Goal: Task Accomplishment & Management: Use online tool/utility

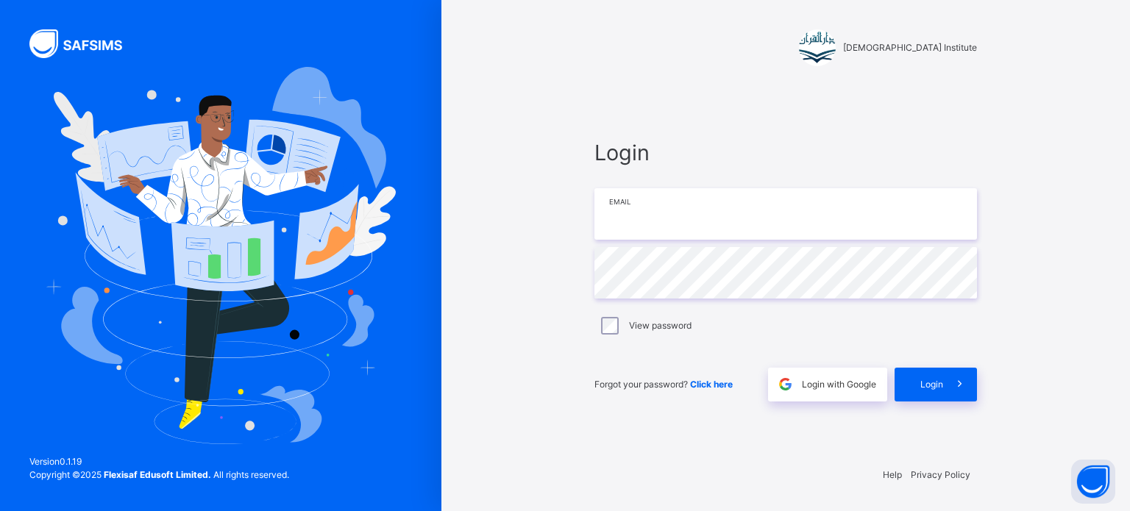
click at [796, 218] on input "email" at bounding box center [785, 214] width 383 height 52
type input "**********"
click at [942, 379] on span "Login" at bounding box center [931, 384] width 23 height 13
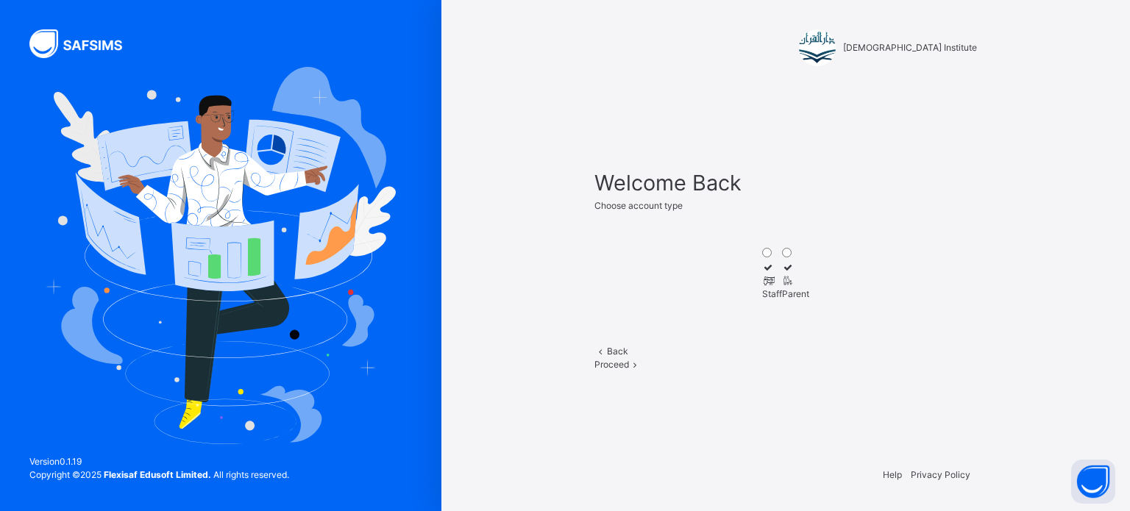
click at [762, 275] on icon at bounding box center [768, 280] width 13 height 11
click at [629, 370] on span "Proceed" at bounding box center [611, 364] width 35 height 11
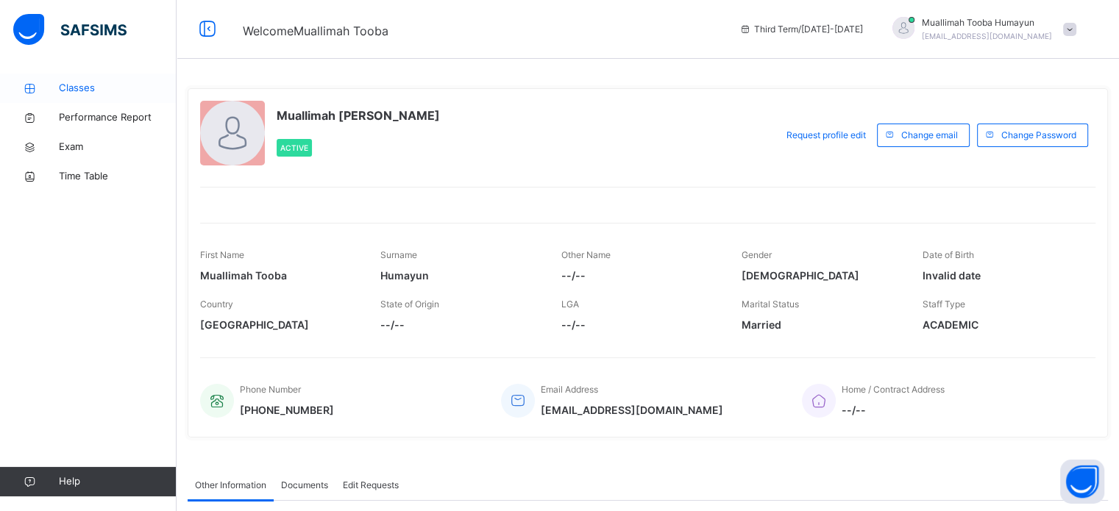
click at [102, 93] on span "Classes" at bounding box center [118, 88] width 118 height 15
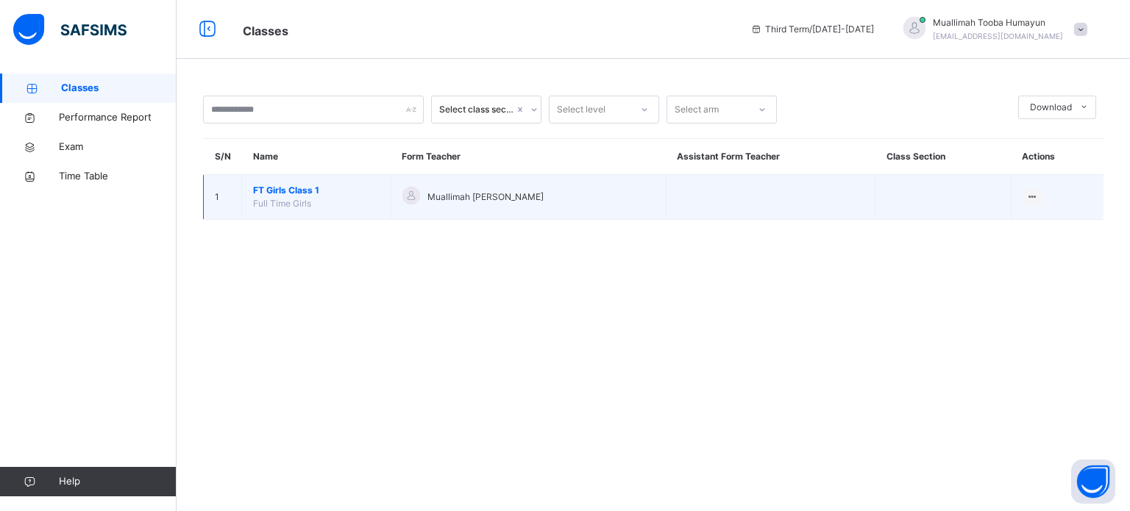
click at [269, 189] on span "FT Girls Class 1" at bounding box center [316, 190] width 127 height 13
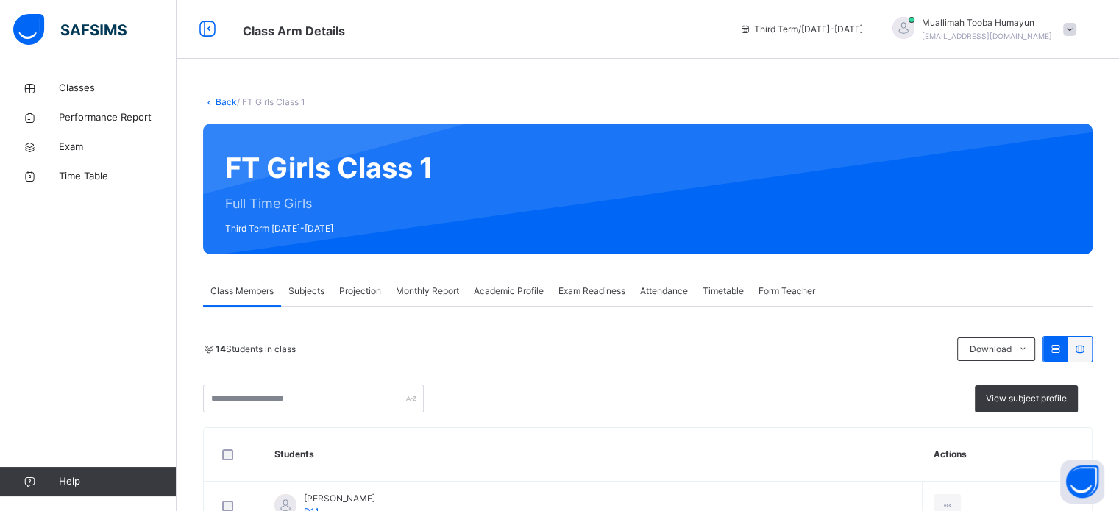
scroll to position [16, 0]
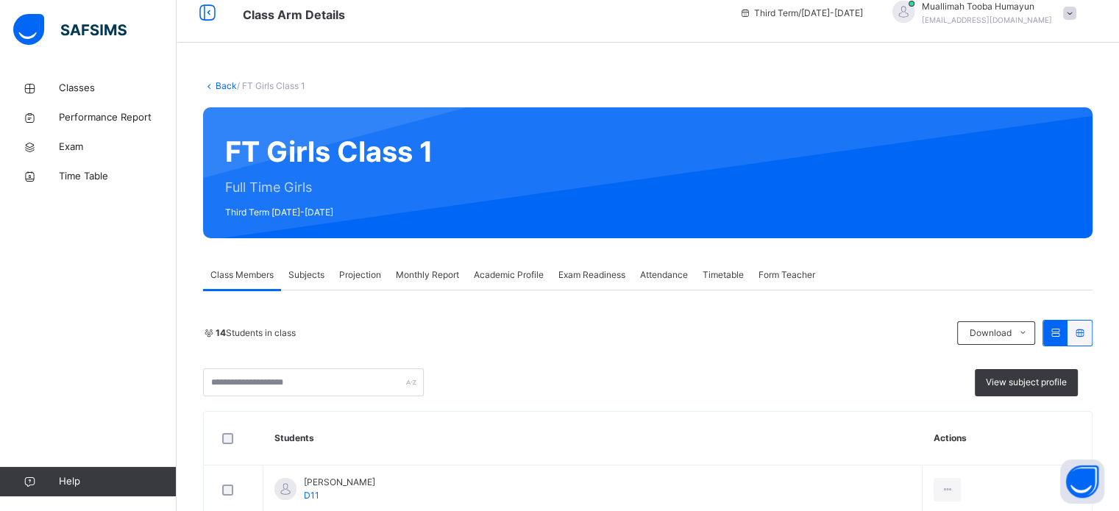
click at [374, 260] on div "Projection" at bounding box center [360, 274] width 57 height 29
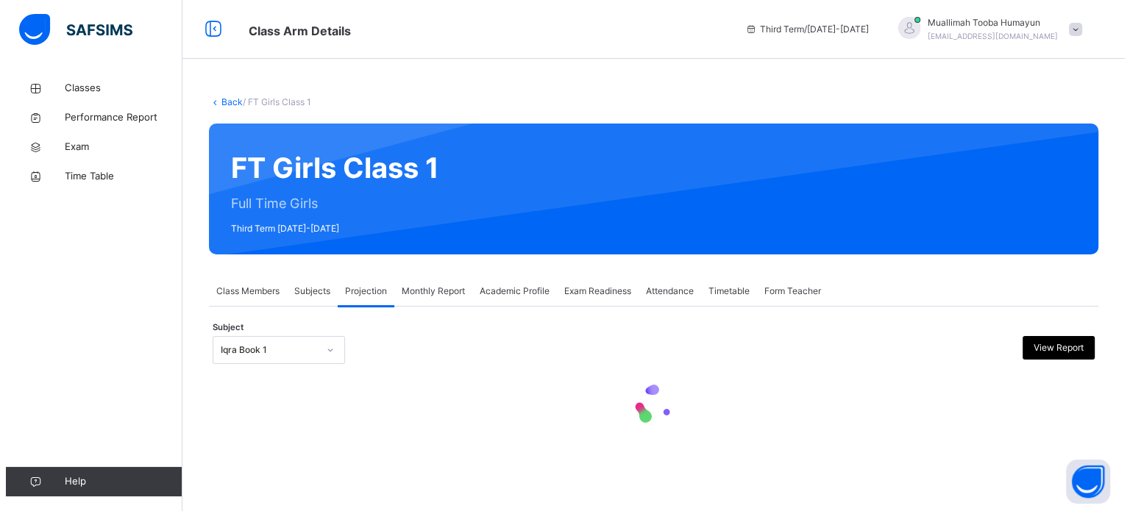
scroll to position [0, 0]
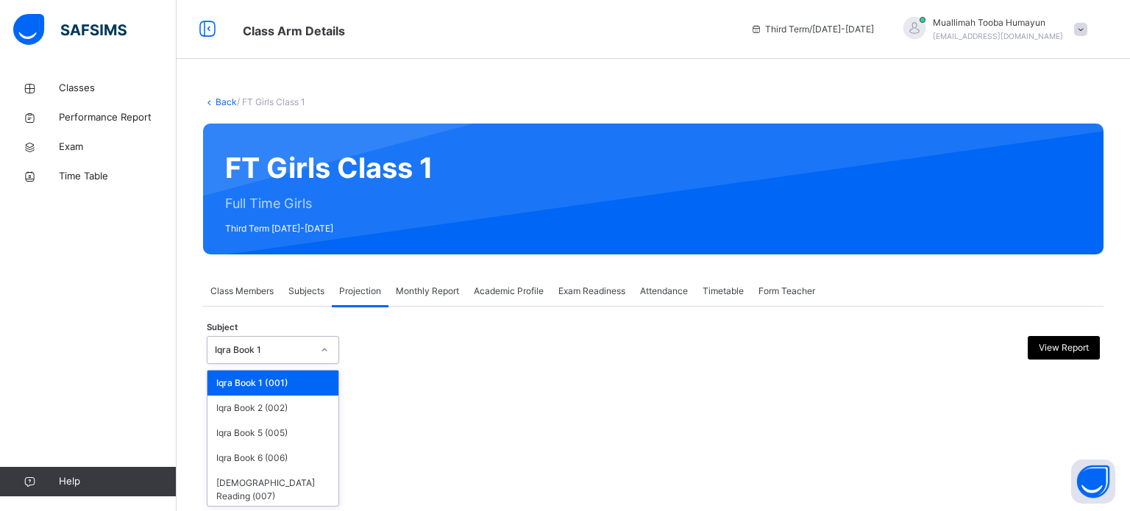
click at [310, 347] on div at bounding box center [324, 350] width 28 height 26
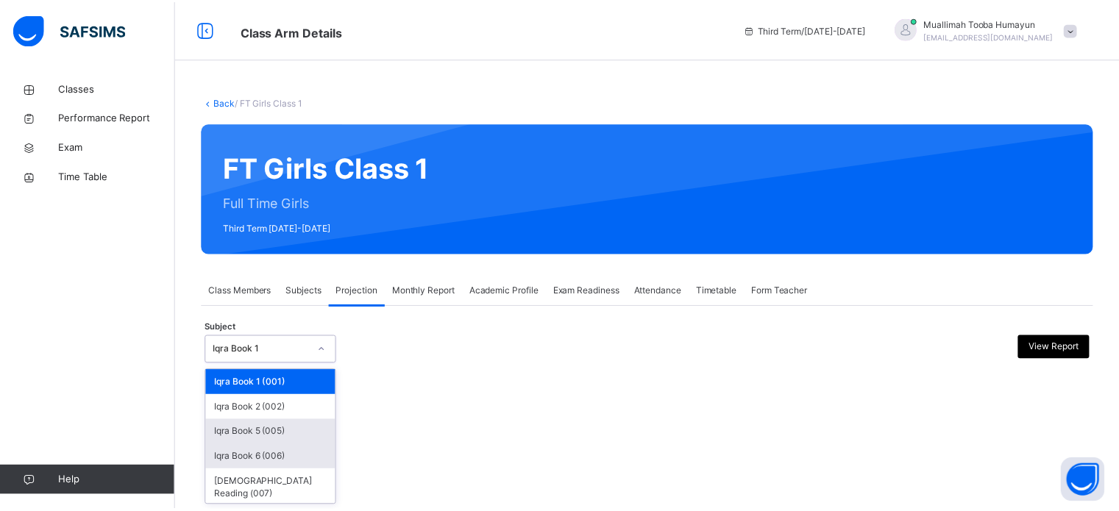
scroll to position [27, 0]
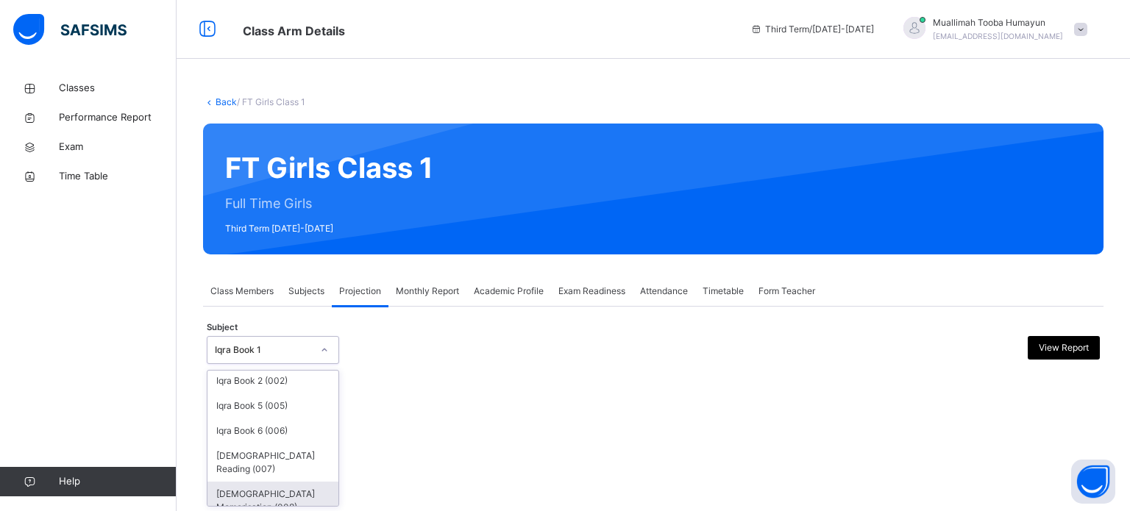
click at [273, 482] on div "[DEMOGRAPHIC_DATA] Memorisation (008)" at bounding box center [272, 501] width 131 height 38
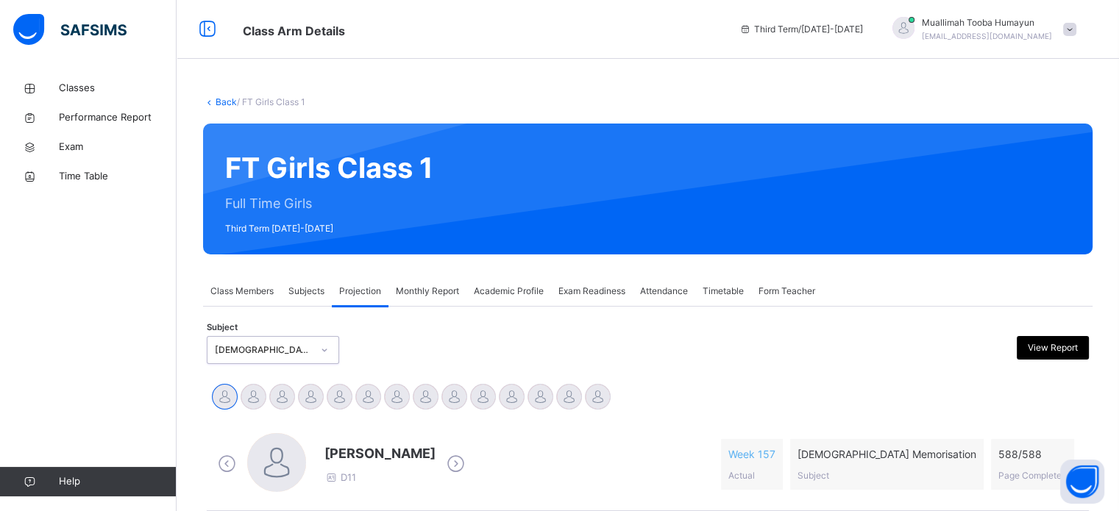
scroll to position [188, 0]
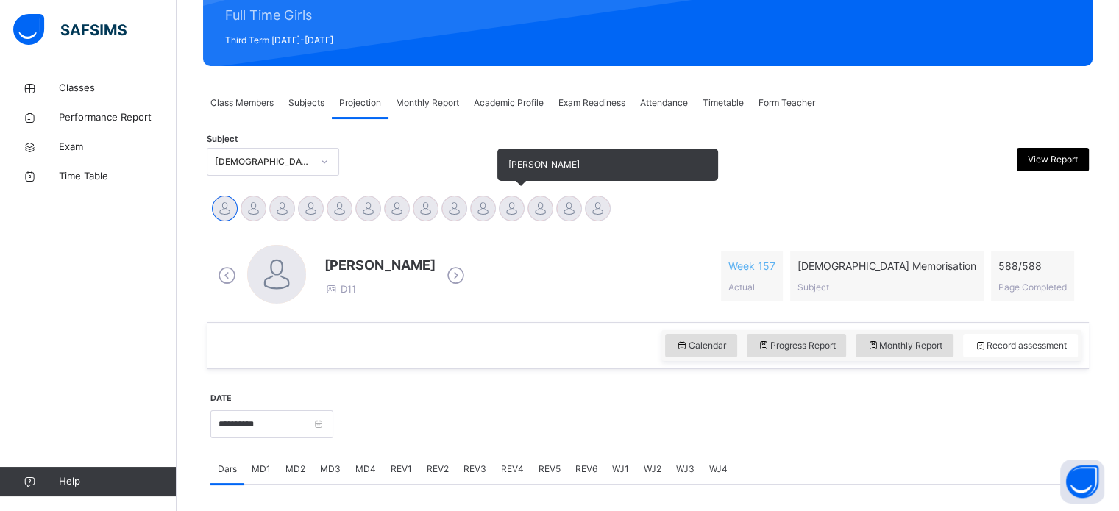
click at [516, 202] on div at bounding box center [512, 209] width 26 height 26
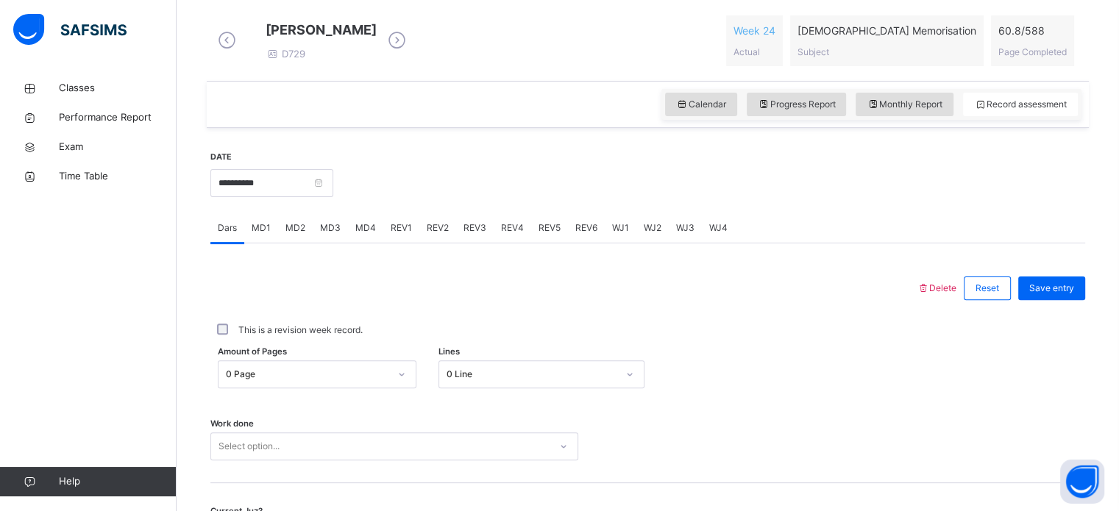
scroll to position [419, 0]
click at [606, 240] on div "WJ1" at bounding box center [621, 226] width 32 height 29
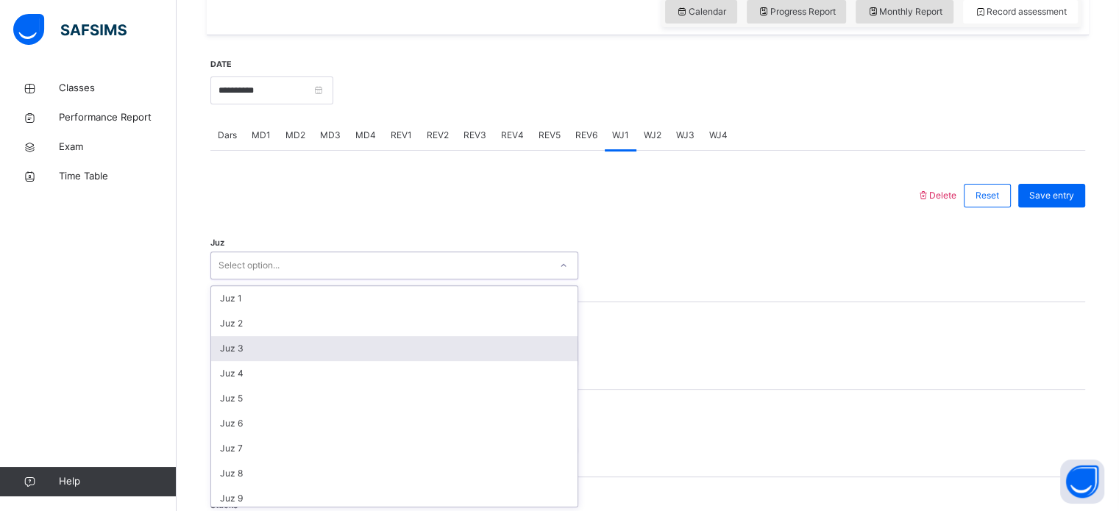
click at [345, 280] on div "option Juz 3 focused, 3 of 30. 30 results available. Use Up and Down to choose …" at bounding box center [394, 266] width 368 height 28
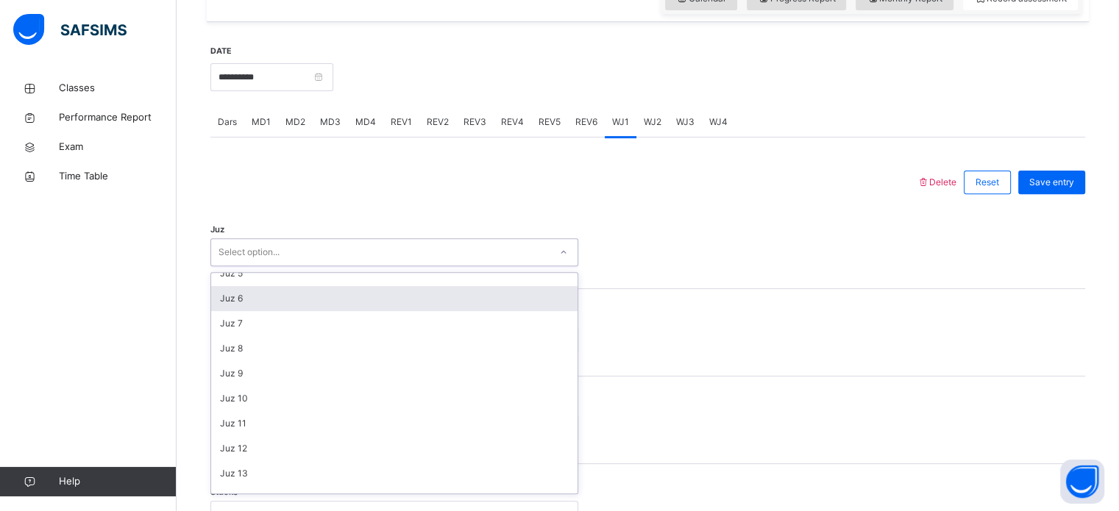
scroll to position [112, 0]
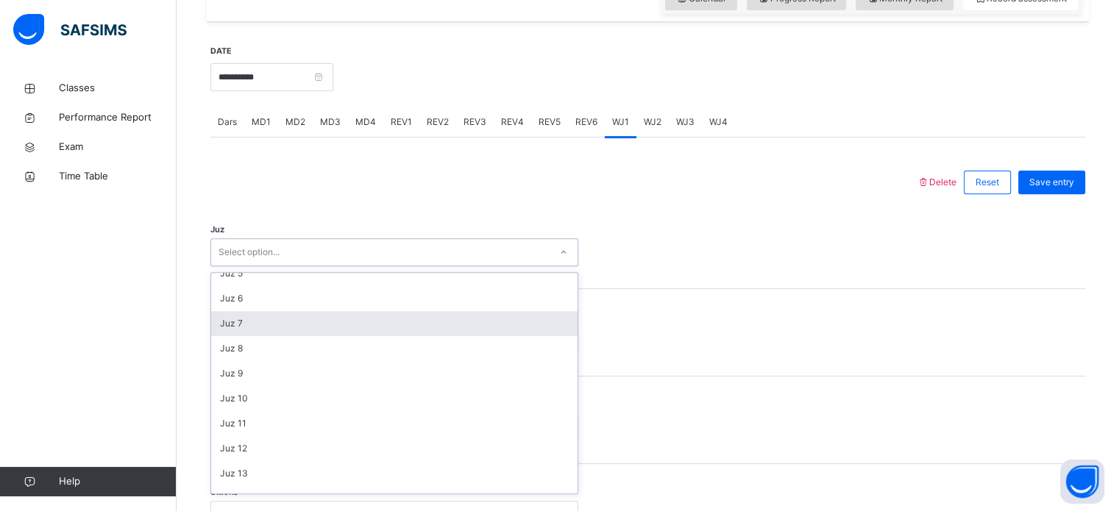
click at [297, 325] on div "Juz 7" at bounding box center [394, 323] width 366 height 25
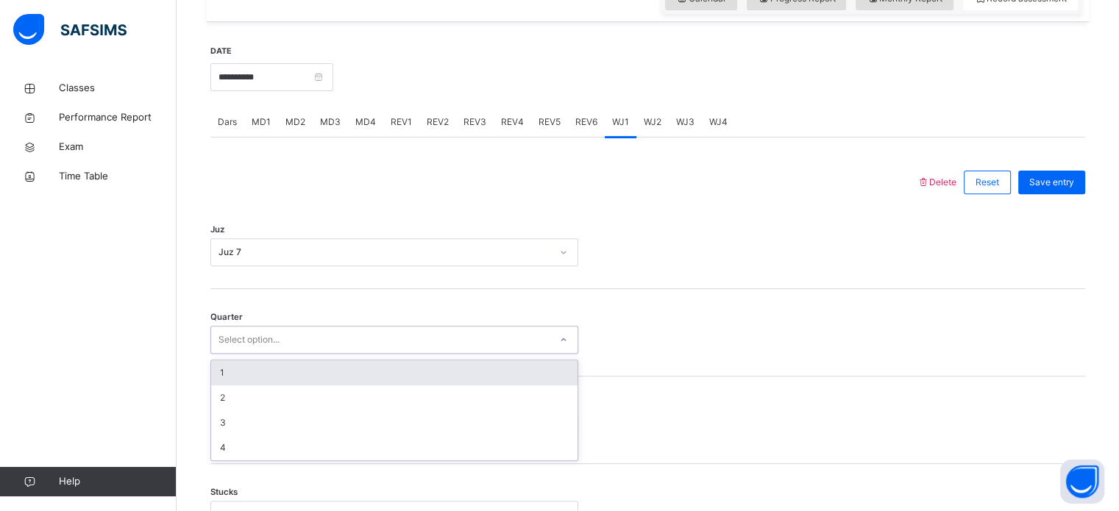
drag, startPoint x: 294, startPoint y: 347, endPoint x: 249, endPoint y: 377, distance: 55.1
click at [249, 354] on div "option 1 focused, 1 of 4. 4 results available. Use Up and Down to choose option…" at bounding box center [394, 340] width 368 height 28
click at [249, 377] on div "1" at bounding box center [394, 373] width 366 height 25
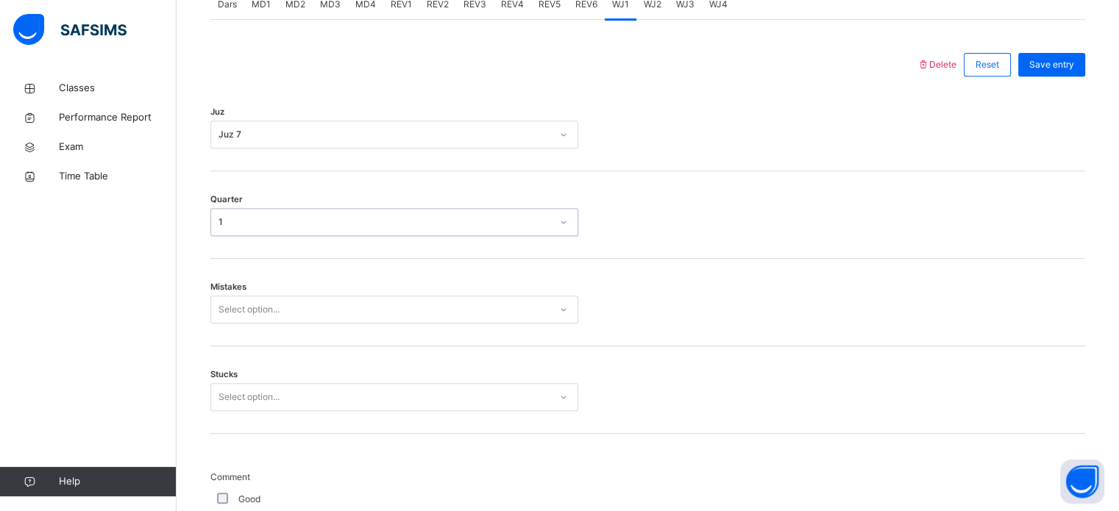
click at [258, 324] on div "Select option..." at bounding box center [394, 310] width 368 height 28
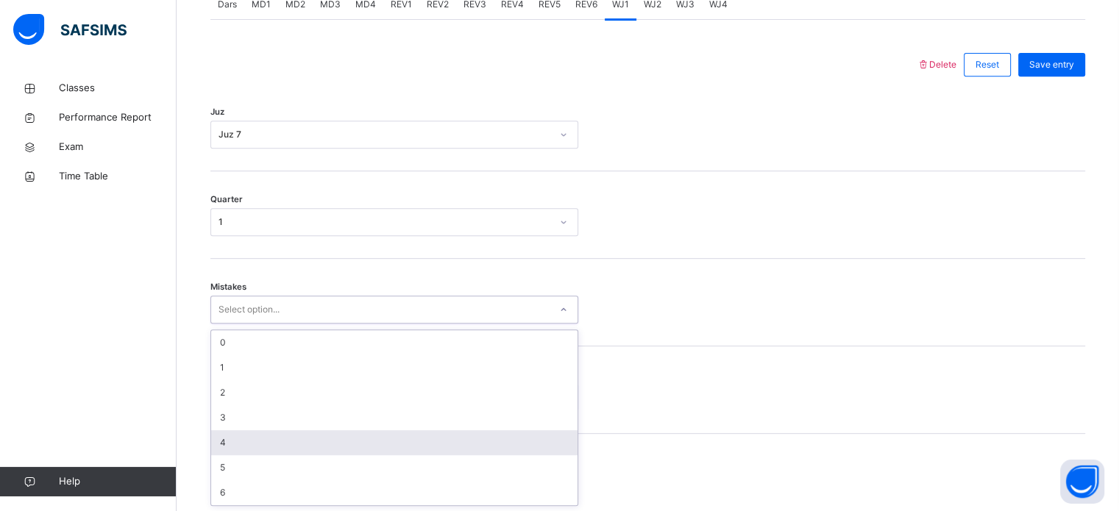
scroll to position [653, 0]
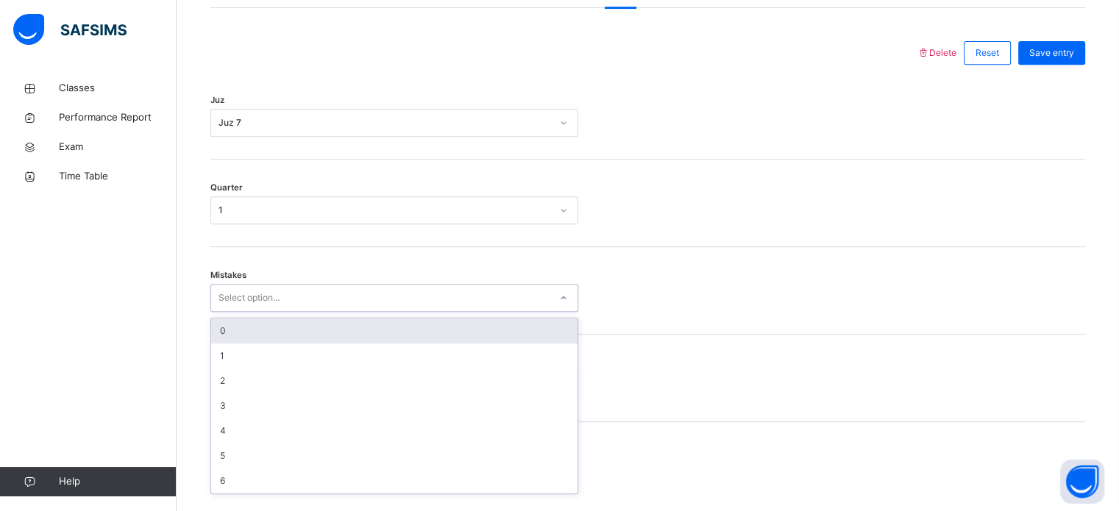
click at [247, 344] on div "0" at bounding box center [394, 331] width 366 height 25
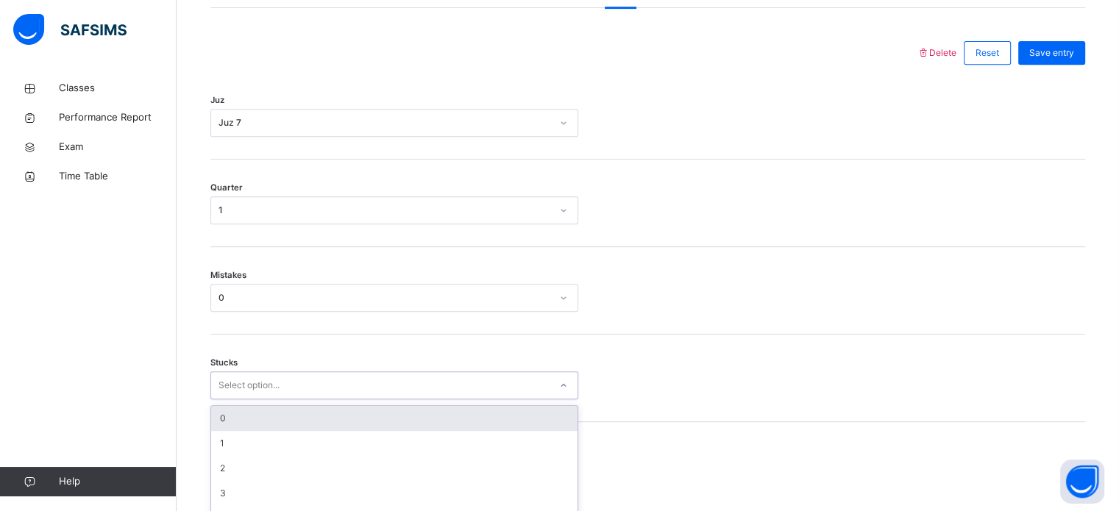
scroll to position [715, 0]
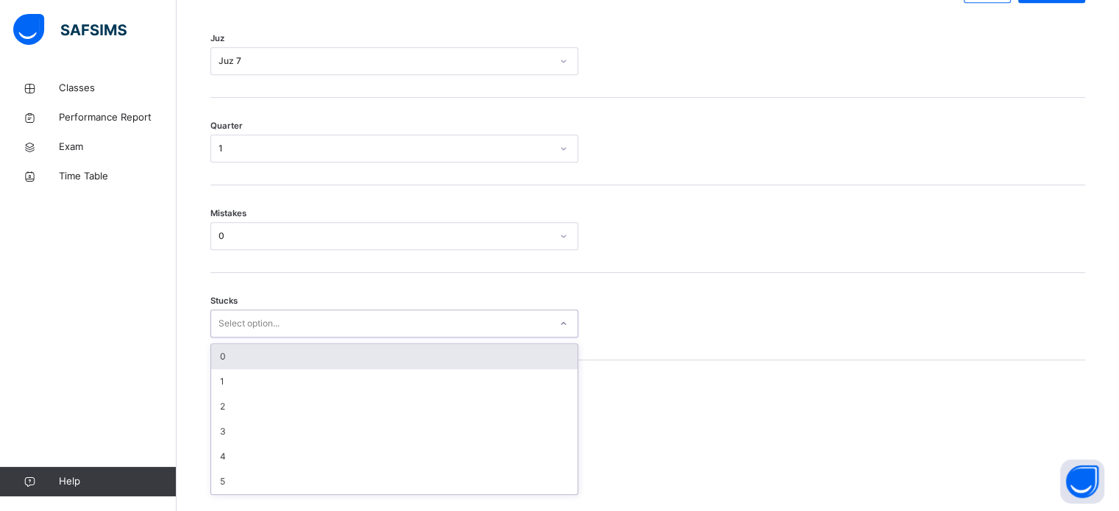
drag, startPoint x: 247, startPoint y: 391, endPoint x: 247, endPoint y: 369, distance: 21.3
click at [247, 338] on div "option 0 focused, 1 of 6. 6 results available. Use Up and Down to choose option…" at bounding box center [394, 324] width 368 height 28
click at [247, 369] on div "0" at bounding box center [394, 356] width 366 height 25
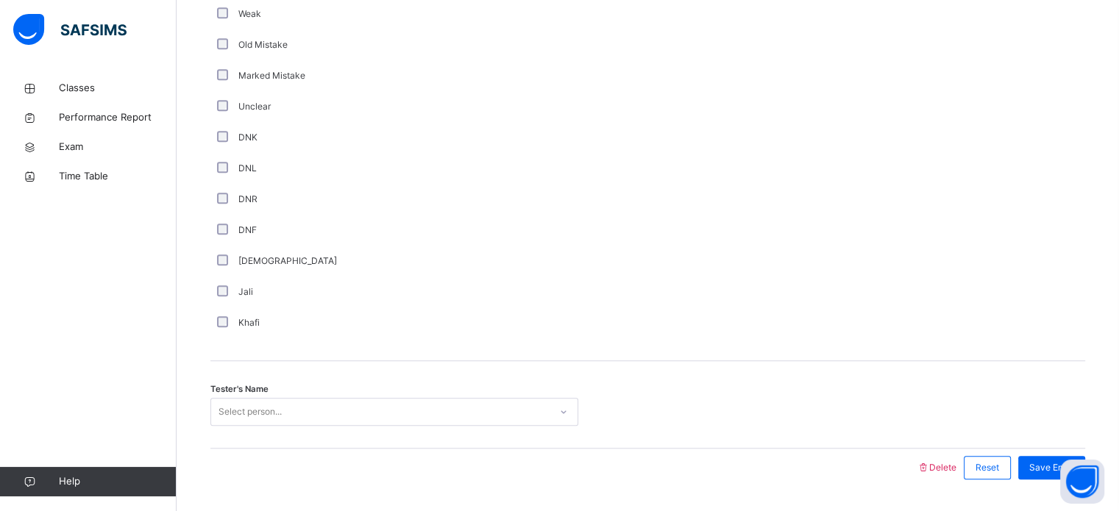
scroll to position [1241, 0]
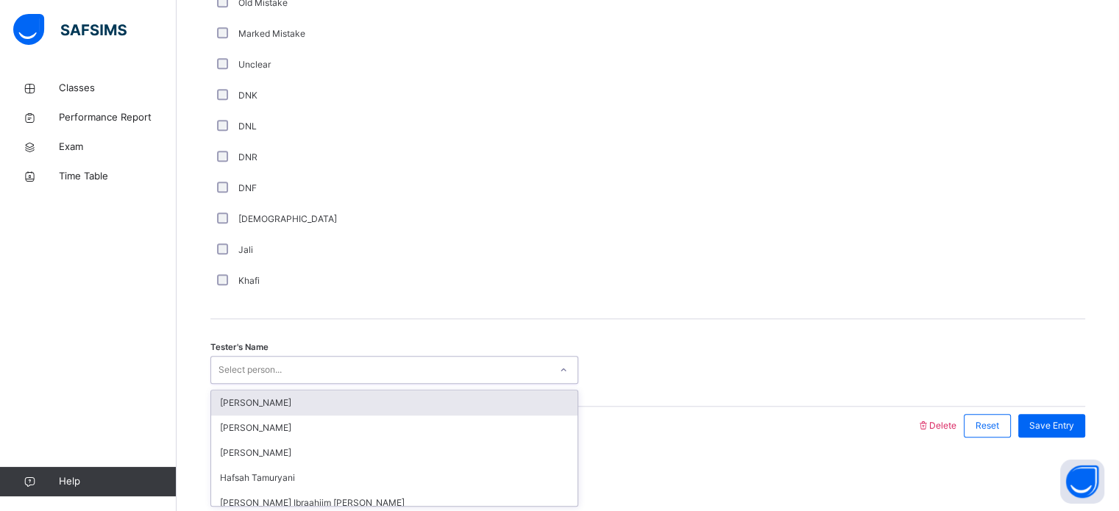
click at [290, 363] on div "Select person..." at bounding box center [380, 370] width 338 height 23
type input "***"
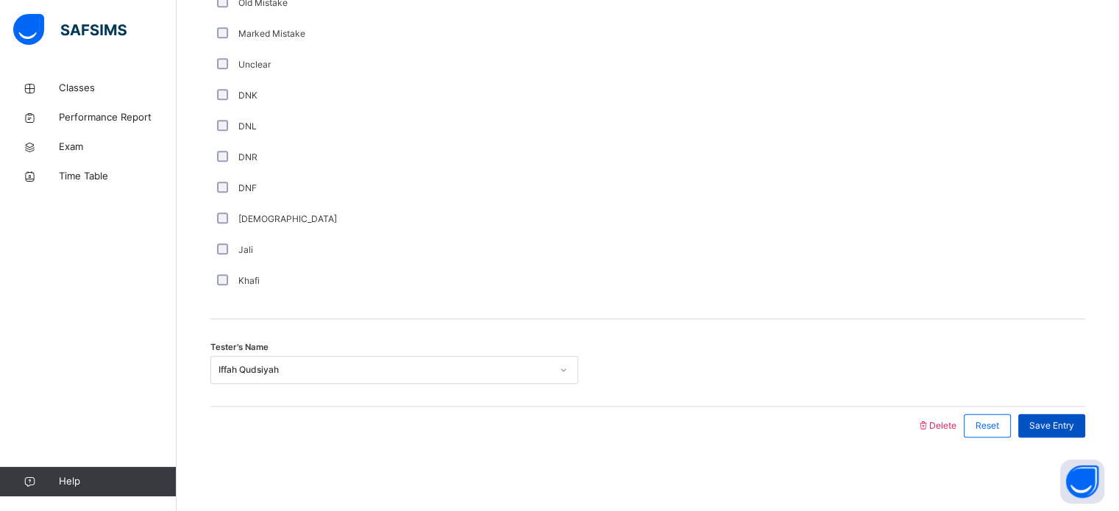
click at [1054, 427] on span "Save Entry" at bounding box center [1051, 425] width 45 height 13
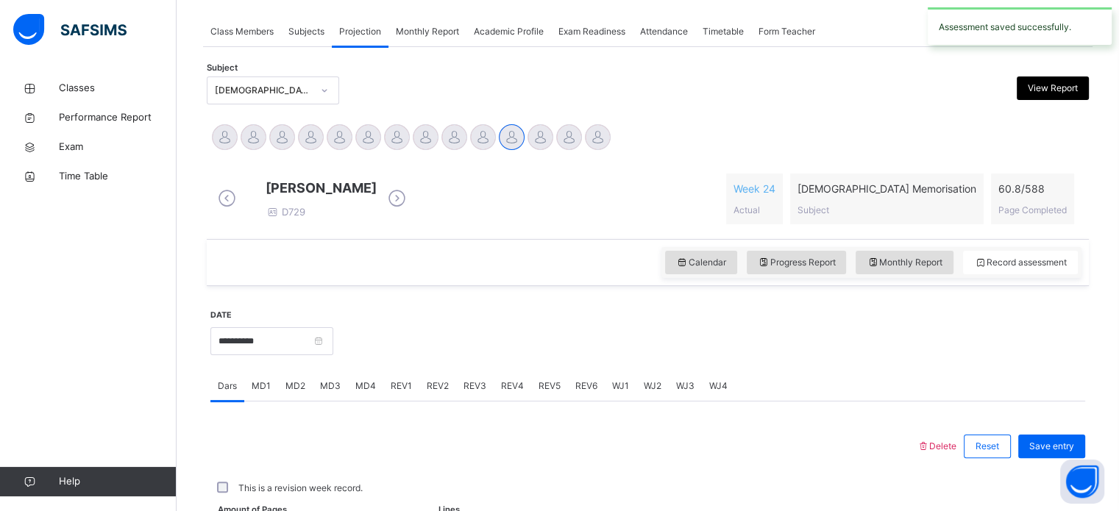
scroll to position [593, 0]
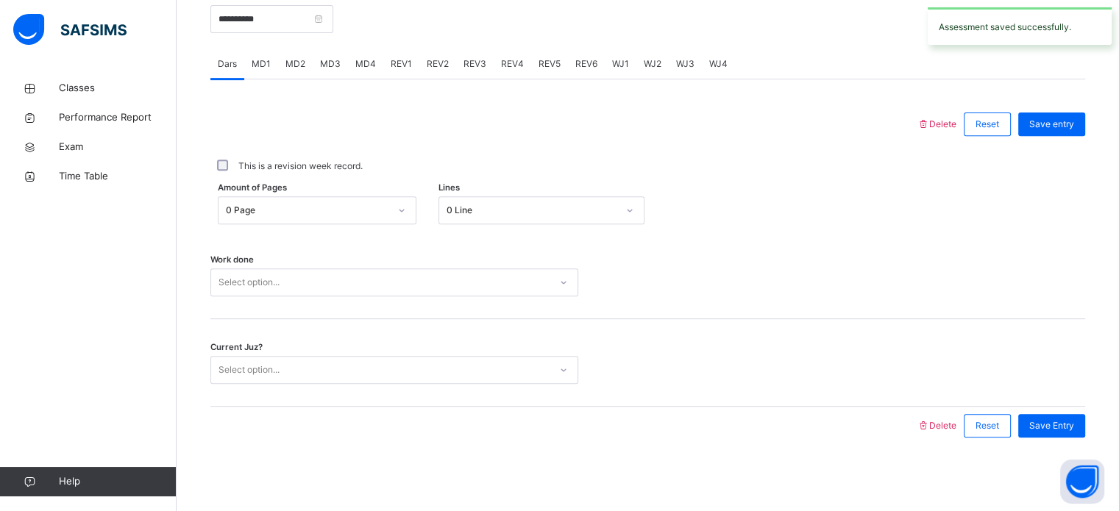
click at [616, 66] on span "WJ1" at bounding box center [620, 63] width 17 height 13
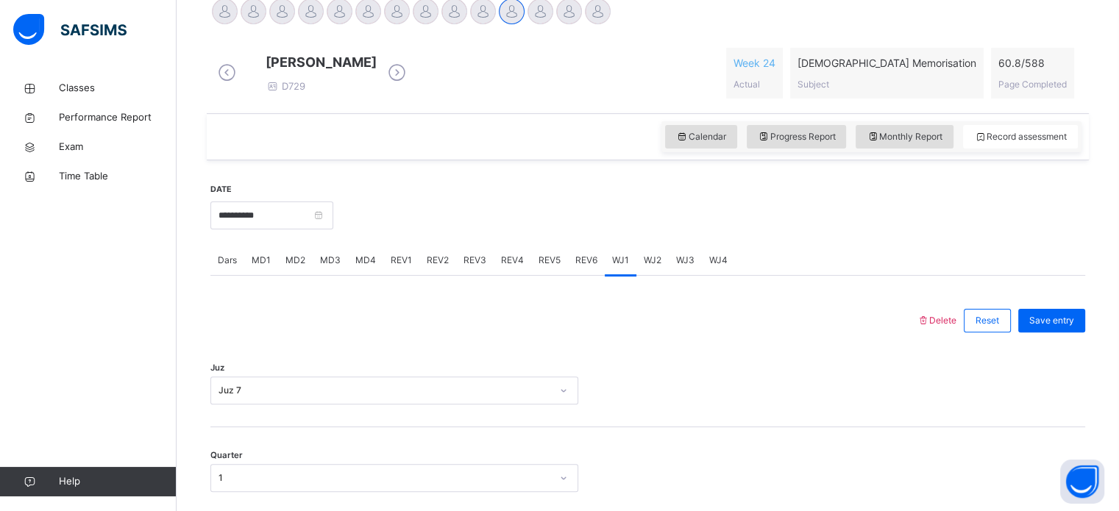
scroll to position [391, 0]
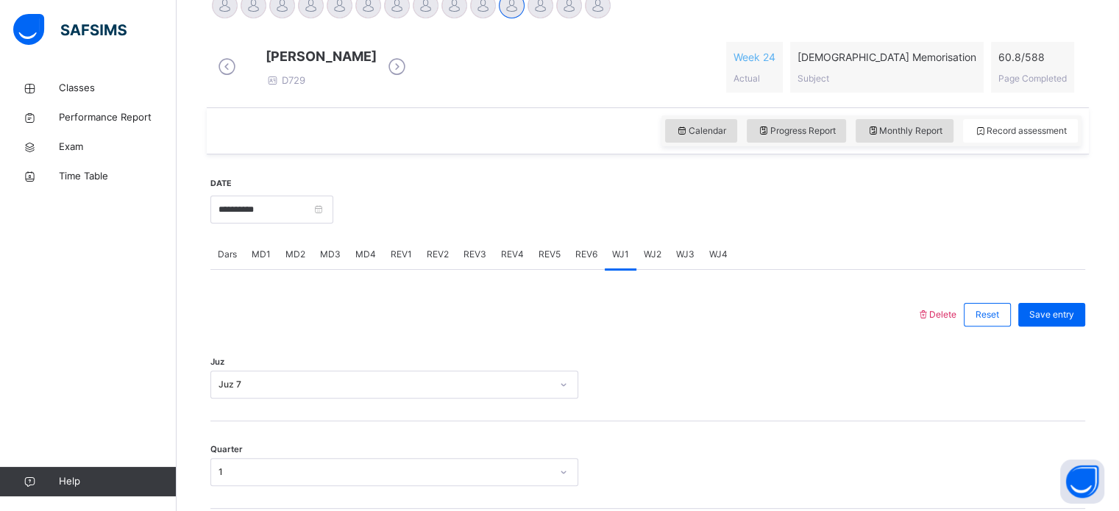
click at [709, 261] on span "WJ4" at bounding box center [718, 254] width 18 height 13
click at [322, 394] on div "Select option..." at bounding box center [394, 385] width 368 height 28
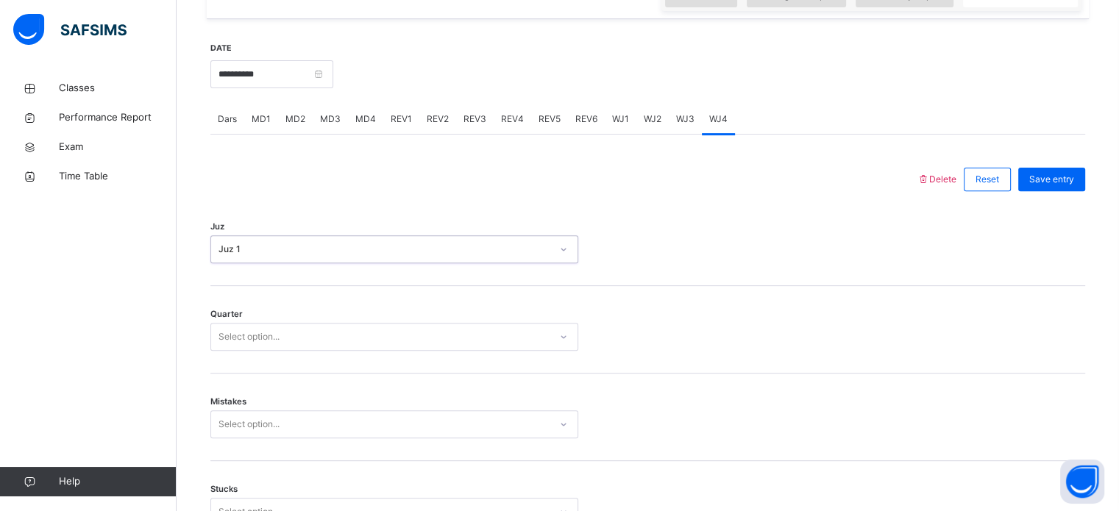
scroll to position [527, 0]
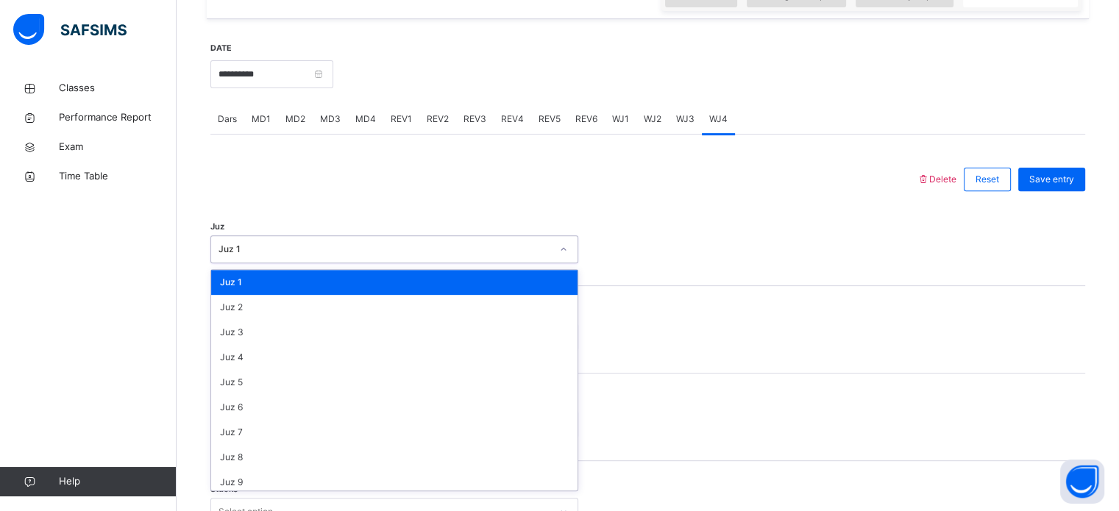
click at [253, 256] on div "Juz 1" at bounding box center [385, 249] width 333 height 13
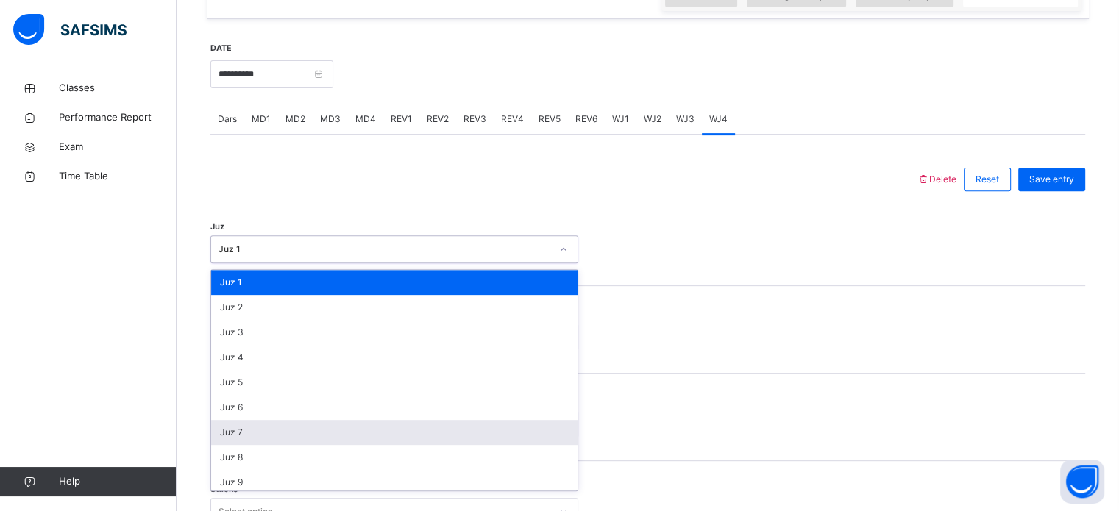
click at [259, 444] on div "Juz 7" at bounding box center [394, 432] width 366 height 25
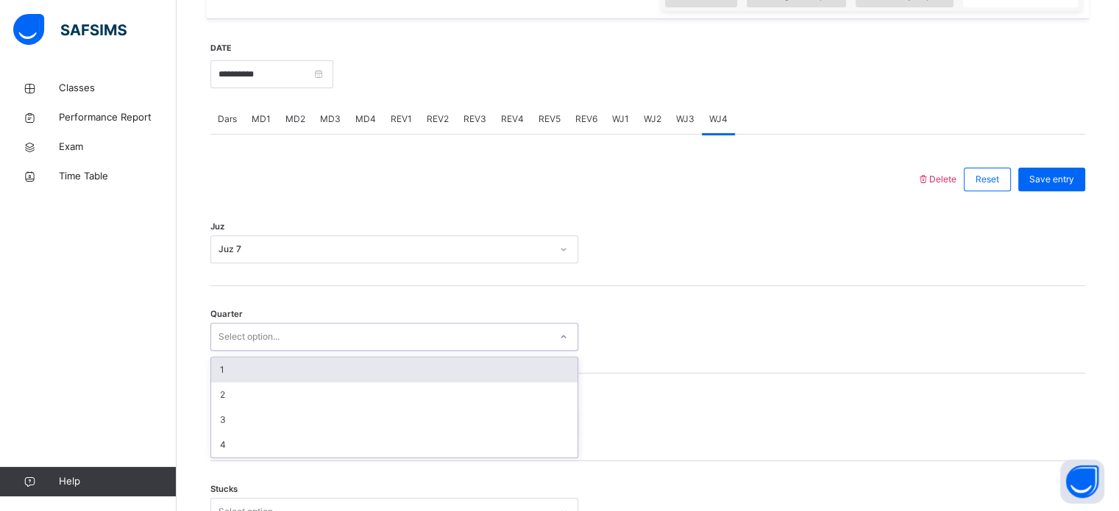
click at [246, 343] on div "Select option..." at bounding box center [249, 337] width 61 height 28
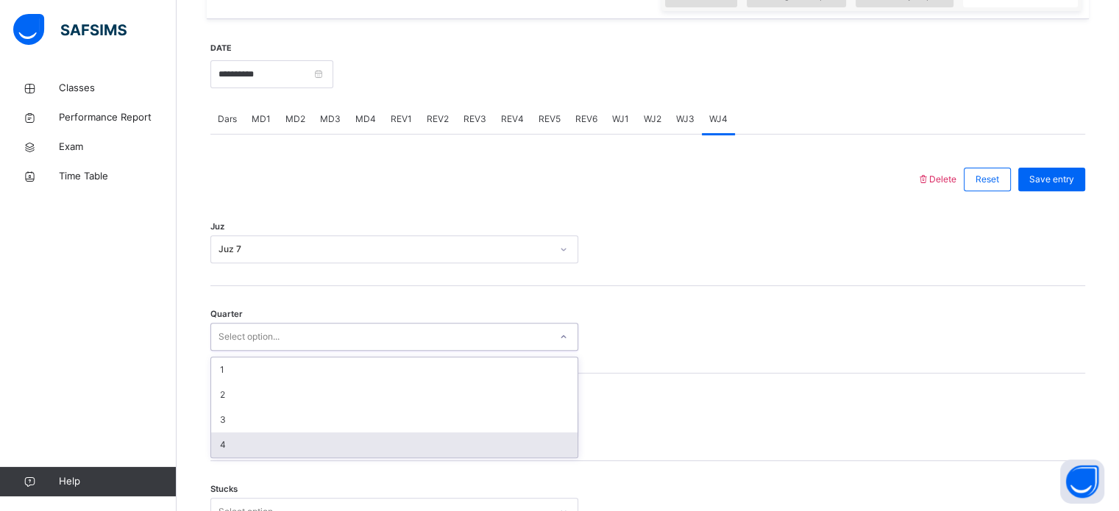
click at [238, 447] on div "4" at bounding box center [394, 445] width 366 height 25
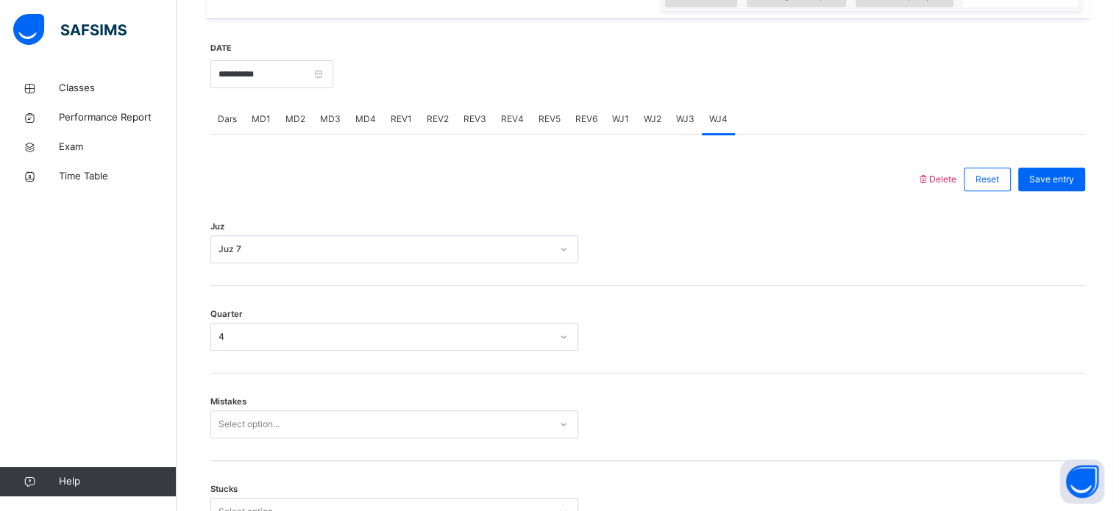
click at [244, 408] on span "Mistakes" at bounding box center [228, 402] width 36 height 13
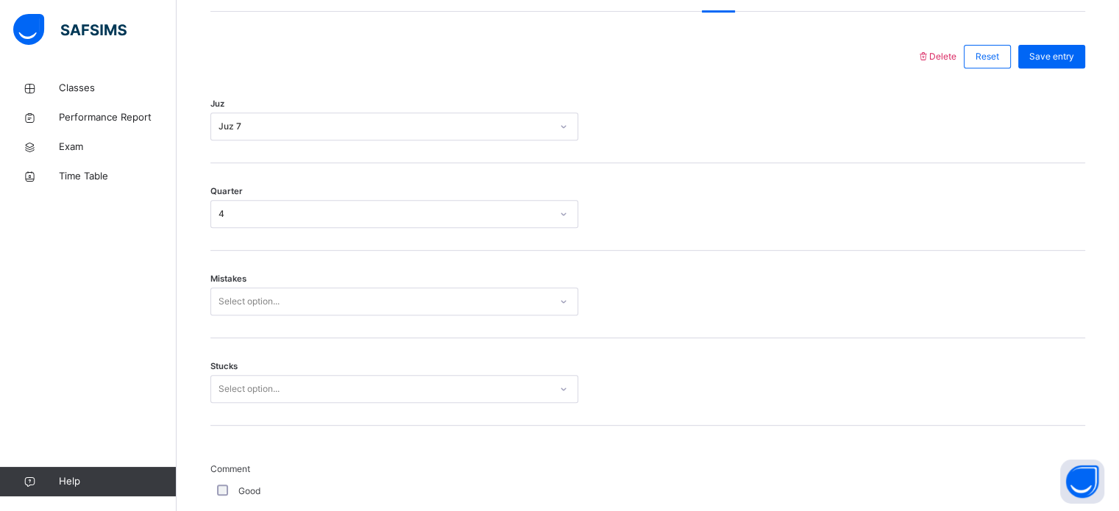
click at [243, 316] on div "Select option..." at bounding box center [394, 302] width 368 height 28
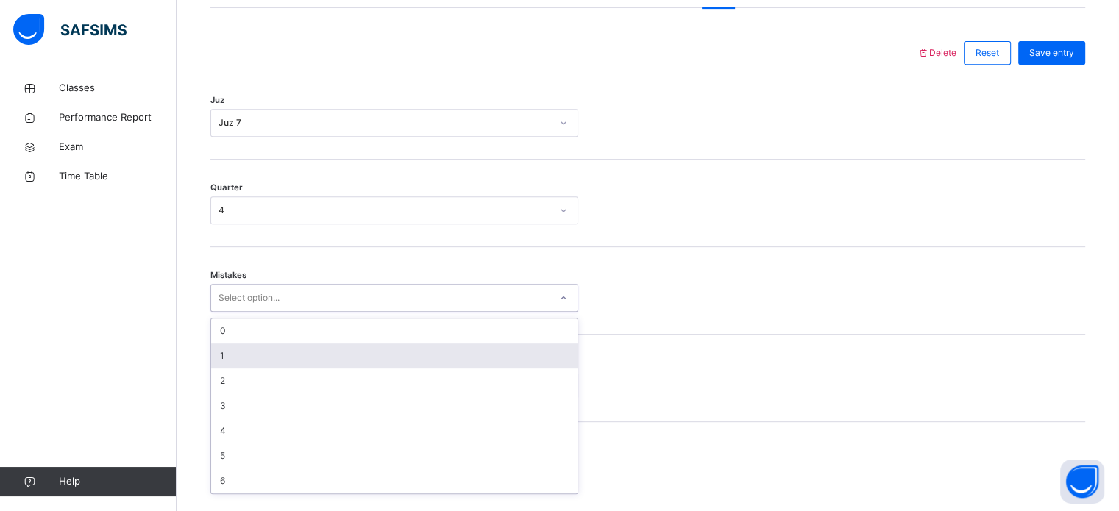
click at [241, 369] on div "1" at bounding box center [394, 356] width 366 height 25
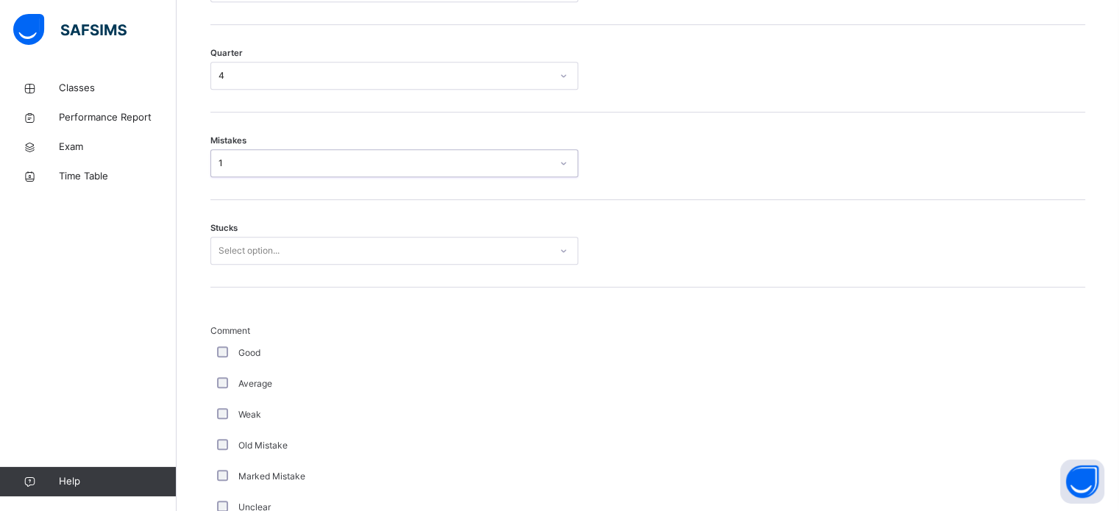
scroll to position [789, 0]
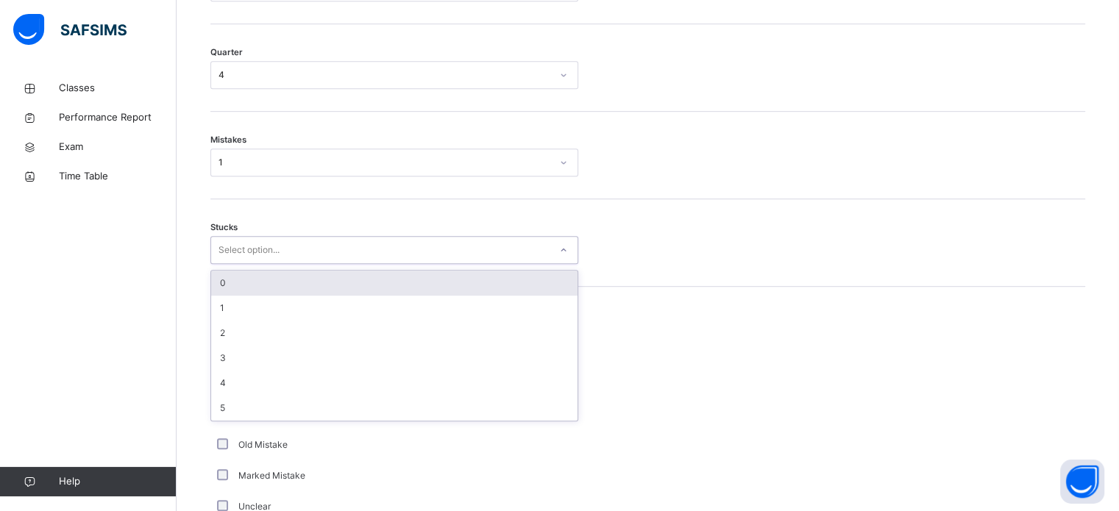
click at [292, 258] on div "Select option..." at bounding box center [380, 250] width 338 height 23
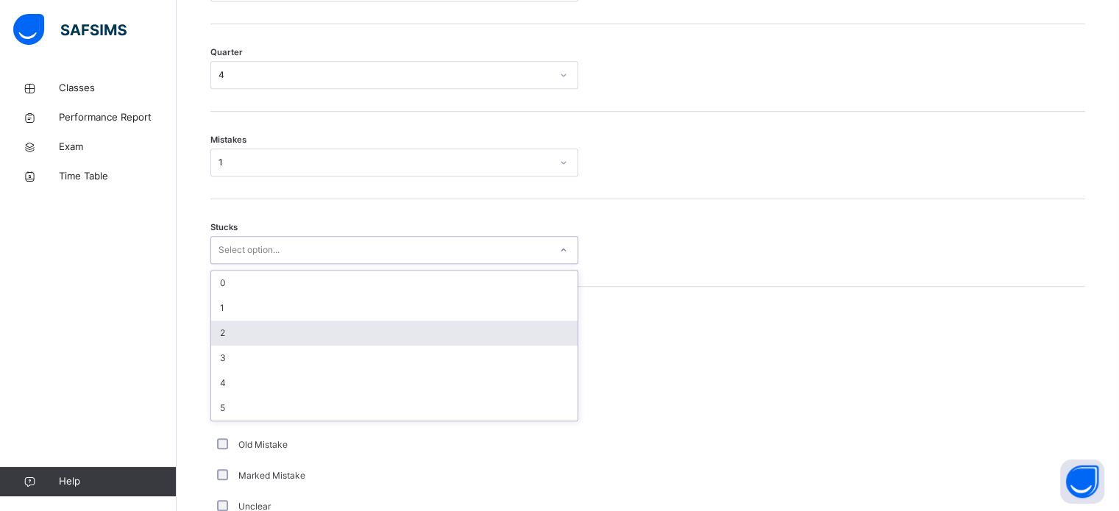
click at [268, 346] on div "2" at bounding box center [394, 333] width 366 height 25
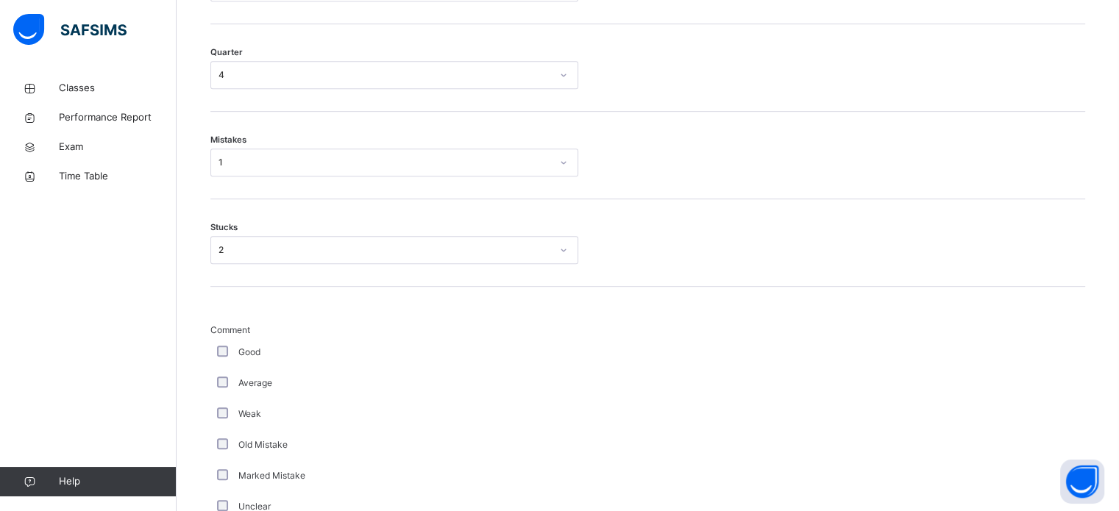
scroll to position [1241, 0]
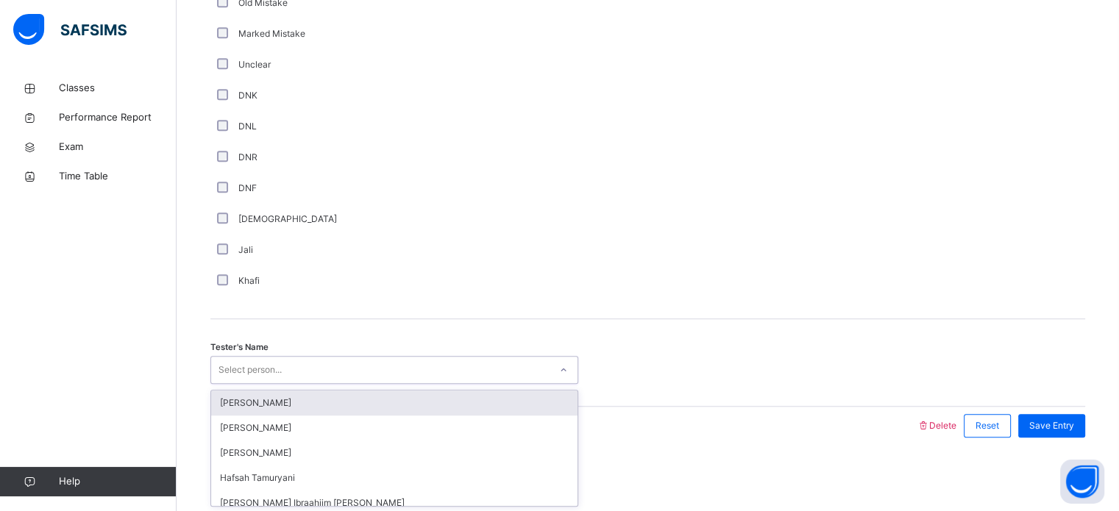
click at [394, 363] on div "Select person..." at bounding box center [380, 370] width 338 height 23
type input "***"
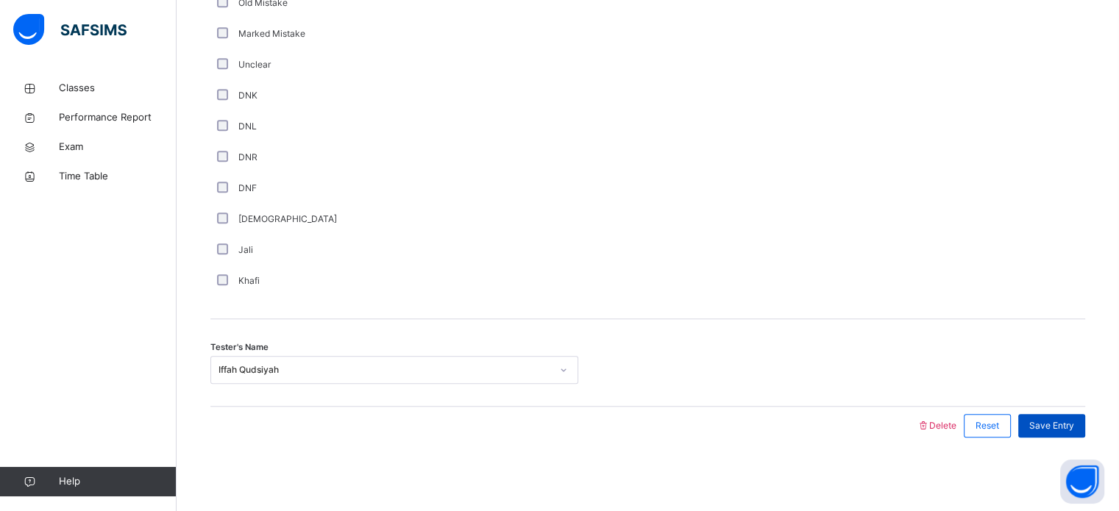
click at [1042, 426] on span "Save Entry" at bounding box center [1051, 425] width 45 height 13
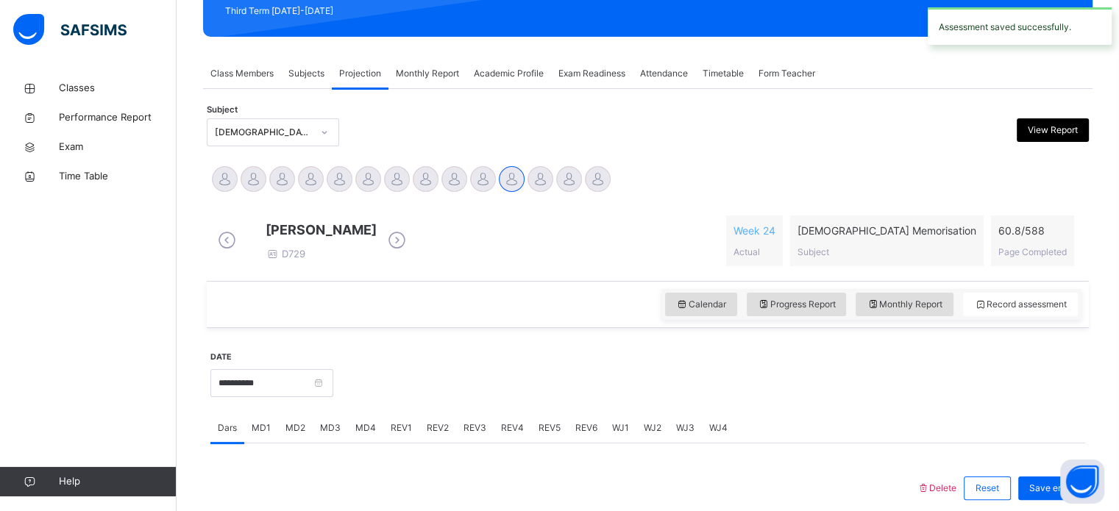
scroll to position [182, 0]
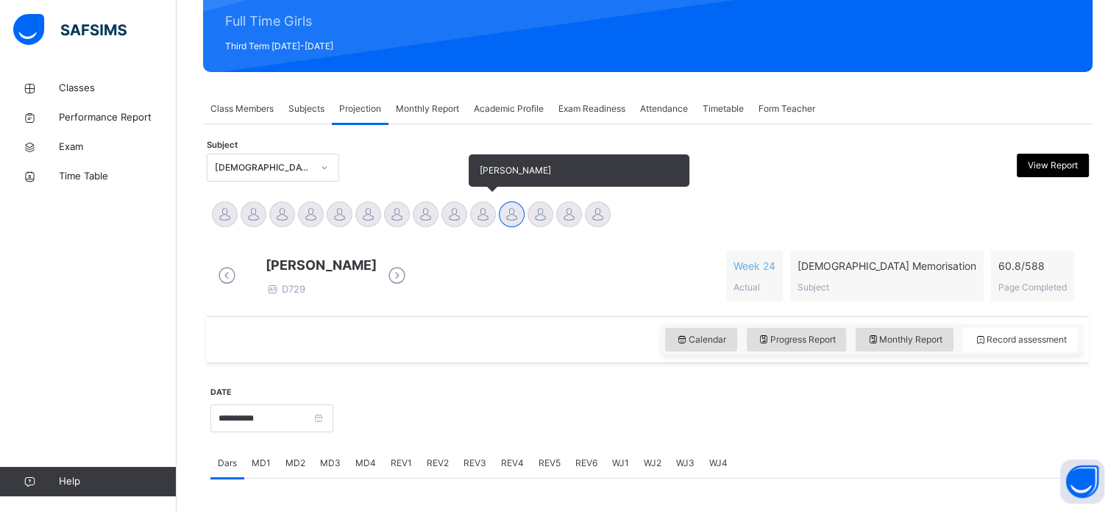
click at [478, 220] on div at bounding box center [483, 215] width 26 height 26
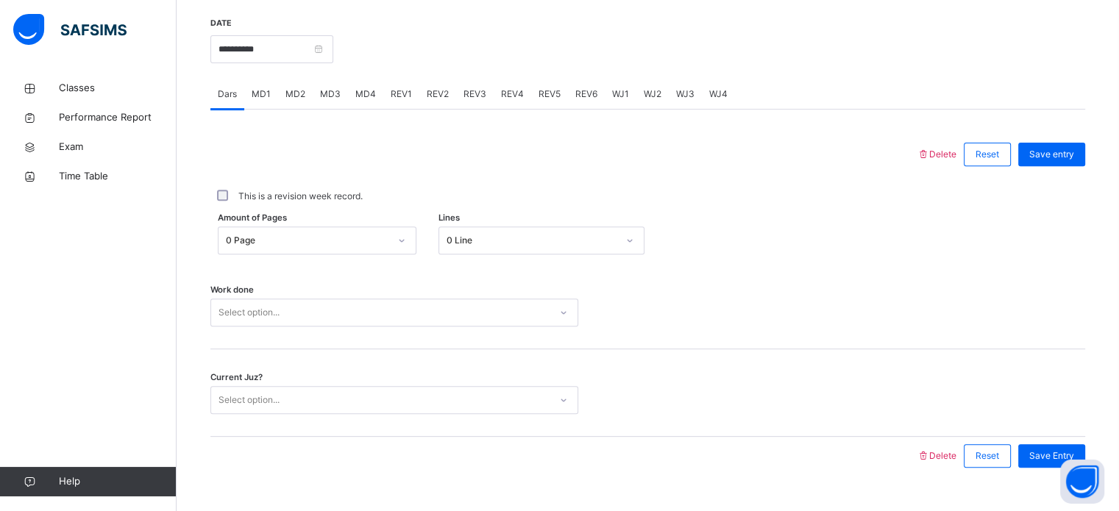
scroll to position [565, 0]
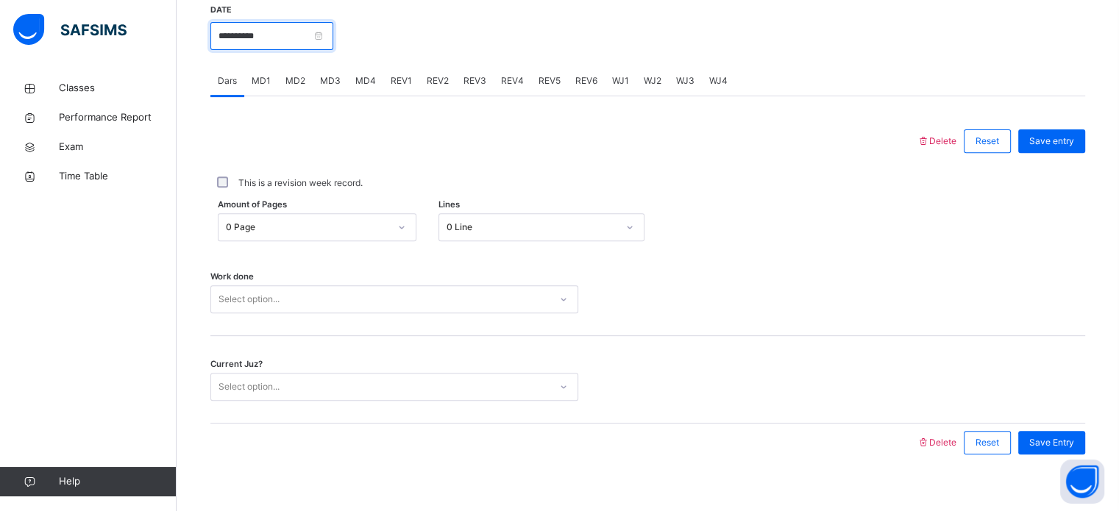
click at [290, 44] on input "**********" at bounding box center [271, 36] width 123 height 28
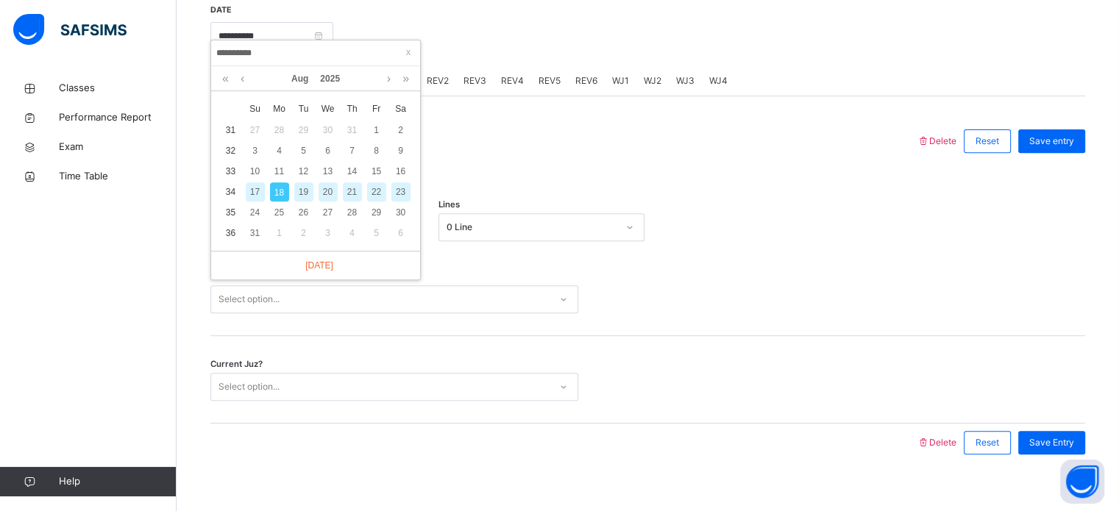
click at [600, 160] on div at bounding box center [564, 141] width 692 height 38
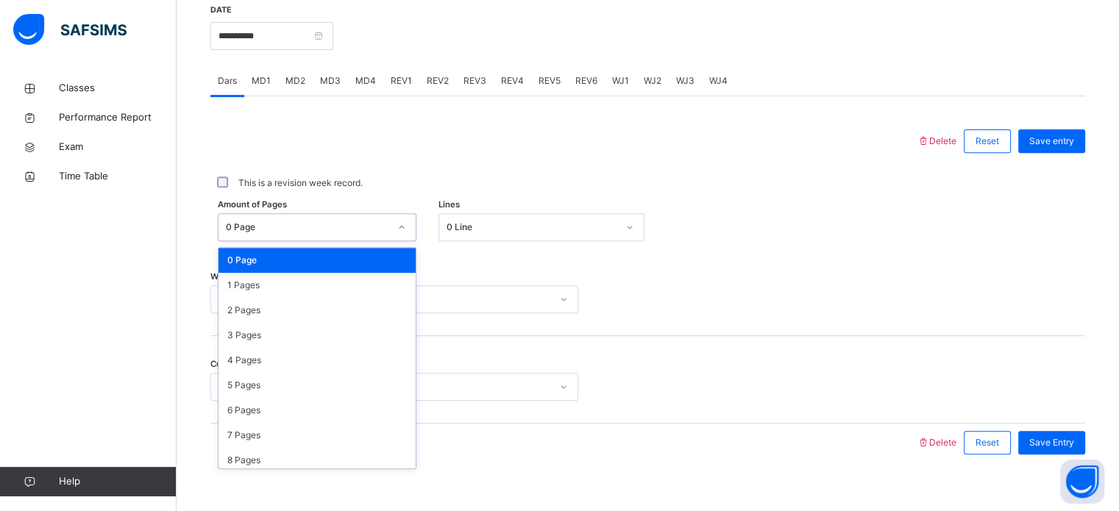
click at [323, 234] on div "0 Page" at bounding box center [307, 227] width 163 height 13
click at [319, 298] on div "1 Pages" at bounding box center [317, 285] width 197 height 25
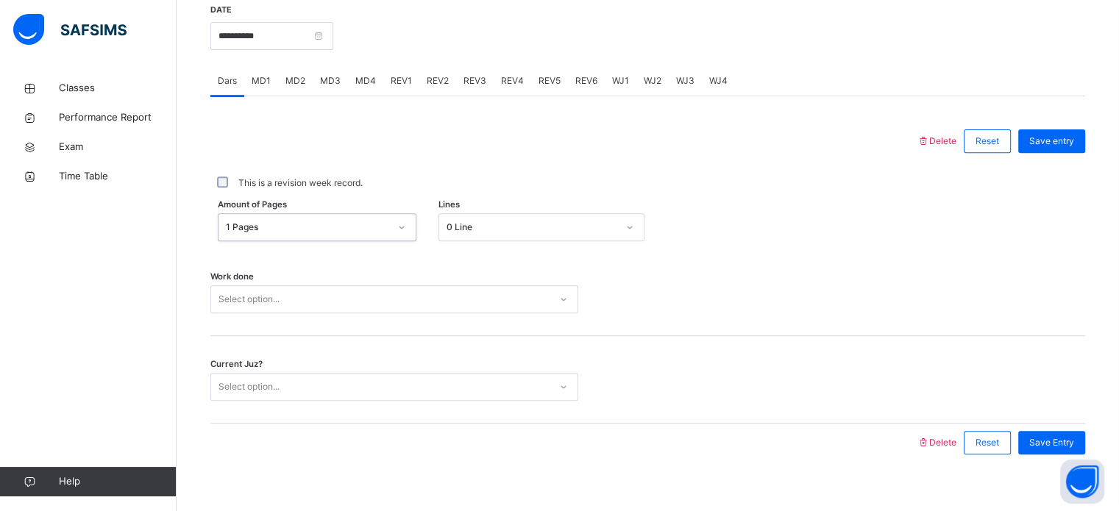
click at [263, 85] on div "MD1" at bounding box center [261, 80] width 34 height 29
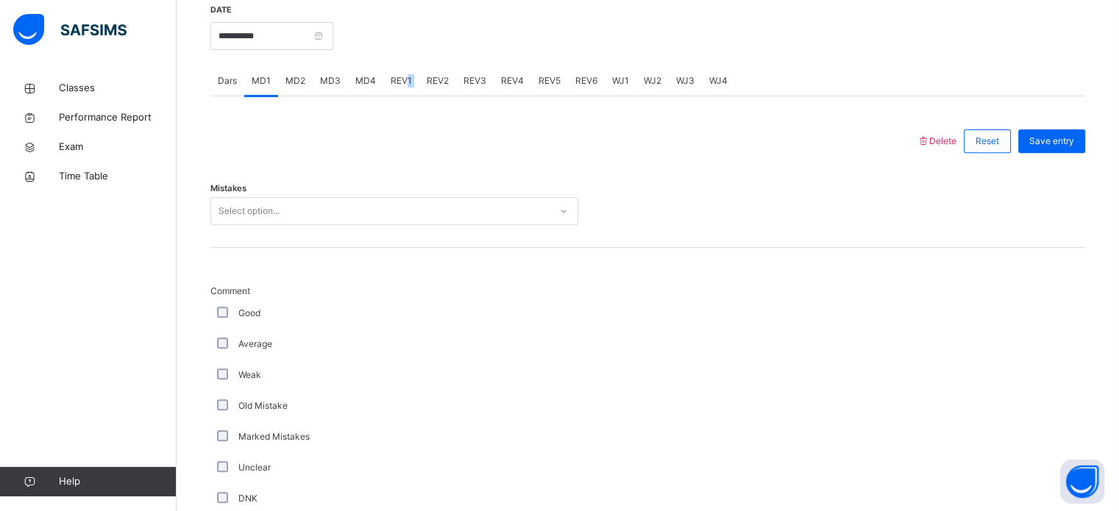
click at [402, 90] on div "Dars MD1 MD2 MD3 MD4 REV1 REV2 REV3 REV4 REV5 REV6 WJ1 WJ2 WJ3 WJ4" at bounding box center [647, 81] width 875 height 30
click at [399, 88] on span "REV1" at bounding box center [401, 80] width 21 height 13
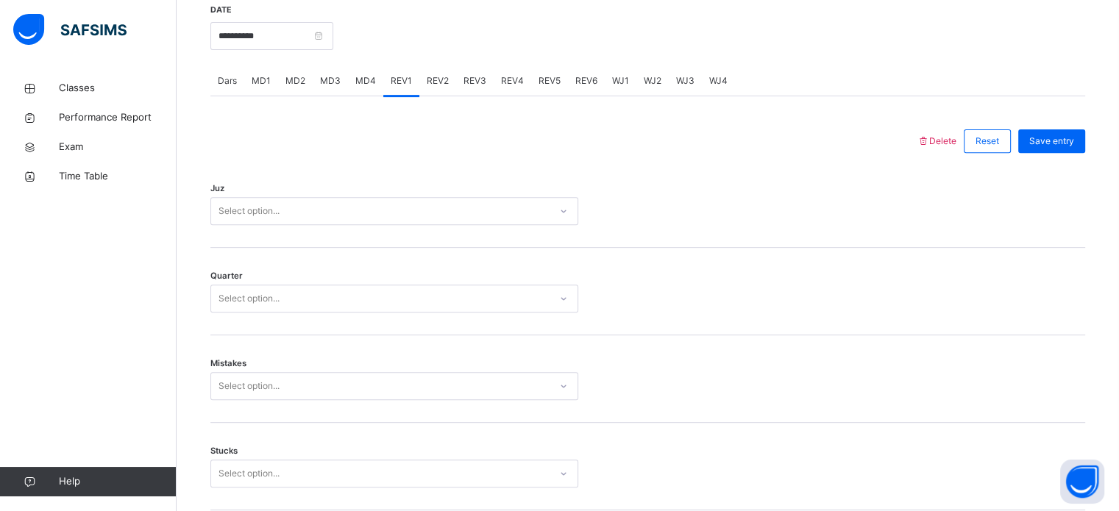
click at [308, 223] on div "Select option..." at bounding box center [380, 211] width 338 height 23
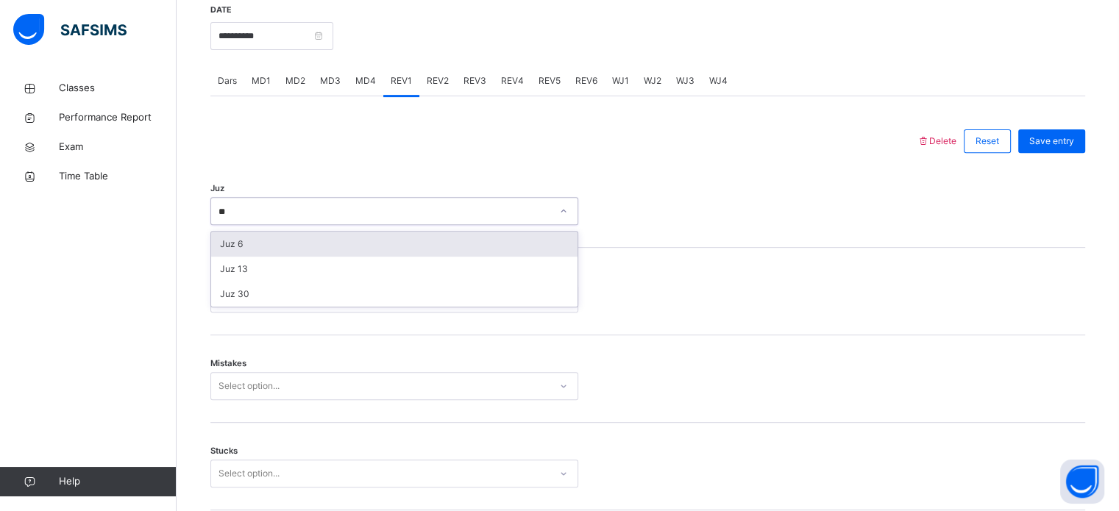
type input "**"
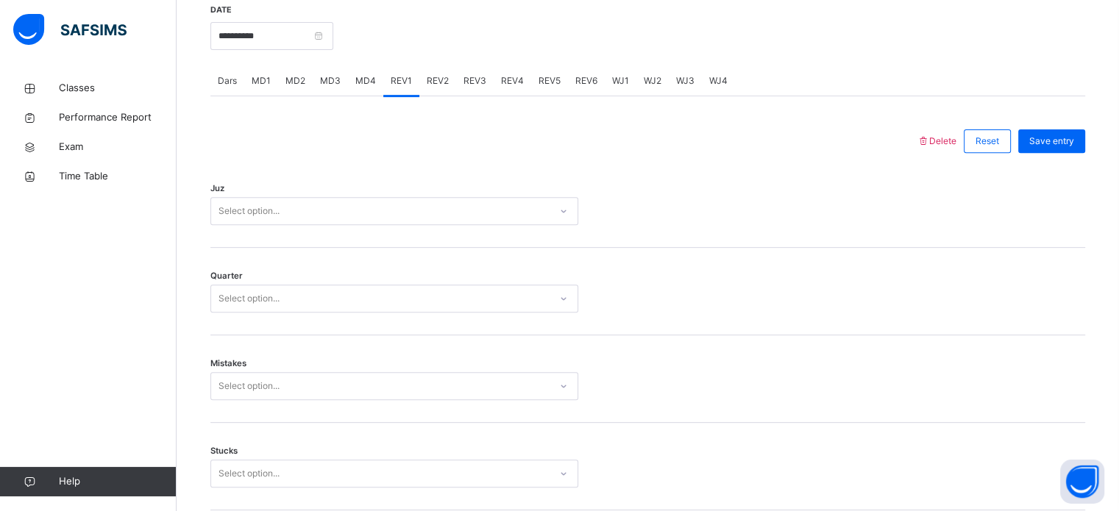
click at [431, 88] on span "REV2" at bounding box center [438, 80] width 22 height 13
click at [325, 218] on div "Select option..." at bounding box center [380, 211] width 338 height 23
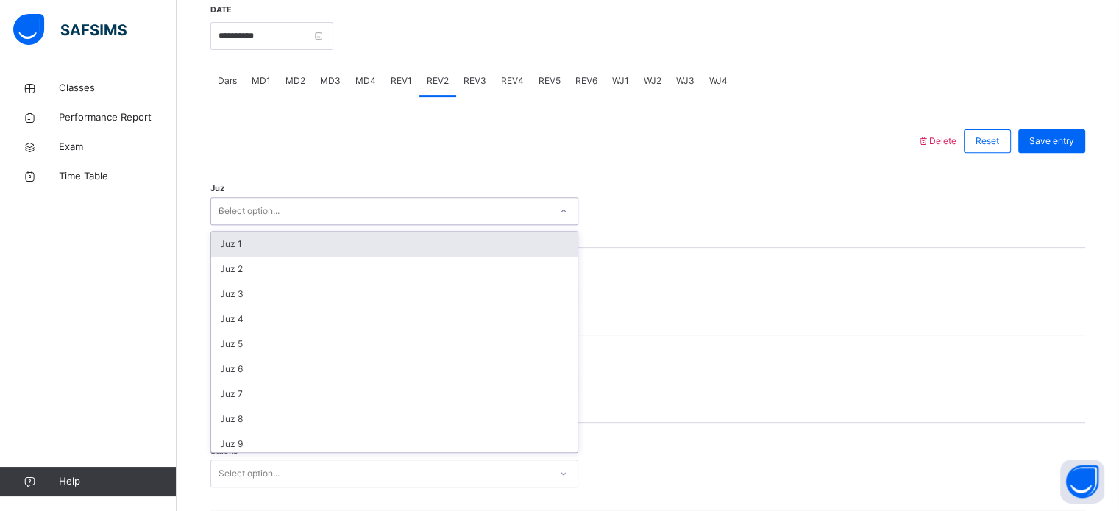
type input "**"
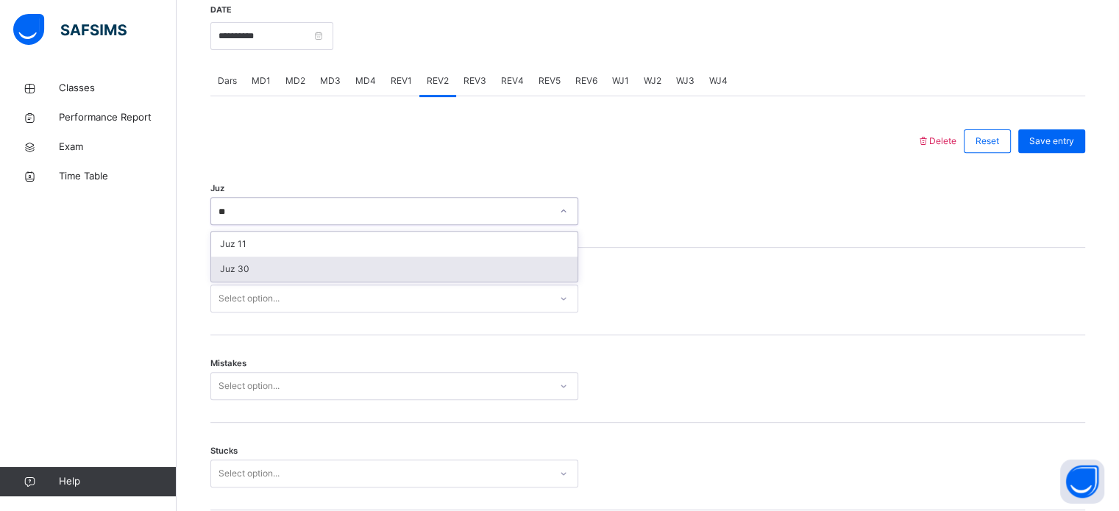
click at [336, 278] on div "Juz 30" at bounding box center [394, 269] width 366 height 25
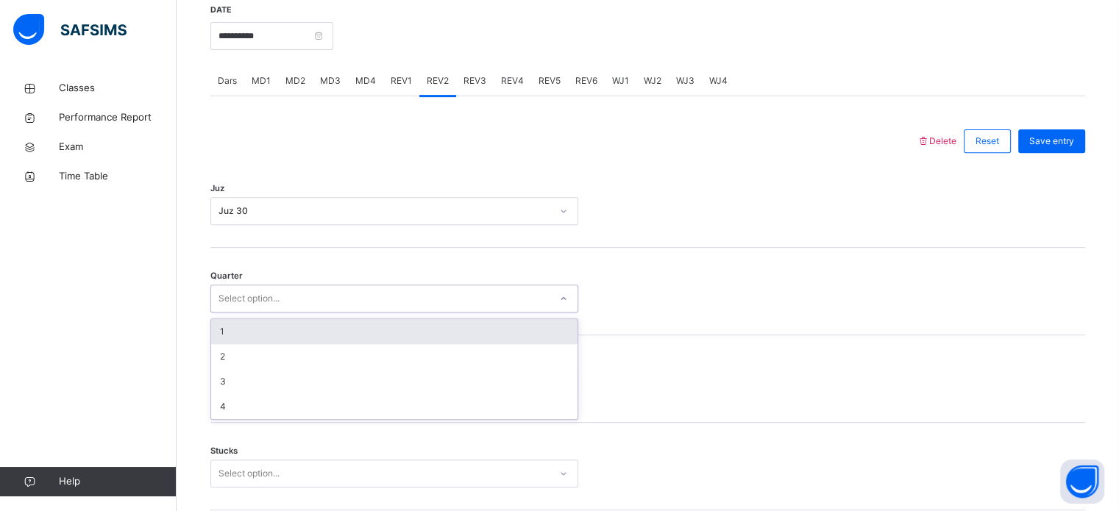
click at [336, 305] on div "Select option..." at bounding box center [380, 299] width 338 height 23
click at [297, 344] on div "1" at bounding box center [394, 331] width 366 height 25
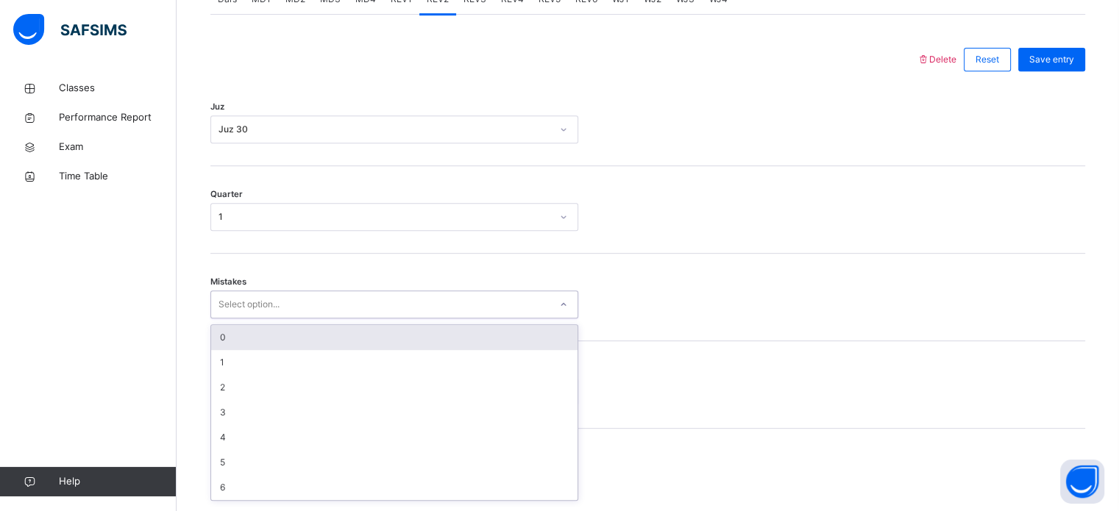
click at [298, 319] on div "option 0 focused, 1 of 7. 7 results available. Use Up and Down to choose option…" at bounding box center [394, 305] width 368 height 28
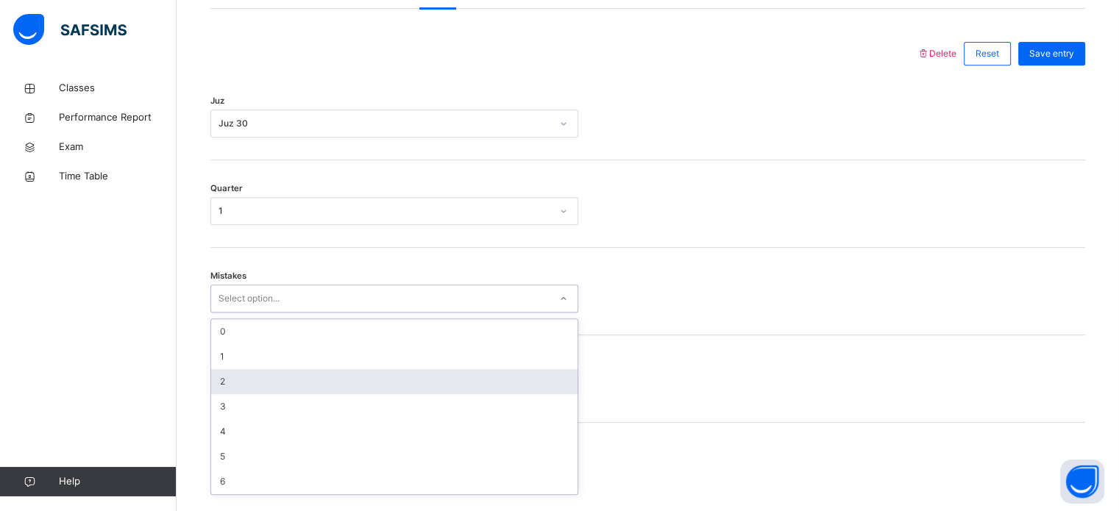
scroll to position [653, 0]
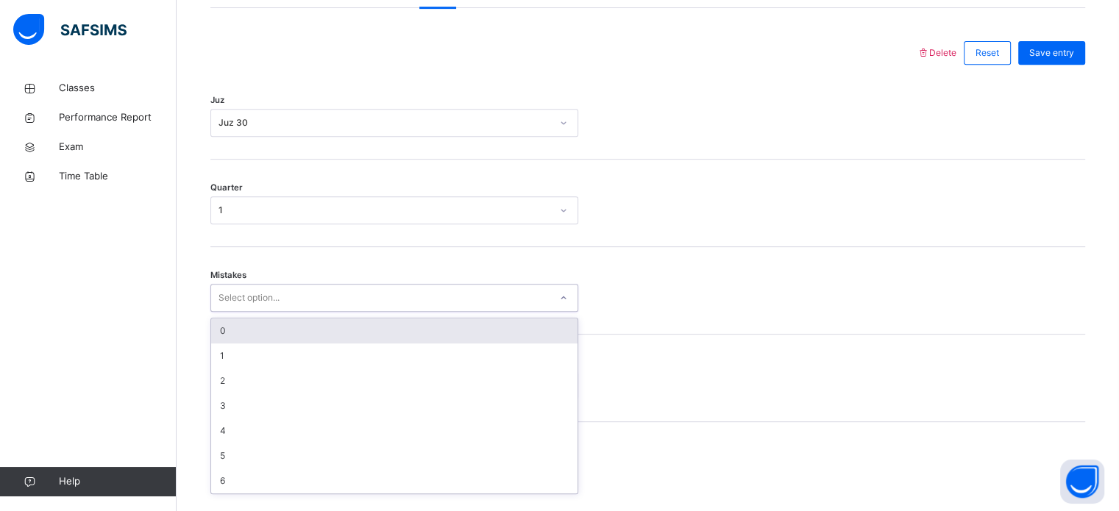
click at [275, 341] on div "0" at bounding box center [394, 331] width 366 height 25
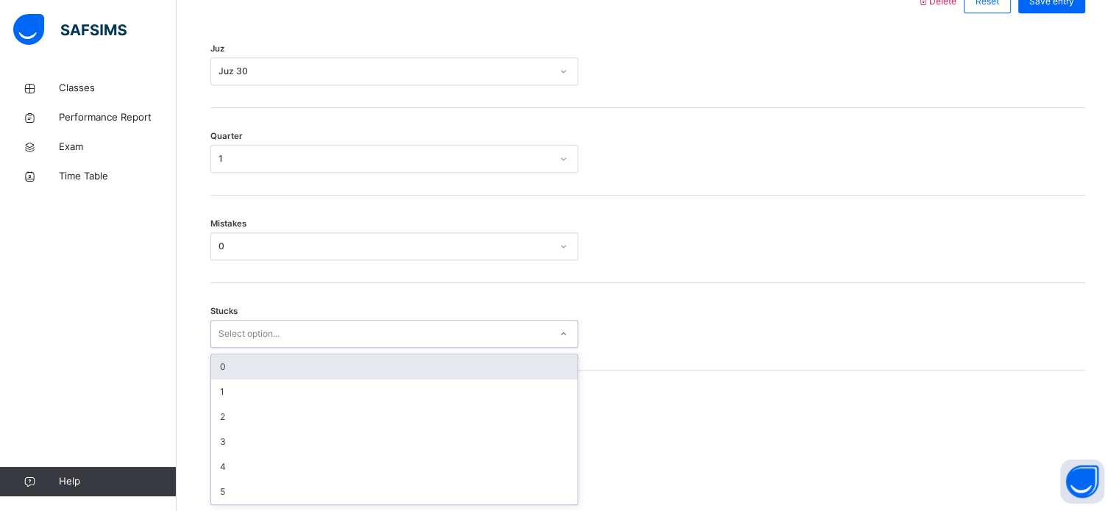
click at [275, 348] on div "option 0 focused, 1 of 6. 6 results available. Use Up and Down to choose option…" at bounding box center [394, 334] width 368 height 28
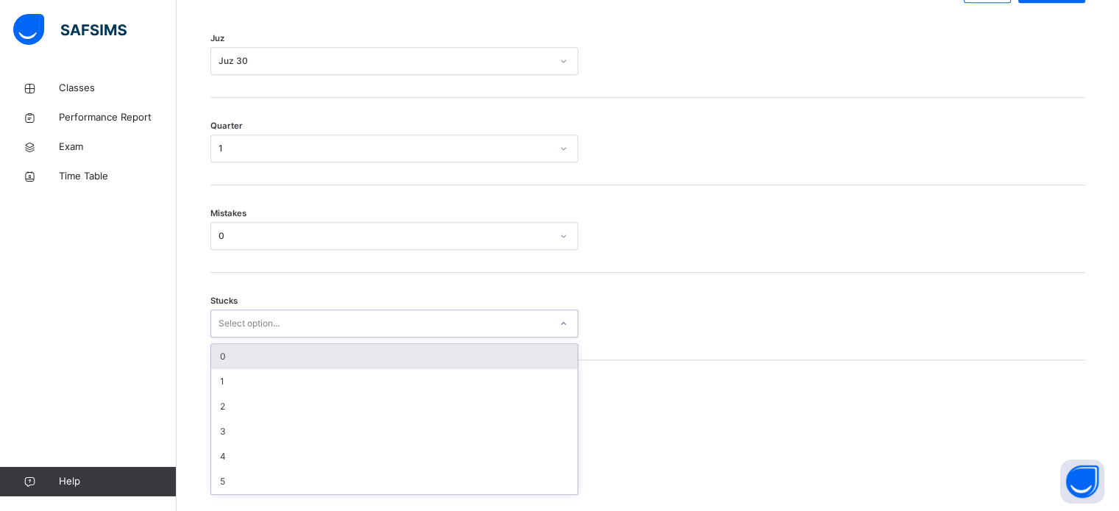
scroll to position [715, 0]
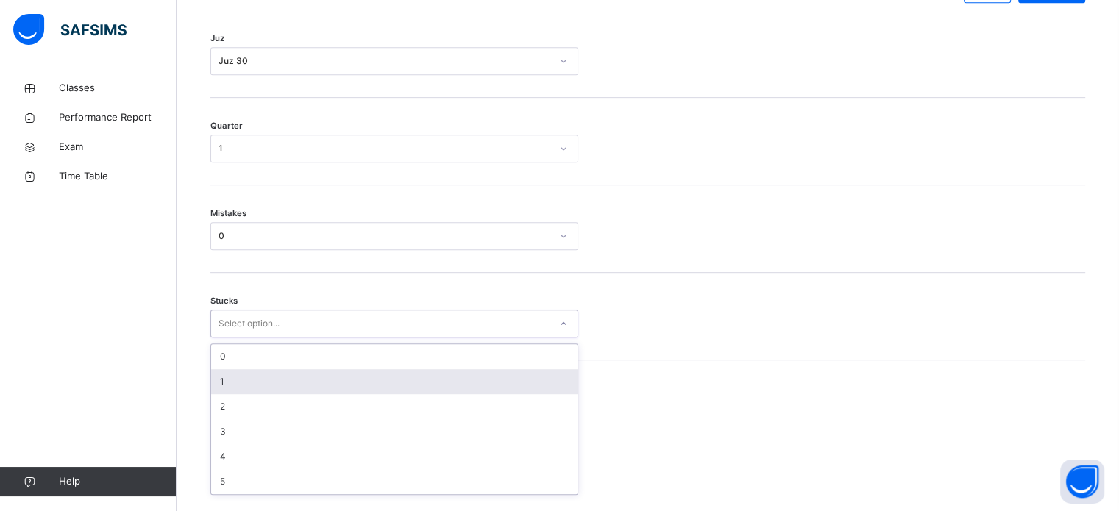
click at [275, 391] on div "1" at bounding box center [394, 381] width 366 height 25
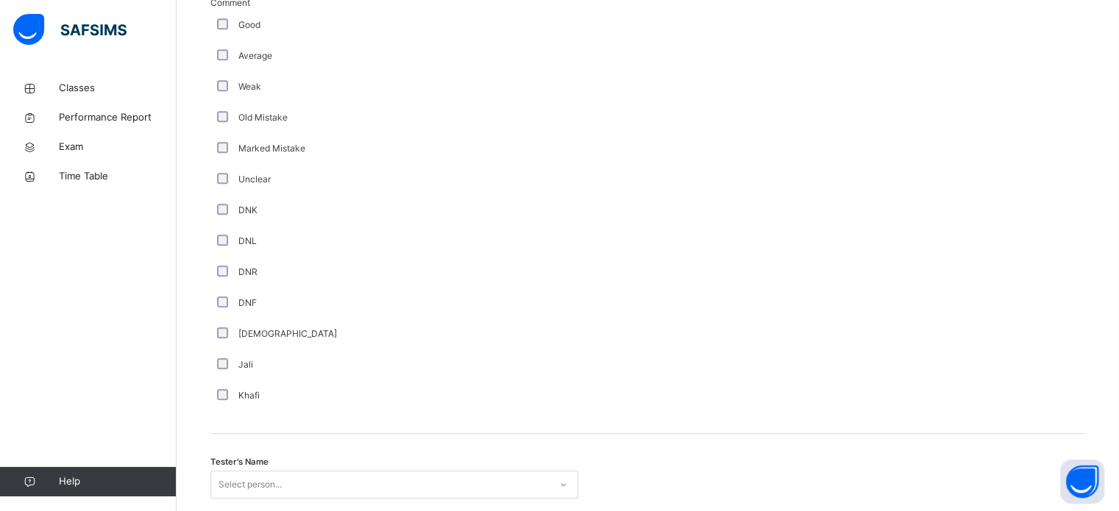
scroll to position [1241, 0]
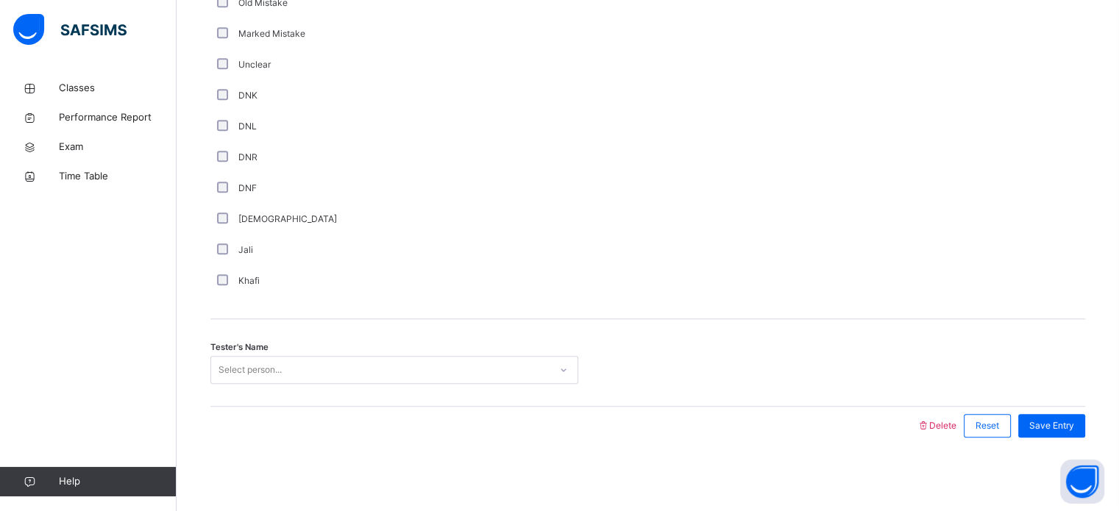
click at [540, 374] on div "Select person..." at bounding box center [380, 370] width 338 height 23
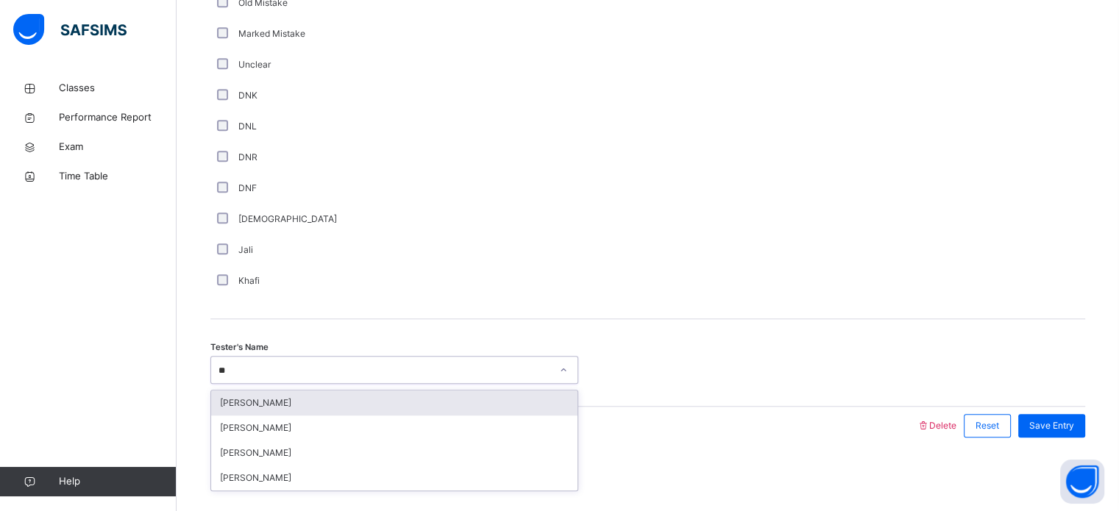
type input "***"
click at [545, 405] on div "[PERSON_NAME]" at bounding box center [394, 403] width 366 height 25
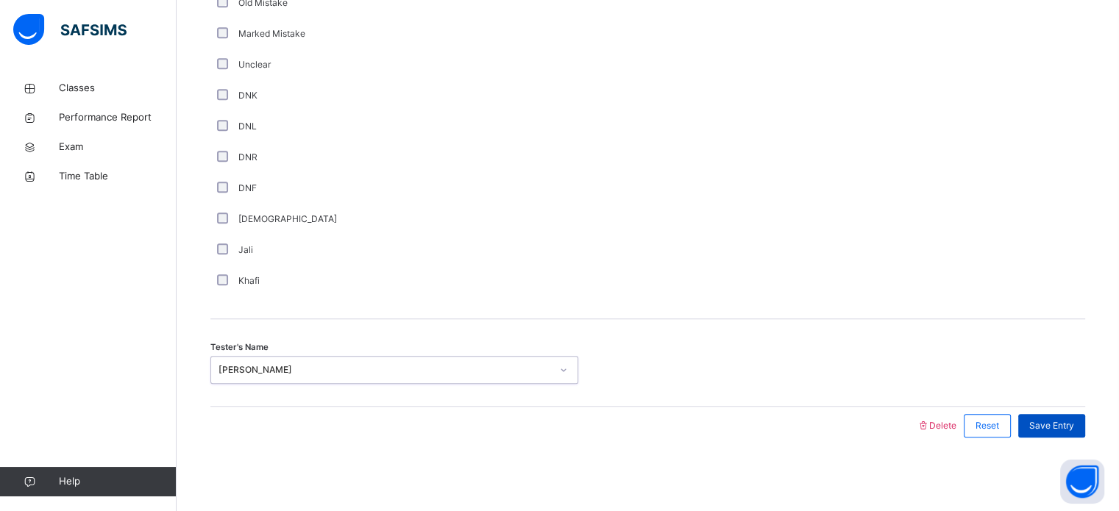
click at [1074, 424] on span "Save Entry" at bounding box center [1051, 425] width 45 height 13
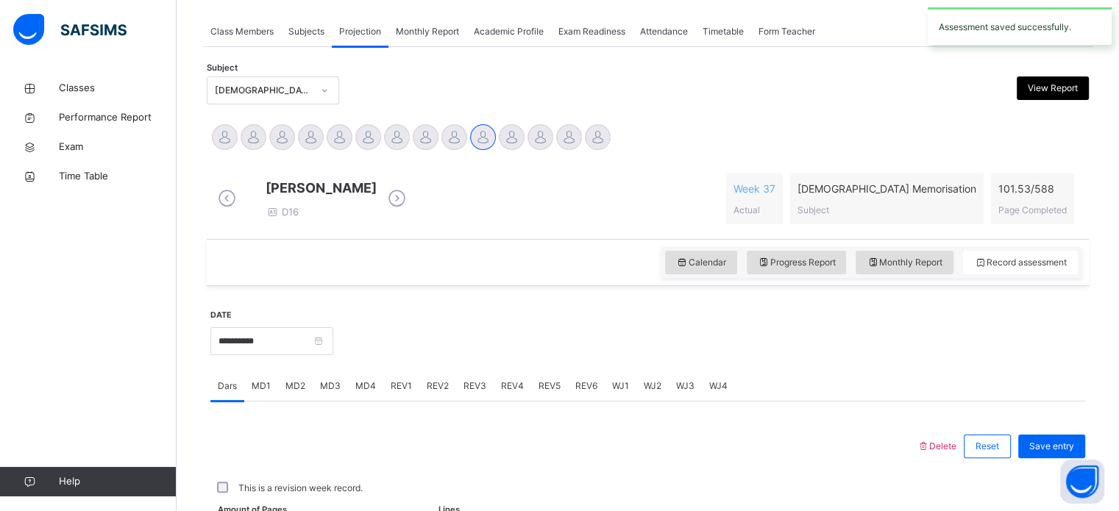
scroll to position [593, 0]
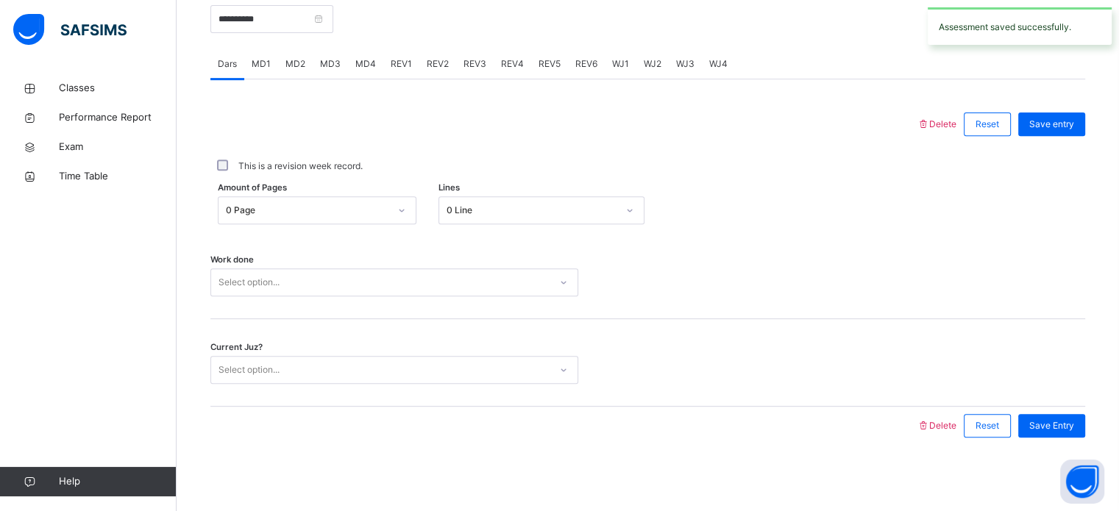
click at [439, 60] on span "REV2" at bounding box center [438, 63] width 22 height 13
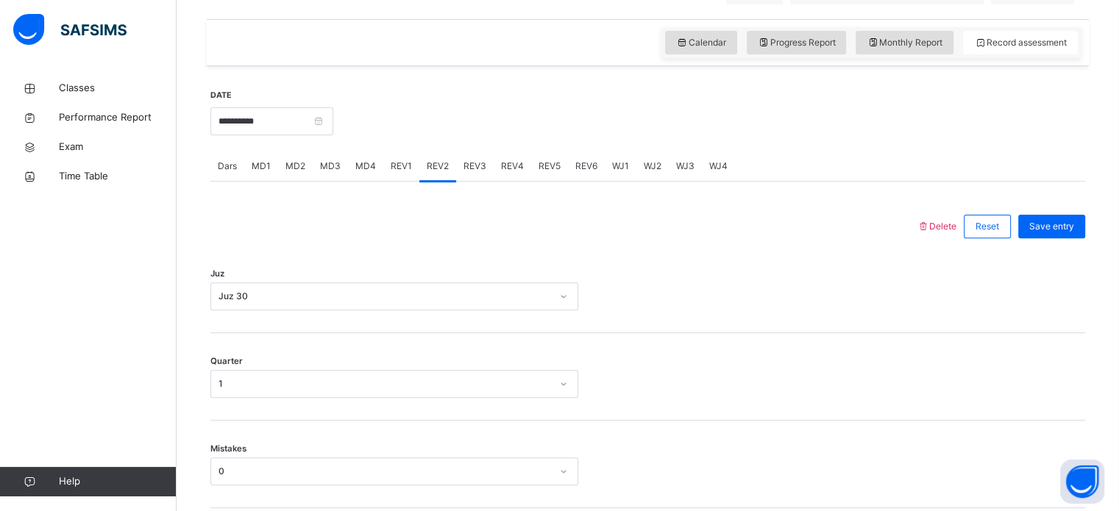
scroll to position [507, 0]
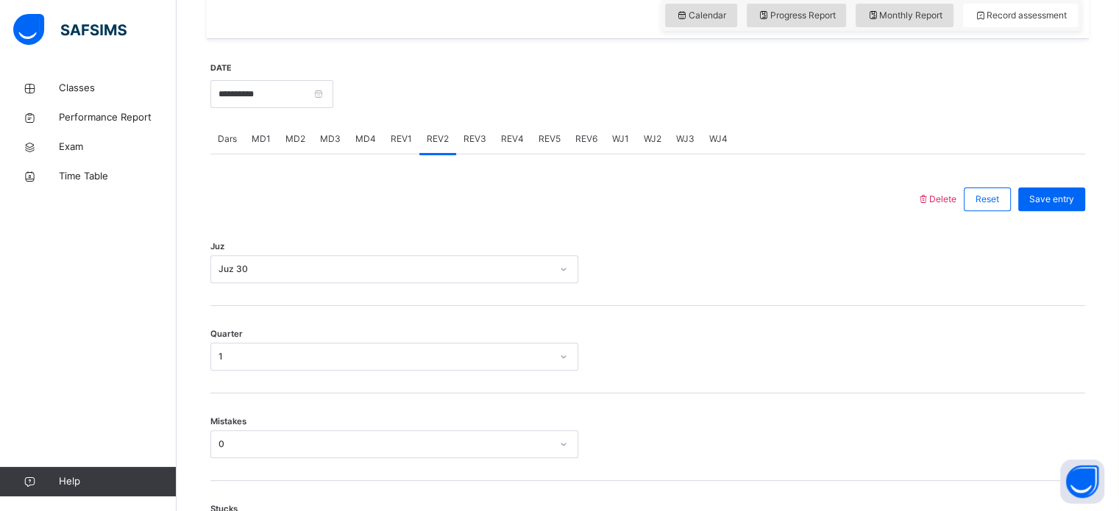
click at [480, 146] on span "REV3" at bounding box center [475, 138] width 23 height 13
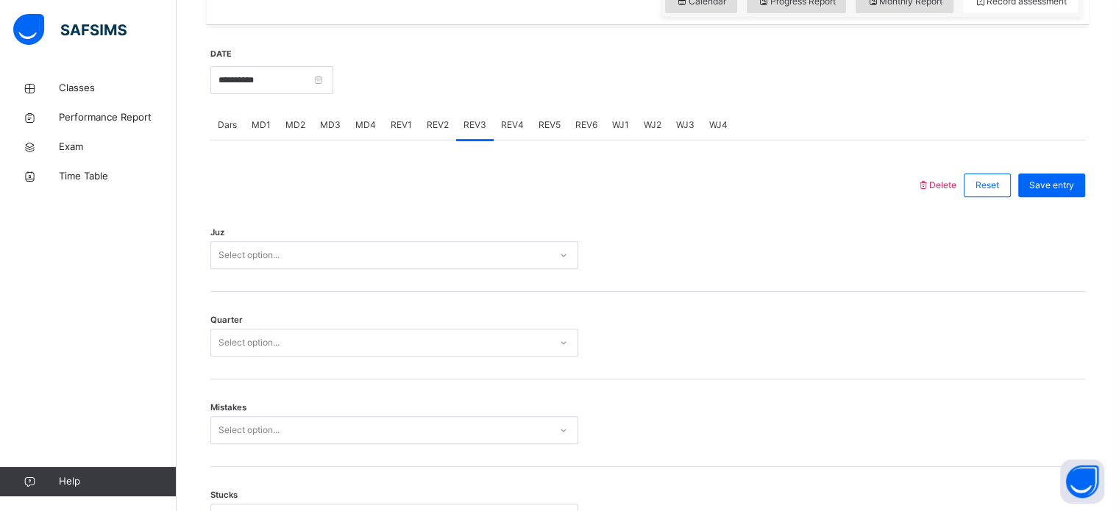
click at [341, 269] on div "Select option..." at bounding box center [394, 255] width 368 height 28
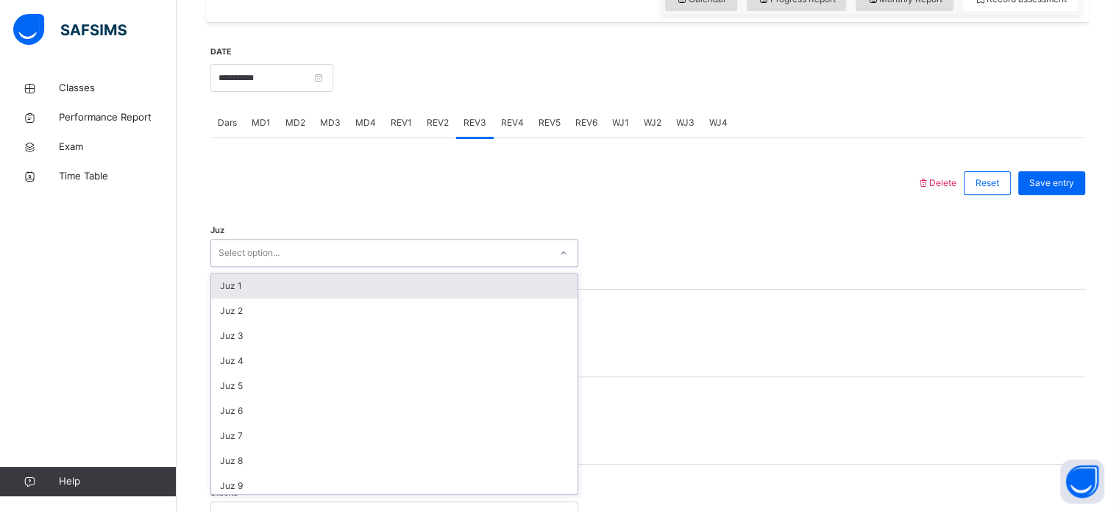
scroll to position [524, 0]
type input "**"
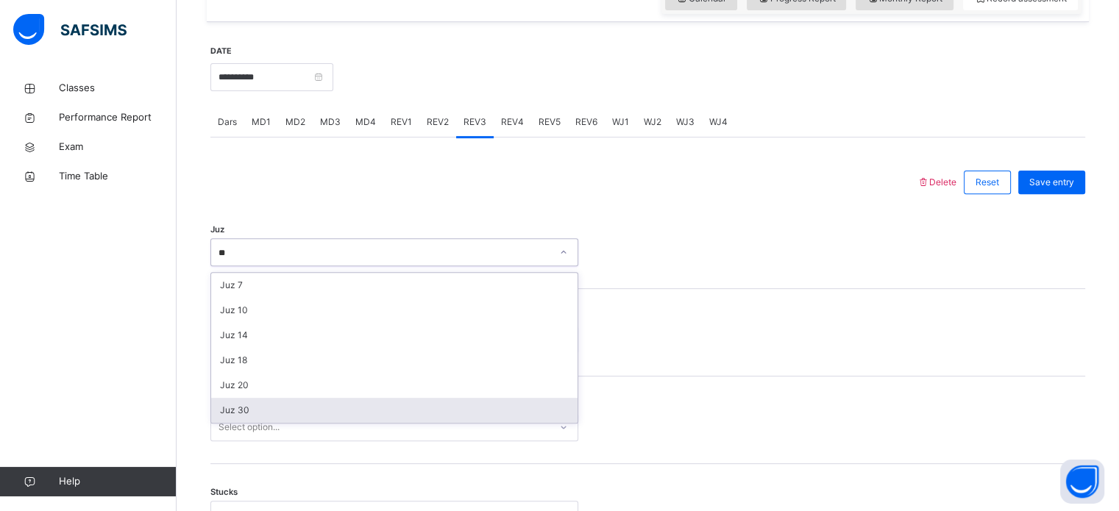
click at [359, 423] on div "Juz 30" at bounding box center [394, 410] width 366 height 25
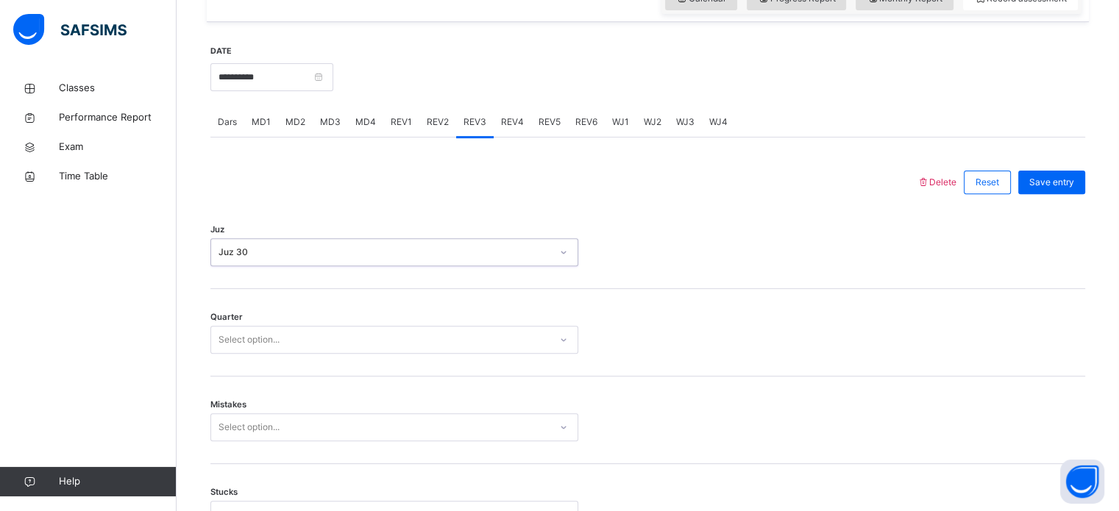
click at [238, 341] on div "Select option..." at bounding box center [249, 340] width 61 height 28
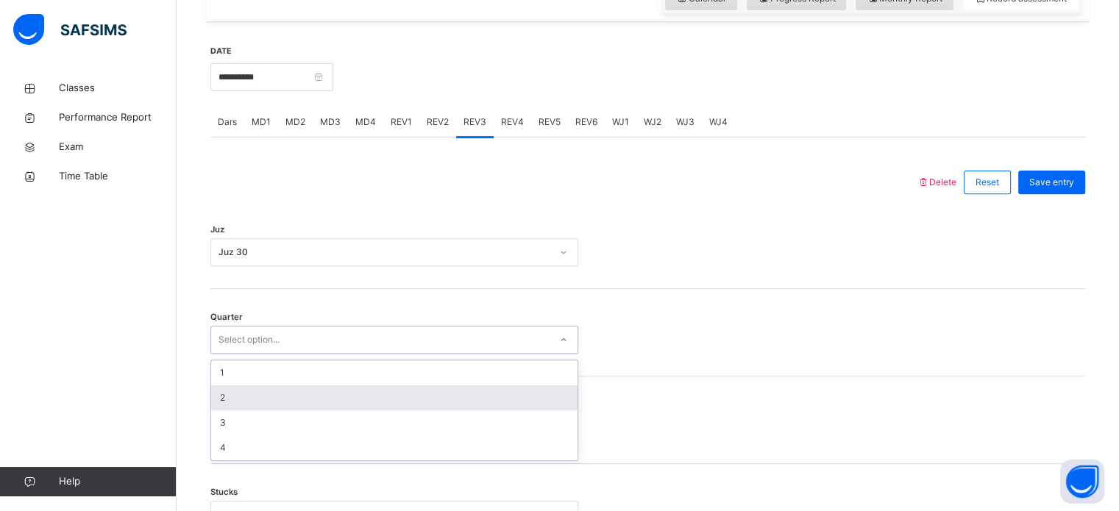
click at [233, 402] on div "2" at bounding box center [394, 398] width 366 height 25
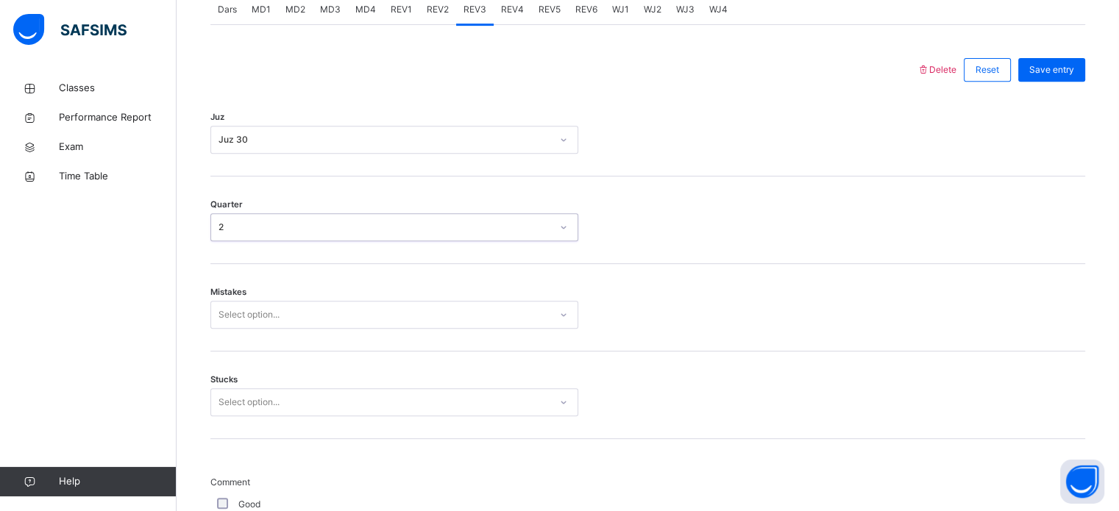
click at [233, 329] on div "Select option..." at bounding box center [394, 315] width 368 height 28
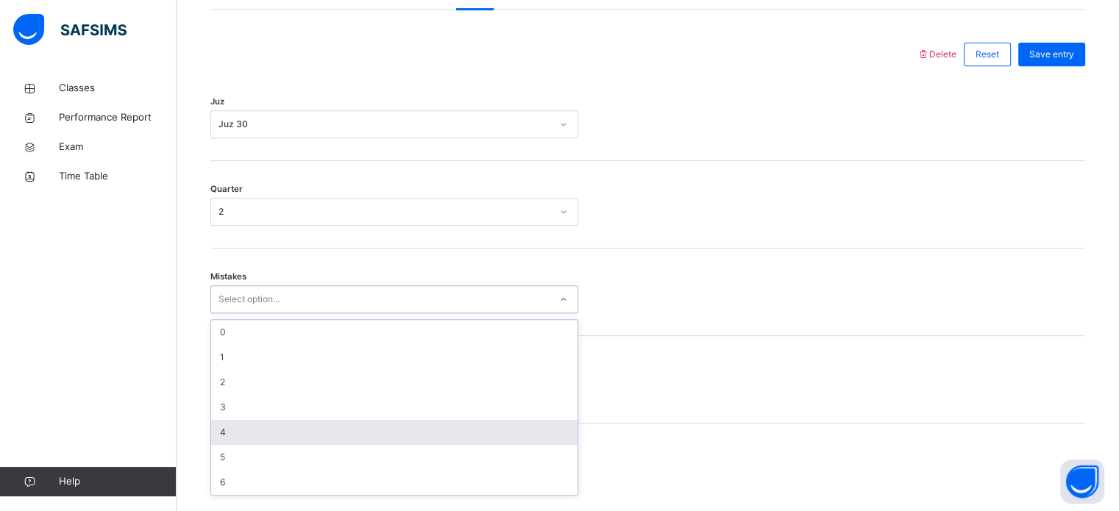
scroll to position [653, 0]
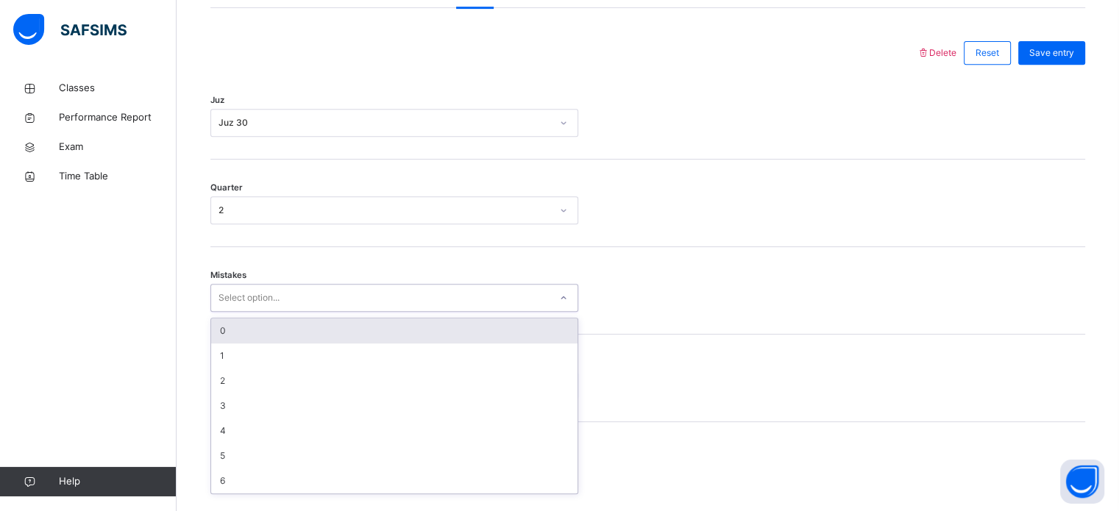
click at [227, 342] on div "0" at bounding box center [394, 331] width 366 height 25
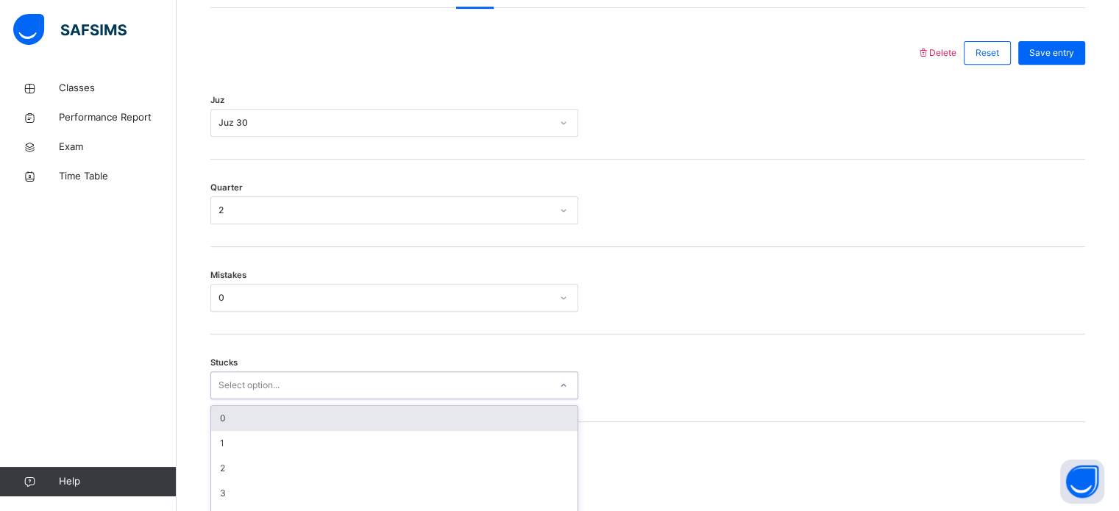
scroll to position [715, 0]
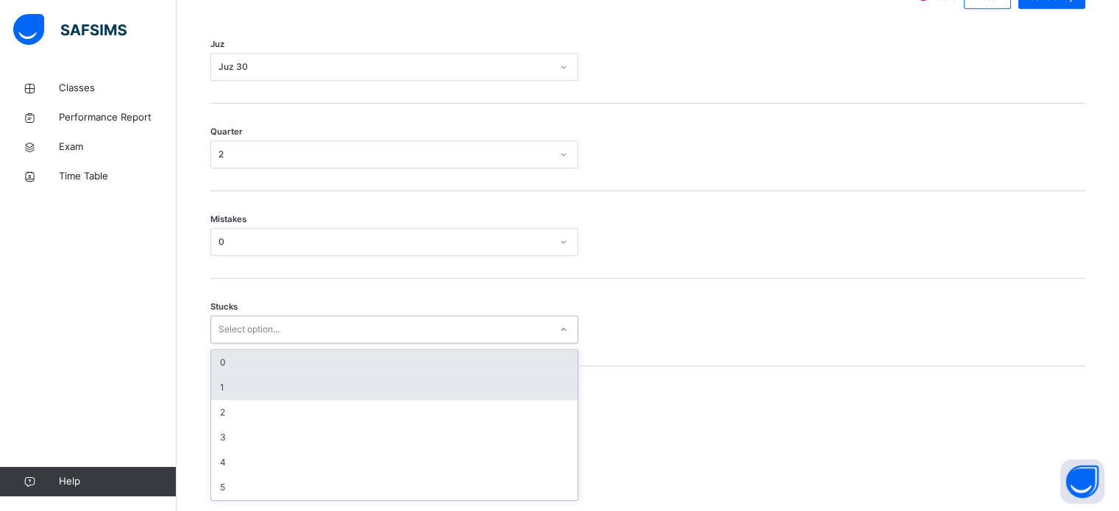
click at [244, 344] on div "option 0 focused, 1 of 6. 6 results available. Use Up and Down to choose option…" at bounding box center [394, 330] width 368 height 28
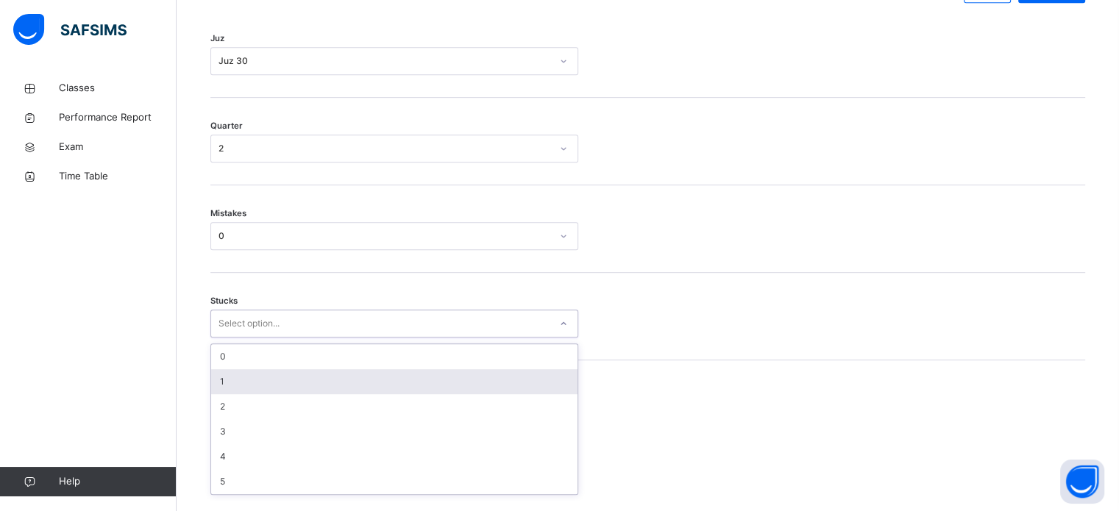
click at [244, 394] on div "1" at bounding box center [394, 381] width 366 height 25
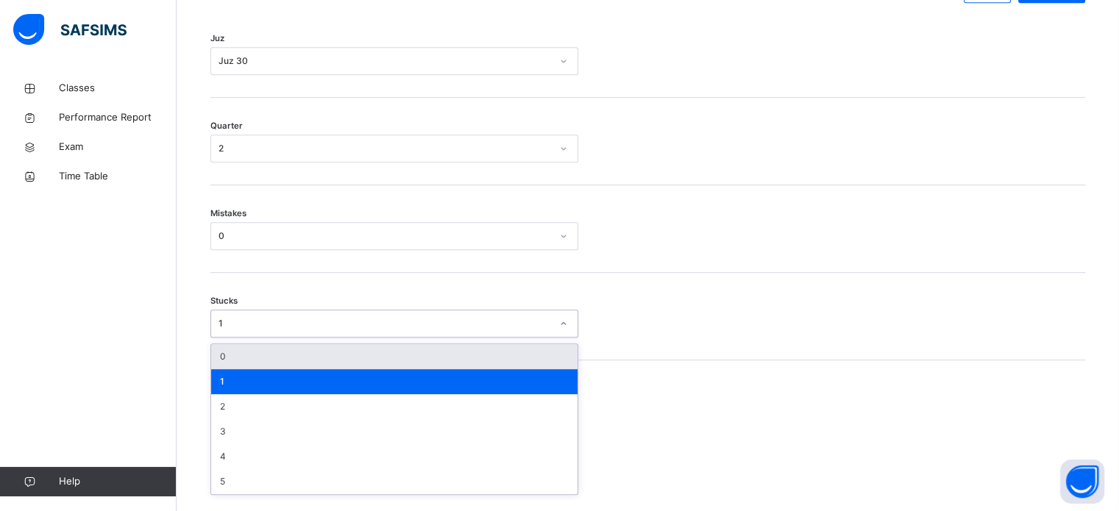
click at [232, 330] on div "1" at bounding box center [385, 323] width 333 height 13
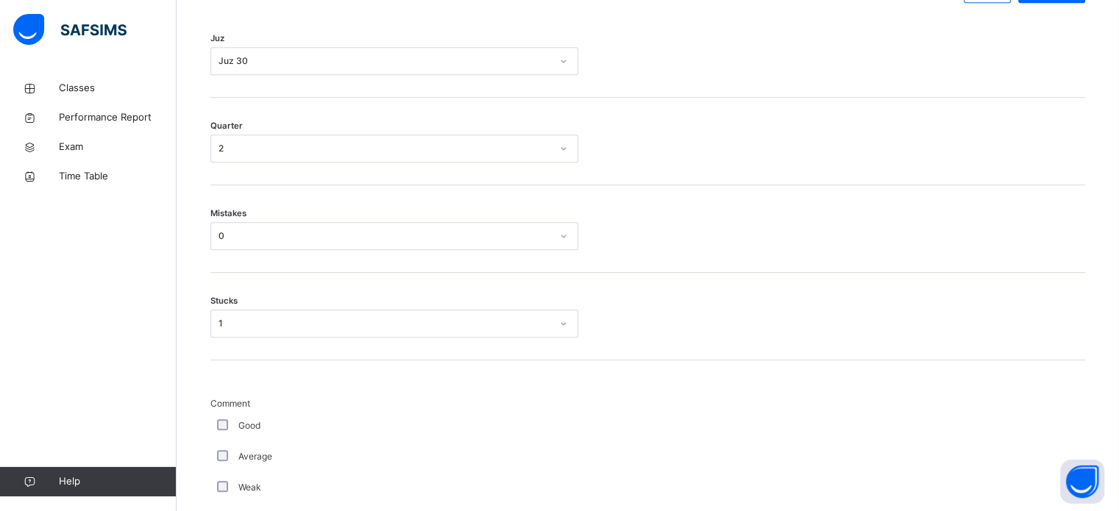
click at [733, 212] on div "Mistakes 0" at bounding box center [647, 229] width 875 height 88
click at [230, 433] on div "Good" at bounding box center [394, 425] width 361 height 13
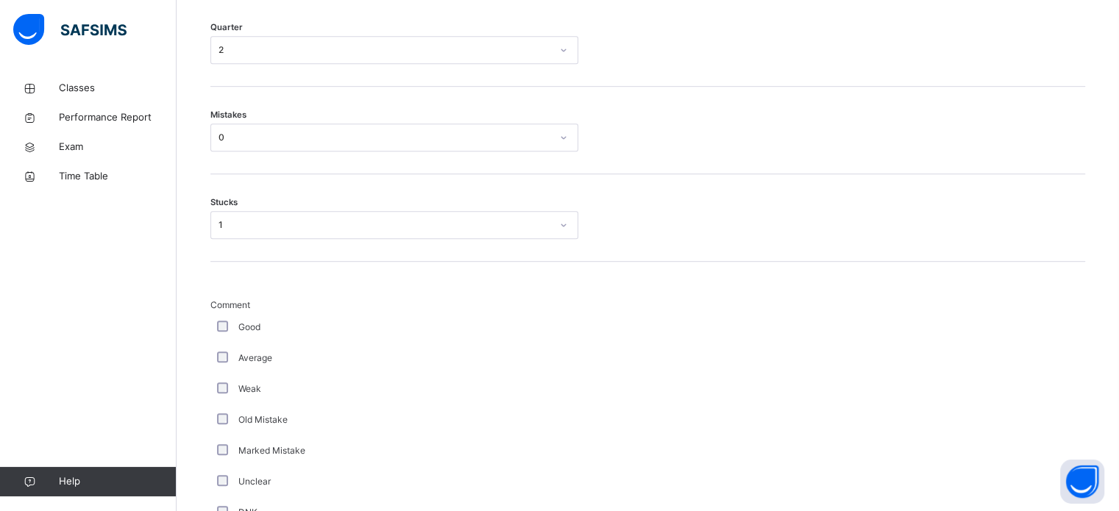
scroll to position [1241, 0]
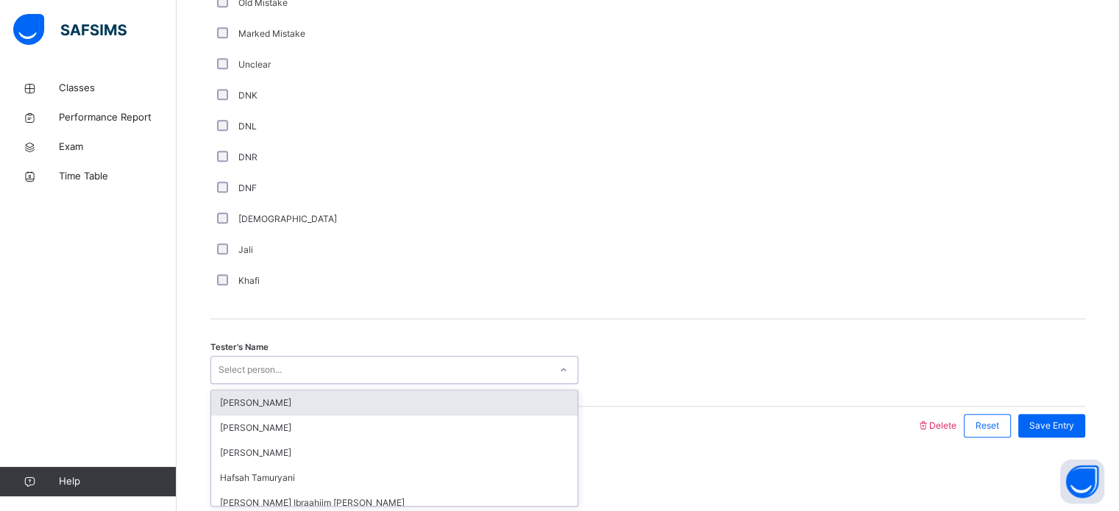
click at [273, 366] on div "Select person..." at bounding box center [250, 370] width 63 height 28
type input "****"
click at [306, 398] on div "[PERSON_NAME]" at bounding box center [394, 403] width 366 height 25
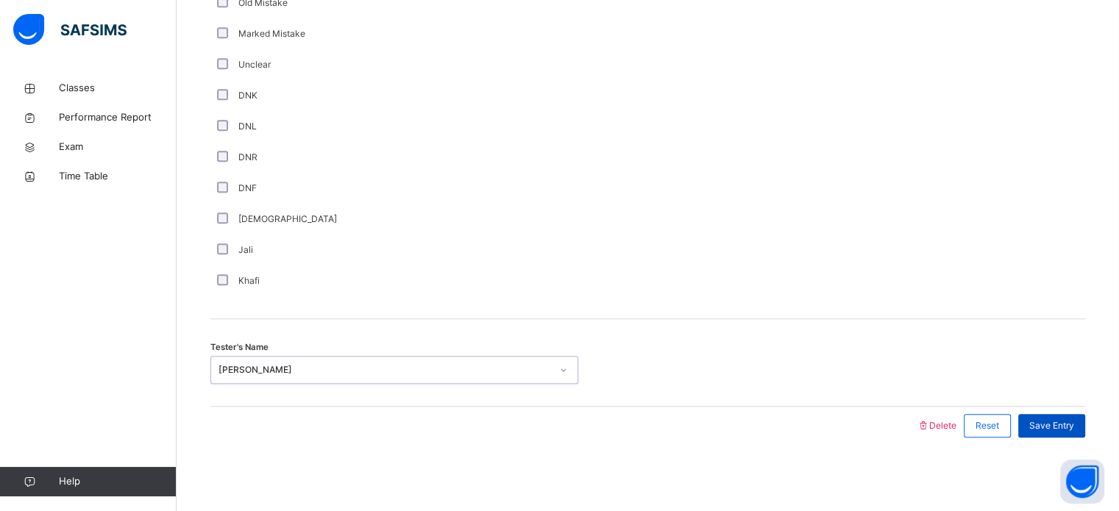
click at [1064, 422] on span "Save Entry" at bounding box center [1051, 425] width 45 height 13
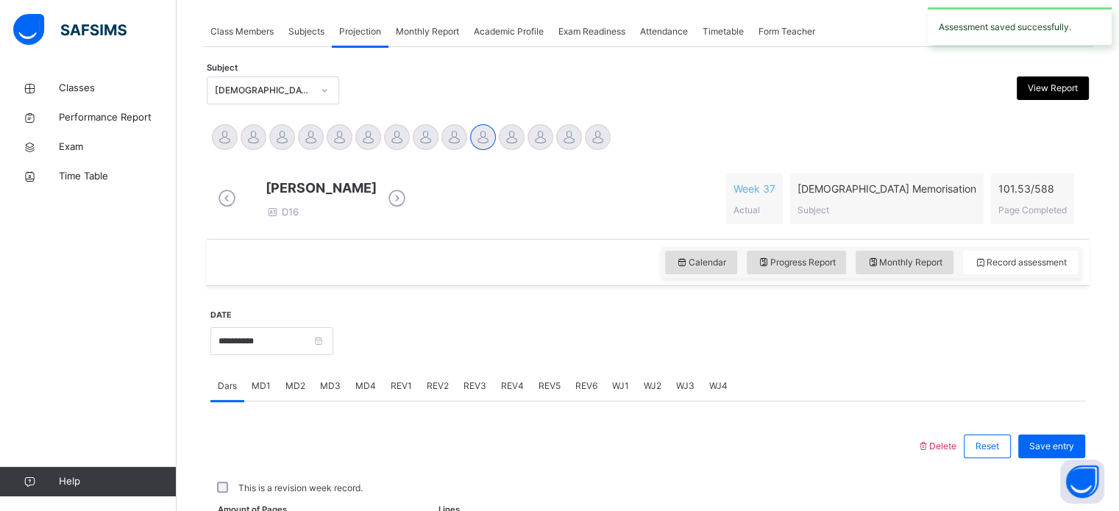
scroll to position [593, 0]
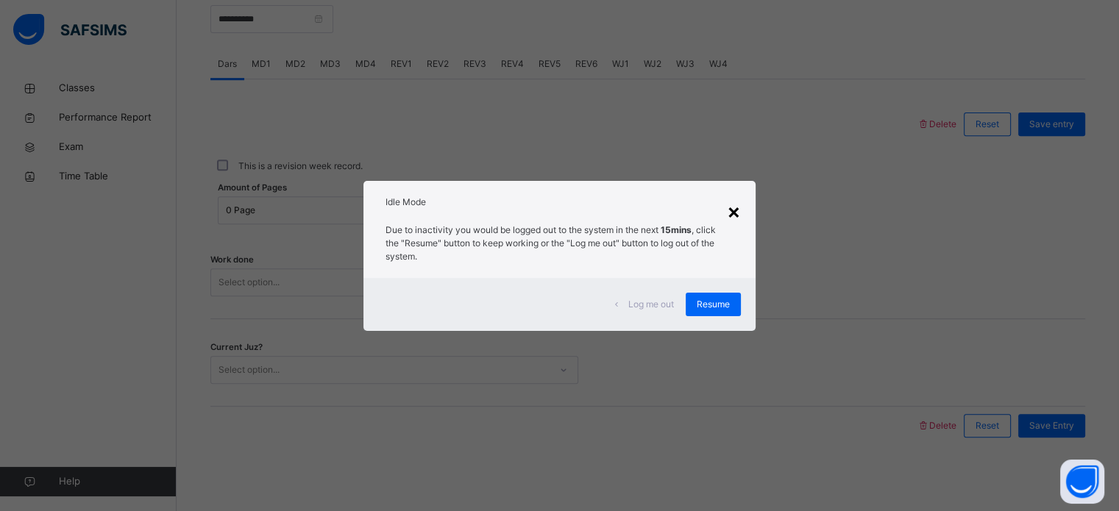
click at [740, 207] on div "×" at bounding box center [734, 211] width 14 height 31
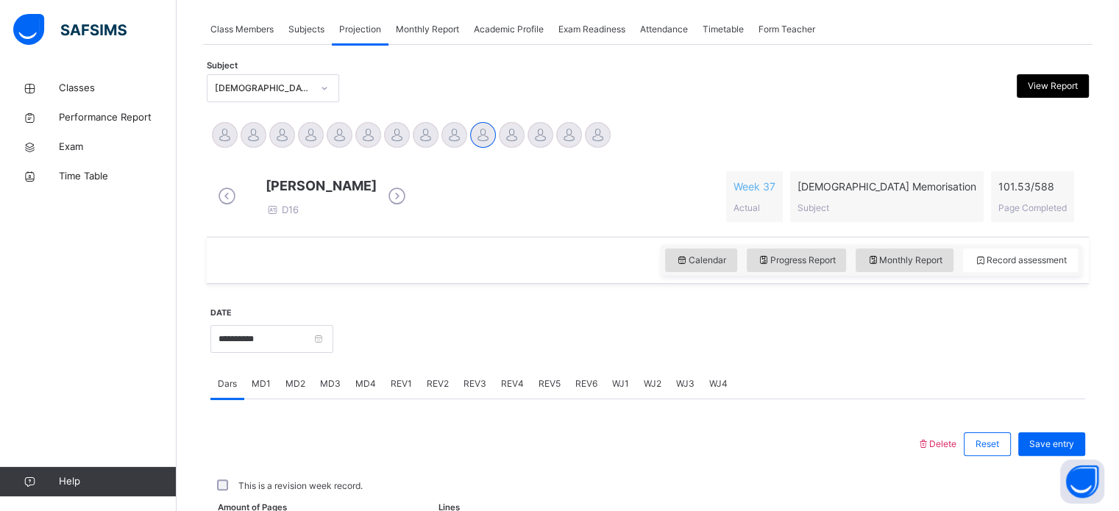
scroll to position [258, 0]
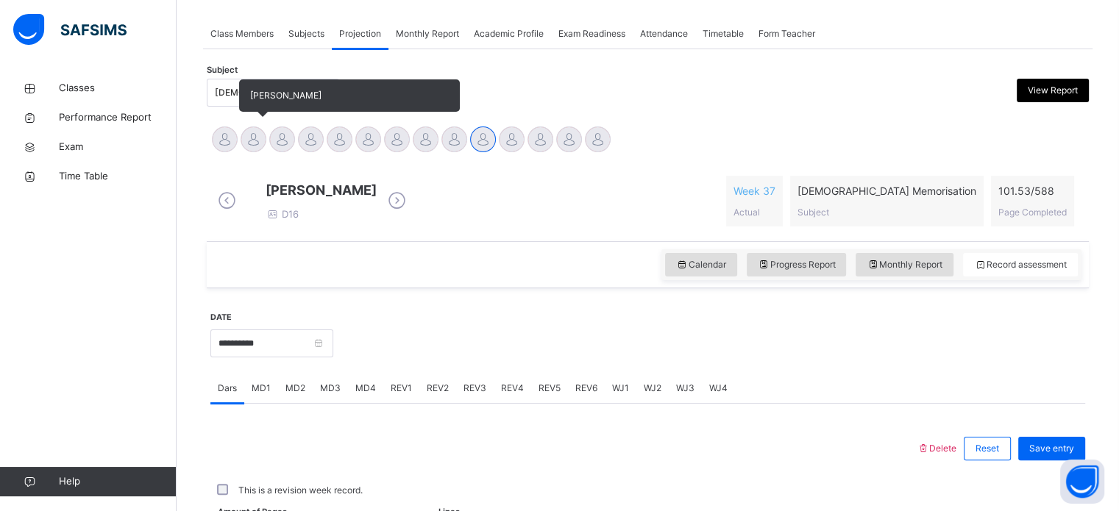
click at [256, 141] on div at bounding box center [254, 140] width 26 height 26
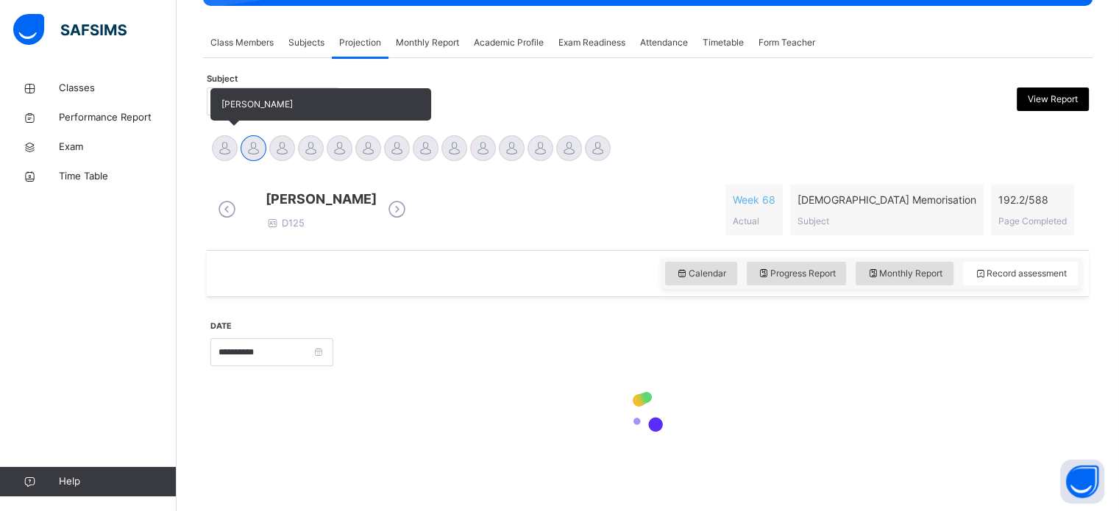
click at [218, 150] on div "[PERSON_NAME]" at bounding box center [224, 150] width 29 height 32
click at [261, 141] on div at bounding box center [254, 148] width 26 height 26
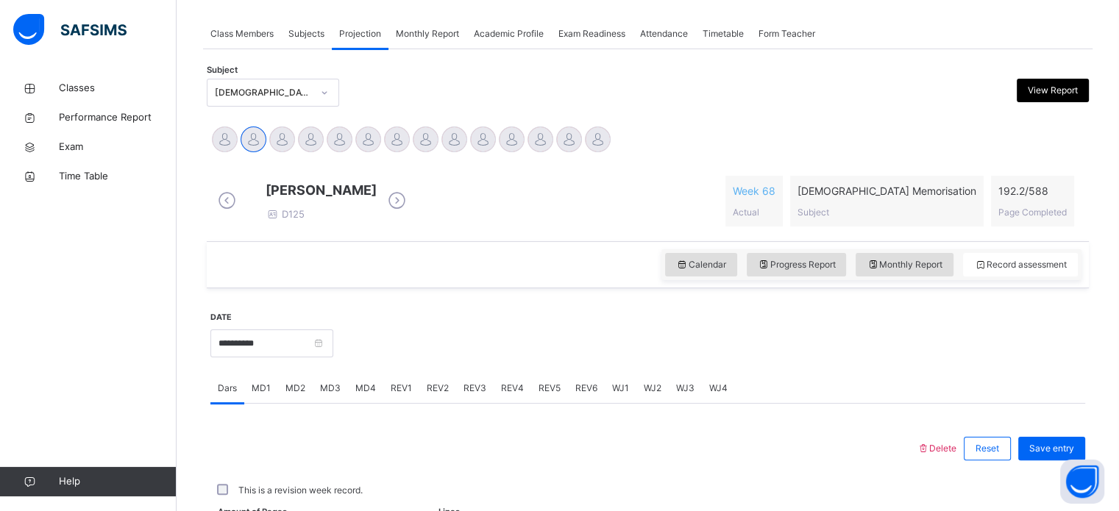
click at [464, 403] on div "REV3" at bounding box center [475, 388] width 38 height 29
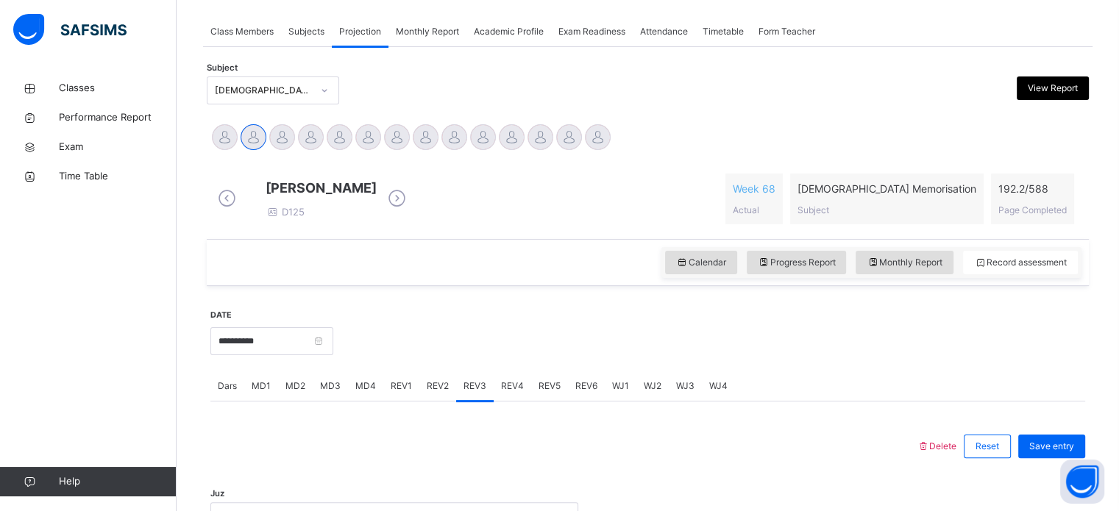
scroll to position [661, 0]
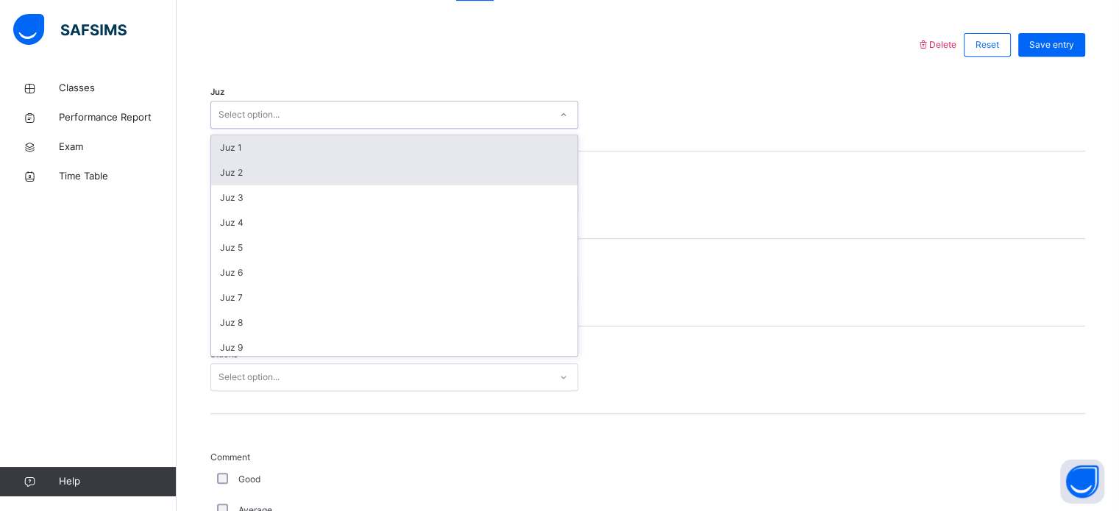
click at [277, 185] on div "Juz 2" at bounding box center [394, 172] width 366 height 25
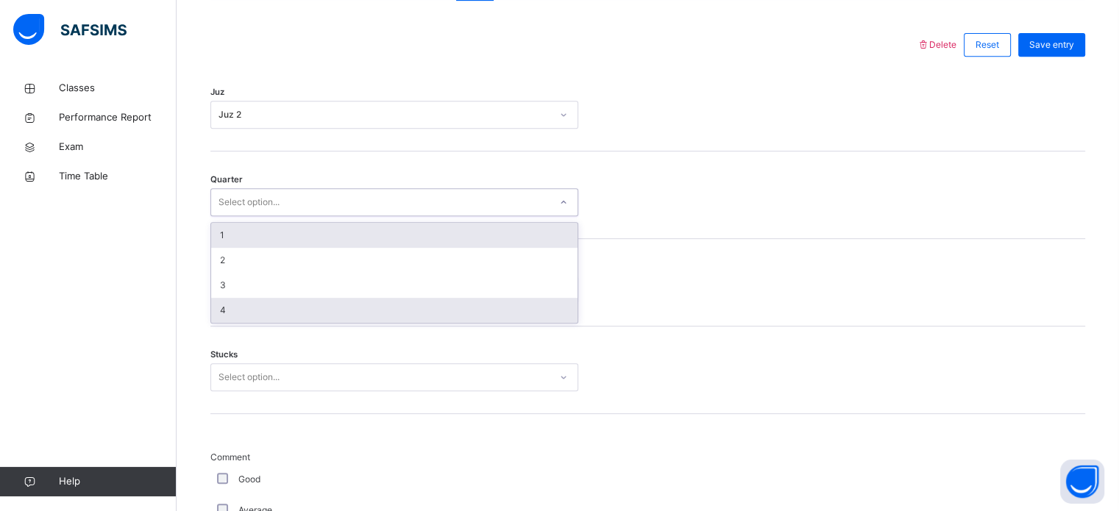
click at [263, 323] on div "4" at bounding box center [394, 310] width 366 height 25
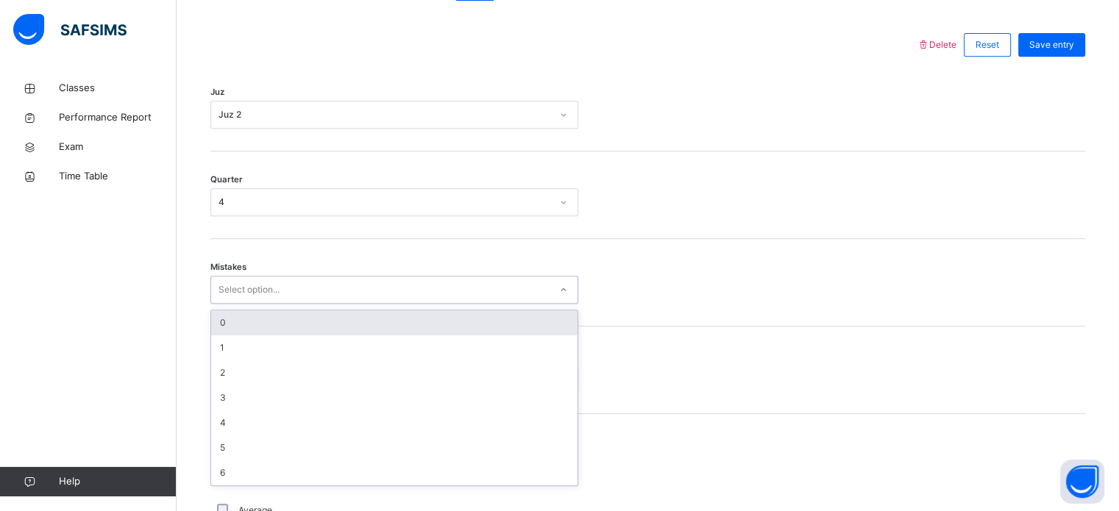
click at [283, 336] on div "0" at bounding box center [394, 322] width 366 height 25
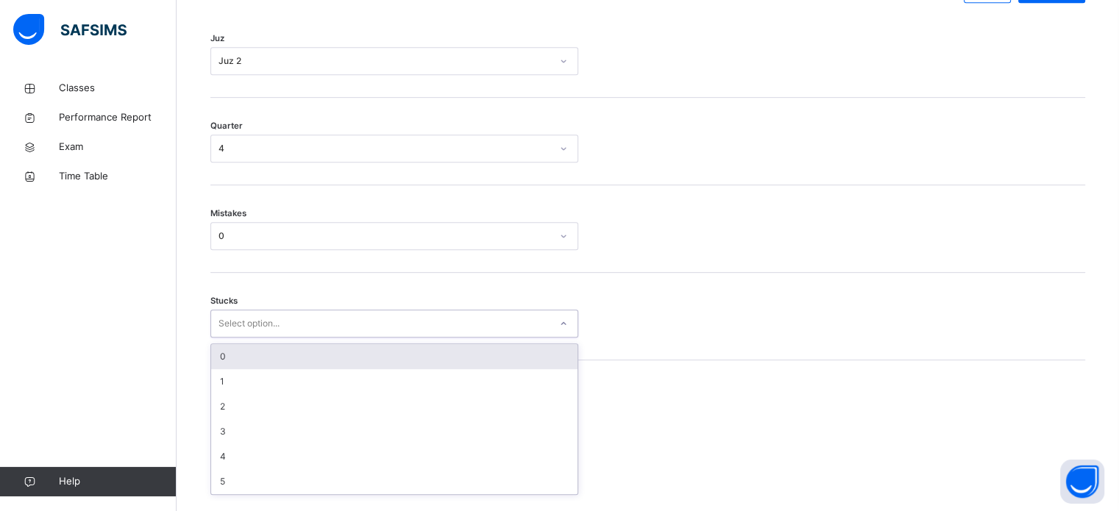
scroll to position [715, 0]
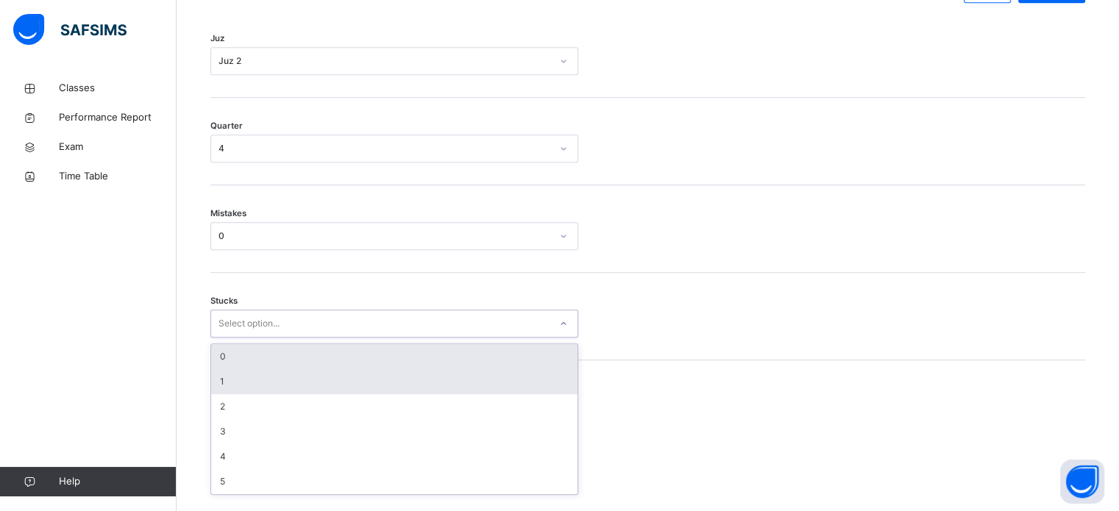
click at [262, 394] on div "1" at bounding box center [394, 381] width 366 height 25
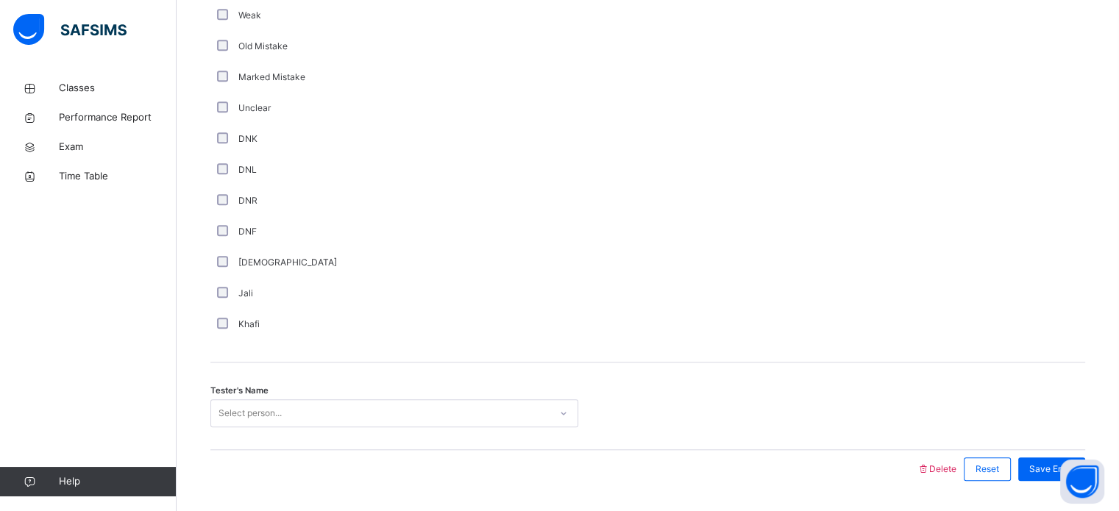
scroll to position [1241, 0]
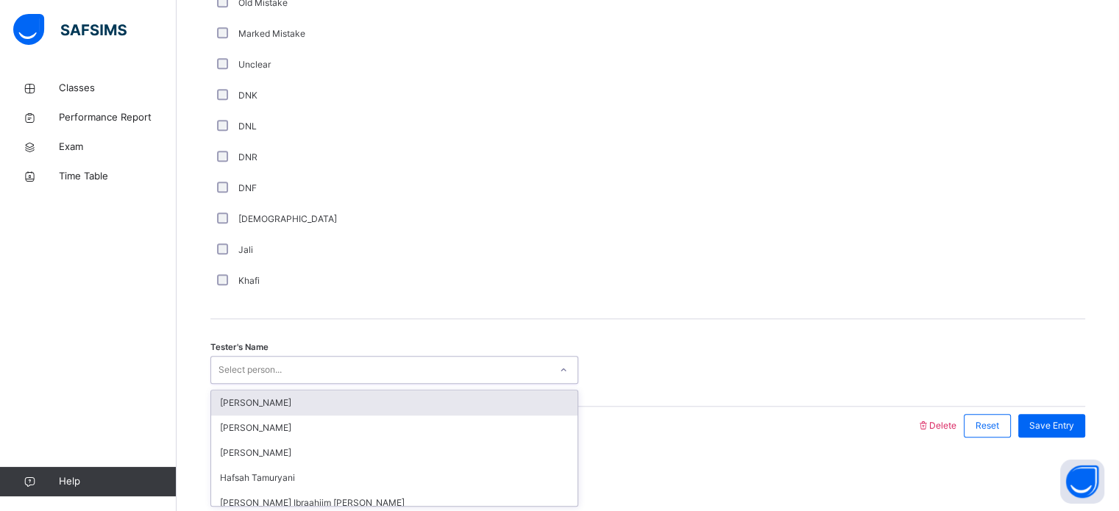
click at [300, 405] on div "[PERSON_NAME]" at bounding box center [394, 403] width 366 height 25
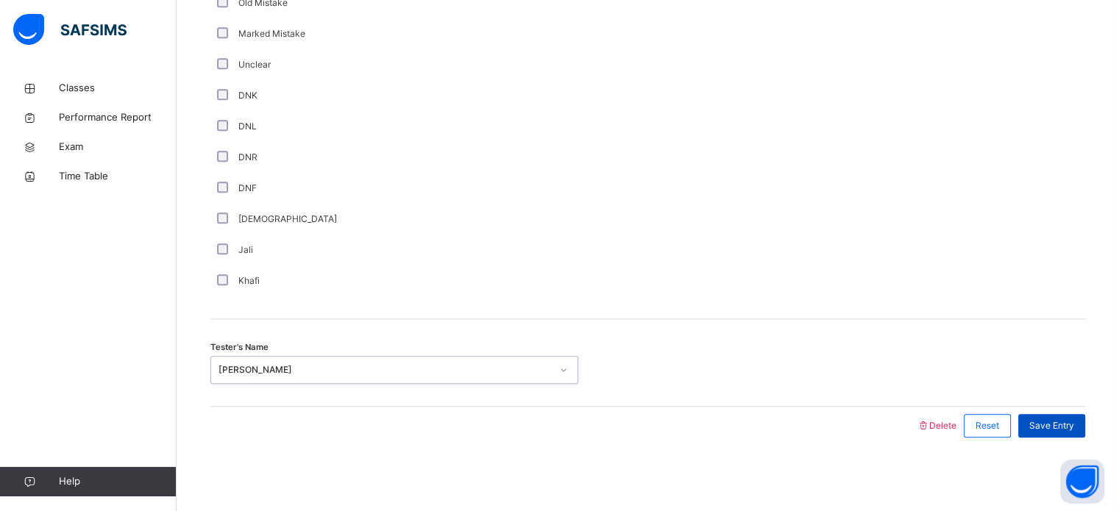
click at [1062, 423] on span "Save Entry" at bounding box center [1051, 425] width 45 height 13
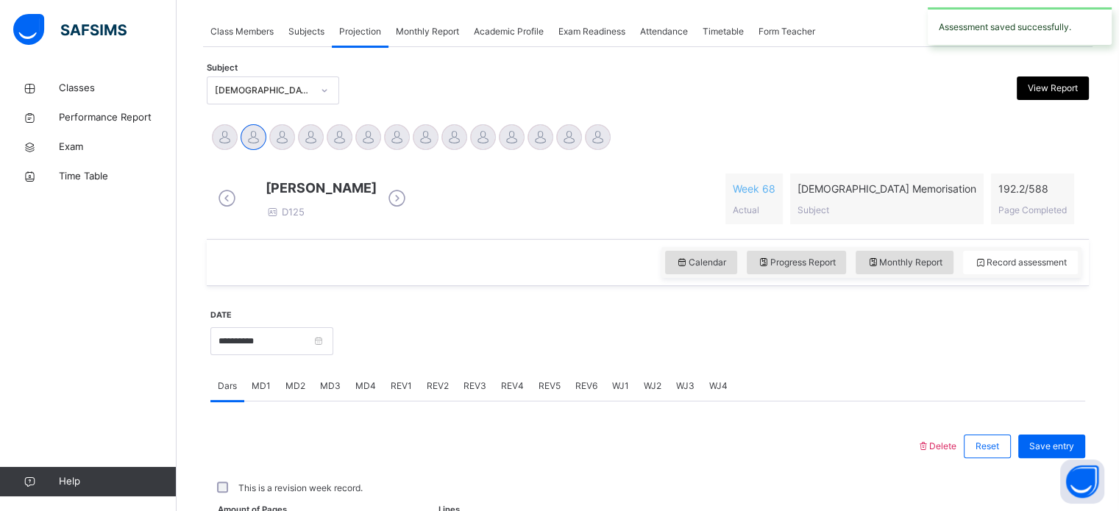
scroll to position [593, 0]
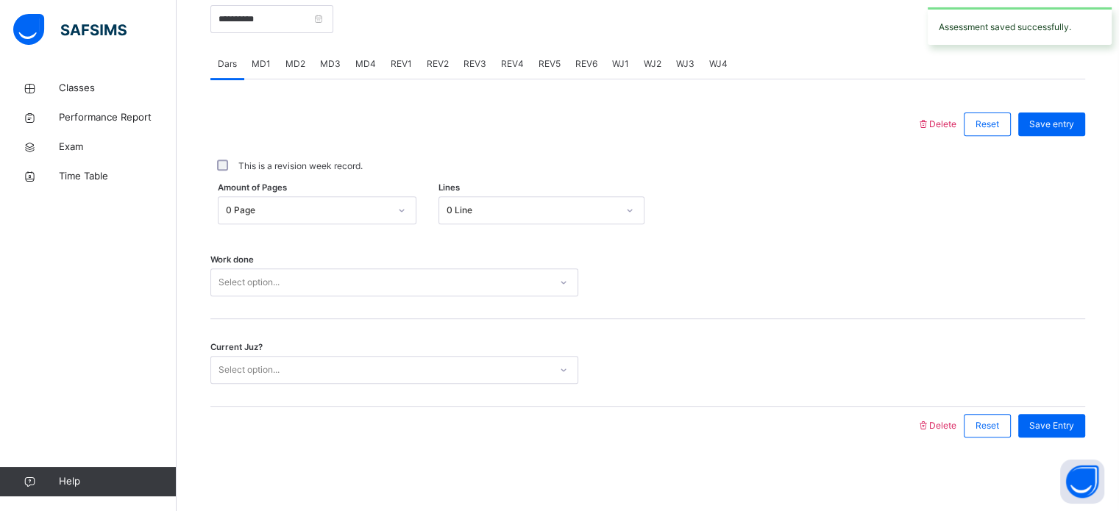
click at [516, 72] on div "REV4" at bounding box center [513, 63] width 38 height 29
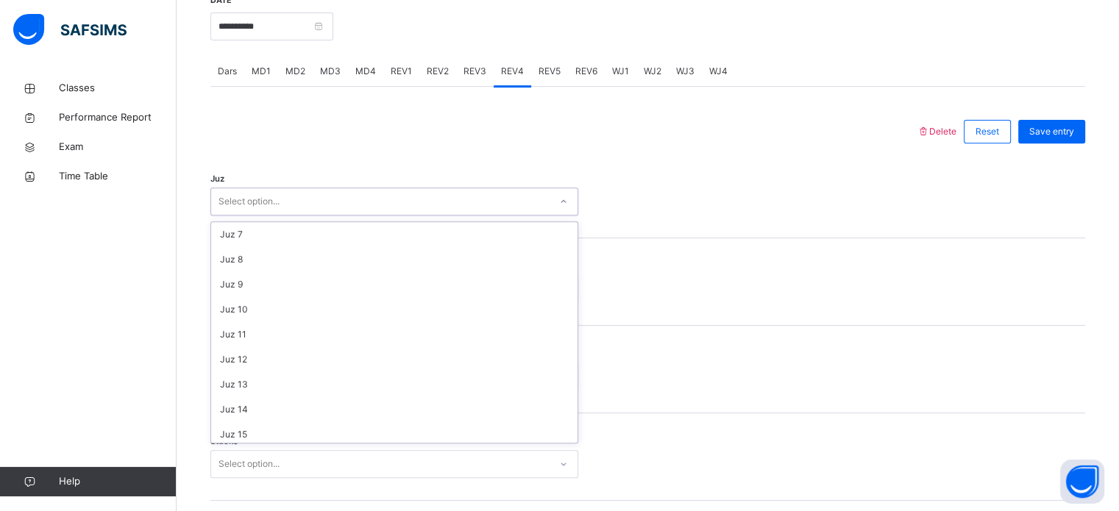
scroll to position [0, 0]
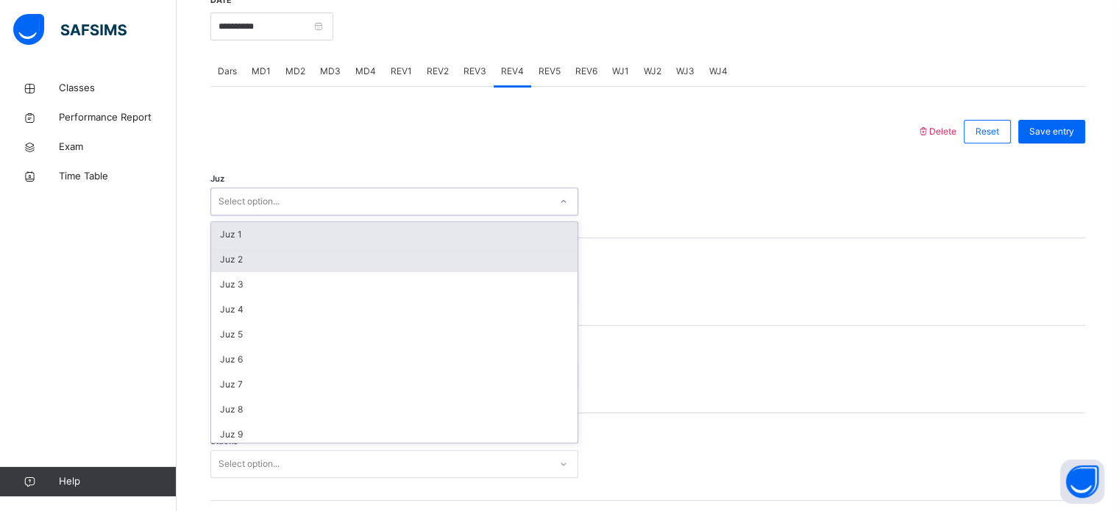
click at [293, 272] on div "Juz 2" at bounding box center [394, 259] width 366 height 25
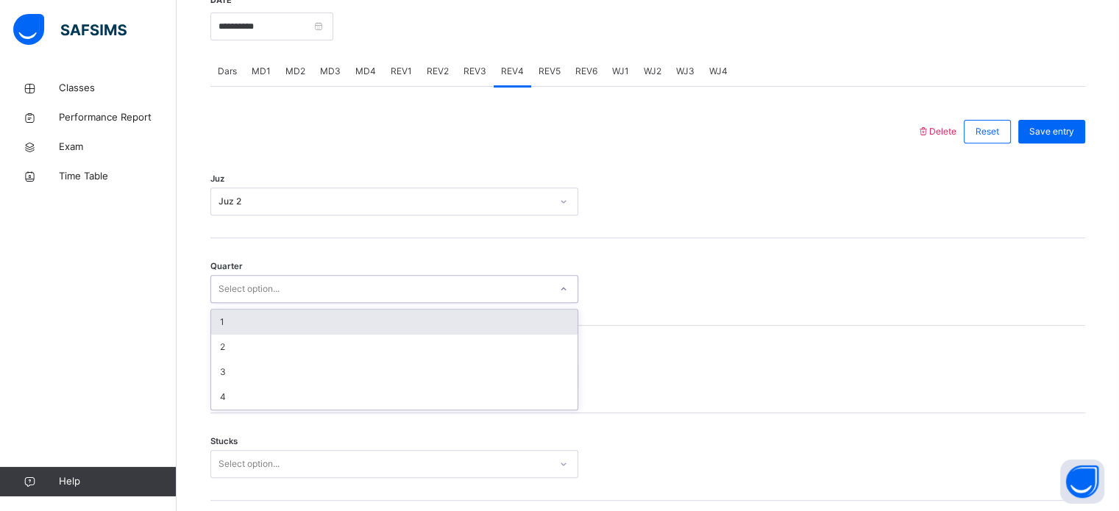
click at [473, 78] on span "REV3" at bounding box center [475, 71] width 23 height 13
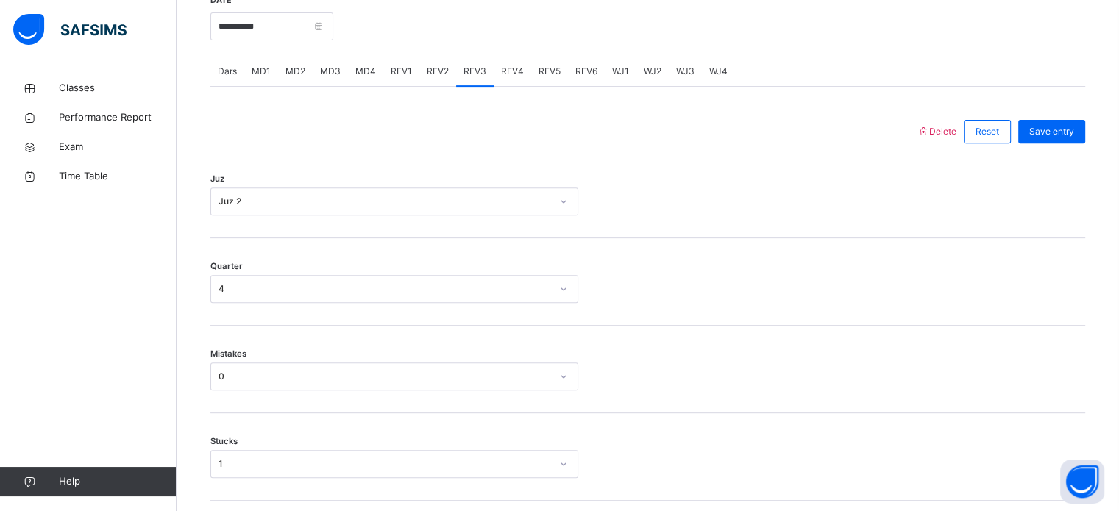
click at [502, 78] on span "REV4" at bounding box center [512, 71] width 23 height 13
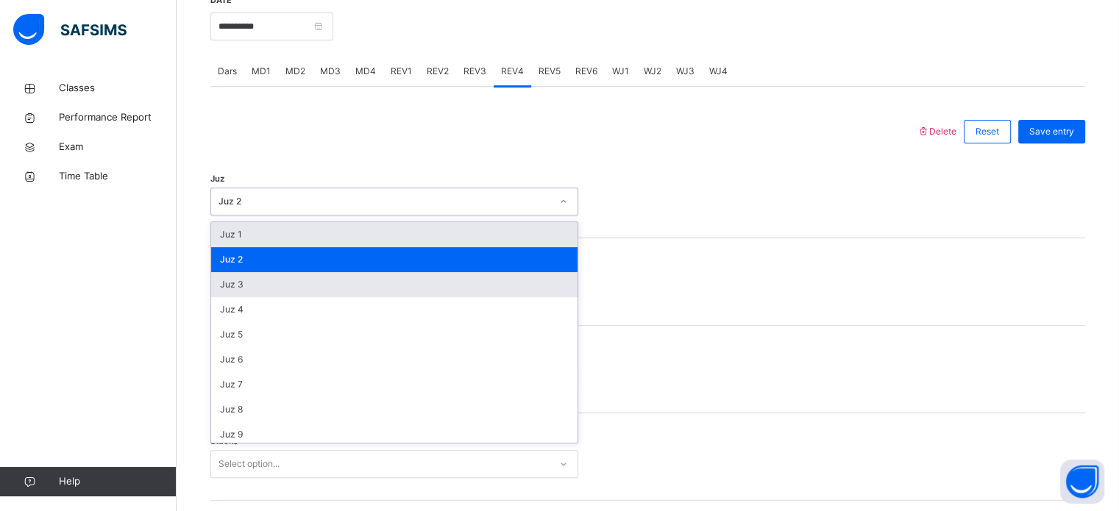
click at [336, 297] on div "Juz 3" at bounding box center [394, 284] width 366 height 25
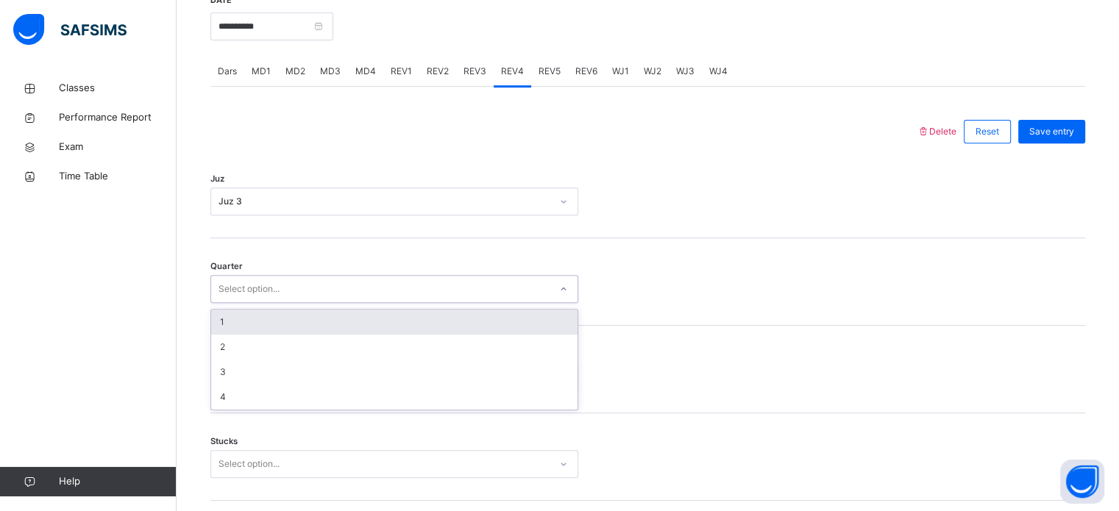
click at [324, 333] on div "1" at bounding box center [394, 322] width 366 height 25
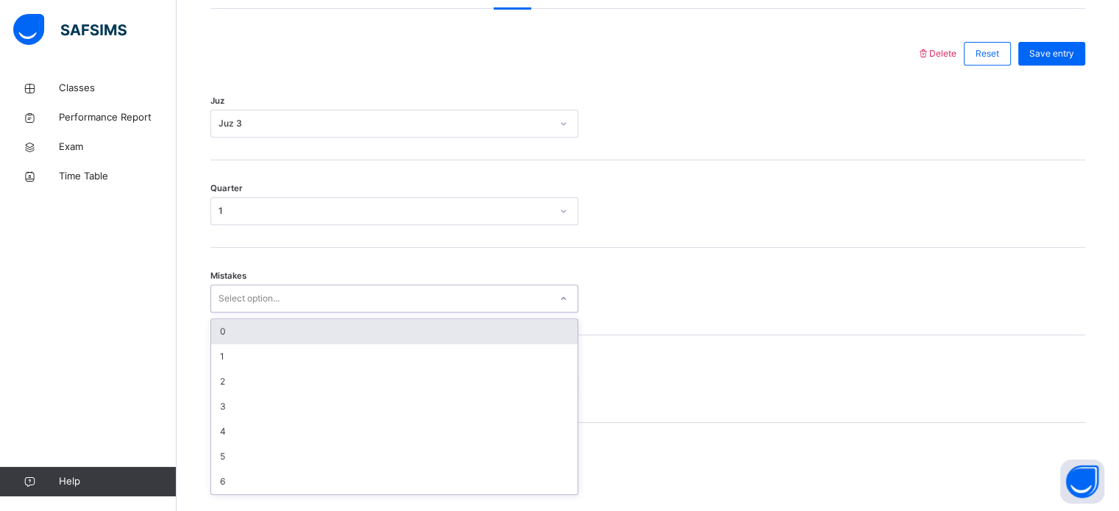
scroll to position [653, 0]
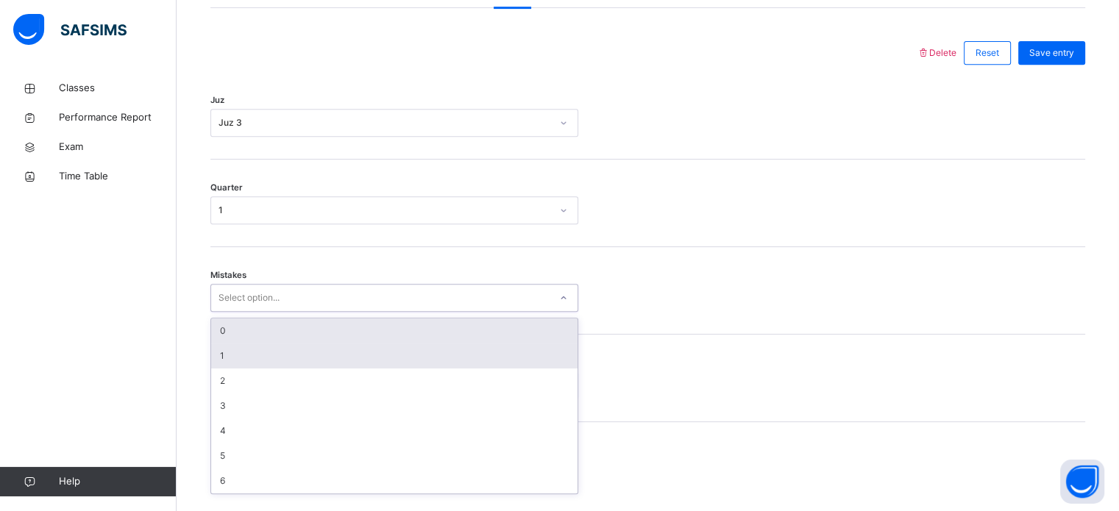
click at [280, 369] on div "1" at bounding box center [394, 356] width 366 height 25
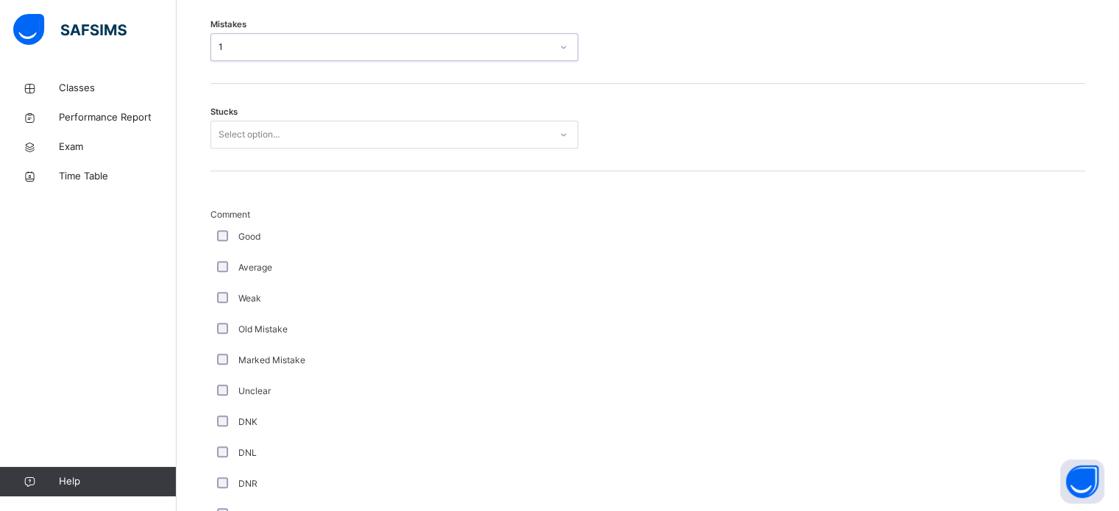
scroll to position [917, 0]
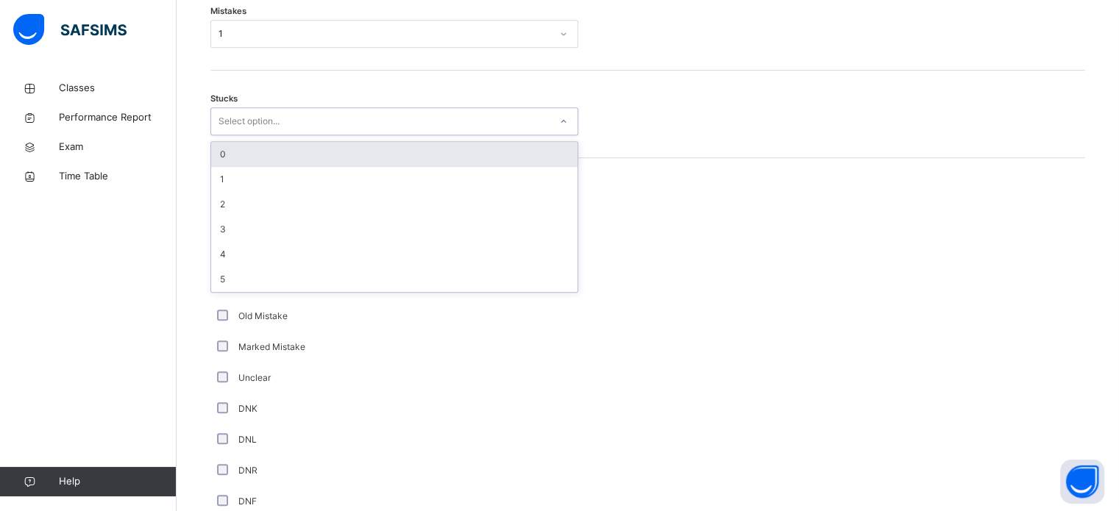
click at [344, 166] on div "0" at bounding box center [394, 154] width 366 height 25
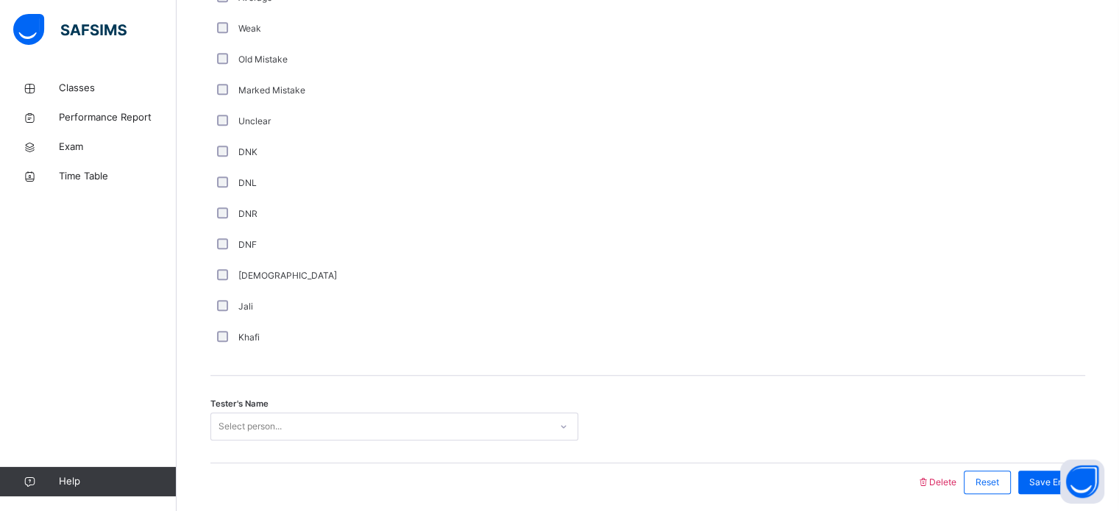
scroll to position [1241, 0]
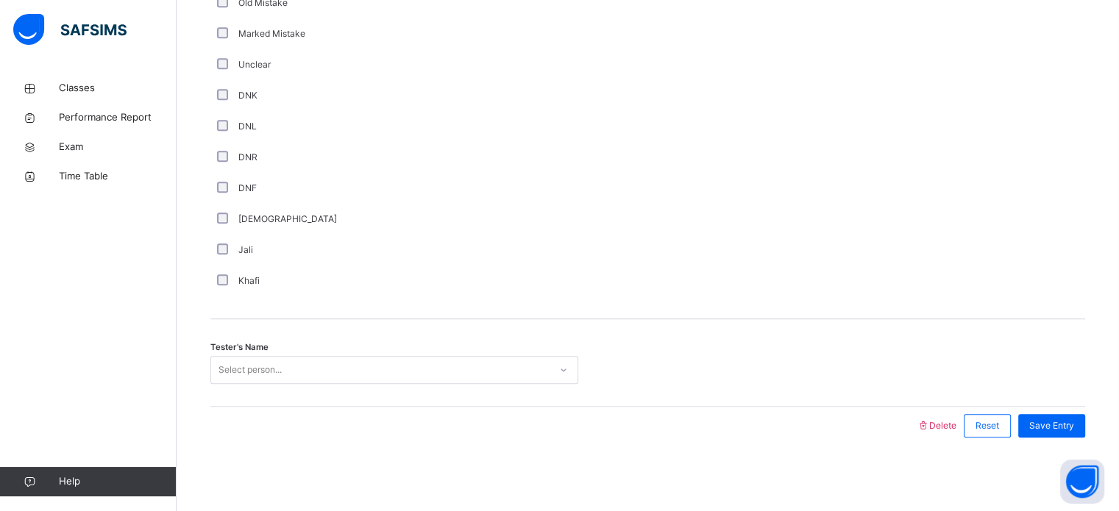
click at [274, 394] on div "Tester's Name Select person..." at bounding box center [647, 363] width 875 height 88
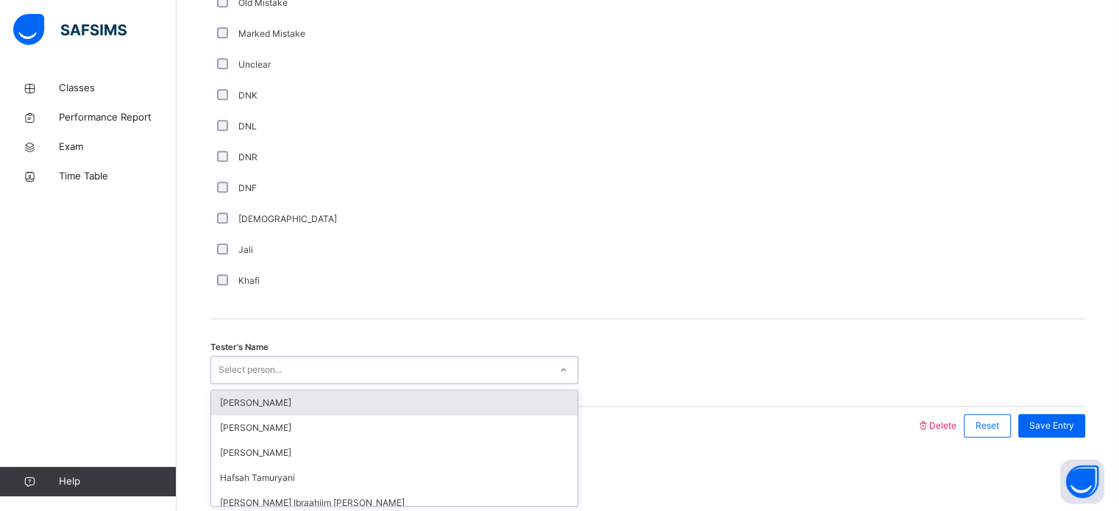
click at [290, 410] on div "[PERSON_NAME]" at bounding box center [394, 403] width 366 height 25
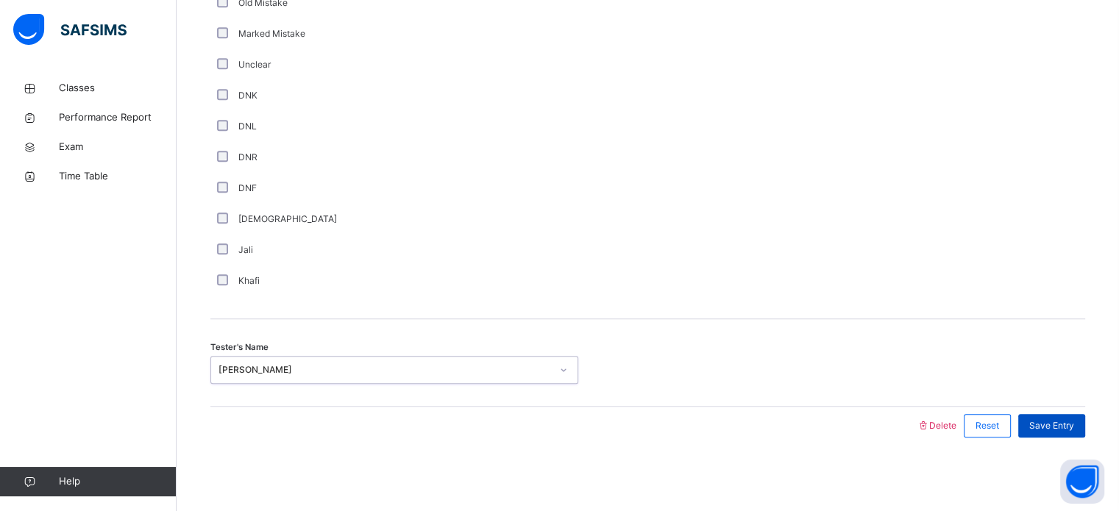
click at [1074, 422] on span "Save Entry" at bounding box center [1051, 425] width 45 height 13
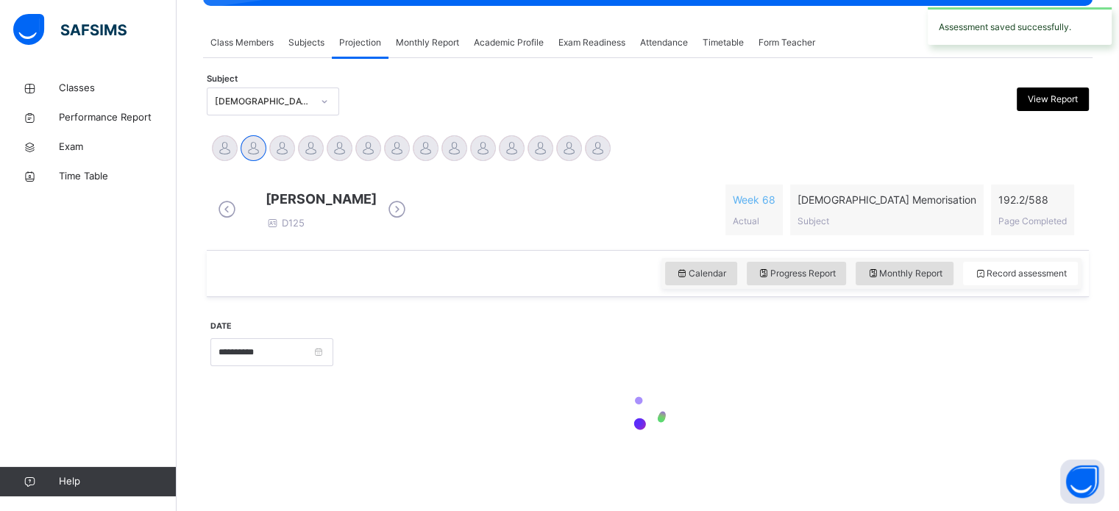
scroll to position [593, 0]
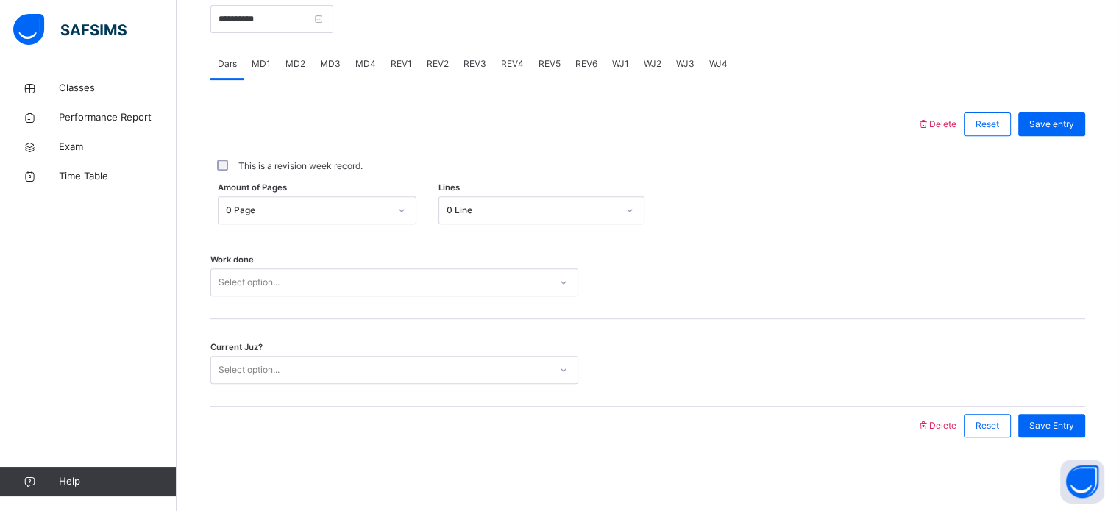
click at [654, 394] on div "Current Juz? Select option..." at bounding box center [647, 363] width 875 height 88
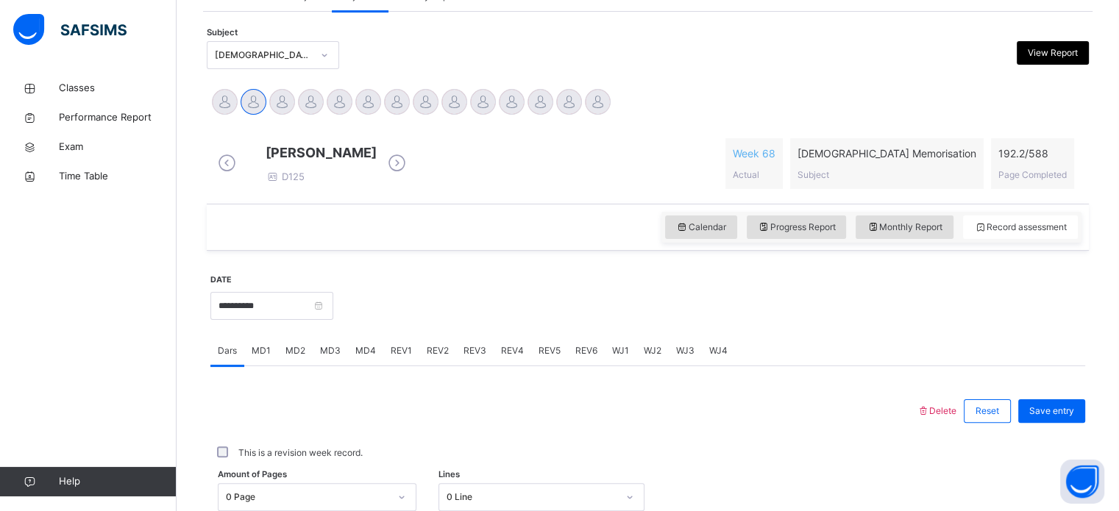
scroll to position [296, 0]
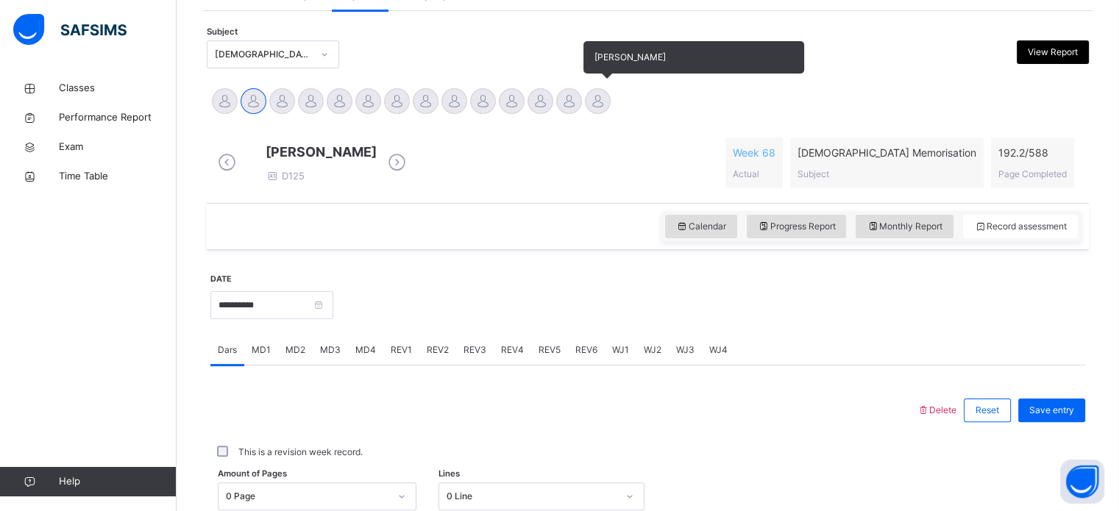
click at [597, 99] on div at bounding box center [598, 101] width 26 height 26
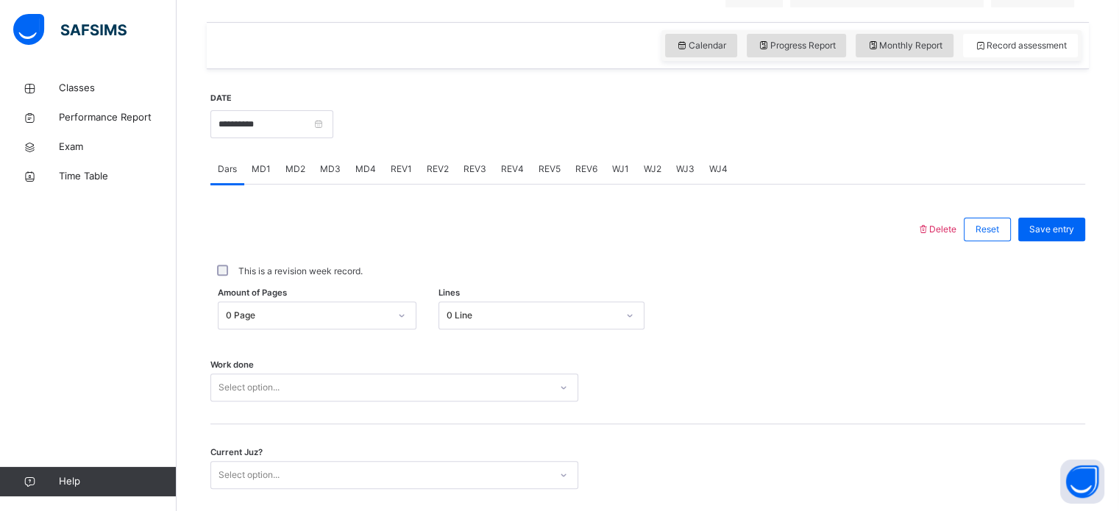
scroll to position [480, 0]
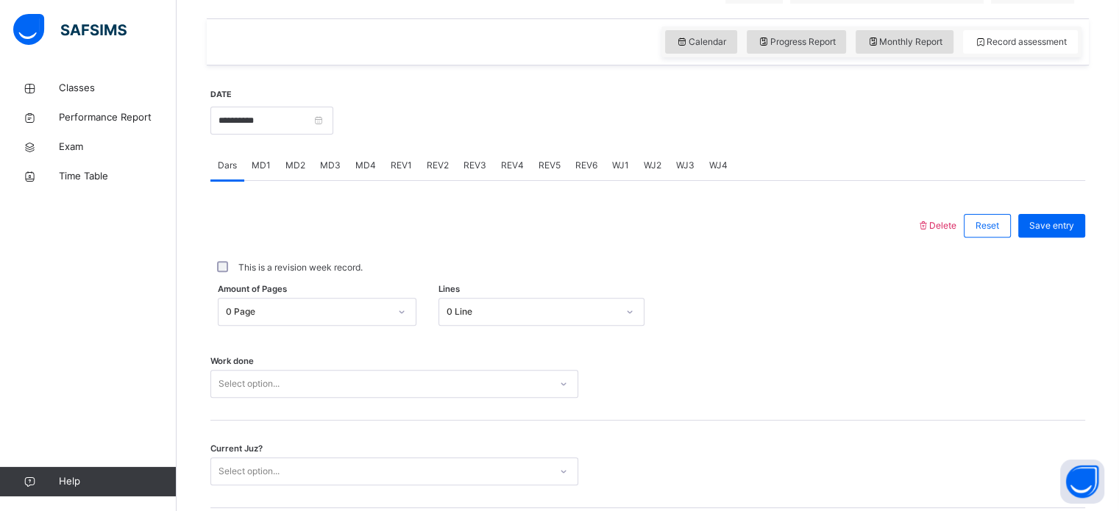
click at [297, 180] on div "MD2" at bounding box center [295, 165] width 35 height 29
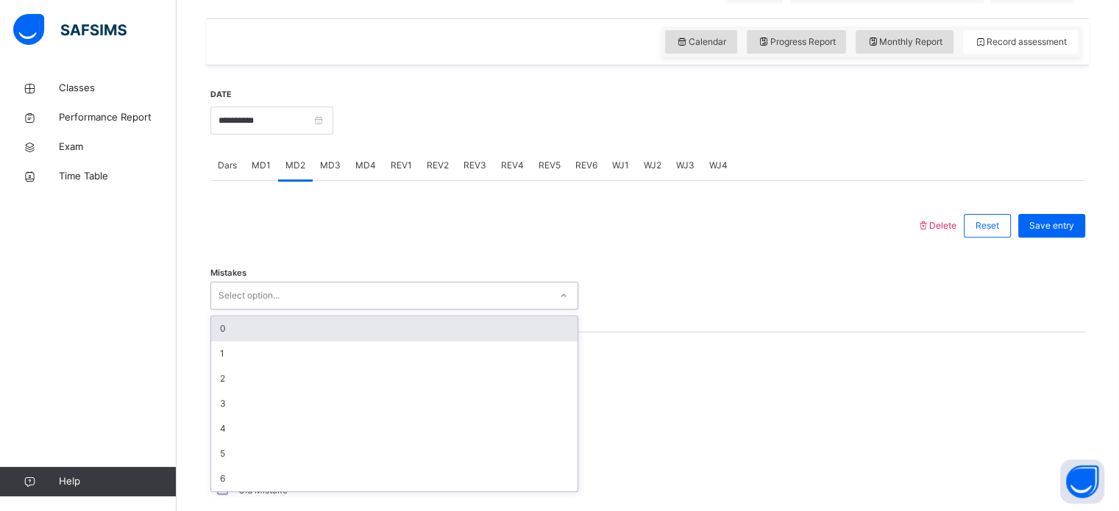
click at [256, 294] on div "Select option..." at bounding box center [394, 296] width 368 height 28
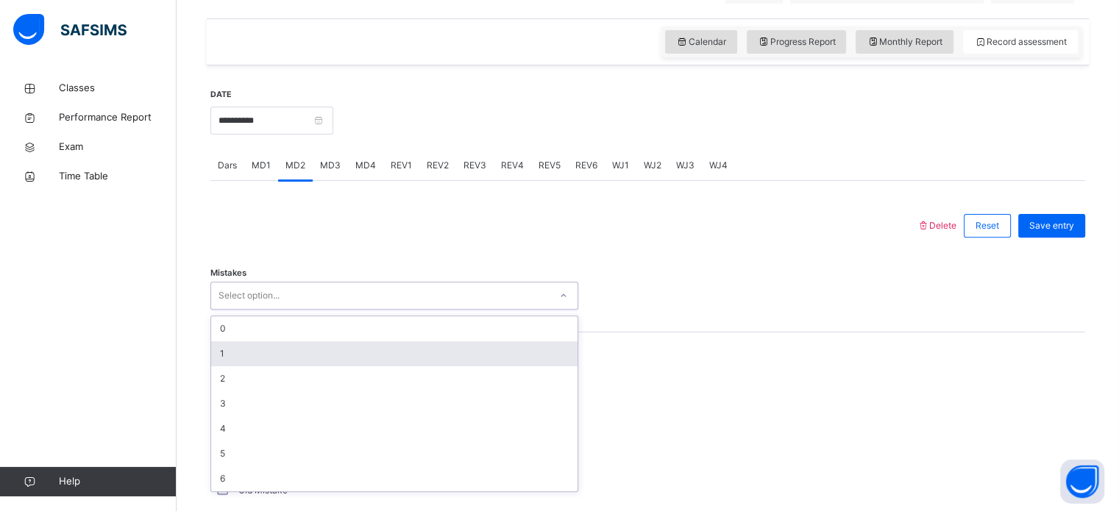
click at [220, 366] on div "1" at bounding box center [394, 353] width 366 height 25
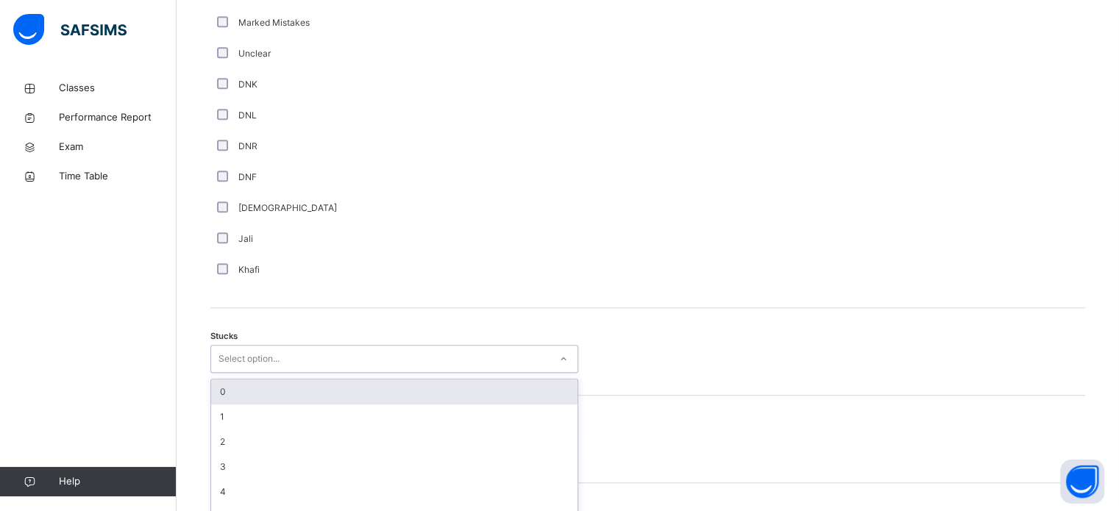
scroll to position [1015, 0]
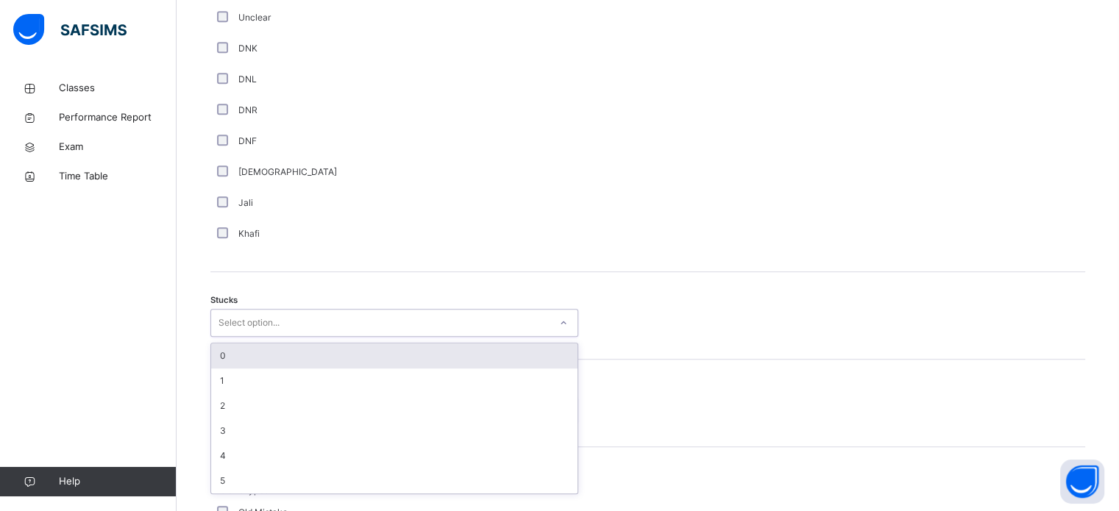
click at [259, 337] on div "option 0 focused, 1 of 6. 6 results available. Use Up and Down to choose option…" at bounding box center [394, 323] width 368 height 28
click at [259, 358] on div "0" at bounding box center [394, 356] width 366 height 25
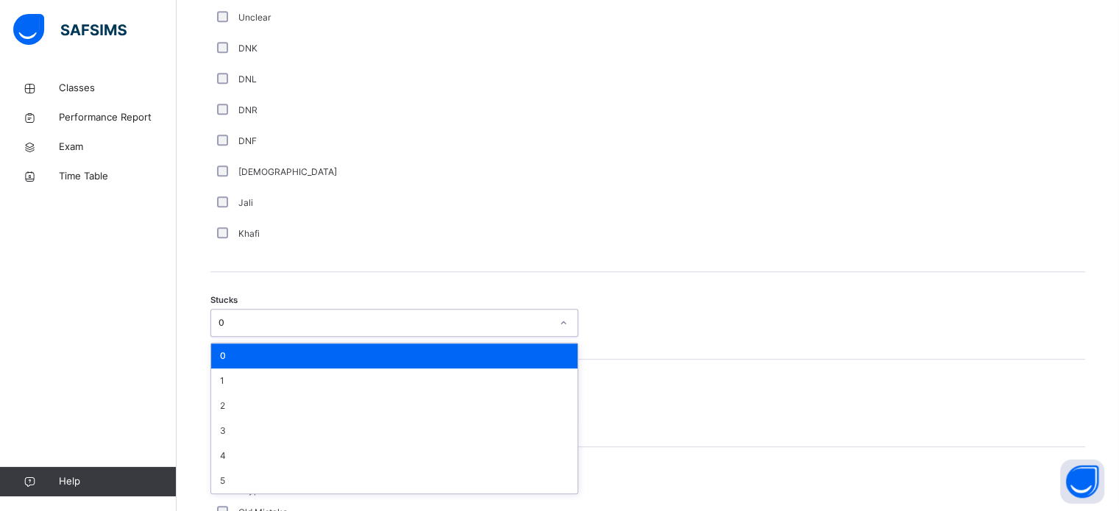
click at [262, 329] on div "0" at bounding box center [385, 322] width 333 height 13
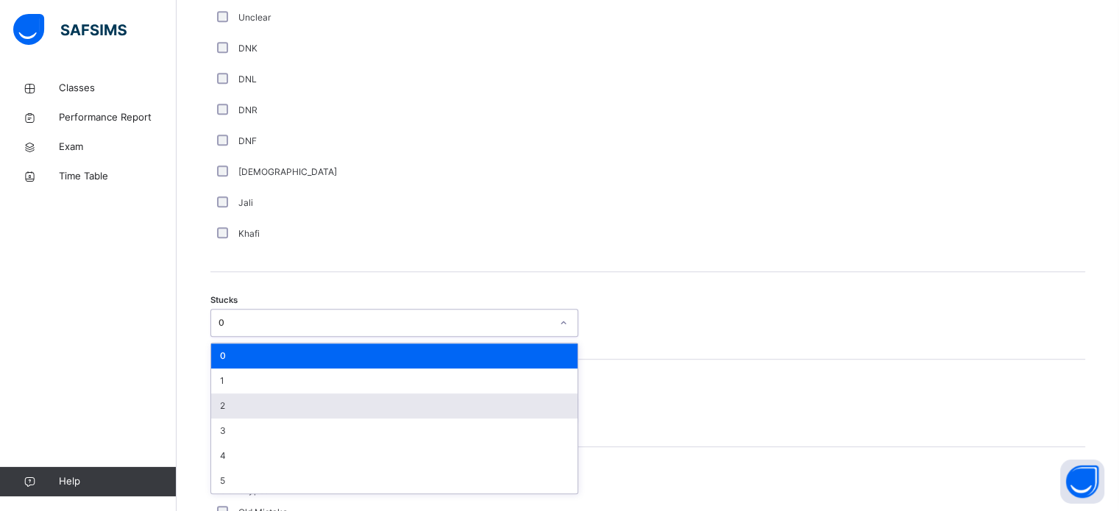
click at [258, 419] on div "2" at bounding box center [394, 406] width 366 height 25
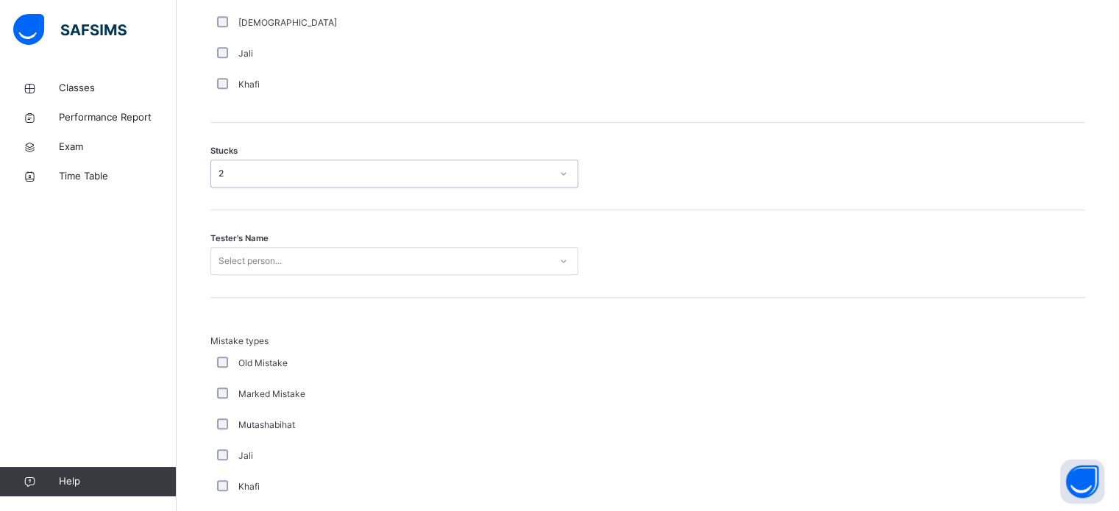
click at [287, 275] on div "Select person..." at bounding box center [394, 261] width 368 height 28
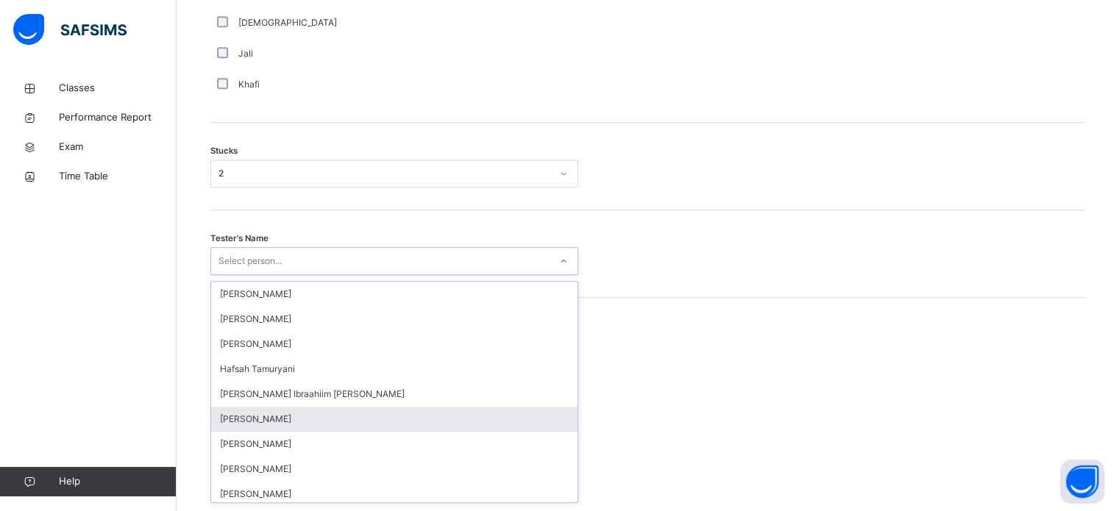
scroll to position [1173, 0]
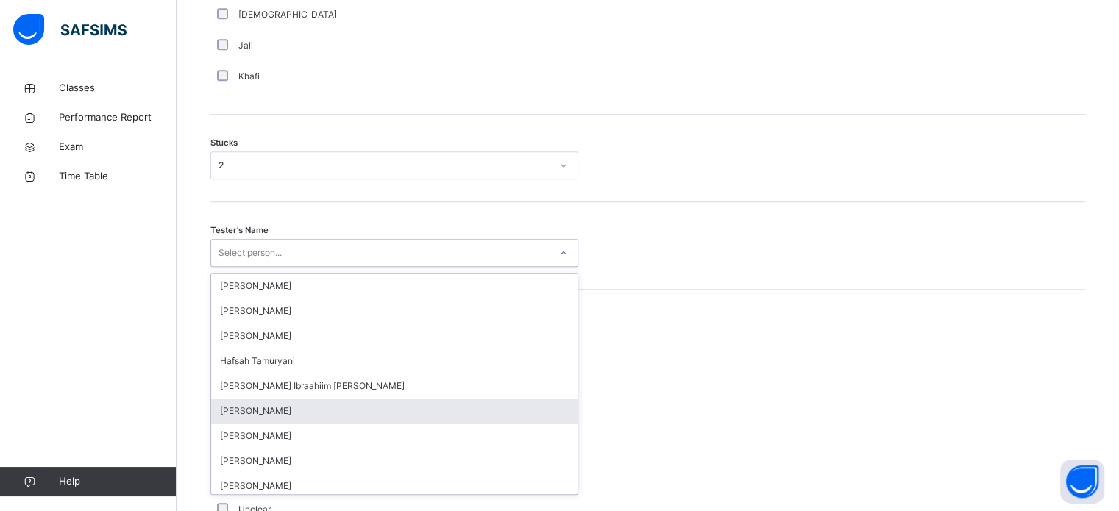
click at [287, 411] on div "[PERSON_NAME]" at bounding box center [394, 411] width 366 height 25
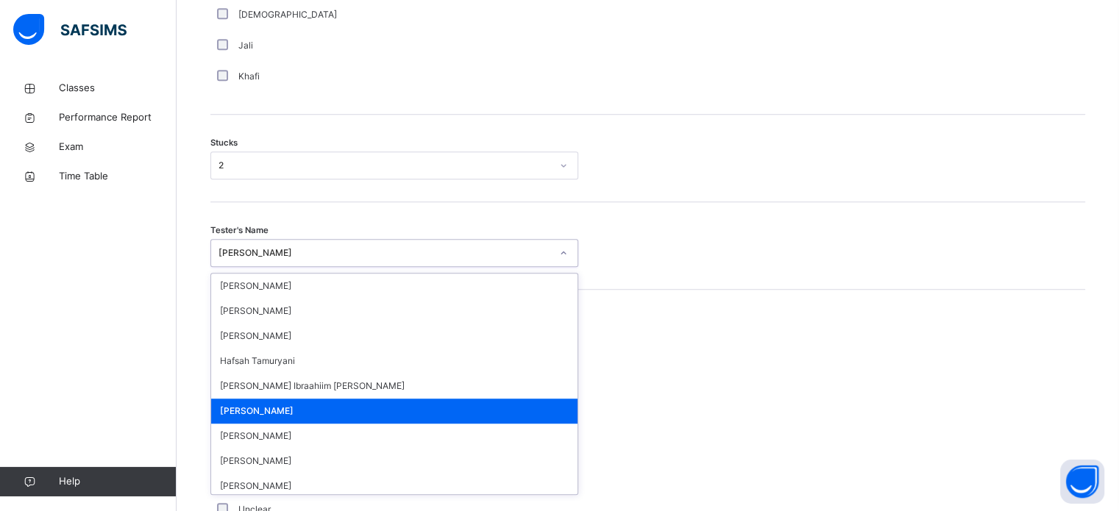
click at [379, 260] on div "[PERSON_NAME]" at bounding box center [385, 252] width 333 height 13
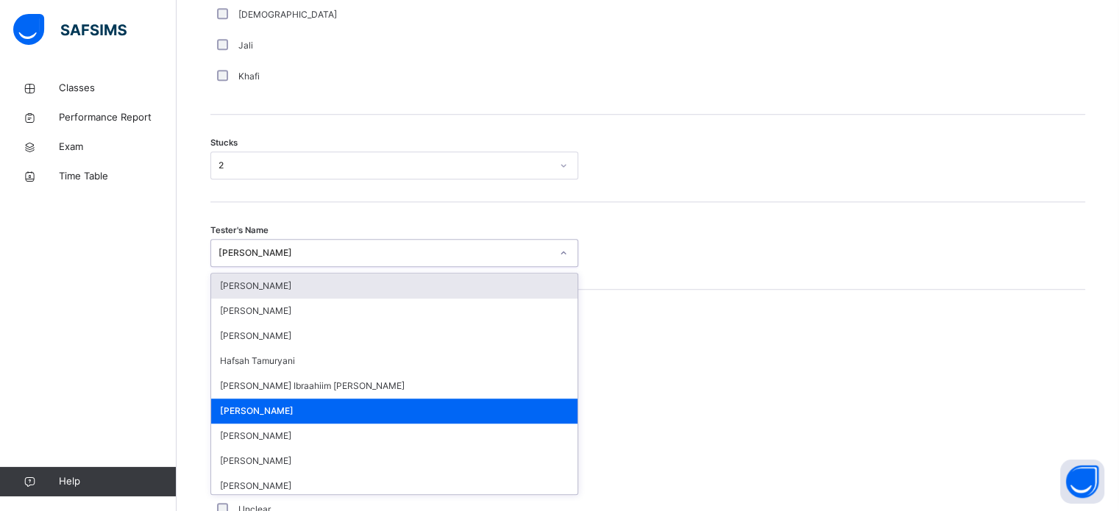
click at [334, 299] on div "[PERSON_NAME]" at bounding box center [394, 286] width 366 height 25
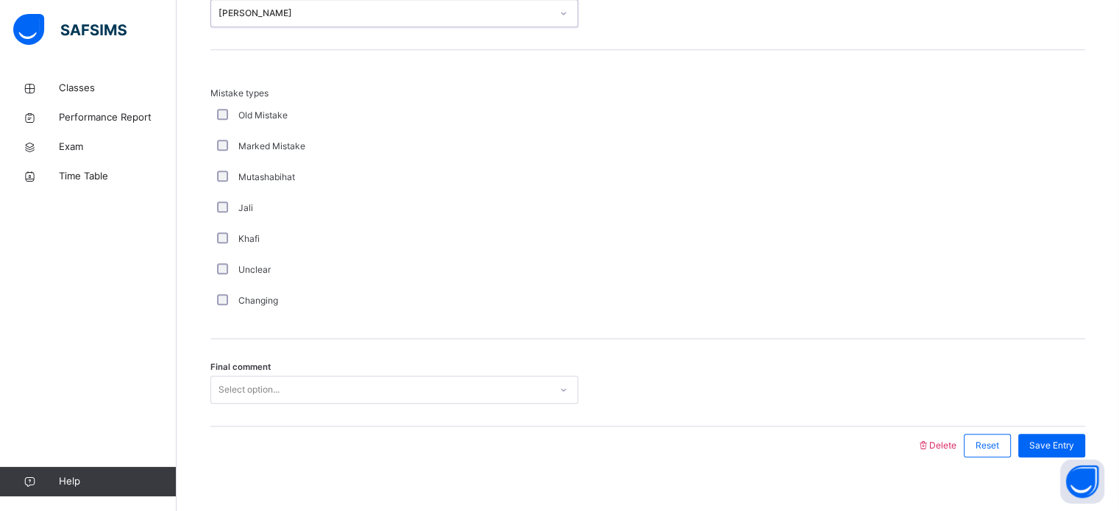
scroll to position [1443, 0]
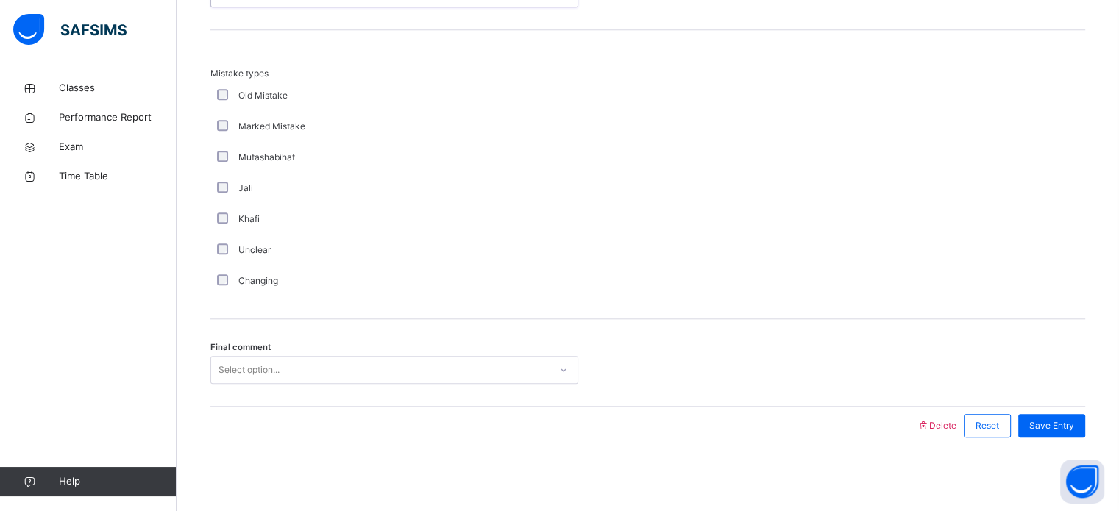
click at [258, 371] on div "Select option..." at bounding box center [249, 370] width 61 height 28
click at [1040, 417] on div "Save Entry" at bounding box center [1051, 426] width 67 height 24
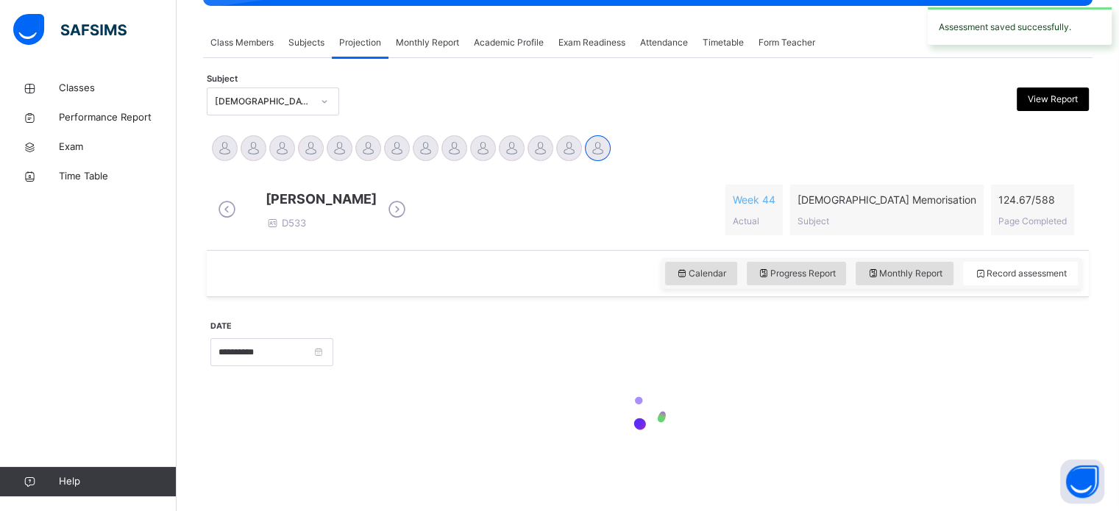
scroll to position [593, 0]
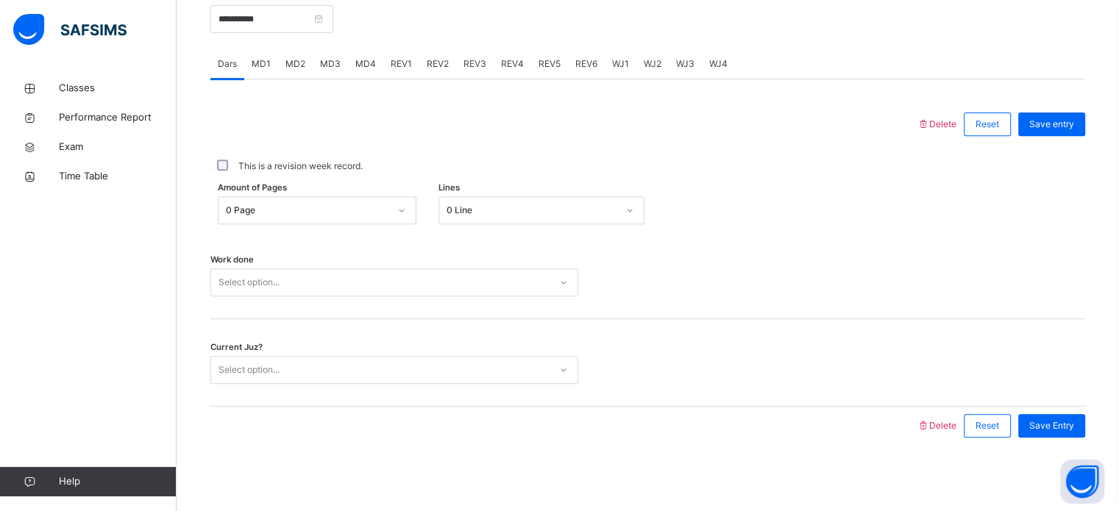
click at [356, 56] on div "MD4" at bounding box center [365, 63] width 35 height 29
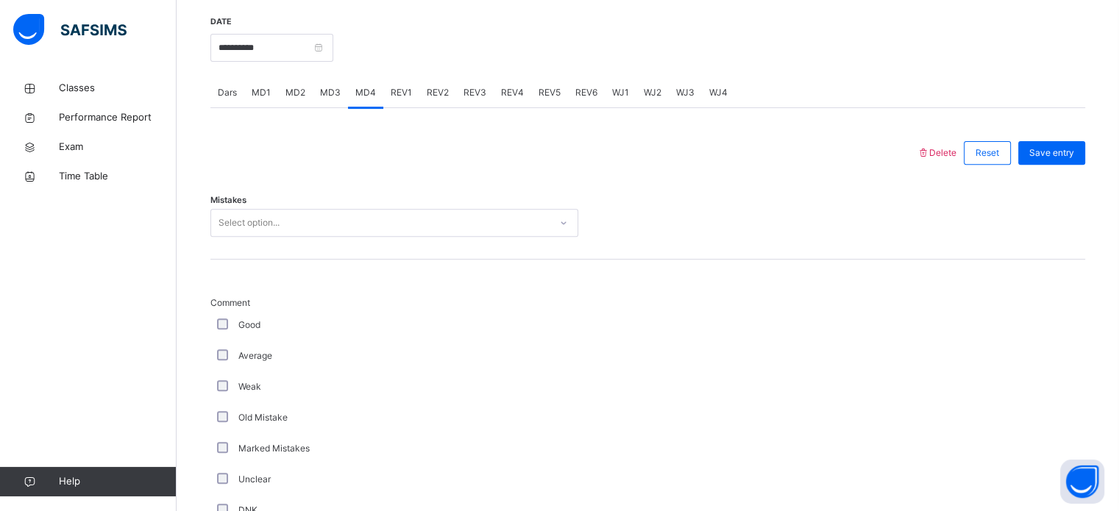
scroll to position [551, 0]
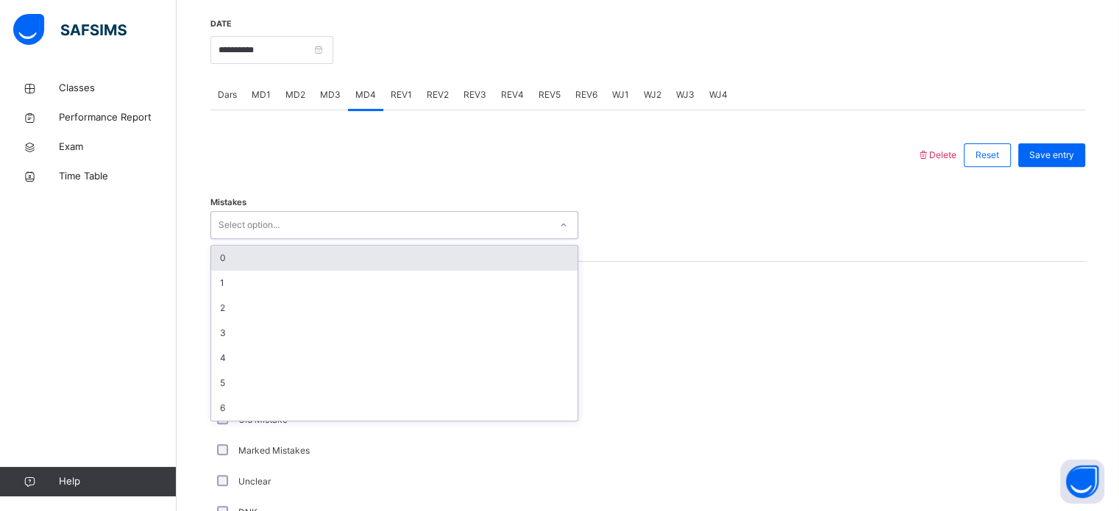
click at [310, 227] on div "Select option..." at bounding box center [380, 225] width 338 height 23
click at [310, 264] on div "0" at bounding box center [394, 258] width 366 height 25
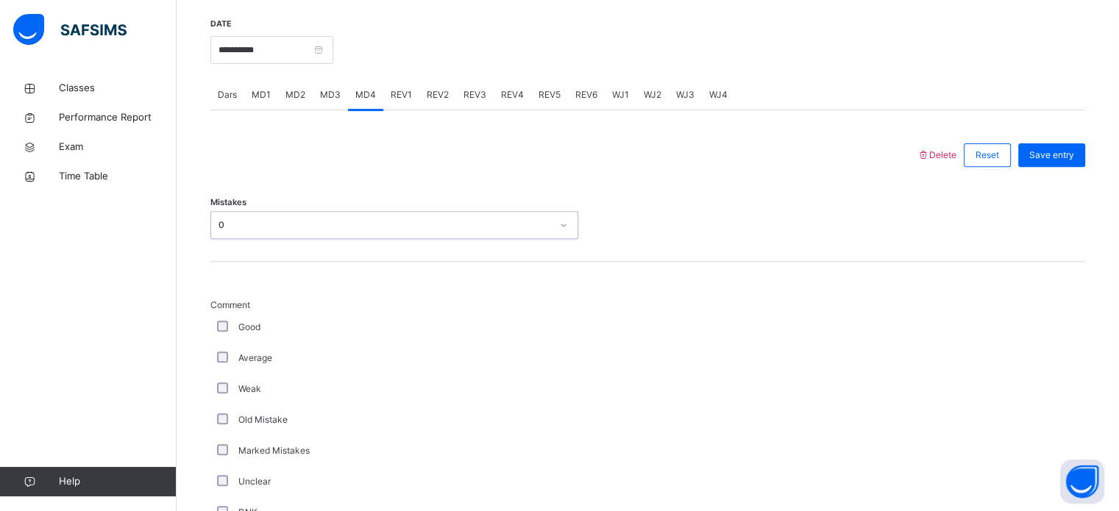
click at [221, 334] on div "Good" at bounding box center [394, 327] width 361 height 13
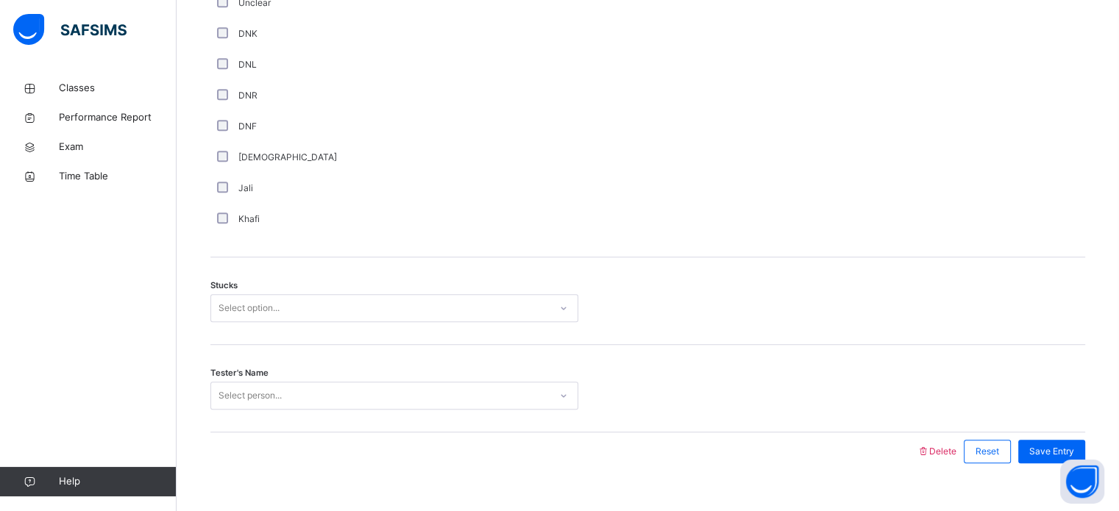
scroll to position [1066, 0]
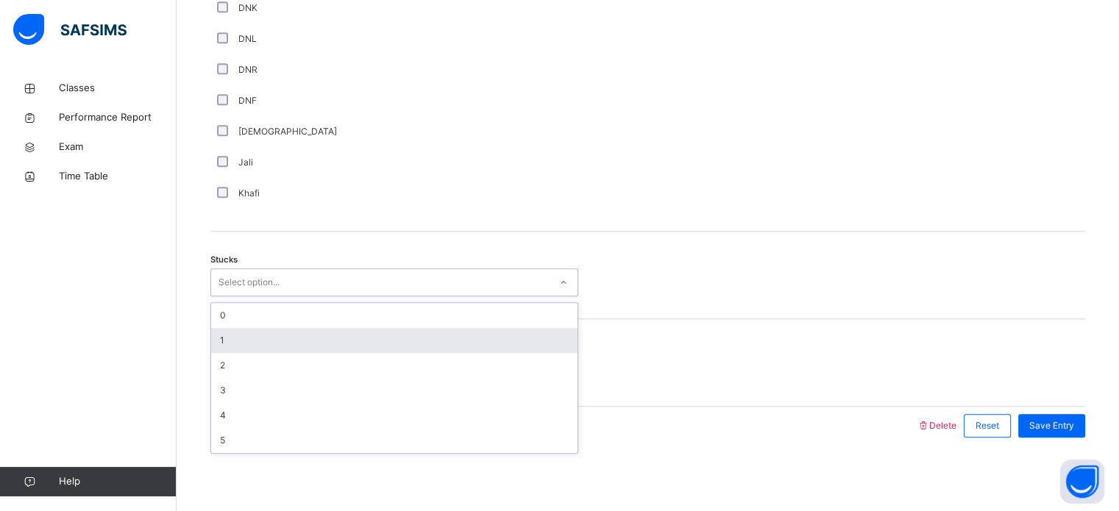
drag, startPoint x: 286, startPoint y: 280, endPoint x: 266, endPoint y: 334, distance: 58.2
click at [266, 297] on div "option 1 focused, 2 of 6. 6 results available. Use Up and Down to choose option…" at bounding box center [394, 283] width 368 height 28
click at [266, 334] on div "1" at bounding box center [394, 340] width 366 height 25
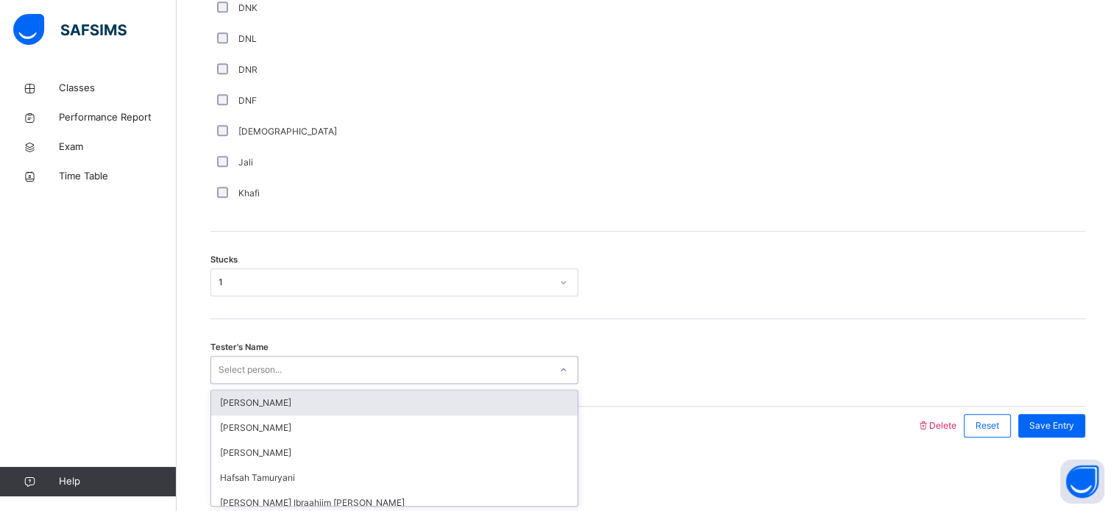
click at [255, 369] on div "Select person..." at bounding box center [250, 370] width 63 height 28
click at [269, 398] on div "[PERSON_NAME]" at bounding box center [394, 403] width 366 height 25
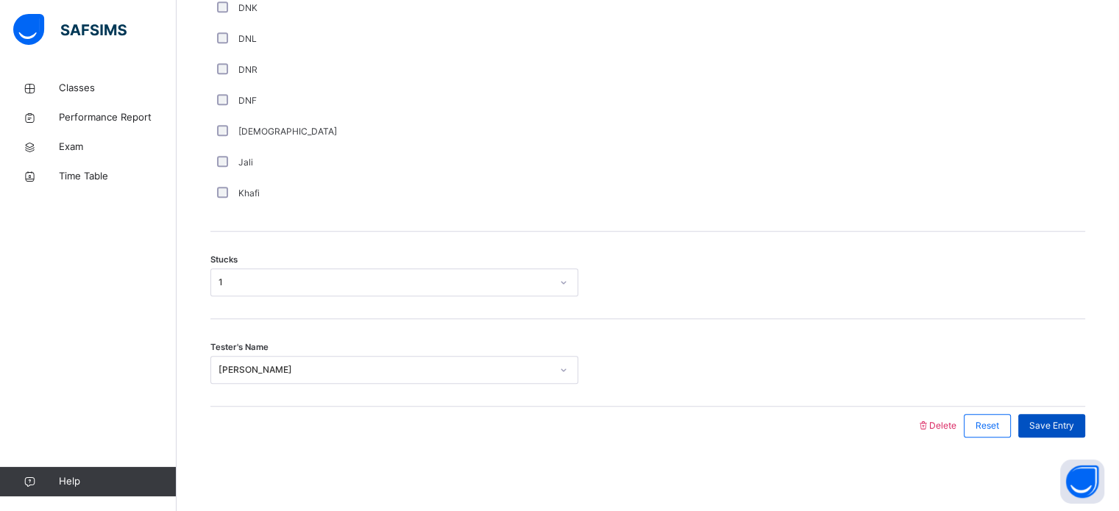
click at [1051, 433] on div "Save Entry" at bounding box center [1051, 426] width 67 height 24
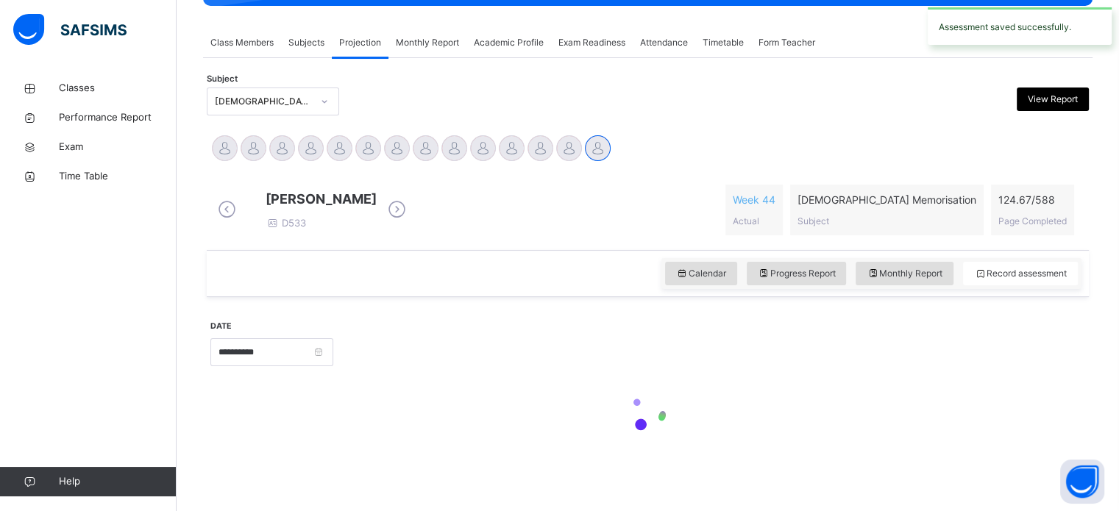
scroll to position [593, 0]
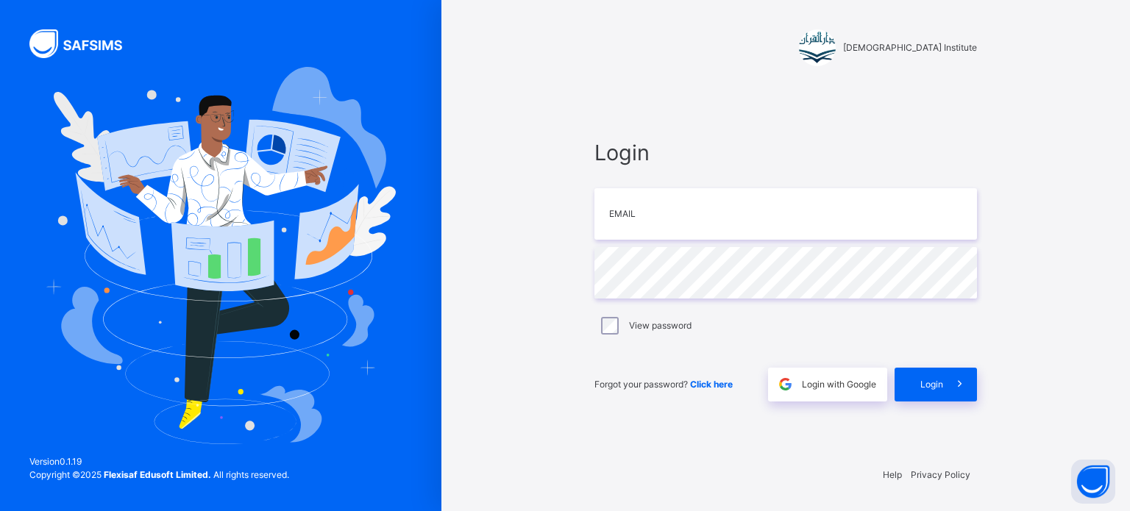
click at [1051, 433] on div "Darul Quran Institute Login Email Password View password Forgot your password? …" at bounding box center [785, 255] width 689 height 511
click at [817, 211] on input "email" at bounding box center [785, 214] width 383 height 52
type input "**********"
click at [661, 344] on div "**********" at bounding box center [785, 269] width 383 height 264
click at [924, 379] on span "Login" at bounding box center [931, 384] width 23 height 13
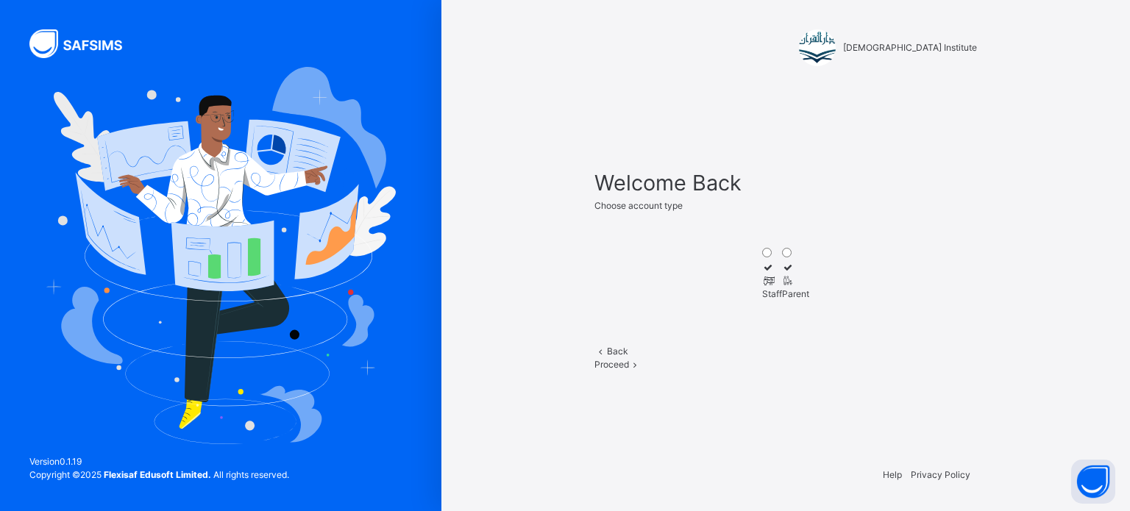
click at [762, 275] on icon at bounding box center [768, 280] width 13 height 11
click at [642, 370] on span at bounding box center [635, 364] width 13 height 11
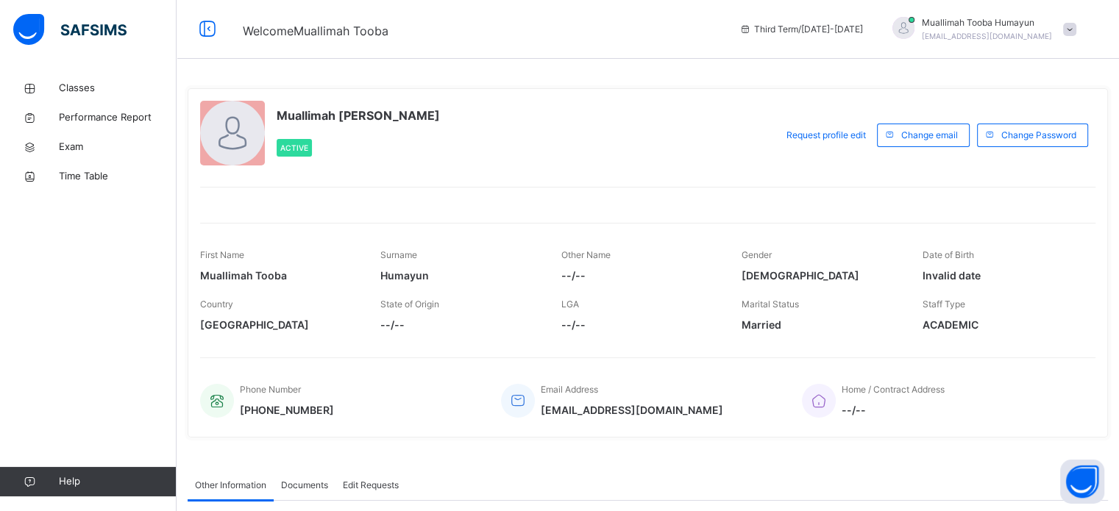
click at [166, 64] on div "Classes Performance Report Exam Time Table Help" at bounding box center [88, 285] width 177 height 452
click at [106, 84] on span "Classes" at bounding box center [118, 88] width 118 height 15
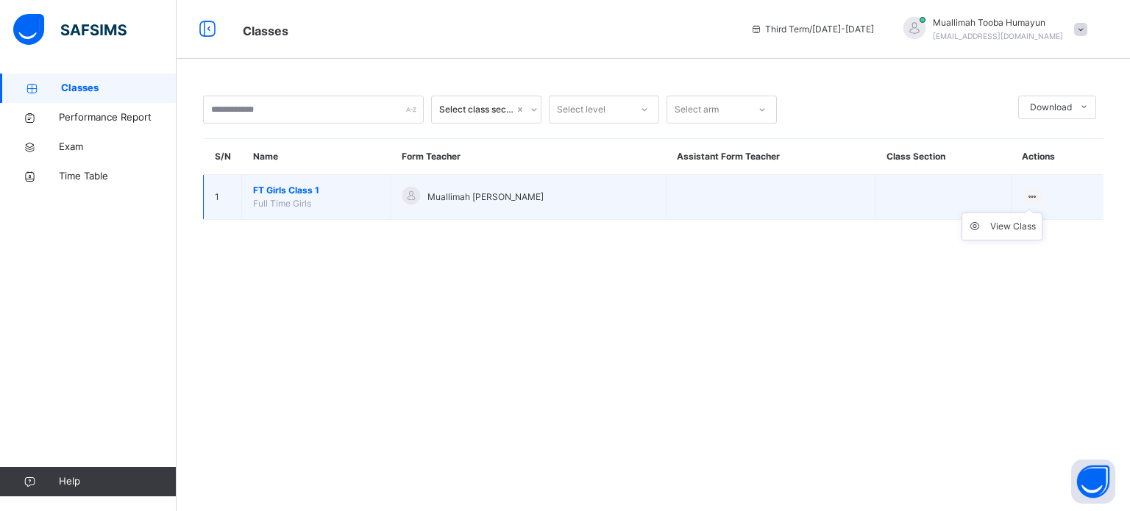
click at [1036, 191] on icon at bounding box center [1032, 196] width 13 height 11
click at [1030, 193] on icon at bounding box center [1032, 196] width 13 height 11
click at [1014, 229] on div "View Class" at bounding box center [1013, 226] width 46 height 15
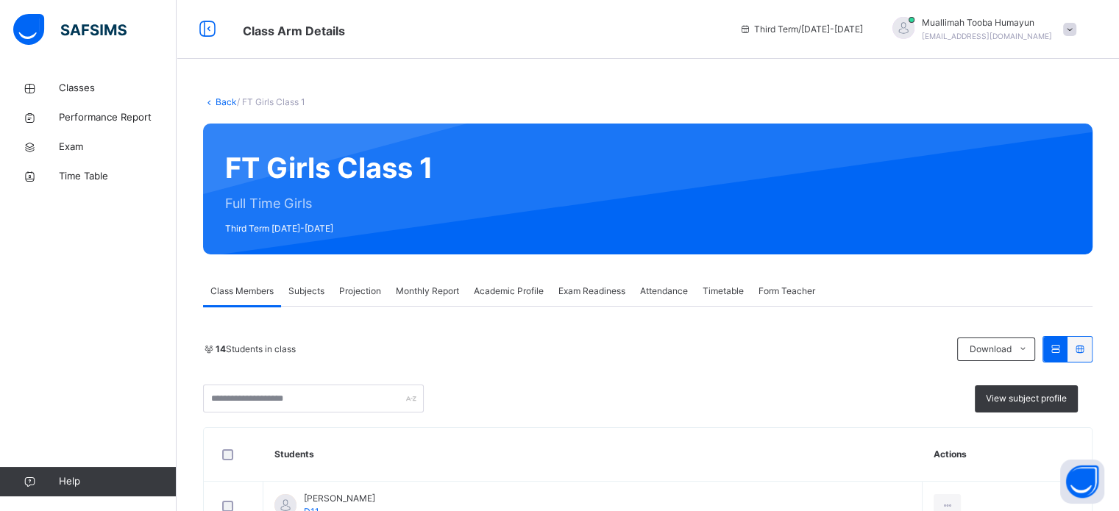
click at [378, 282] on div "Projection" at bounding box center [360, 291] width 57 height 29
click at [362, 297] on span "Projection" at bounding box center [360, 291] width 42 height 13
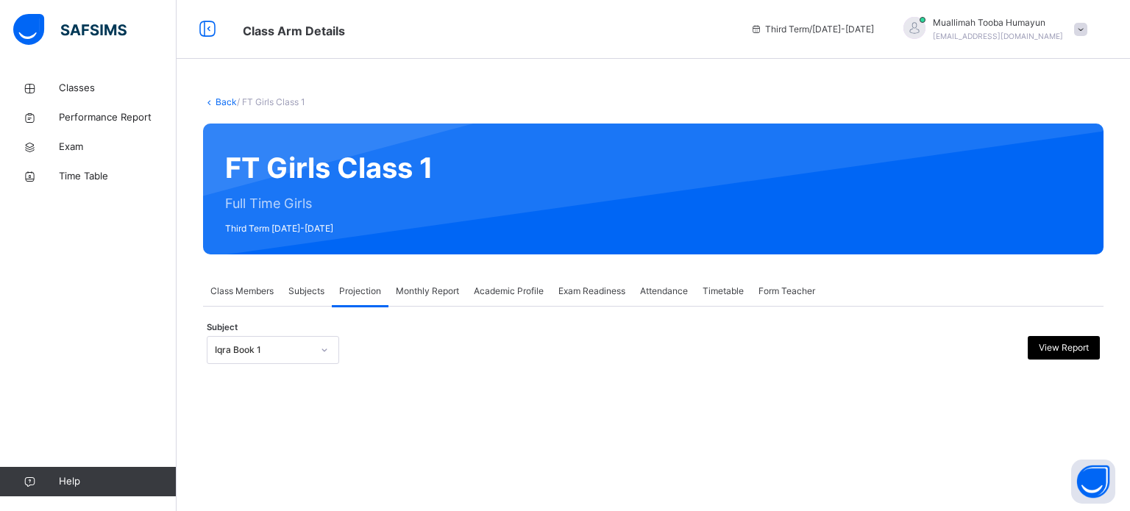
click at [416, 444] on div "Back / FT Girls Class 1 FT Girls Class 1 Full Time Girls Third Term [DATE]-[DAT…" at bounding box center [654, 255] width 954 height 511
click at [452, 319] on div "**********" at bounding box center [653, 343] width 901 height 72
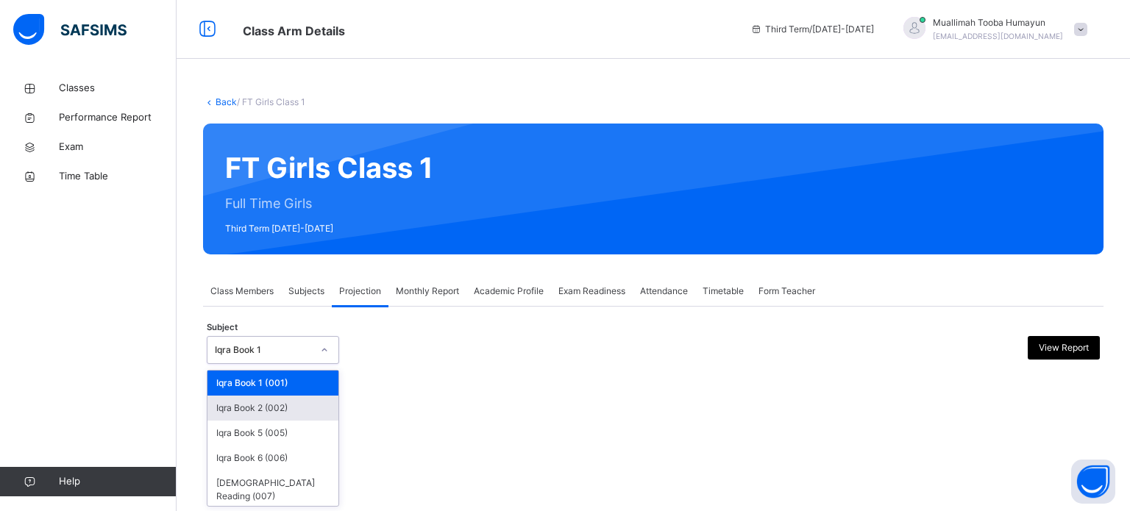
click at [310, 417] on div "Iqra Book 2 (002)" at bounding box center [272, 408] width 131 height 25
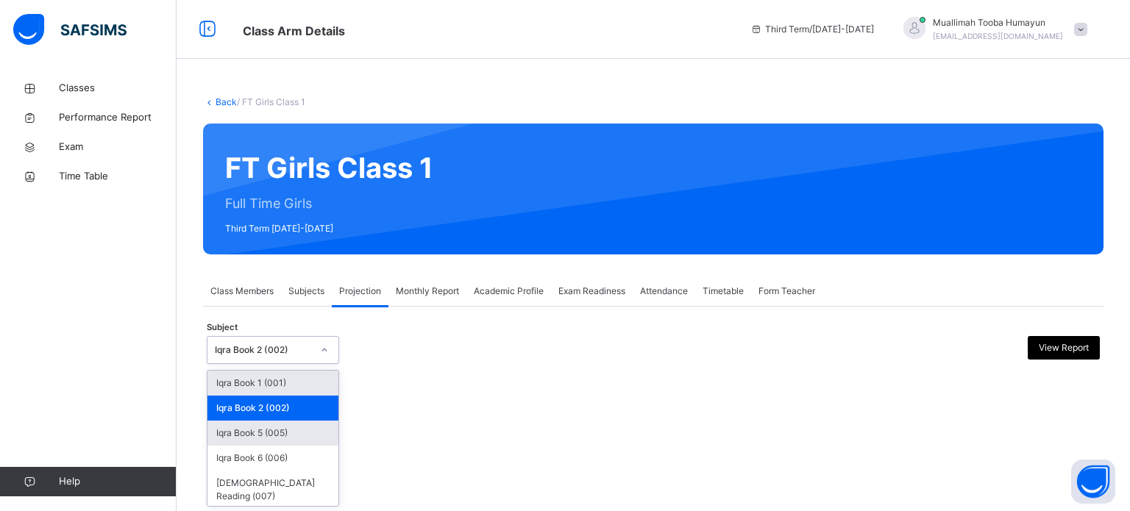
click at [306, 430] on div "Iqra Book 5 (005)" at bounding box center [272, 433] width 131 height 25
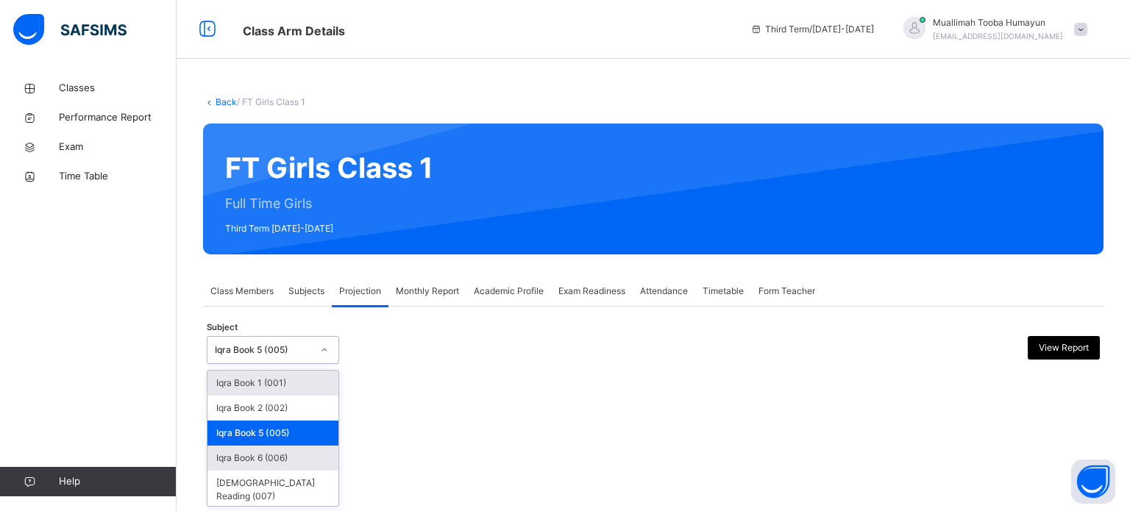
click at [302, 454] on div "Iqra Book 6 (006)" at bounding box center [272, 458] width 131 height 25
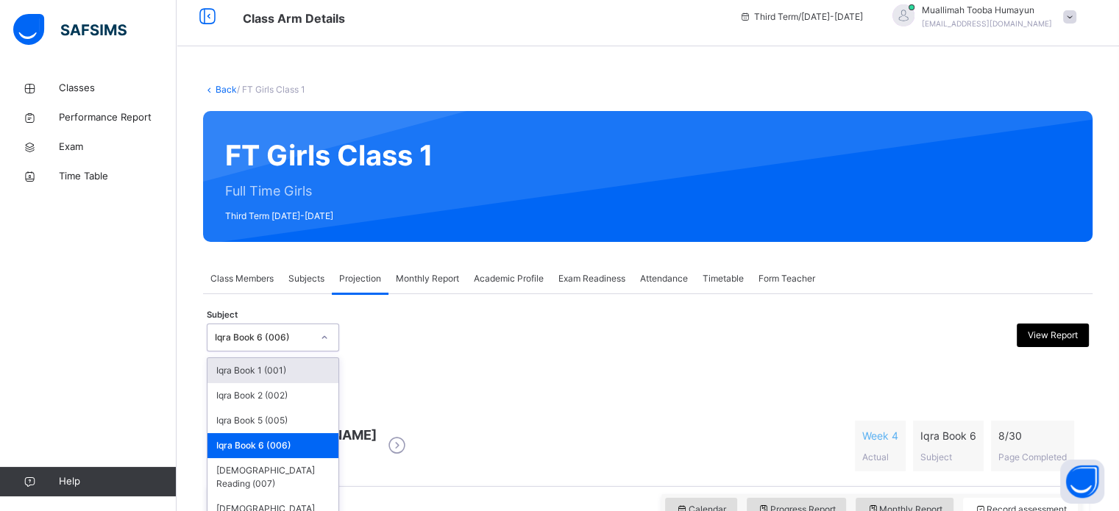
scroll to position [15, 0]
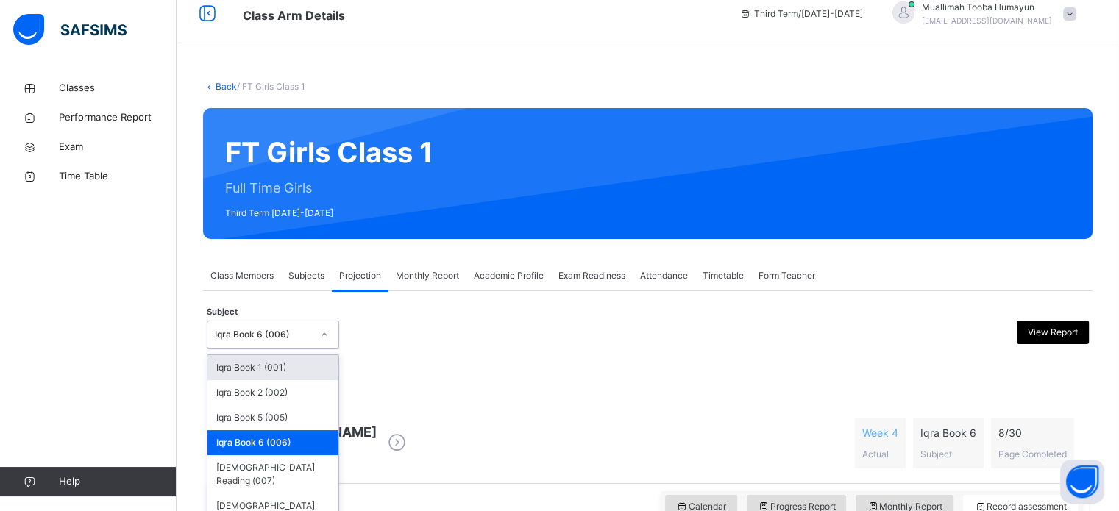
click at [444, 401] on div "[PERSON_NAME]" at bounding box center [648, 383] width 882 height 40
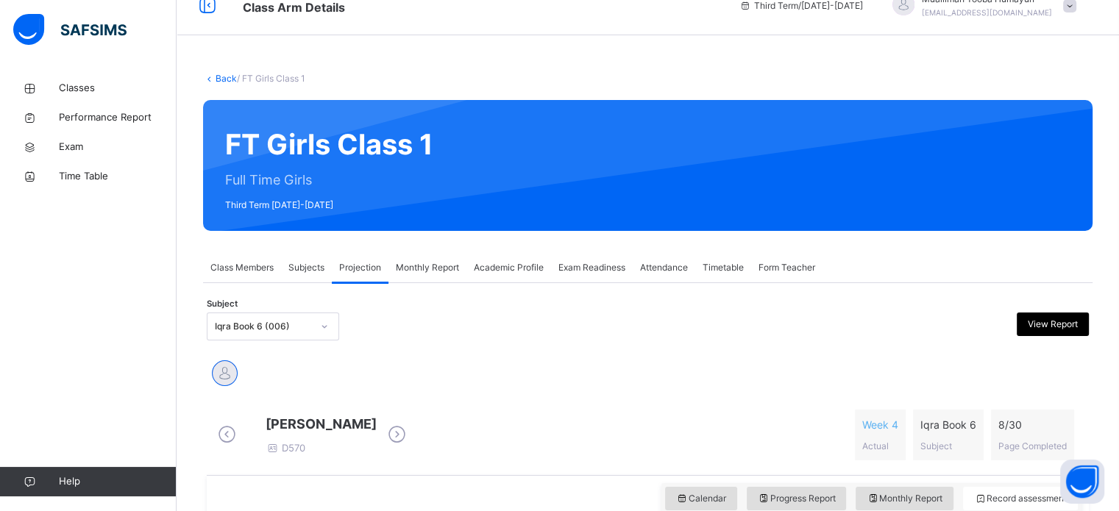
scroll to position [141, 0]
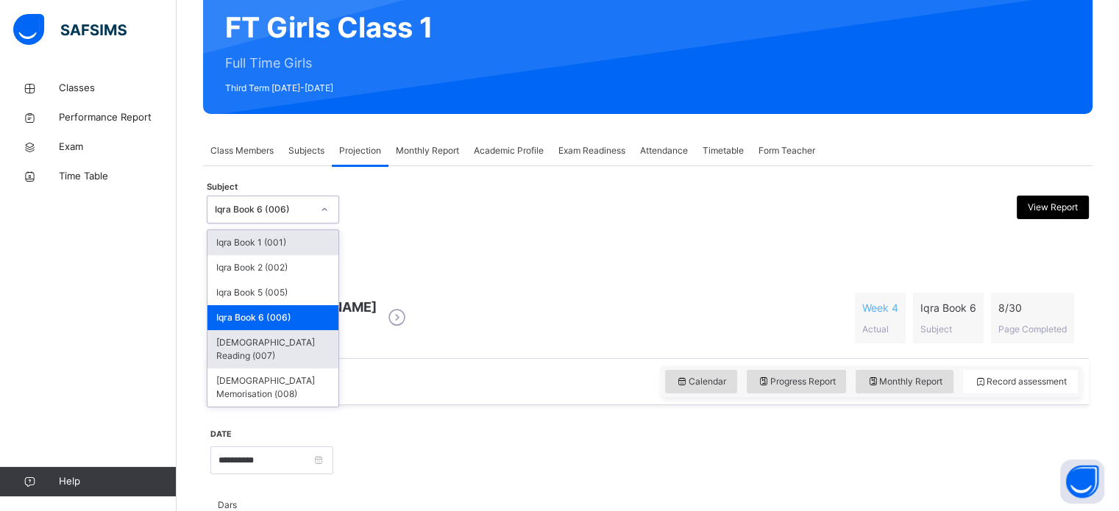
click at [309, 342] on div "[DEMOGRAPHIC_DATA] Reading (007)" at bounding box center [272, 349] width 131 height 38
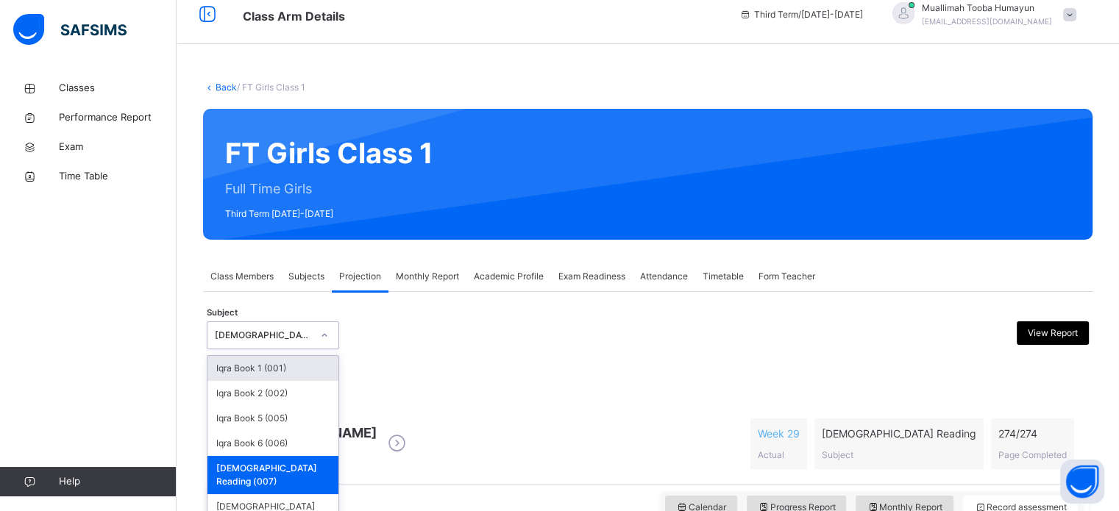
scroll to position [15, 0]
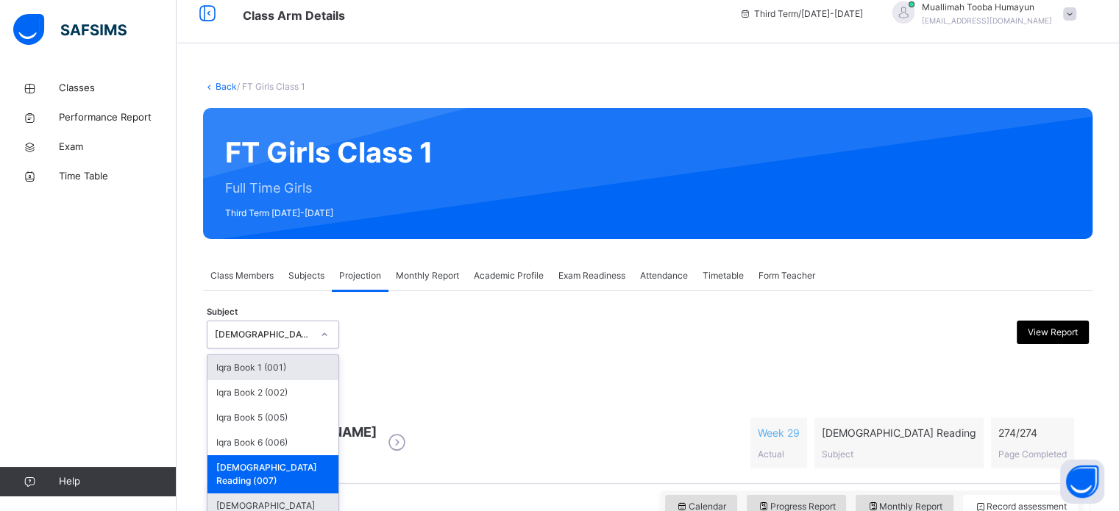
click at [301, 494] on div "[DEMOGRAPHIC_DATA] Memorisation (008)" at bounding box center [272, 513] width 131 height 38
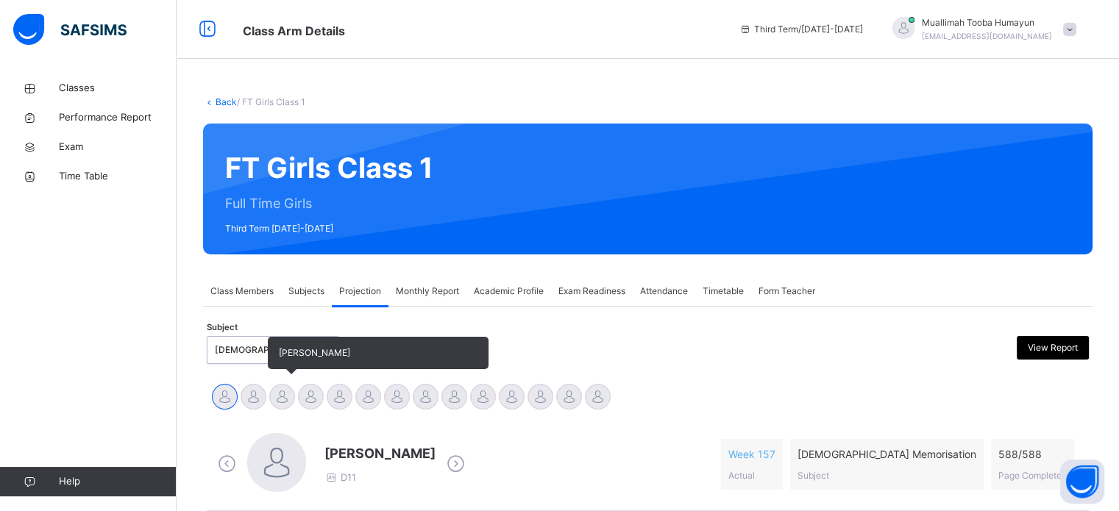
click at [293, 391] on div at bounding box center [282, 397] width 26 height 26
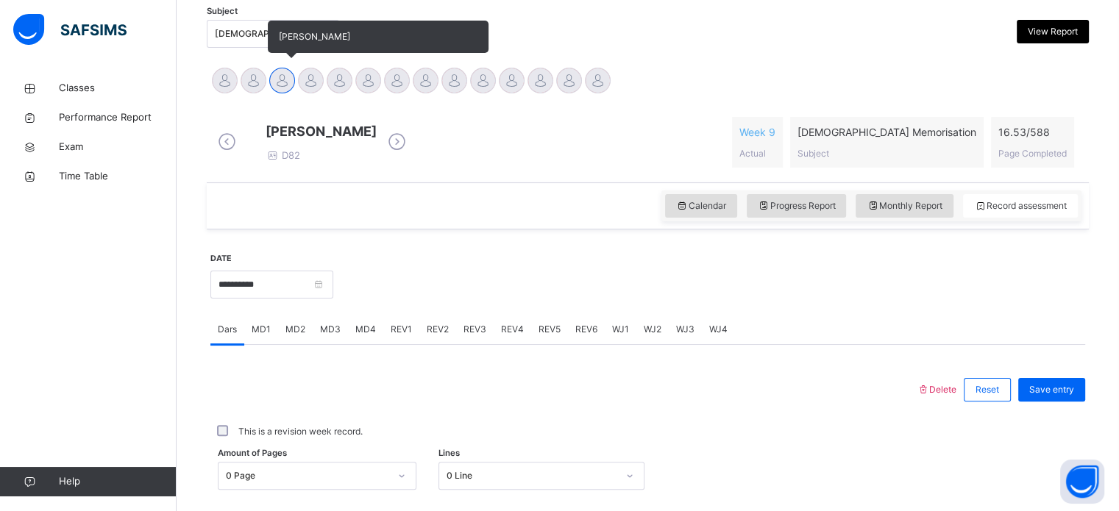
scroll to position [317, 0]
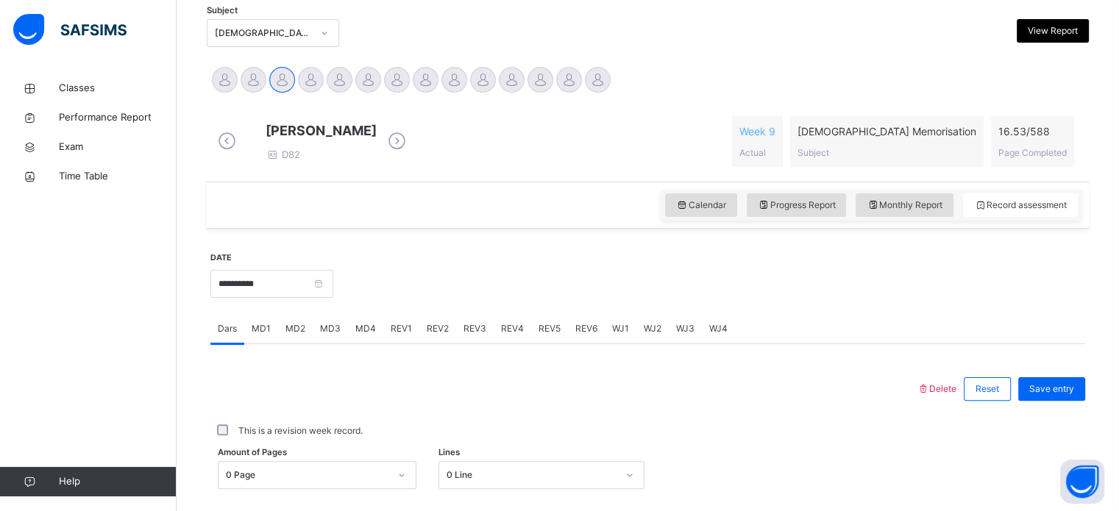
click at [300, 336] on span "MD2" at bounding box center [295, 328] width 20 height 13
click at [333, 344] on div "MD3" at bounding box center [330, 328] width 35 height 29
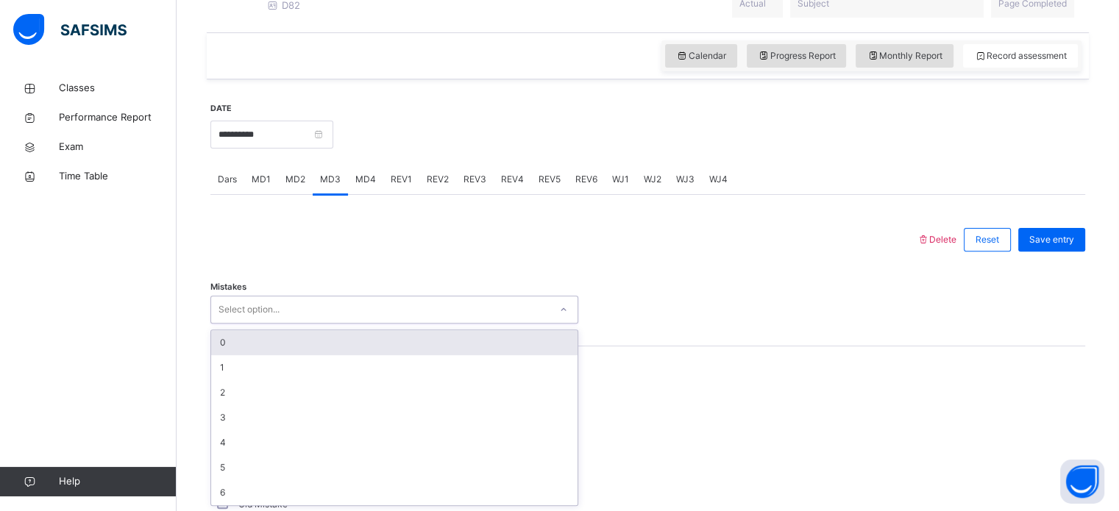
scroll to position [478, 0]
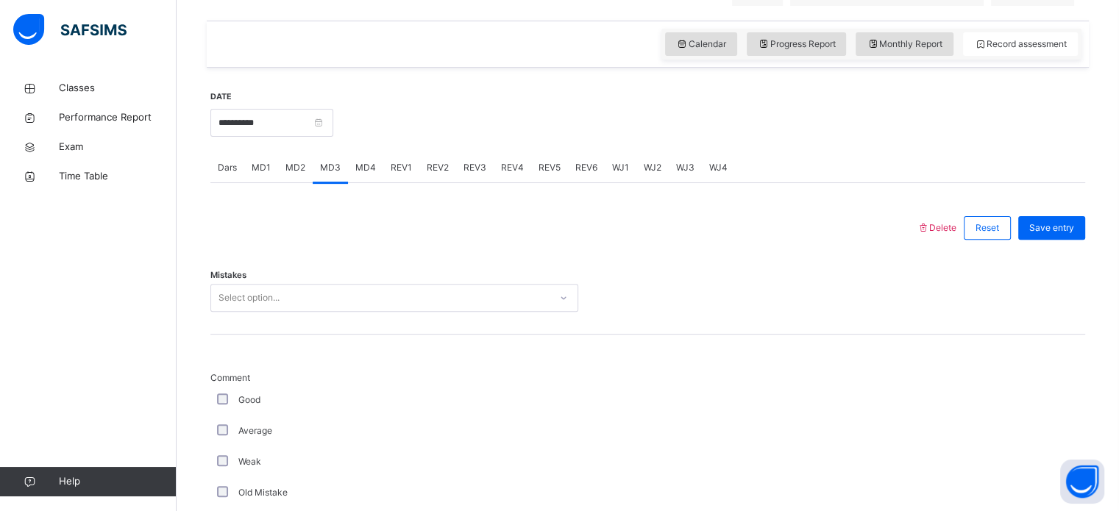
click at [456, 281] on div "Mistakes Select option..." at bounding box center [647, 291] width 875 height 88
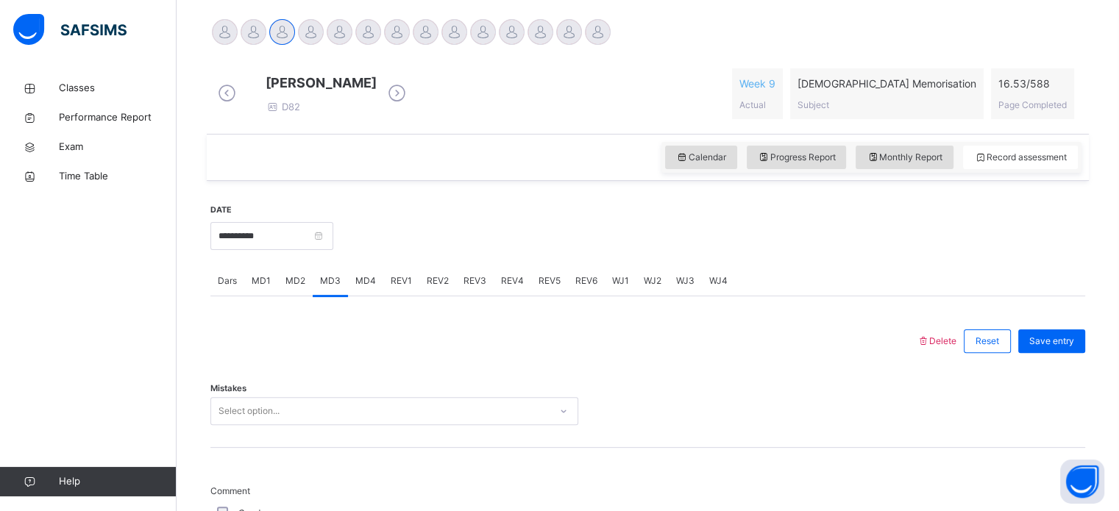
scroll to position [353, 0]
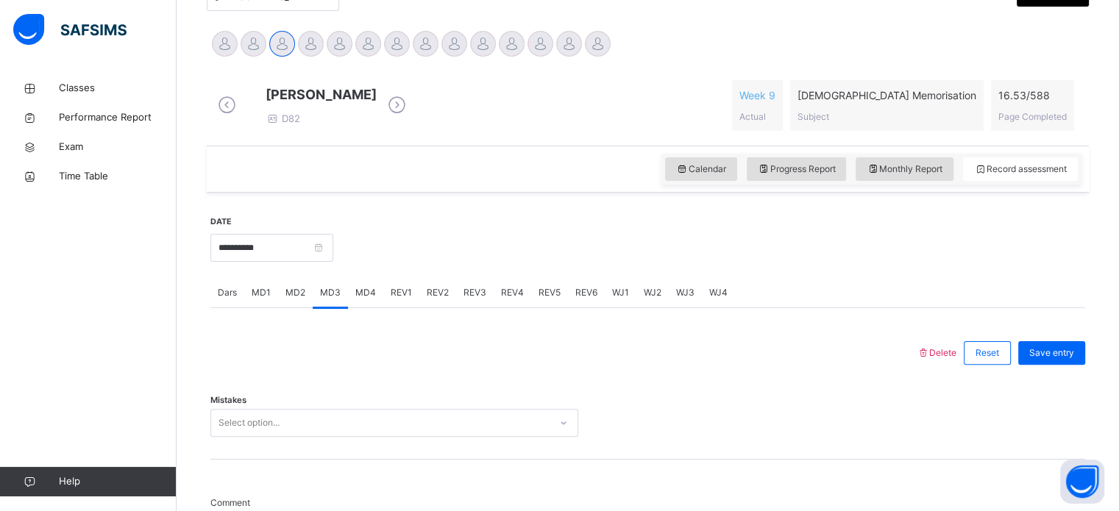
click at [369, 308] on div "MD4" at bounding box center [365, 292] width 35 height 29
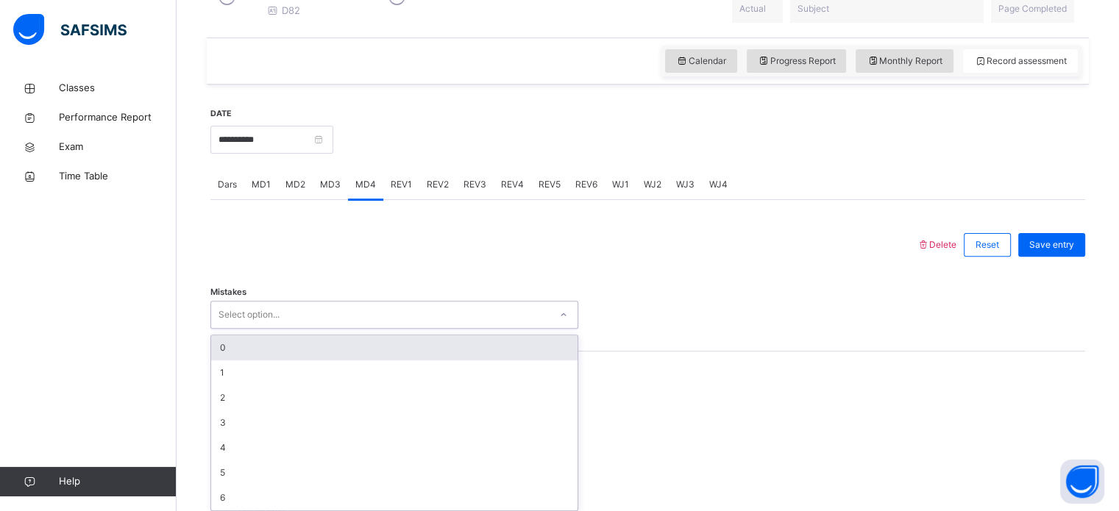
scroll to position [478, 0]
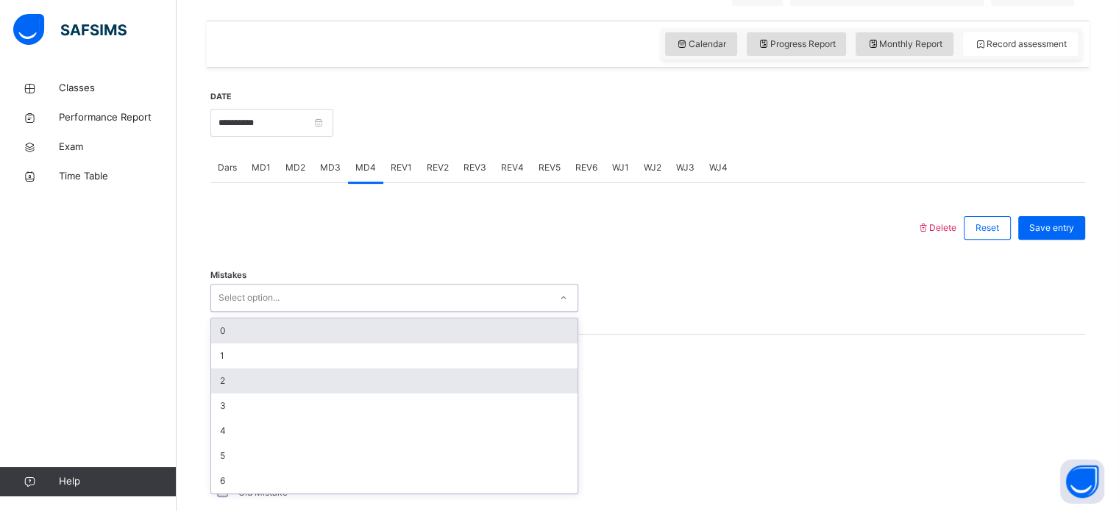
click at [361, 380] on div "2" at bounding box center [394, 381] width 366 height 25
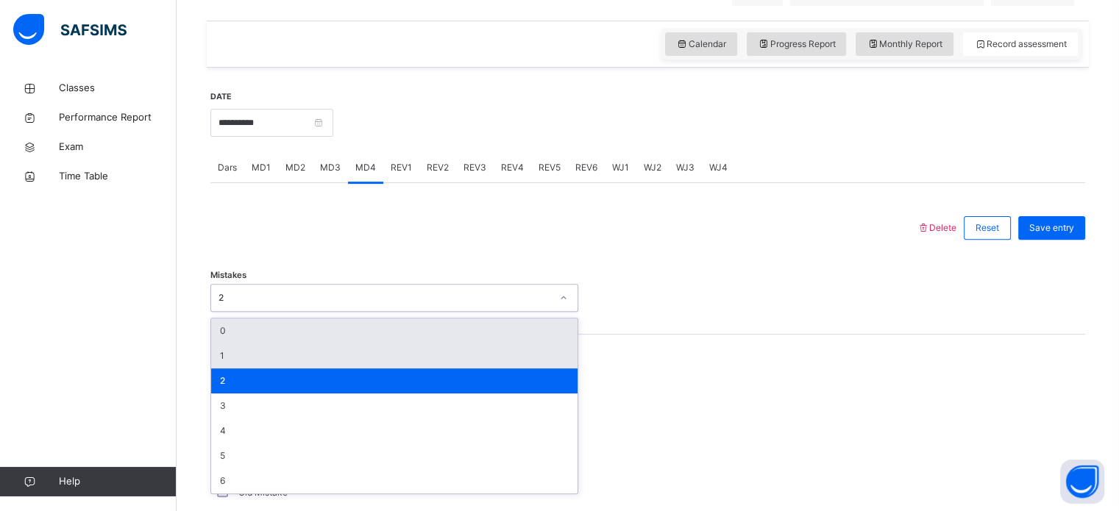
click at [333, 369] on div "1" at bounding box center [394, 356] width 366 height 25
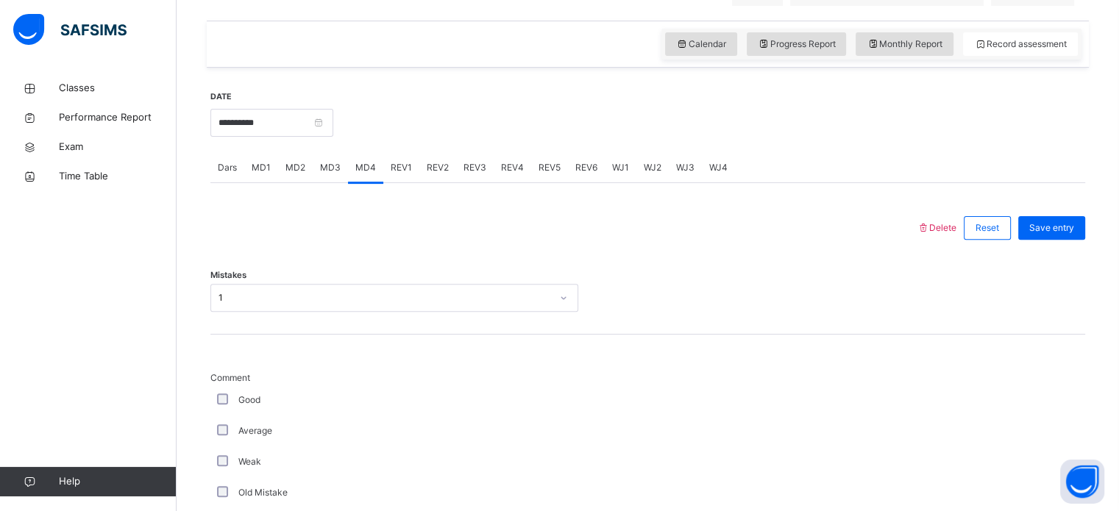
scroll to position [1066, 0]
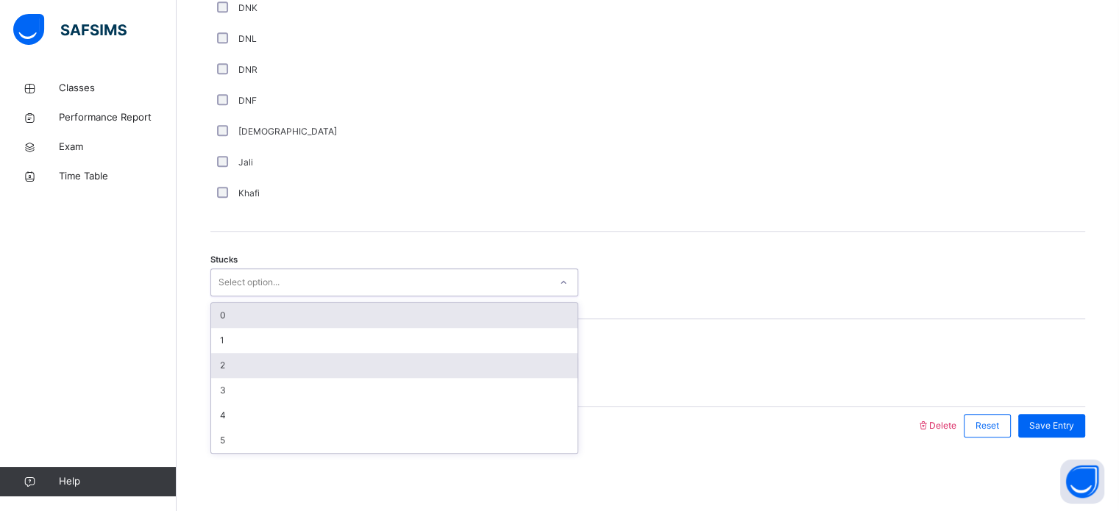
click at [334, 353] on div "2" at bounding box center [394, 365] width 366 height 25
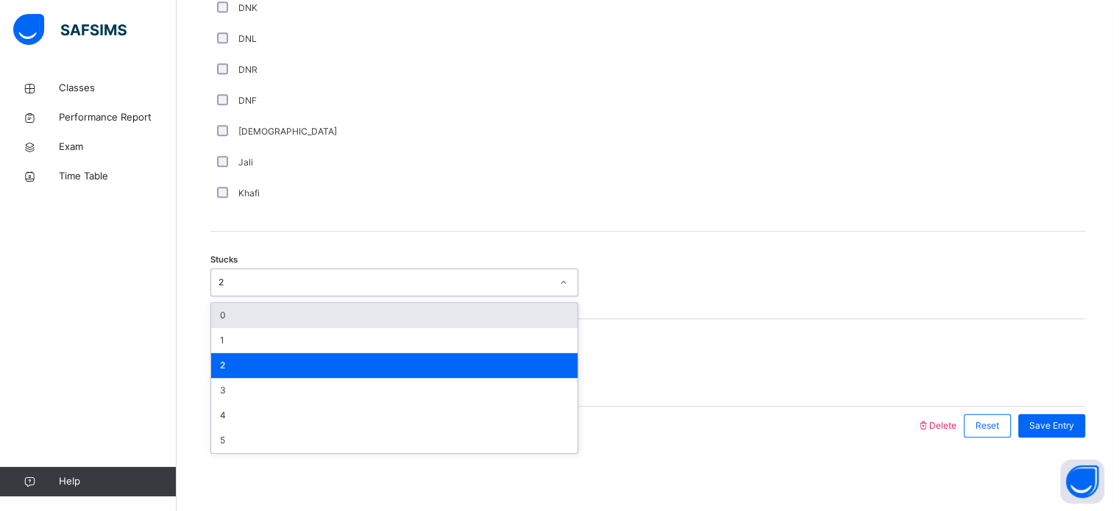
click at [358, 368] on div "2" at bounding box center [394, 365] width 366 height 25
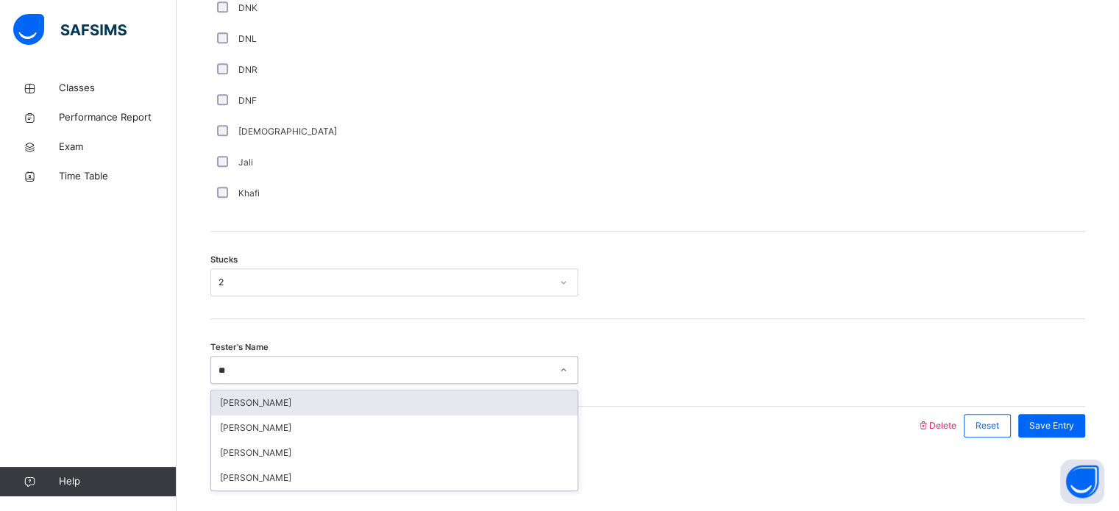
type input "***"
click at [429, 411] on div "[PERSON_NAME]" at bounding box center [394, 403] width 366 height 25
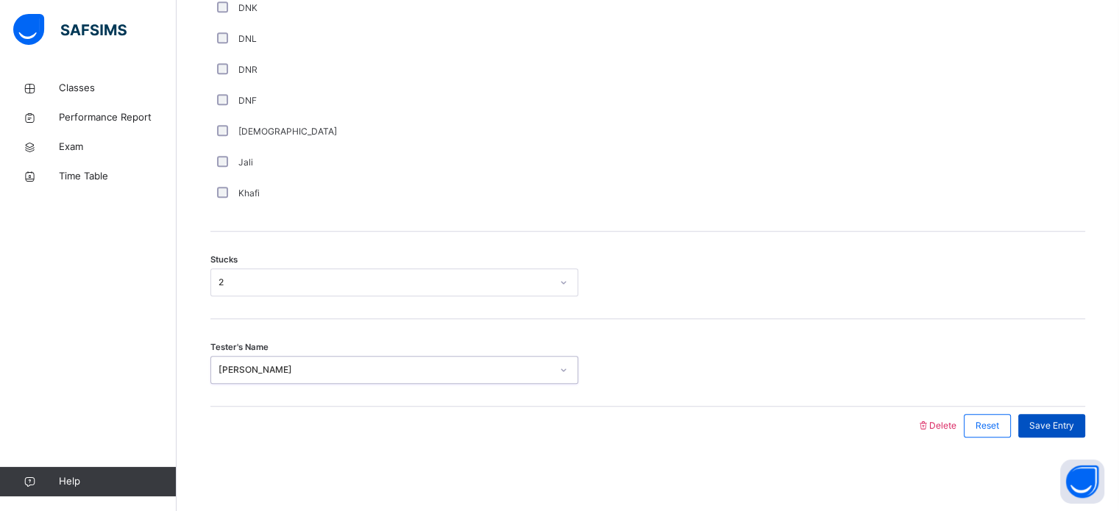
click at [1071, 431] on span "Save Entry" at bounding box center [1051, 425] width 45 height 13
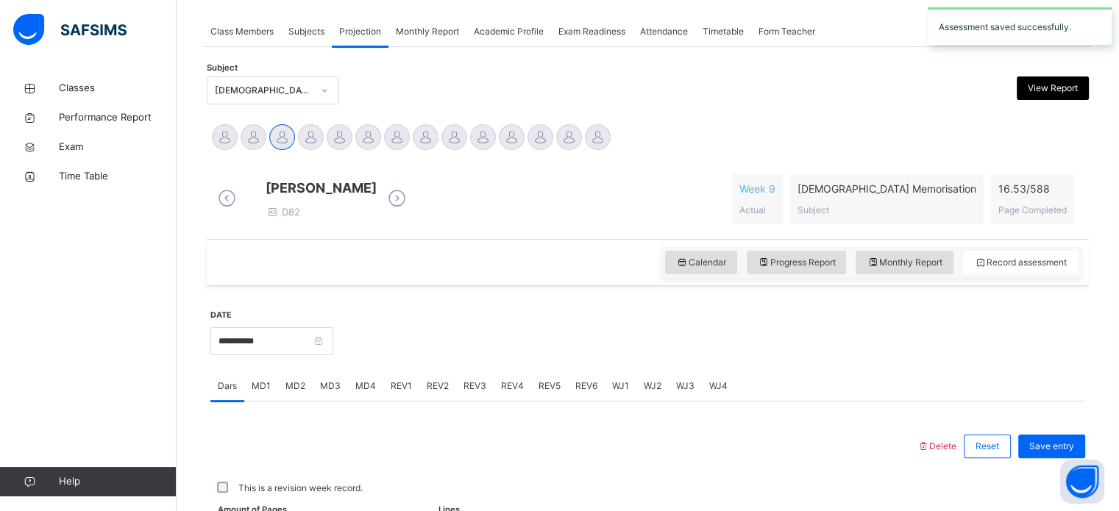
scroll to position [593, 0]
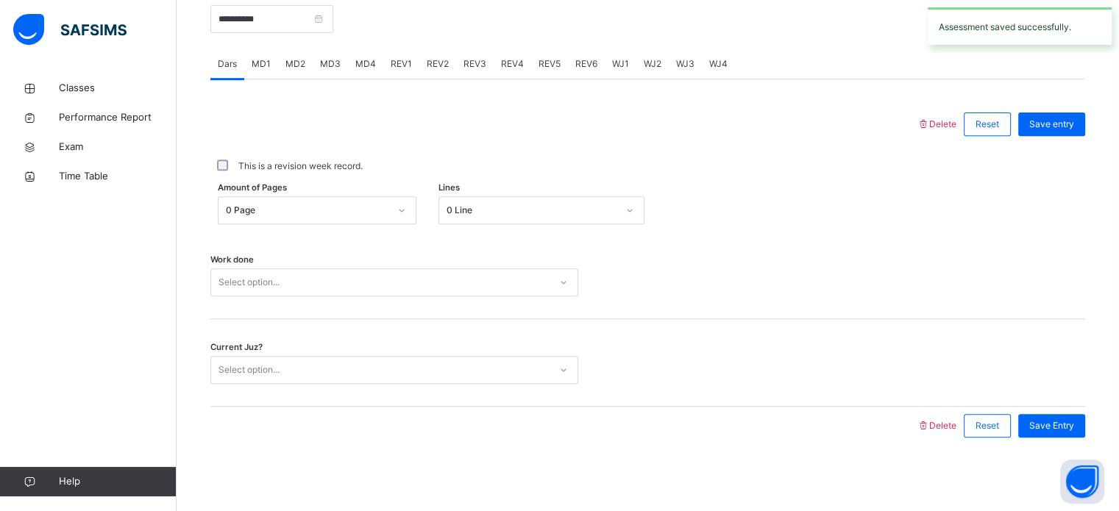
click at [285, 41] on div "**********" at bounding box center [271, 17] width 123 height 63
click at [299, 20] on input "**********" at bounding box center [271, 19] width 123 height 28
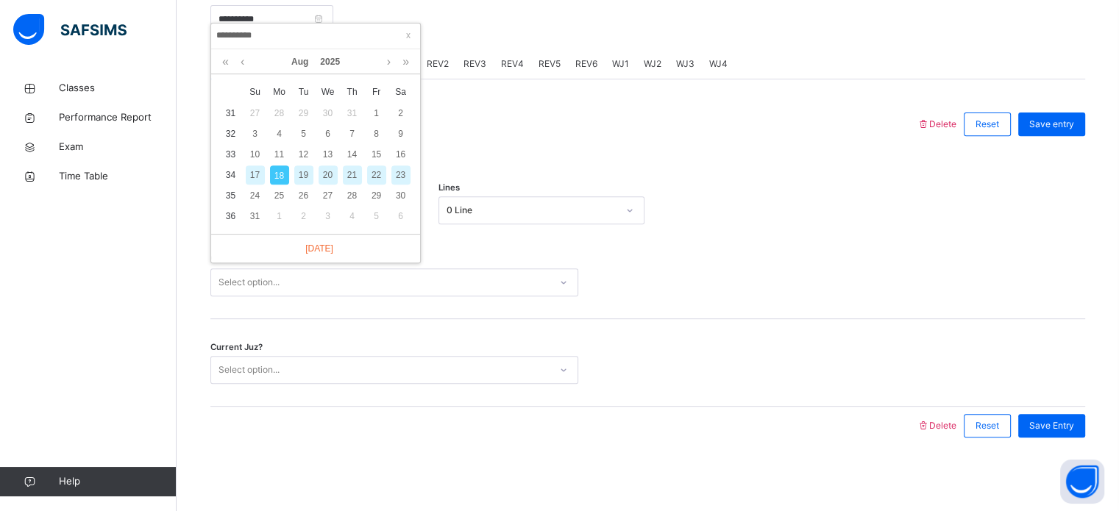
click at [253, 166] on div "17" at bounding box center [255, 175] width 19 height 19
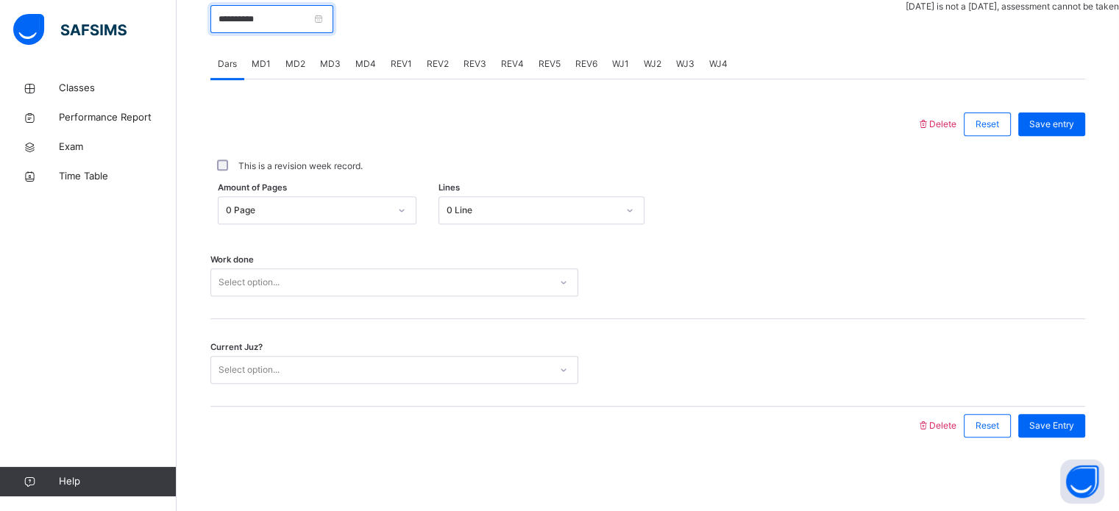
click at [286, 13] on input "**********" at bounding box center [271, 19] width 123 height 28
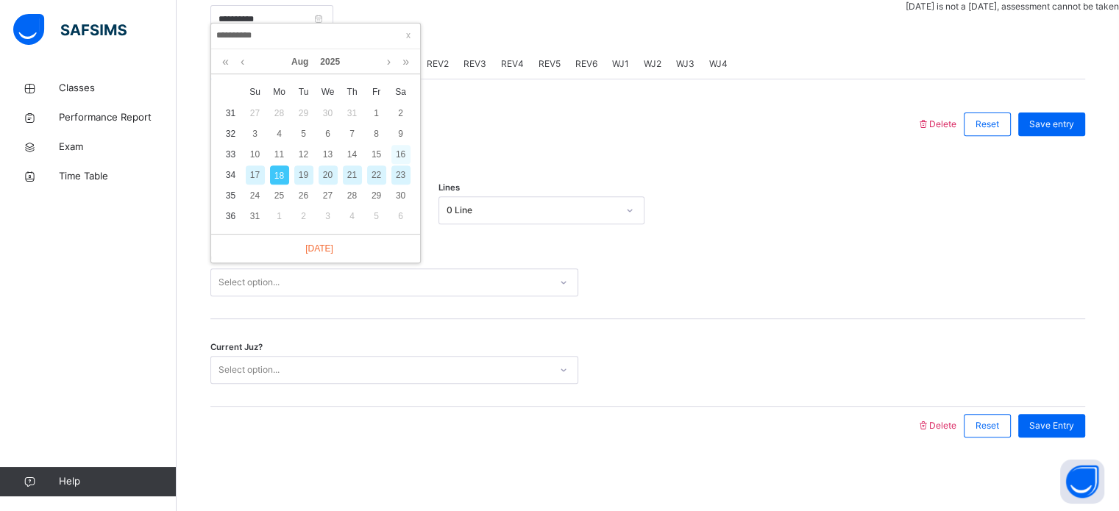
click at [406, 145] on div "16" at bounding box center [400, 154] width 19 height 19
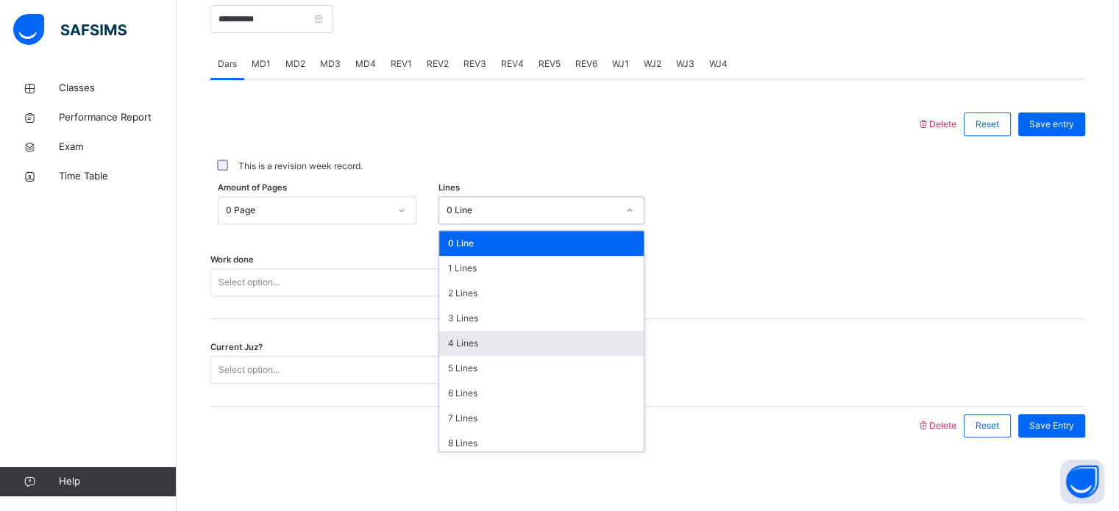
click at [478, 346] on div "4 Lines" at bounding box center [541, 343] width 205 height 25
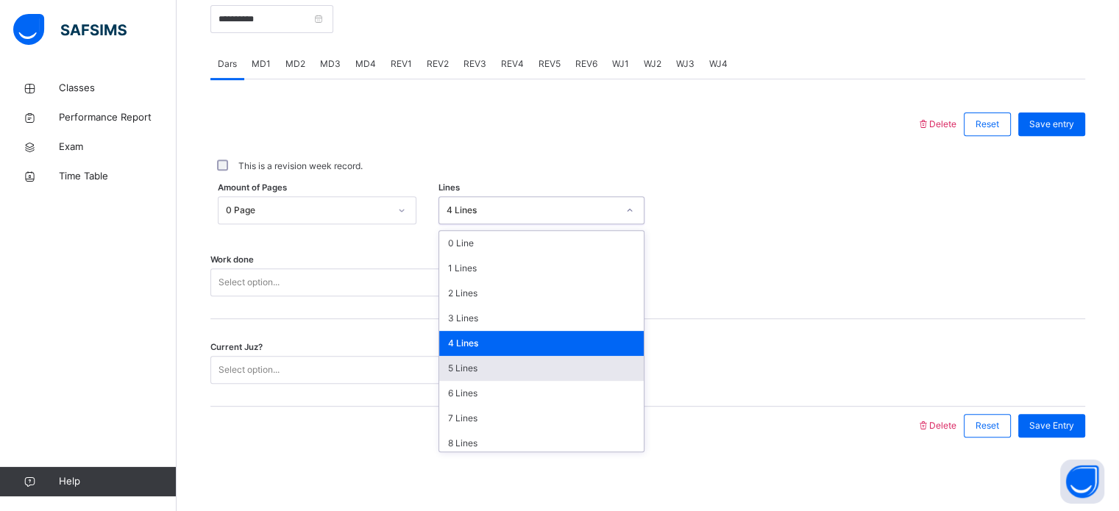
click at [488, 368] on div "5 Lines" at bounding box center [541, 368] width 205 height 25
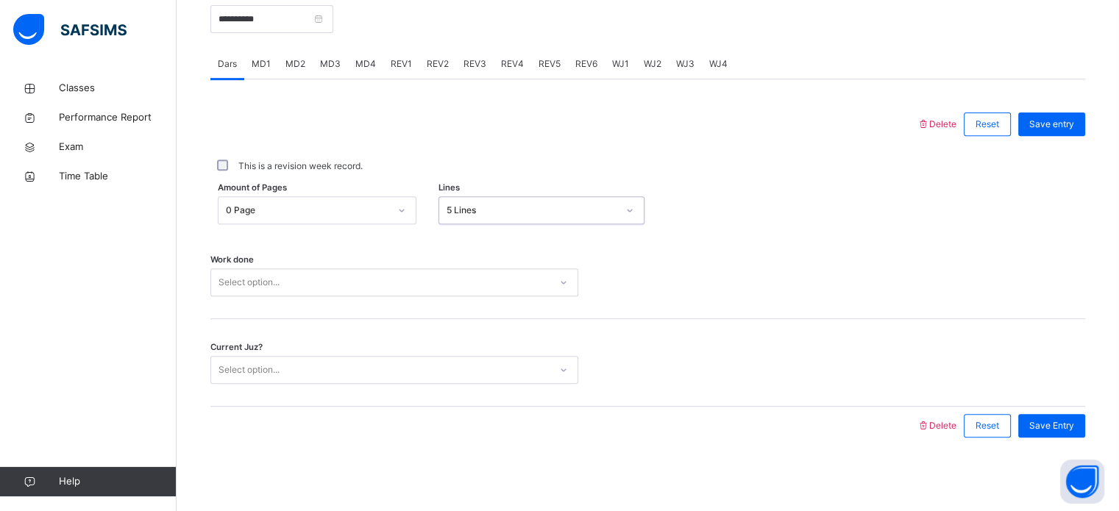
click at [444, 306] on div "Work done Select option..." at bounding box center [647, 276] width 875 height 88
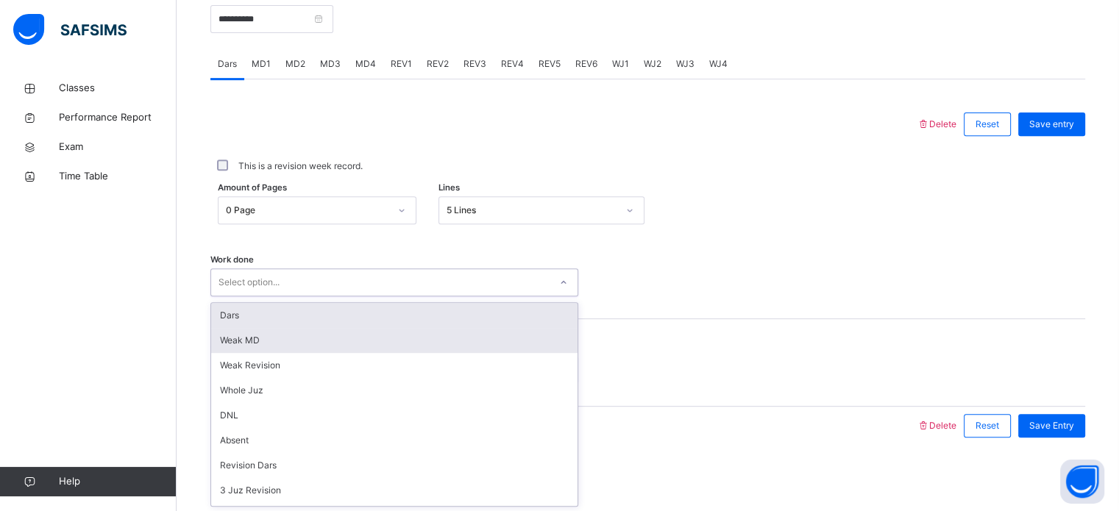
click at [436, 350] on div "Weak MD" at bounding box center [394, 340] width 366 height 25
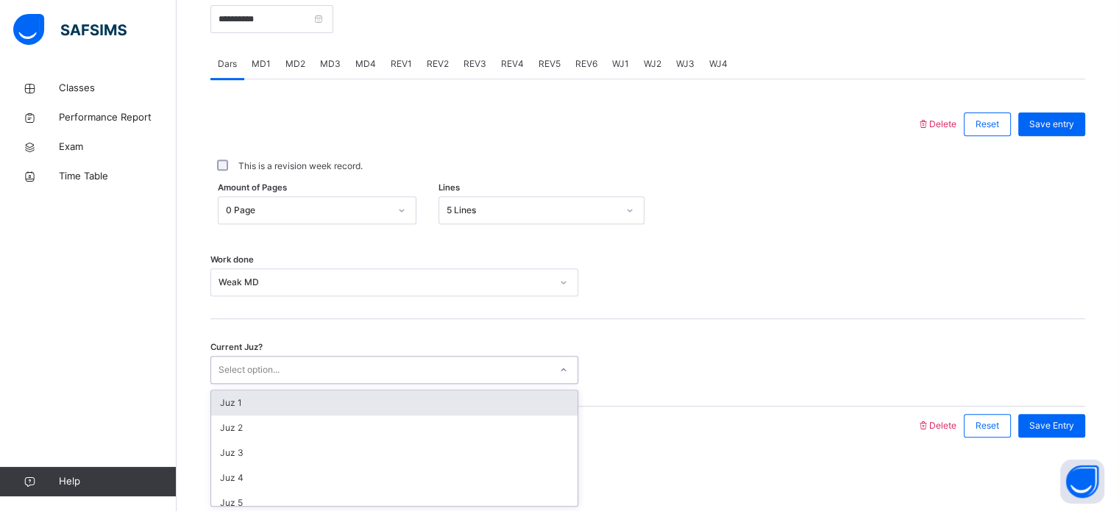
scroll to position [635, 0]
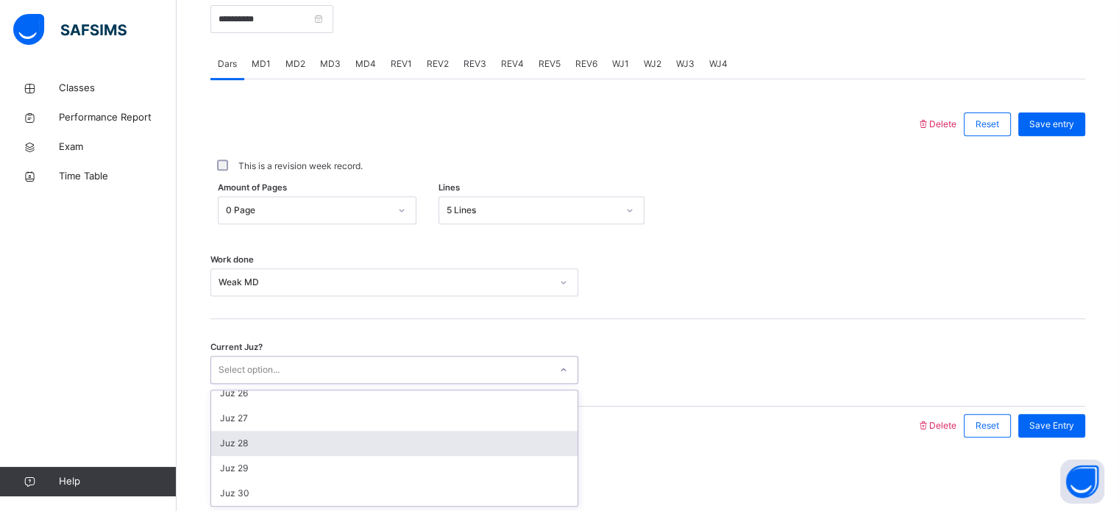
click at [415, 433] on div "Juz 28" at bounding box center [394, 443] width 366 height 25
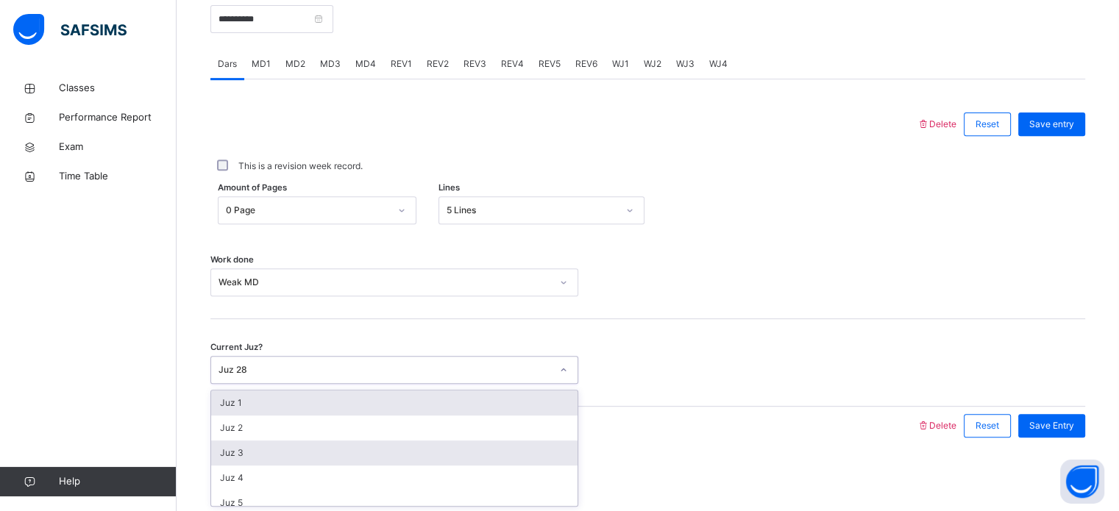
click at [503, 459] on div "Juz 3" at bounding box center [394, 453] width 366 height 25
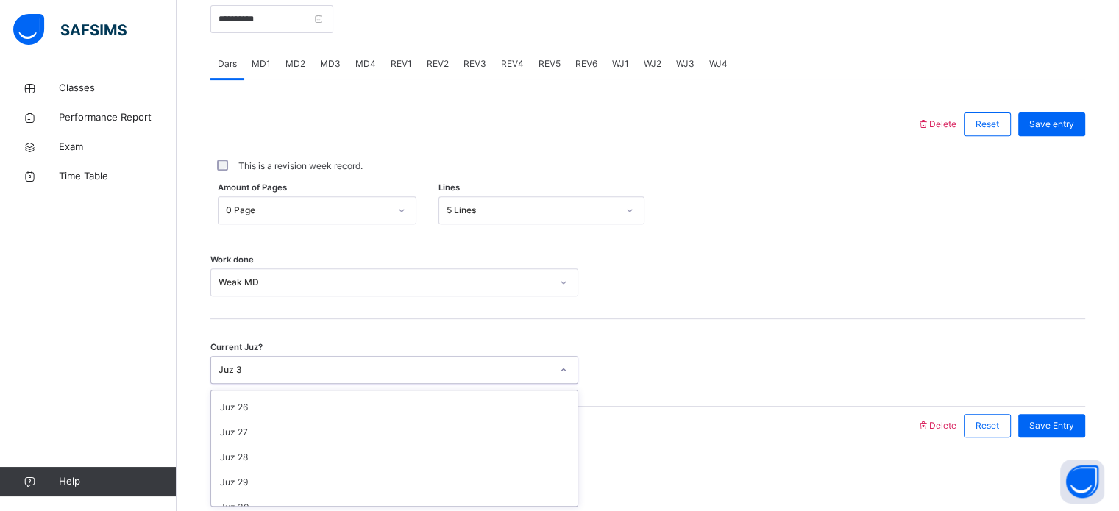
scroll to position [624, 0]
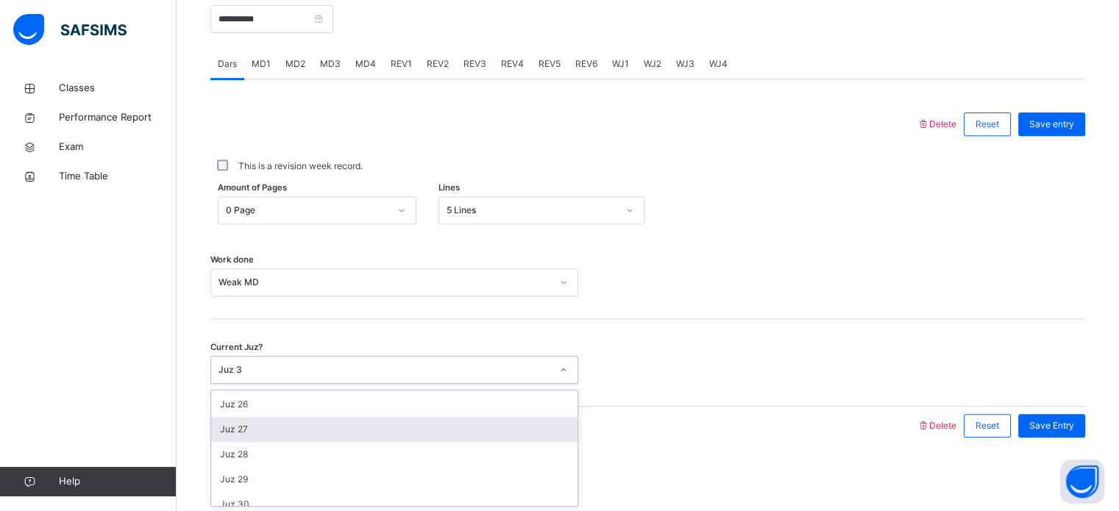
click at [477, 430] on div "Juz 27" at bounding box center [394, 429] width 366 height 25
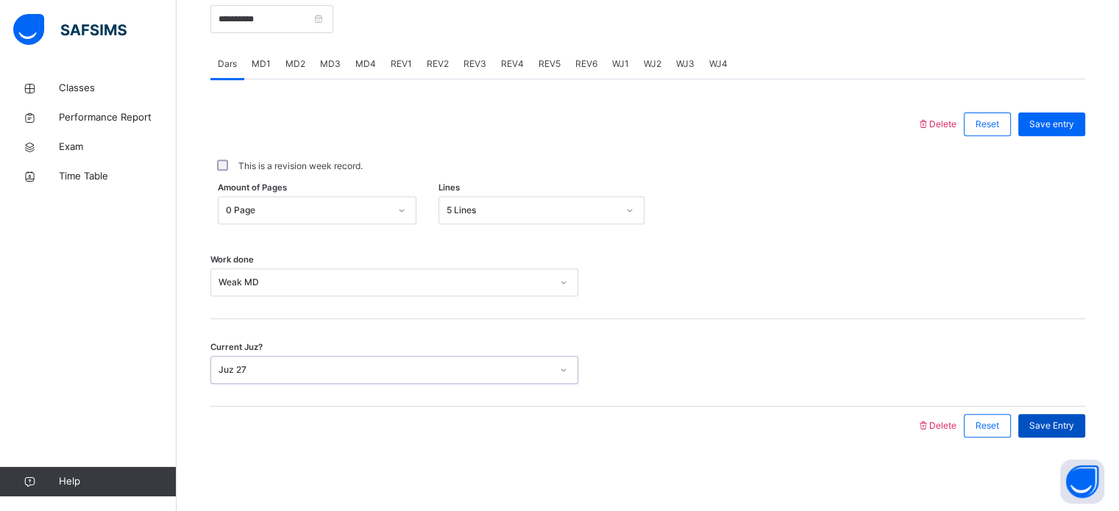
click at [1071, 429] on span "Save Entry" at bounding box center [1051, 425] width 45 height 13
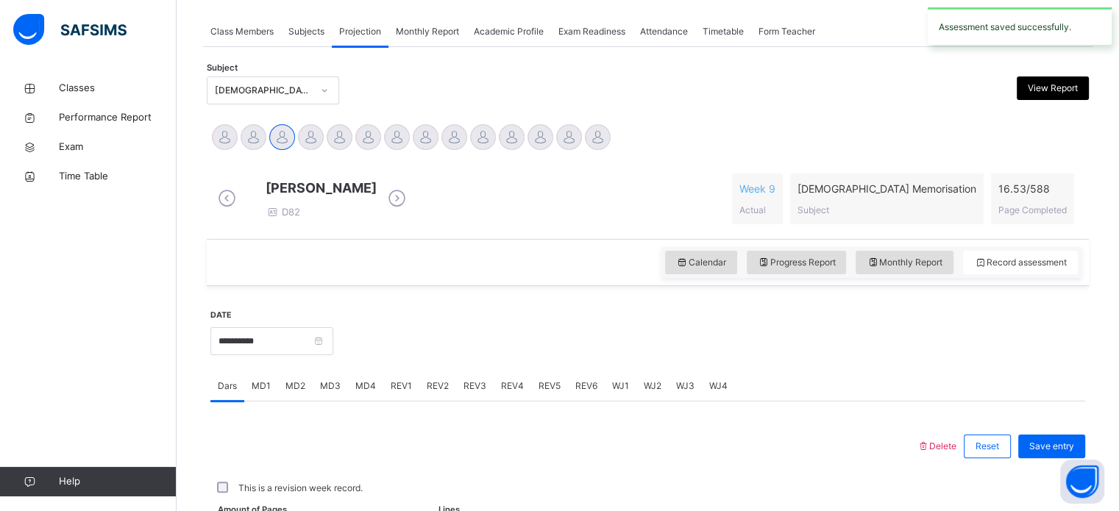
scroll to position [593, 0]
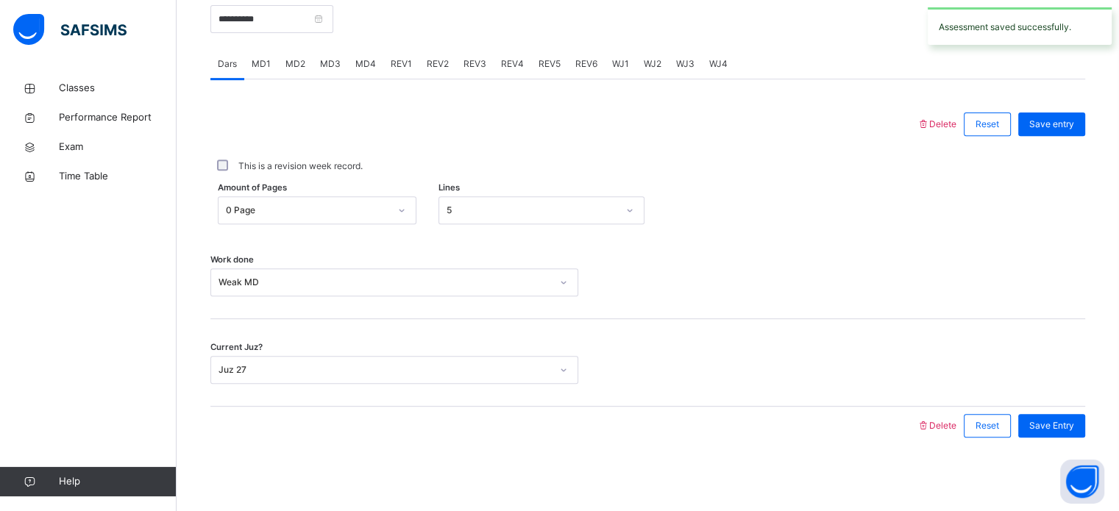
click at [694, 262] on div "Work done Weak MD" at bounding box center [647, 276] width 875 height 88
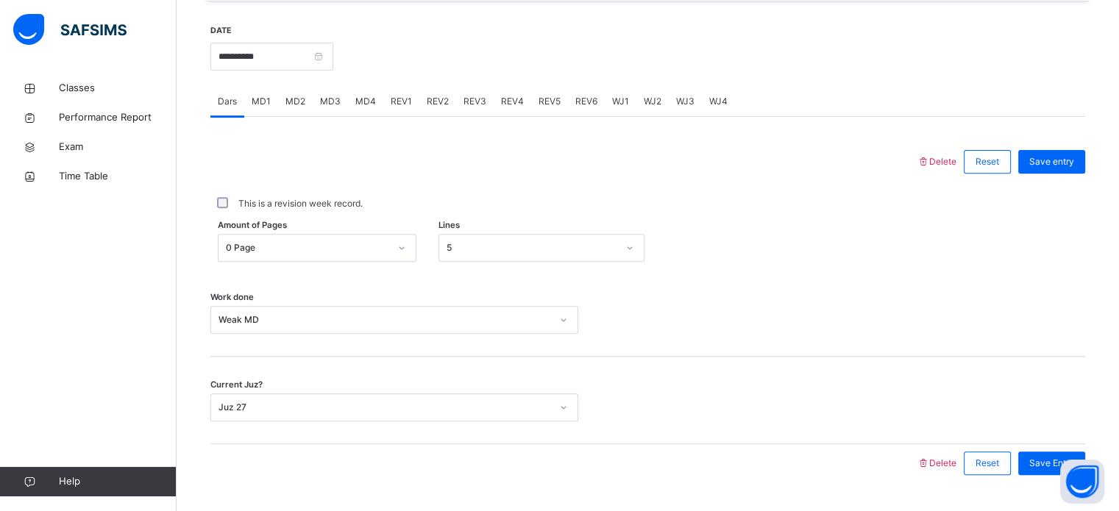
click at [369, 108] on span "MD4" at bounding box center [365, 101] width 21 height 13
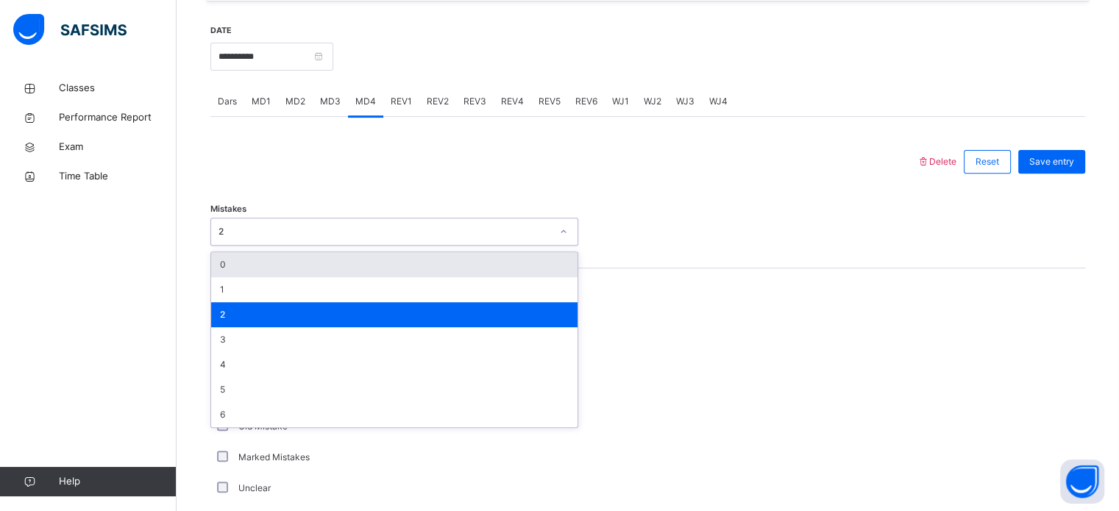
click at [424, 159] on div at bounding box center [564, 162] width 692 height 38
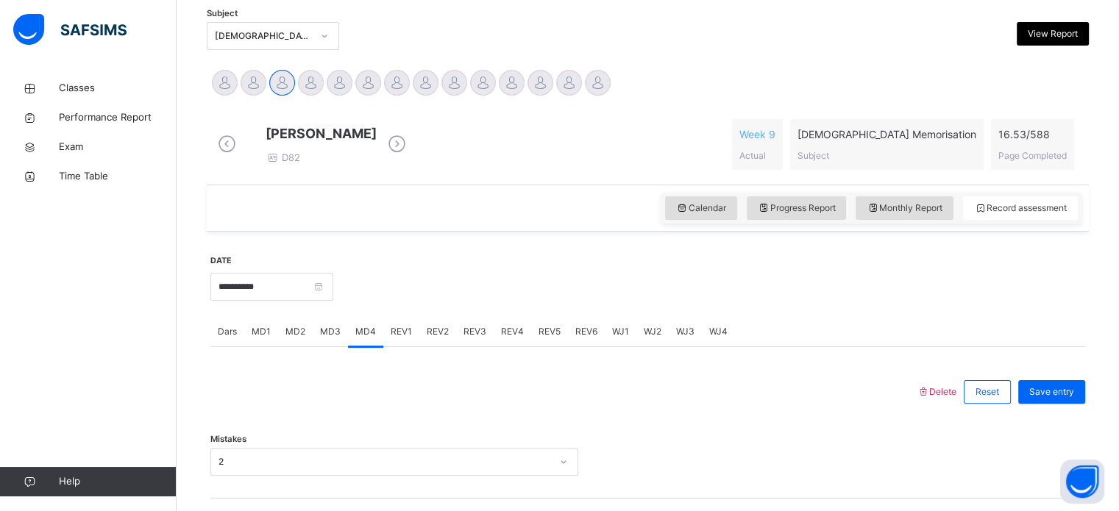
click at [328, 338] on span "MD3" at bounding box center [330, 331] width 21 height 13
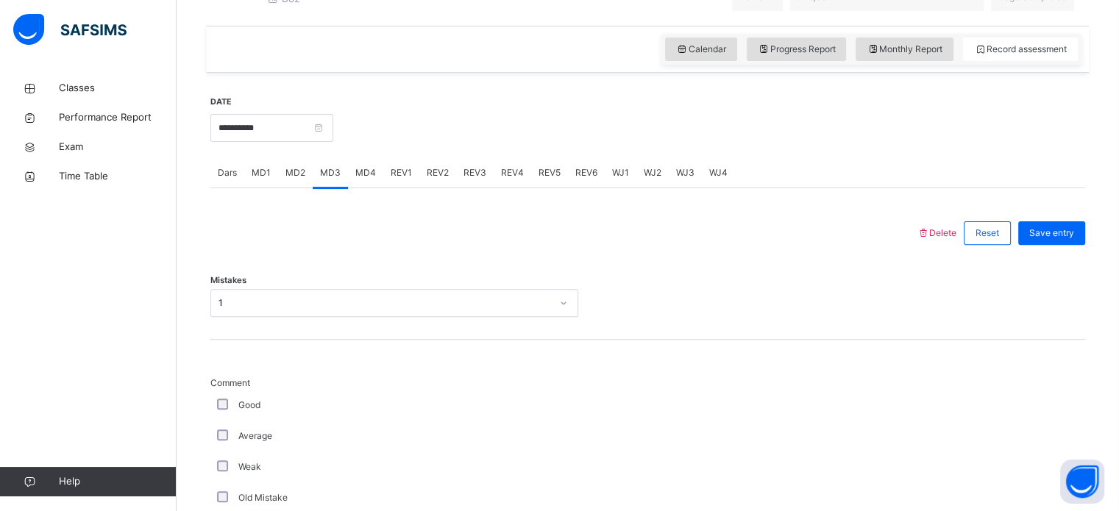
scroll to position [469, 0]
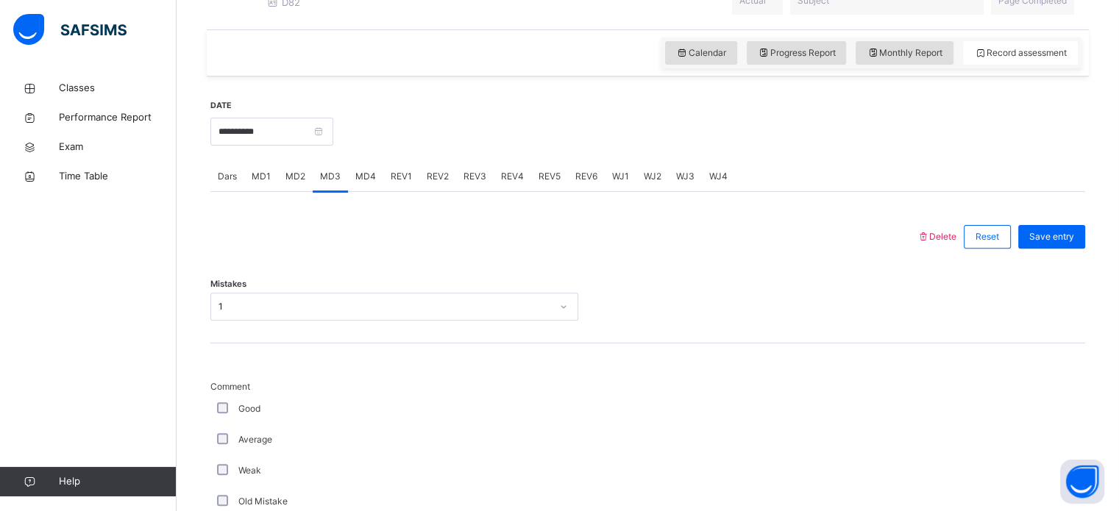
click at [300, 183] on span "MD2" at bounding box center [295, 176] width 20 height 13
click at [255, 191] on div "MD1" at bounding box center [261, 176] width 34 height 29
click at [465, 183] on span "REV3" at bounding box center [475, 176] width 23 height 13
click at [459, 191] on div "REV3" at bounding box center [475, 176] width 38 height 29
click at [405, 191] on div "REV1" at bounding box center [401, 176] width 36 height 29
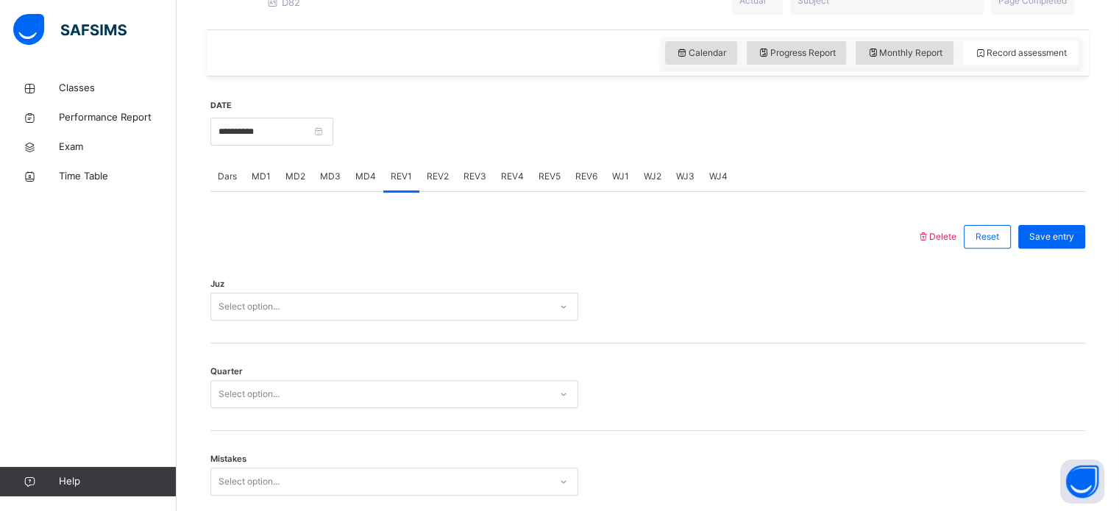
click at [389, 191] on div "REV1" at bounding box center [401, 176] width 36 height 29
click at [363, 191] on div "MD4" at bounding box center [365, 176] width 35 height 29
click at [349, 191] on div "MD4" at bounding box center [365, 176] width 35 height 29
click at [327, 191] on div "MD3" at bounding box center [330, 176] width 35 height 29
click at [324, 191] on div "MD3" at bounding box center [330, 176] width 35 height 29
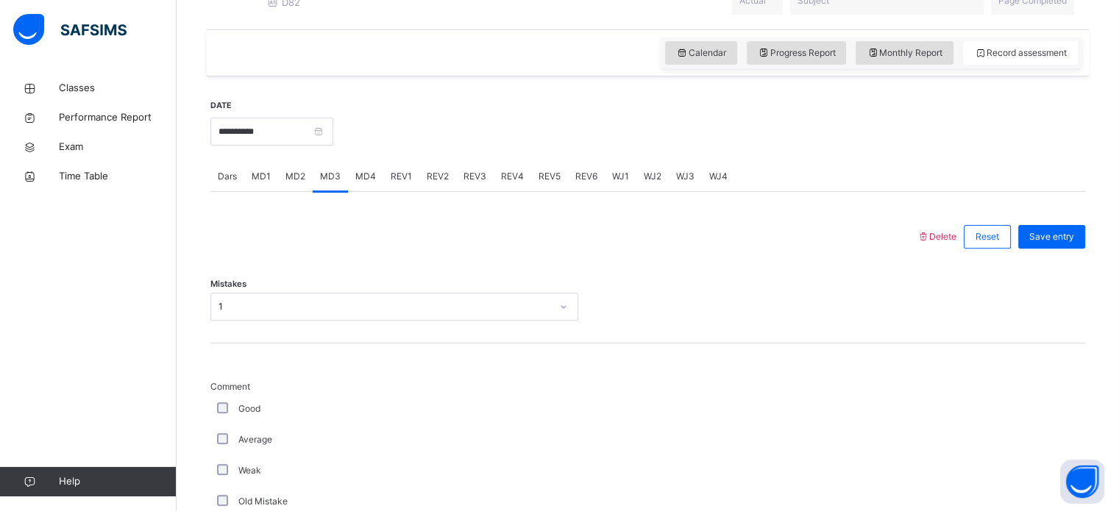
click at [368, 191] on div "MD4" at bounding box center [365, 176] width 35 height 29
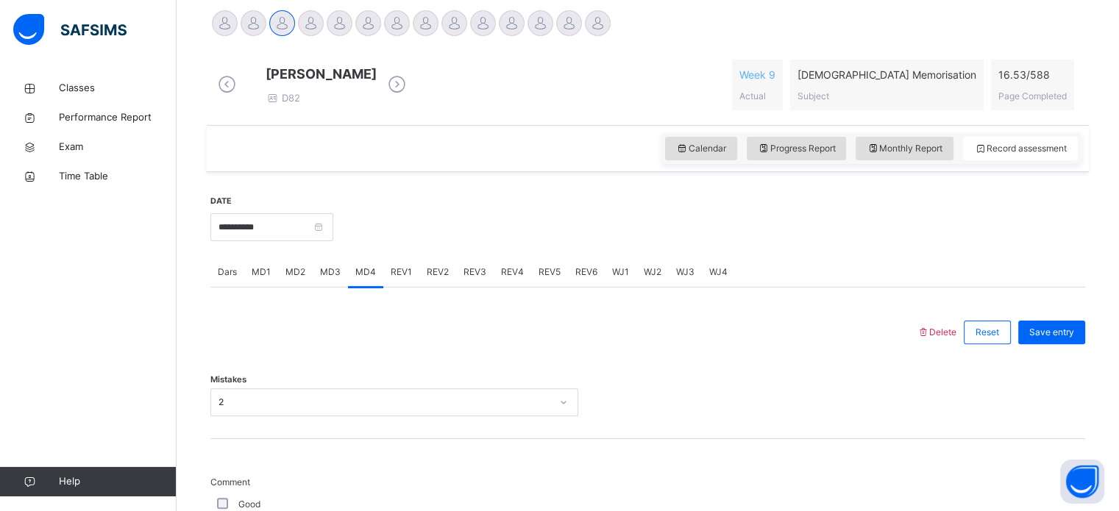
scroll to position [375, 0]
click at [284, 239] on input "**********" at bounding box center [271, 226] width 123 height 28
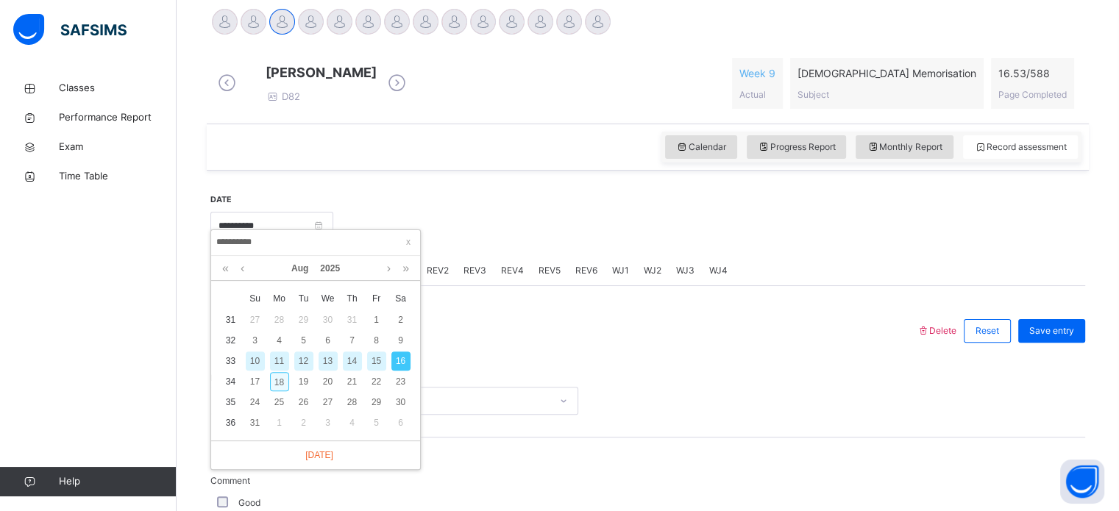
click at [283, 383] on div "18" at bounding box center [279, 381] width 19 height 19
type input "**********"
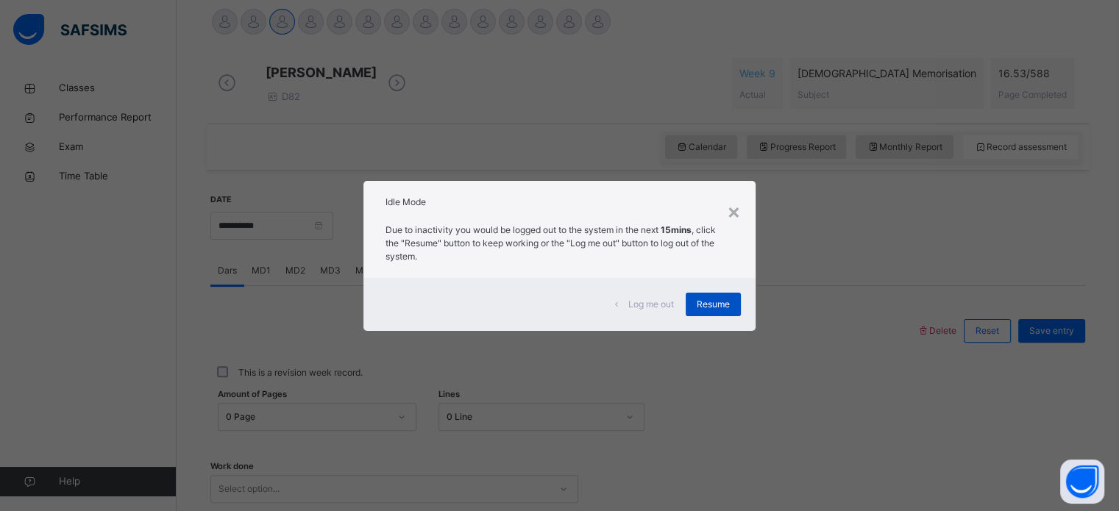
click at [724, 305] on span "Resume" at bounding box center [713, 304] width 33 height 13
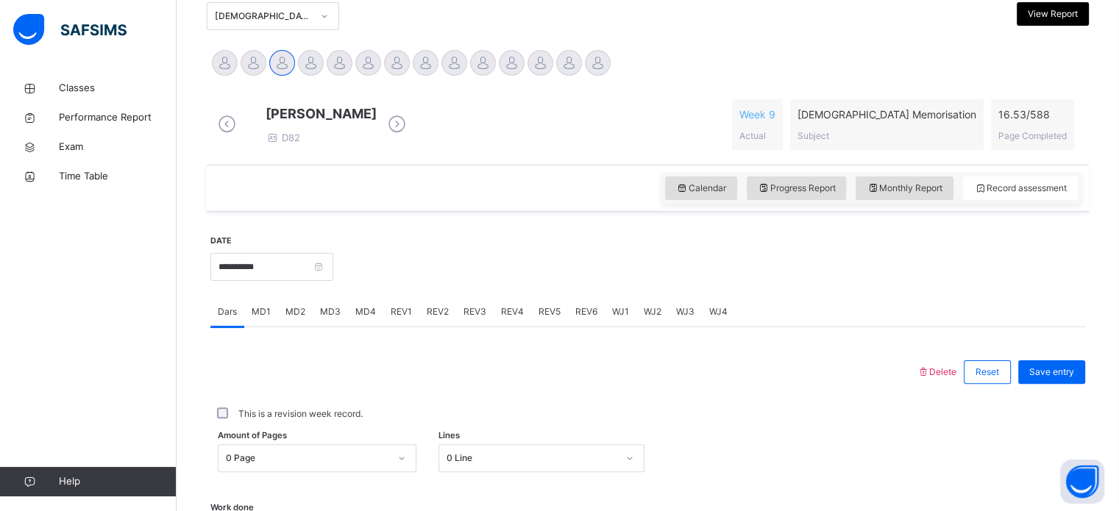
scroll to position [330, 0]
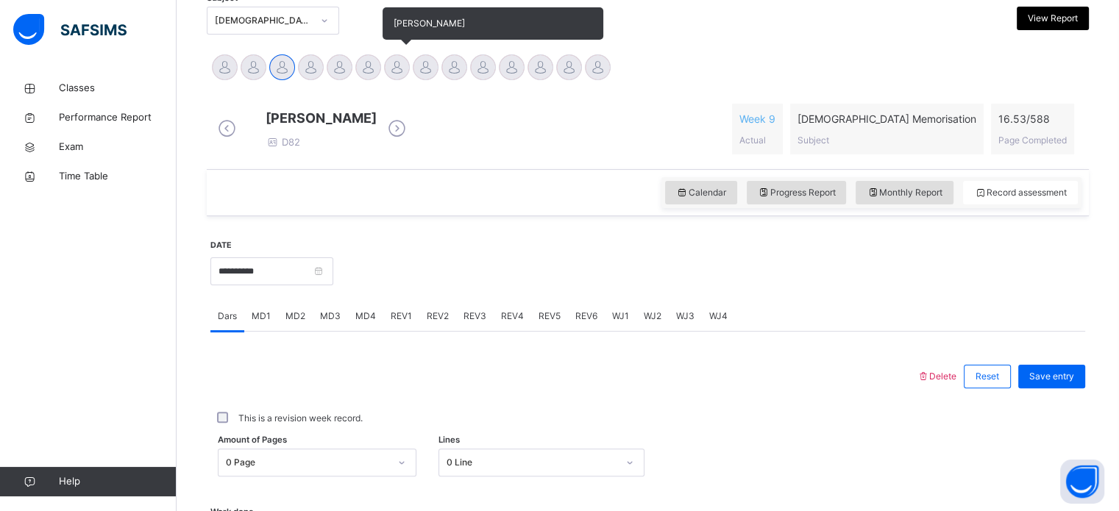
click at [406, 60] on div at bounding box center [397, 67] width 26 height 26
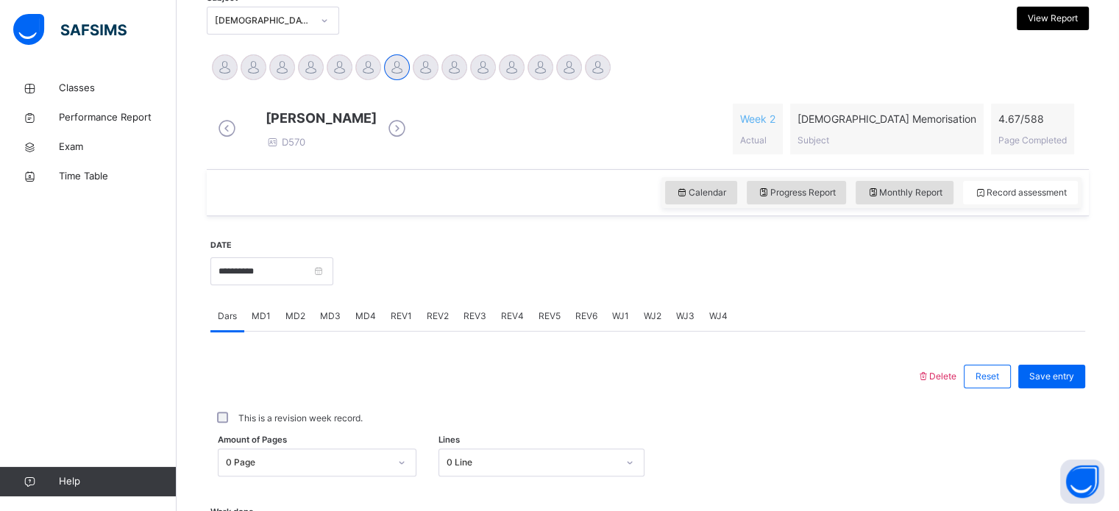
click at [362, 321] on span "MD4" at bounding box center [365, 316] width 21 height 13
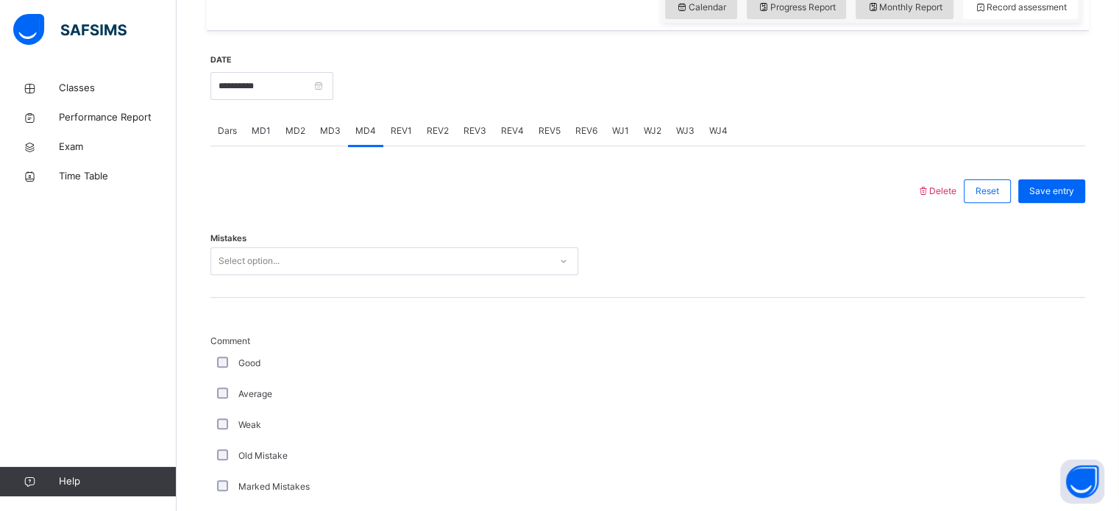
scroll to position [559, 0]
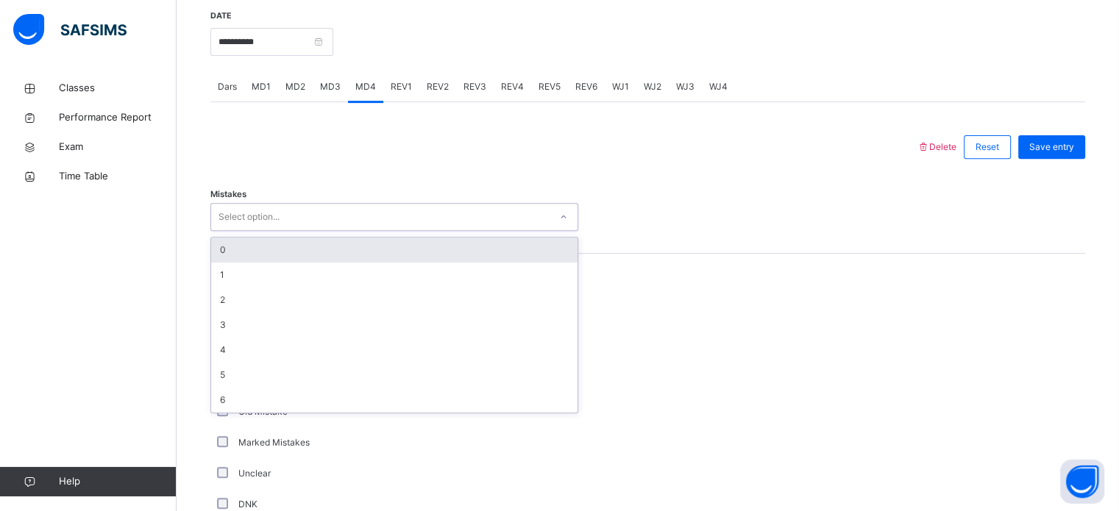
click at [327, 229] on div "Select option..." at bounding box center [380, 217] width 338 height 23
click at [295, 263] on div "0" at bounding box center [394, 250] width 366 height 25
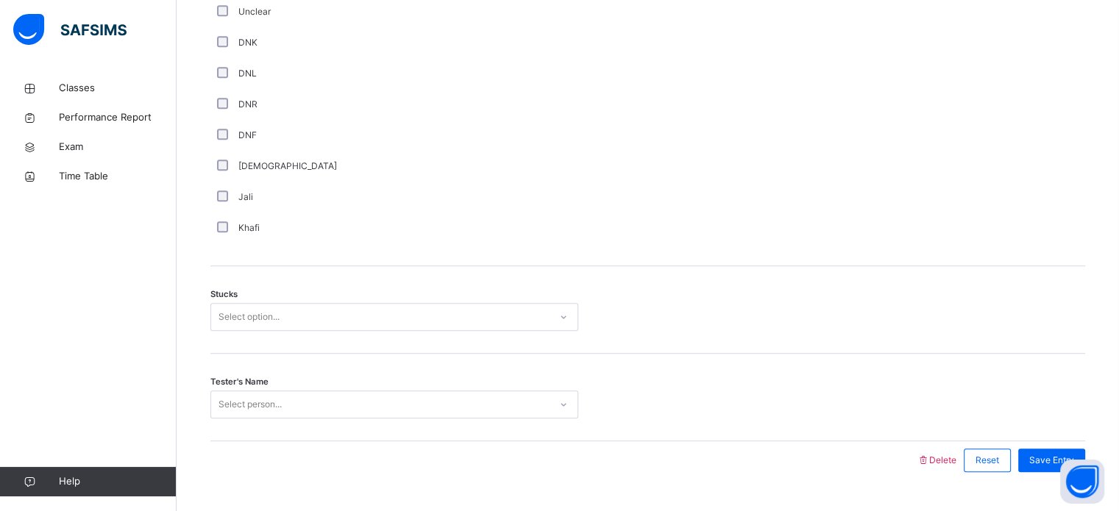
scroll to position [1066, 0]
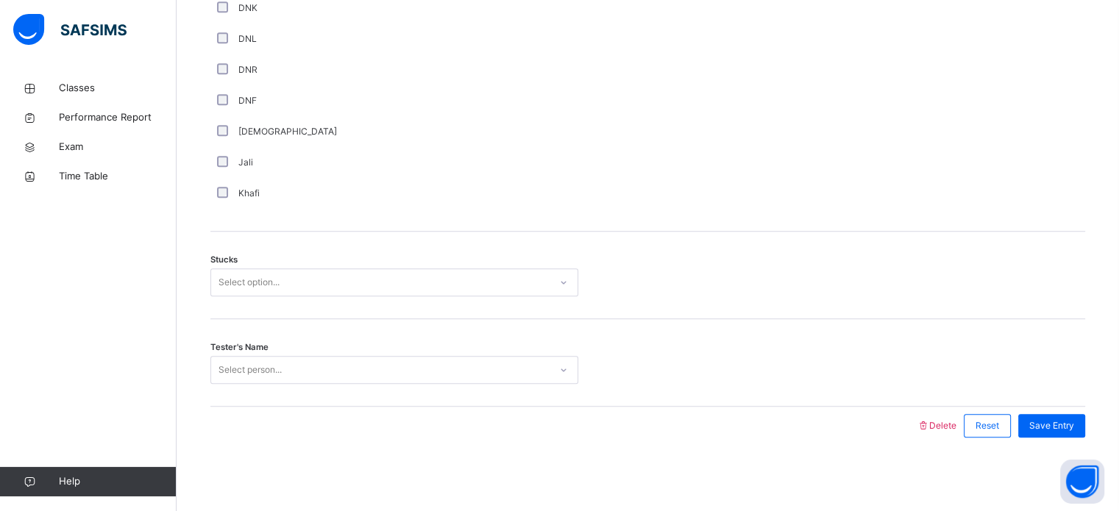
click at [406, 267] on div "Stucks Select option..." at bounding box center [647, 276] width 875 height 88
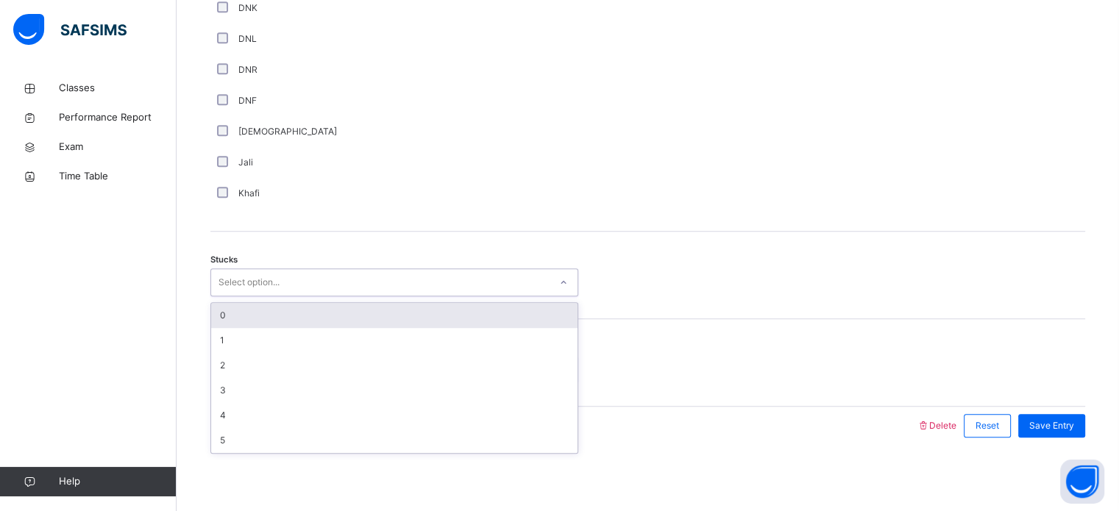
click at [412, 289] on div "Select option..." at bounding box center [380, 282] width 338 height 23
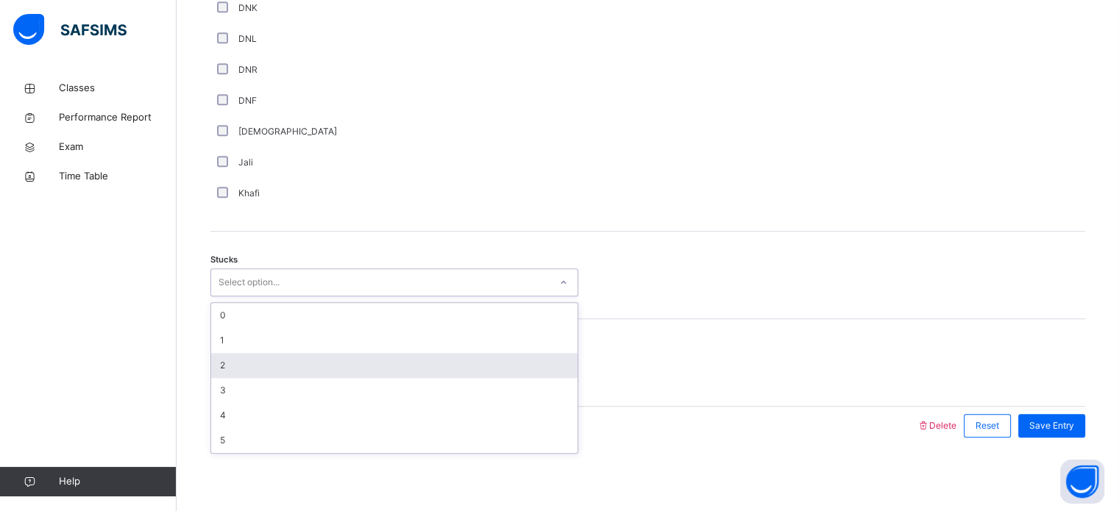
click at [294, 373] on div "2" at bounding box center [394, 365] width 366 height 25
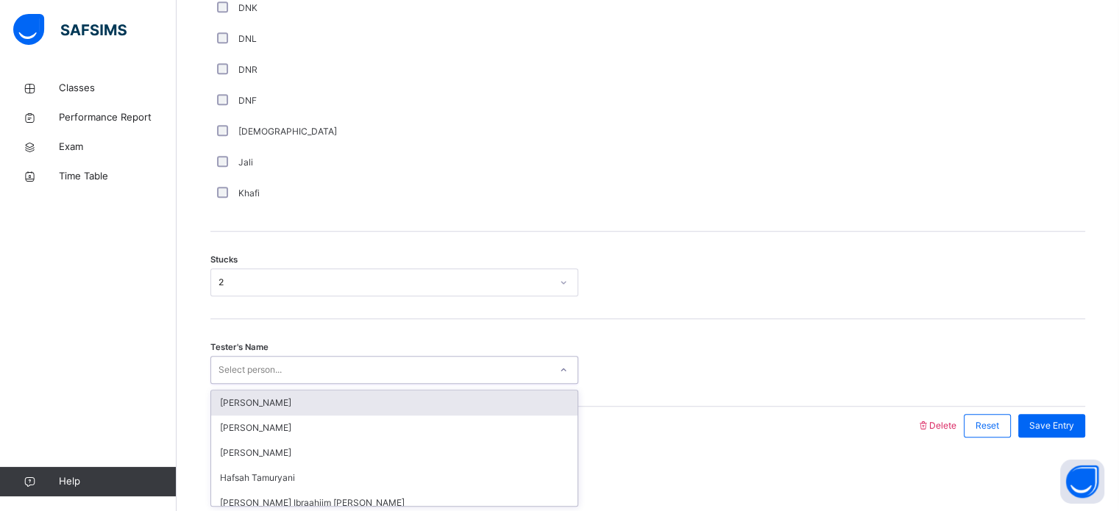
click at [304, 373] on div "Select person..." at bounding box center [380, 370] width 338 height 23
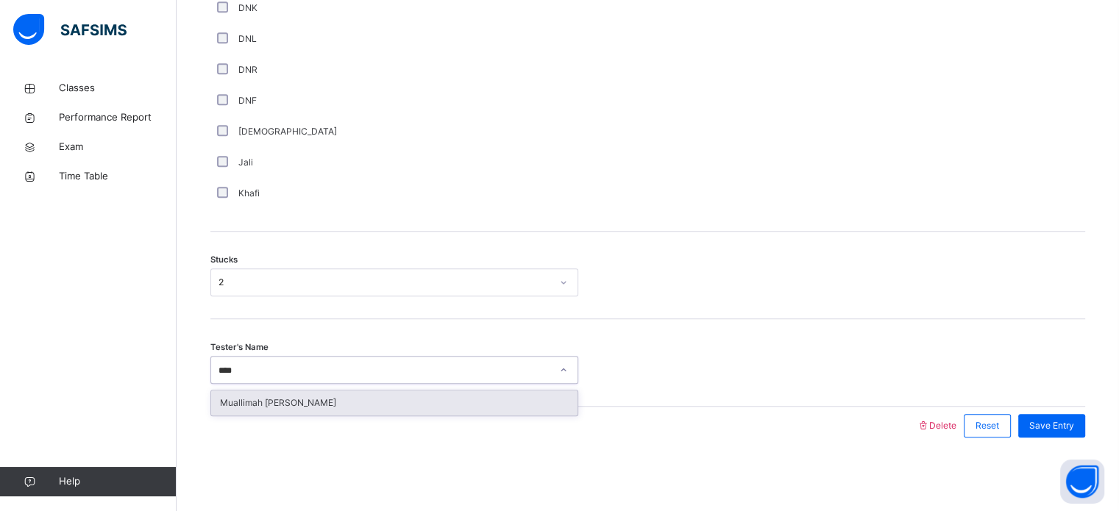
type input "*****"
click at [365, 407] on div "Muallimah [PERSON_NAME]" at bounding box center [394, 403] width 366 height 25
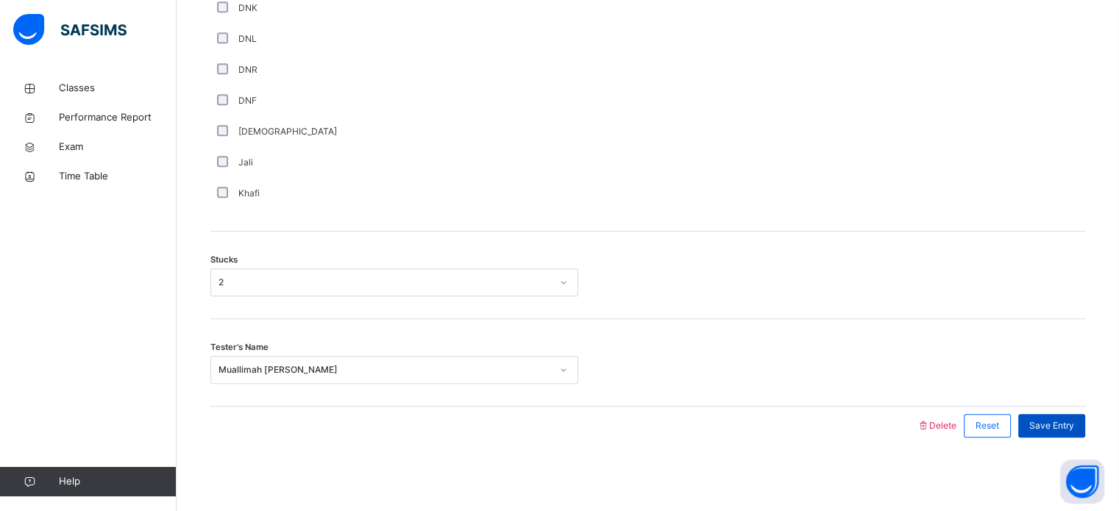
click at [1067, 420] on span "Save Entry" at bounding box center [1051, 425] width 45 height 13
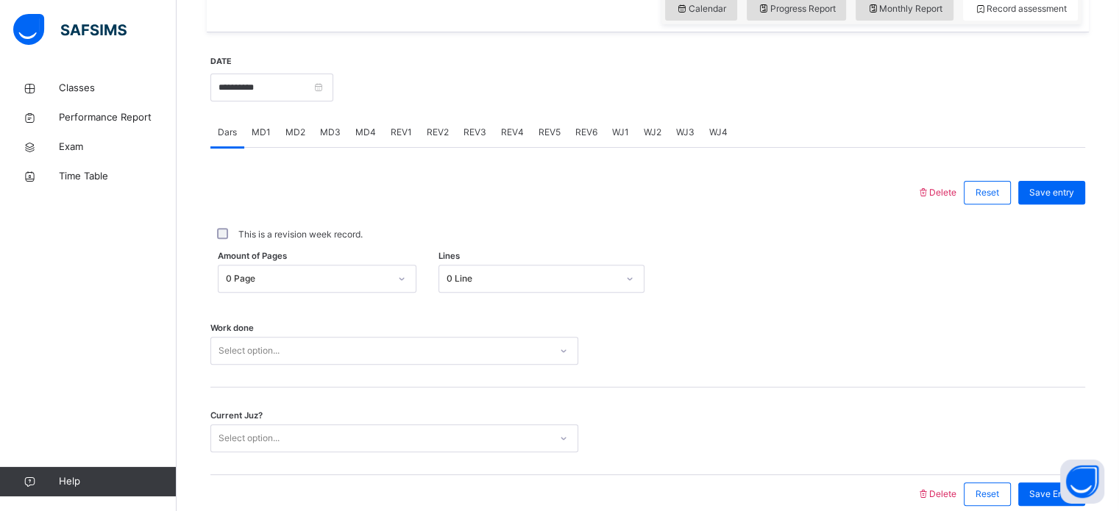
scroll to position [593, 0]
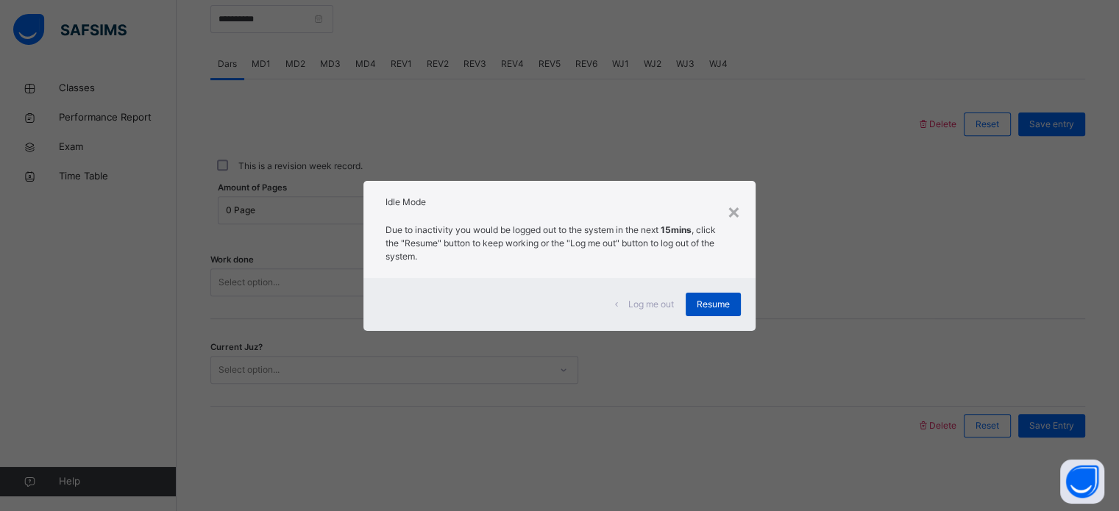
click at [721, 304] on span "Resume" at bounding box center [713, 304] width 33 height 13
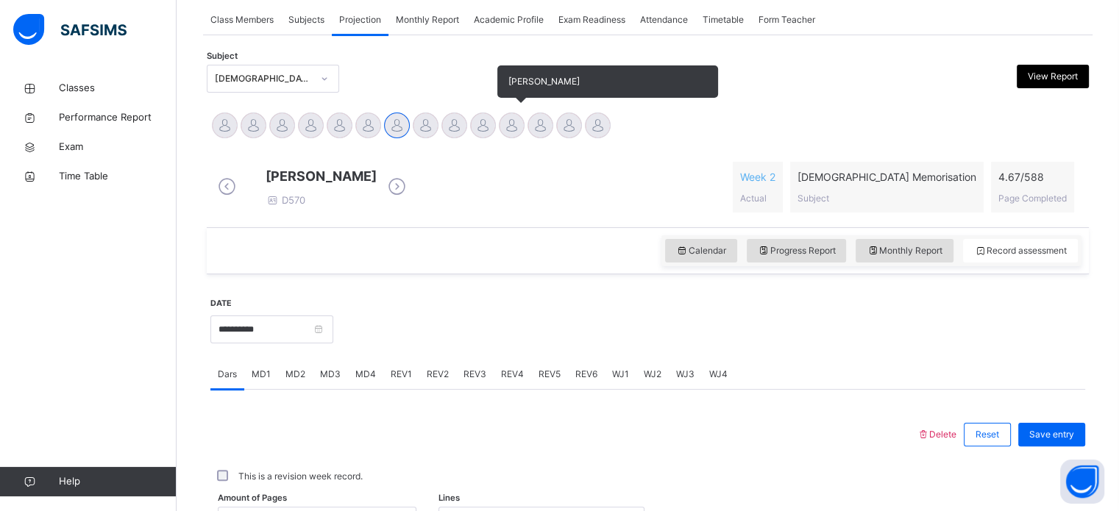
scroll to position [263, 0]
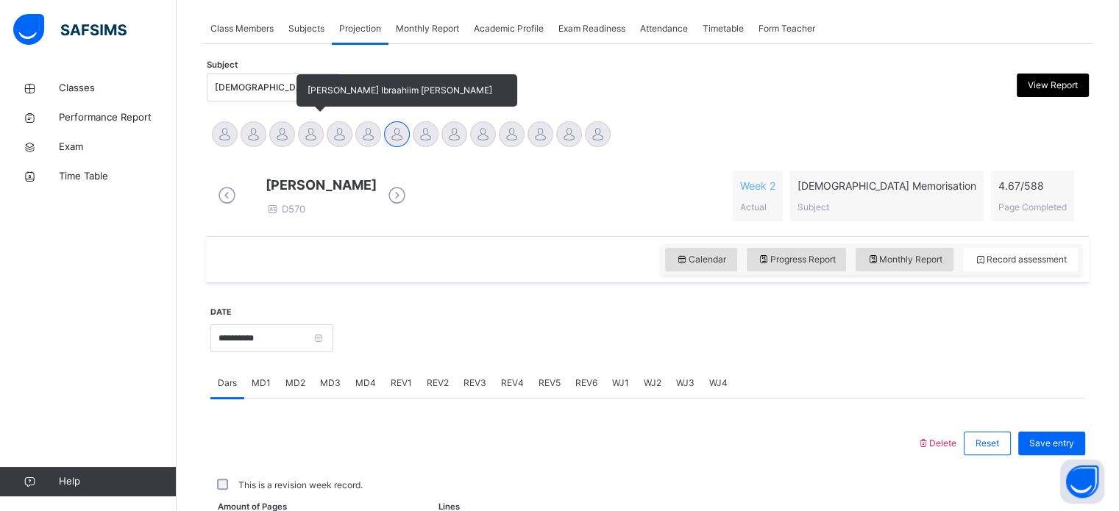
click at [309, 129] on div at bounding box center [311, 134] width 26 height 26
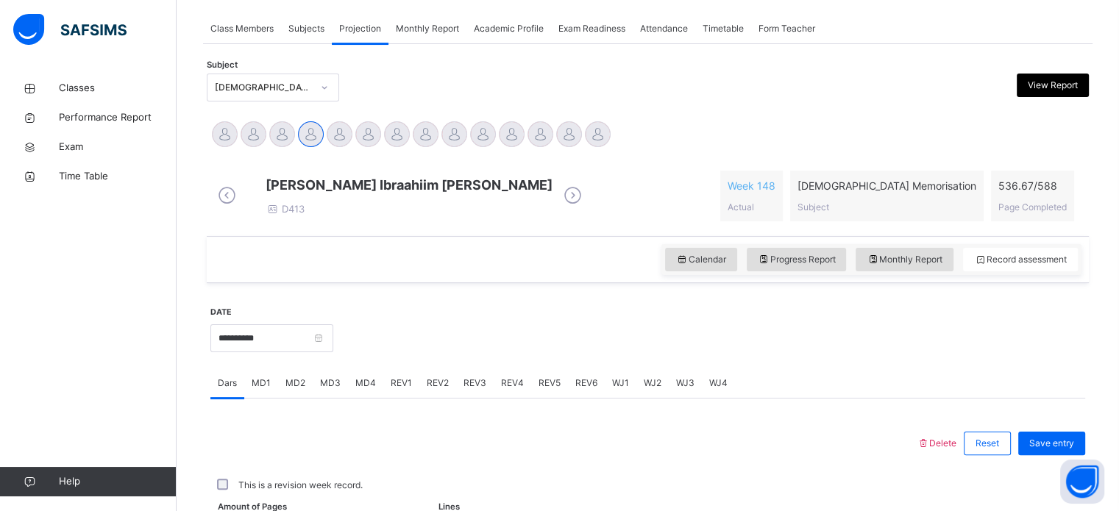
click at [321, 390] on span "MD3" at bounding box center [330, 383] width 21 height 13
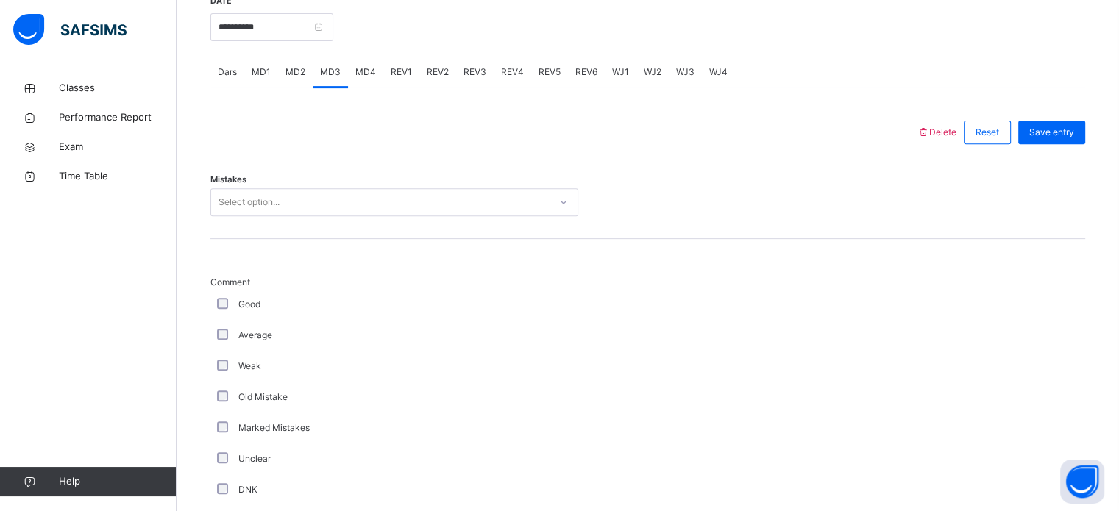
scroll to position [606, 0]
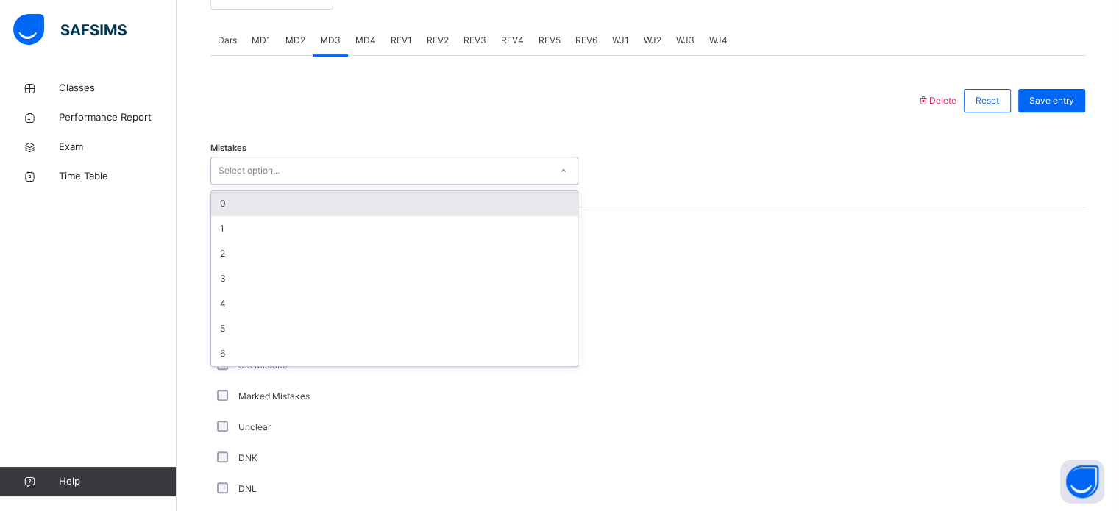
drag, startPoint x: 283, startPoint y: 176, endPoint x: 238, endPoint y: 216, distance: 59.9
click at [238, 185] on div "option 0 focused, 1 of 7. 7 results available. Use Up and Down to choose option…" at bounding box center [394, 171] width 368 height 28
click at [238, 216] on div "0" at bounding box center [394, 203] width 366 height 25
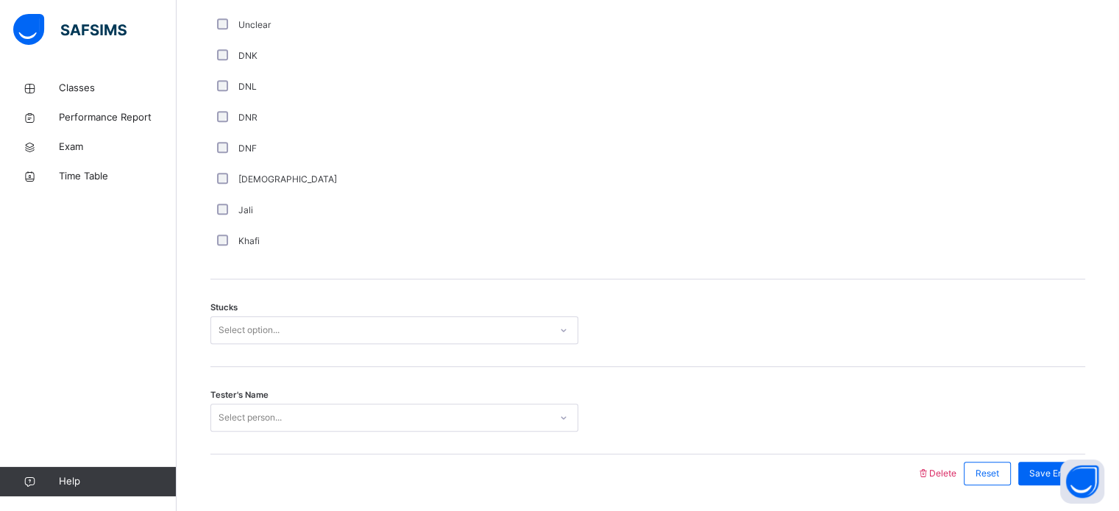
scroll to position [1009, 0]
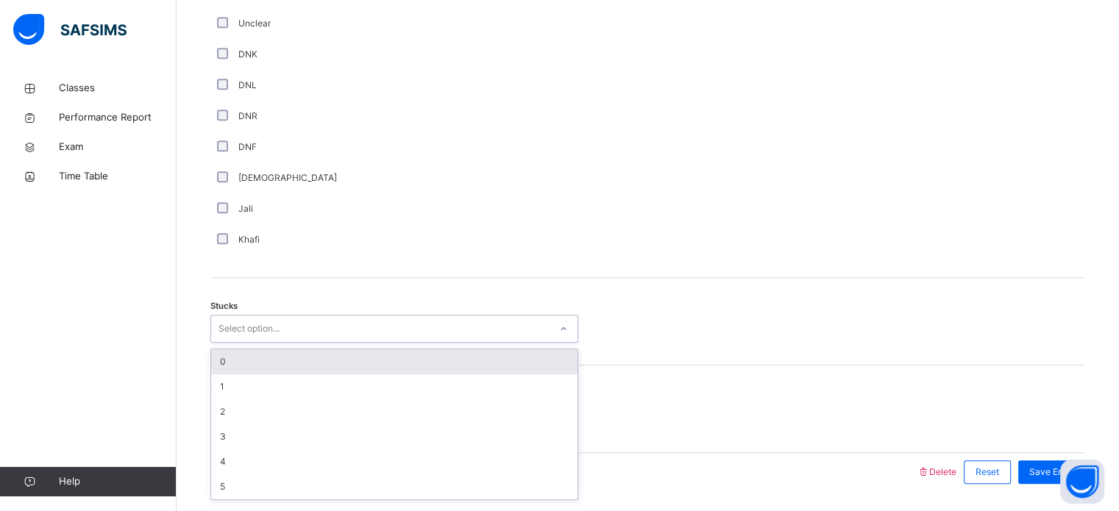
click at [312, 326] on div "Select option..." at bounding box center [394, 329] width 368 height 28
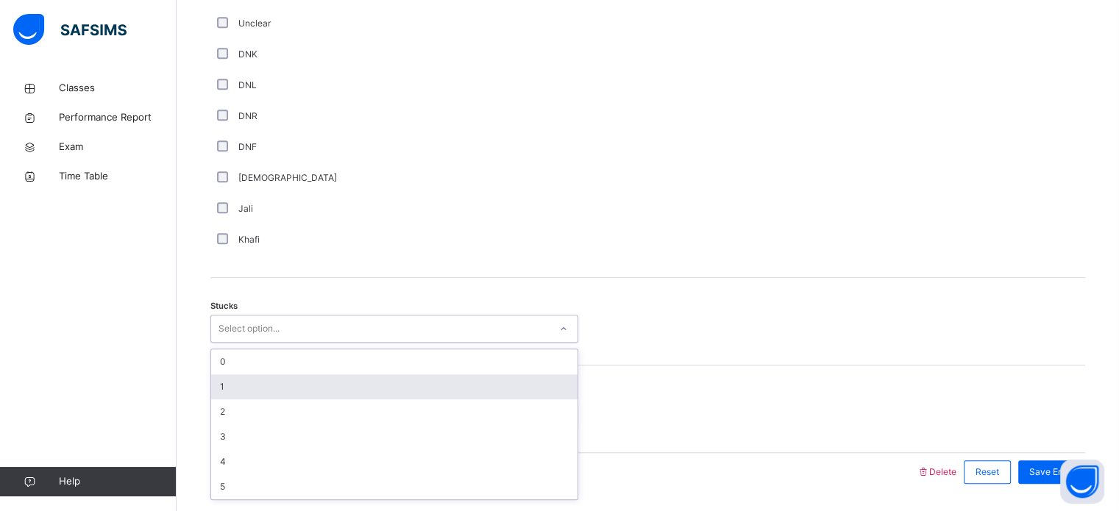
click at [212, 400] on div "1" at bounding box center [394, 386] width 366 height 25
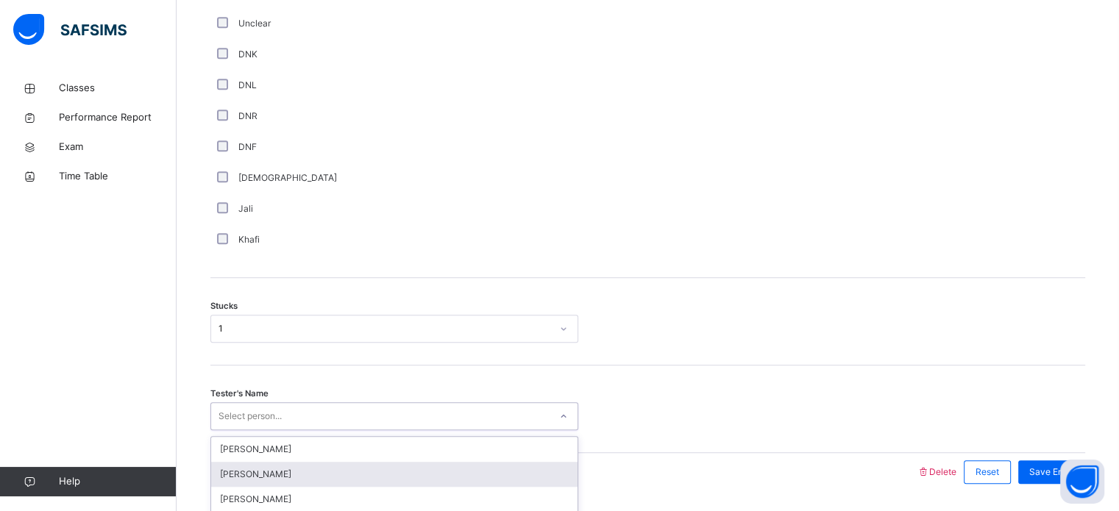
scroll to position [1066, 0]
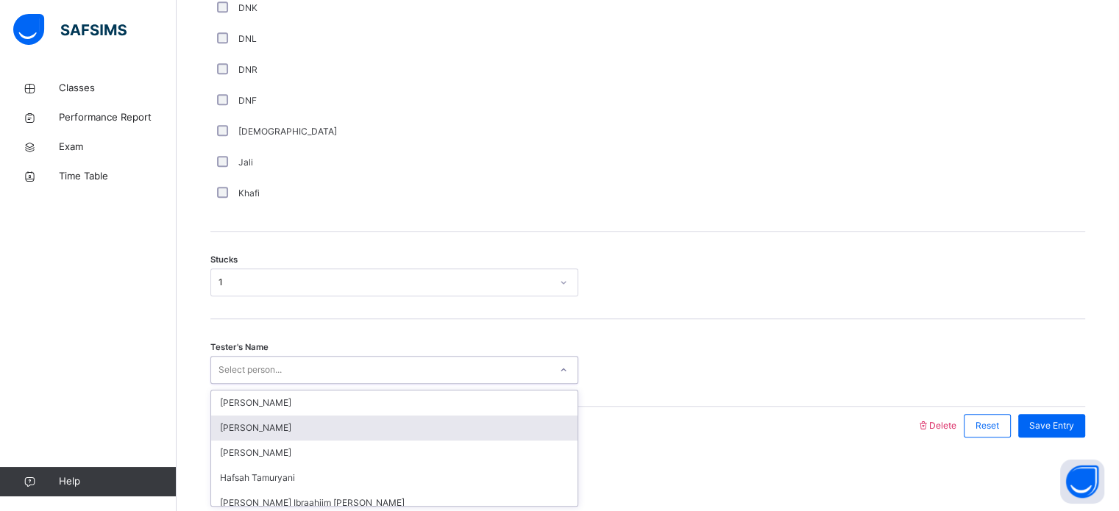
click at [235, 384] on div "option [PERSON_NAME] focused, 2 of 45. 45 results available. Use Up and Down to…" at bounding box center [394, 370] width 368 height 28
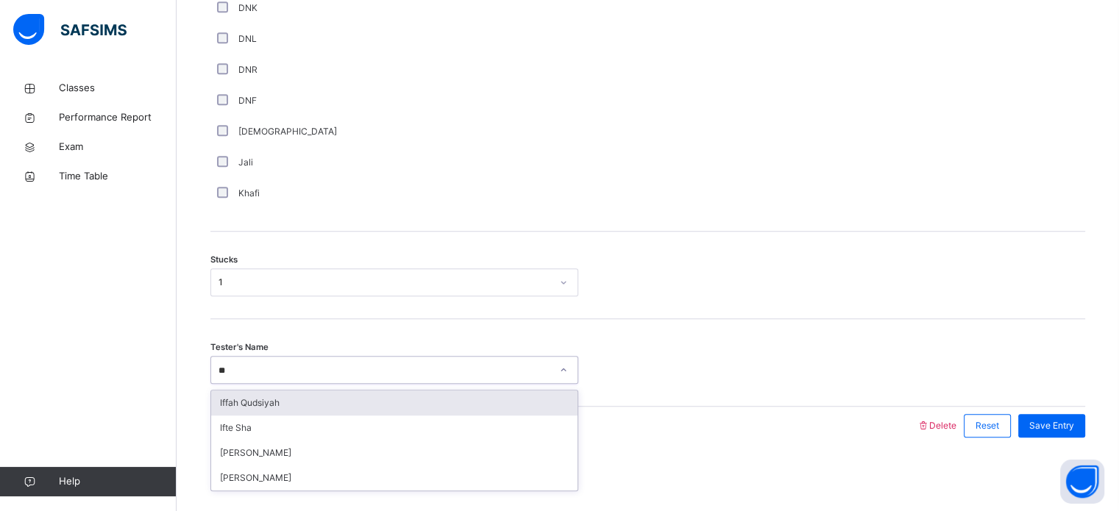
type input "***"
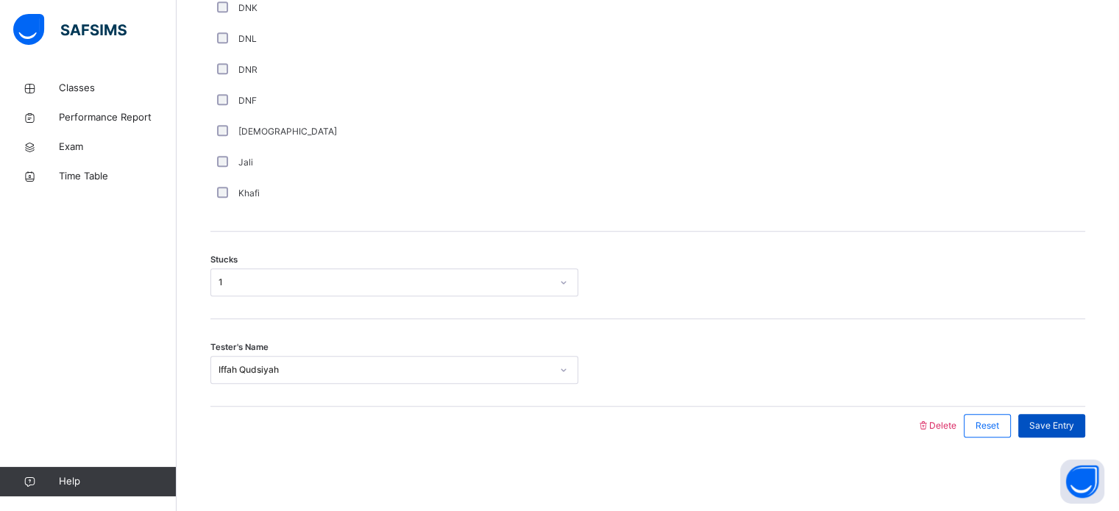
click at [1058, 425] on span "Save Entry" at bounding box center [1051, 425] width 45 height 13
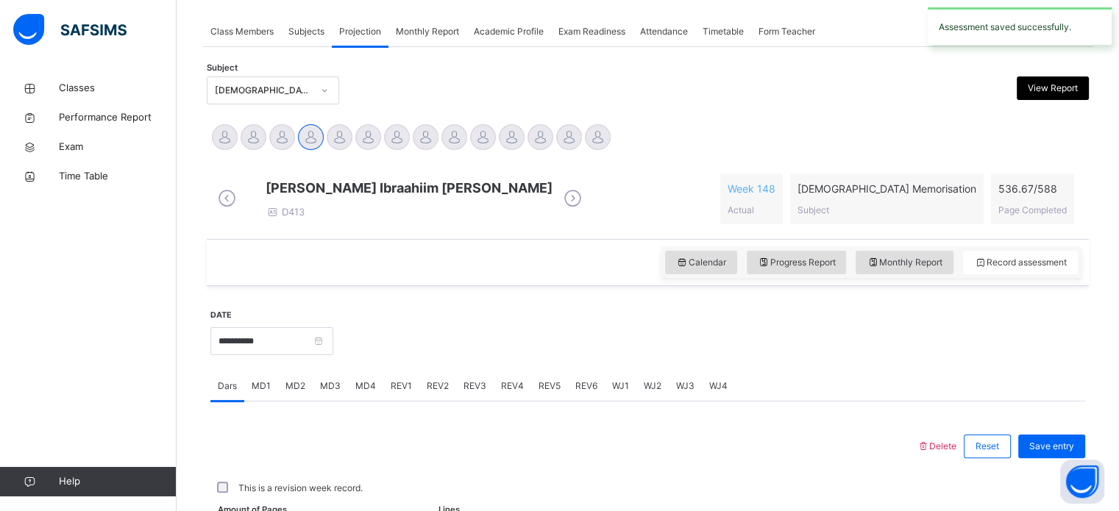
scroll to position [593, 0]
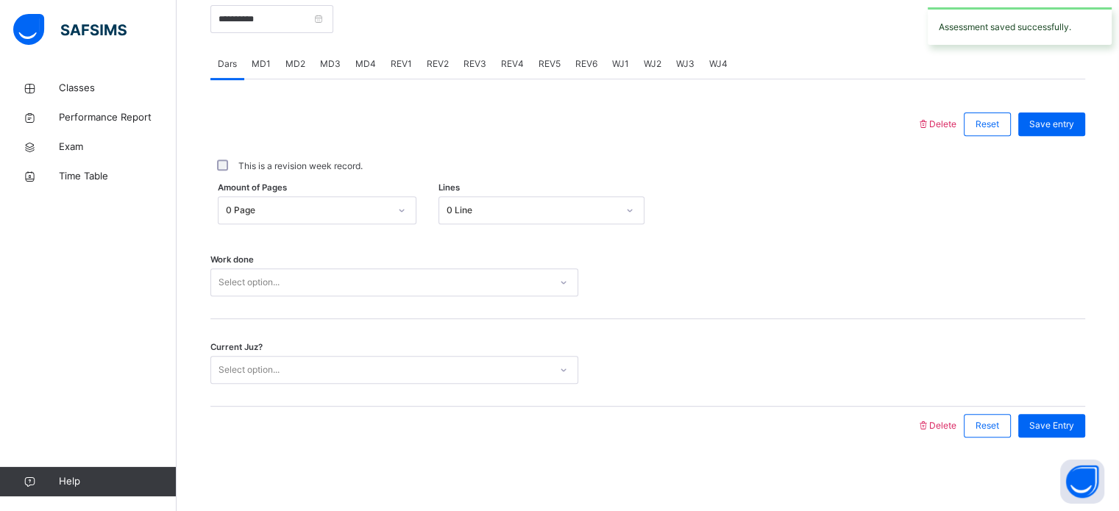
click at [409, 61] on div "REV1" at bounding box center [401, 63] width 36 height 29
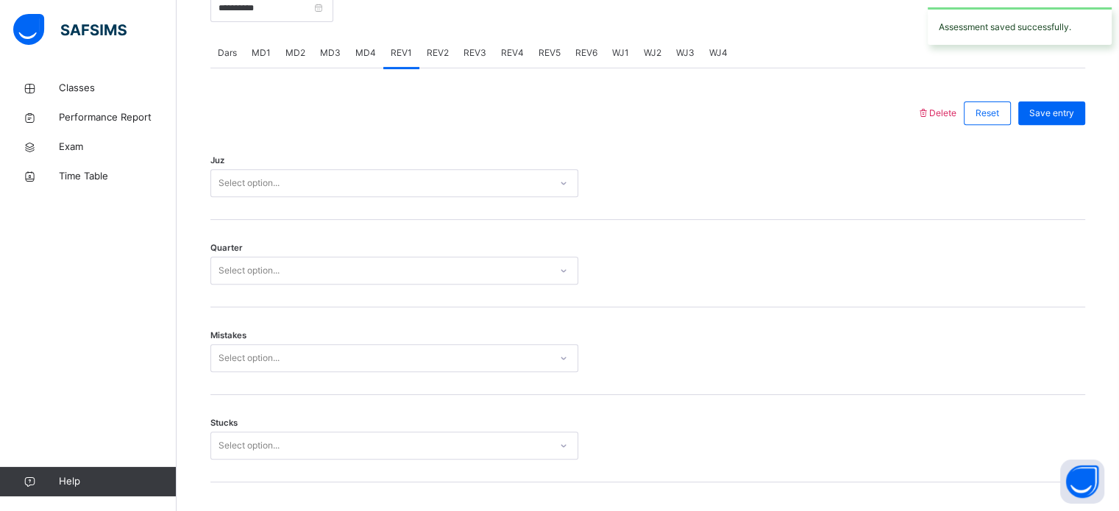
scroll to position [1066, 0]
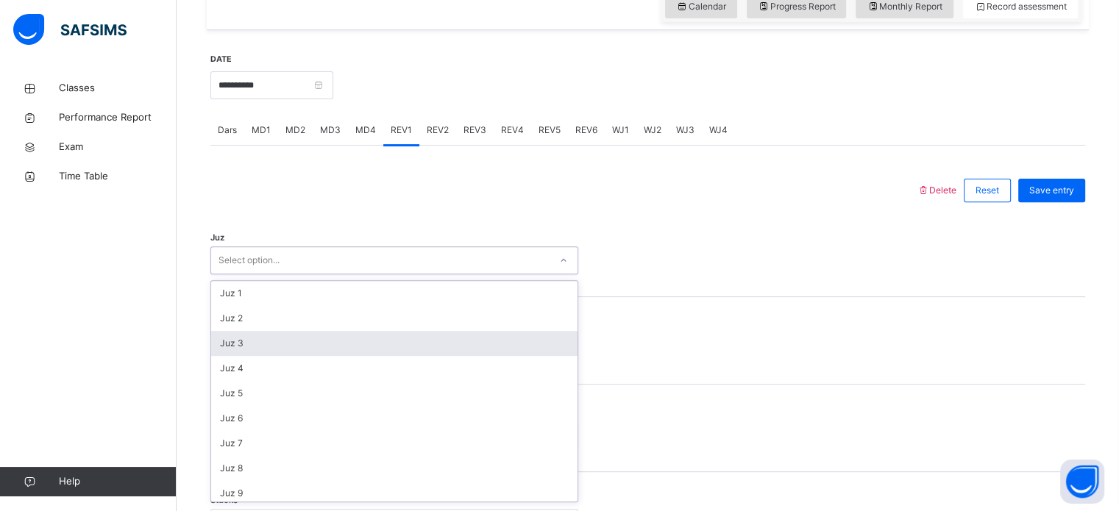
click at [265, 274] on div "option Juz 3 focused, 3 of 30. 30 results available. Use Up and Down to choose …" at bounding box center [394, 260] width 368 height 28
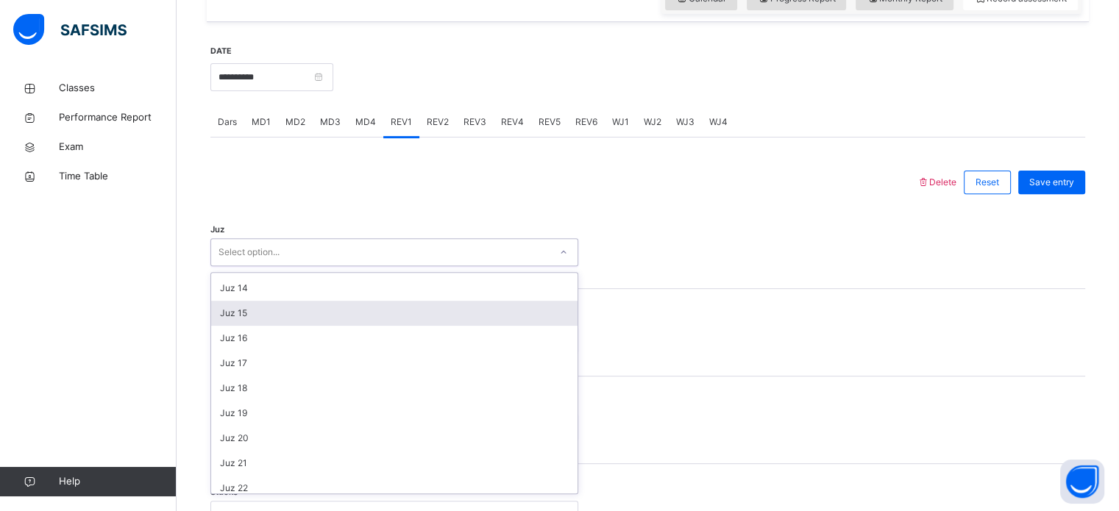
scroll to position [323, 0]
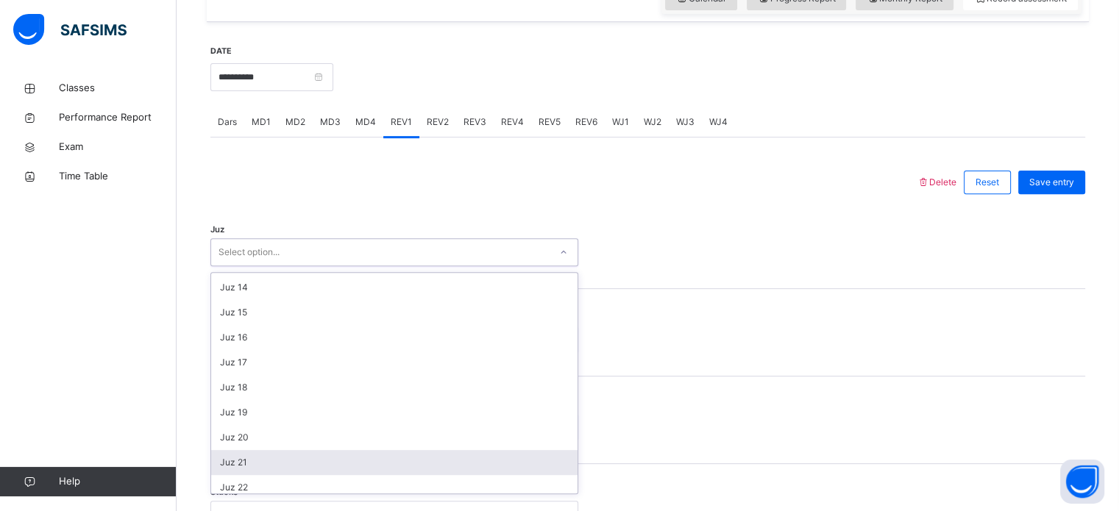
click at [259, 467] on div "Juz 21" at bounding box center [394, 462] width 366 height 25
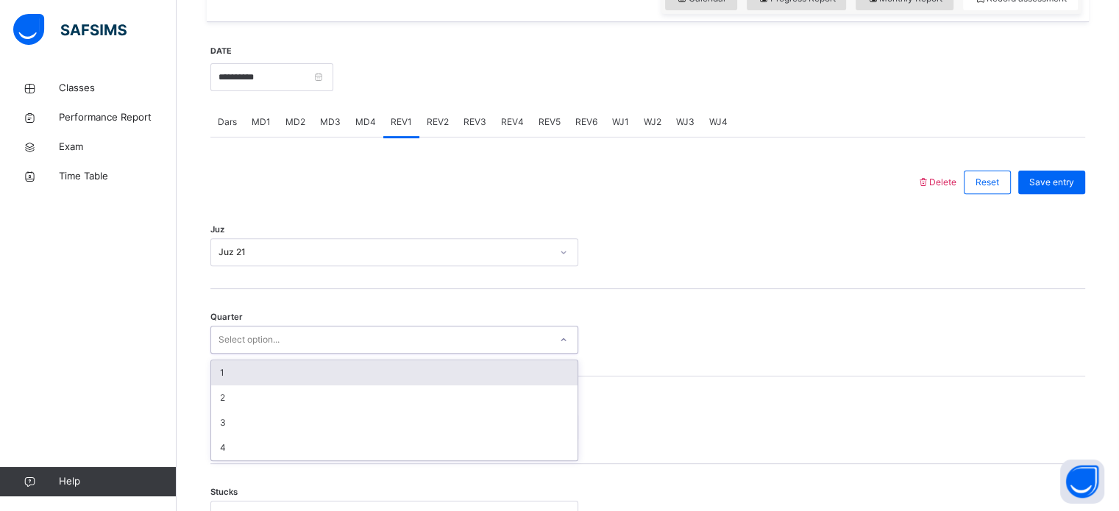
click at [262, 340] on div "Select option..." at bounding box center [249, 340] width 61 height 28
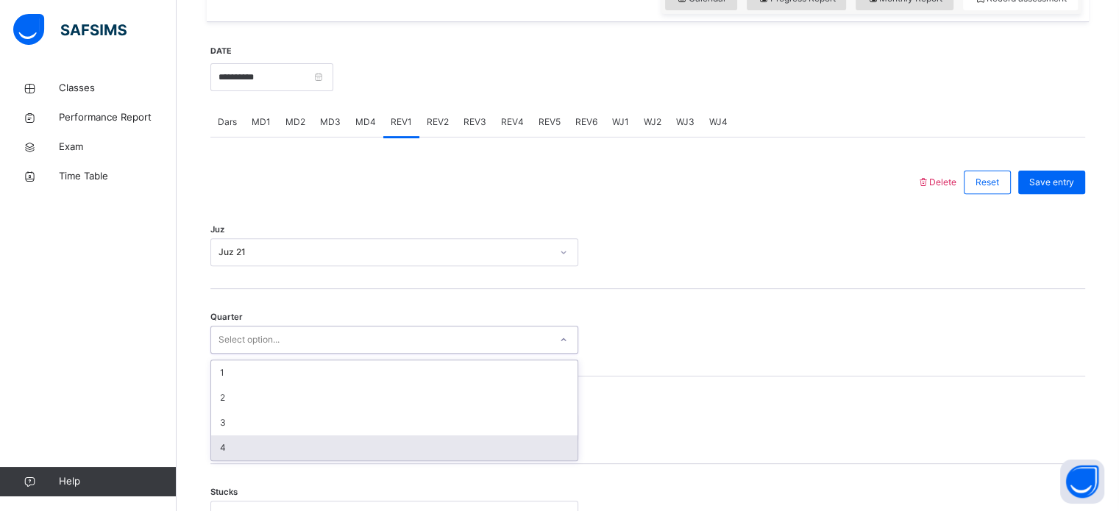
click at [235, 452] on div "4" at bounding box center [394, 448] width 366 height 25
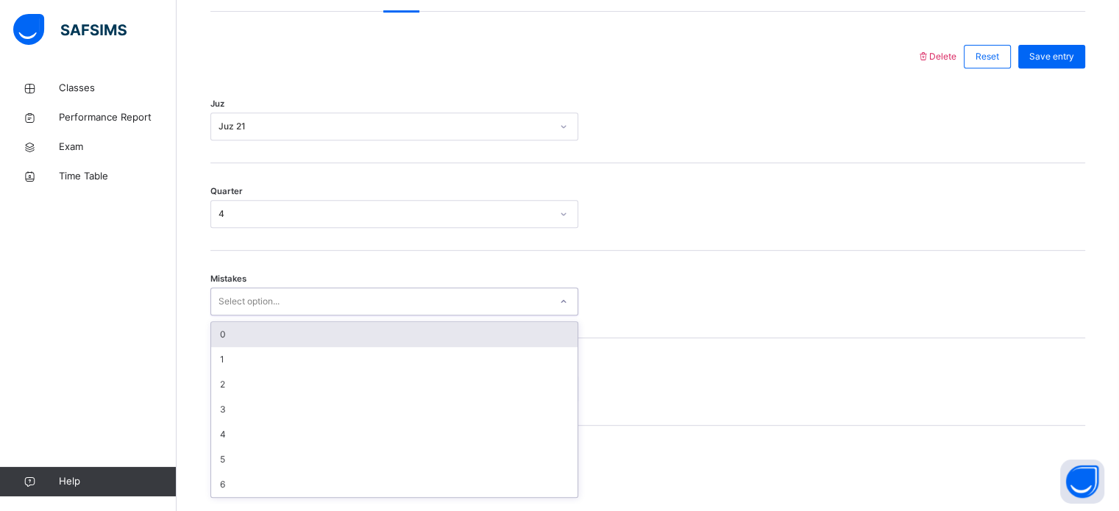
click at [237, 316] on div "option 0 focused, 1 of 7. 7 results available. Use Up and Down to choose option…" at bounding box center [394, 302] width 368 height 28
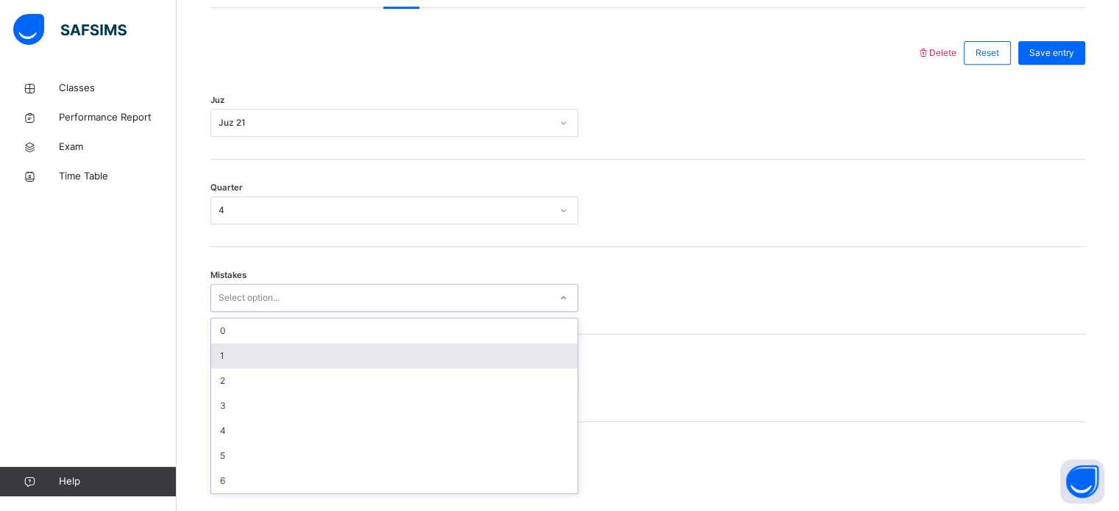
click at [233, 368] on div "1" at bounding box center [394, 356] width 366 height 25
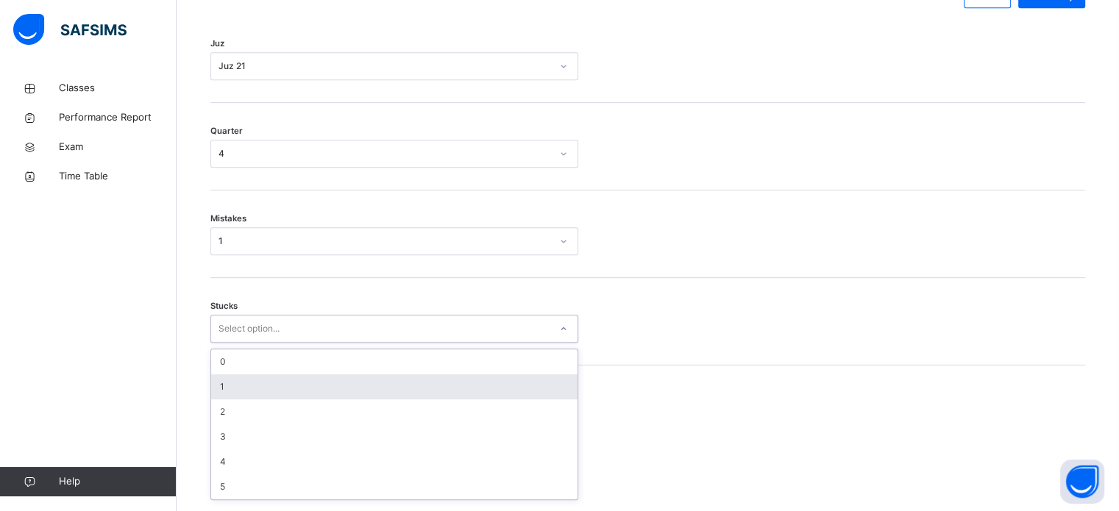
click at [242, 343] on div "option 1 focused, 2 of 6. 6 results available. Use Up and Down to choose option…" at bounding box center [394, 329] width 368 height 28
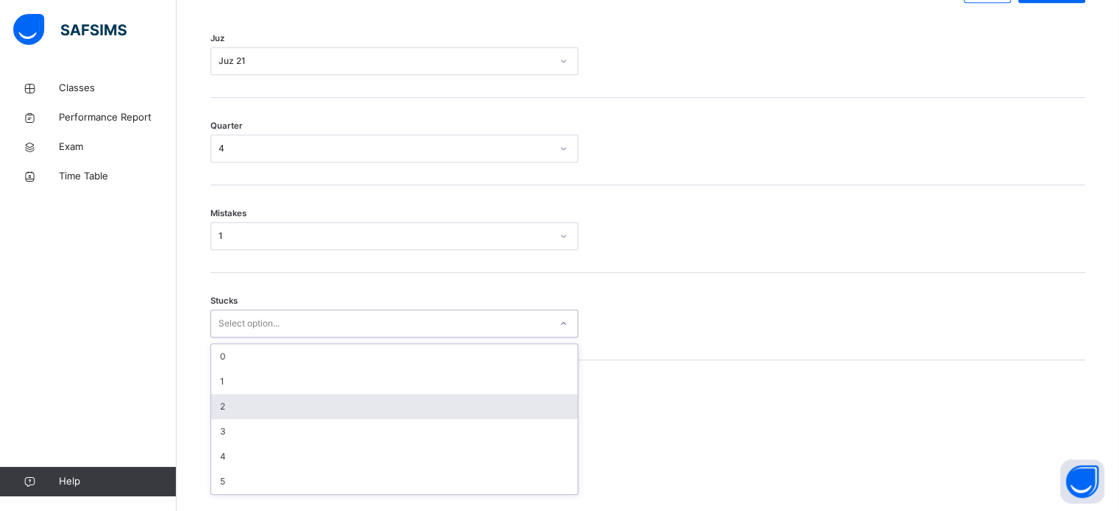
click at [236, 419] on div "2" at bounding box center [394, 406] width 366 height 25
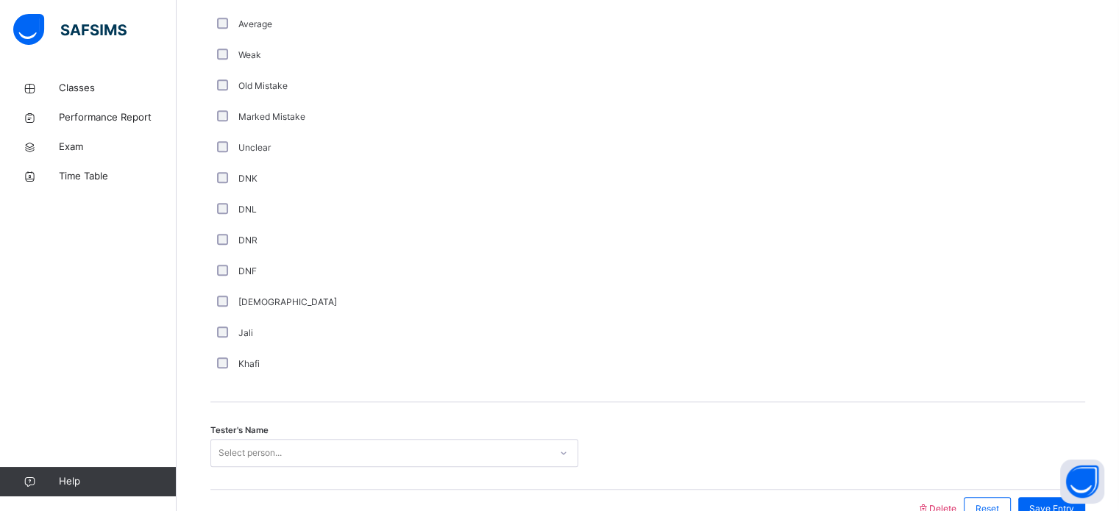
scroll to position [1241, 0]
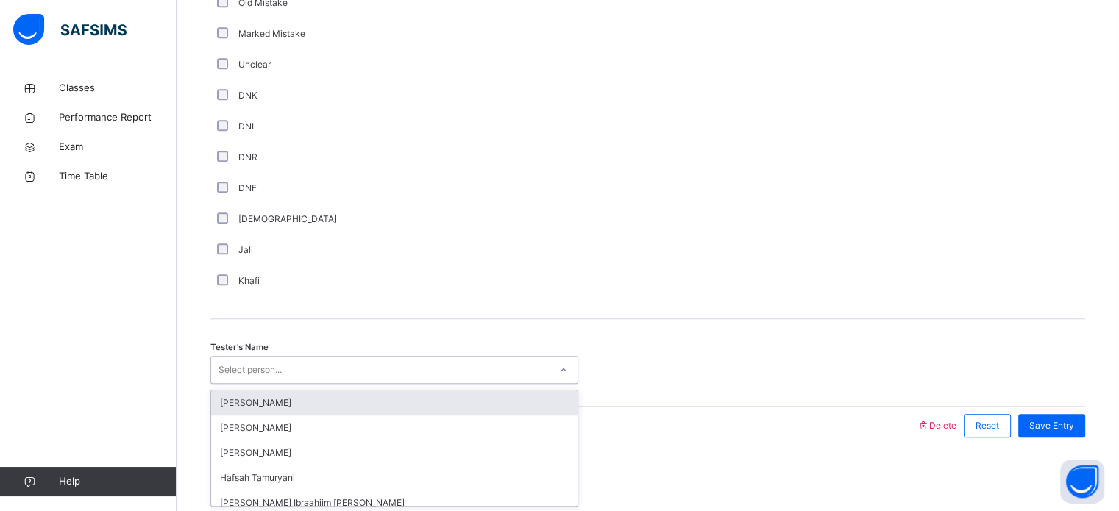
click at [263, 368] on div "Select person..." at bounding box center [250, 370] width 63 height 28
type input "***"
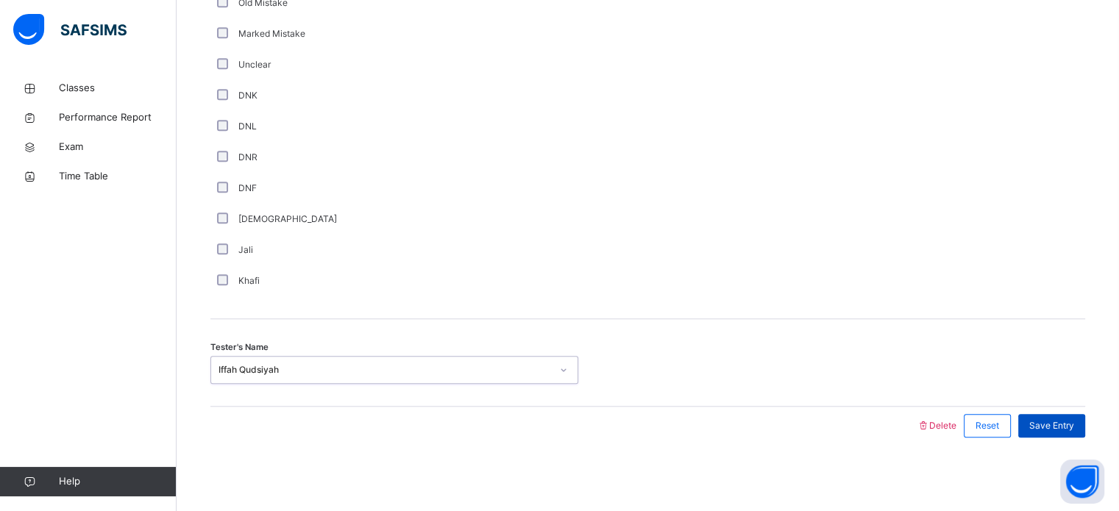
click at [1085, 421] on div "Save Entry" at bounding box center [1051, 426] width 67 height 24
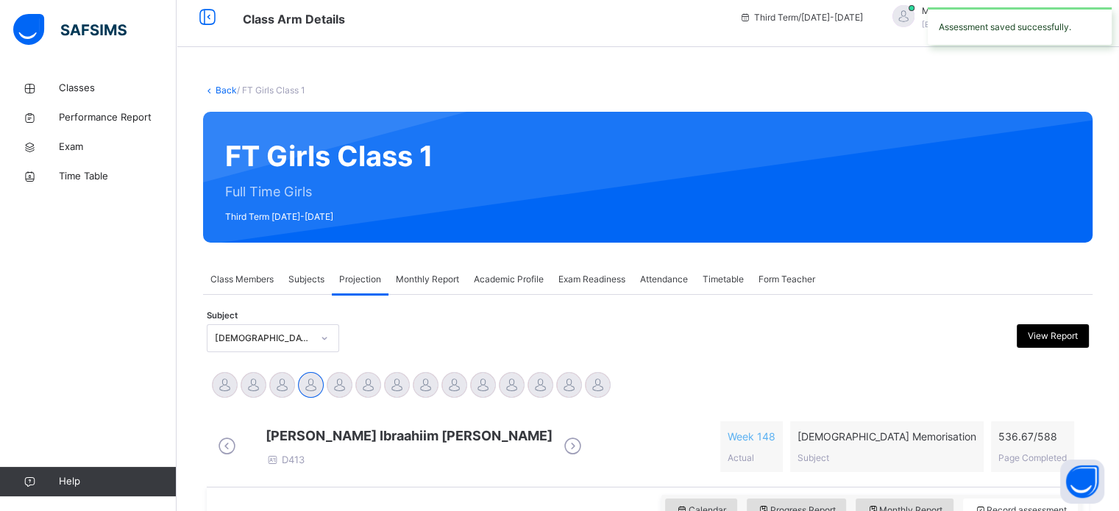
scroll to position [0, 0]
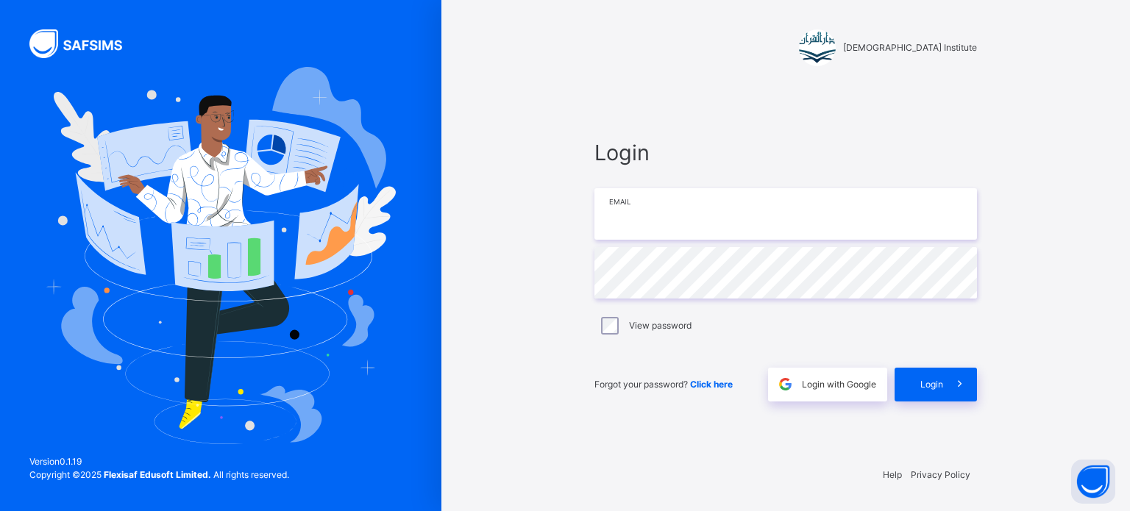
click at [895, 213] on input "email" at bounding box center [785, 214] width 383 height 52
type input "**********"
click at [936, 392] on div "Login" at bounding box center [936, 385] width 82 height 34
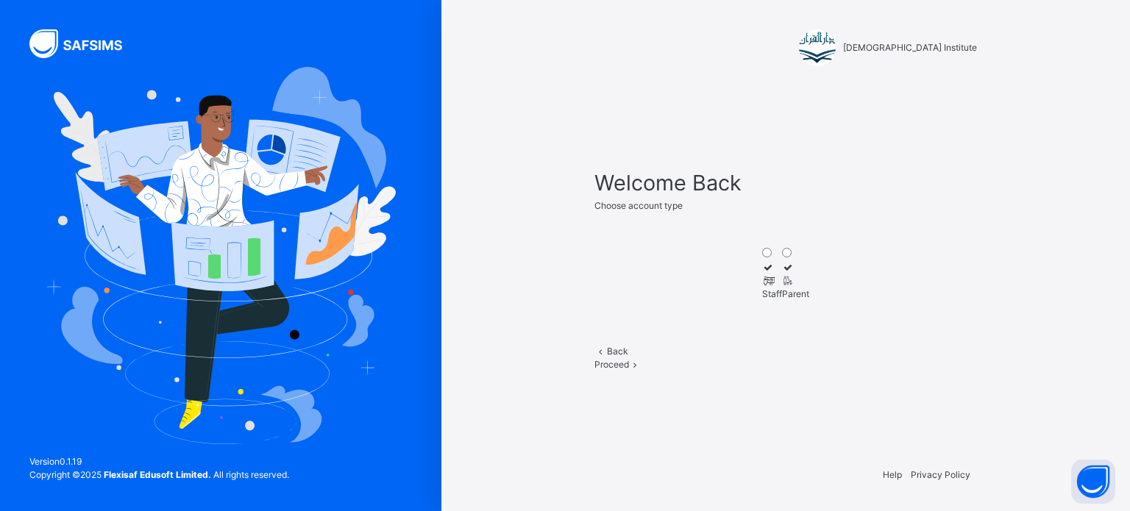
click at [762, 290] on div "Staff" at bounding box center [772, 294] width 20 height 13
click at [822, 372] on div "Proceed" at bounding box center [785, 364] width 383 height 13
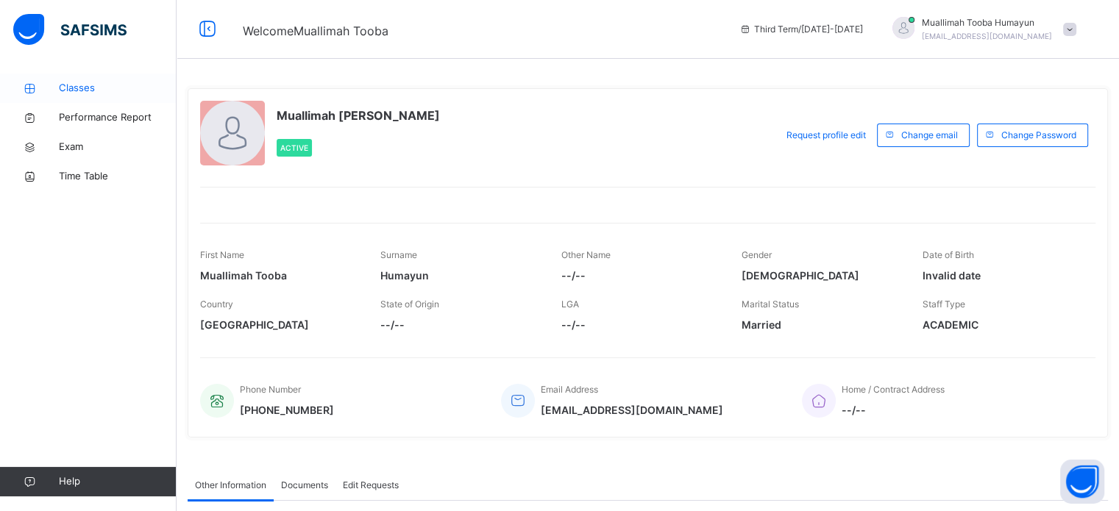
click at [110, 98] on link "Classes" at bounding box center [88, 88] width 177 height 29
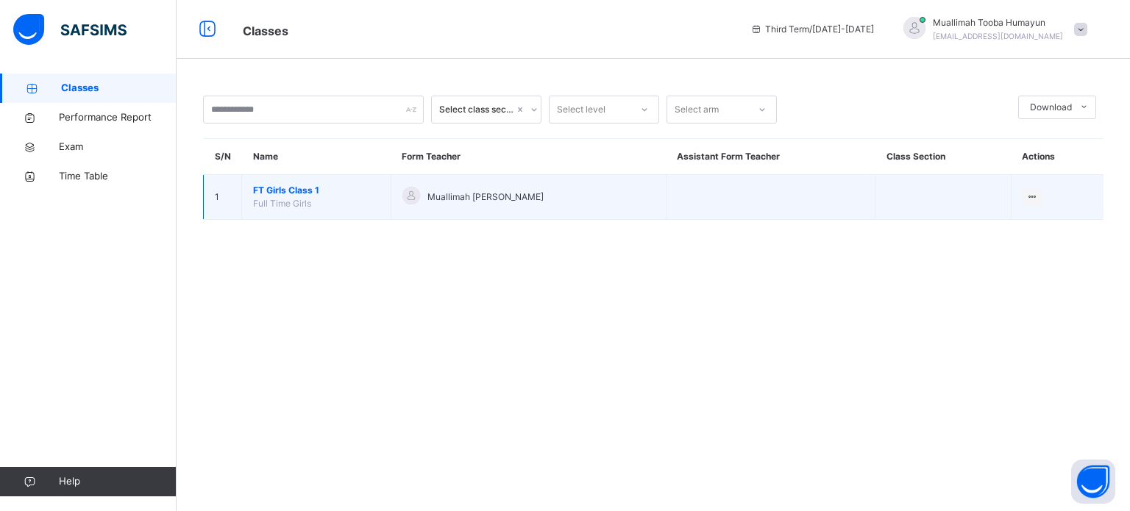
click at [695, 217] on td at bounding box center [771, 197] width 210 height 45
click at [483, 202] on span "Muallimah [PERSON_NAME]" at bounding box center [485, 197] width 116 height 13
click at [278, 194] on span "FT Girls Class 1" at bounding box center [316, 190] width 127 height 13
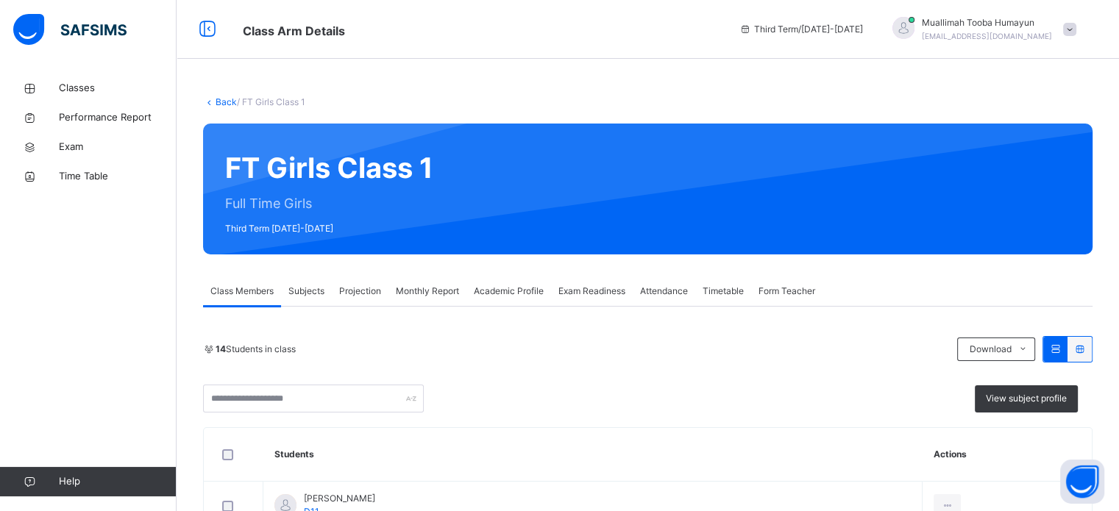
click at [597, 363] on div "14 Students in class Download Pdf Report Excel Report View subject profile" at bounding box center [648, 374] width 890 height 77
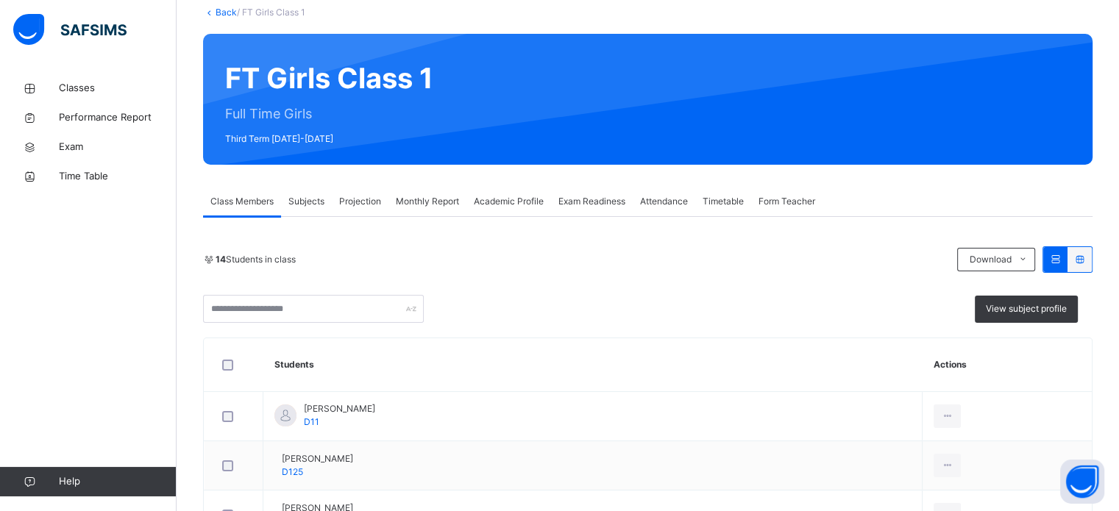
scroll to position [122, 0]
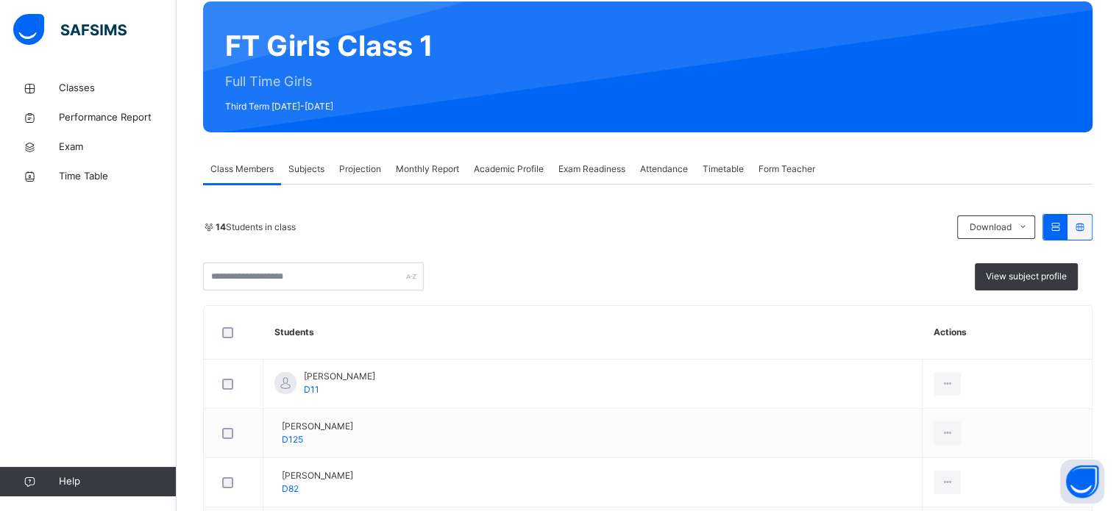
click at [358, 163] on span "Projection" at bounding box center [360, 169] width 42 height 13
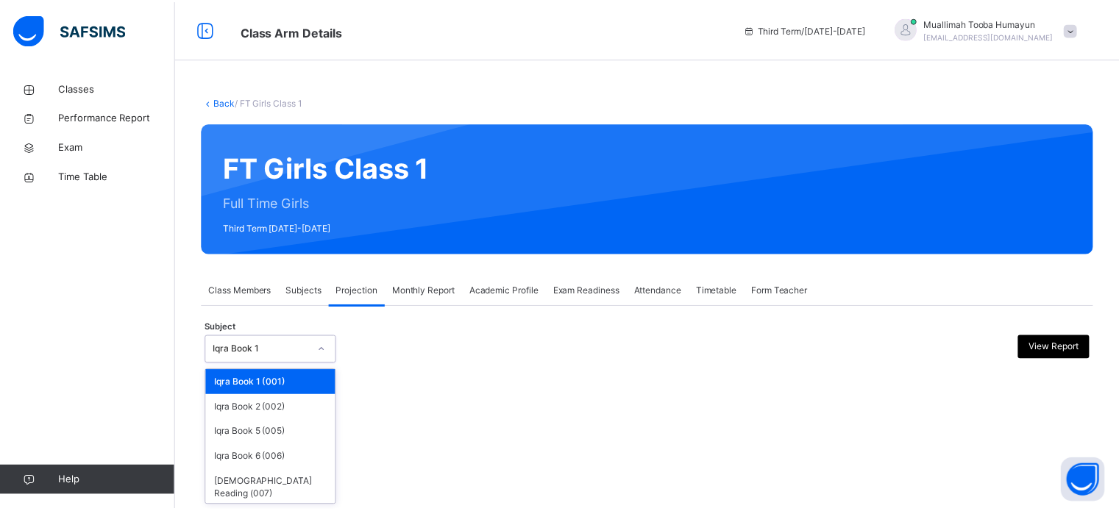
scroll to position [27, 0]
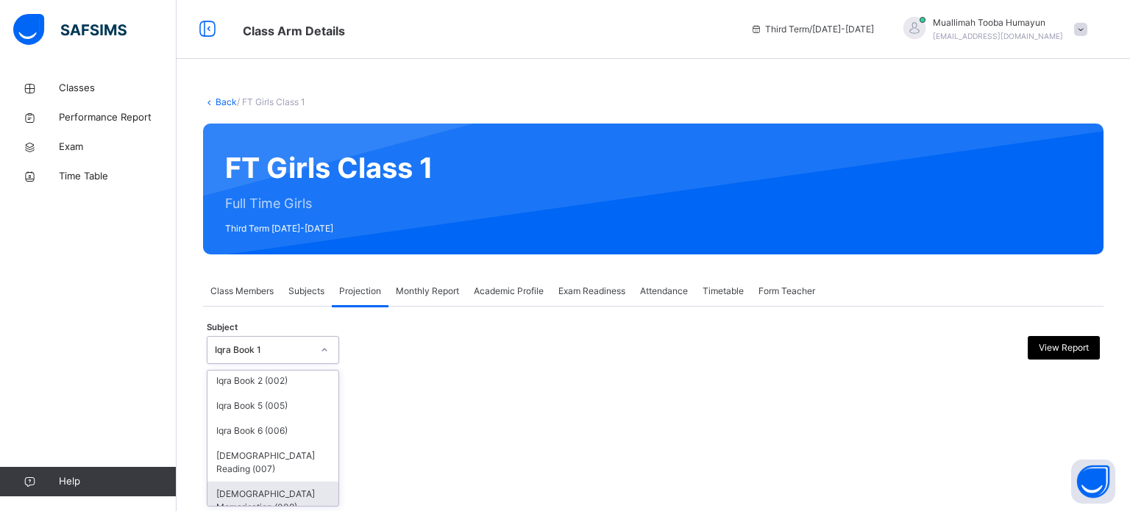
click at [287, 492] on div "[DEMOGRAPHIC_DATA] Memorisation (008)" at bounding box center [272, 501] width 131 height 38
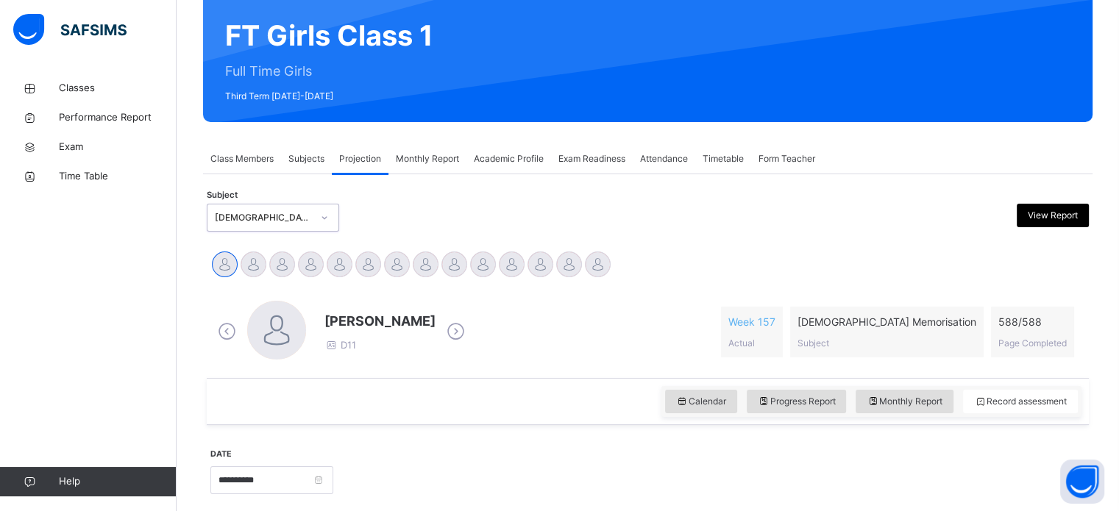
scroll to position [143, 0]
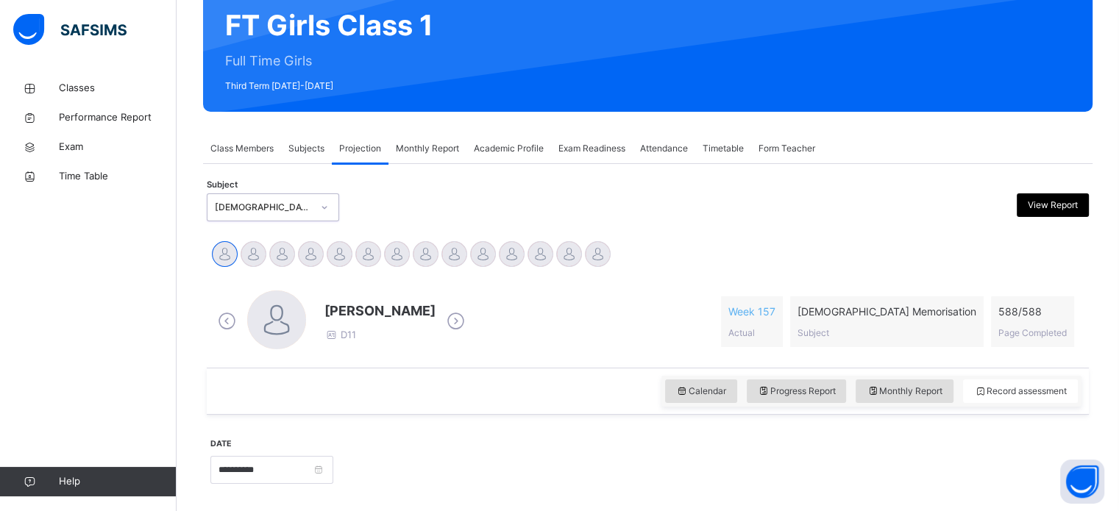
click at [516, 308] on div "[PERSON_NAME] D11 Week 157 Actual [DEMOGRAPHIC_DATA] Memorisation Subject 588 /…" at bounding box center [647, 322] width 867 height 63
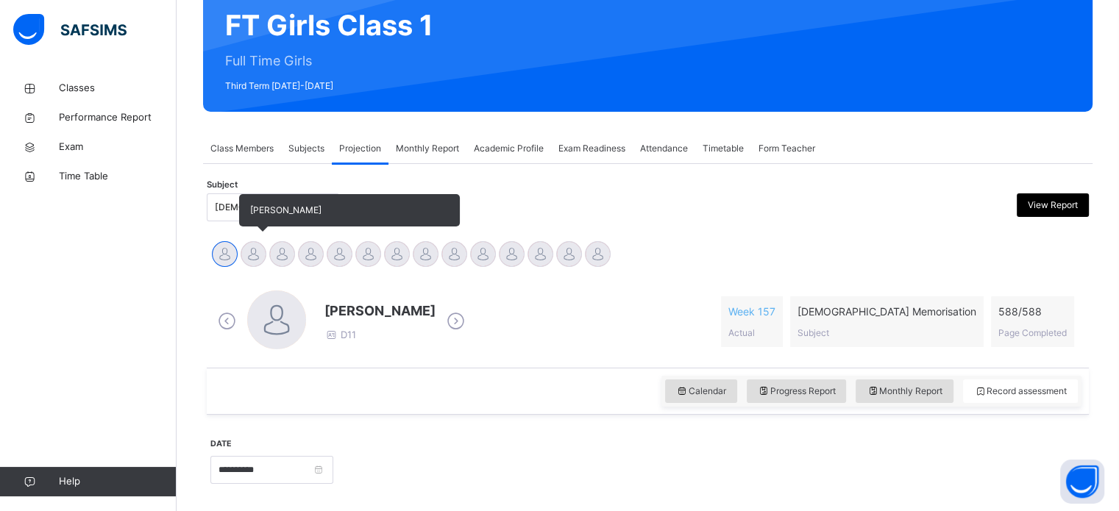
click at [256, 246] on div at bounding box center [254, 254] width 26 height 26
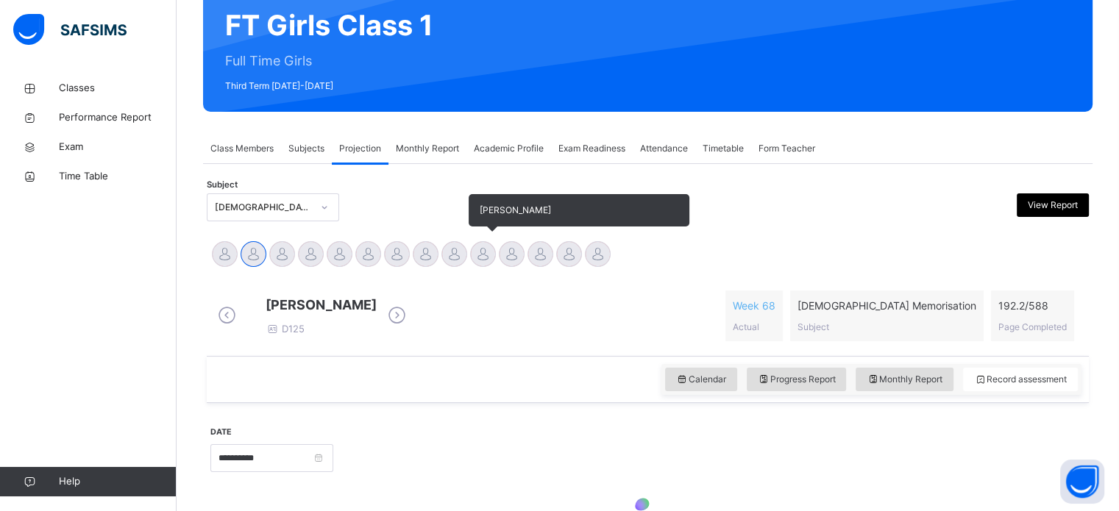
click at [473, 263] on div "[PERSON_NAME]" at bounding box center [483, 256] width 29 height 32
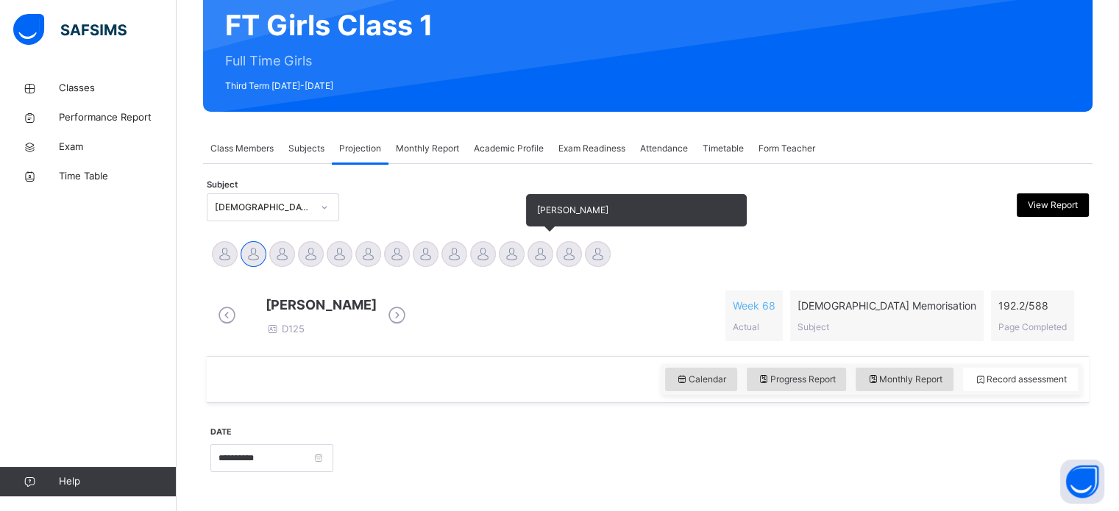
click at [529, 259] on div at bounding box center [541, 254] width 26 height 26
click at [536, 266] on div at bounding box center [541, 254] width 26 height 26
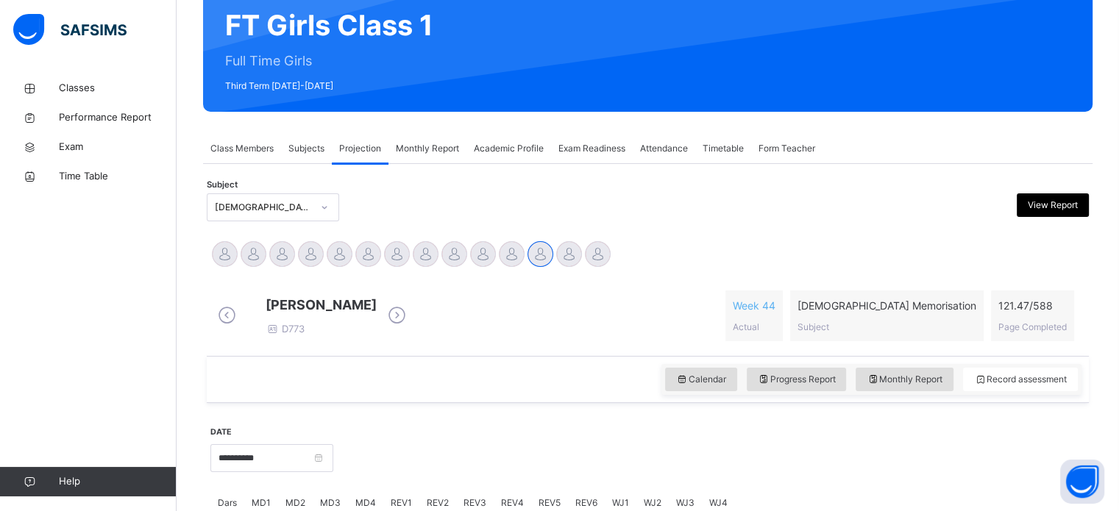
click at [358, 381] on div "Calendar Progress Report Monthly Report Record assessment" at bounding box center [648, 379] width 882 height 47
click at [259, 489] on div "MD1" at bounding box center [261, 503] width 34 height 29
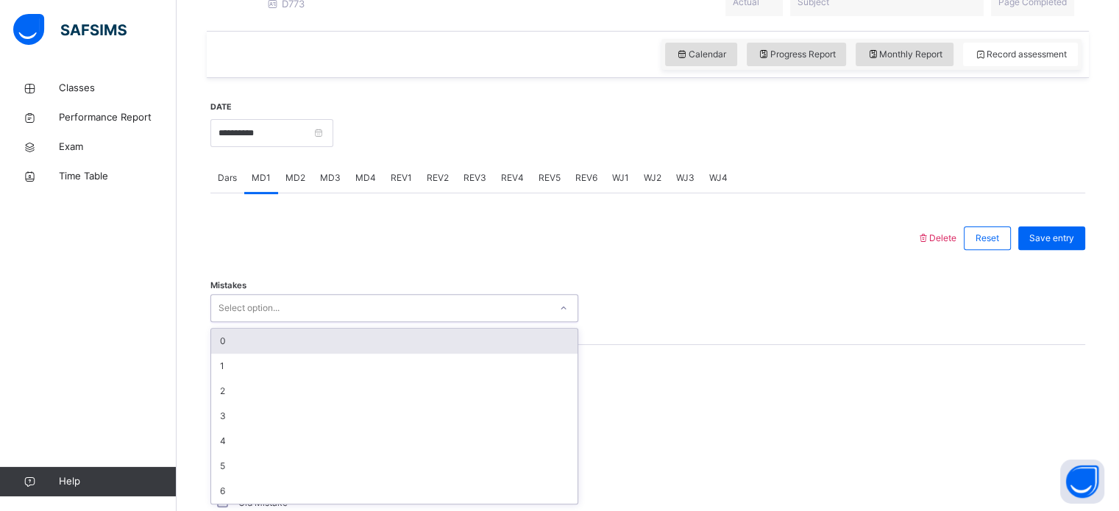
scroll to position [478, 0]
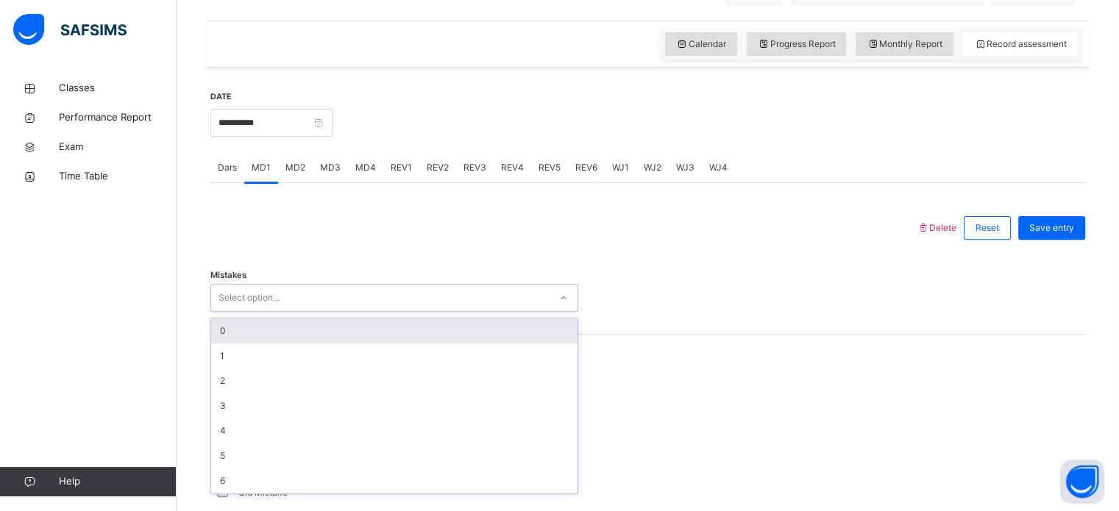
click at [509, 344] on div "0" at bounding box center [394, 331] width 366 height 25
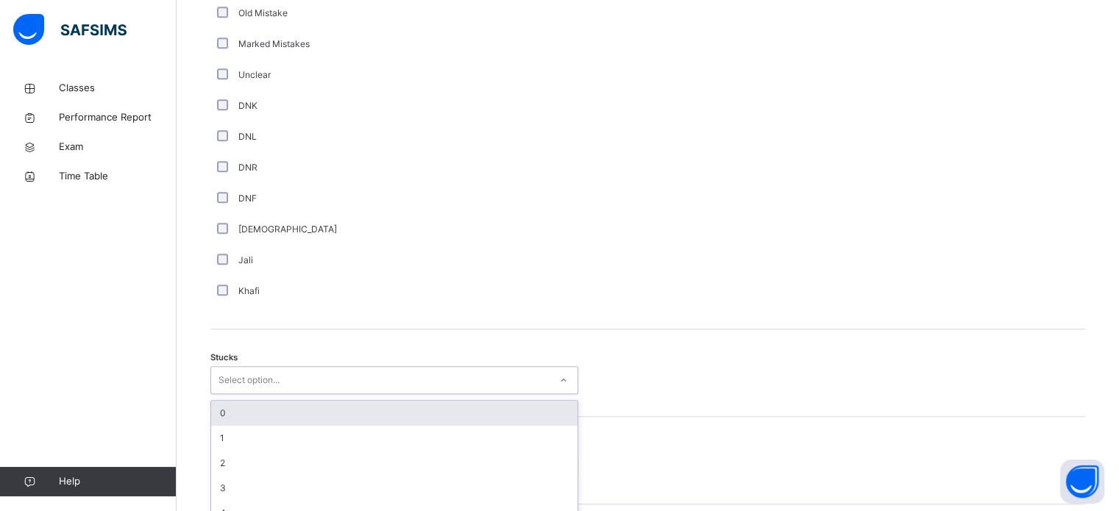
scroll to position [1015, 0]
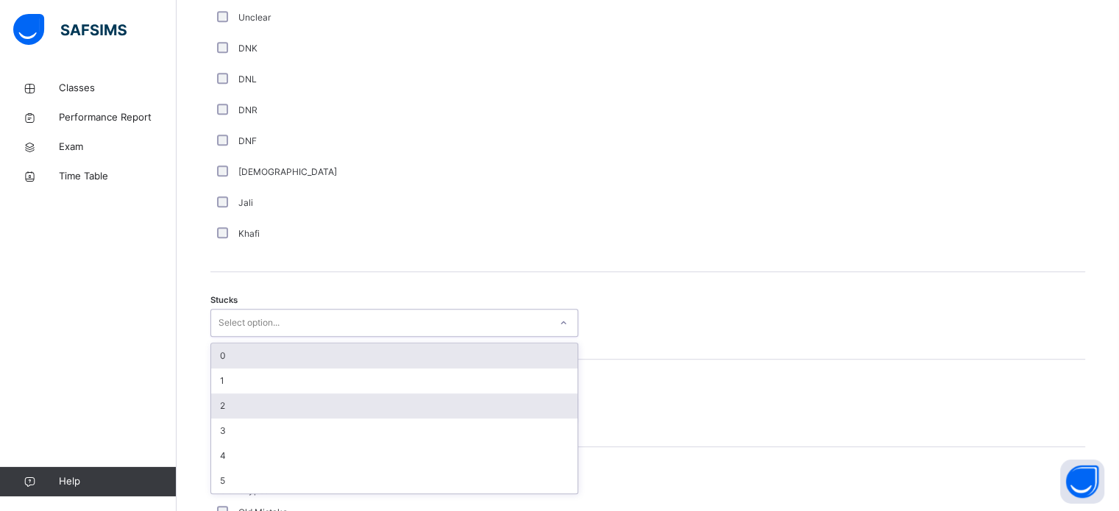
click at [276, 415] on div "2" at bounding box center [394, 406] width 366 height 25
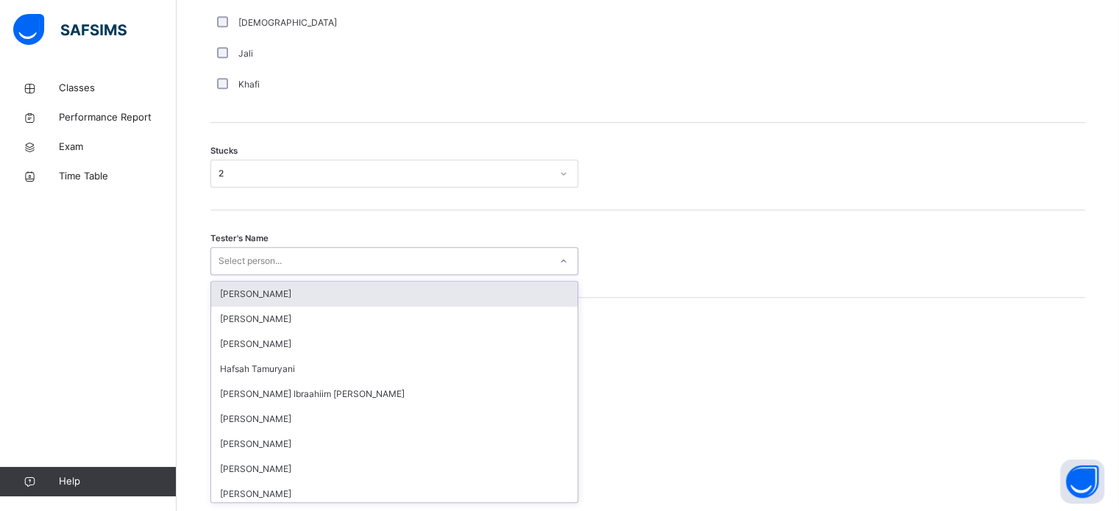
scroll to position [1173, 0]
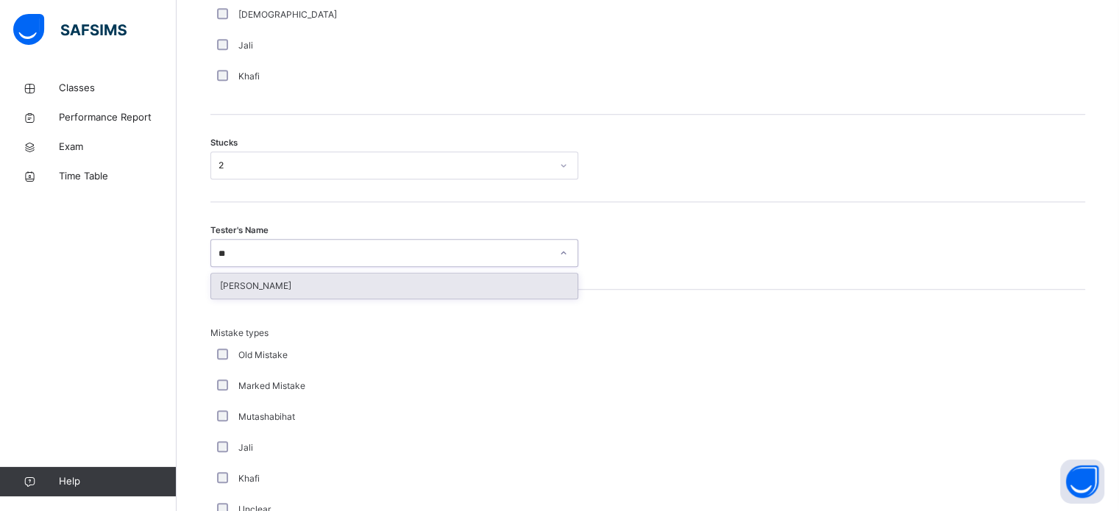
type input "***"
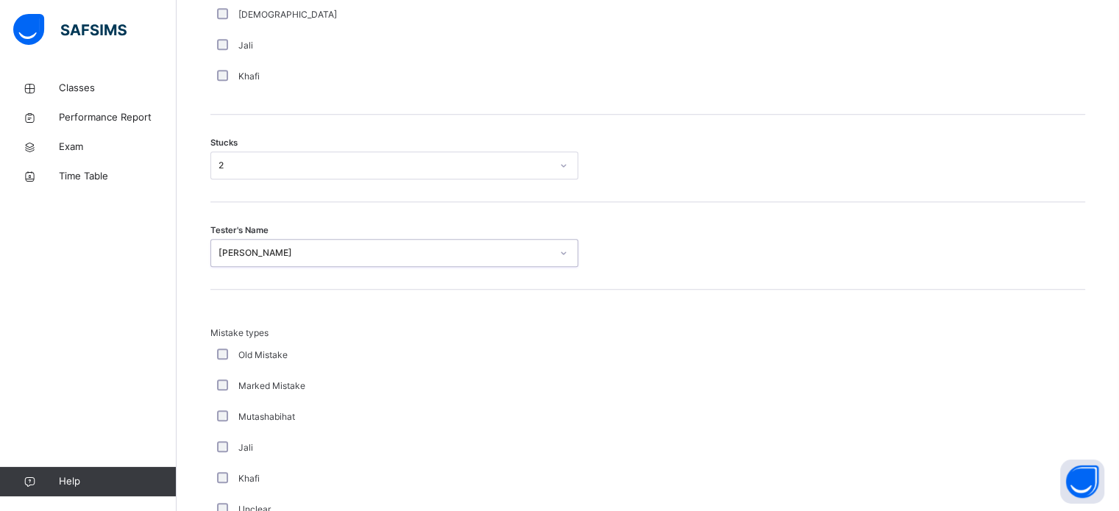
click at [516, 424] on div "Mutashabihat" at bounding box center [394, 417] width 361 height 13
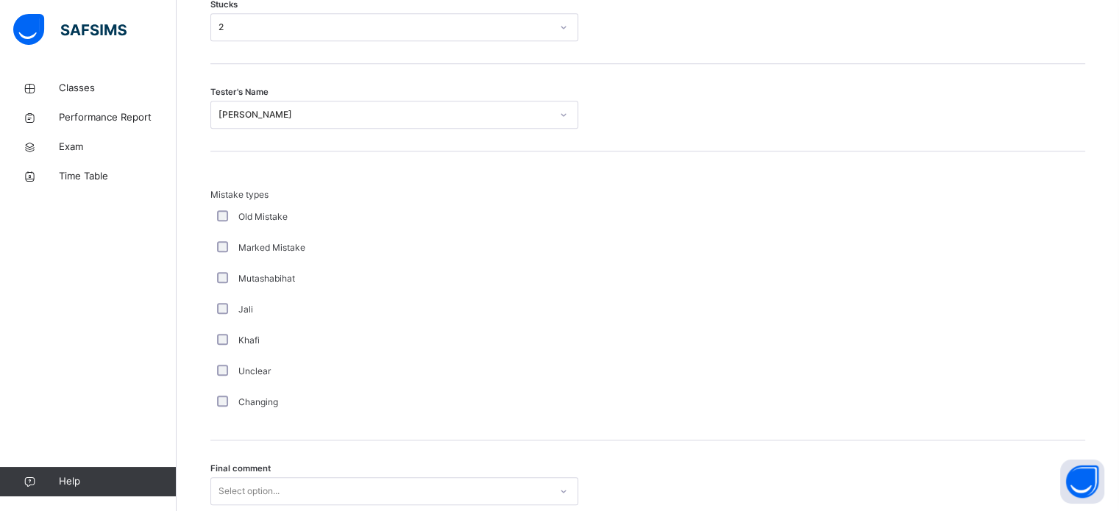
scroll to position [1443, 0]
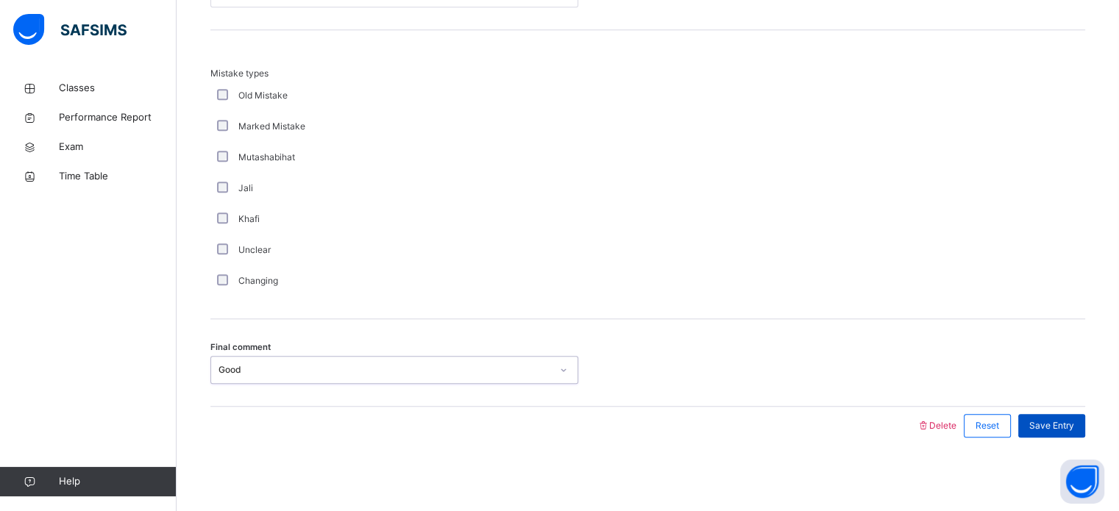
click at [1046, 430] on span "Save Entry" at bounding box center [1051, 425] width 45 height 13
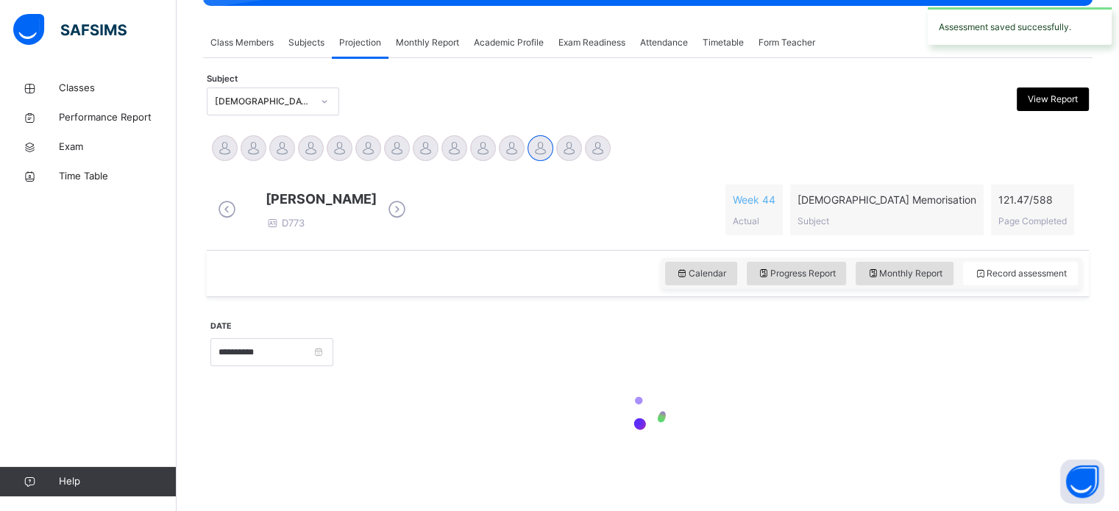
scroll to position [593, 0]
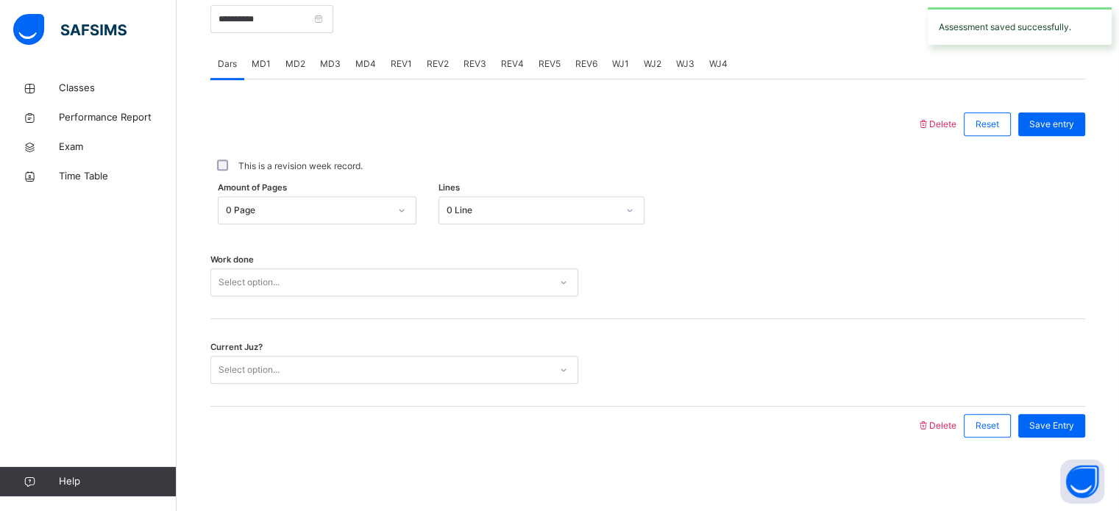
click at [801, 231] on div "Amount of Pages 0 Page Lines 0 Line" at bounding box center [647, 210] width 875 height 43
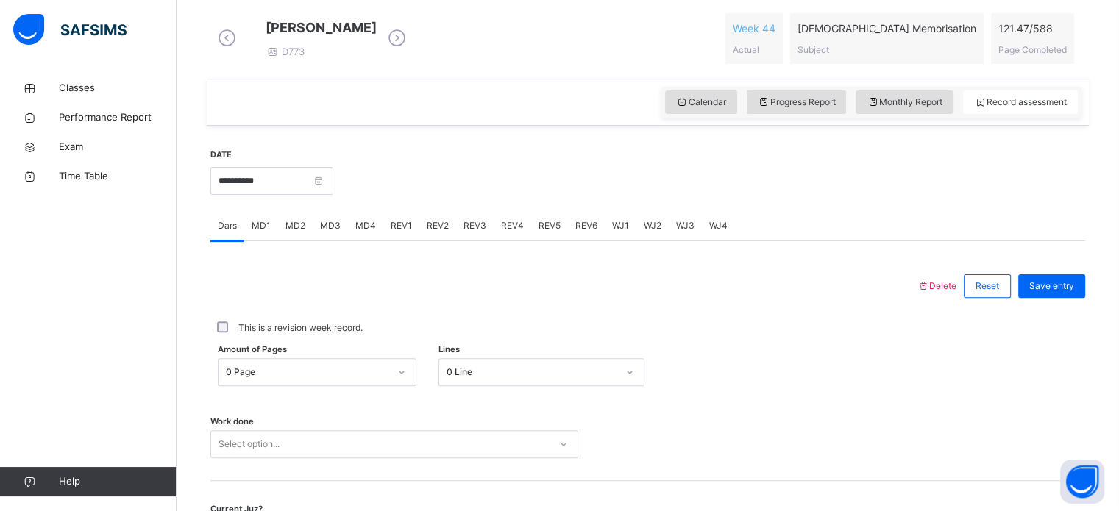
scroll to position [411, 0]
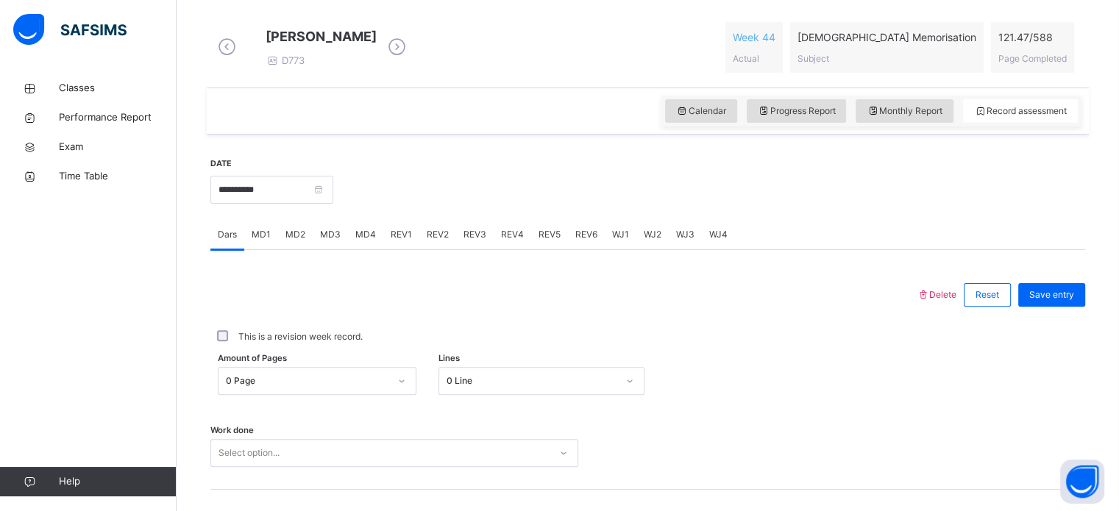
click at [372, 241] on span "MD4" at bounding box center [365, 234] width 21 height 13
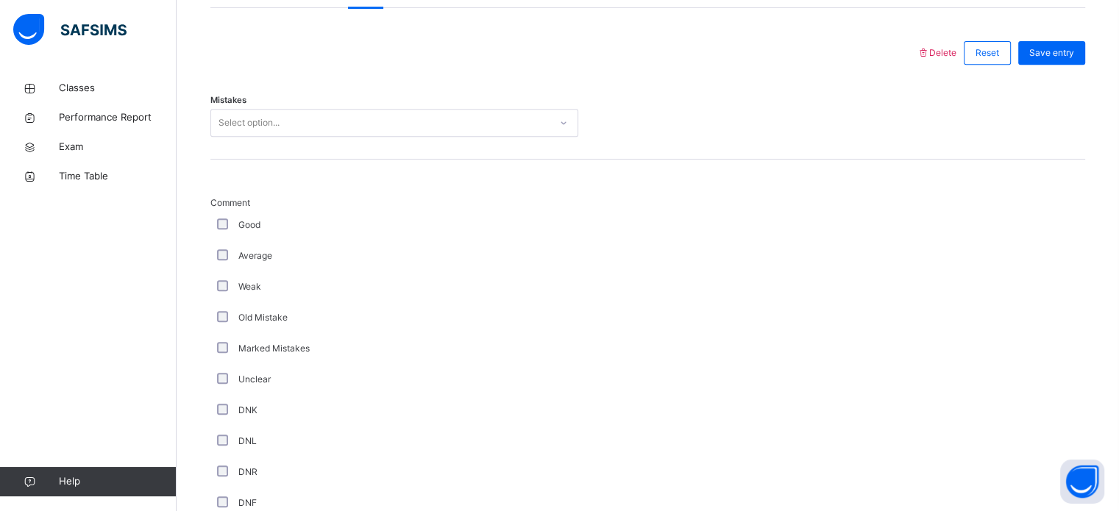
scroll to position [663, 0]
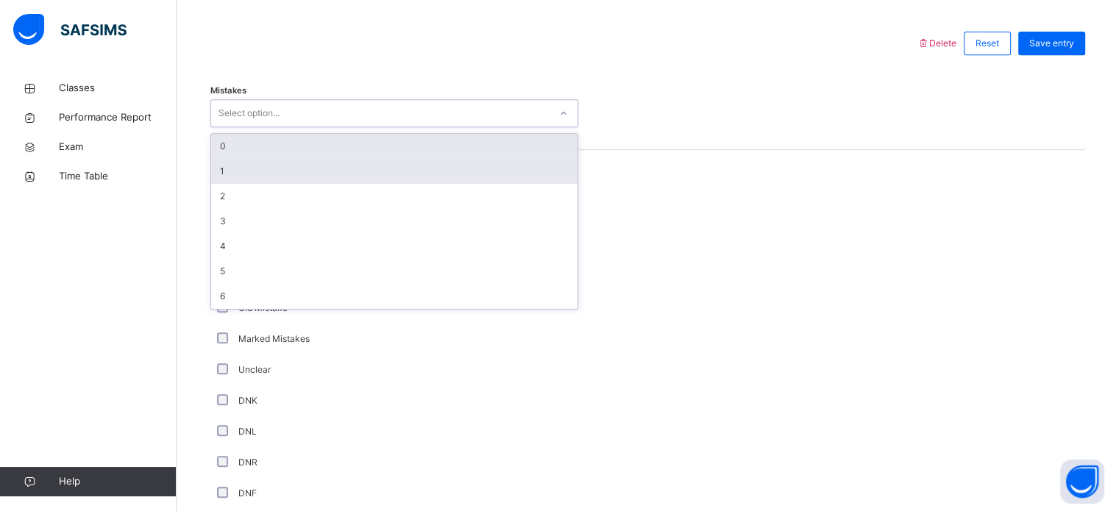
click at [384, 174] on div "1" at bounding box center [394, 171] width 366 height 25
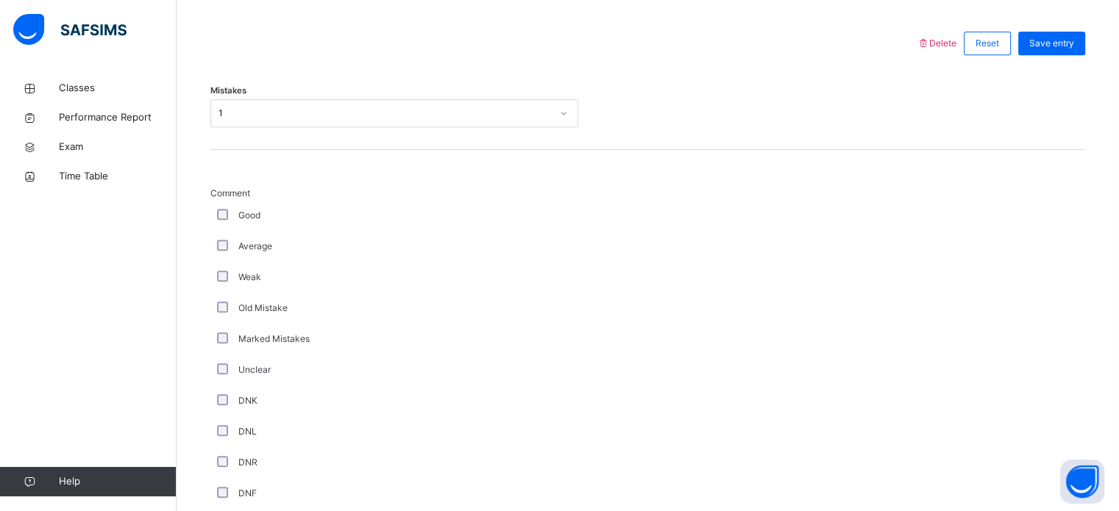
scroll to position [1066, 0]
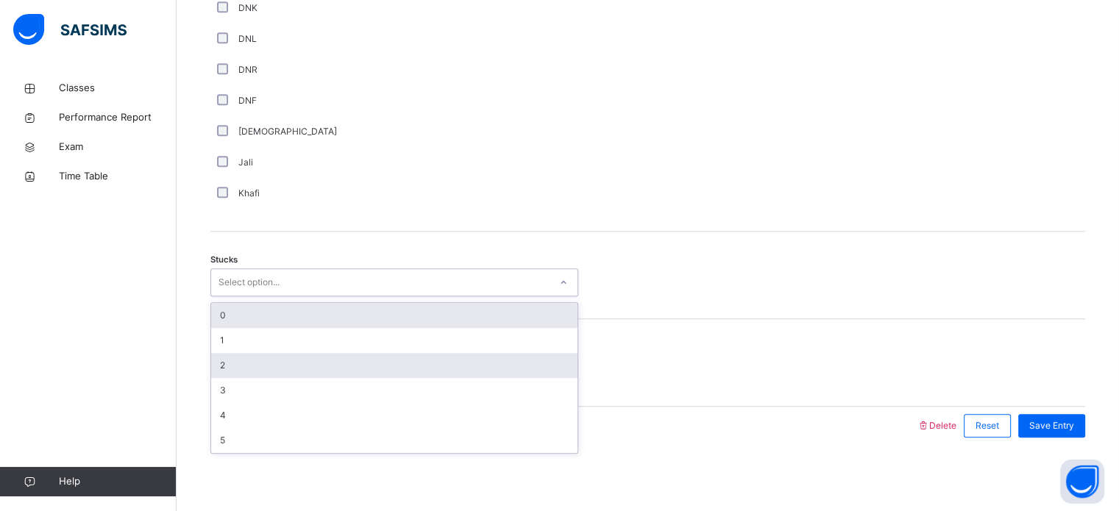
click at [300, 368] on div "2" at bounding box center [394, 365] width 366 height 25
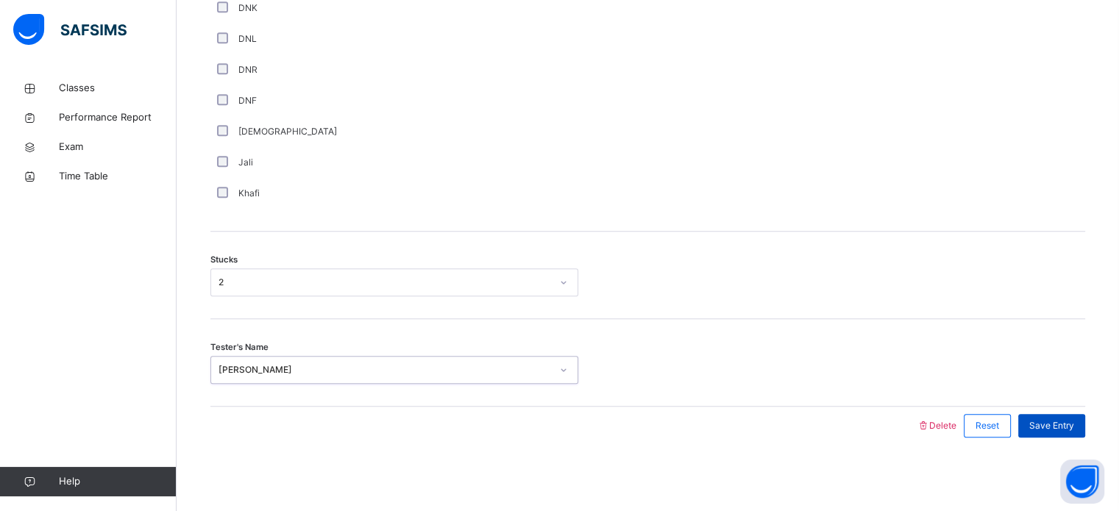
click at [1085, 433] on div "Save Entry" at bounding box center [1051, 426] width 67 height 24
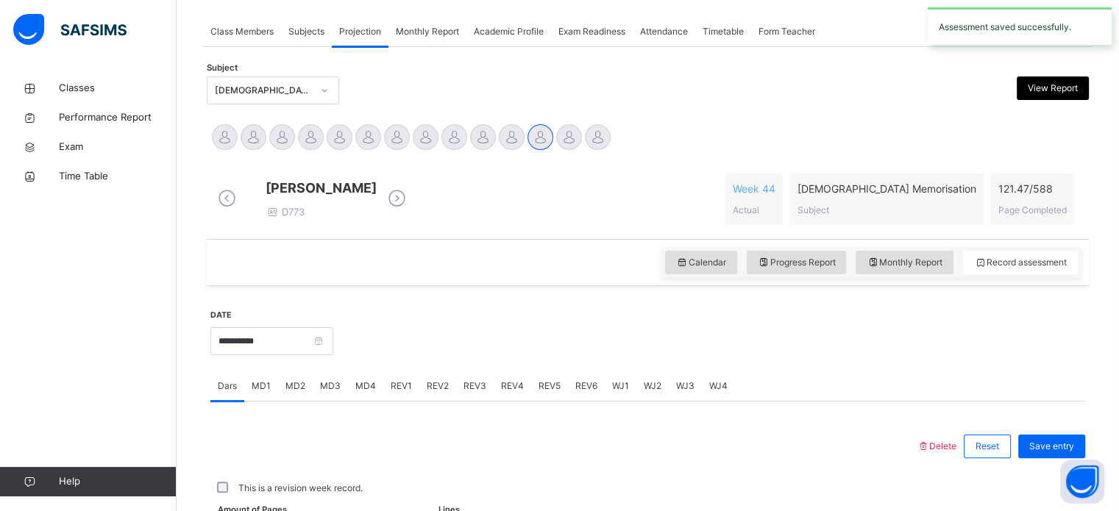
scroll to position [593, 0]
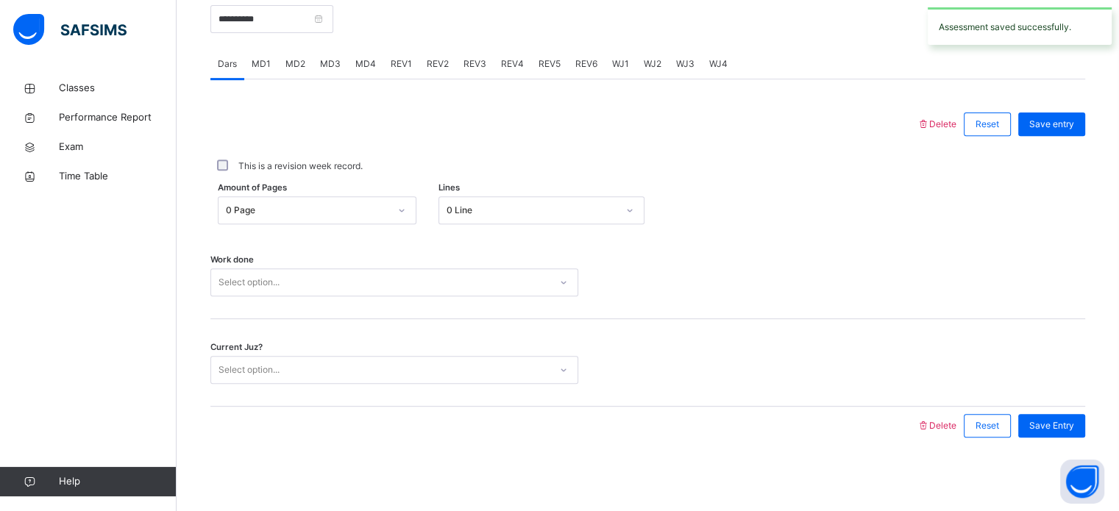
click at [262, 76] on div "MD1" at bounding box center [261, 63] width 34 height 29
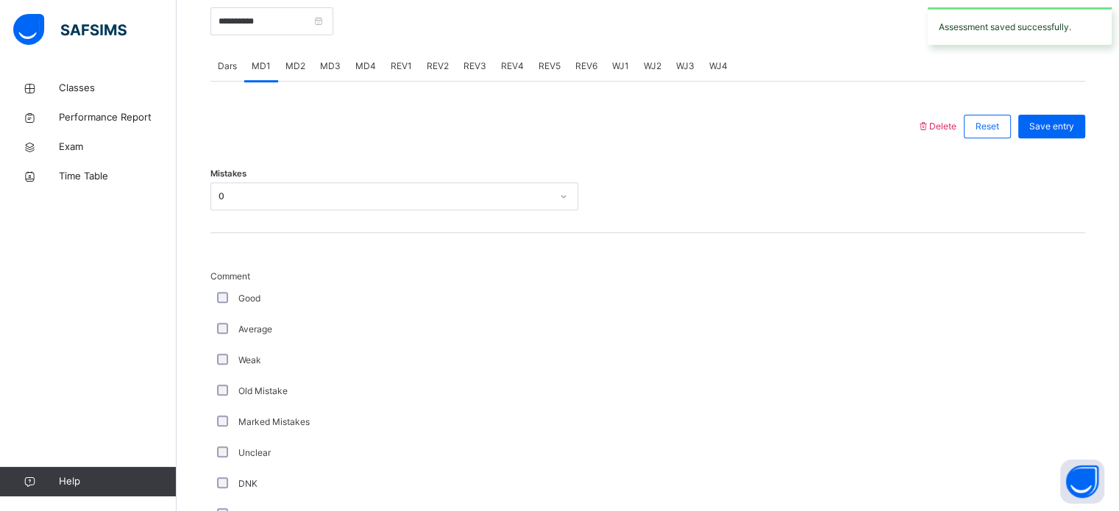
scroll to position [568, 0]
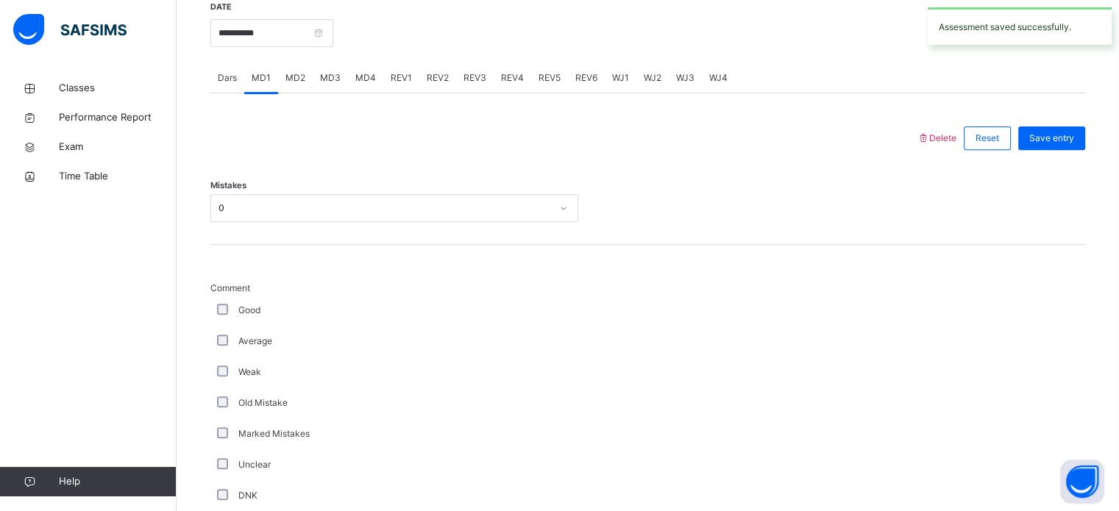
click at [399, 93] on div "REV1" at bounding box center [401, 77] width 36 height 29
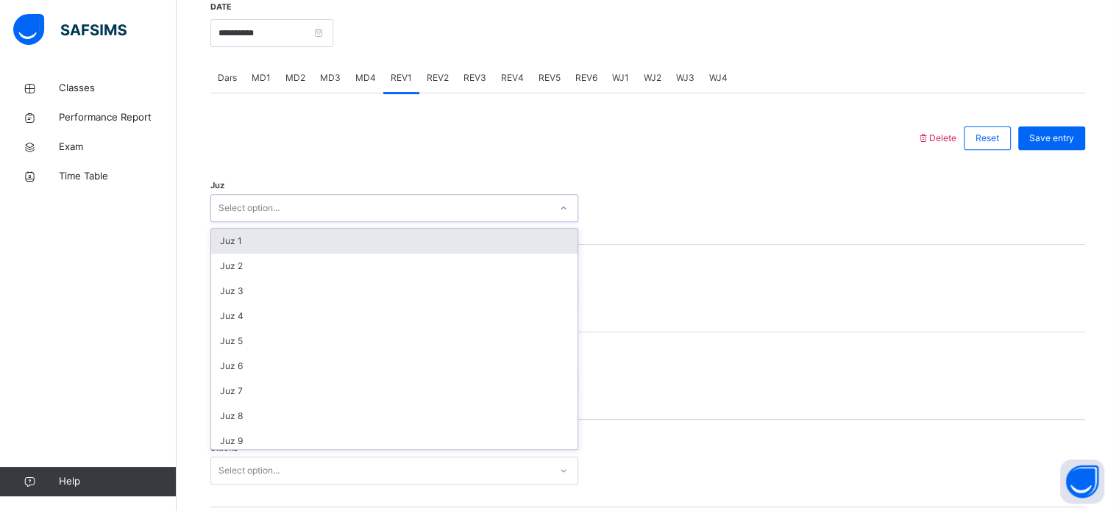
scroll to position [530, 0]
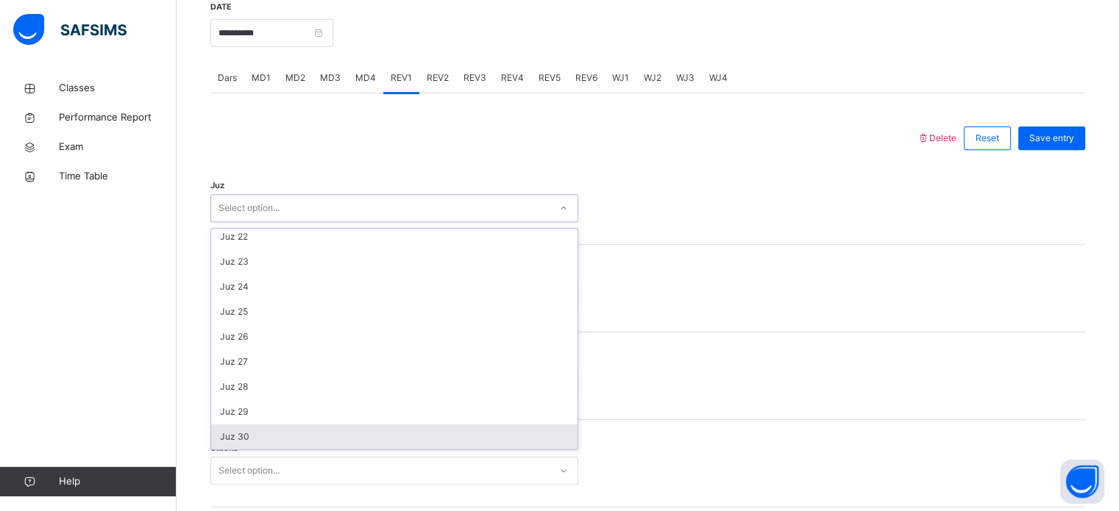
click at [306, 447] on div "Juz 30" at bounding box center [394, 437] width 366 height 25
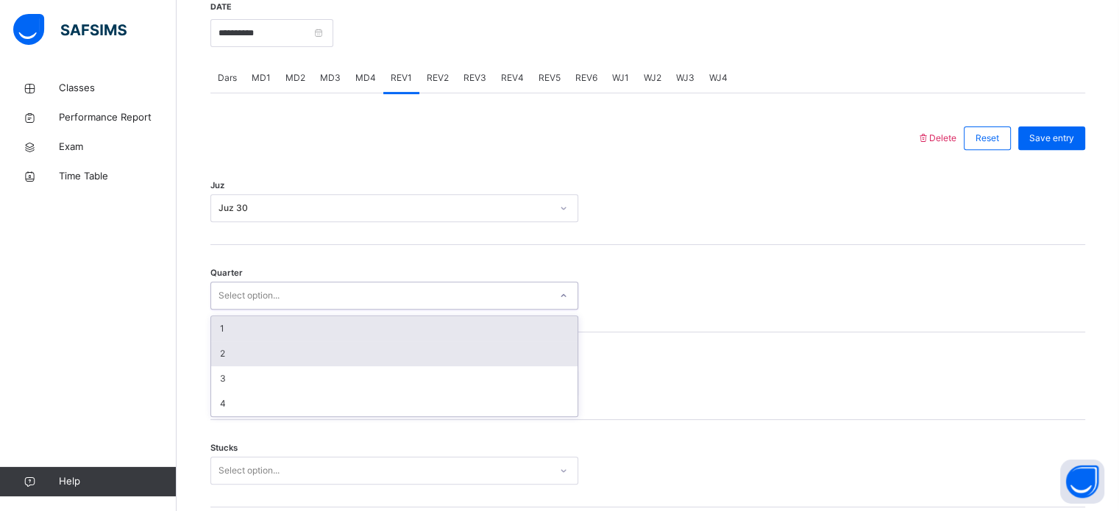
click at [294, 360] on div "2" at bounding box center [394, 353] width 366 height 25
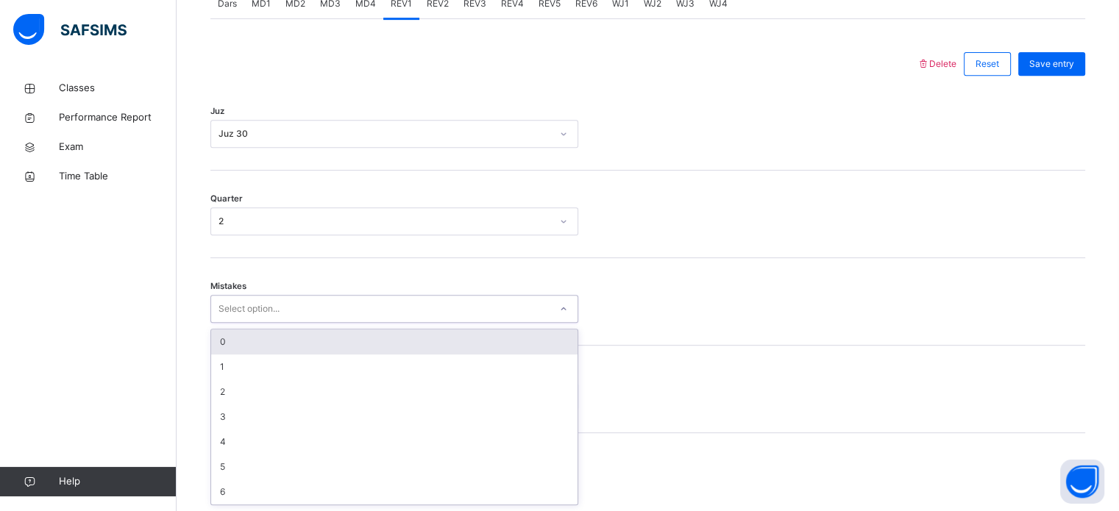
scroll to position [653, 0]
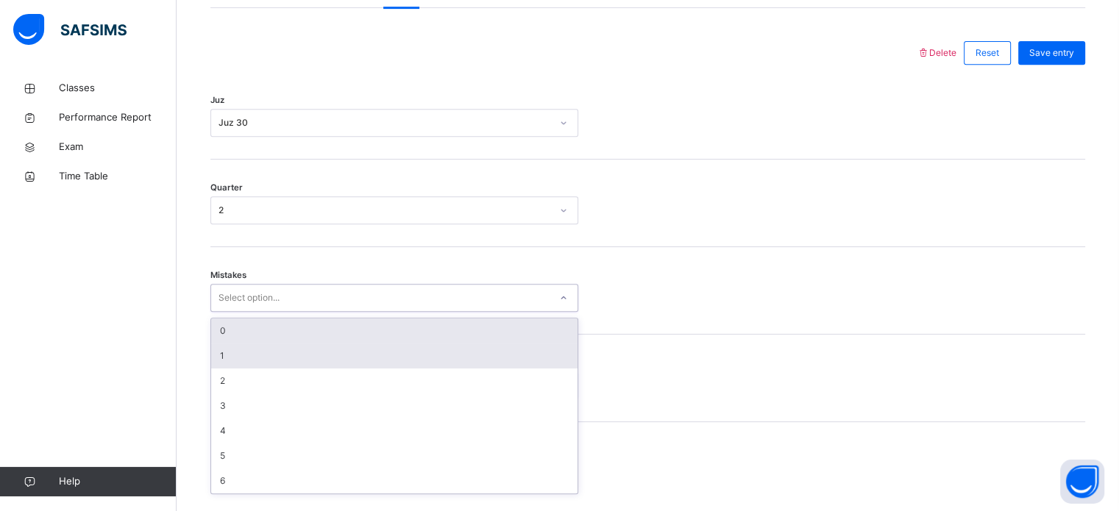
click at [280, 369] on div "1" at bounding box center [394, 356] width 366 height 25
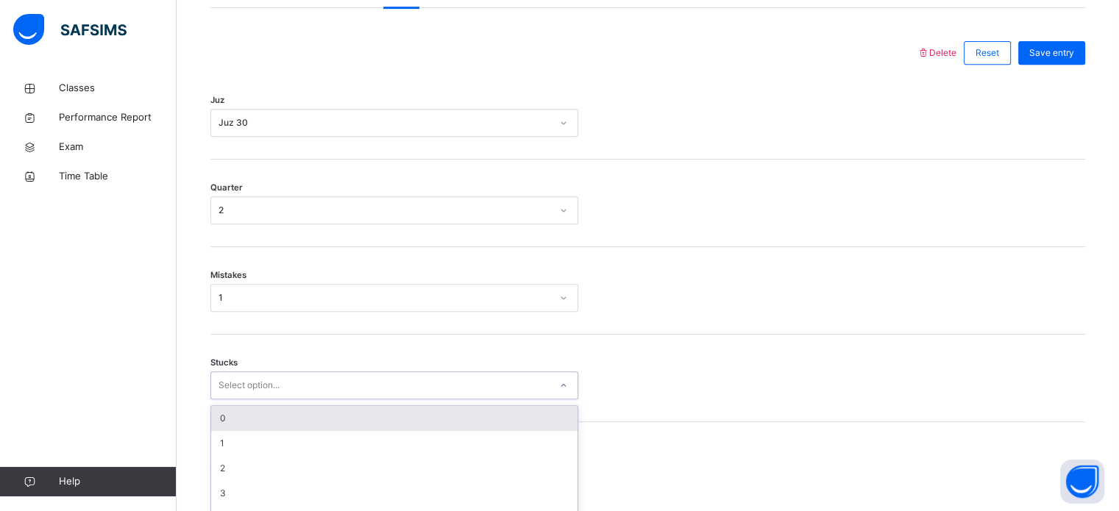
scroll to position [715, 0]
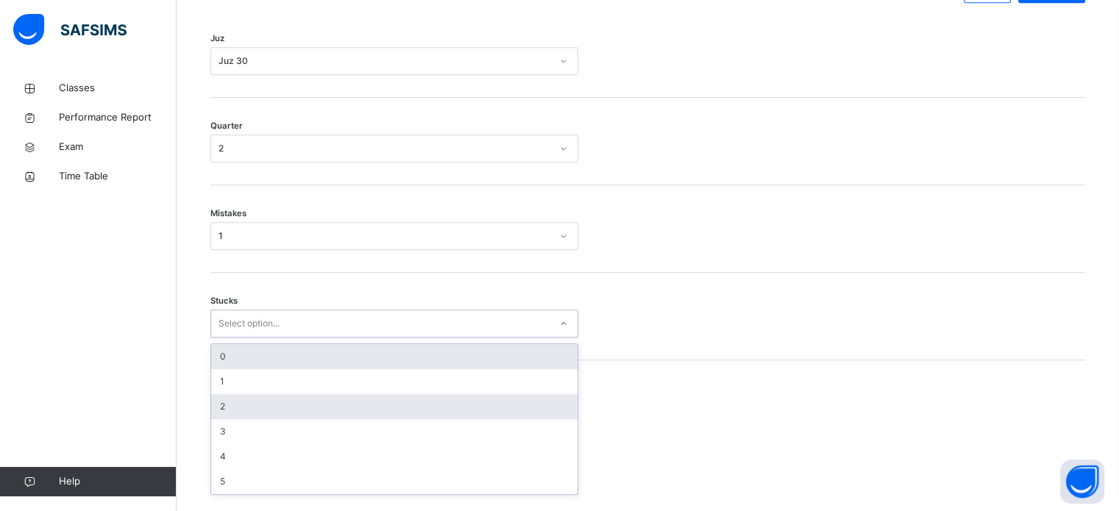
click at [260, 414] on div "2" at bounding box center [394, 406] width 366 height 25
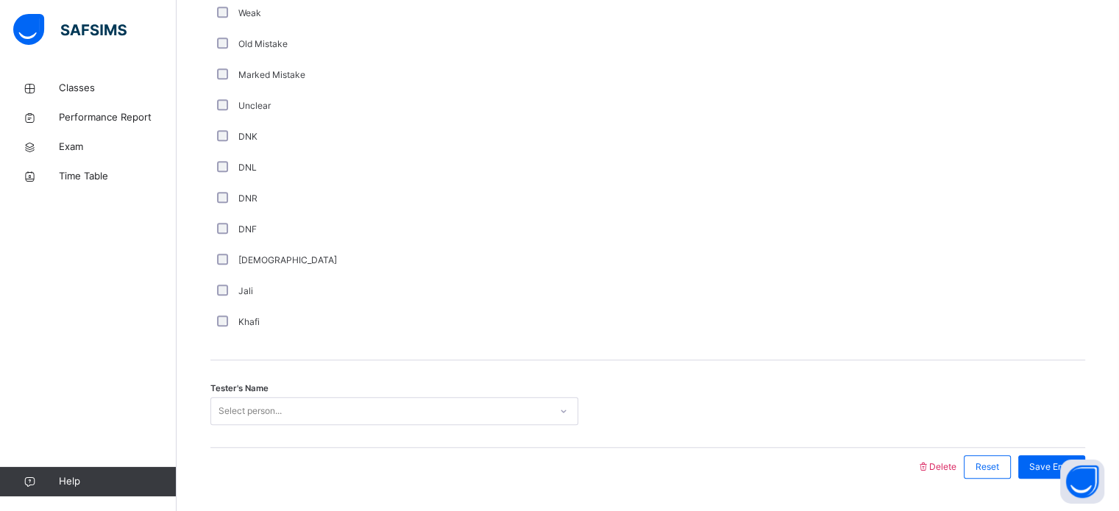
scroll to position [1241, 0]
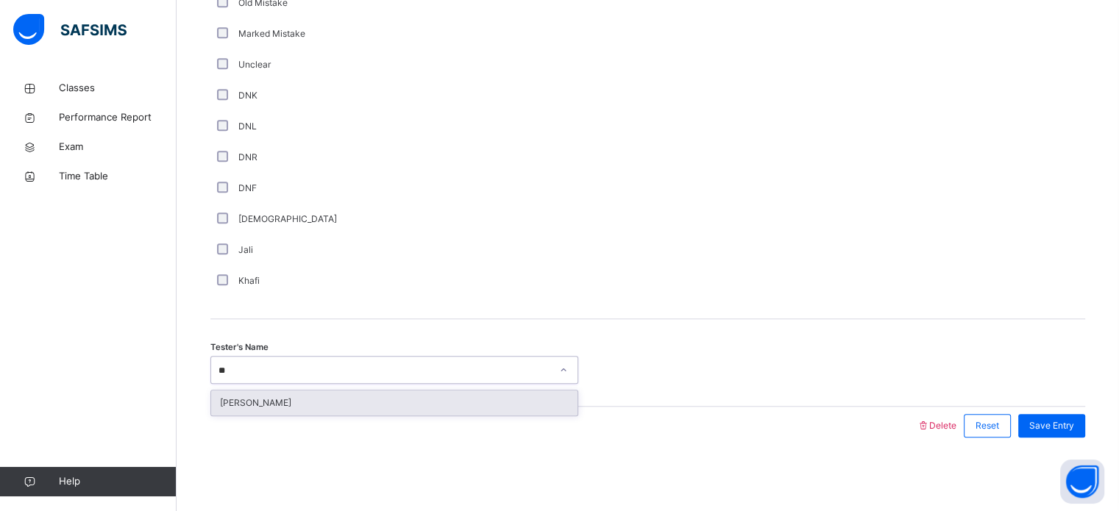
type input "***"
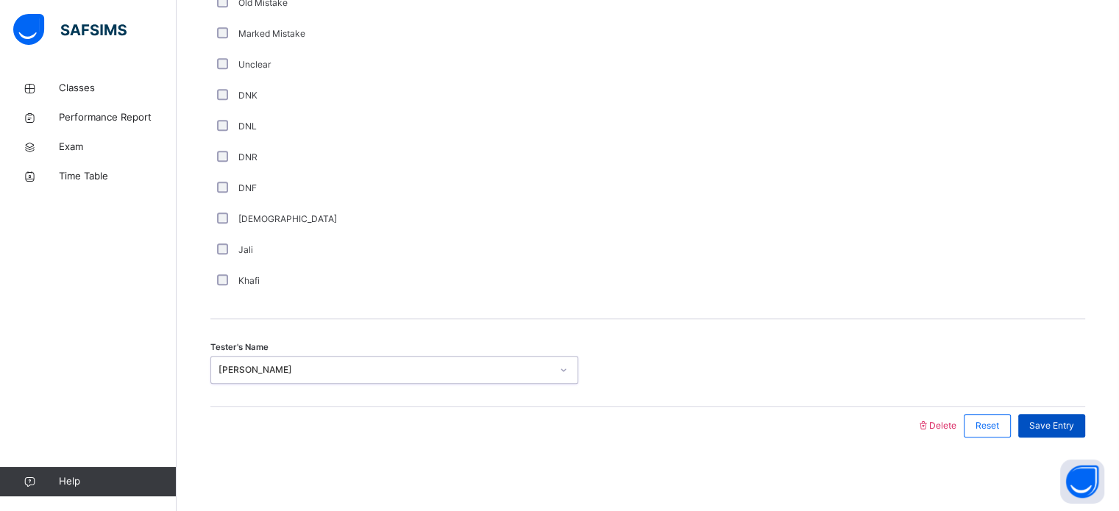
click at [1060, 426] on span "Save Entry" at bounding box center [1051, 425] width 45 height 13
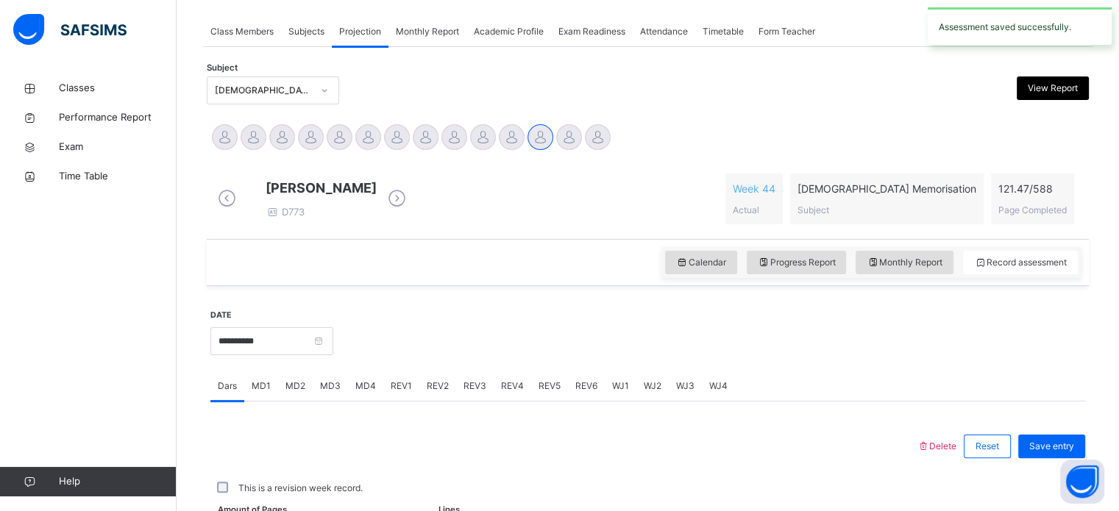
scroll to position [593, 0]
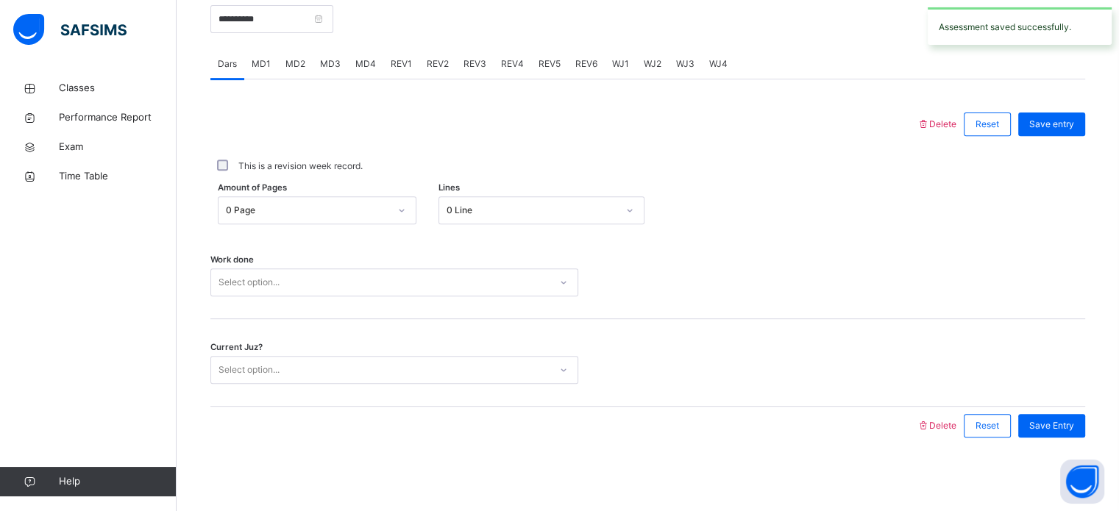
click at [650, 160] on div "This is a revision week record." at bounding box center [647, 166] width 867 height 13
click at [478, 79] on div "REV3" at bounding box center [475, 63] width 38 height 29
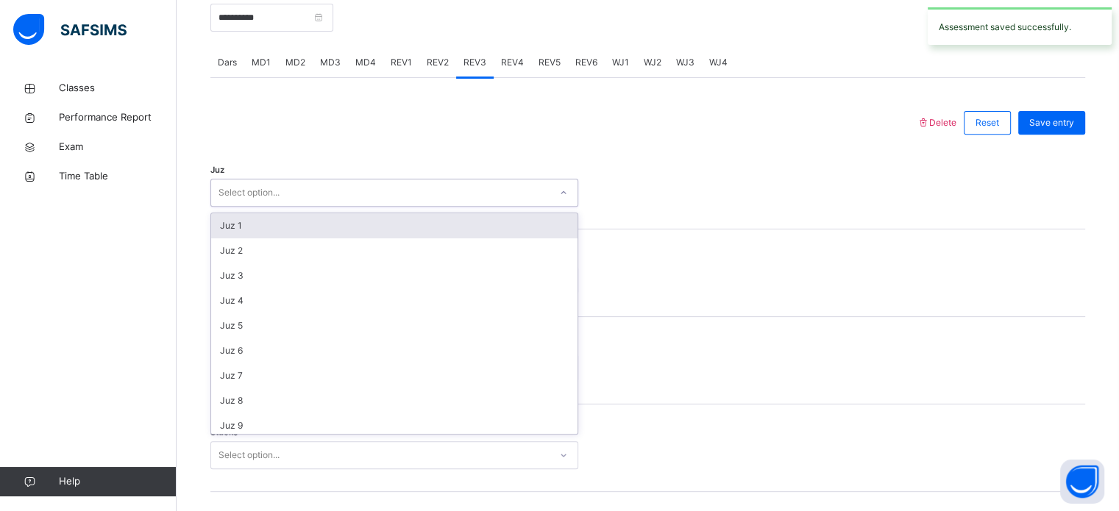
scroll to position [530, 0]
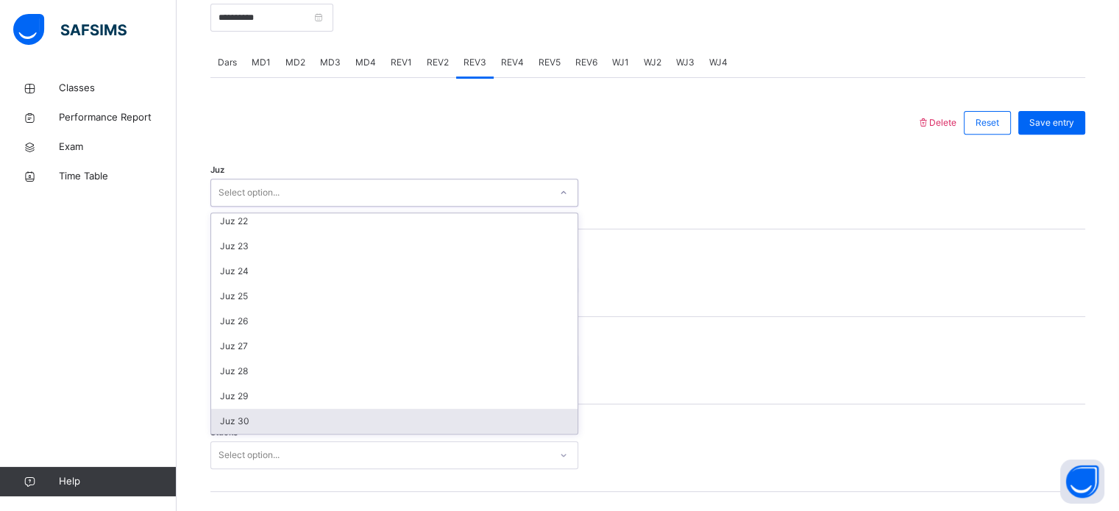
click at [293, 428] on div "Juz 30" at bounding box center [394, 421] width 366 height 25
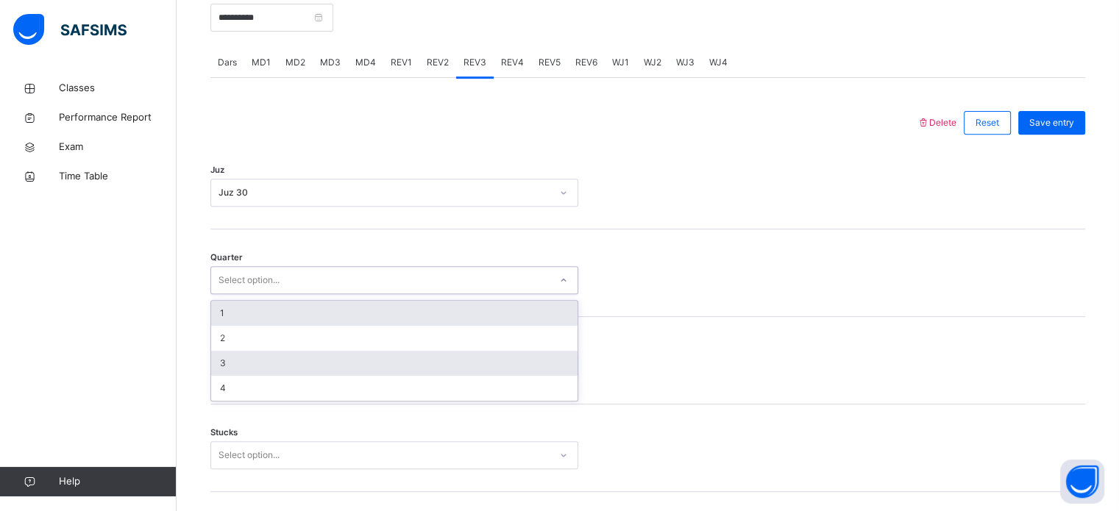
click at [246, 376] on div "3" at bounding box center [394, 363] width 366 height 25
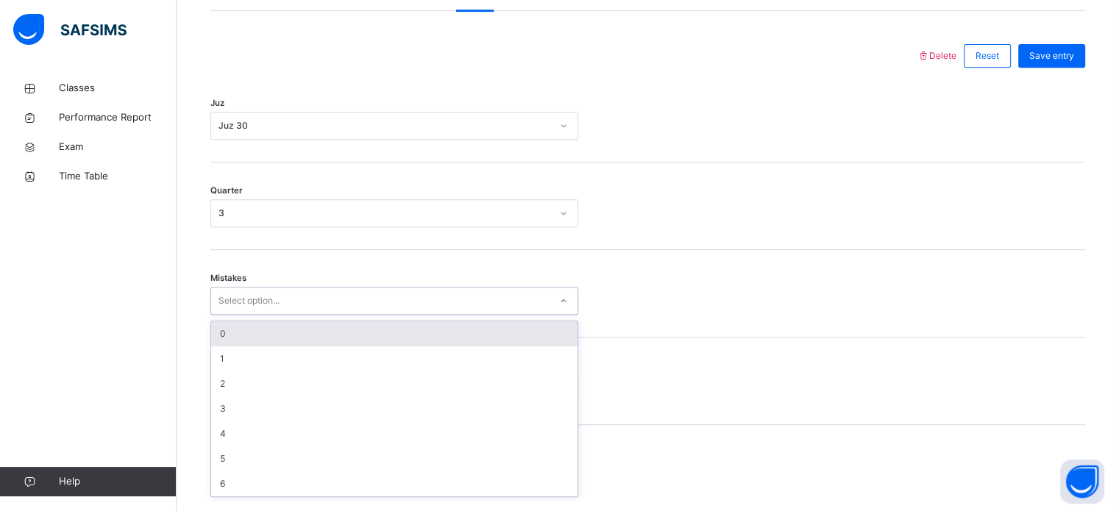
scroll to position [653, 0]
click at [343, 344] on div "0" at bounding box center [394, 331] width 366 height 25
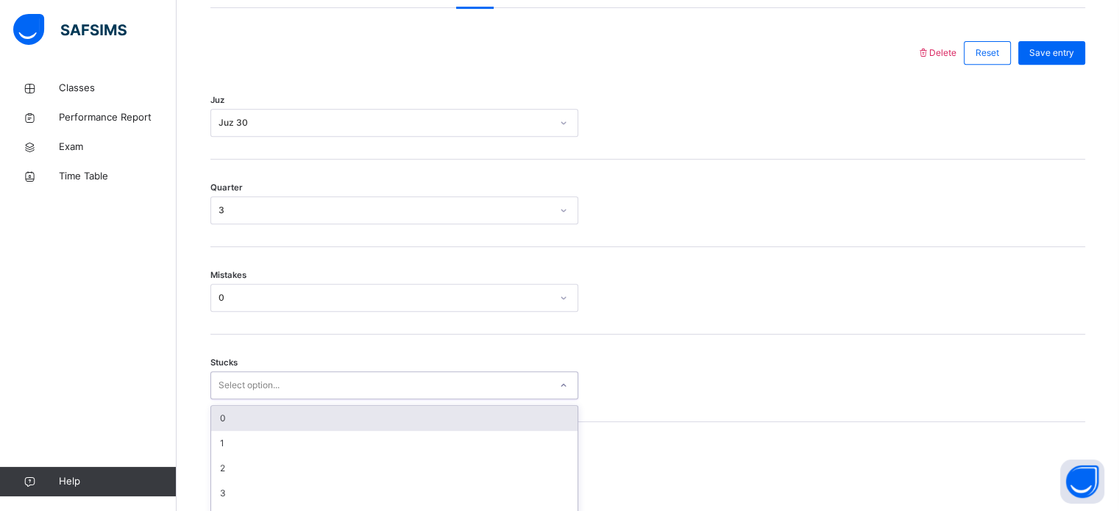
scroll to position [715, 0]
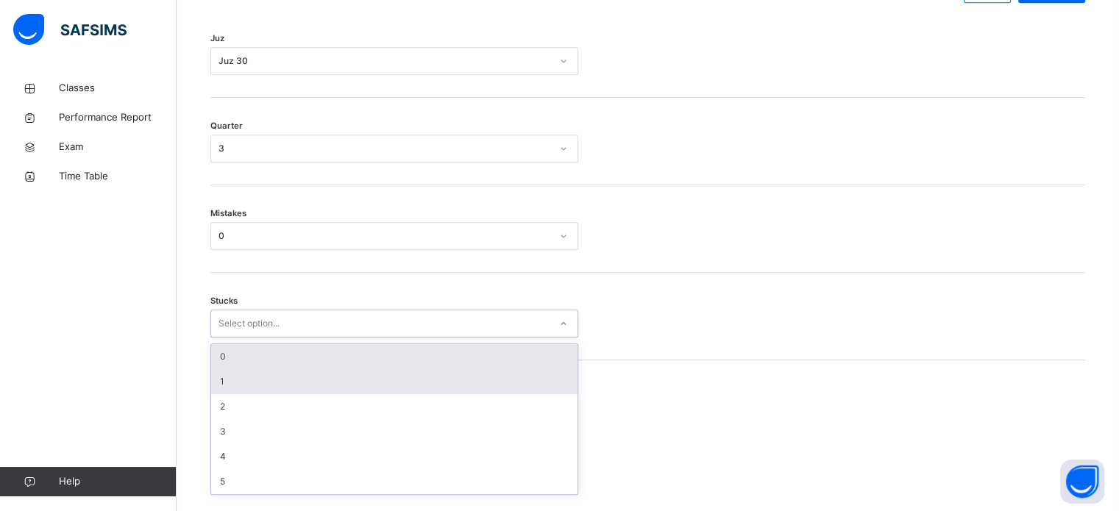
click at [299, 386] on div "1" at bounding box center [394, 381] width 366 height 25
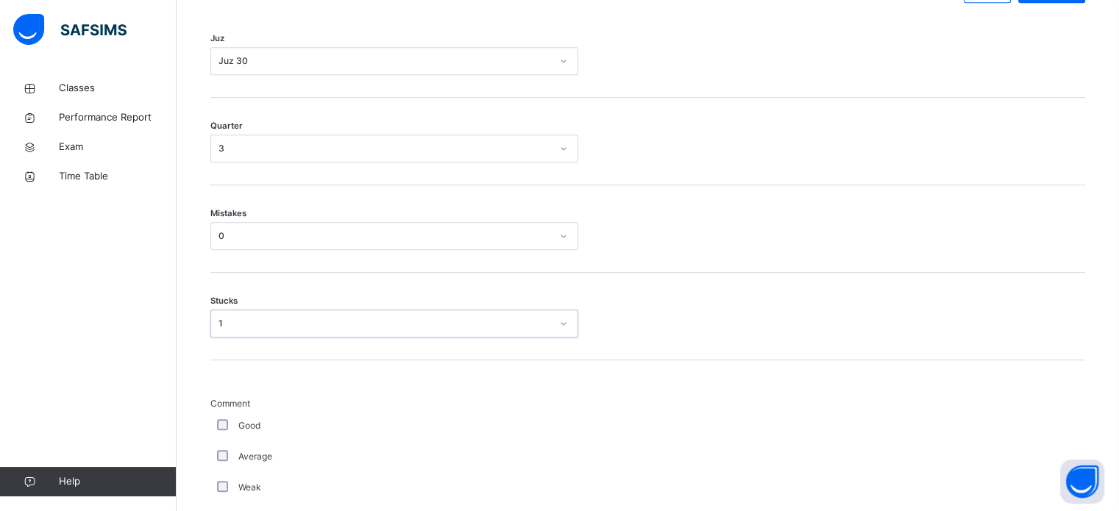
click at [725, 361] on div "Stucks option 1, selected. 0 results available. Select is focused ,type to refi…" at bounding box center [647, 317] width 875 height 88
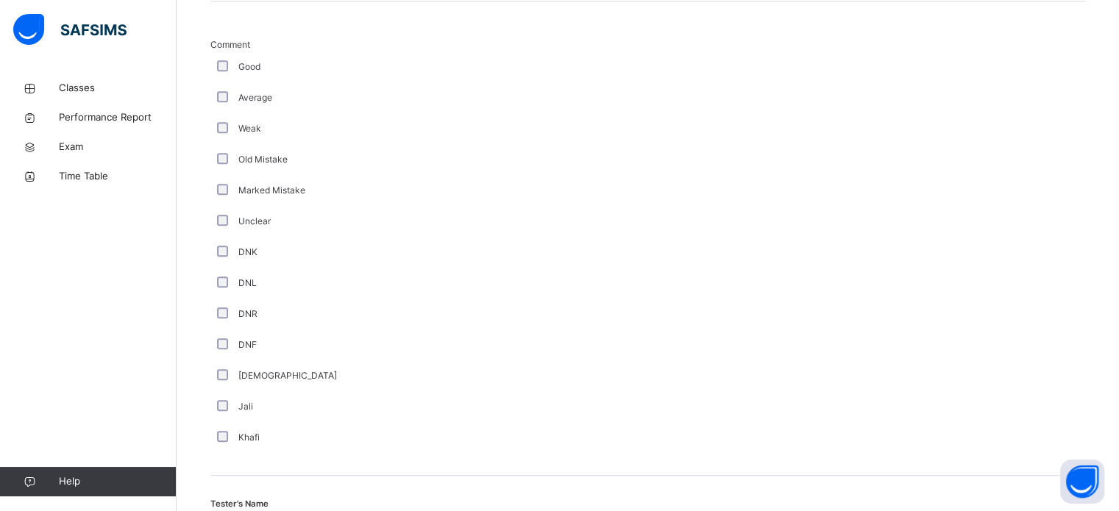
scroll to position [1038, 0]
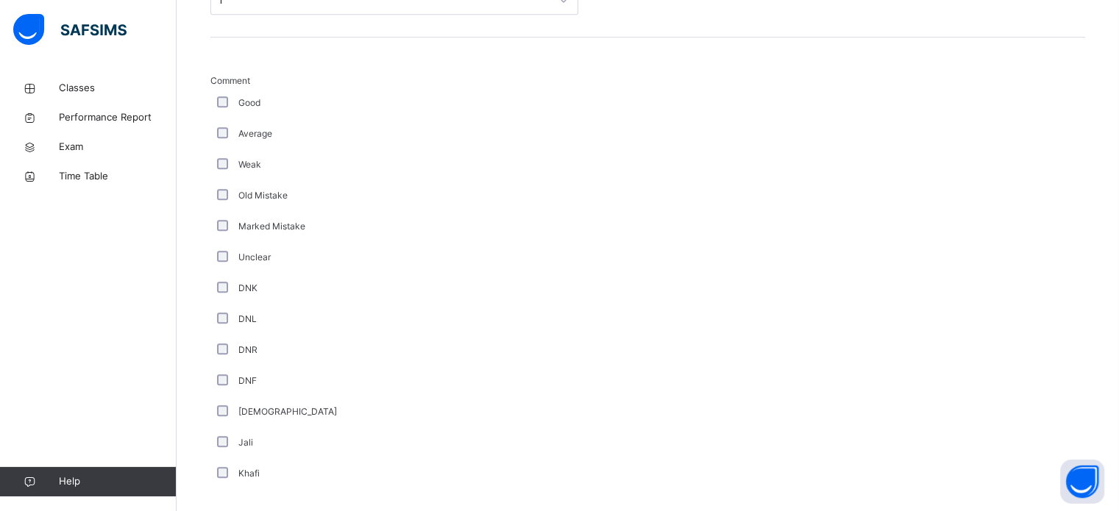
click at [230, 149] on div "Average" at bounding box center [394, 133] width 368 height 31
click at [215, 149] on div "Average" at bounding box center [394, 133] width 368 height 31
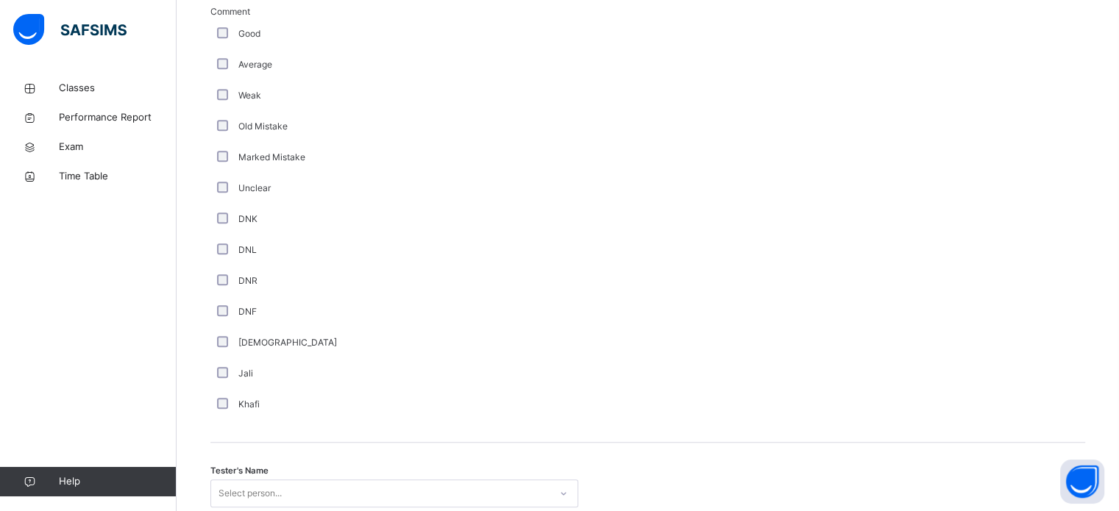
scroll to position [1241, 0]
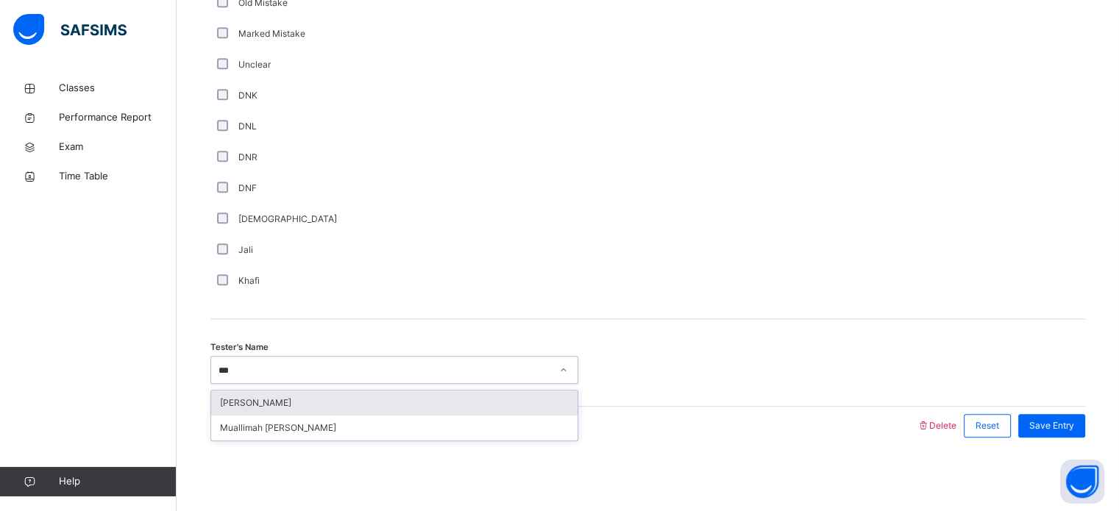
type input "****"
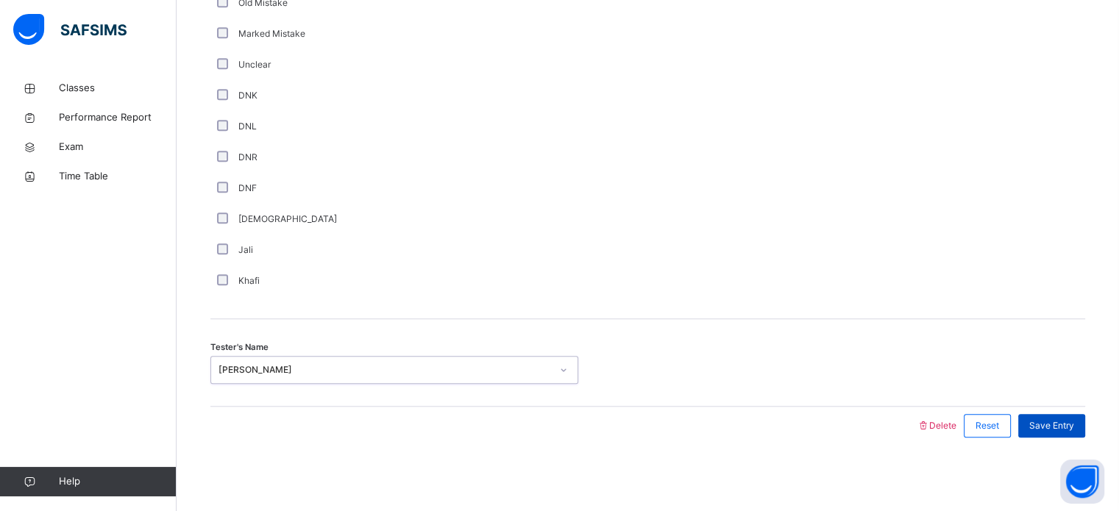
click at [1068, 424] on span "Save Entry" at bounding box center [1051, 425] width 45 height 13
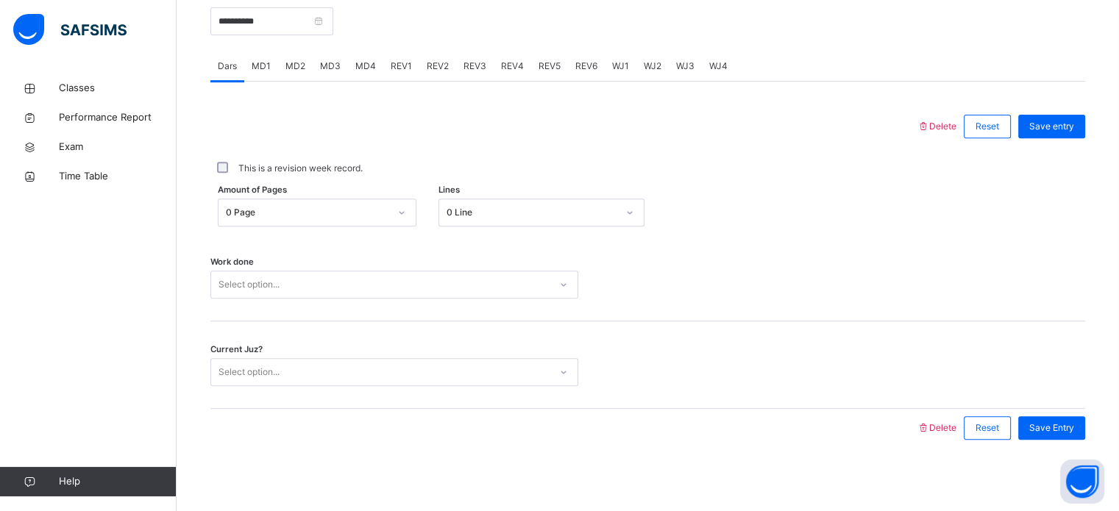
scroll to position [486, 0]
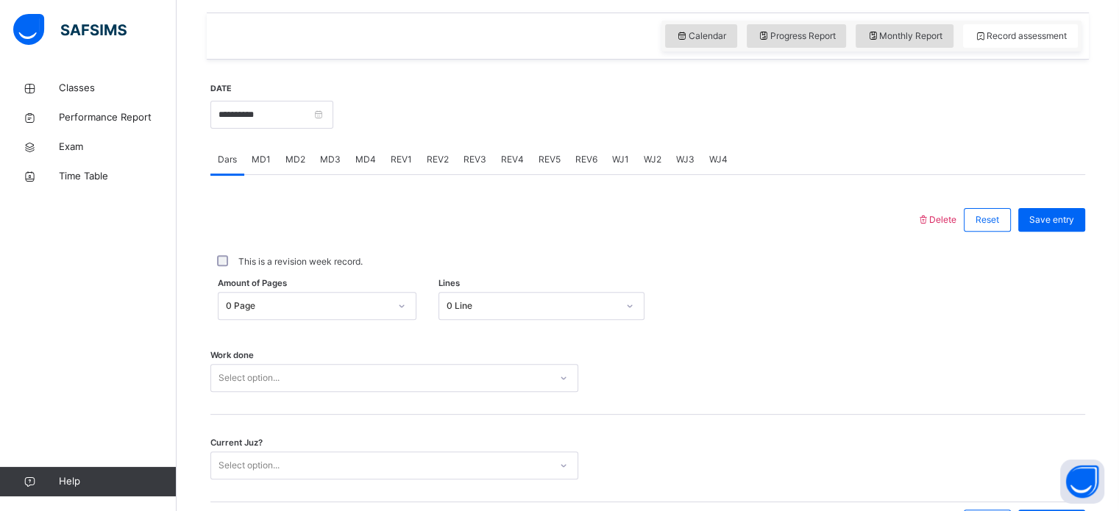
click at [512, 166] on span "REV4" at bounding box center [512, 159] width 23 height 13
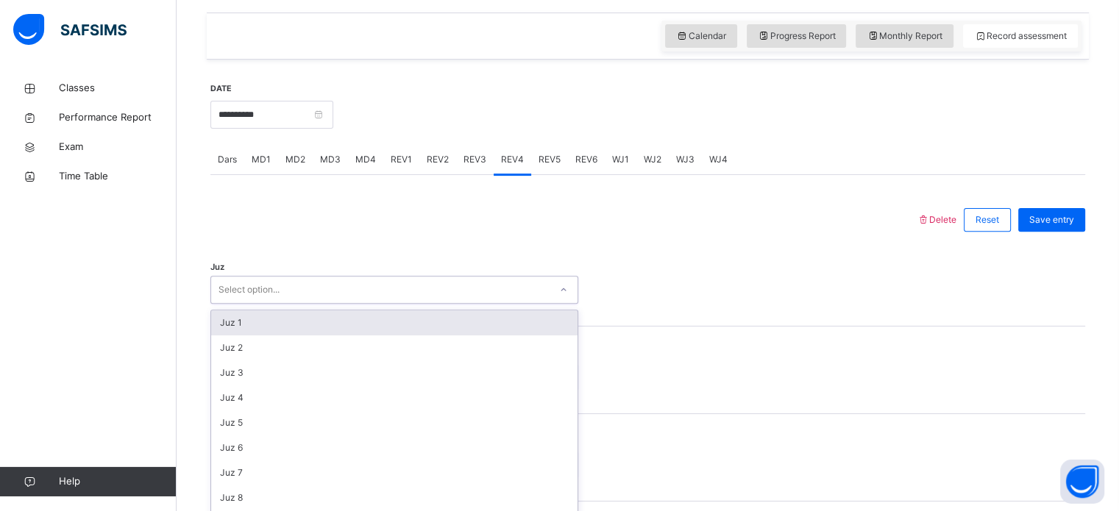
scroll to position [524, 0]
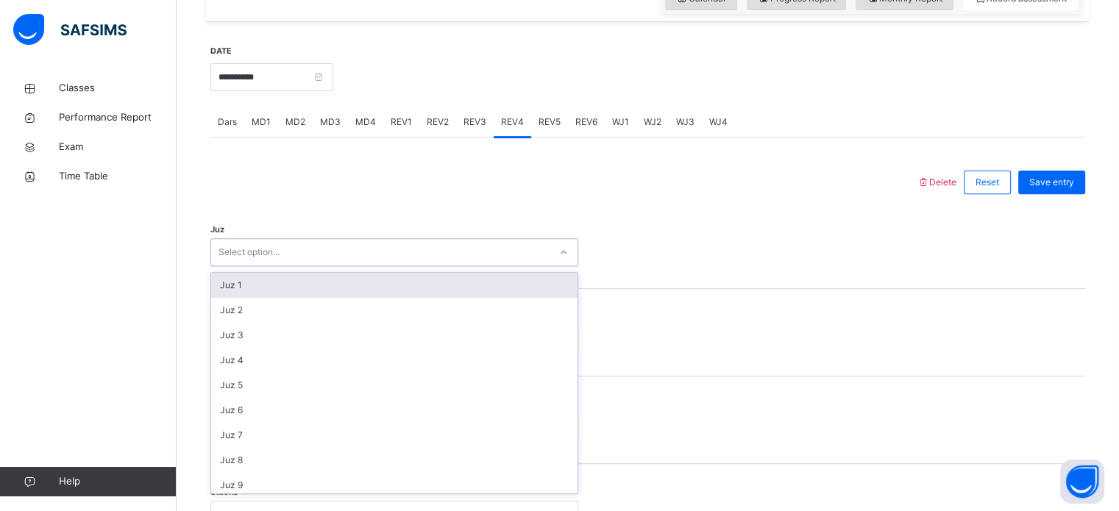
click at [436, 293] on div "Juz 1" at bounding box center [394, 285] width 366 height 25
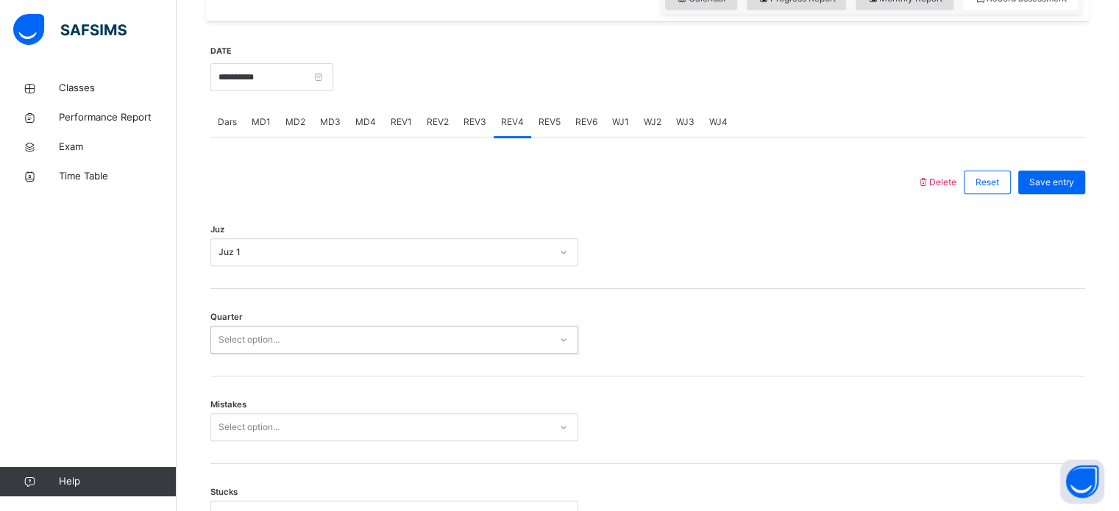
scroll to position [653, 0]
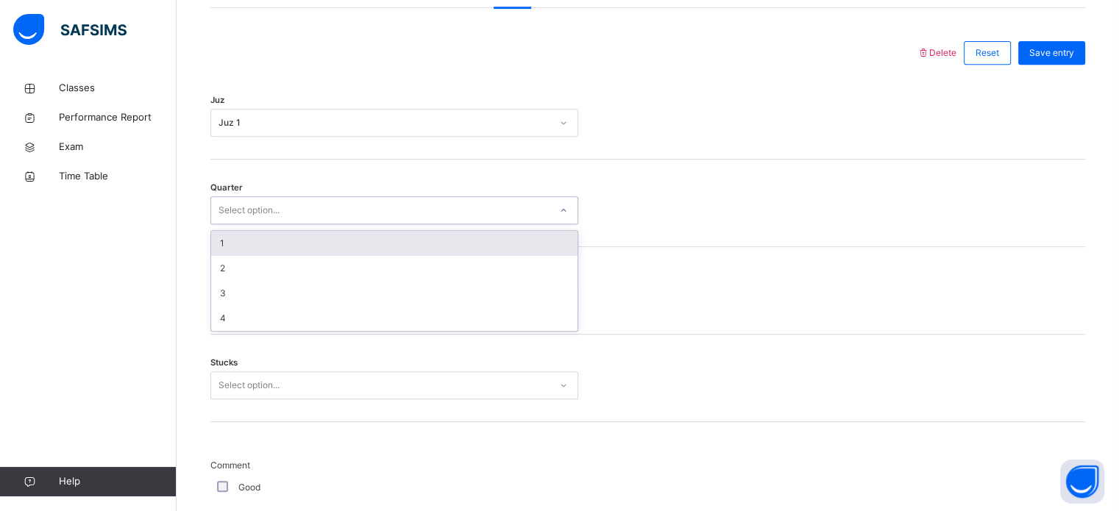
click at [367, 256] on div "1" at bounding box center [394, 243] width 366 height 25
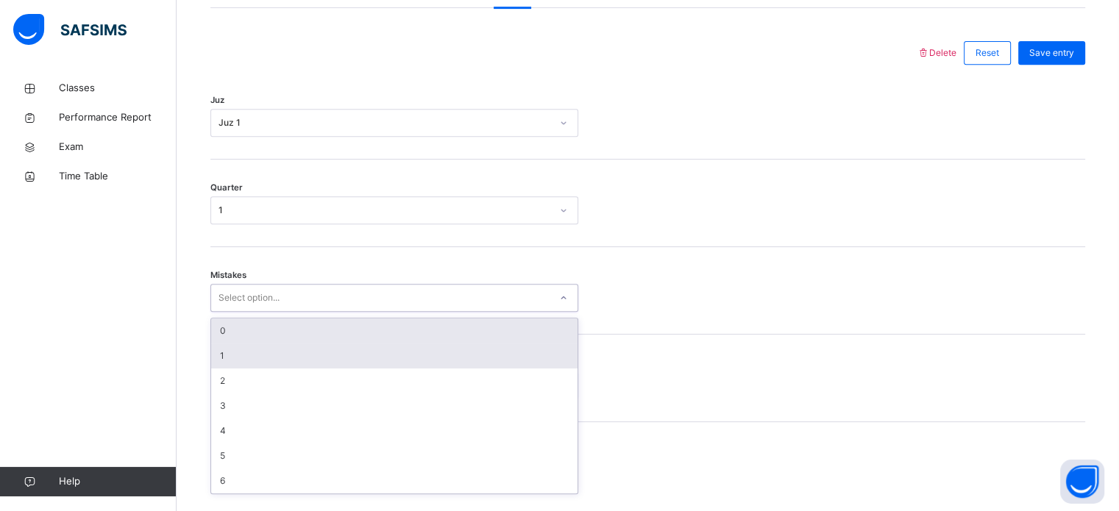
click at [254, 368] on div "1" at bounding box center [394, 356] width 366 height 25
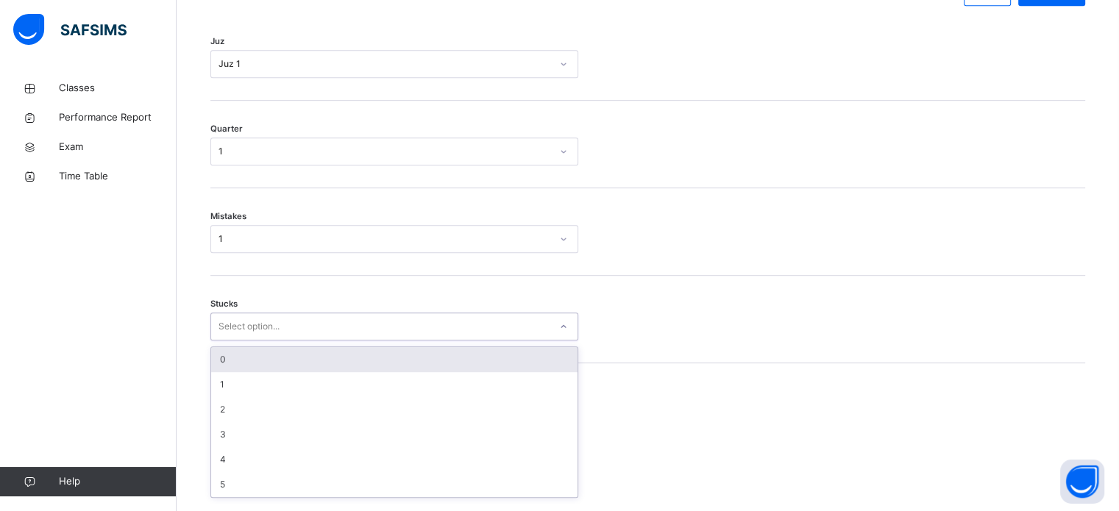
scroll to position [715, 0]
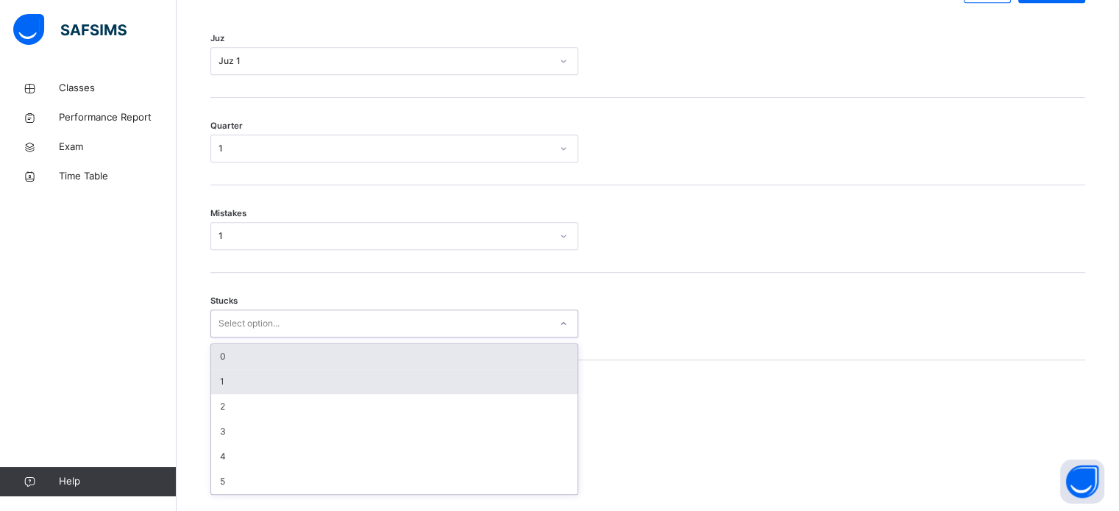
click at [274, 394] on div "1" at bounding box center [394, 381] width 366 height 25
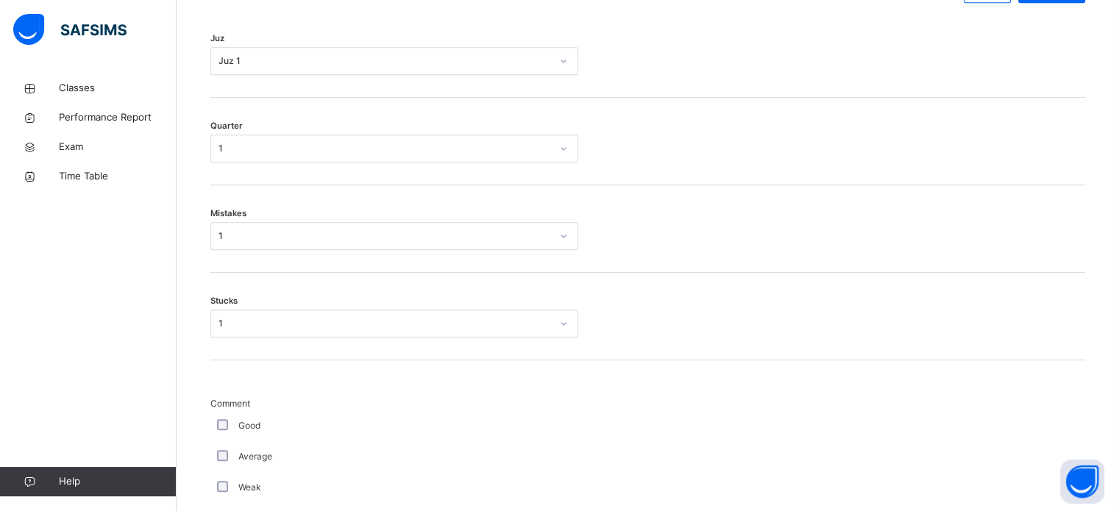
scroll to position [1241, 0]
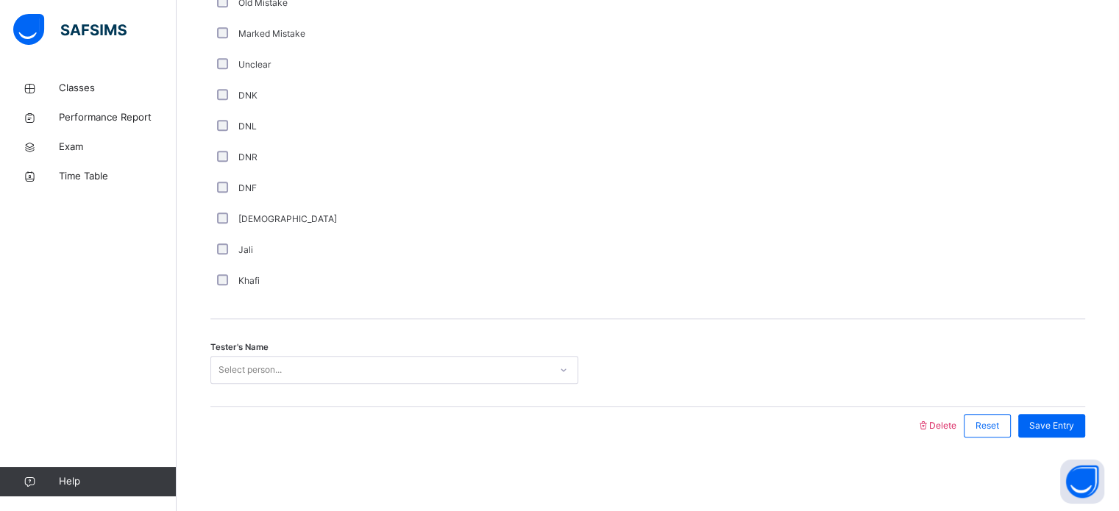
click at [388, 396] on div "Tester's Name Select person..." at bounding box center [647, 363] width 875 height 88
click at [1059, 432] on span "Save Entry" at bounding box center [1051, 425] width 45 height 13
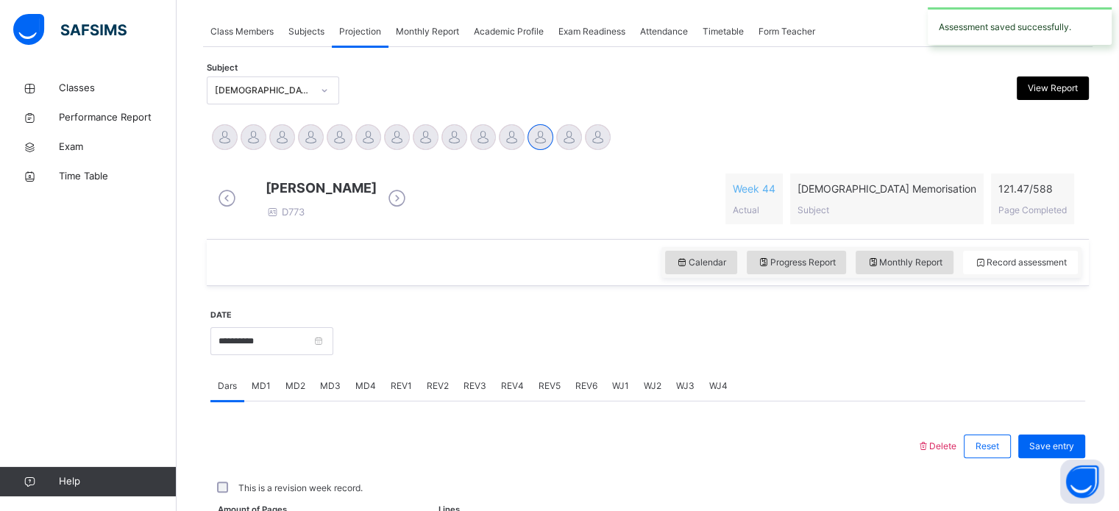
scroll to position [593, 0]
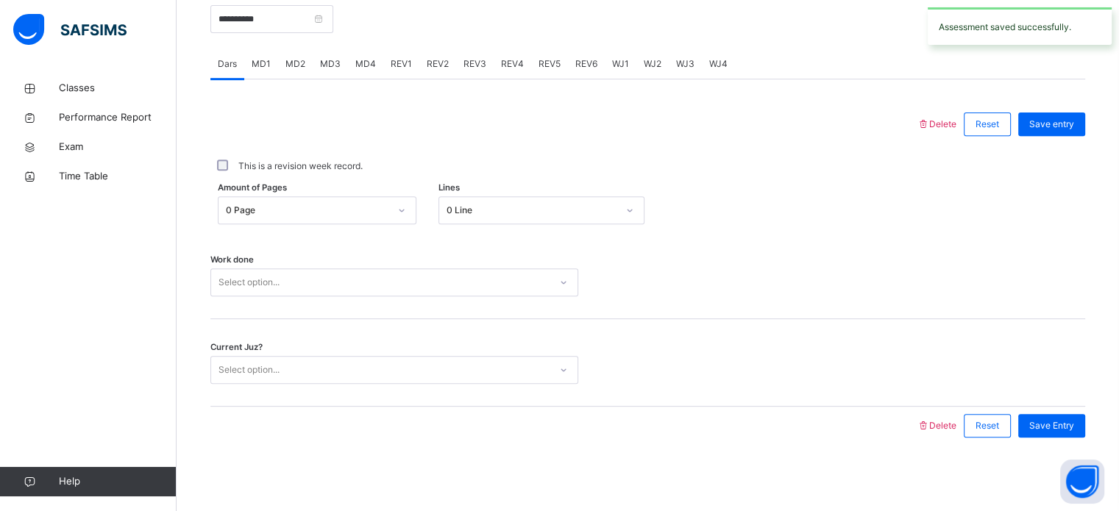
click at [652, 159] on div "This is a revision week record." at bounding box center [647, 166] width 875 height 31
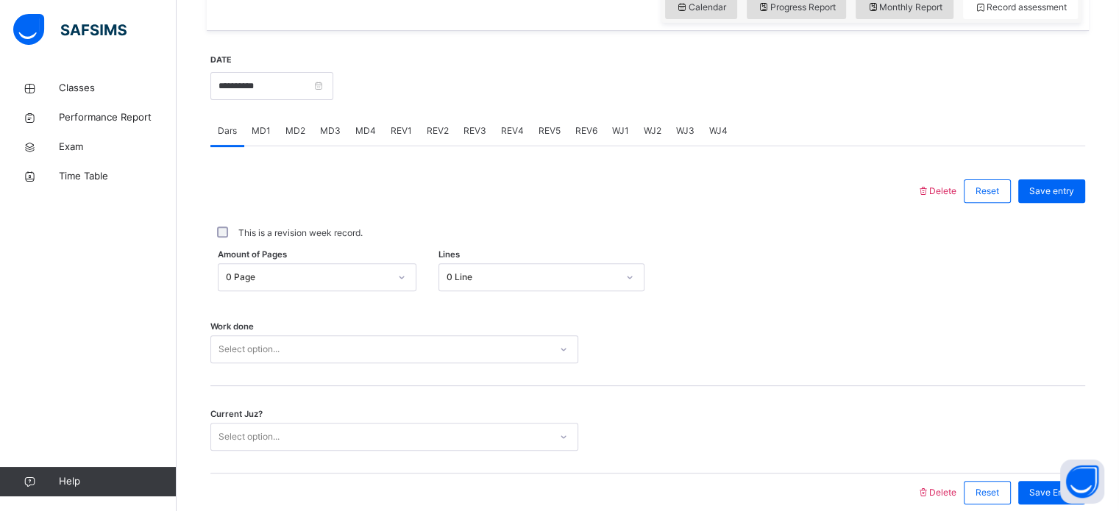
scroll to position [509, 0]
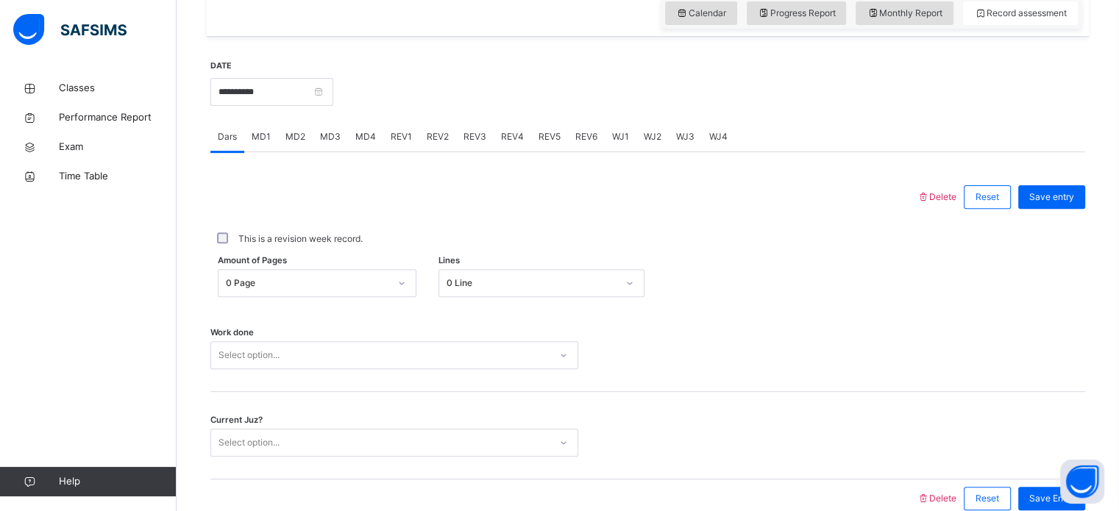
click at [388, 112] on div at bounding box center [709, 90] width 737 height 63
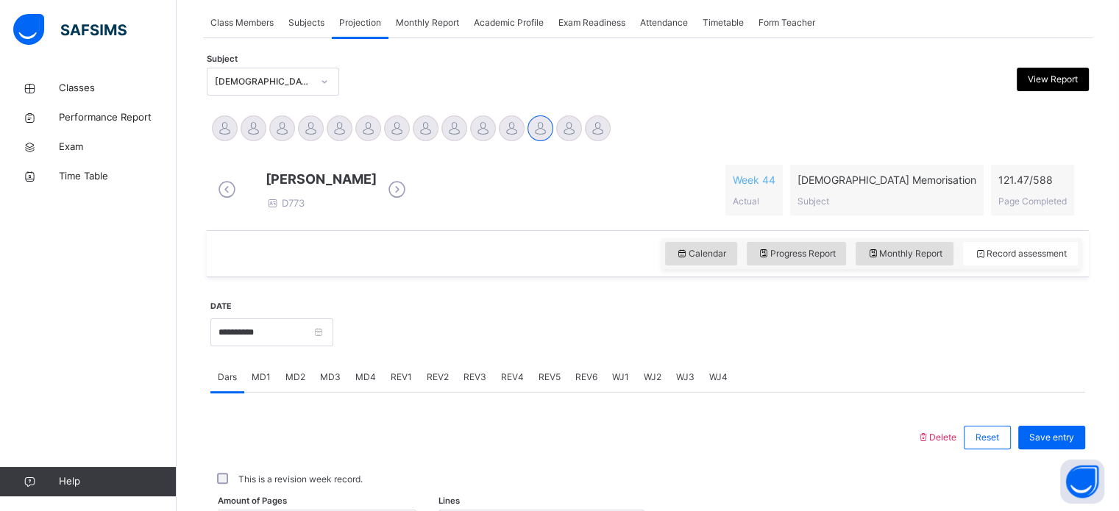
scroll to position [235, 0]
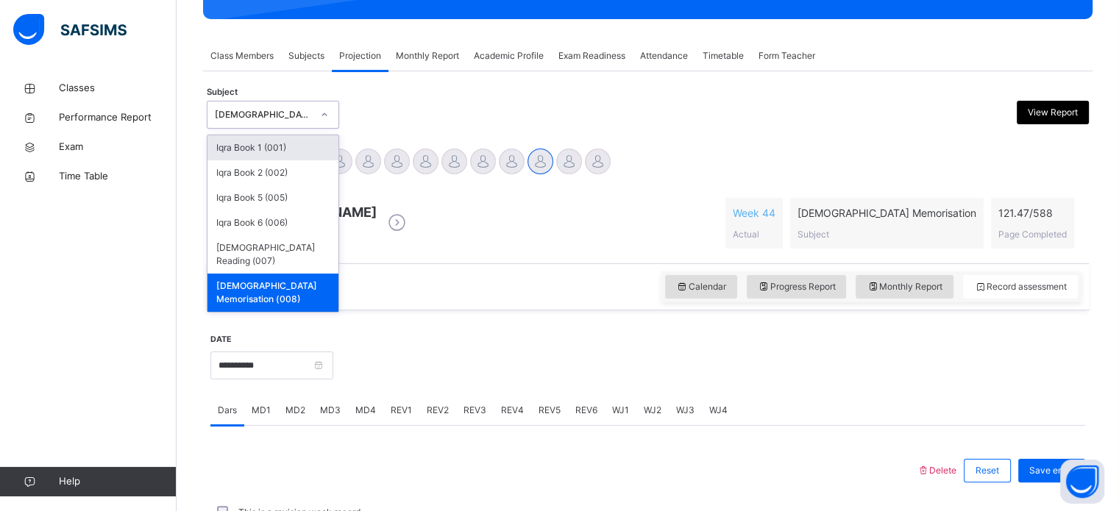
click at [308, 277] on div "[DEMOGRAPHIC_DATA] Memorisation (008)" at bounding box center [272, 293] width 131 height 38
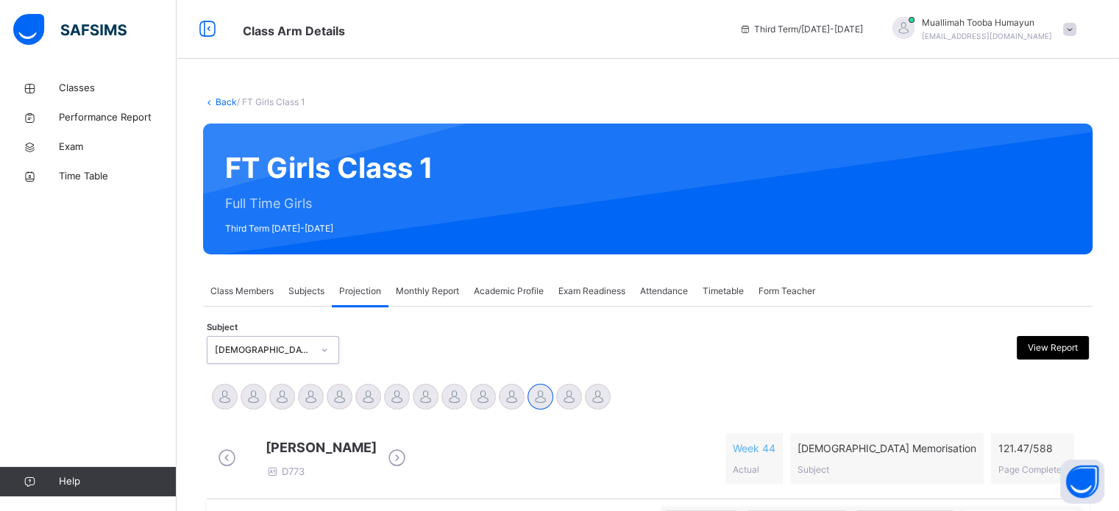
scroll to position [93, 0]
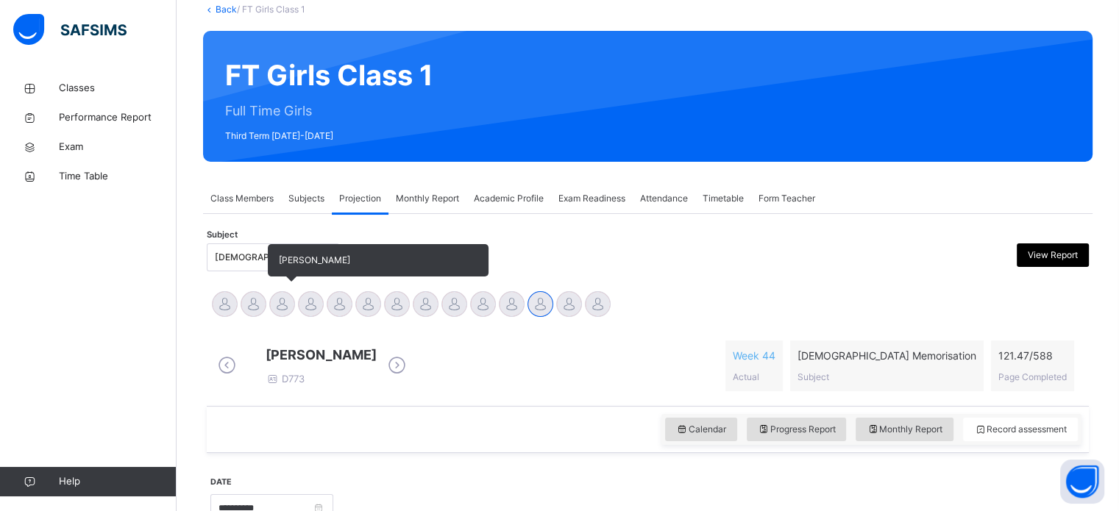
click at [285, 299] on div at bounding box center [282, 304] width 26 height 26
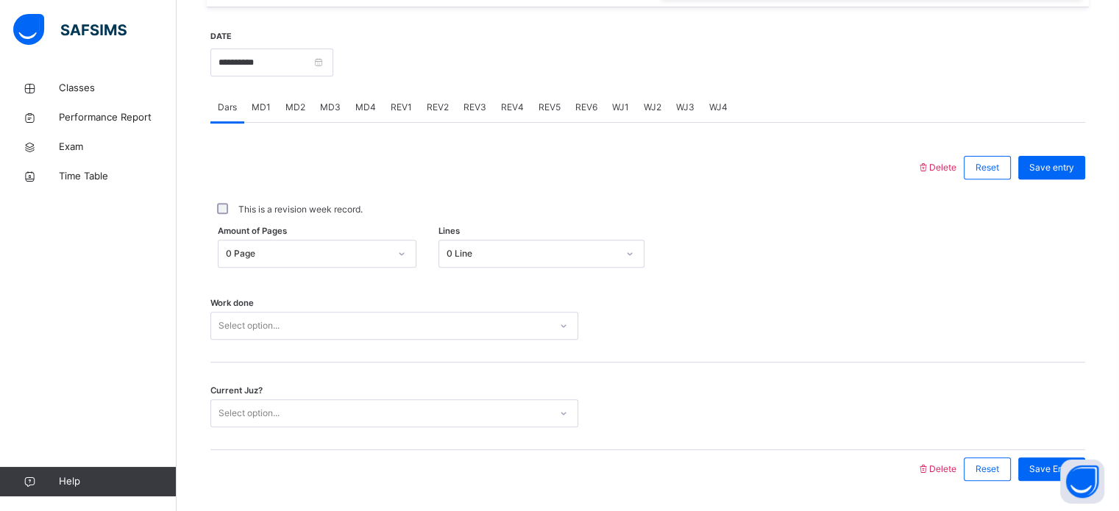
scroll to position [539, 0]
click at [258, 113] on span "MD1" at bounding box center [261, 106] width 19 height 13
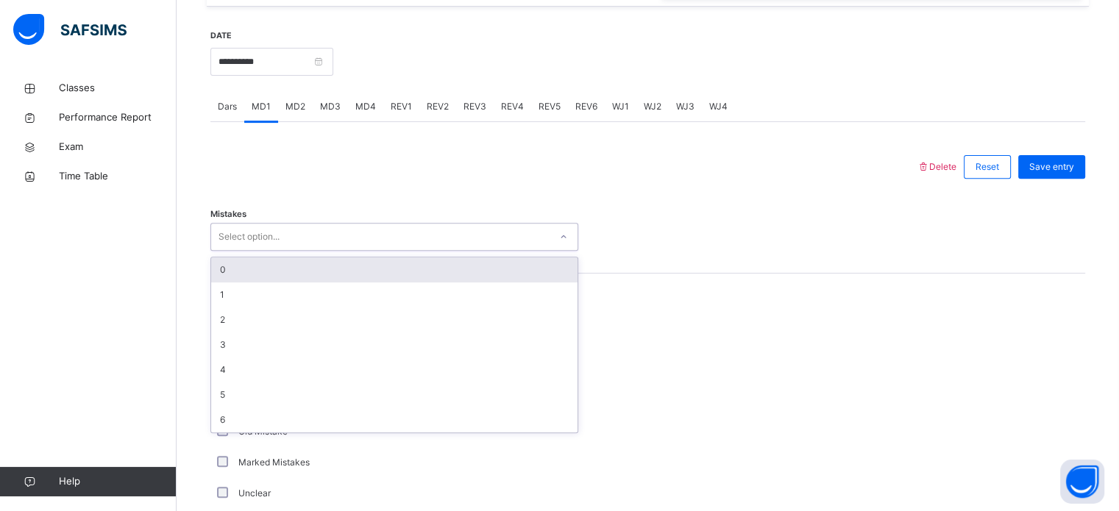
click at [300, 281] on div "0" at bounding box center [394, 270] width 366 height 25
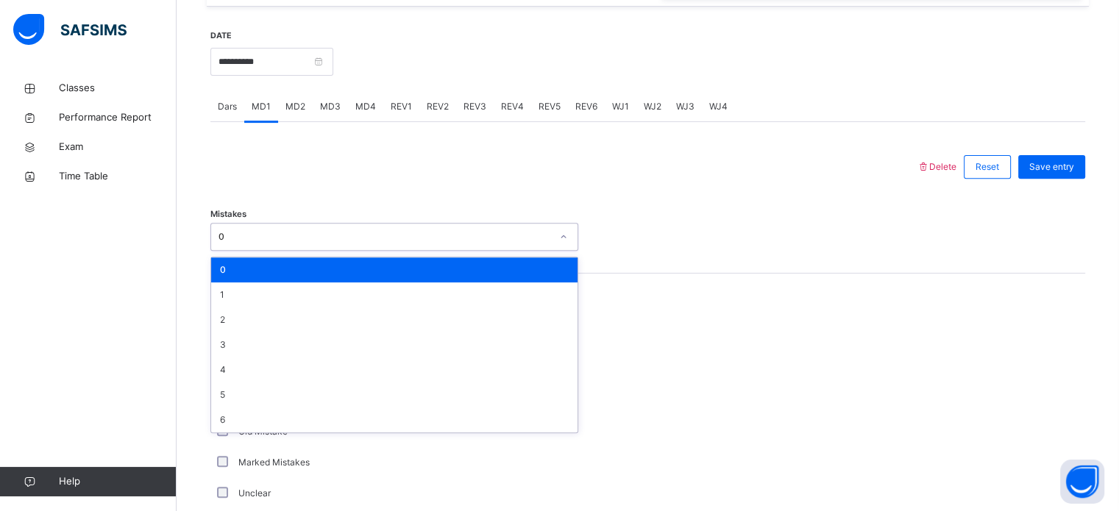
click at [310, 283] on div "0" at bounding box center [394, 270] width 366 height 25
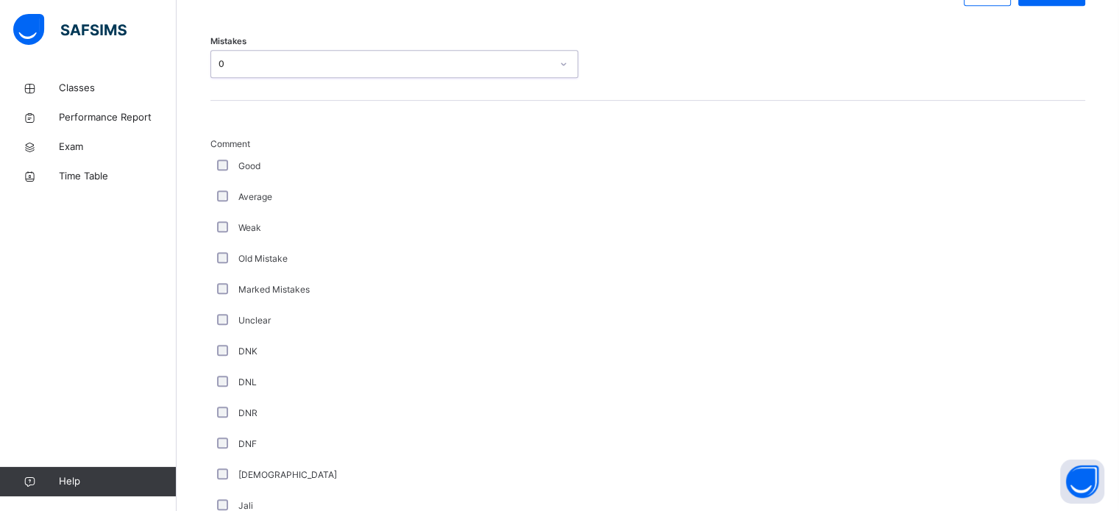
scroll to position [720, 0]
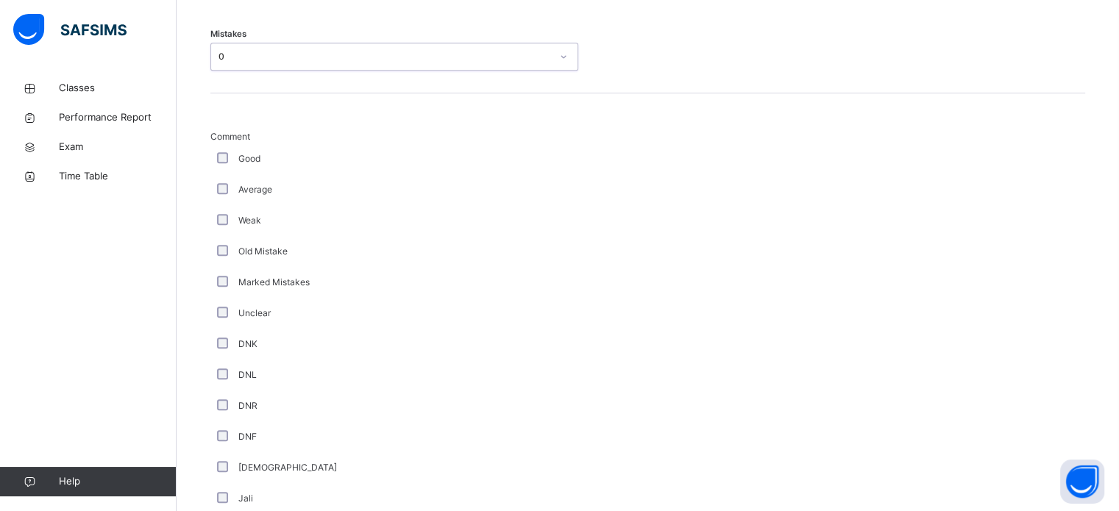
click at [230, 205] on div "Average" at bounding box center [394, 189] width 368 height 31
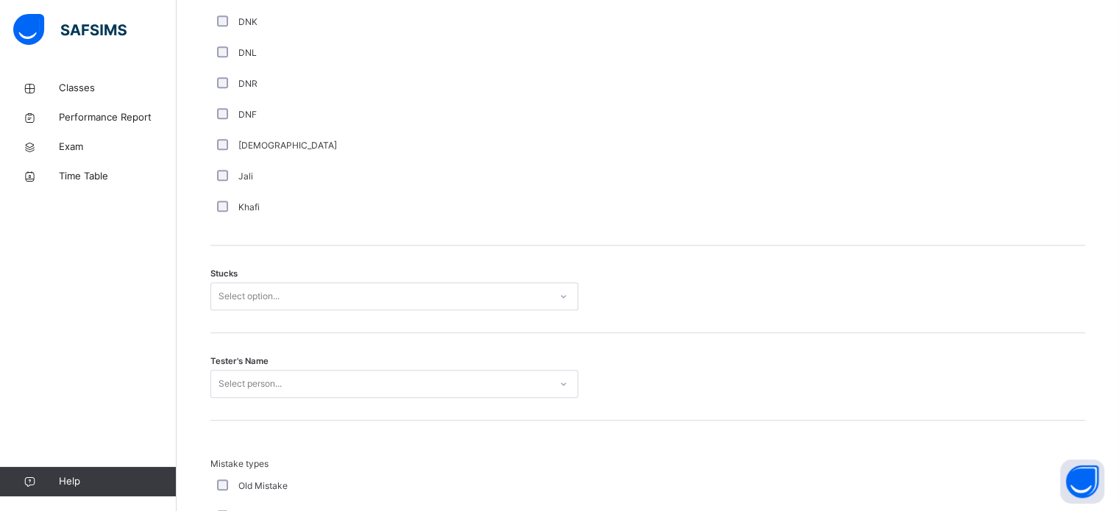
scroll to position [1045, 0]
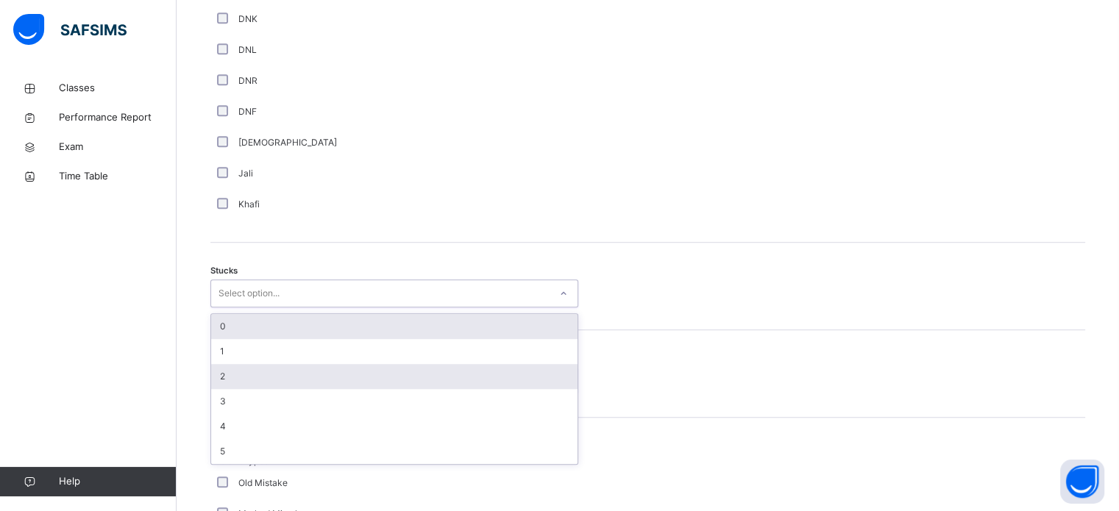
click at [267, 389] on div "2" at bounding box center [394, 376] width 366 height 25
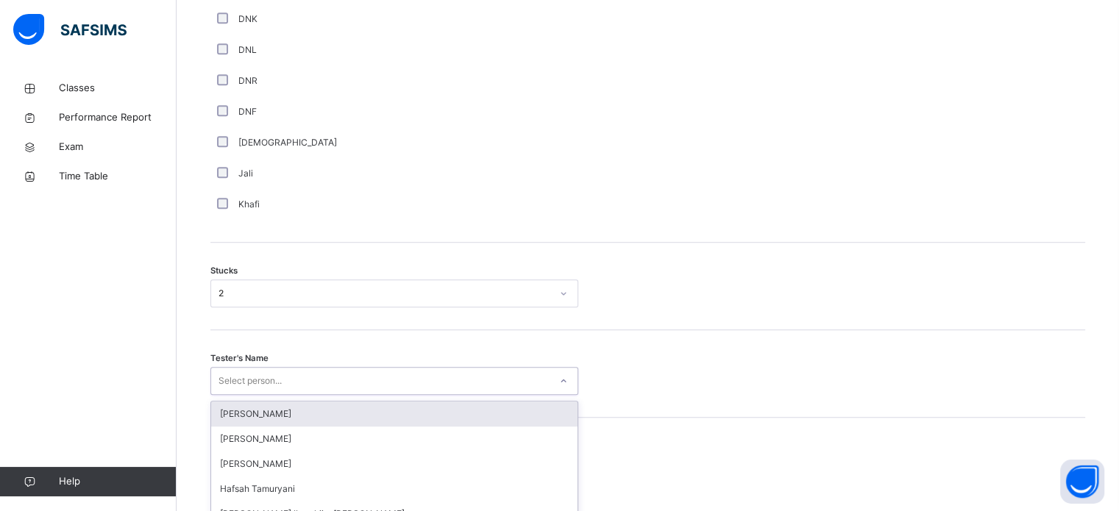
scroll to position [1173, 0]
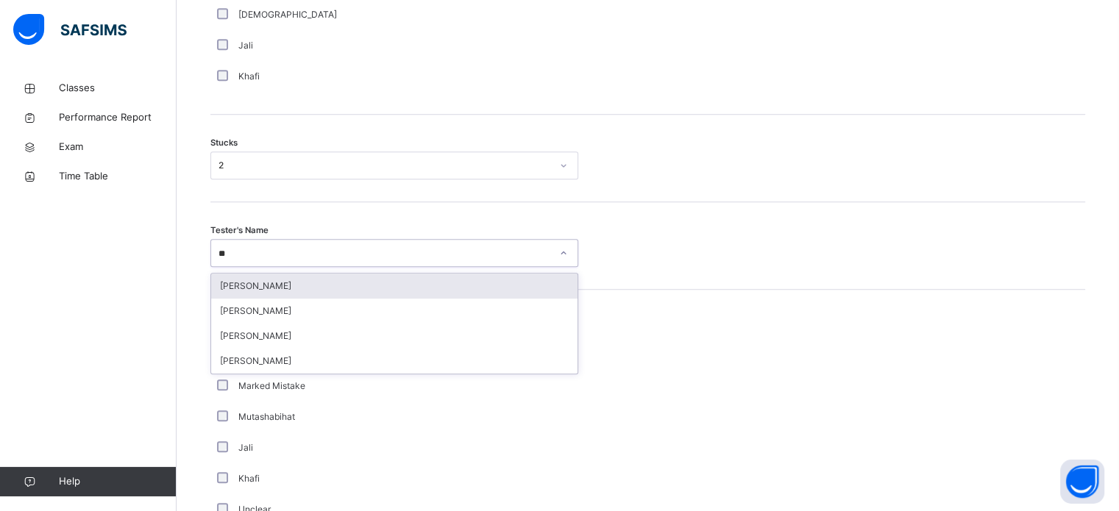
type input "***"
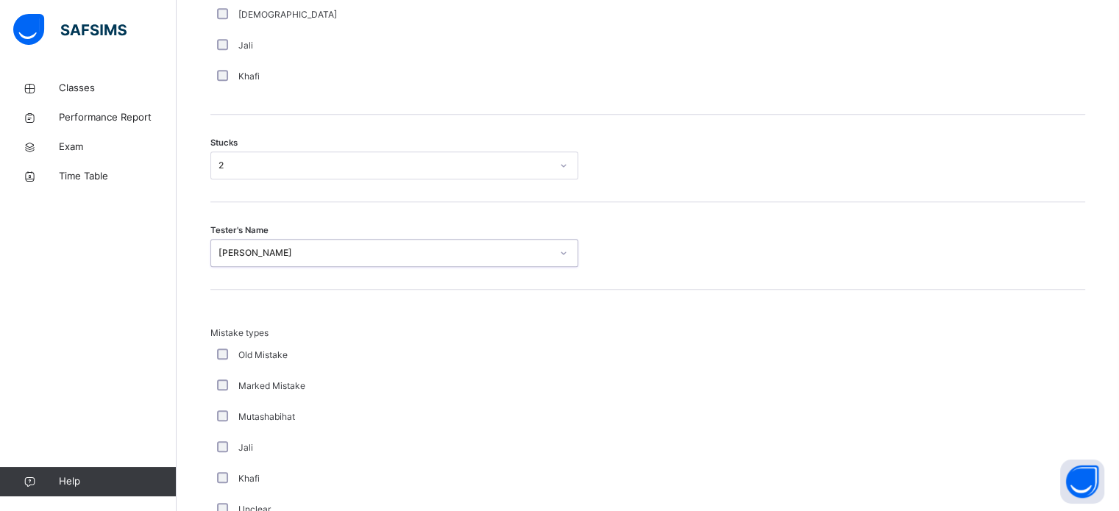
click at [269, 424] on label "Mutashabihat" at bounding box center [266, 417] width 57 height 13
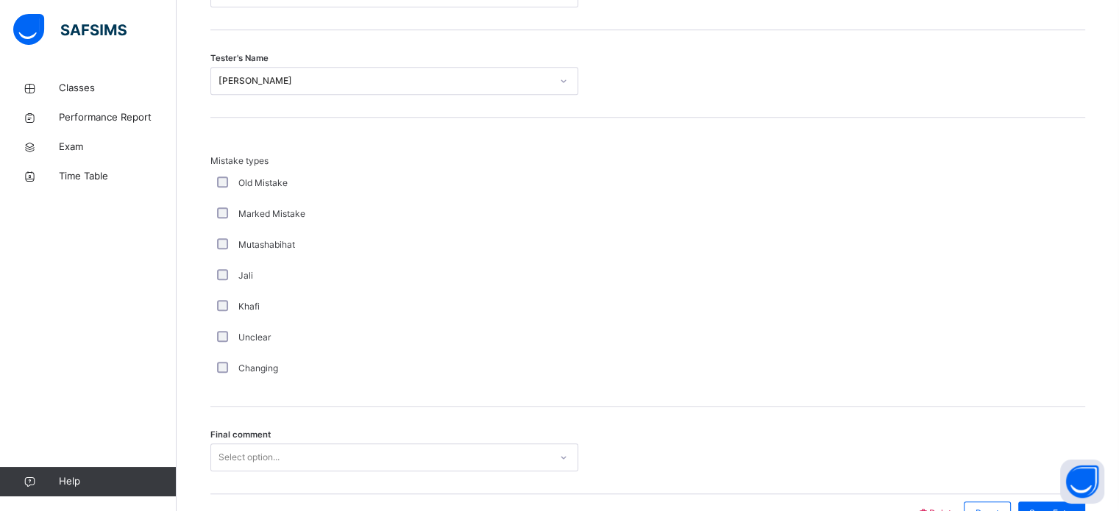
scroll to position [1443, 0]
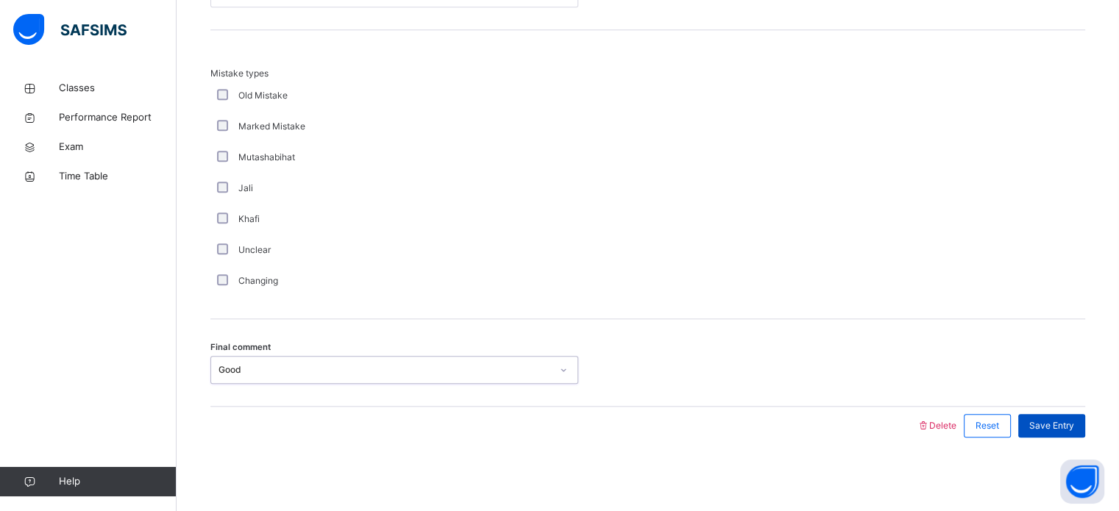
click at [1048, 422] on span "Save Entry" at bounding box center [1051, 425] width 45 height 13
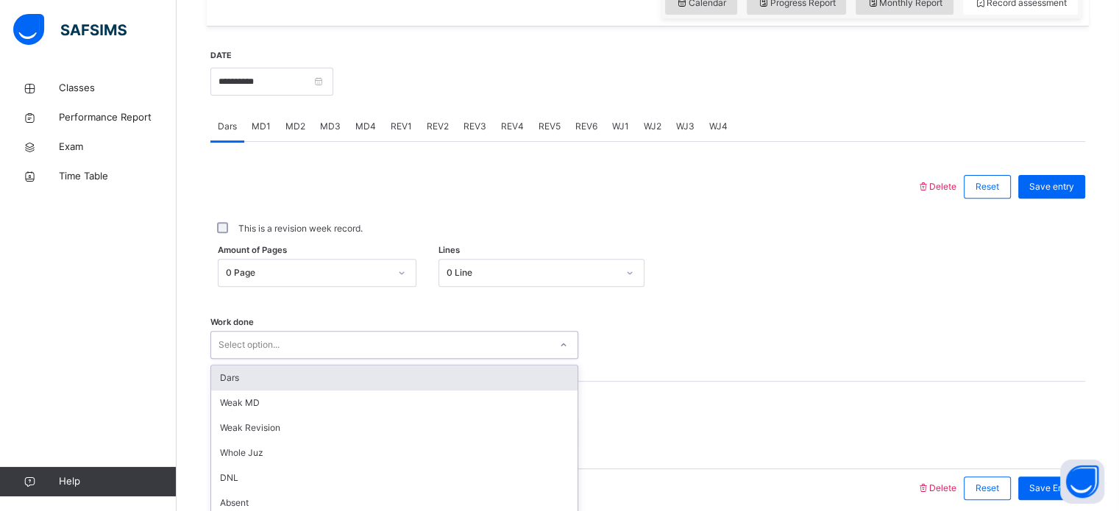
scroll to position [477, 0]
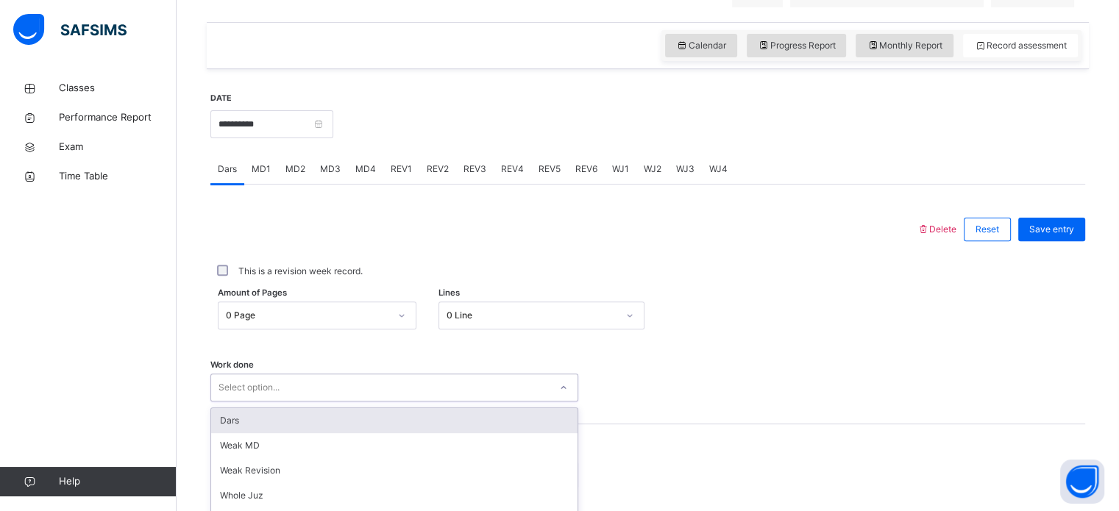
click at [694, 308] on div "Amount of Pages 0 Page Lines 0 Line" at bounding box center [647, 315] width 875 height 43
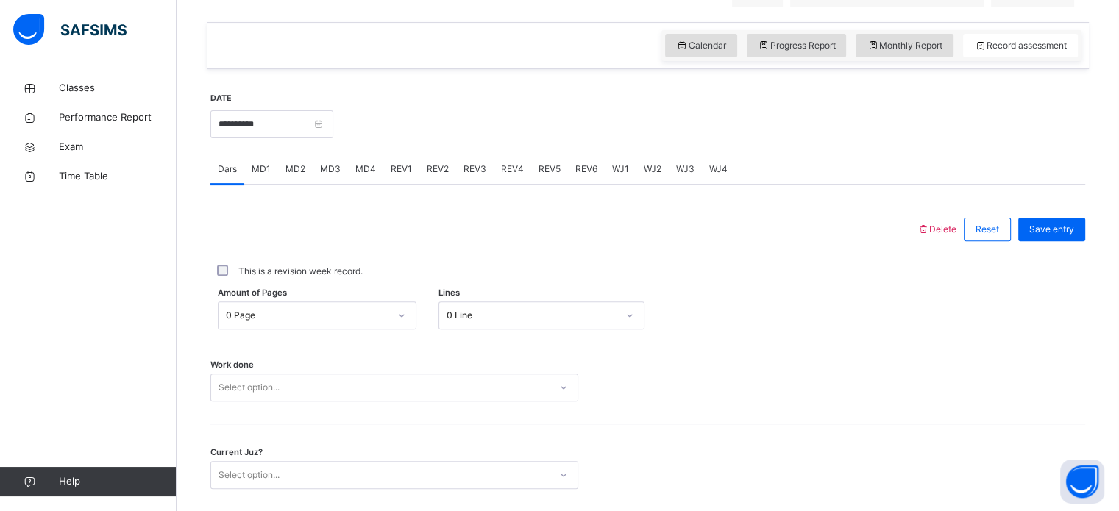
click at [280, 184] on div "MD2" at bounding box center [295, 169] width 35 height 29
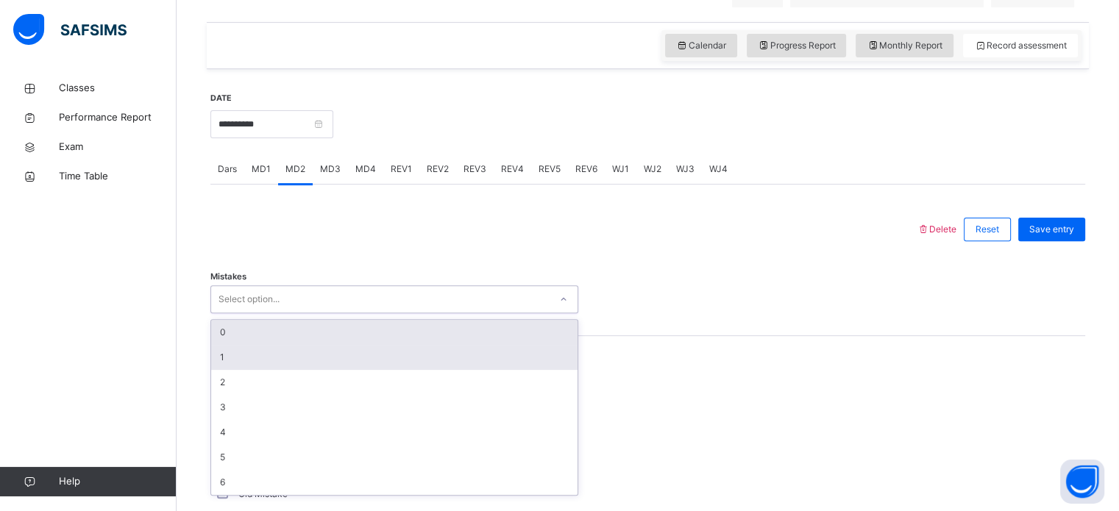
click at [241, 370] on div "1" at bounding box center [394, 357] width 366 height 25
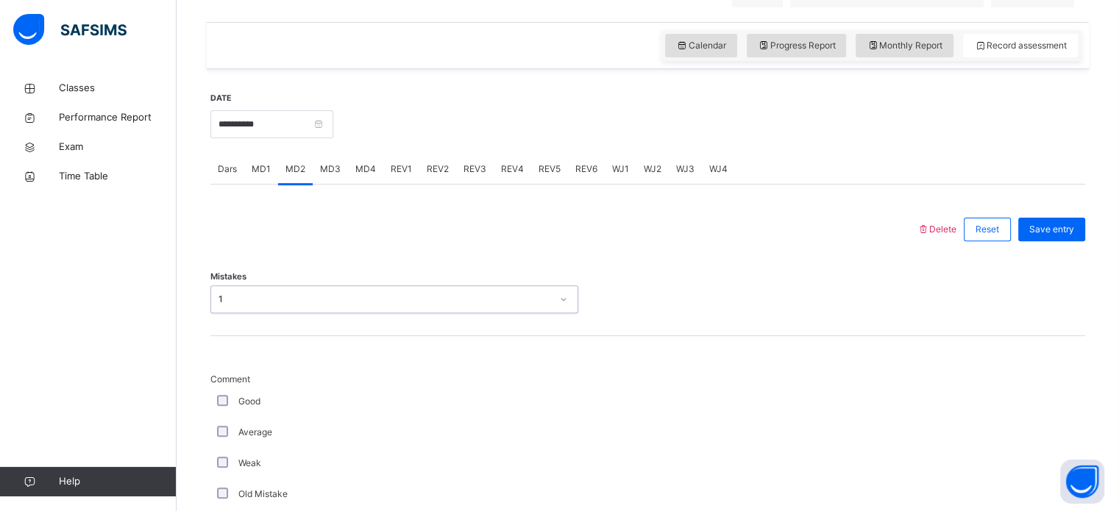
click at [274, 400] on div "Good" at bounding box center [394, 401] width 368 height 31
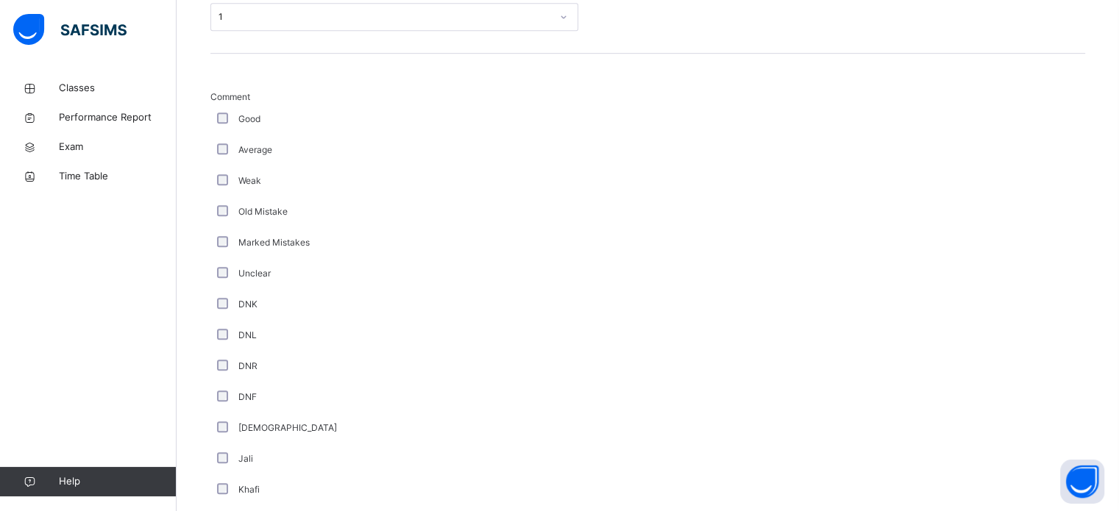
scroll to position [1012, 0]
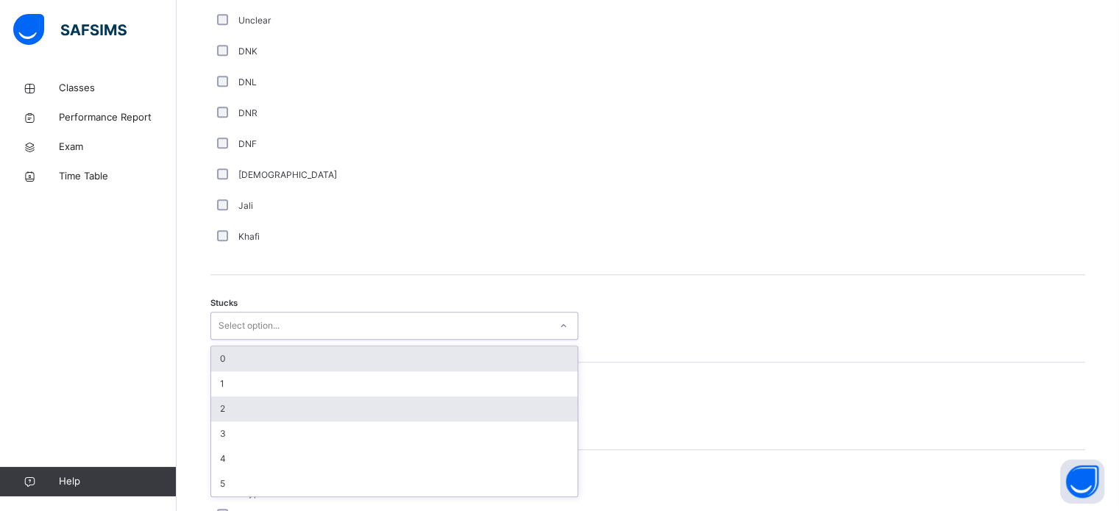
click at [270, 421] on div "2" at bounding box center [394, 409] width 366 height 25
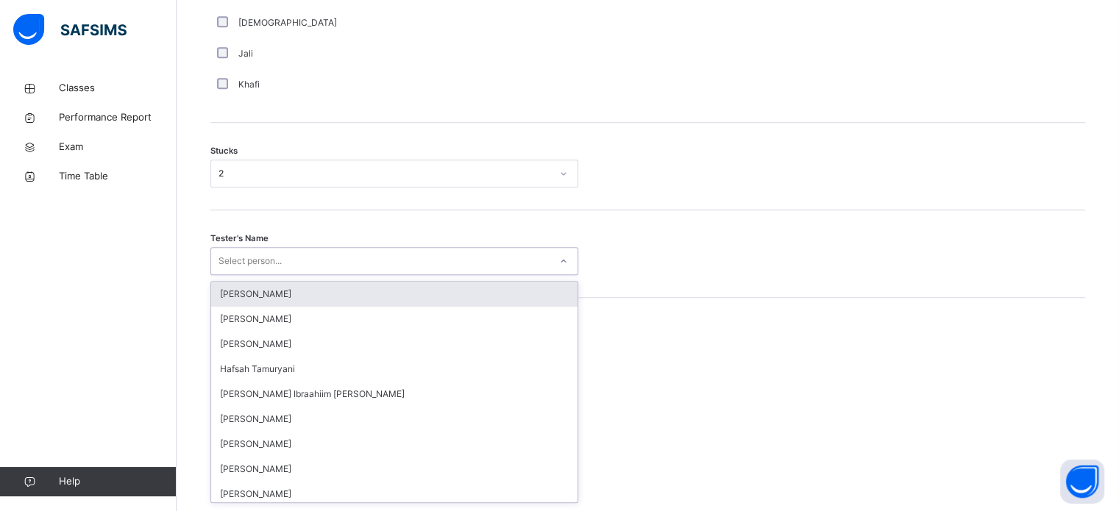
scroll to position [1173, 0]
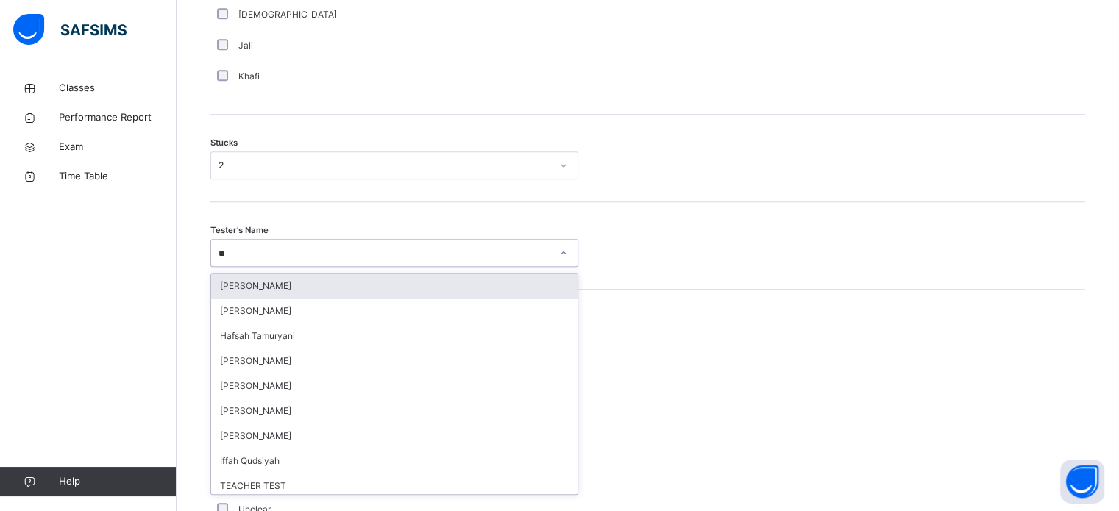
type input "***"
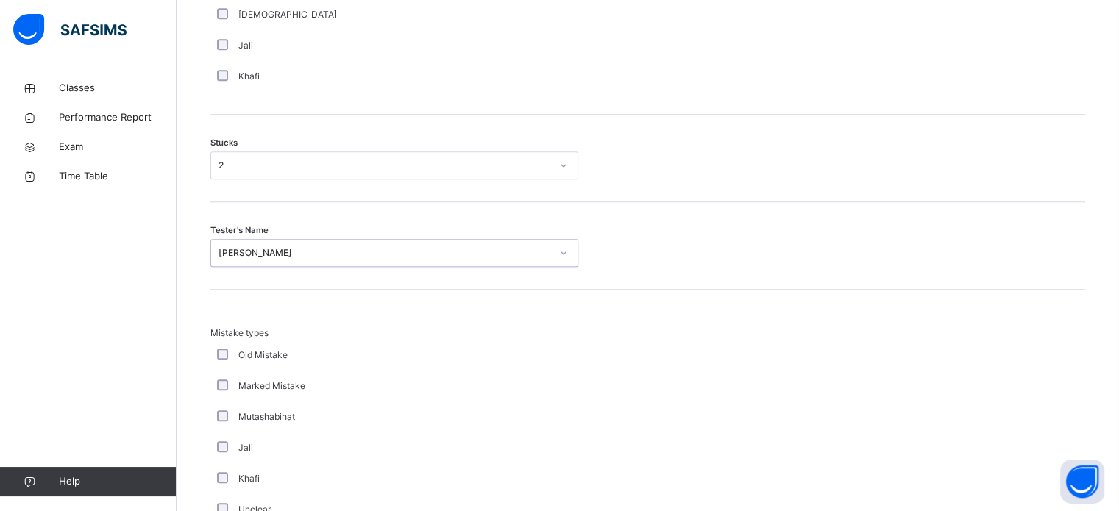
click at [736, 308] on div "Mistake types Old Mistake Marked Mistake Mutashabihat [PERSON_NAME] Unclear Cha…" at bounding box center [647, 434] width 875 height 289
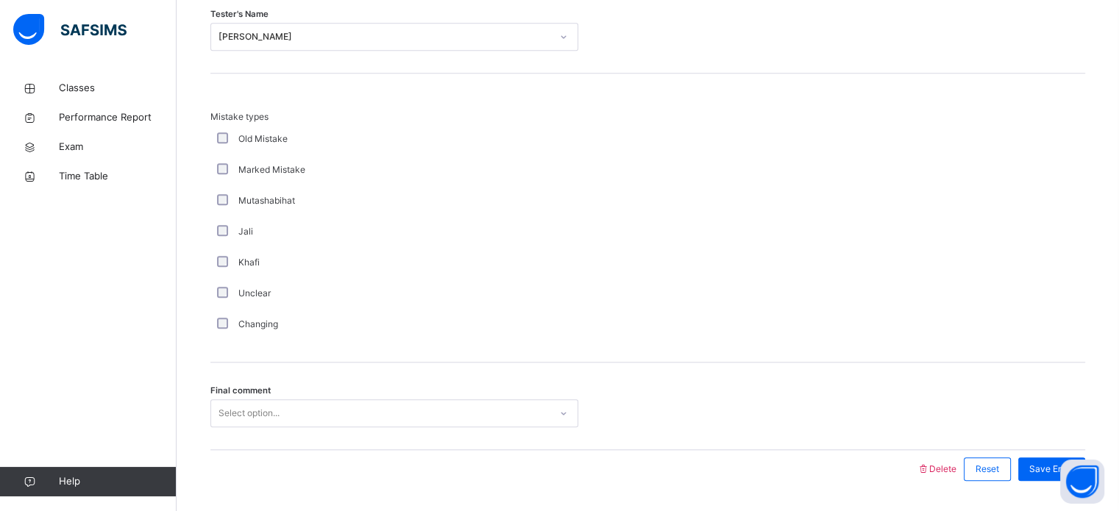
scroll to position [1443, 0]
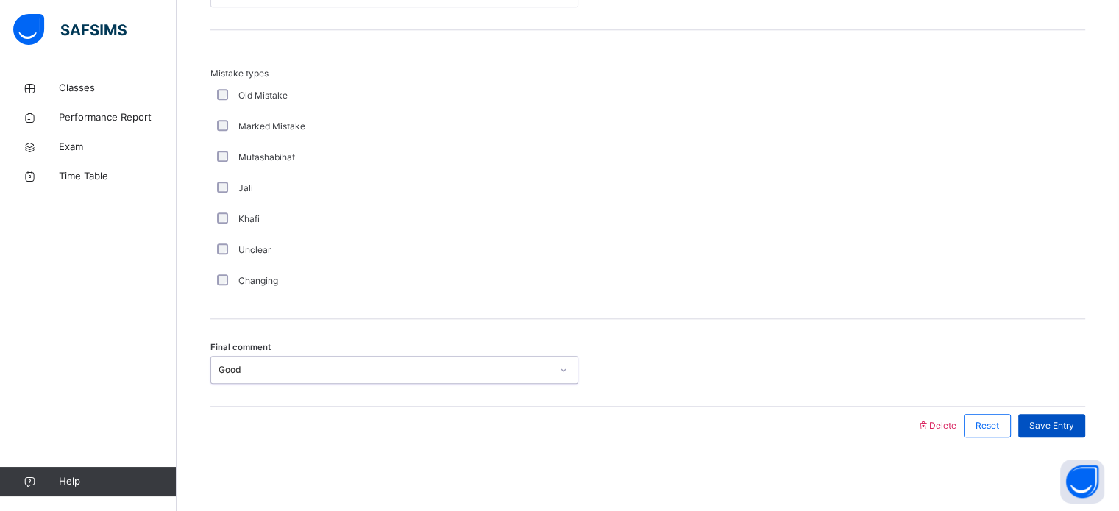
click at [1068, 422] on span "Save Entry" at bounding box center [1051, 425] width 45 height 13
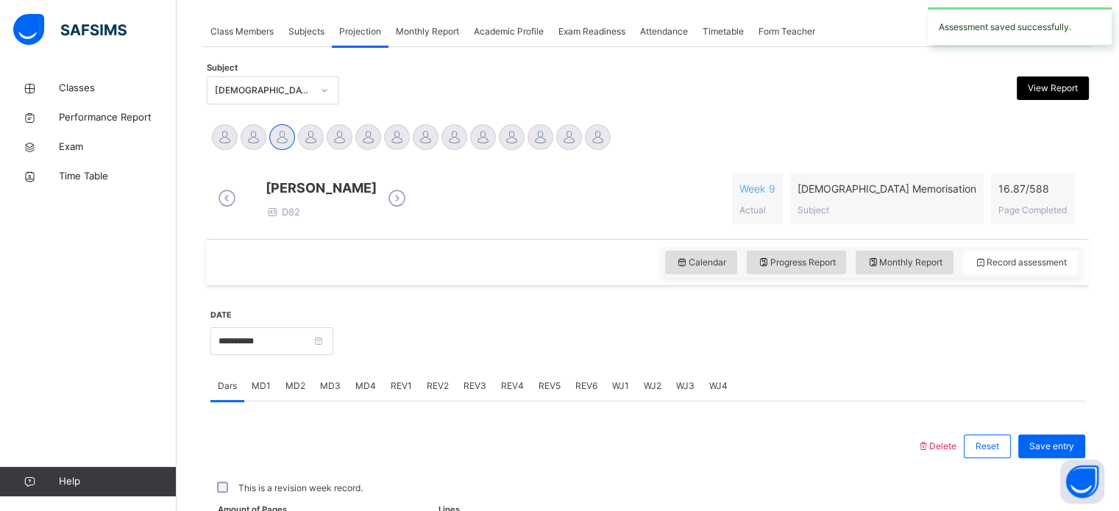
scroll to position [593, 0]
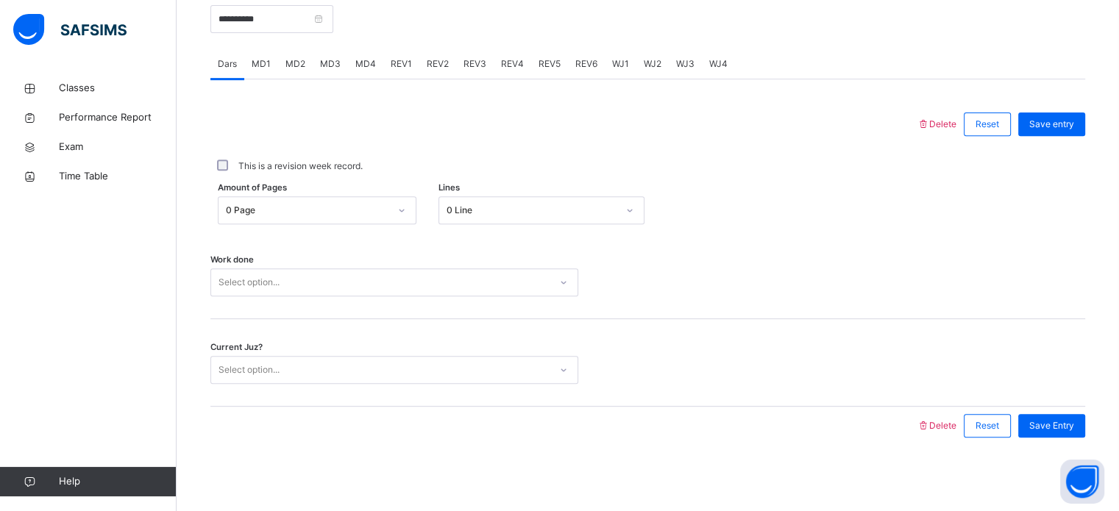
click at [361, 53] on div "MD4" at bounding box center [365, 63] width 35 height 29
click at [0, 0] on div "DNF" at bounding box center [0, 0] width 0 height 0
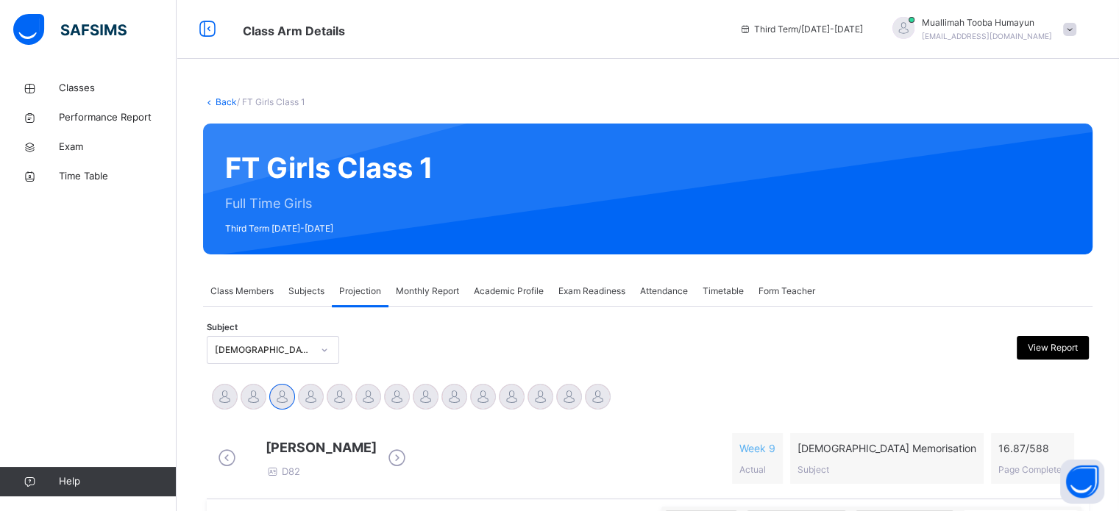
scroll to position [278, 0]
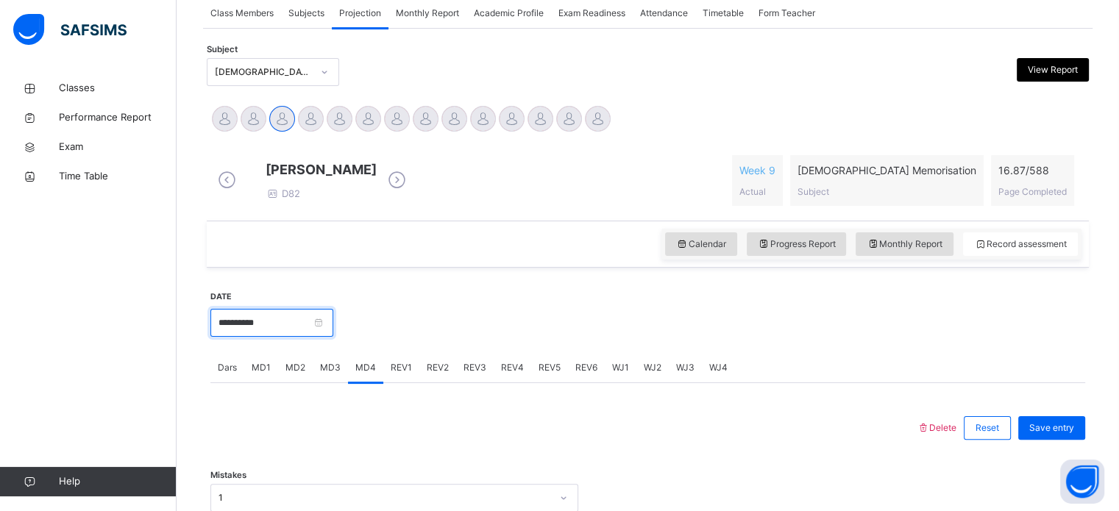
click at [333, 328] on input "**********" at bounding box center [271, 323] width 123 height 28
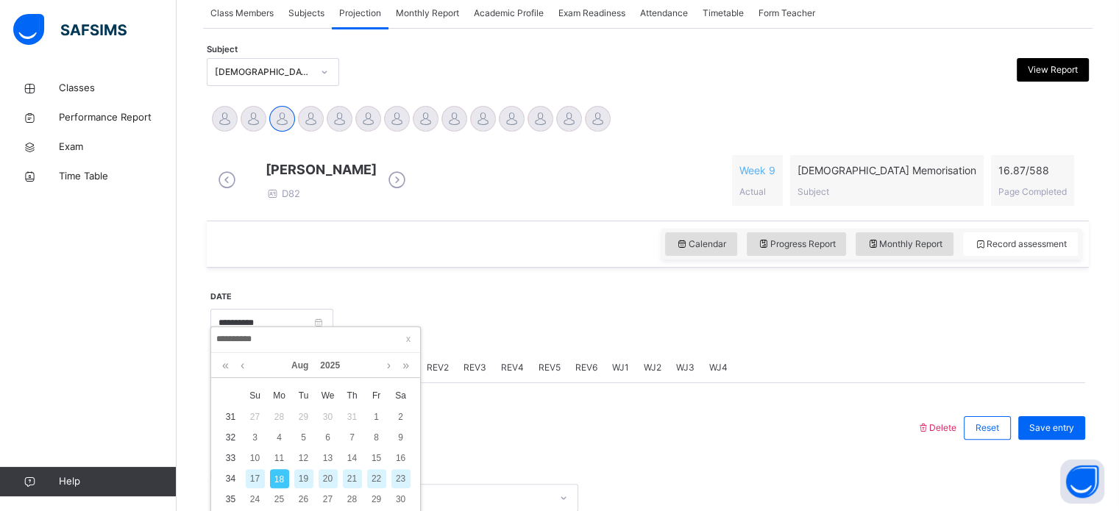
scroll to position [417, 0]
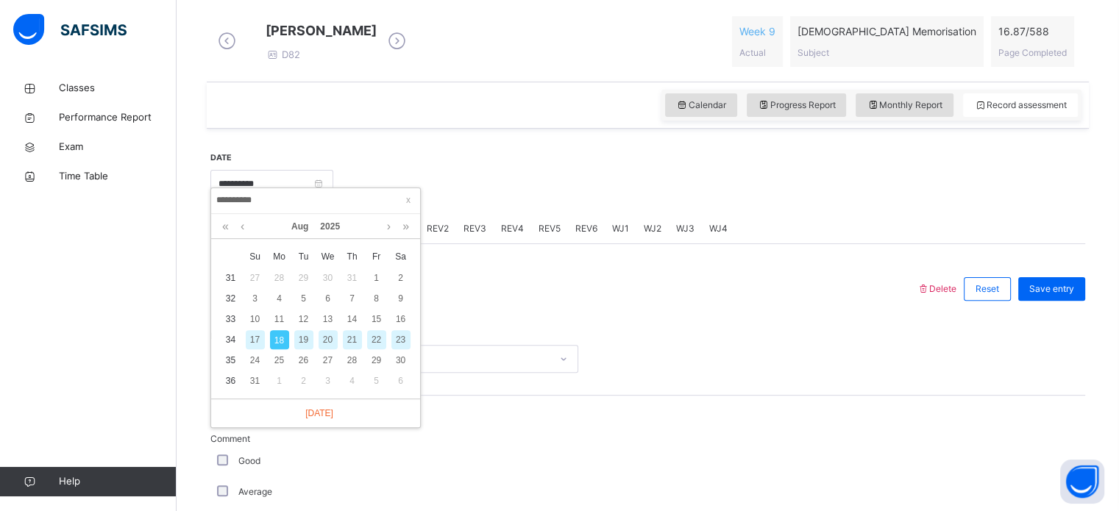
click at [445, 285] on div at bounding box center [564, 289] width 692 height 38
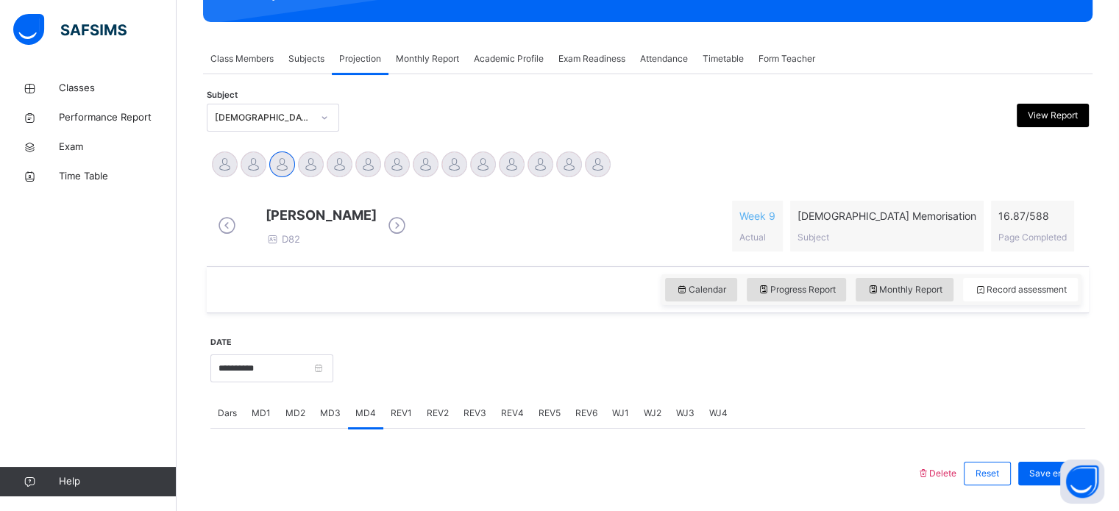
scroll to position [232, 0]
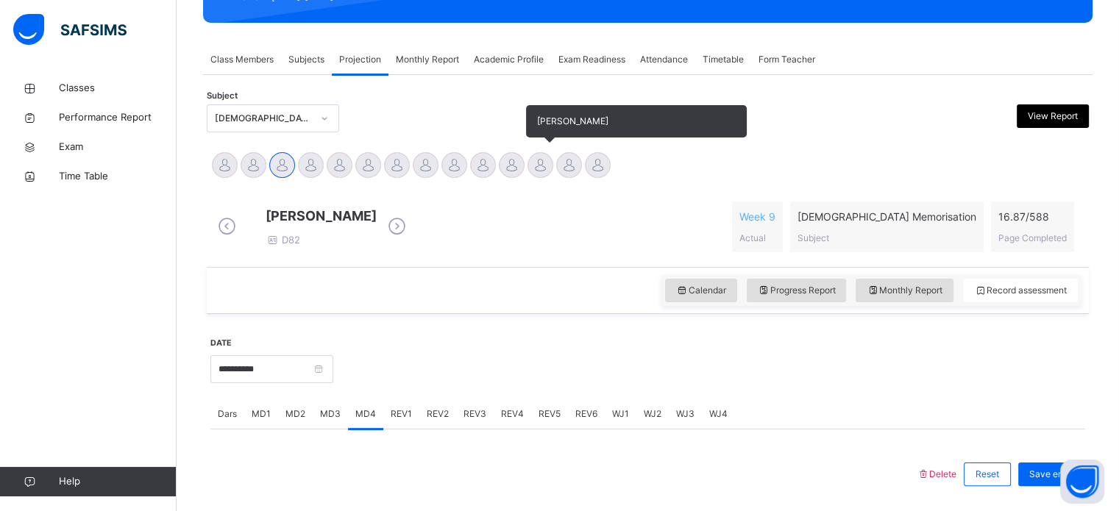
click at [538, 155] on div at bounding box center [541, 165] width 26 height 26
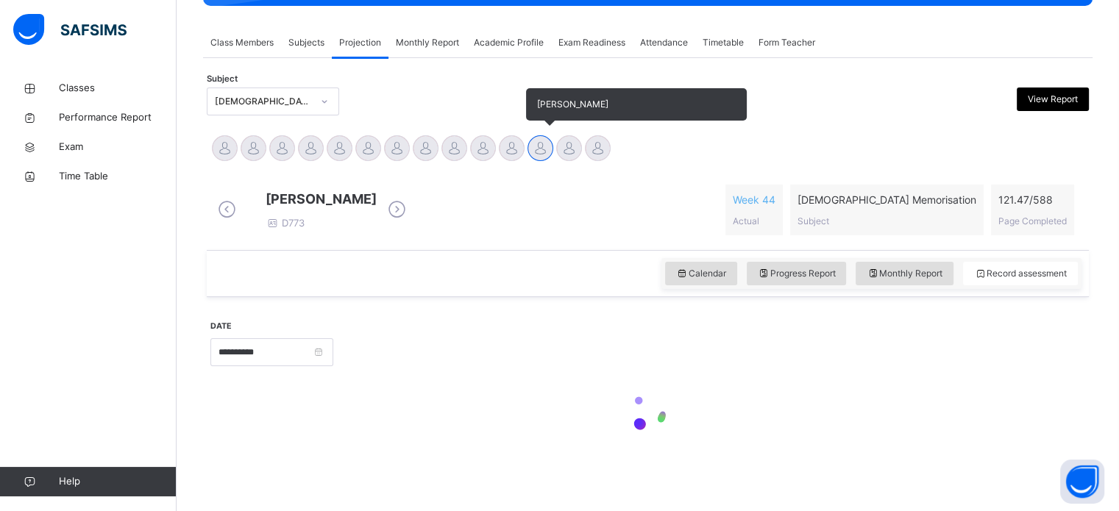
scroll to position [260, 0]
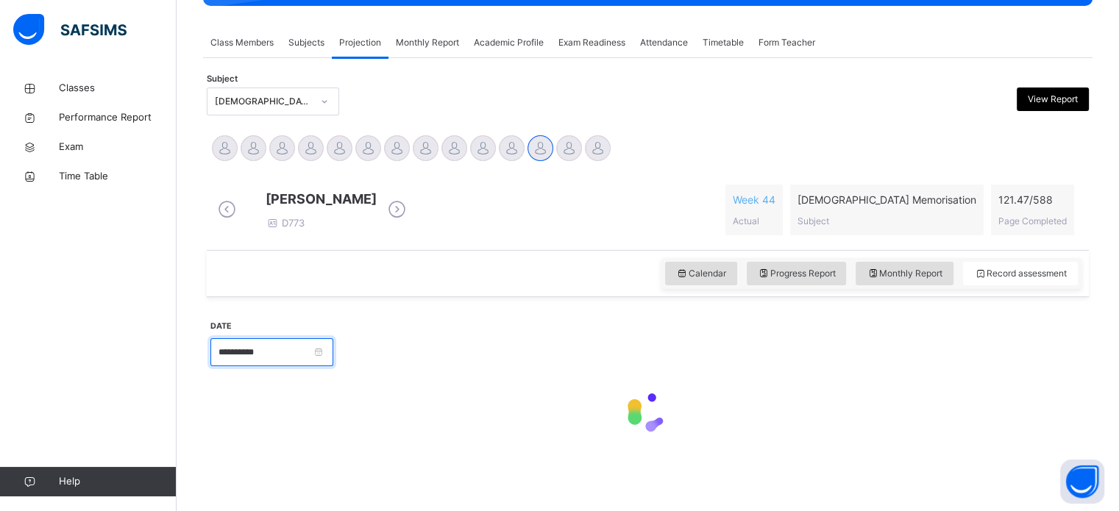
click at [333, 350] on input "**********" at bounding box center [271, 352] width 123 height 28
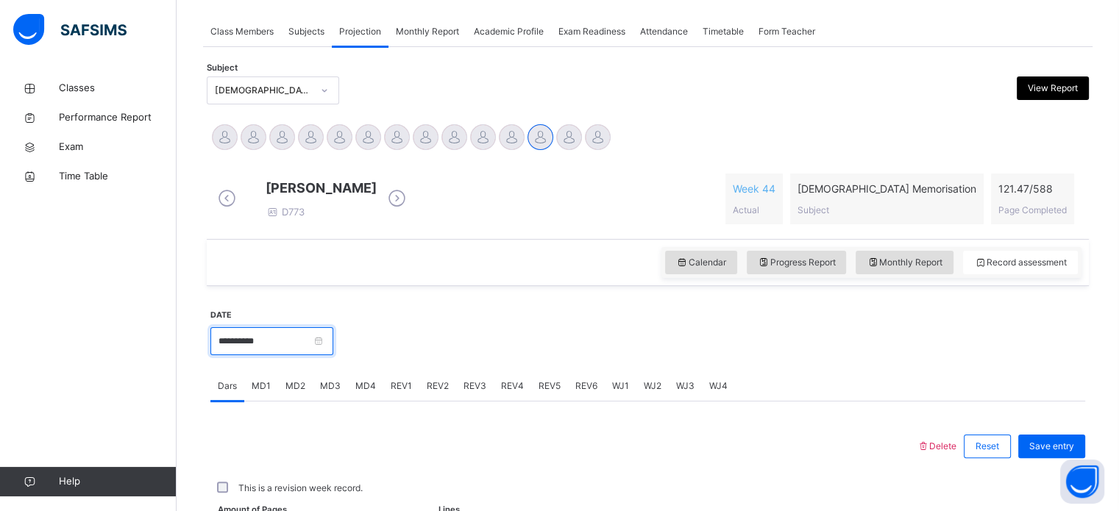
click at [333, 327] on input "**********" at bounding box center [271, 341] width 123 height 28
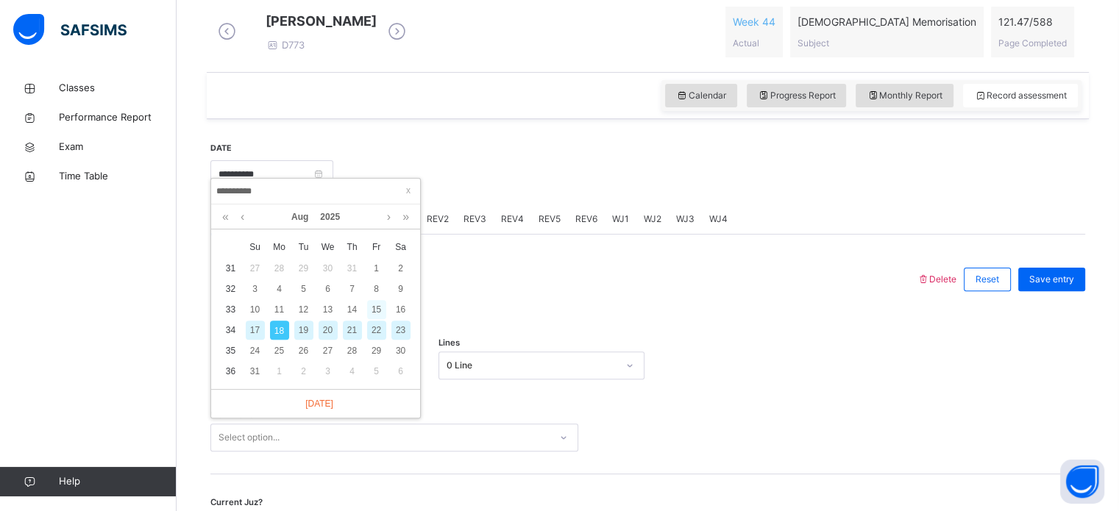
click at [374, 306] on div "15" at bounding box center [376, 309] width 19 height 19
type input "**********"
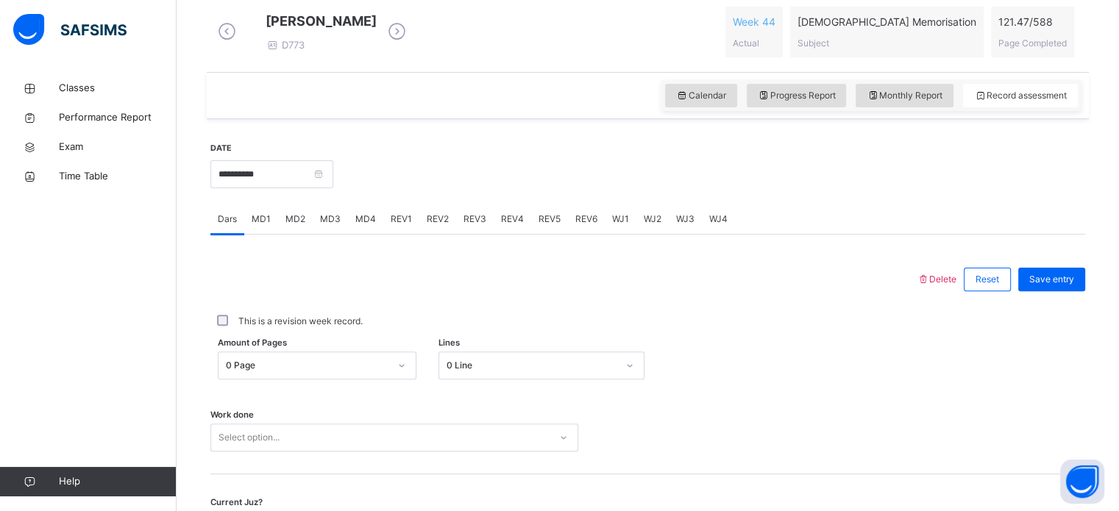
scroll to position [572, 0]
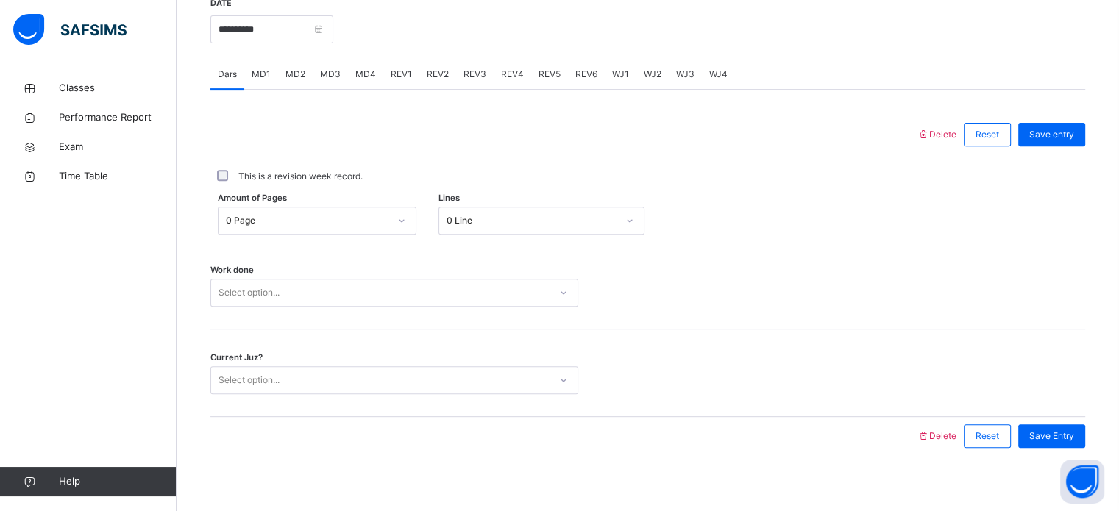
click at [465, 327] on div "Work done Select option..." at bounding box center [647, 286] width 875 height 88
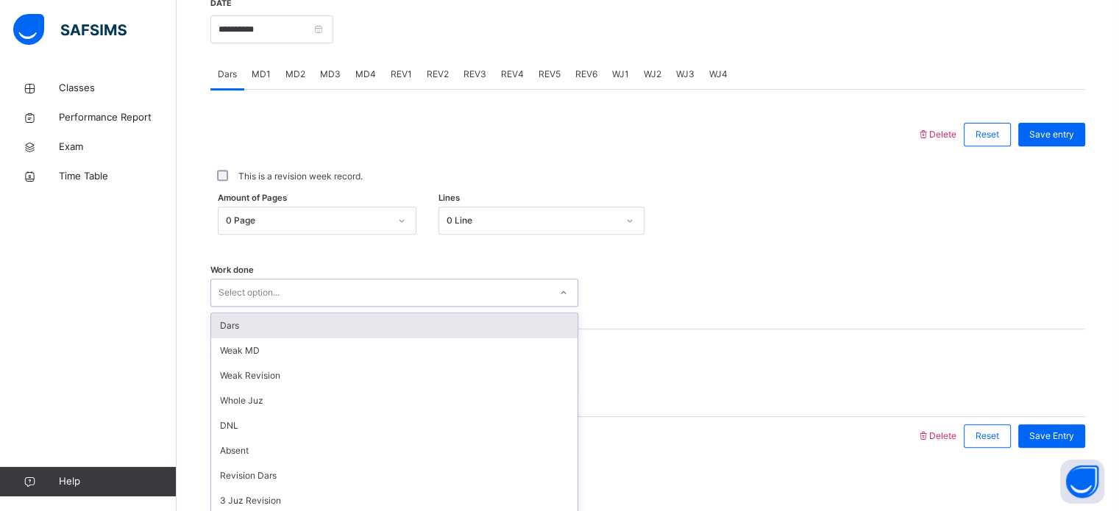
scroll to position [593, 0]
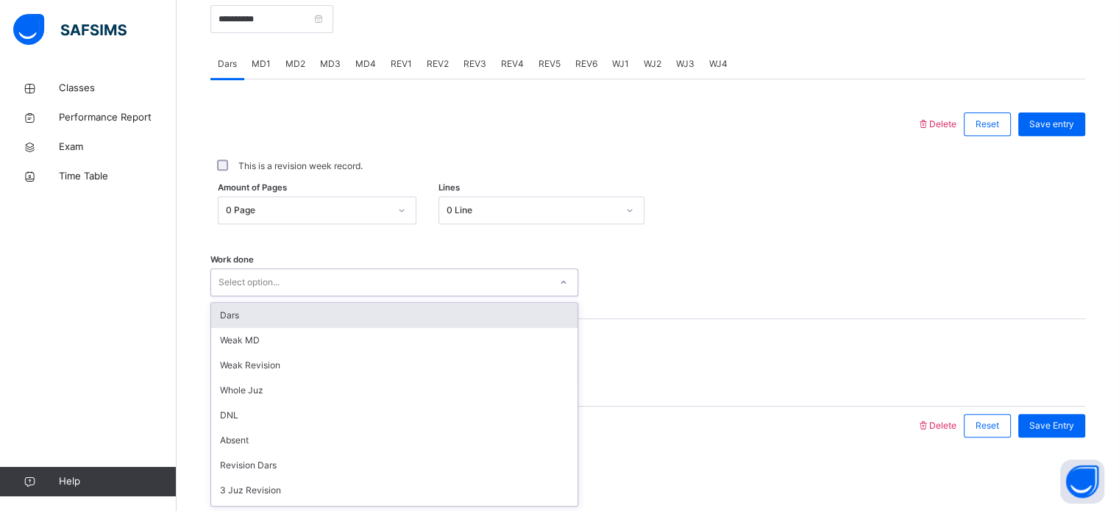
click at [726, 293] on div "Work done option Dars focused, 1 of 14. 14 results available. Use Up and Down t…" at bounding box center [647, 283] width 875 height 28
type input "*"
type input "***"
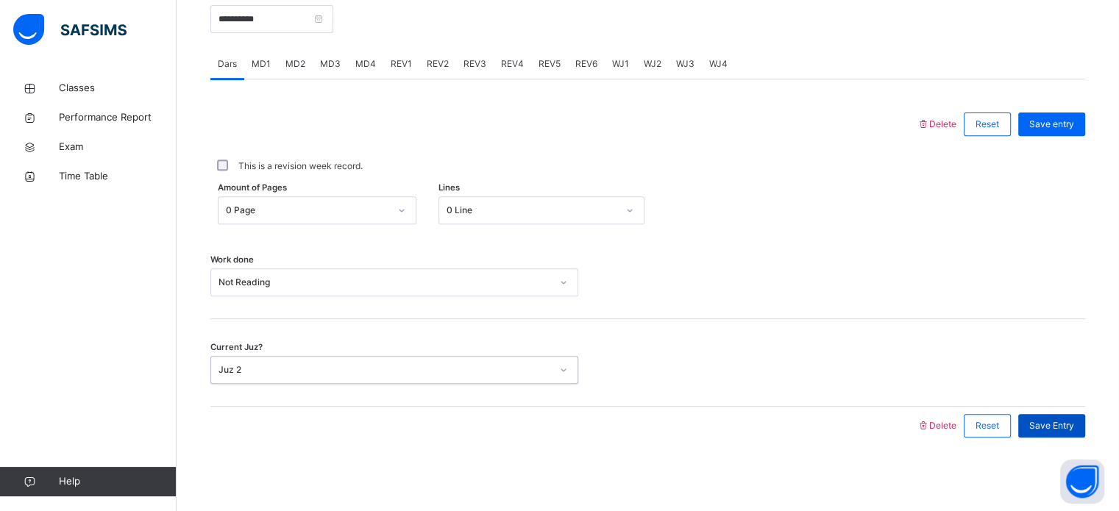
click at [1062, 423] on span "Save Entry" at bounding box center [1051, 425] width 45 height 13
click at [536, 91] on div "Delete Reset Save entry This is a revision week record. Amount of Pages 0 Page …" at bounding box center [647, 262] width 875 height 366
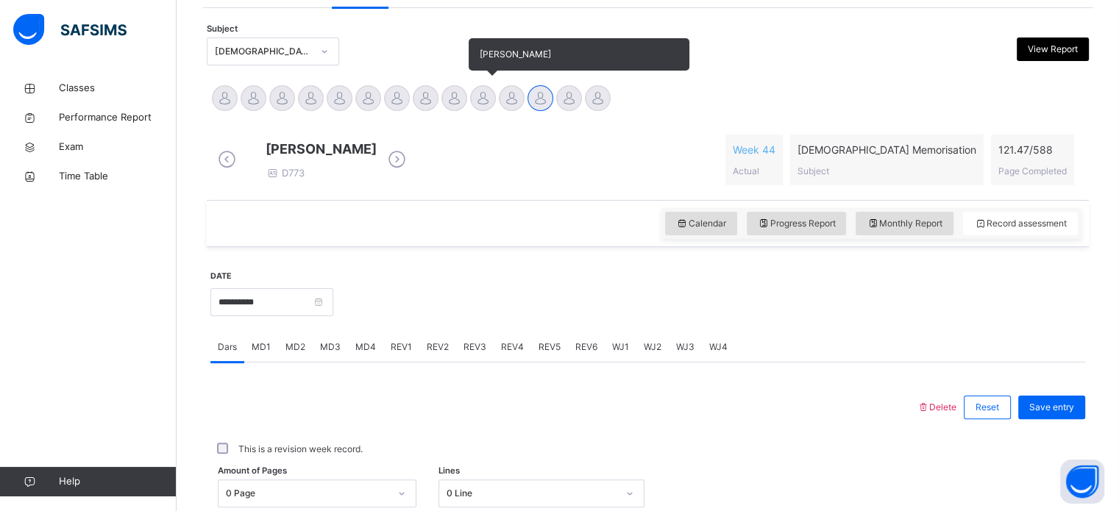
click at [478, 100] on div at bounding box center [483, 98] width 26 height 26
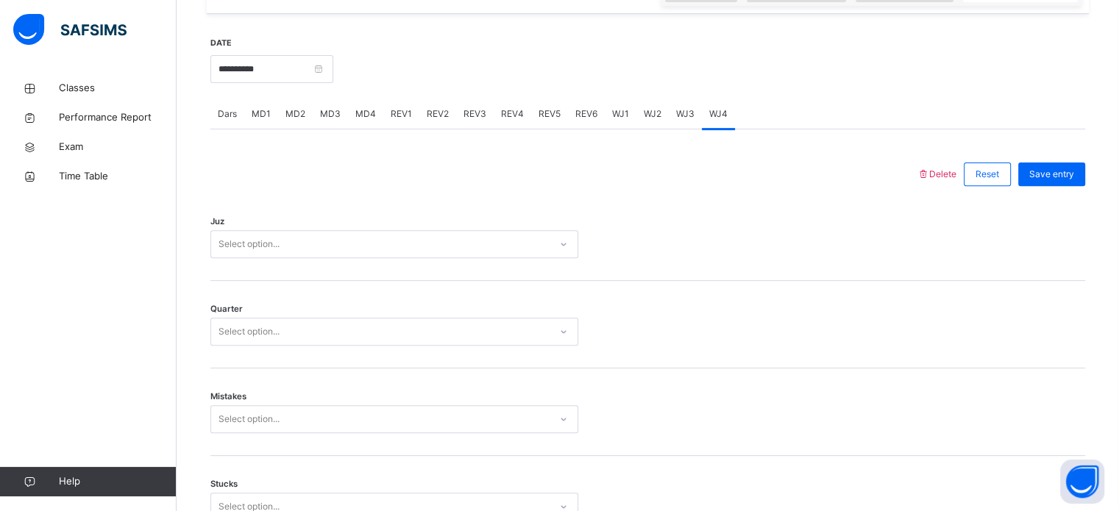
scroll to position [561, 0]
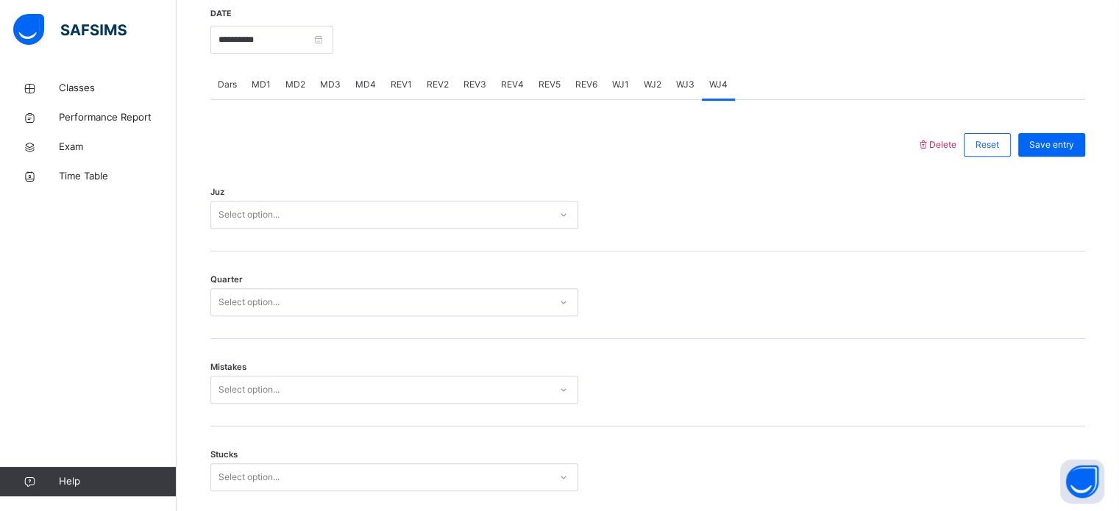
click at [402, 91] on span "REV1" at bounding box center [401, 84] width 21 height 13
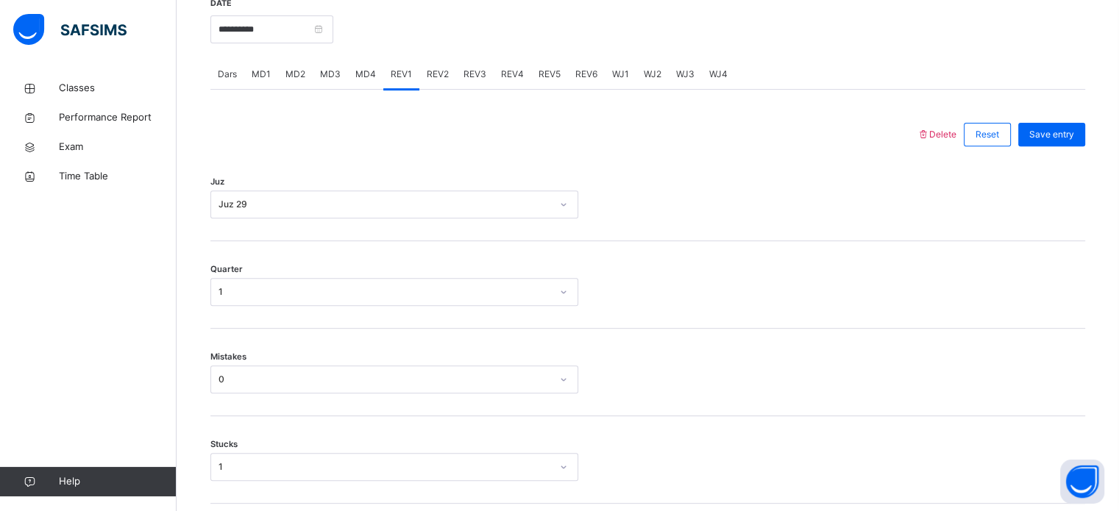
scroll to position [574, 0]
click at [478, 132] on div at bounding box center [564, 132] width 692 height 38
click at [494, 277] on div "Quarter 1" at bounding box center [647, 283] width 875 height 88
click at [506, 327] on div "Quarter 1" at bounding box center [647, 283] width 875 height 88
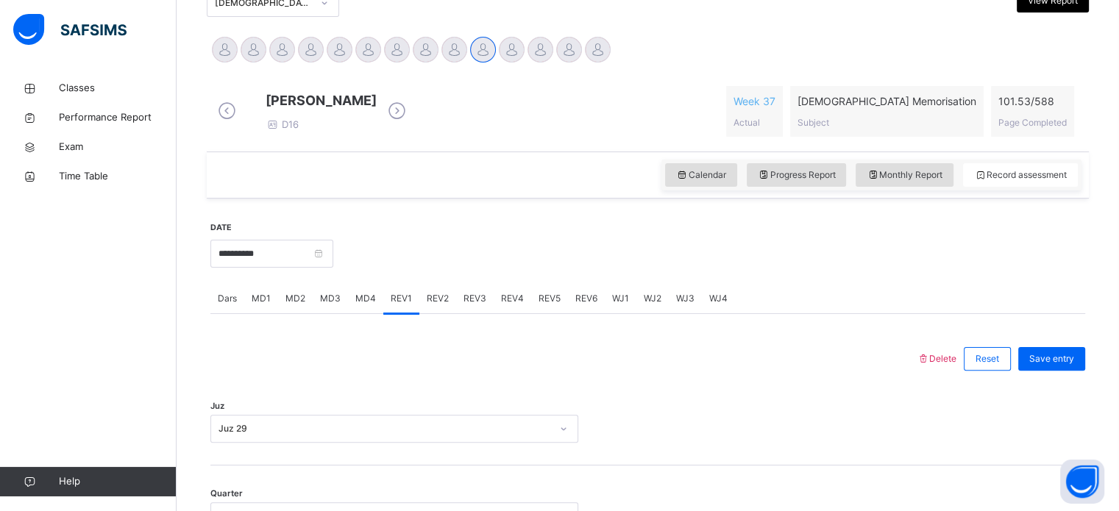
scroll to position [347, 0]
click at [444, 313] on div "REV2" at bounding box center [437, 298] width 37 height 29
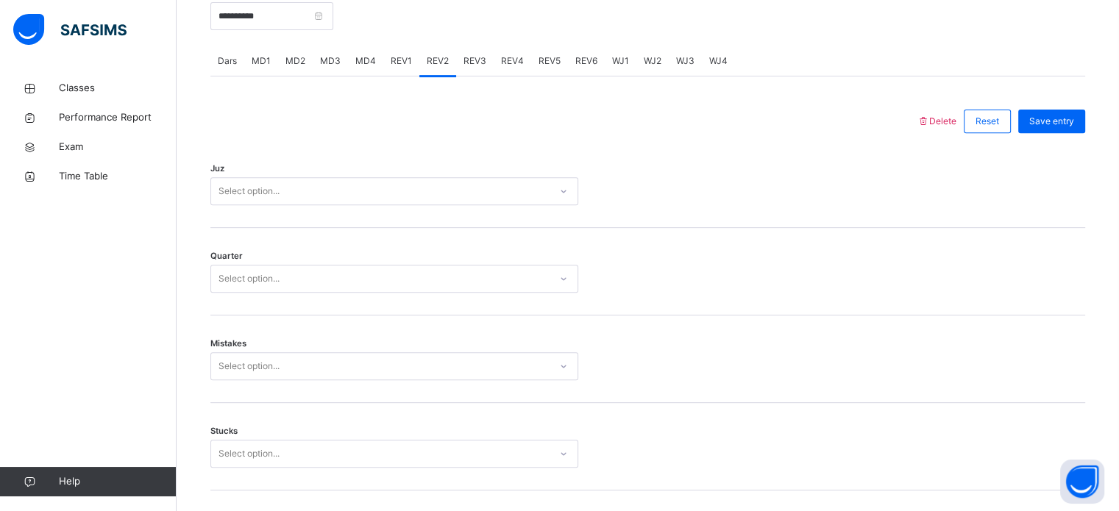
scroll to position [509, 0]
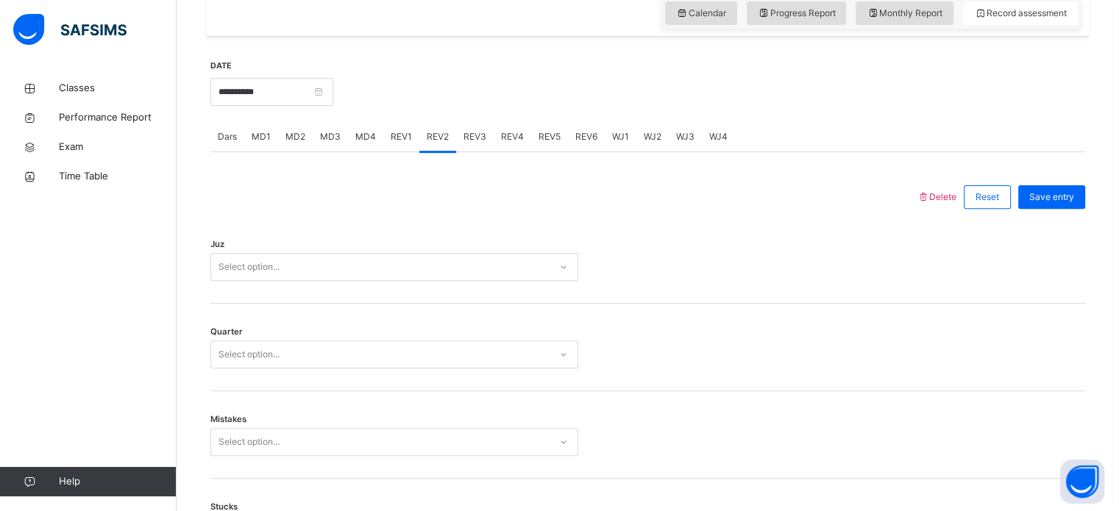
click at [478, 152] on div "REV3" at bounding box center [475, 136] width 38 height 29
click at [518, 143] on span "REV4" at bounding box center [512, 136] width 23 height 13
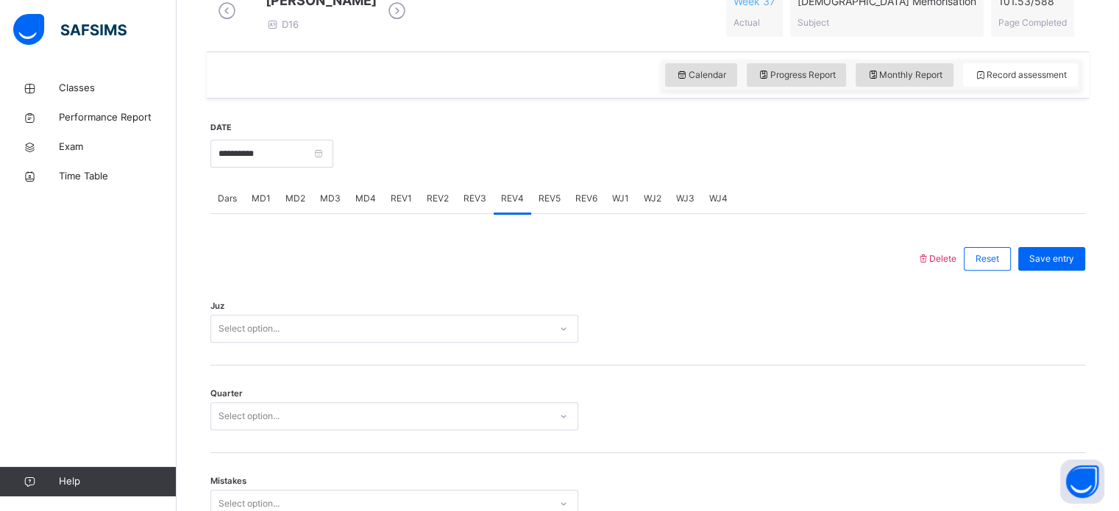
scroll to position [440, 0]
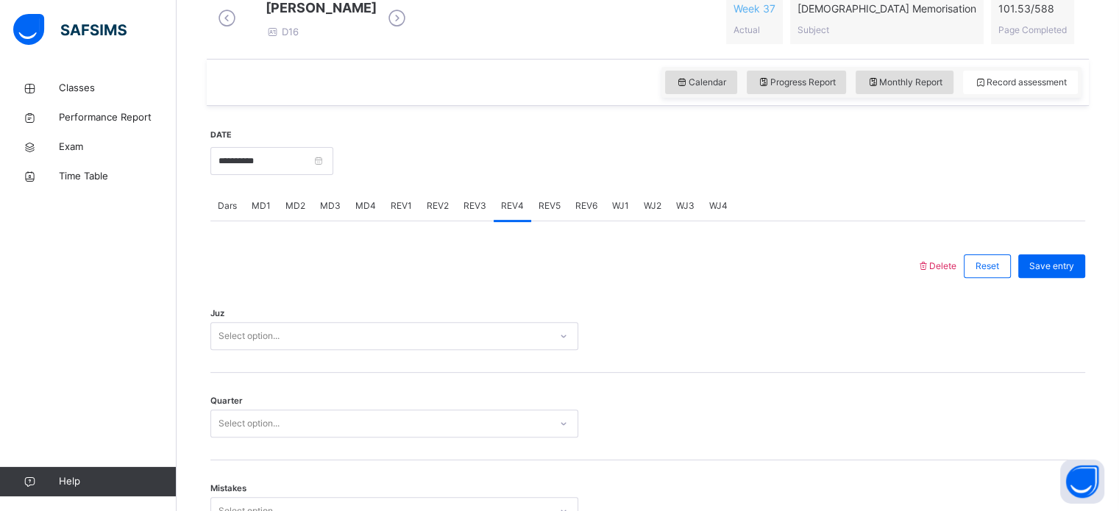
click at [446, 221] on div "REV2" at bounding box center [437, 205] width 37 height 29
click at [475, 213] on span "REV3" at bounding box center [475, 205] width 23 height 13
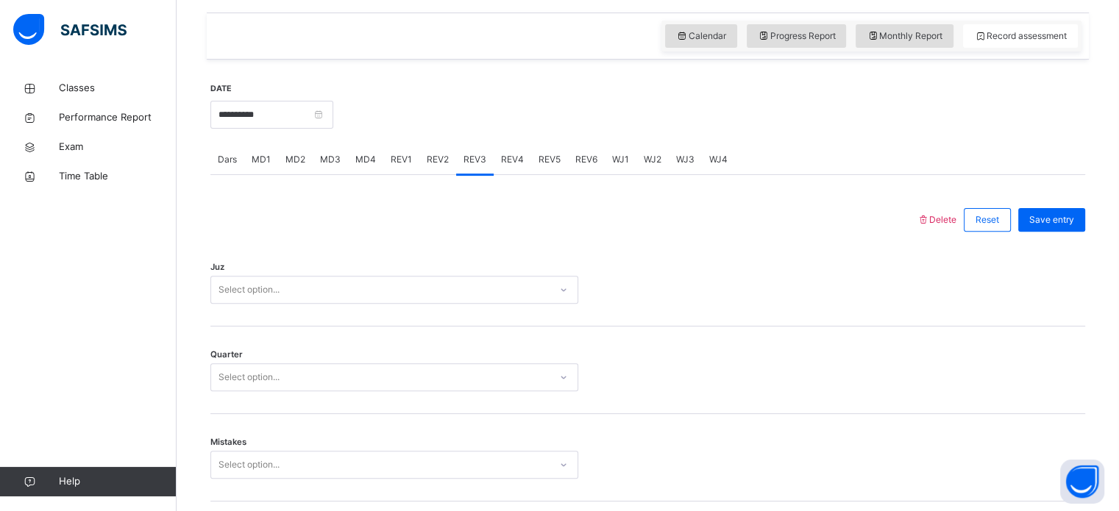
scroll to position [489, 0]
click at [410, 172] on div "REV1" at bounding box center [401, 157] width 36 height 29
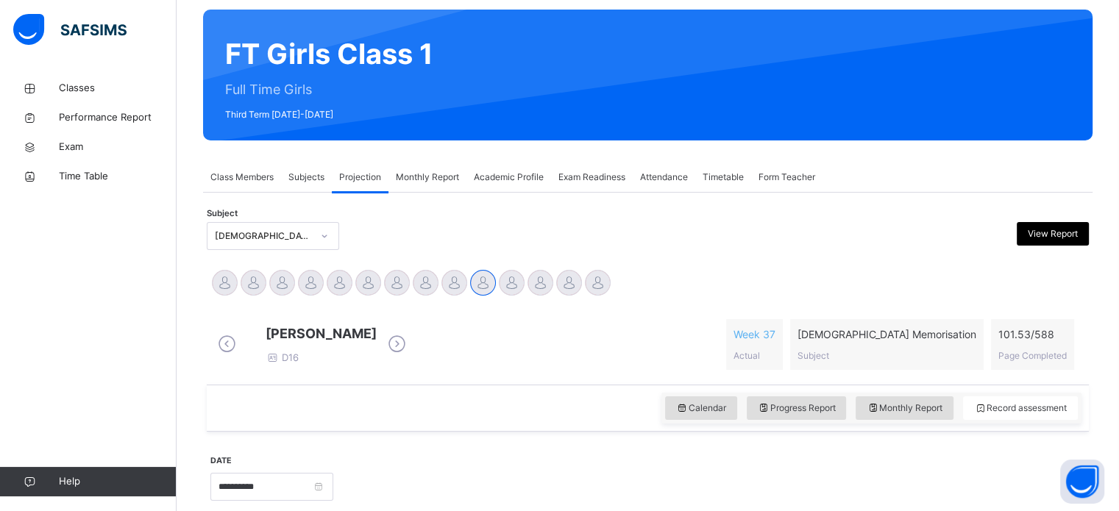
scroll to position [143, 0]
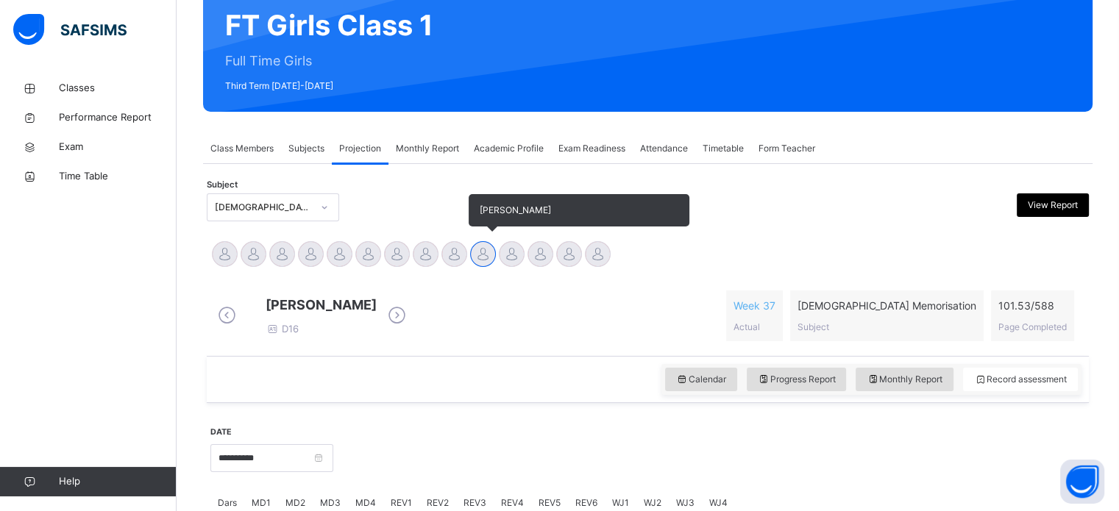
click at [489, 252] on div at bounding box center [483, 254] width 26 height 26
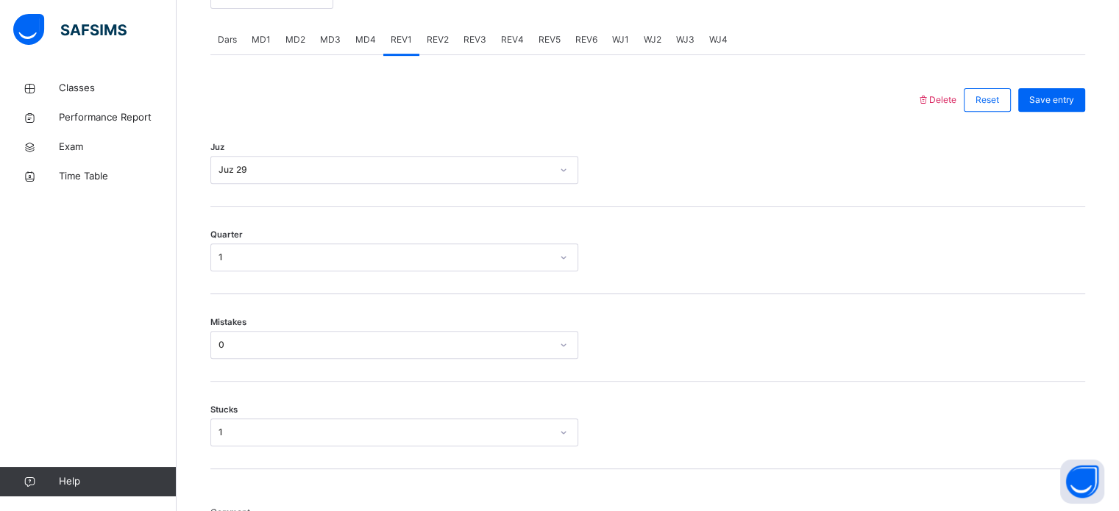
scroll to position [608, 0]
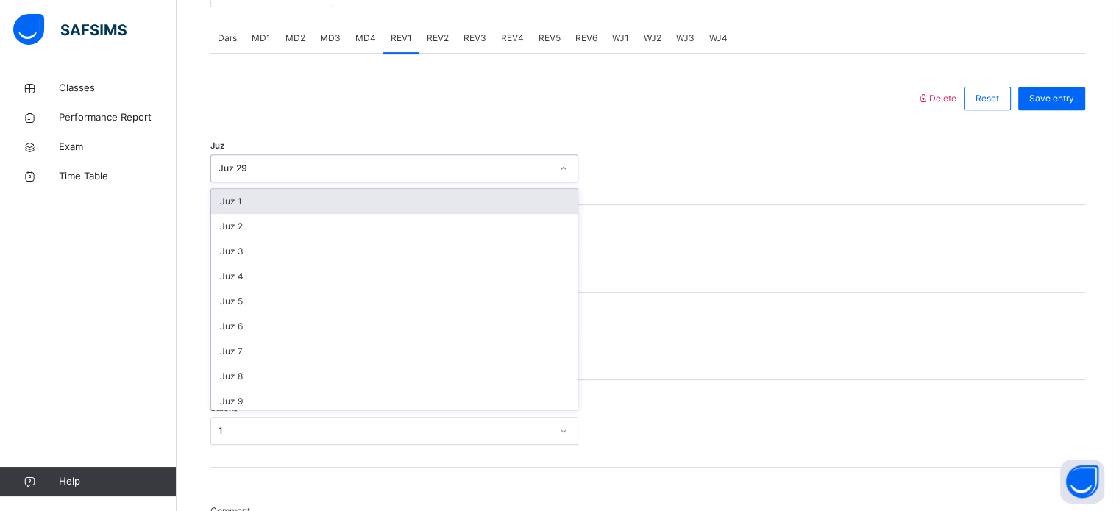
click at [709, 258] on div at bounding box center [648, 256] width 124 height 28
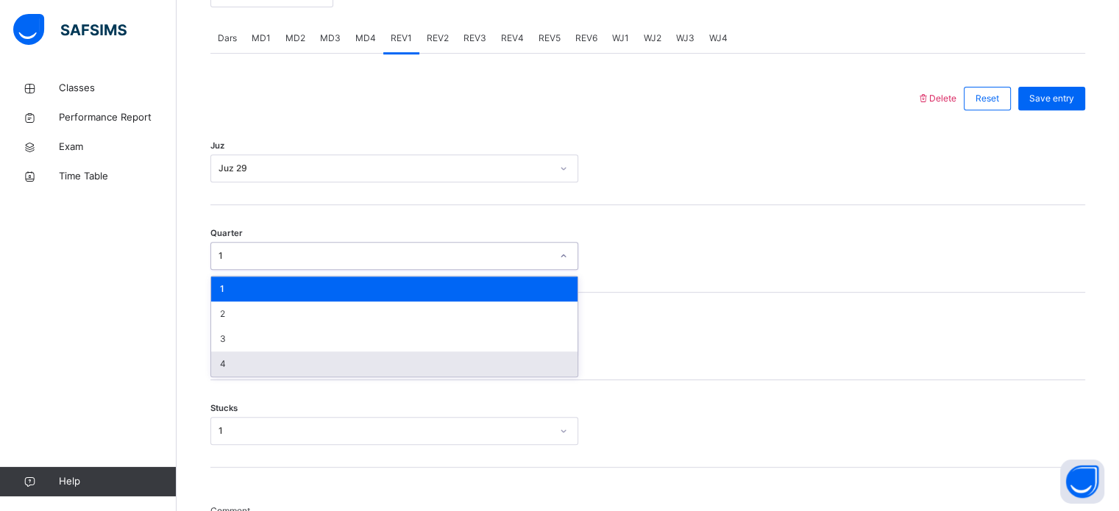
click at [252, 377] on div "4" at bounding box center [394, 364] width 366 height 25
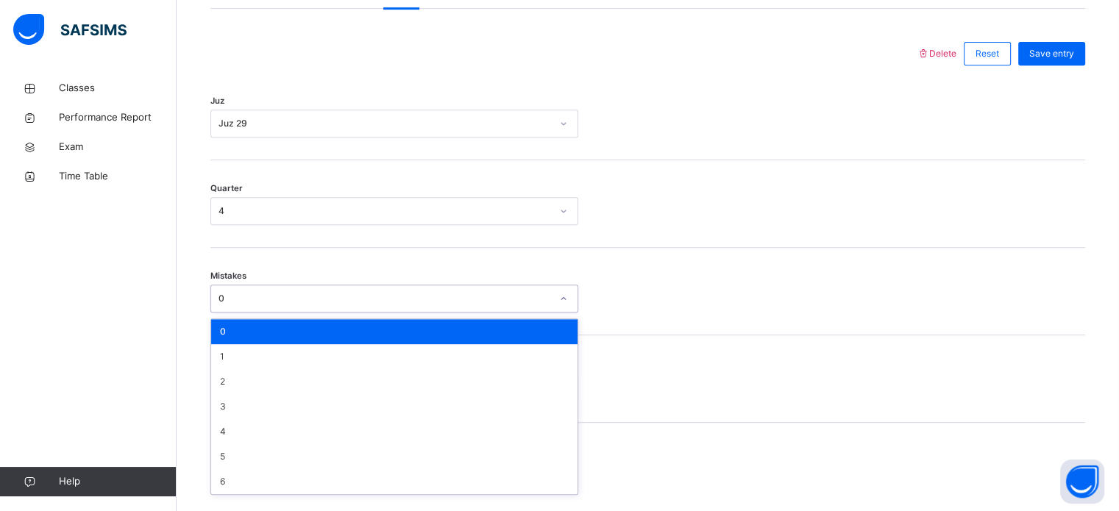
scroll to position [653, 0]
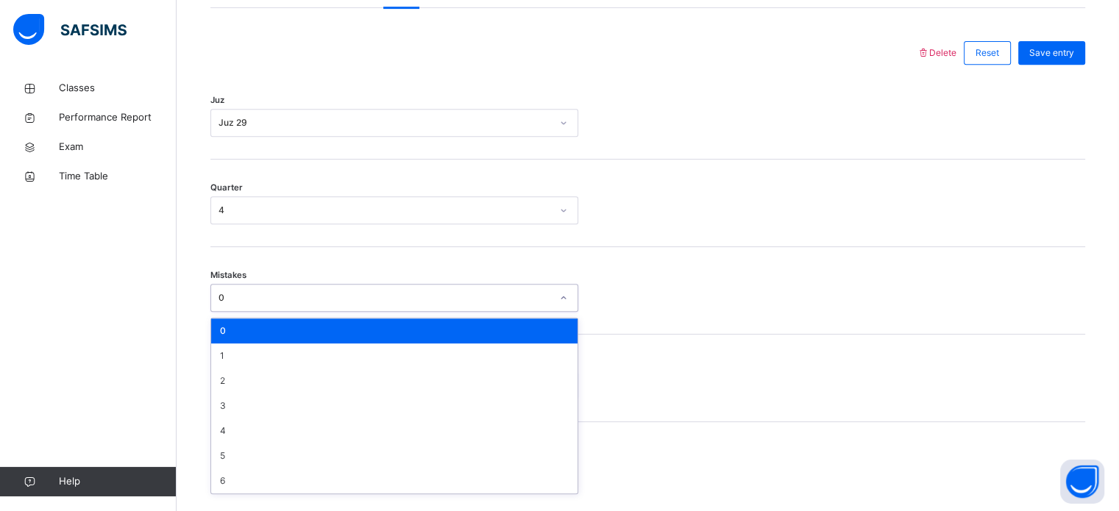
click at [269, 344] on div "0" at bounding box center [394, 331] width 366 height 25
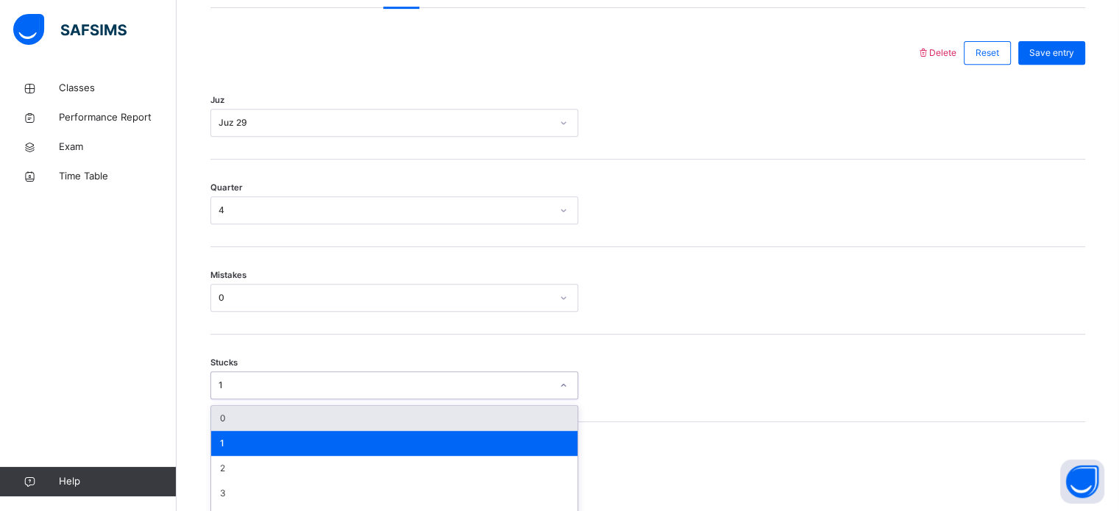
scroll to position [715, 0]
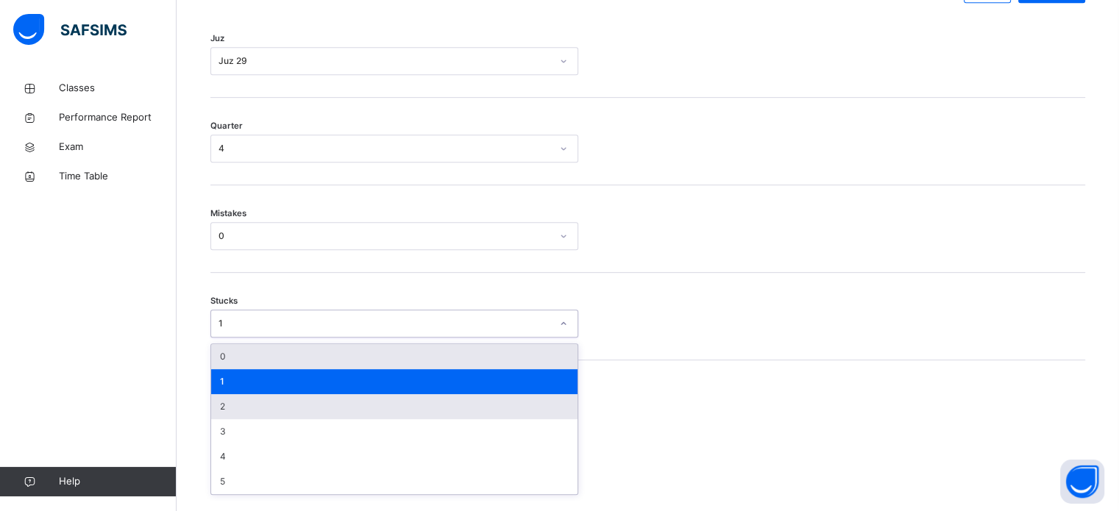
click at [239, 419] on div "2" at bounding box center [394, 406] width 366 height 25
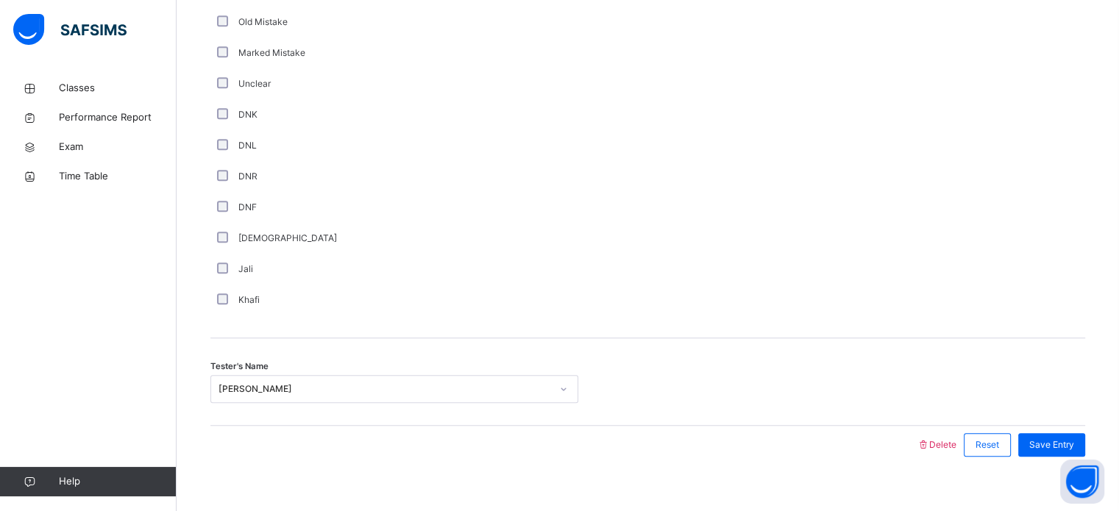
scroll to position [1241, 0]
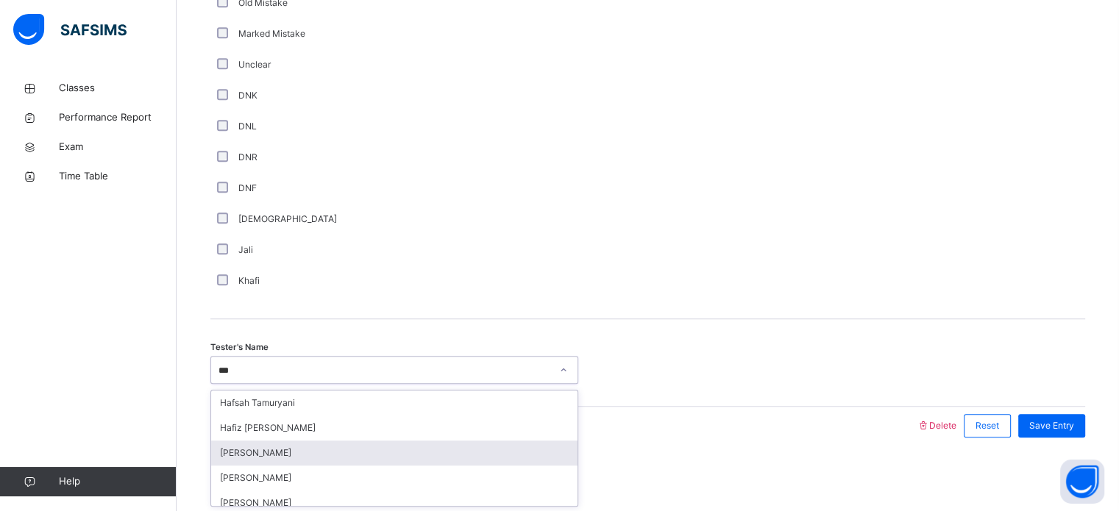
type input "****"
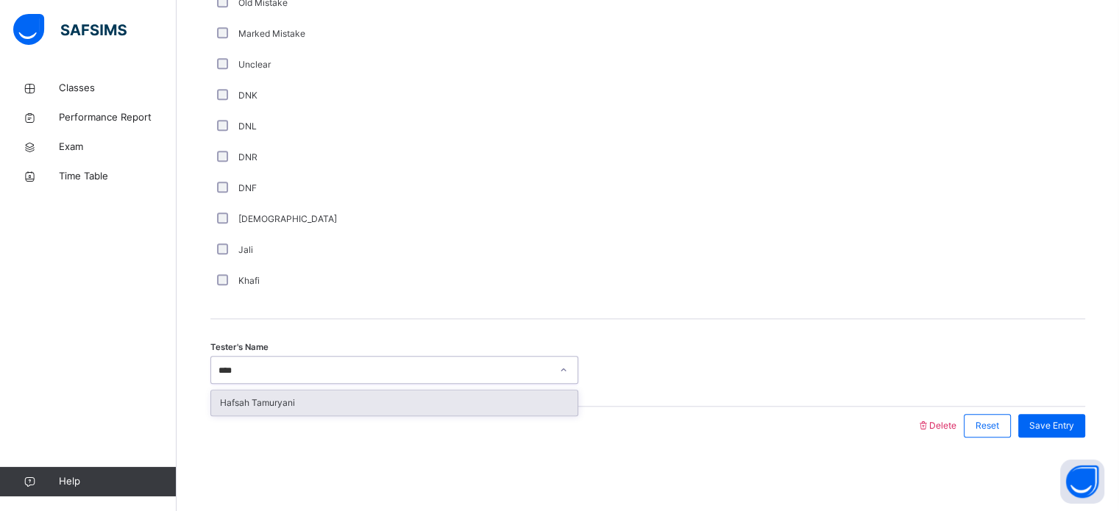
click at [303, 408] on div "Hafsah Tamuryani" at bounding box center [394, 403] width 366 height 25
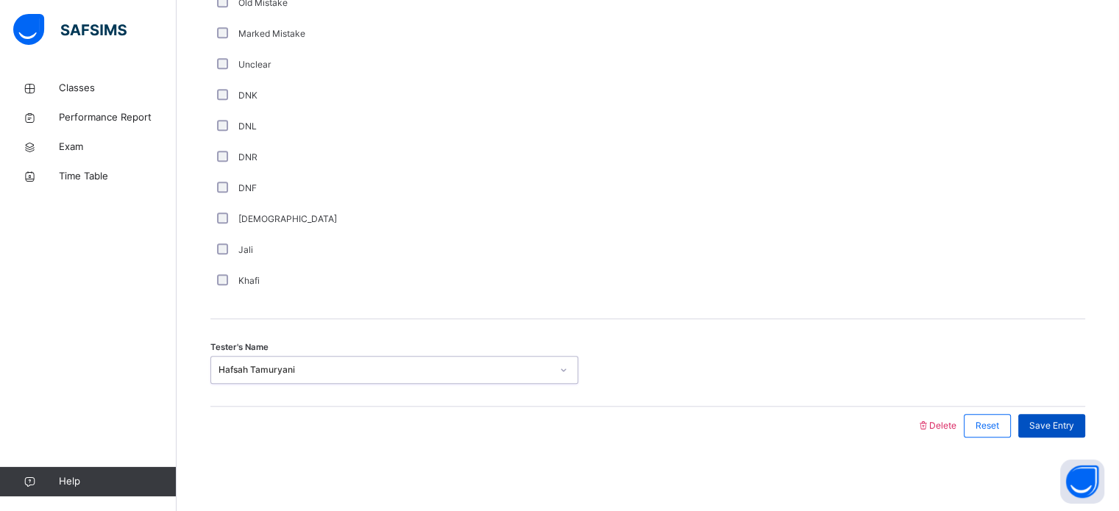
click at [1068, 436] on div "Save Entry" at bounding box center [1051, 426] width 67 height 24
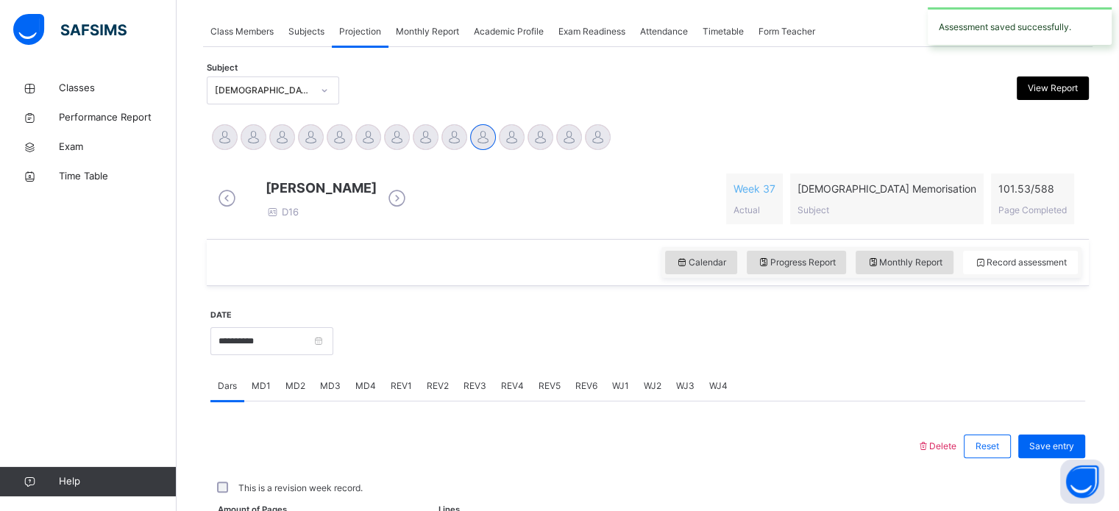
scroll to position [593, 0]
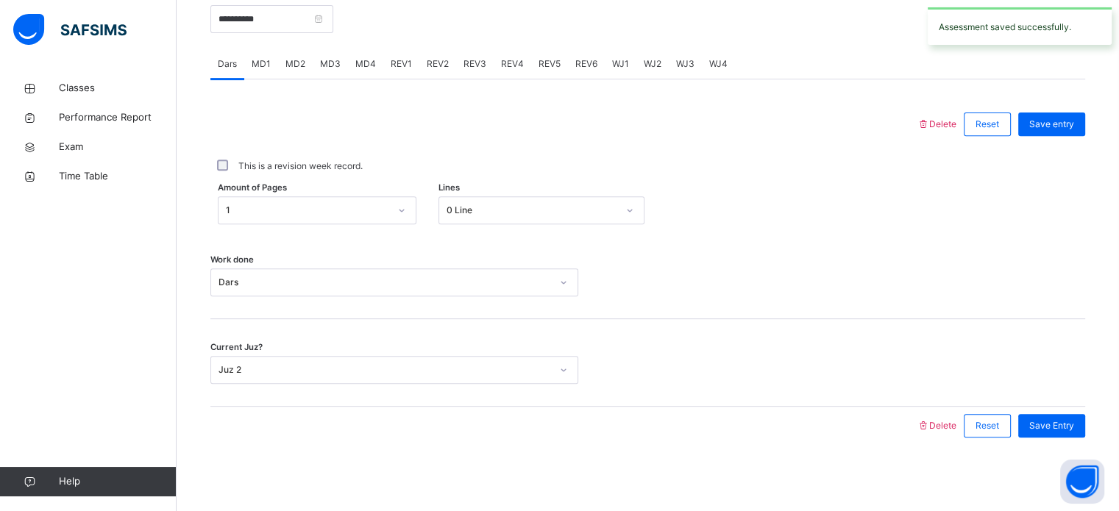
click at [434, 57] on span "REV2" at bounding box center [438, 63] width 22 height 13
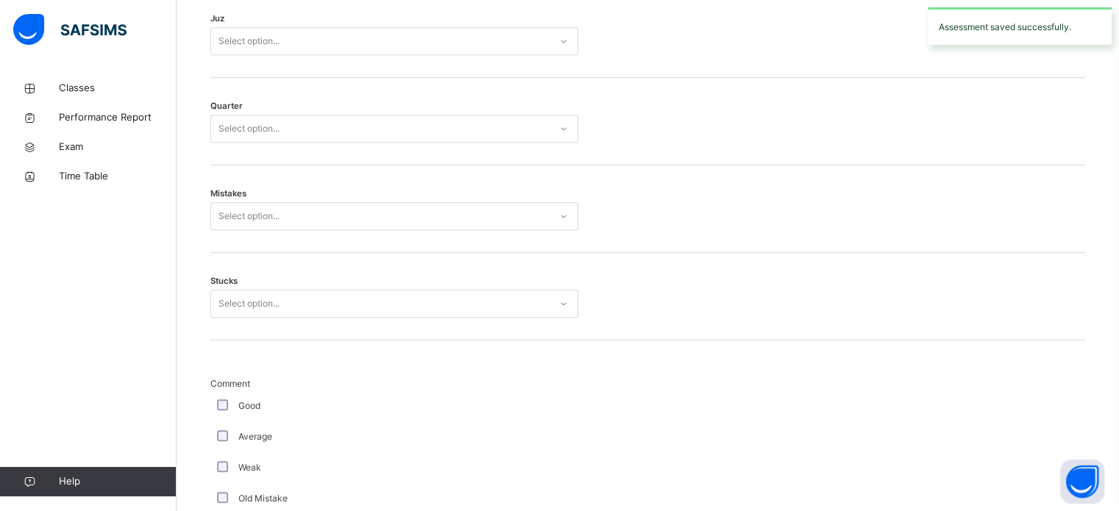
scroll to position [677, 0]
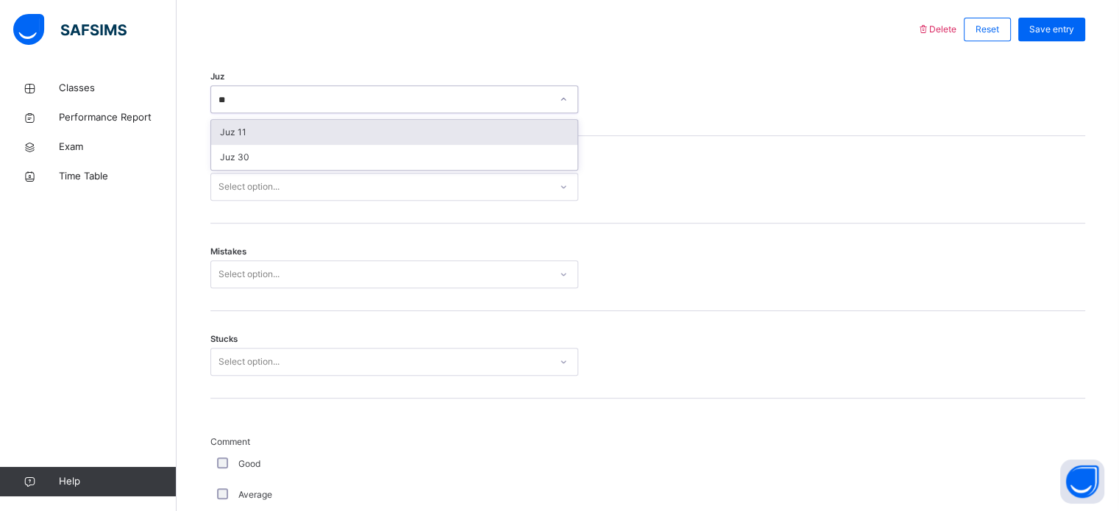
type input "**"
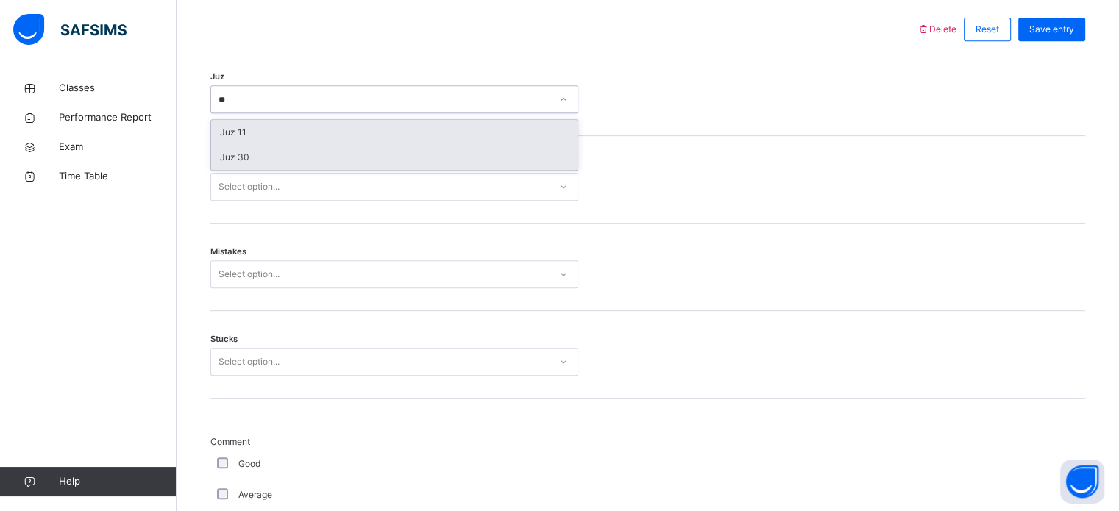
click at [224, 166] on div "Juz 30" at bounding box center [394, 157] width 366 height 25
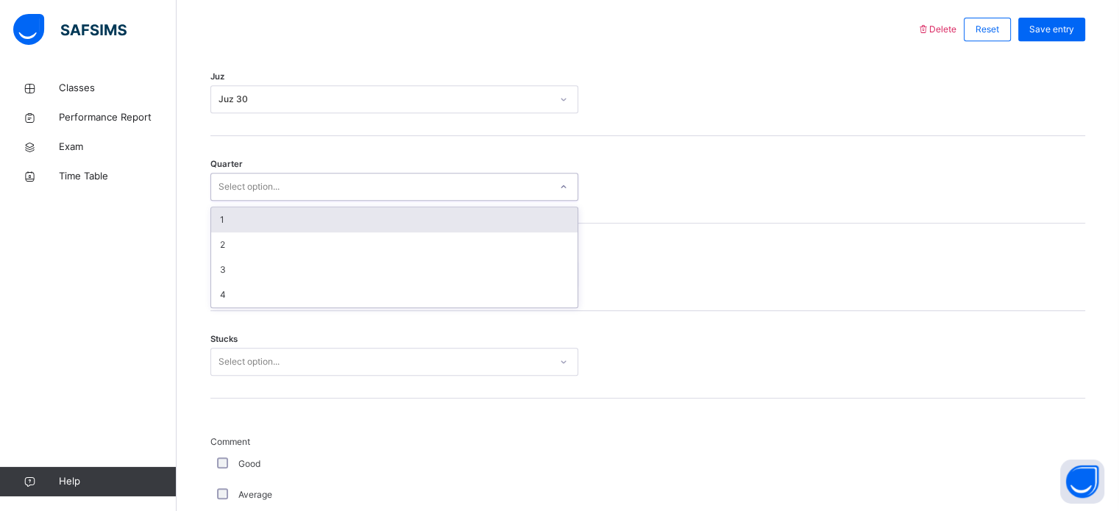
click at [242, 232] on div "1" at bounding box center [394, 219] width 366 height 25
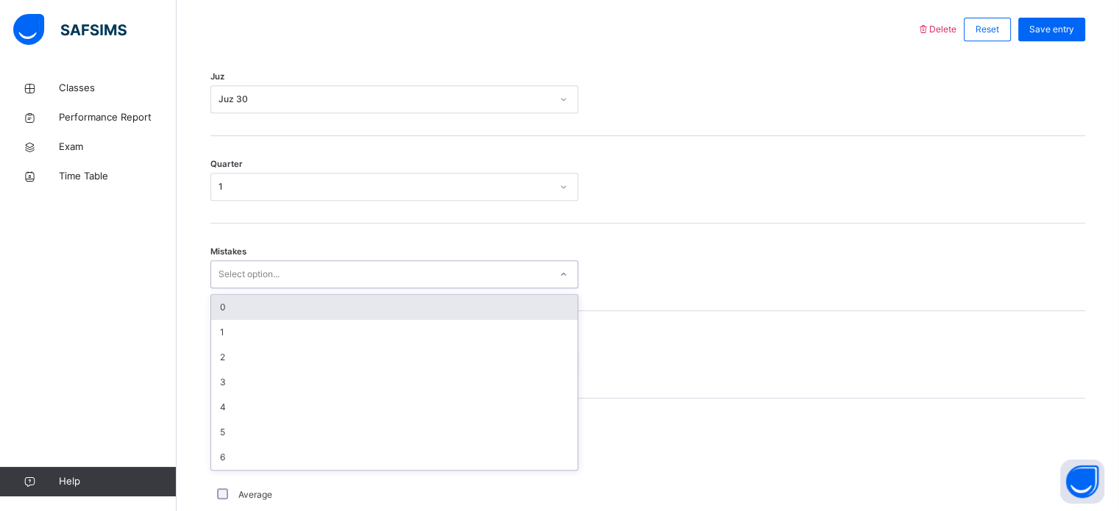
click at [260, 320] on div "0" at bounding box center [394, 307] width 366 height 25
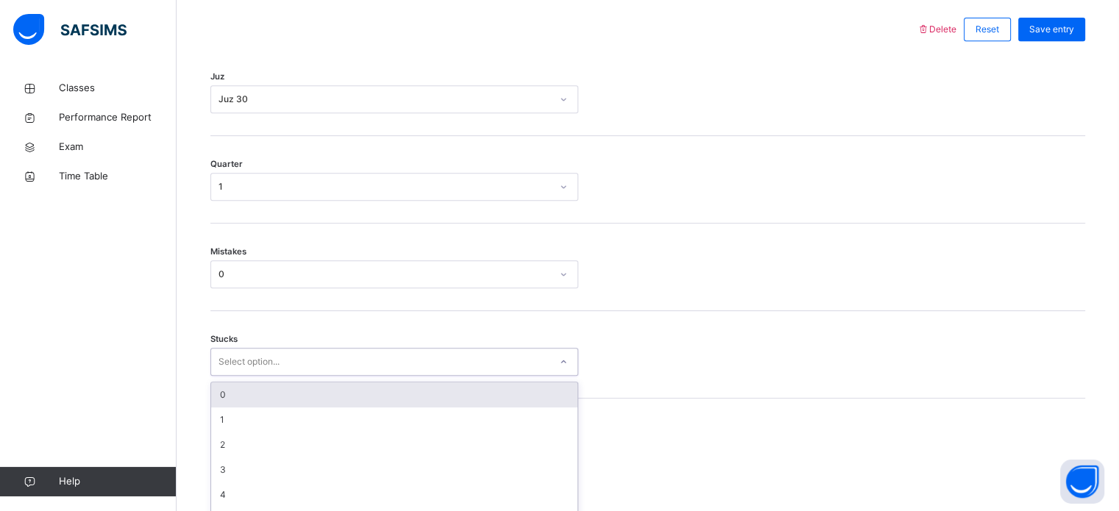
scroll to position [715, 0]
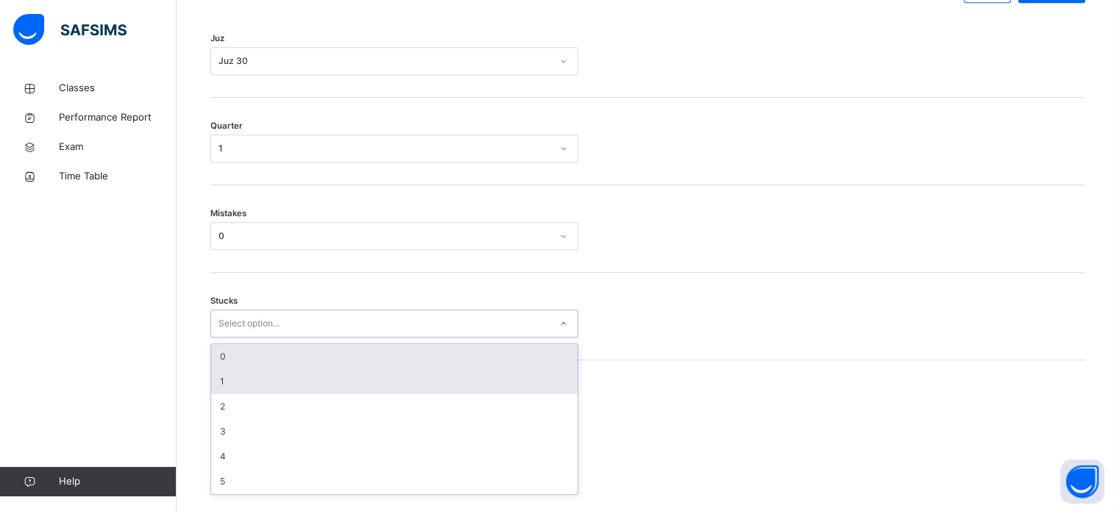
click at [237, 393] on div "1" at bounding box center [394, 381] width 366 height 25
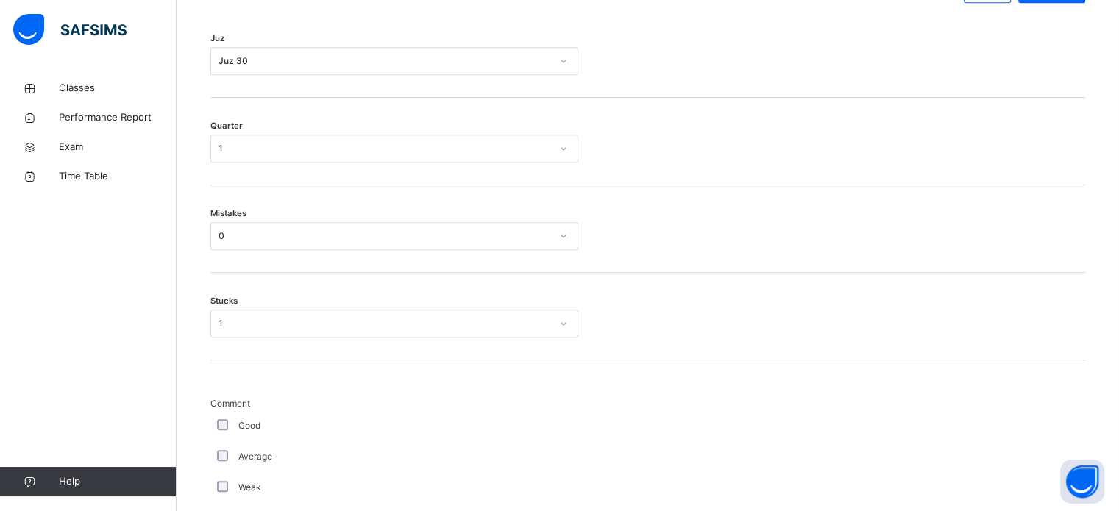
scroll to position [1241, 0]
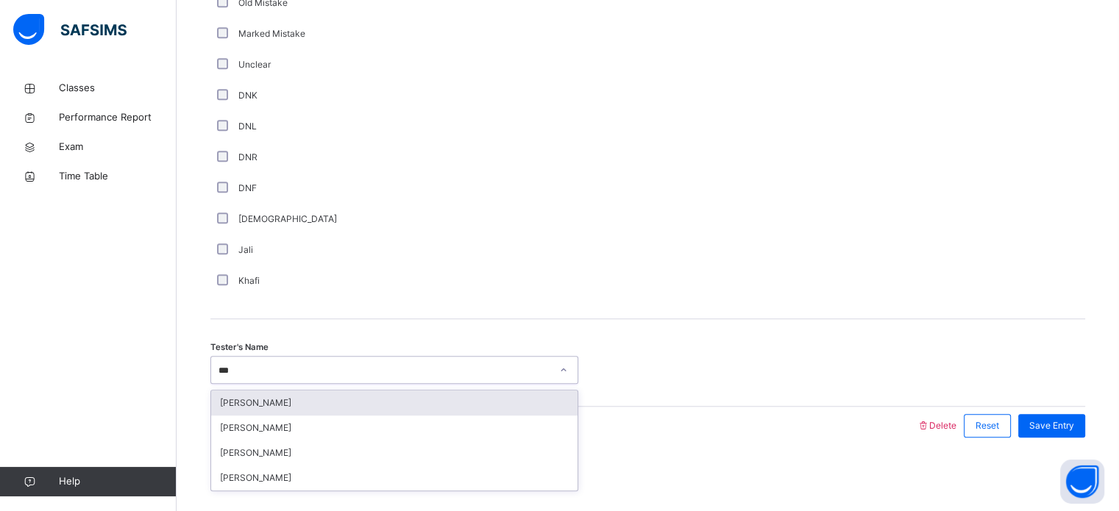
type input "****"
click at [553, 407] on div "[PERSON_NAME]" at bounding box center [394, 403] width 366 height 25
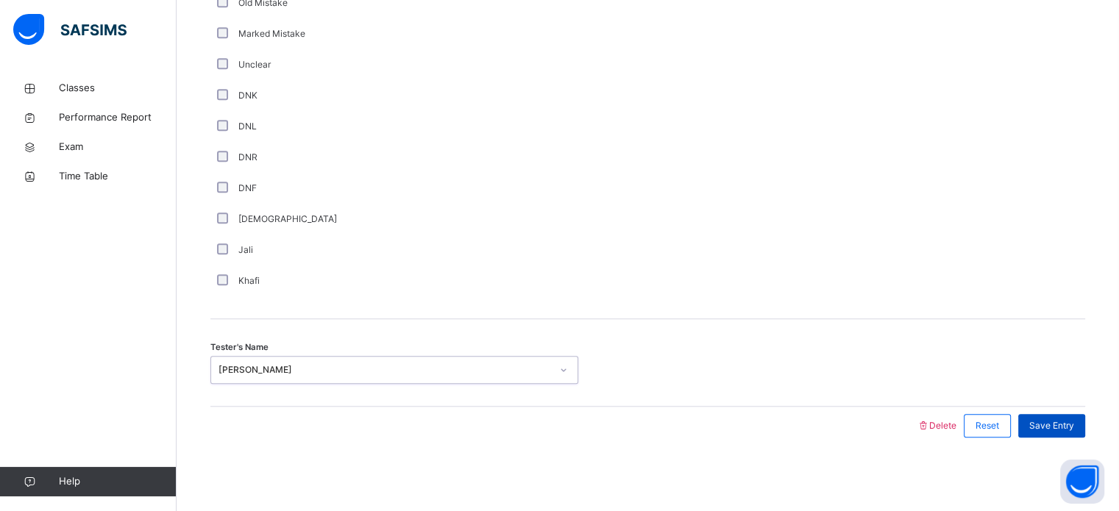
click at [1065, 430] on span "Save Entry" at bounding box center [1051, 425] width 45 height 13
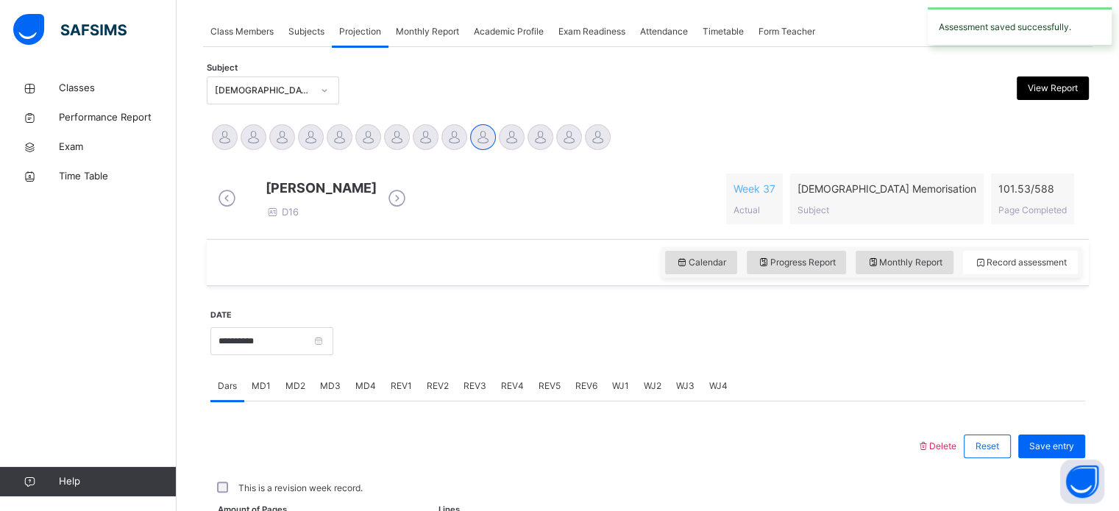
scroll to position [593, 0]
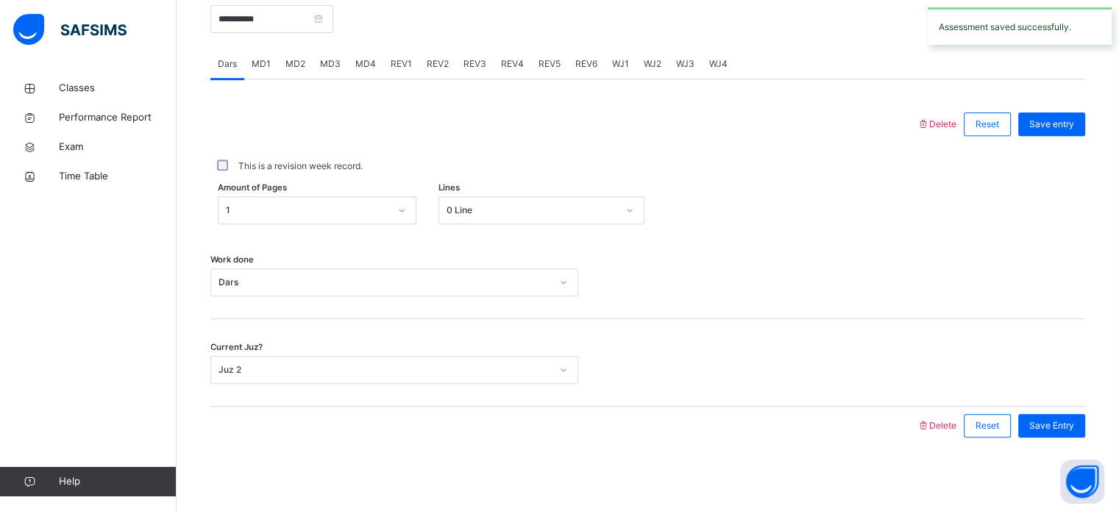
click at [483, 62] on span "REV3" at bounding box center [475, 63] width 23 height 13
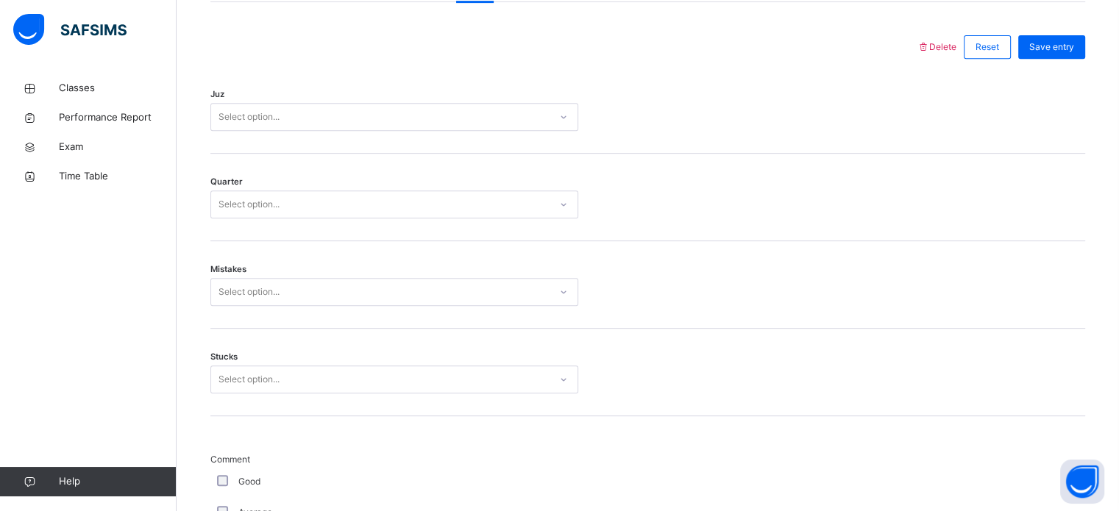
scroll to position [677, 0]
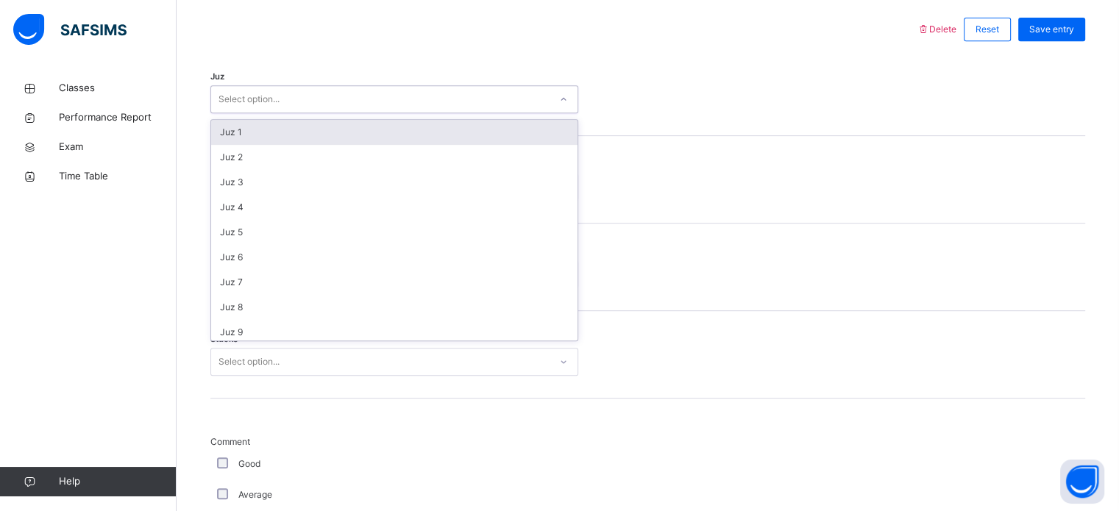
type input "*"
type input "**"
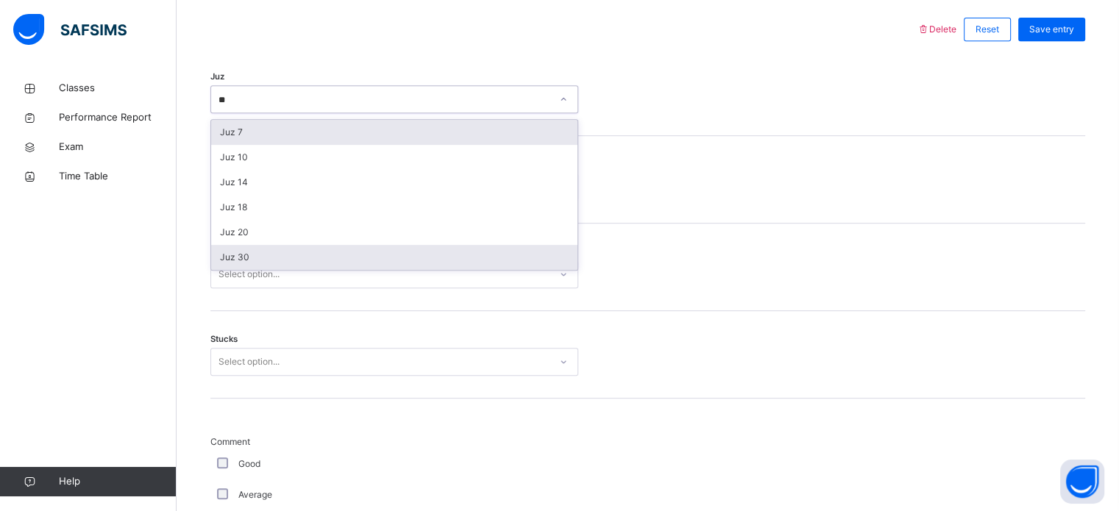
click at [251, 268] on div "Juz 30" at bounding box center [394, 257] width 366 height 25
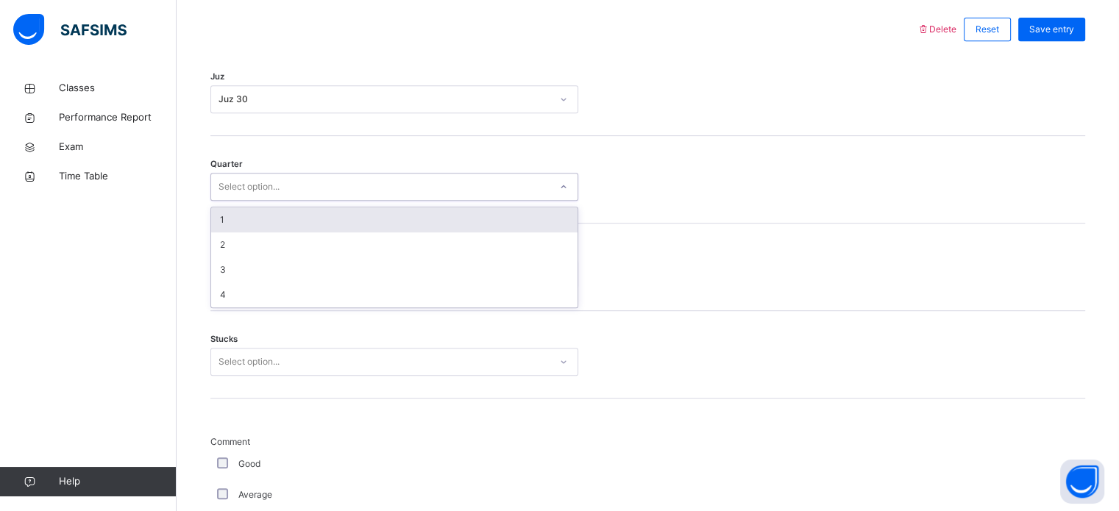
click at [250, 232] on div "1" at bounding box center [394, 219] width 366 height 25
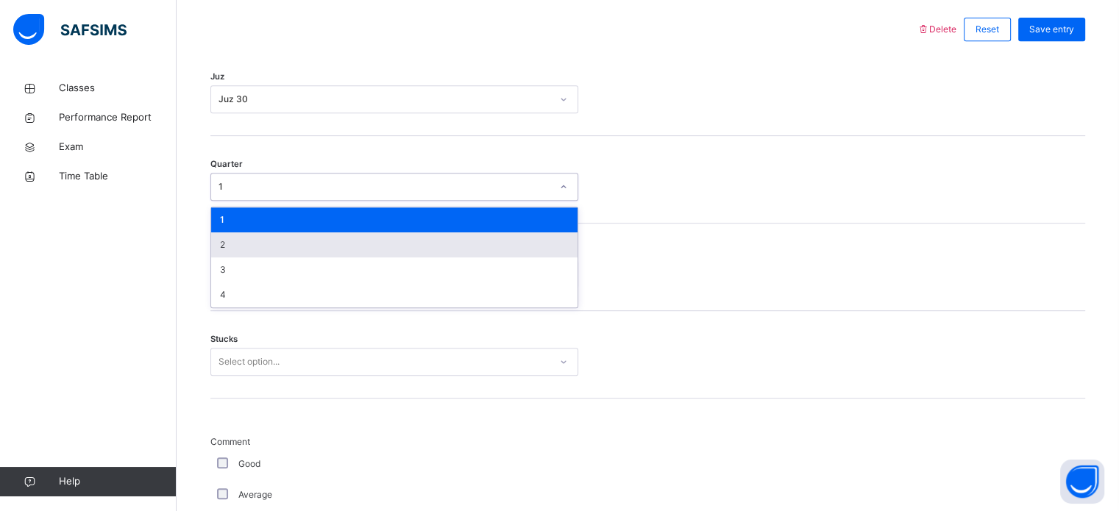
click at [262, 258] on div "2" at bounding box center [394, 244] width 366 height 25
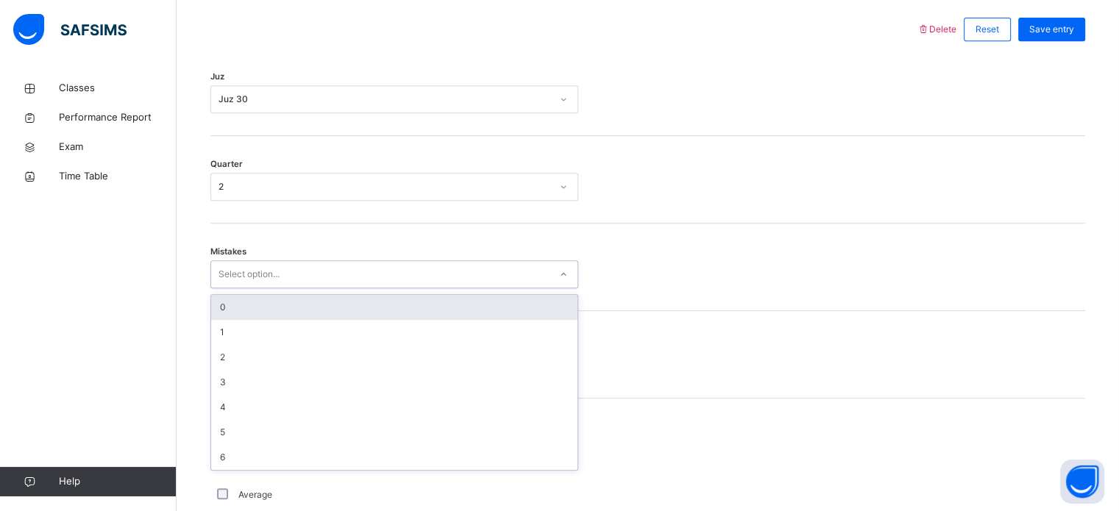
click at [255, 320] on div "0" at bounding box center [394, 307] width 366 height 25
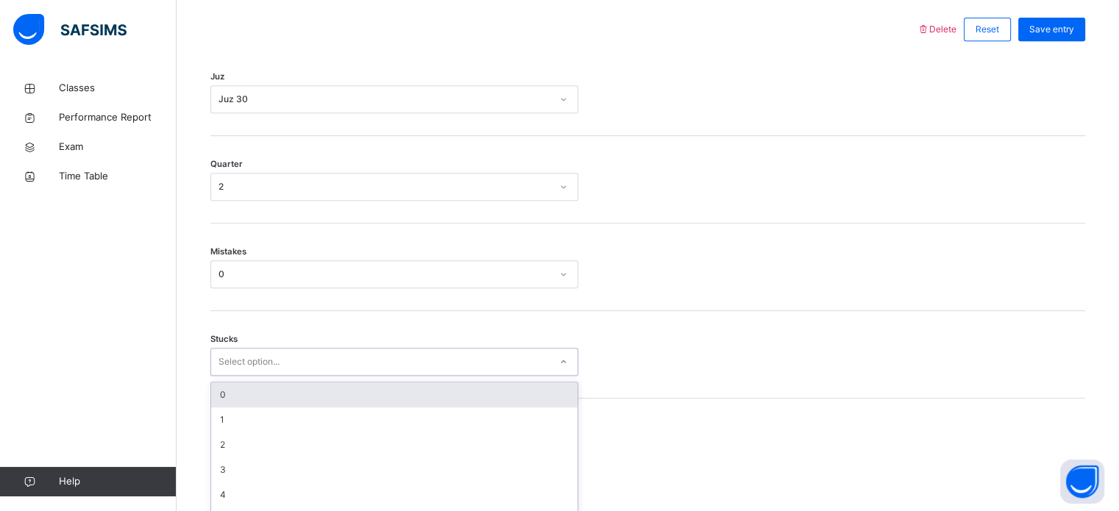
scroll to position [715, 0]
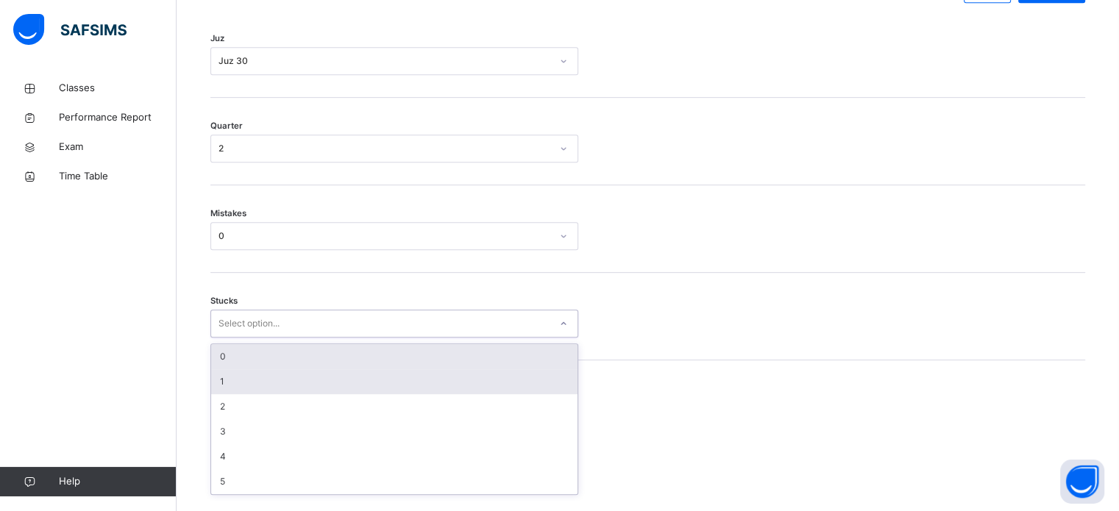
click at [238, 394] on div "1" at bounding box center [394, 381] width 366 height 25
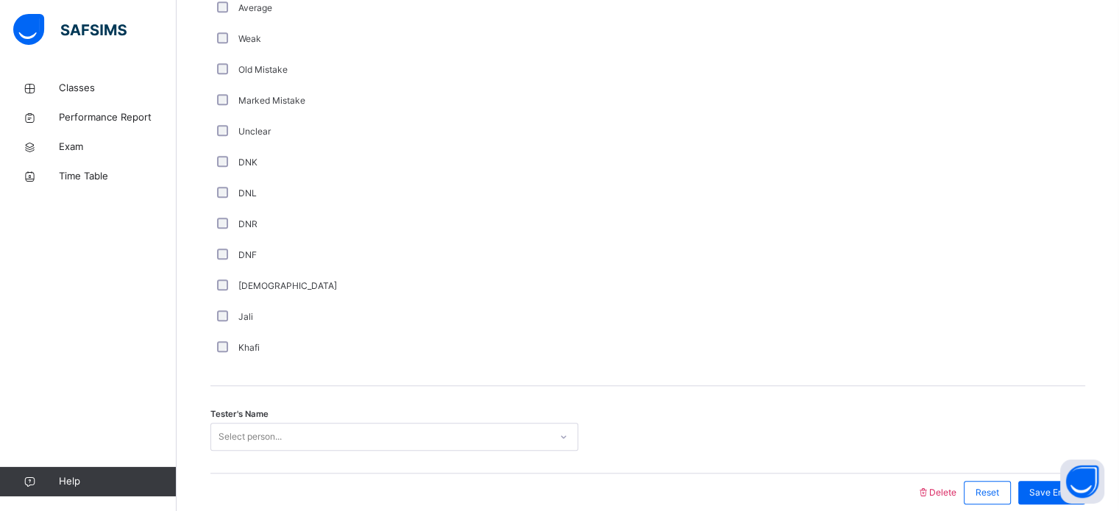
scroll to position [1241, 0]
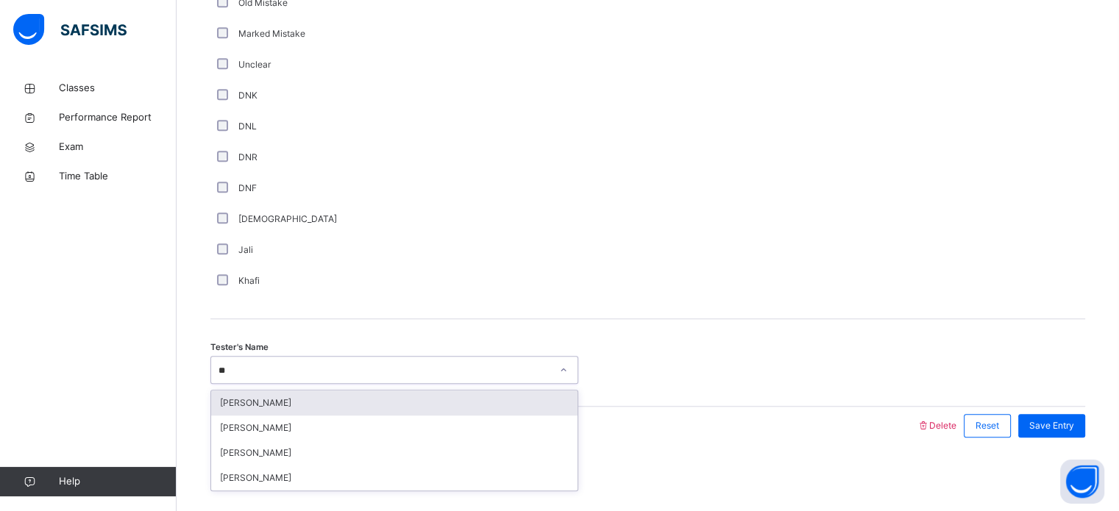
type input "***"
click at [276, 393] on div "[PERSON_NAME]" at bounding box center [394, 403] width 366 height 25
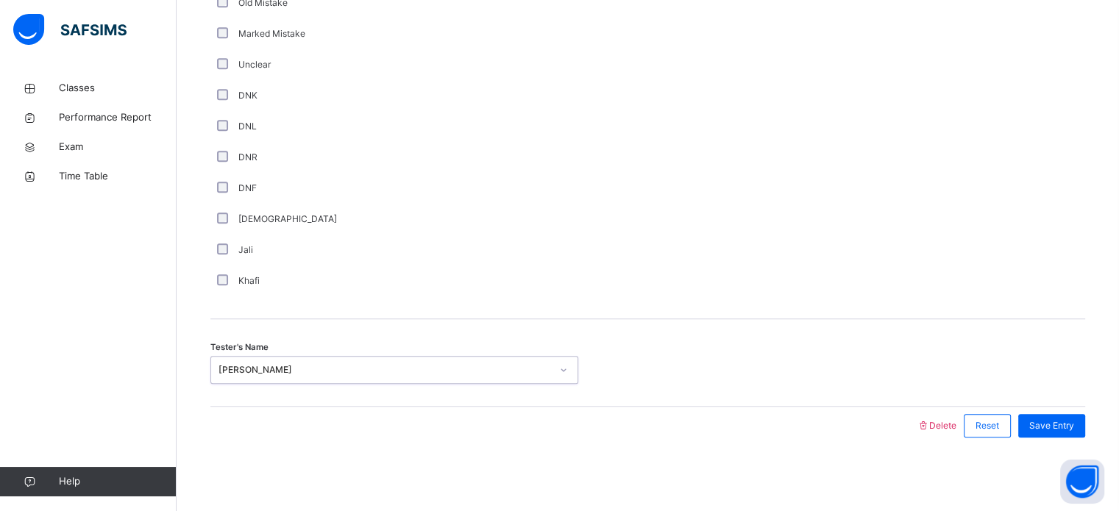
click at [407, 408] on div at bounding box center [564, 426] width 692 height 38
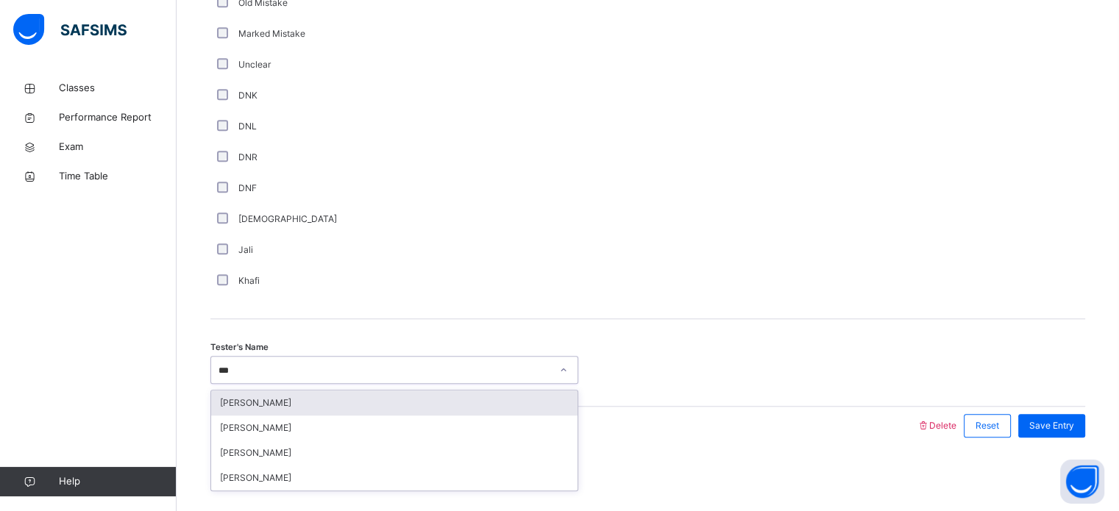
type input "****"
click at [339, 397] on div "[PERSON_NAME]" at bounding box center [394, 403] width 366 height 25
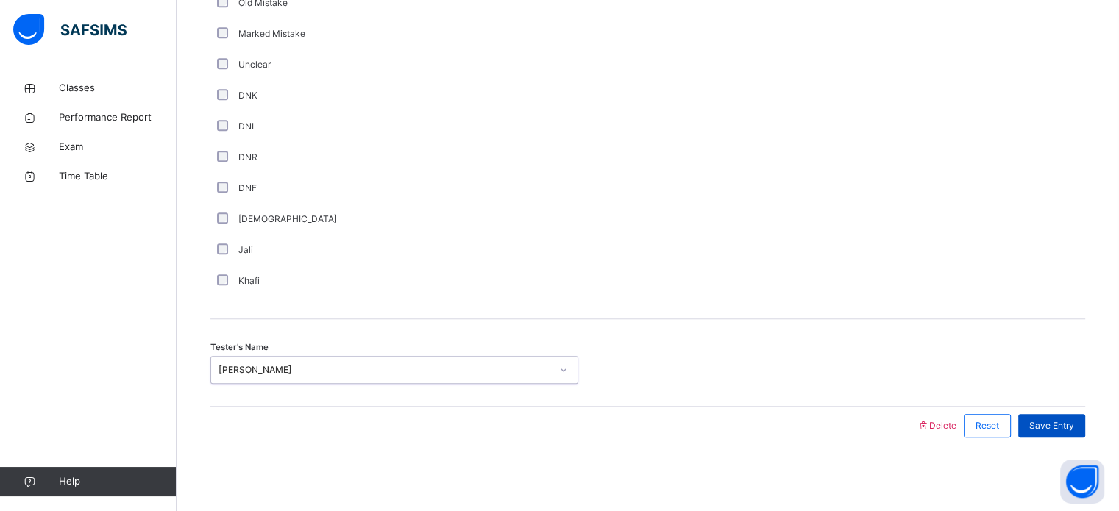
click at [1074, 417] on div "Save Entry" at bounding box center [1051, 426] width 67 height 24
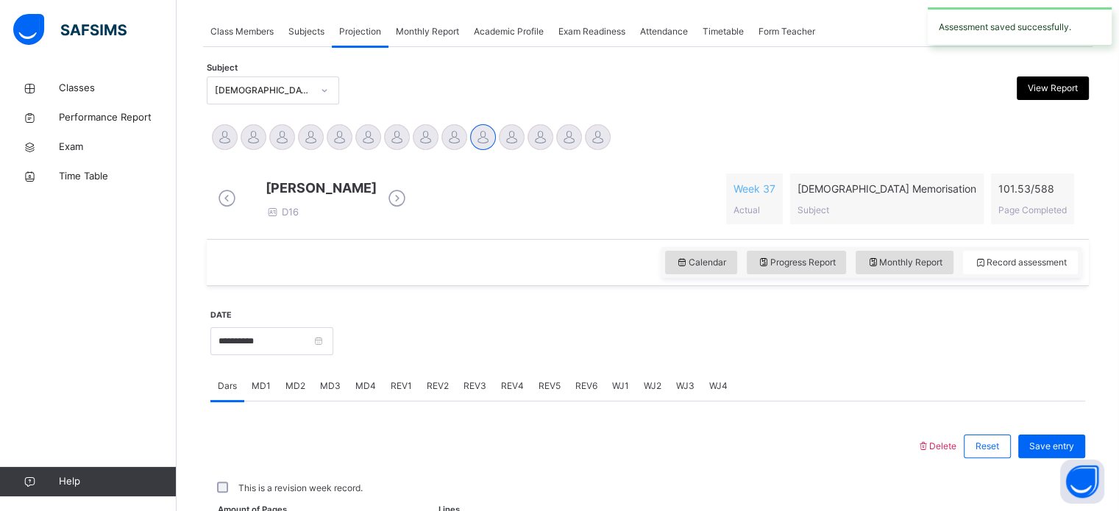
scroll to position [593, 0]
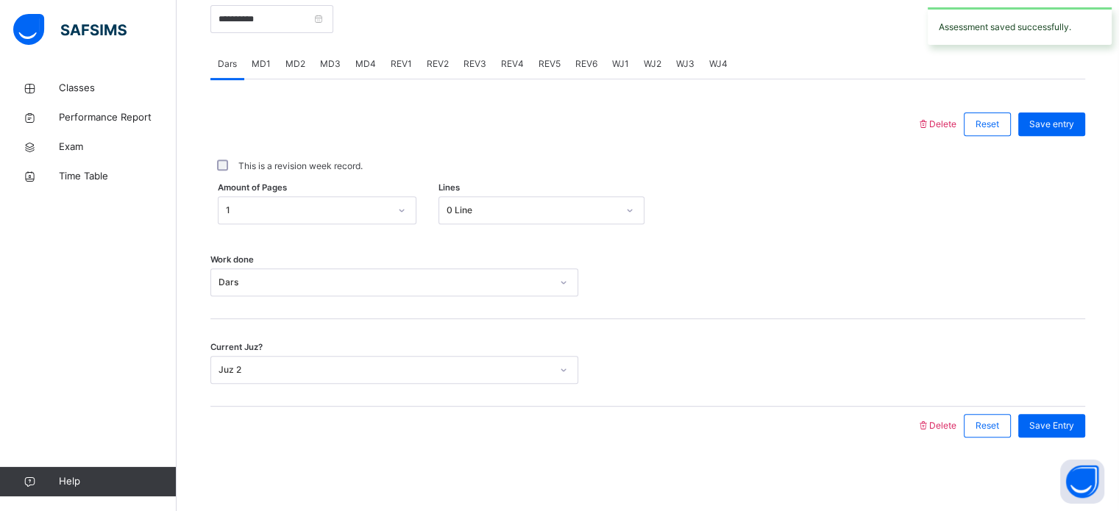
click at [270, 69] on div "MD1" at bounding box center [261, 63] width 34 height 29
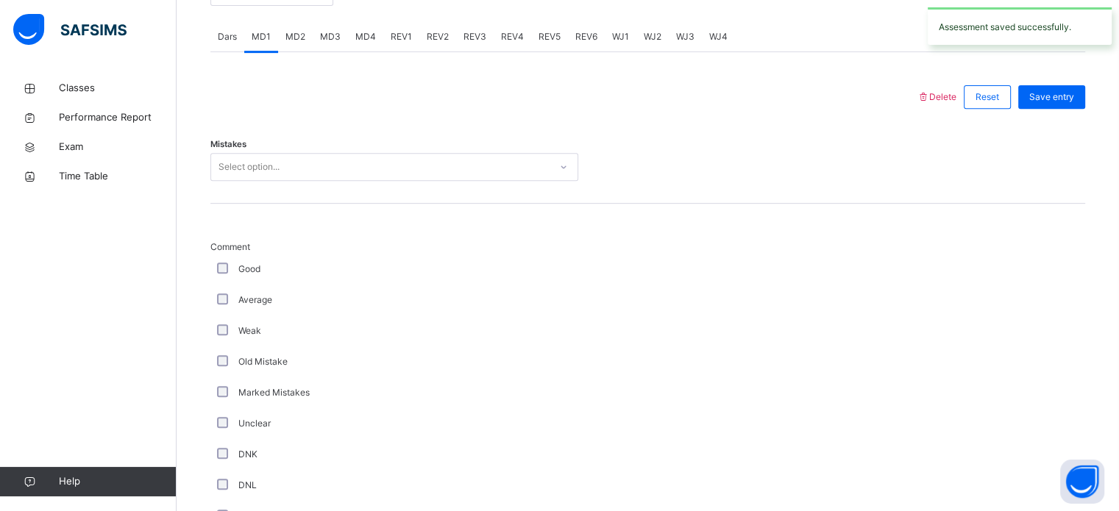
scroll to position [490, 0]
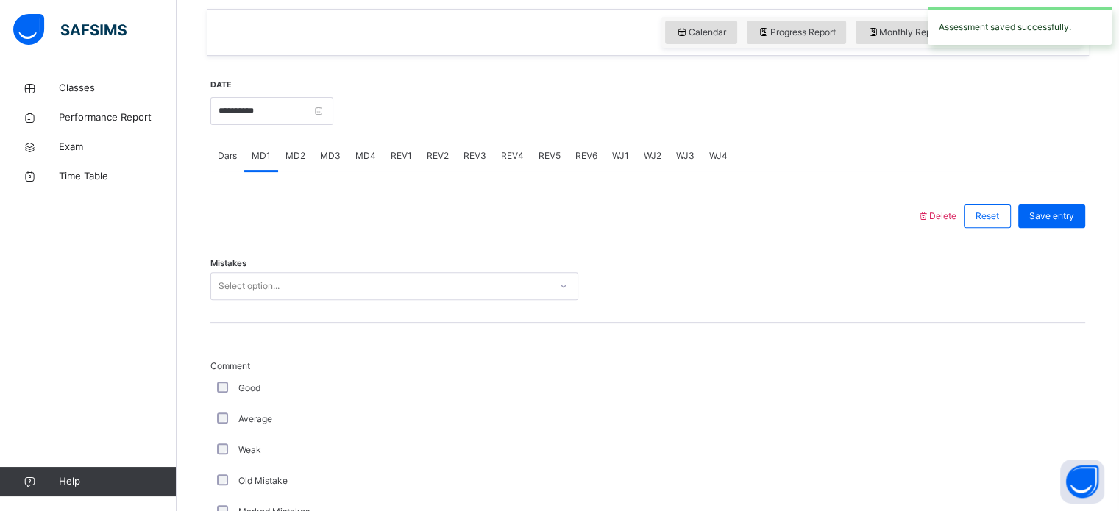
click at [235, 163] on span "Dars" at bounding box center [227, 155] width 19 height 13
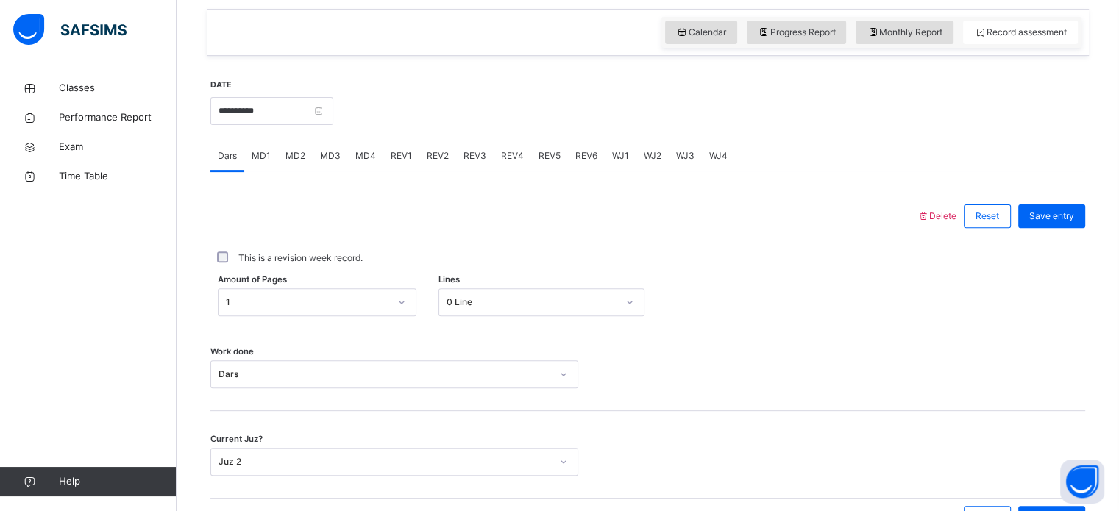
click at [700, 376] on div at bounding box center [648, 375] width 124 height 28
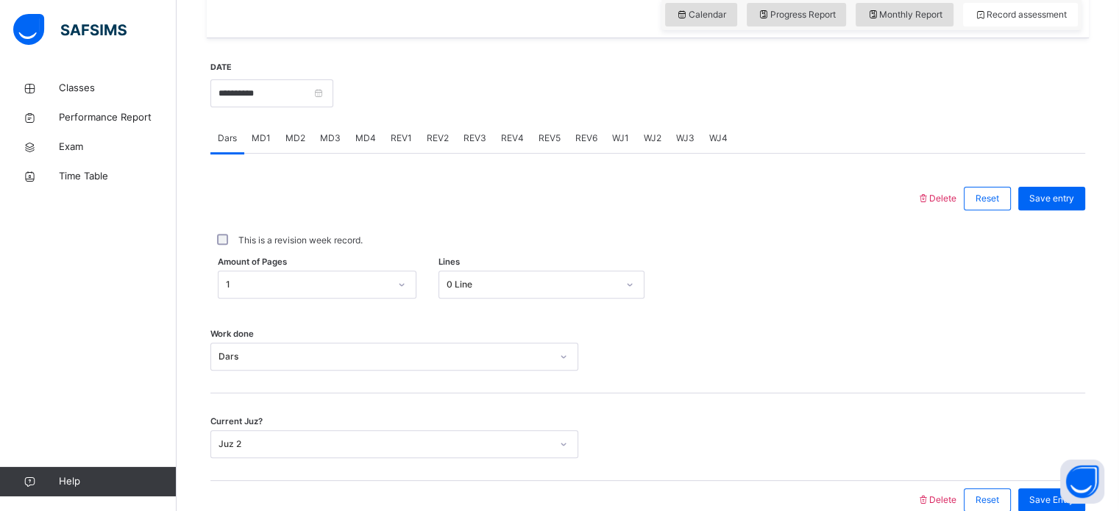
scroll to position [593, 0]
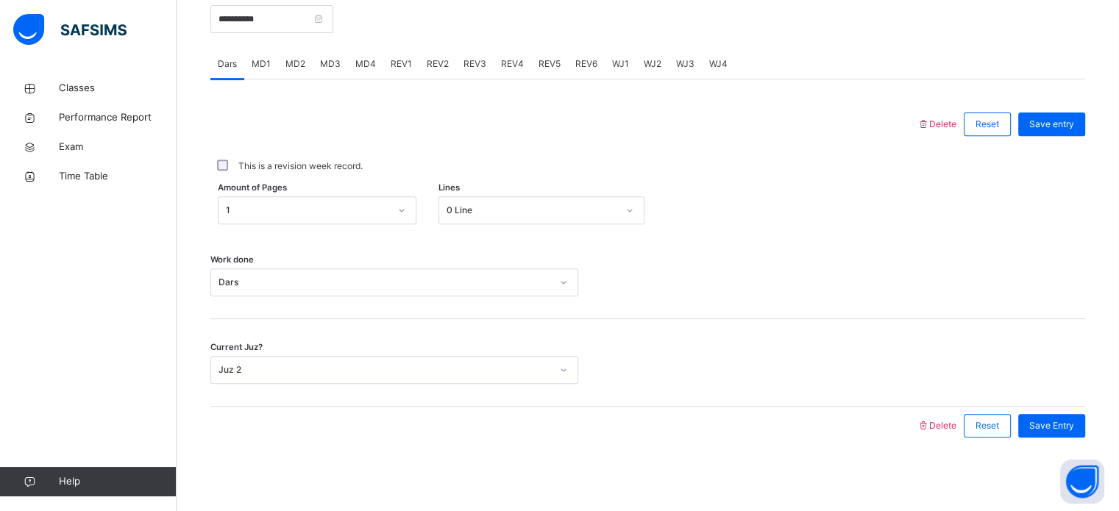
click at [771, 160] on div "This is a revision week record." at bounding box center [647, 166] width 867 height 13
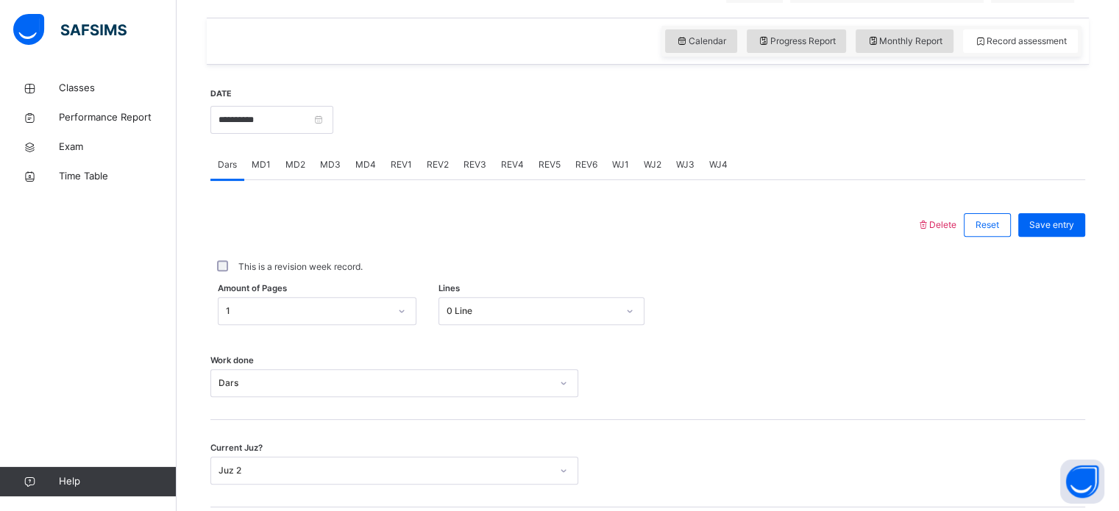
scroll to position [480, 0]
click at [303, 132] on input "**********" at bounding box center [271, 121] width 123 height 28
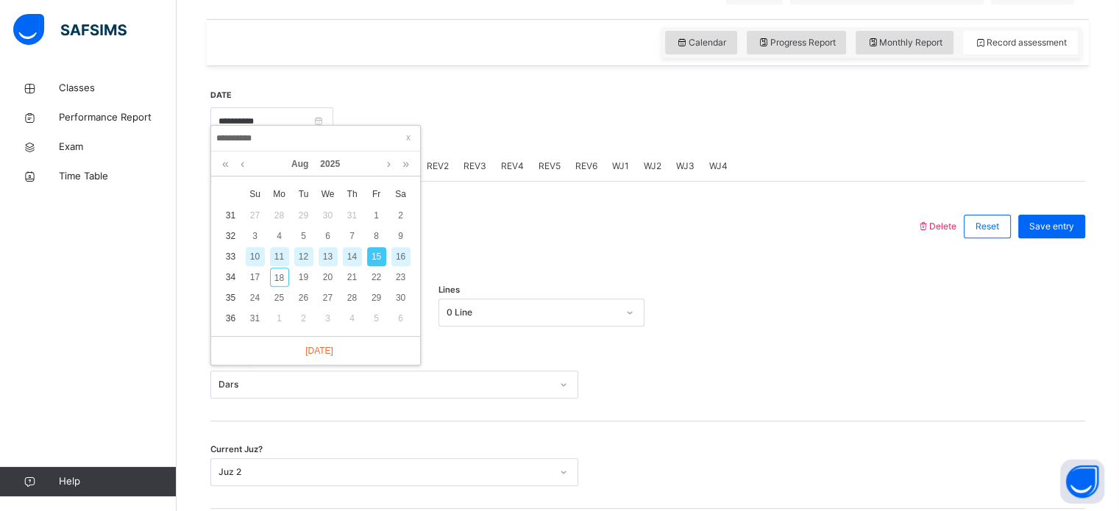
click at [397, 253] on div "16" at bounding box center [400, 256] width 19 height 19
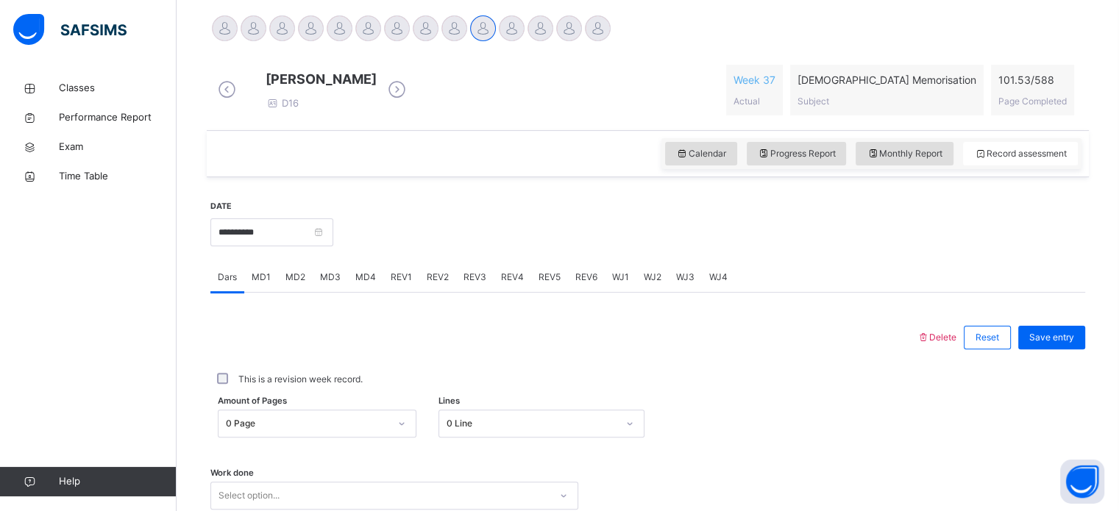
scroll to position [371, 0]
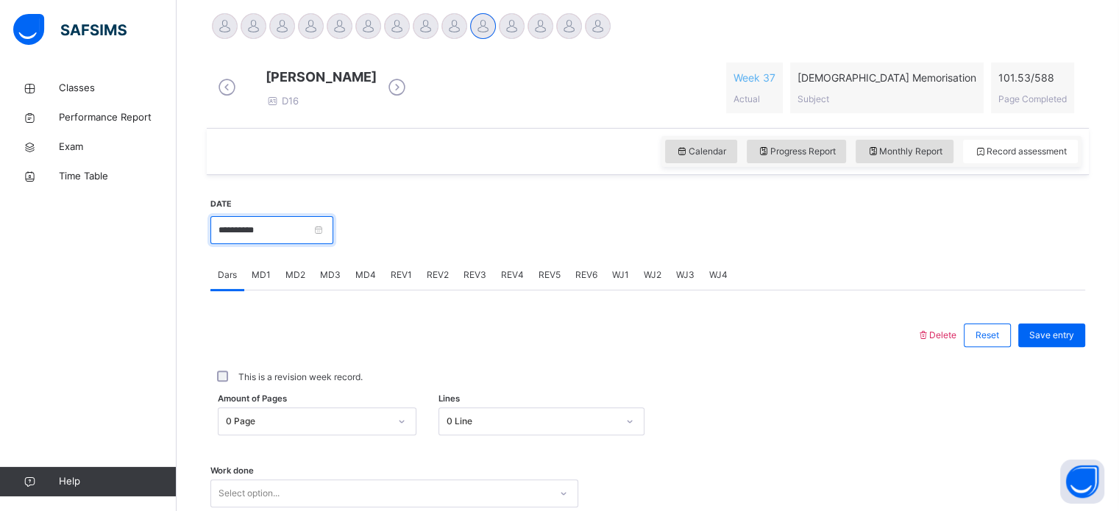
click at [271, 241] on input "**********" at bounding box center [271, 230] width 123 height 28
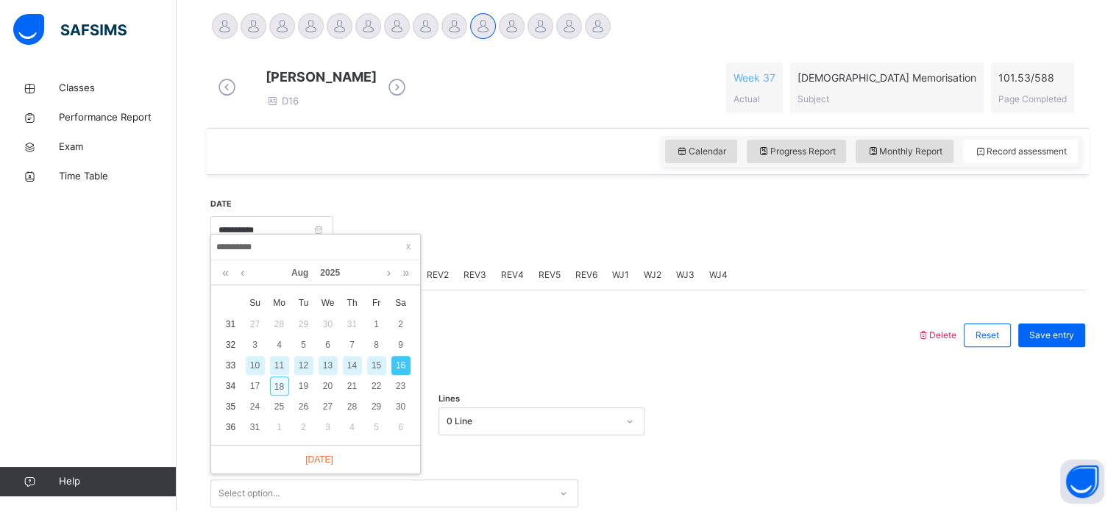
click at [275, 391] on div "18" at bounding box center [279, 386] width 19 height 19
type input "**********"
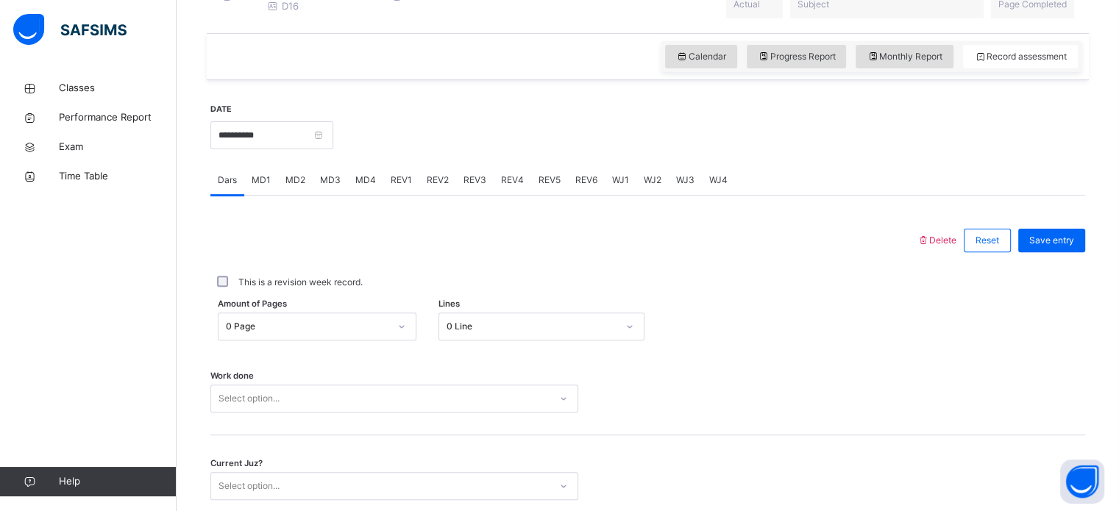
scroll to position [470, 0]
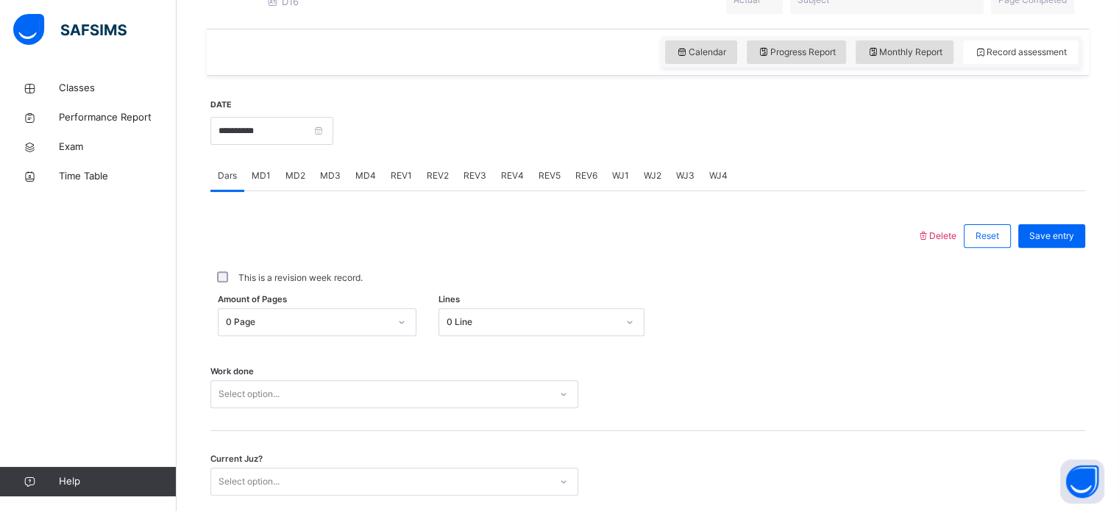
click at [406, 182] on span "REV1" at bounding box center [401, 175] width 21 height 13
click at [439, 191] on div "REV2" at bounding box center [437, 175] width 37 height 29
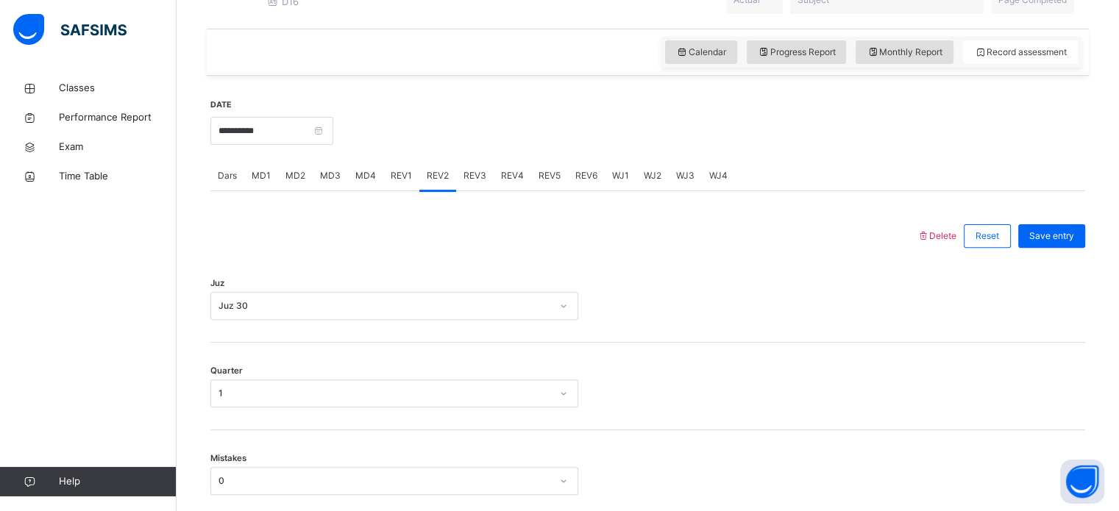
click at [397, 191] on div "REV1" at bounding box center [401, 175] width 36 height 29
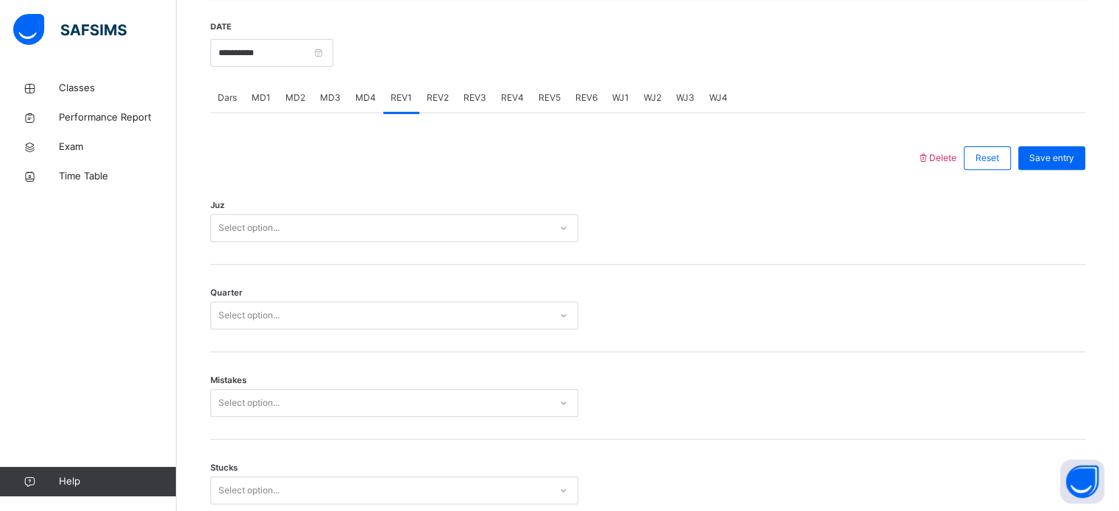
scroll to position [554, 0]
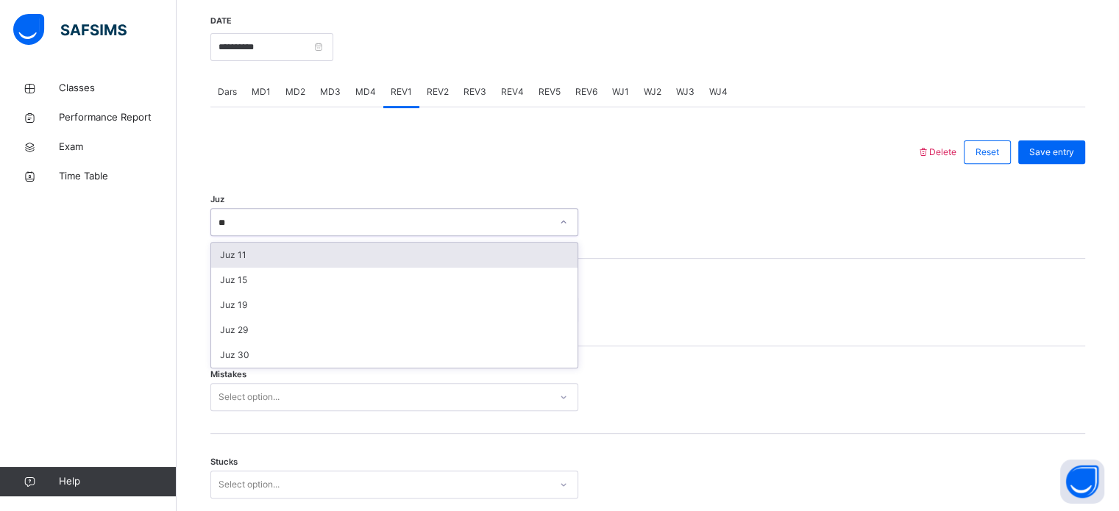
type input "*"
type input "**"
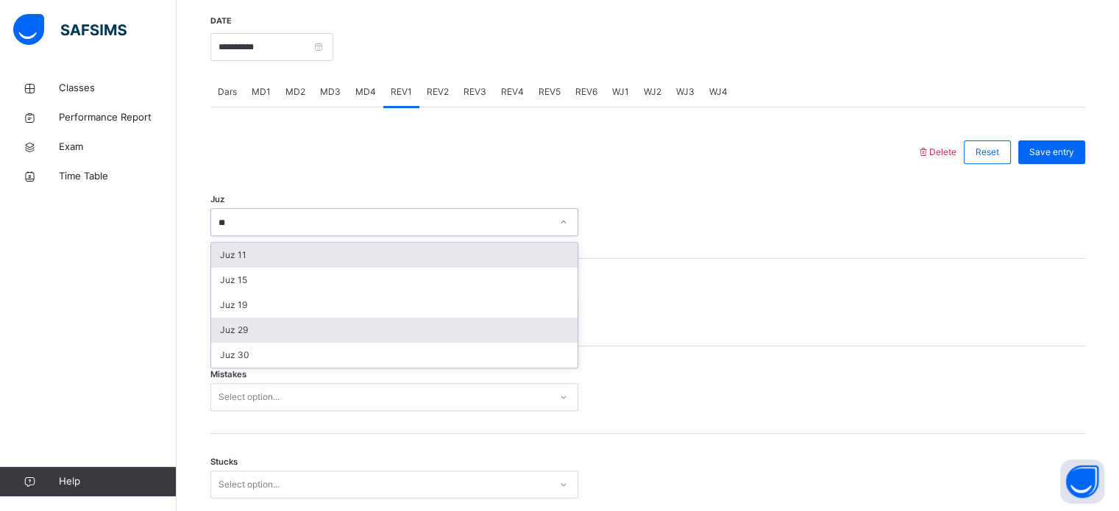
click at [268, 343] on div "Juz 29" at bounding box center [394, 330] width 366 height 25
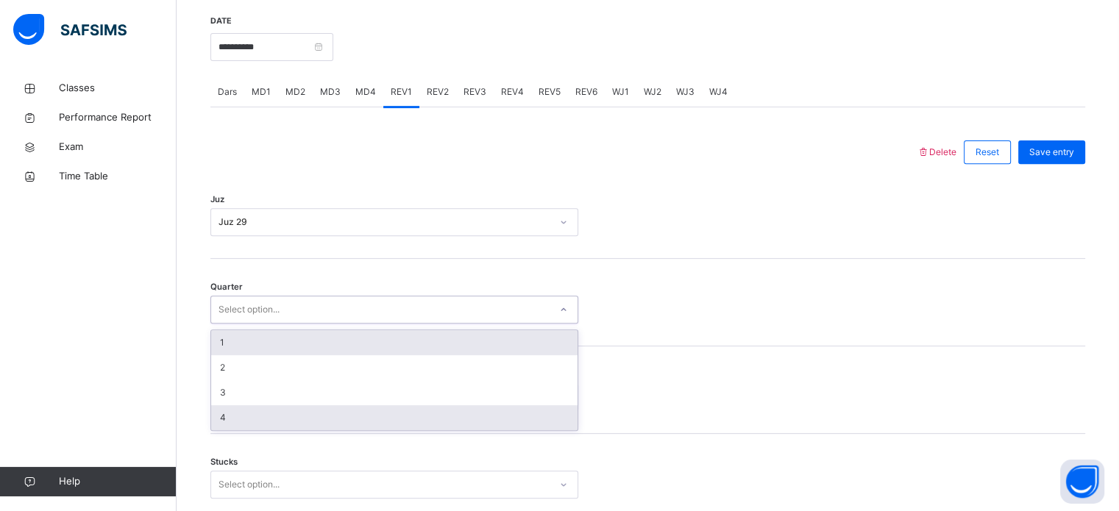
click at [246, 430] on div "4" at bounding box center [394, 417] width 366 height 25
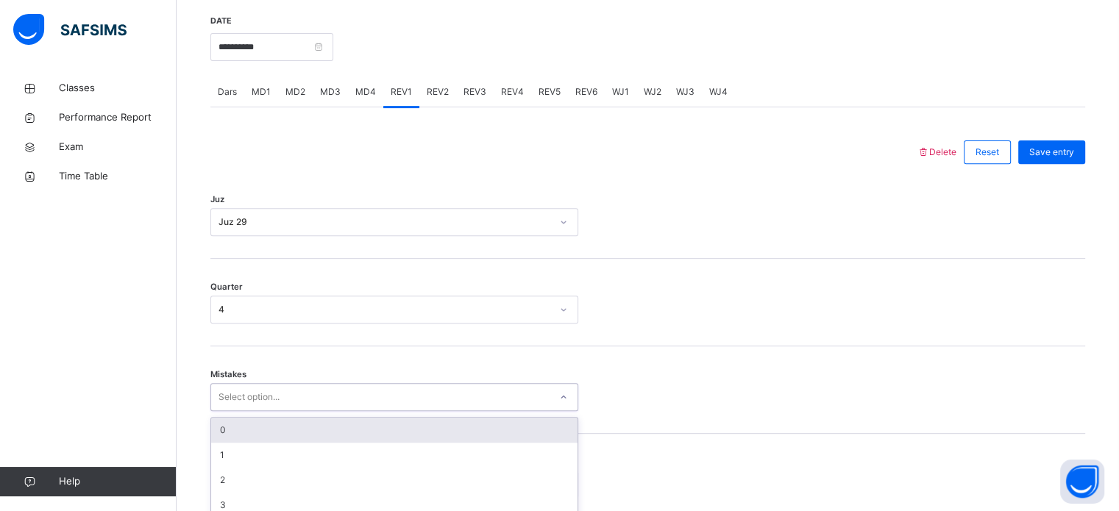
scroll to position [653, 0]
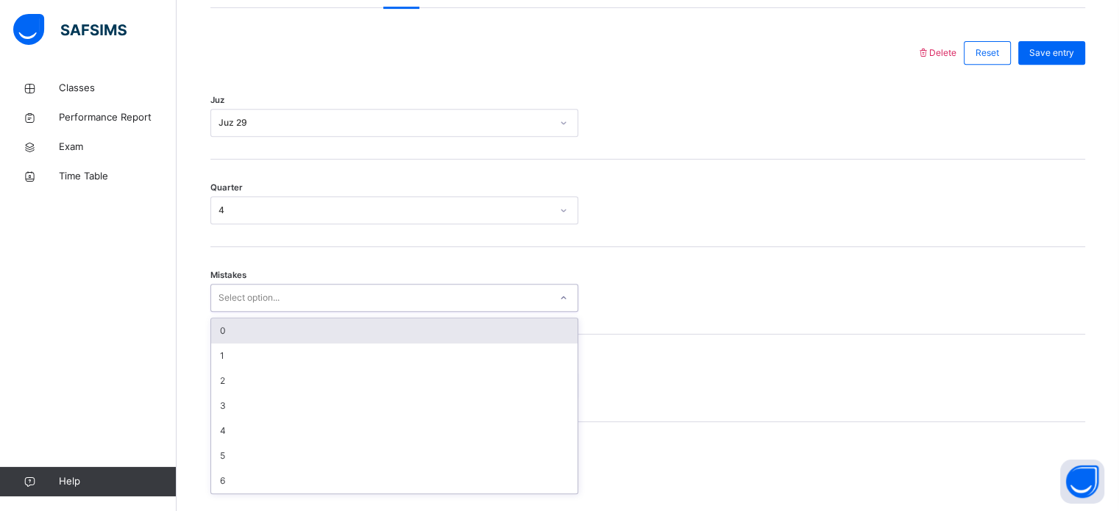
click at [265, 344] on div "0" at bounding box center [394, 331] width 366 height 25
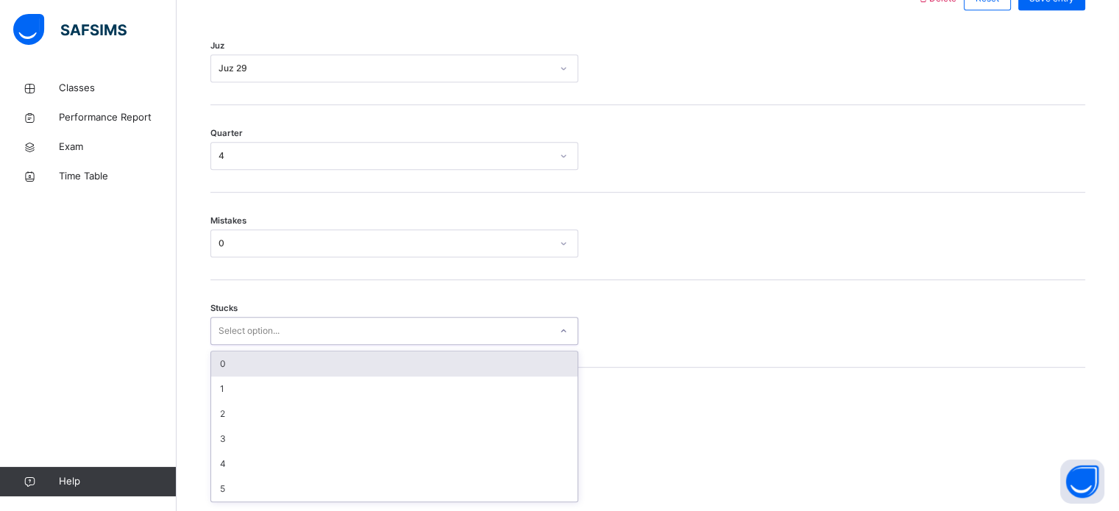
scroll to position [715, 0]
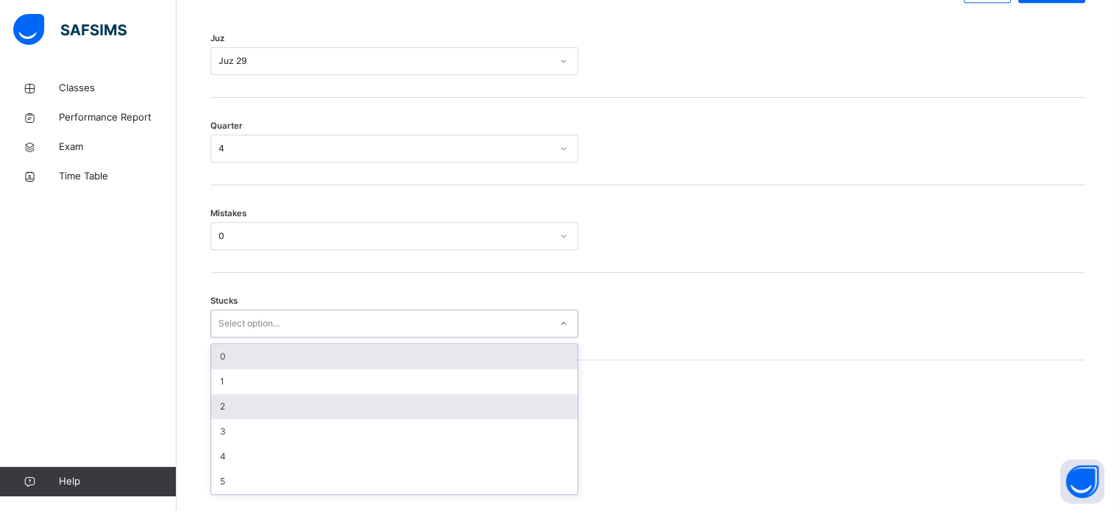
click at [250, 416] on div "2" at bounding box center [394, 406] width 366 height 25
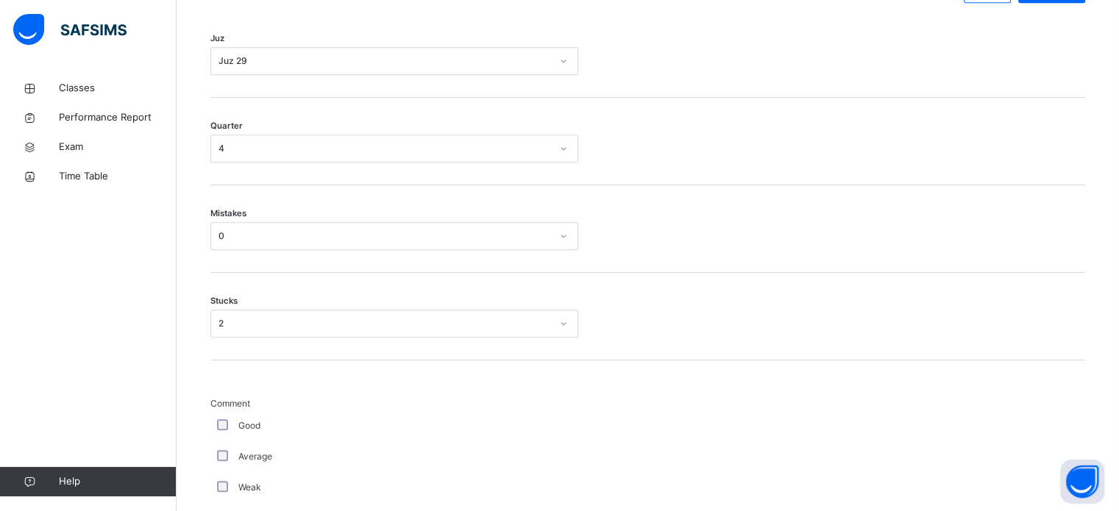
scroll to position [1241, 0]
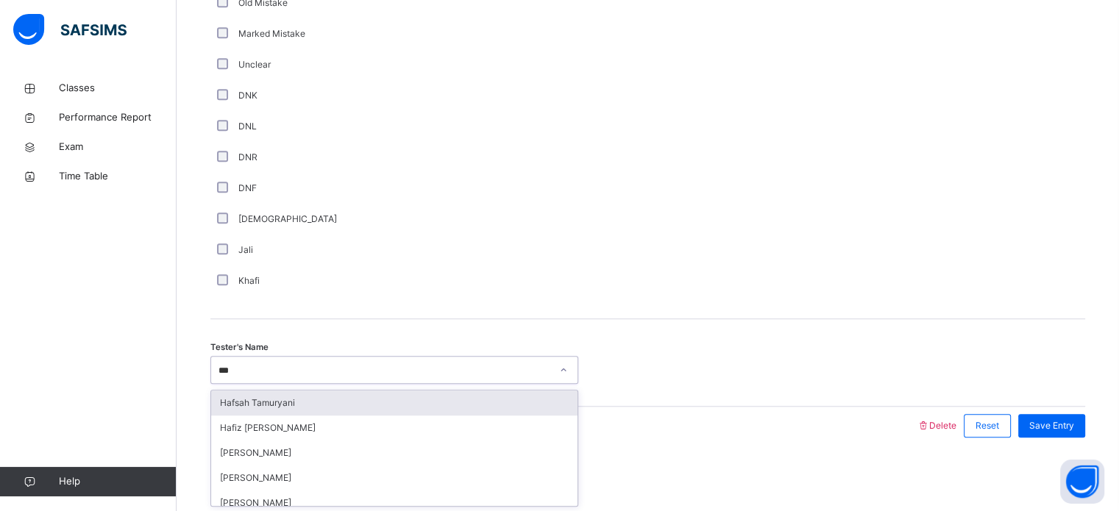
type input "****"
click at [277, 413] on div "Hafsah Tamuryani" at bounding box center [394, 403] width 366 height 25
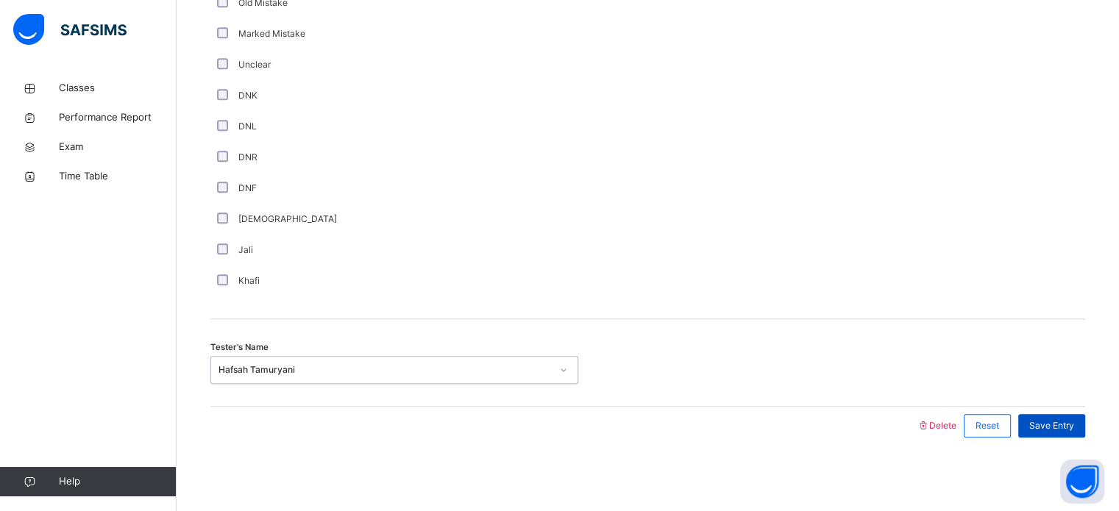
click at [1051, 436] on div "Save Entry" at bounding box center [1051, 426] width 67 height 24
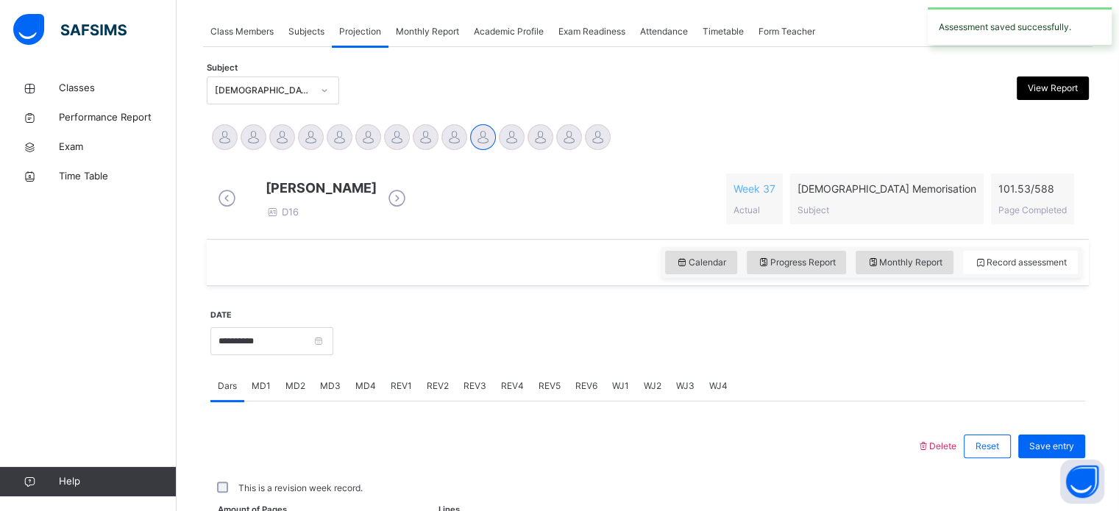
scroll to position [593, 0]
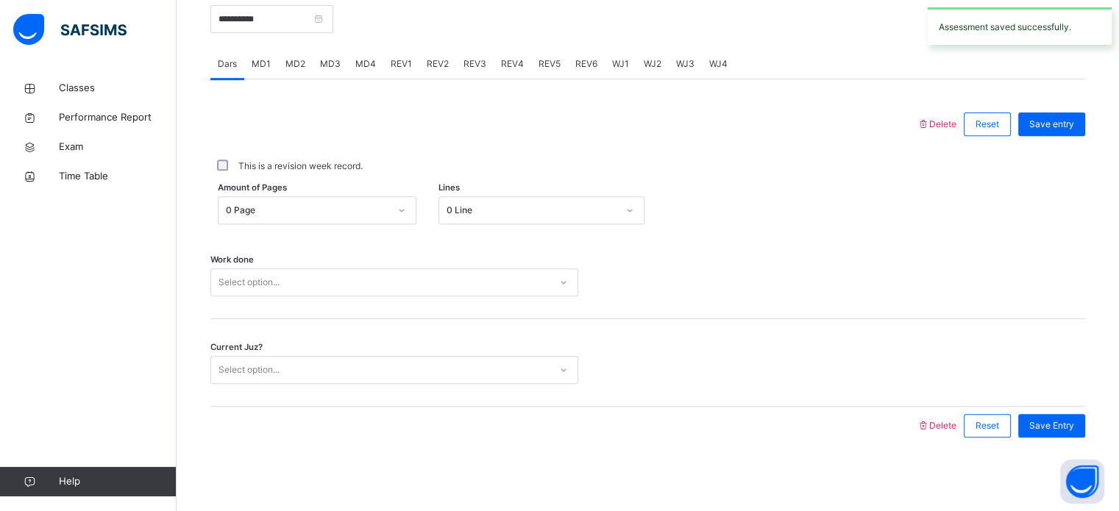
click at [361, 68] on span "MD4" at bounding box center [365, 63] width 21 height 13
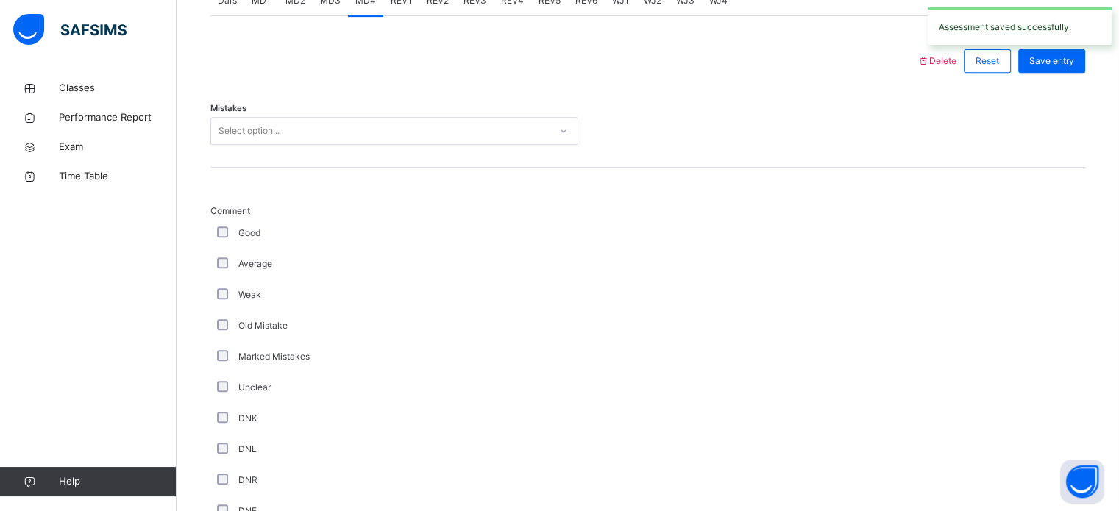
scroll to position [530, 0]
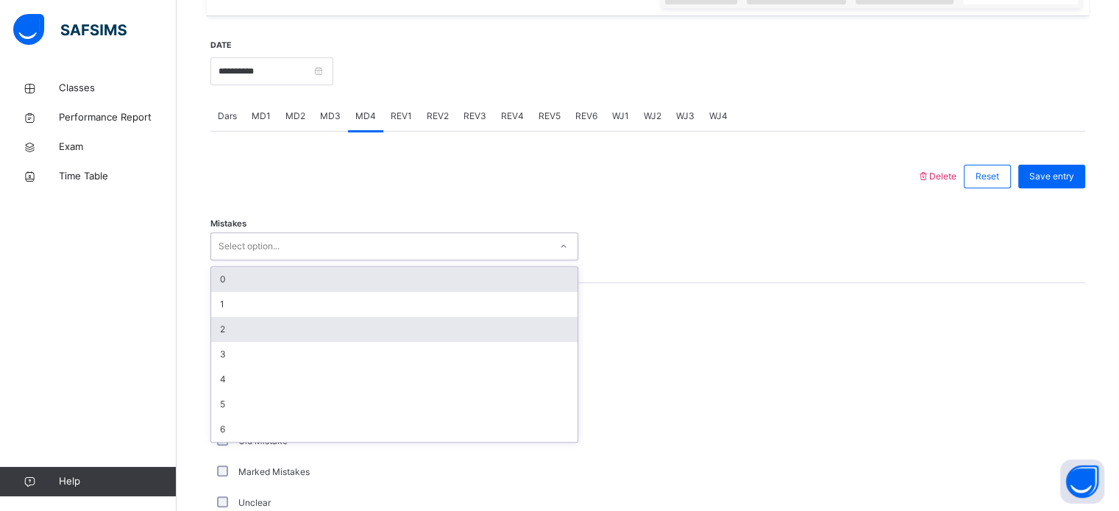
click at [238, 327] on div "2" at bounding box center [394, 329] width 366 height 25
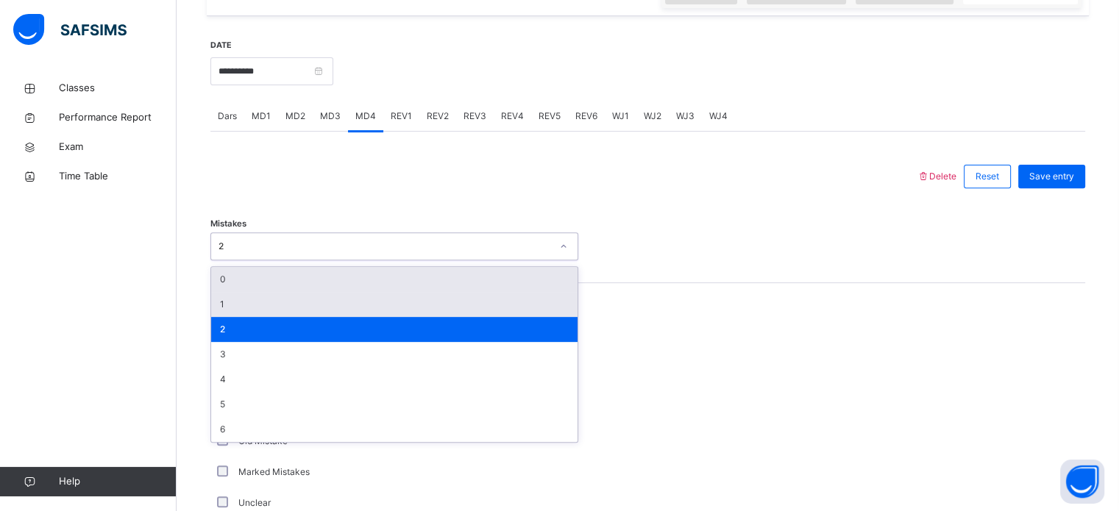
click at [259, 309] on div "1" at bounding box center [394, 304] width 366 height 25
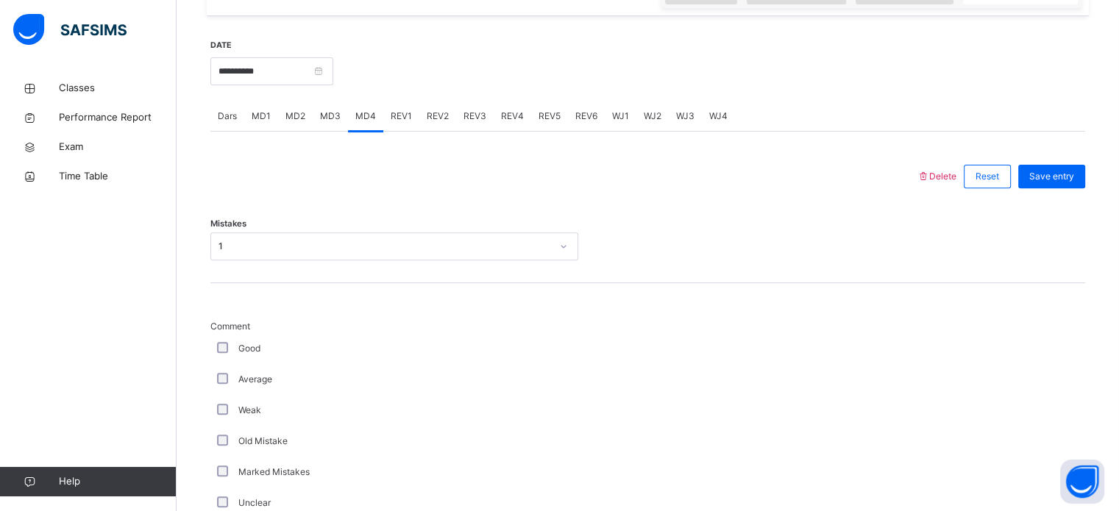
scroll to position [1066, 0]
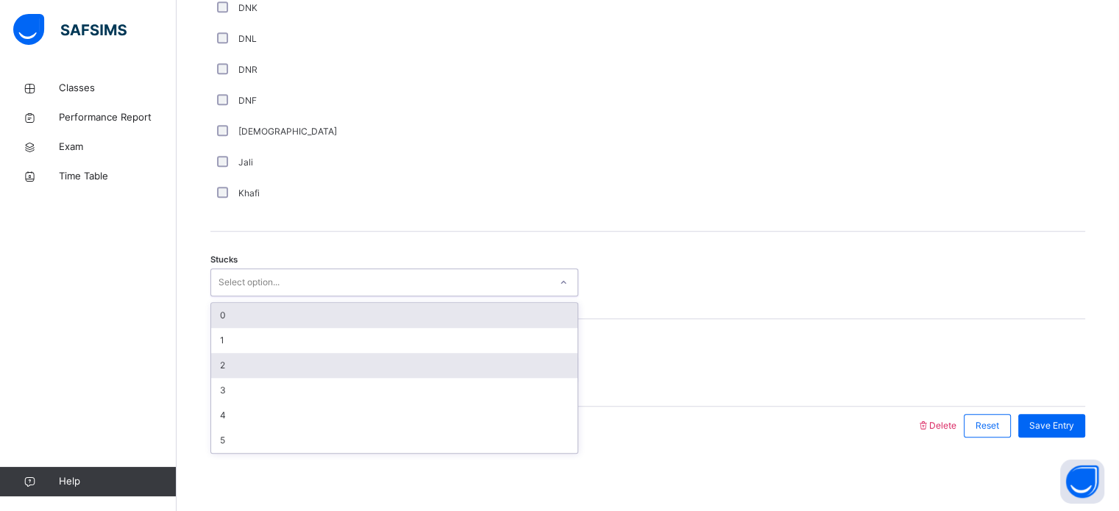
click at [253, 369] on div "2" at bounding box center [394, 365] width 366 height 25
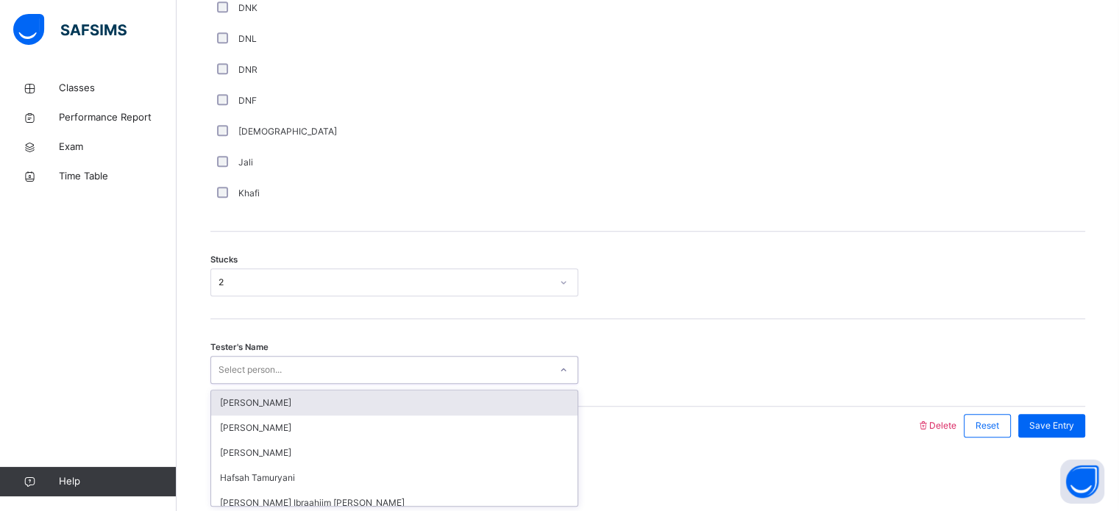
click at [307, 402] on div "[PERSON_NAME]" at bounding box center [394, 403] width 366 height 25
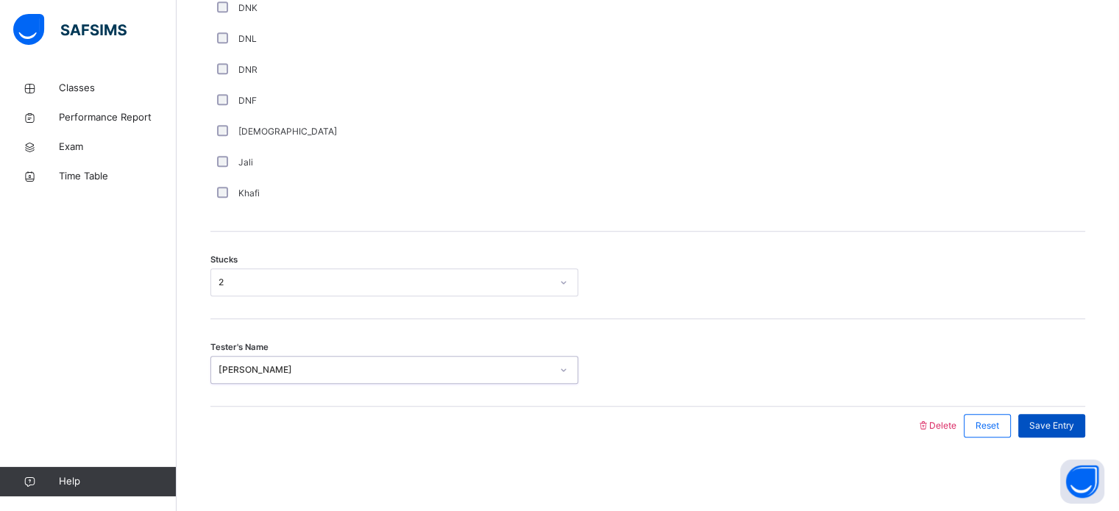
click at [1058, 428] on span "Save Entry" at bounding box center [1051, 425] width 45 height 13
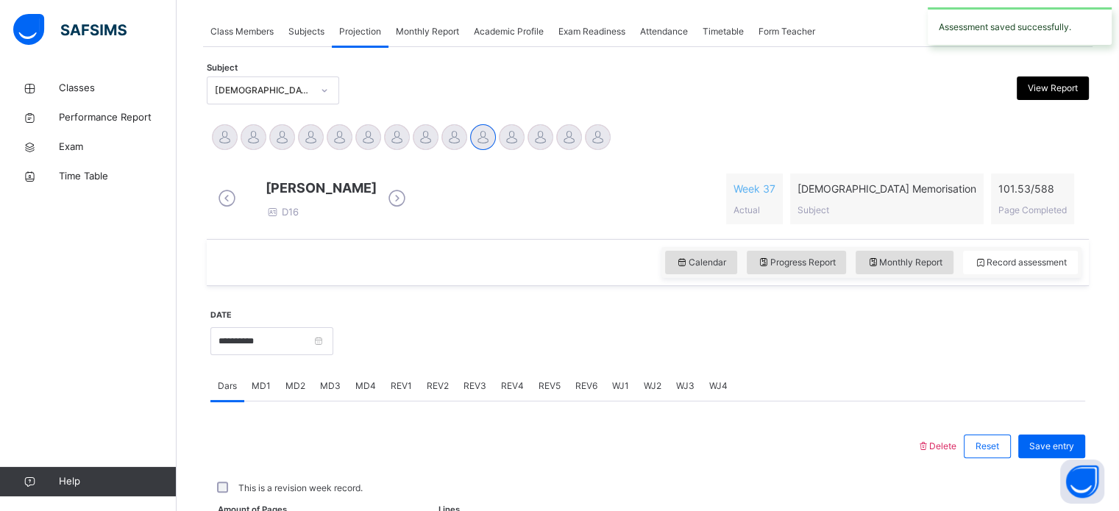
scroll to position [593, 0]
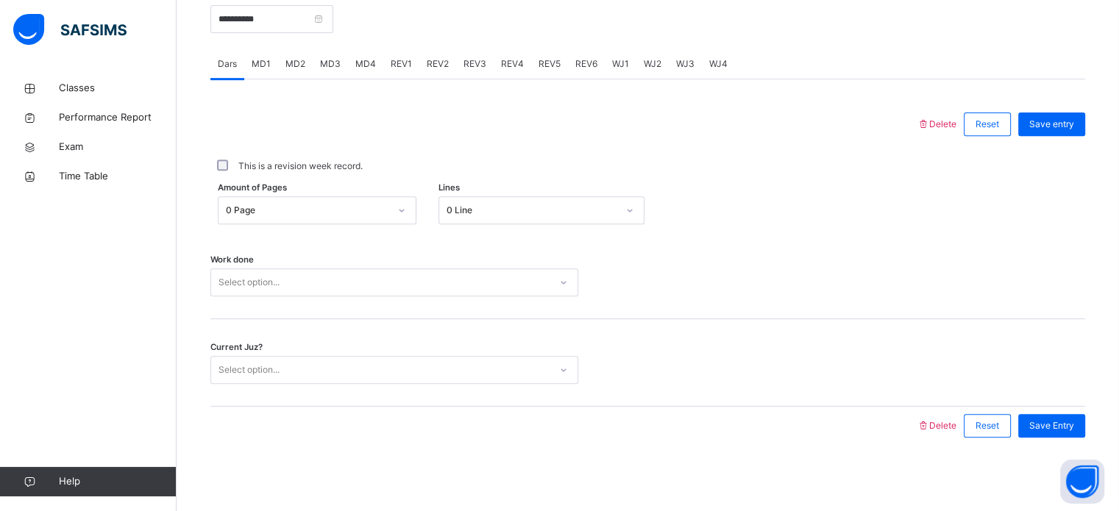
click at [581, 363] on div "Current Juz? Select option..." at bounding box center [647, 370] width 875 height 28
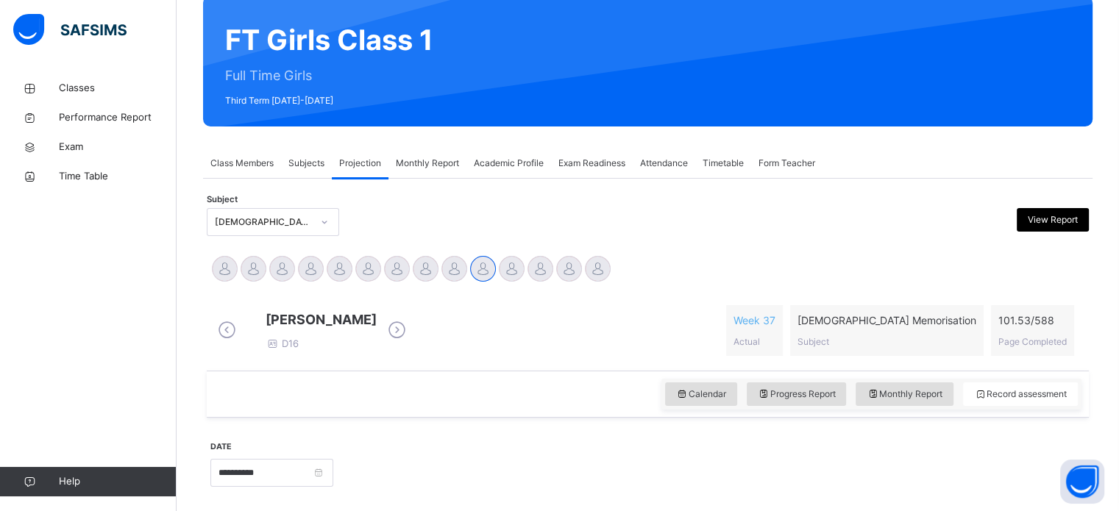
scroll to position [127, 0]
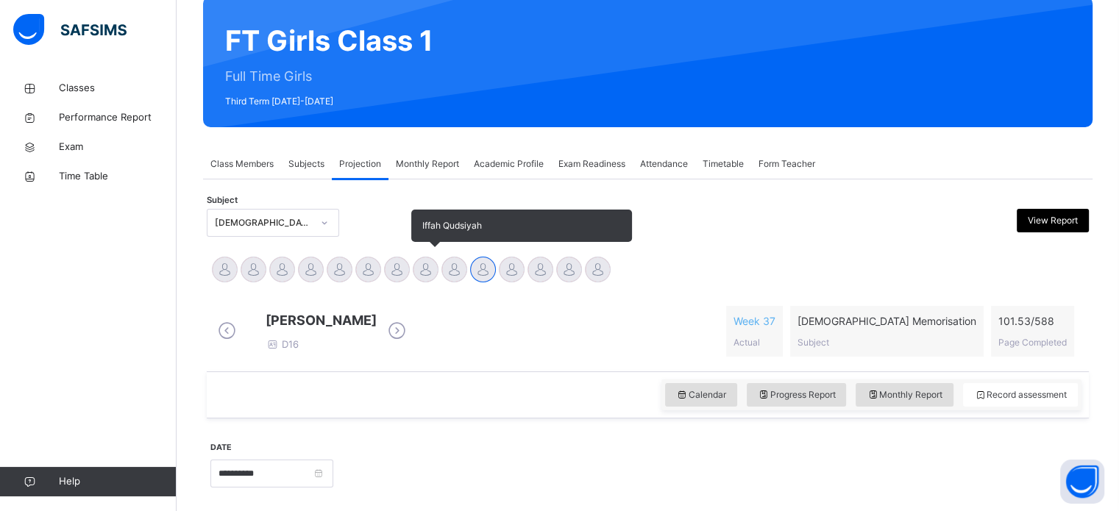
click at [416, 271] on div at bounding box center [426, 270] width 26 height 26
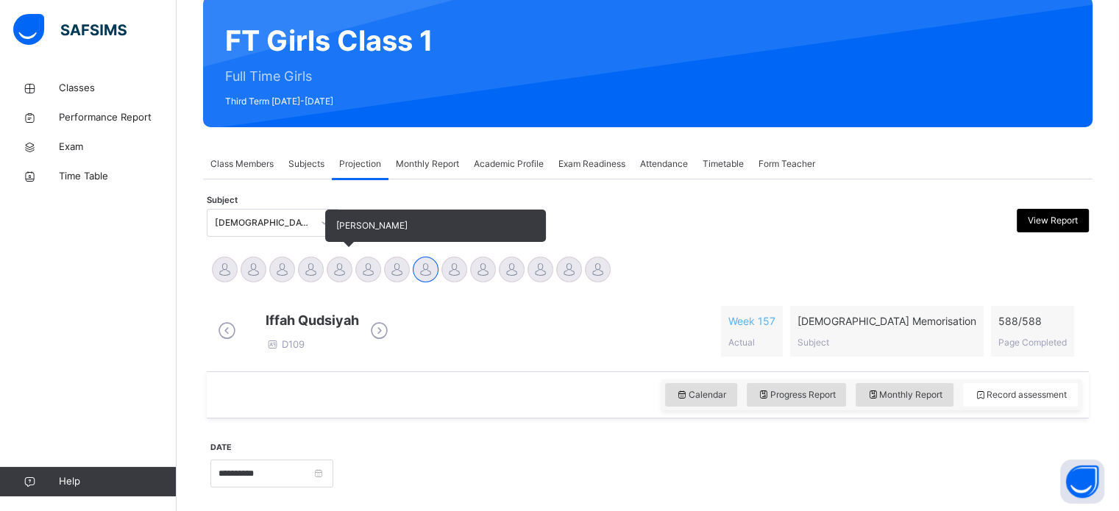
click at [339, 268] on div at bounding box center [340, 270] width 26 height 26
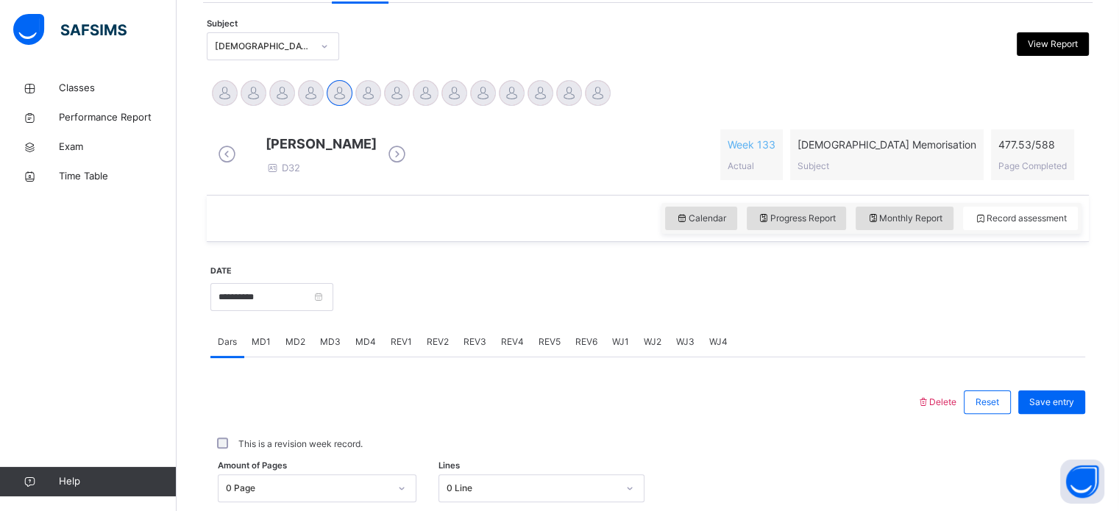
scroll to position [301, 0]
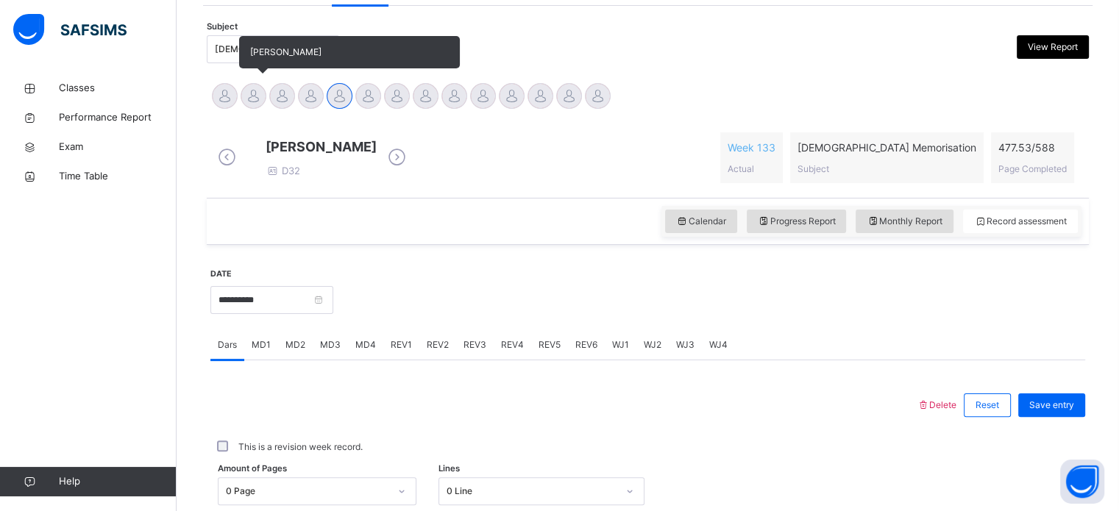
click at [256, 91] on div at bounding box center [254, 96] width 26 height 26
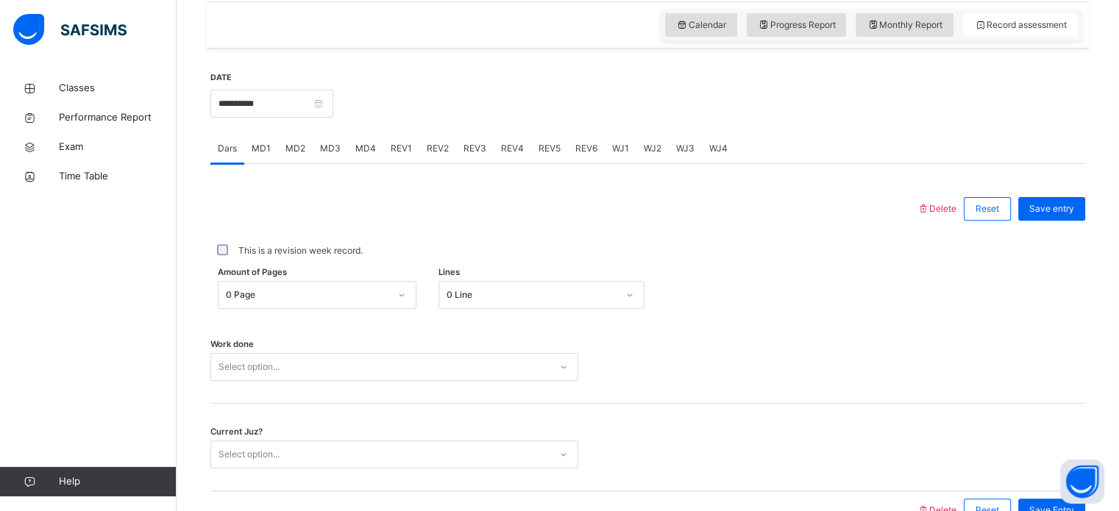
scroll to position [498, 0]
click at [364, 153] on span "MD4" at bounding box center [365, 147] width 21 height 13
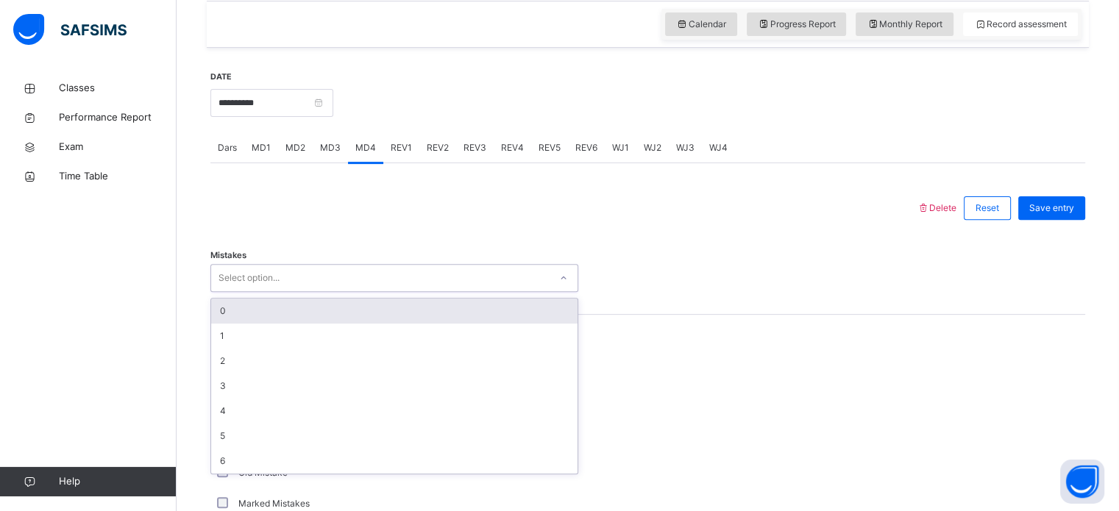
click at [310, 280] on div "Select option..." at bounding box center [380, 278] width 338 height 23
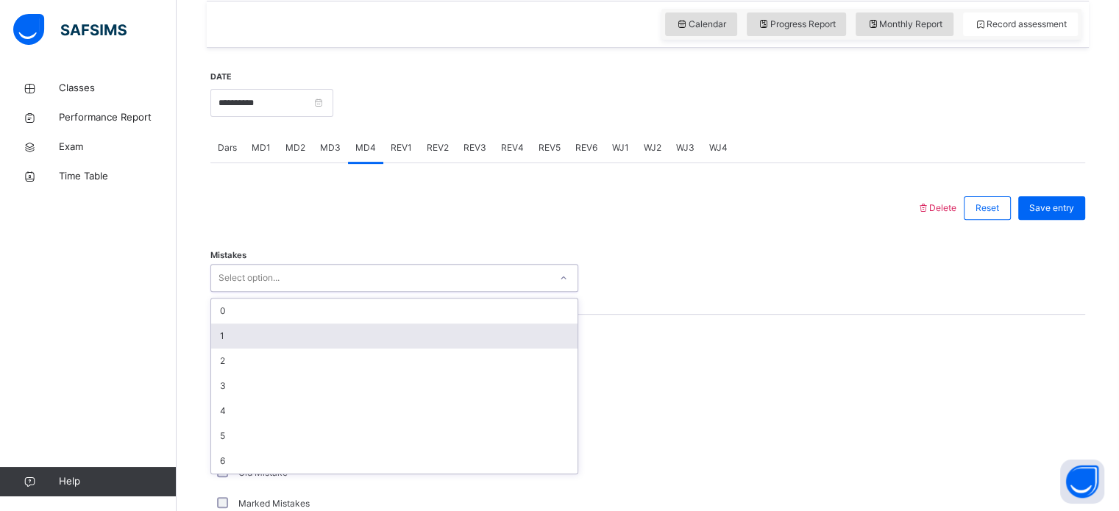
click at [264, 349] on div "1" at bounding box center [394, 336] width 366 height 25
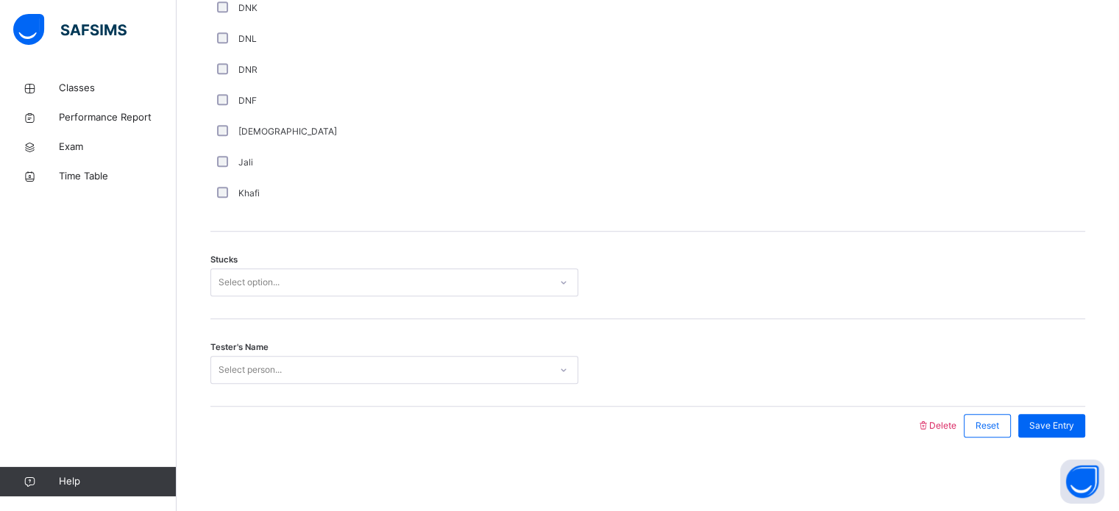
scroll to position [1066, 0]
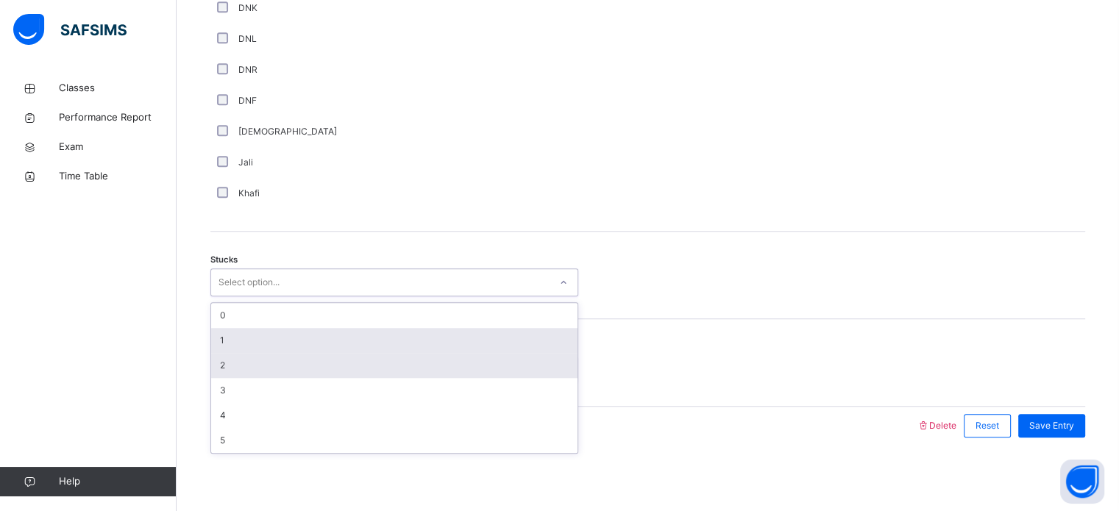
drag, startPoint x: 249, startPoint y: 285, endPoint x: 235, endPoint y: 368, distance: 84.3
click at [235, 297] on div "option 1 focused, 2 of 6. 6 results available. Use Up and Down to choose option…" at bounding box center [394, 283] width 368 height 28
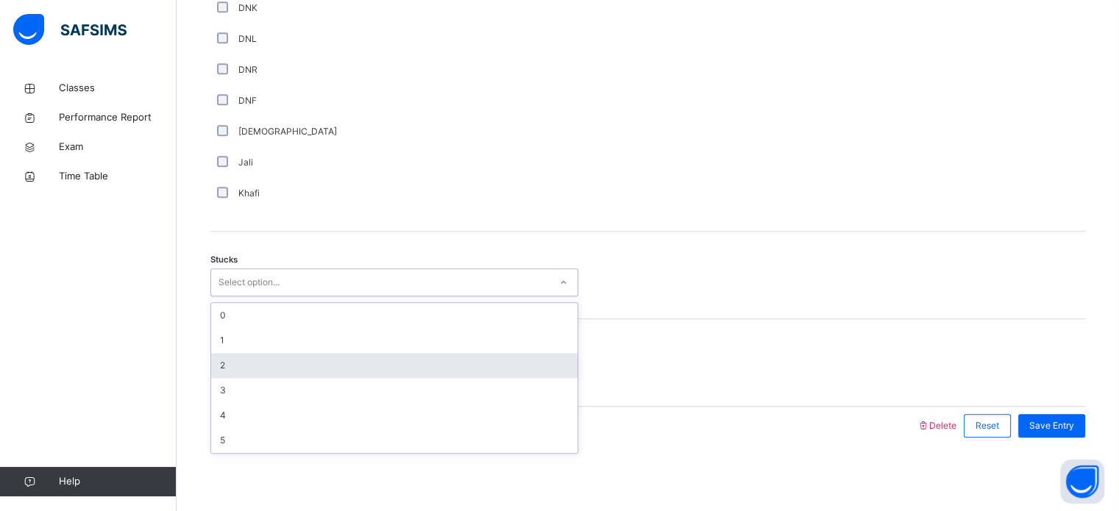
click at [235, 368] on div "2" at bounding box center [394, 365] width 366 height 25
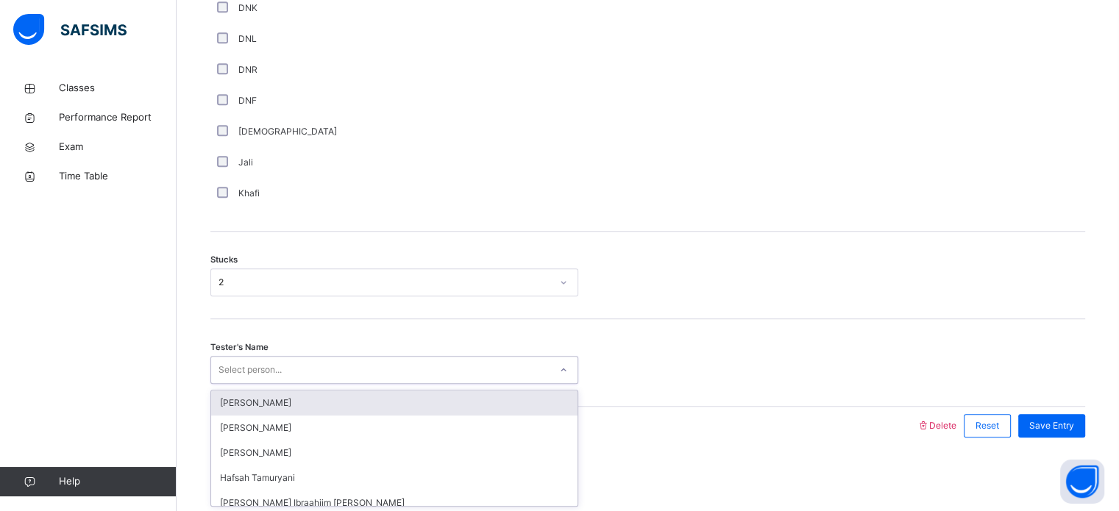
click at [256, 369] on div "Select person..." at bounding box center [250, 370] width 63 height 28
type input "***"
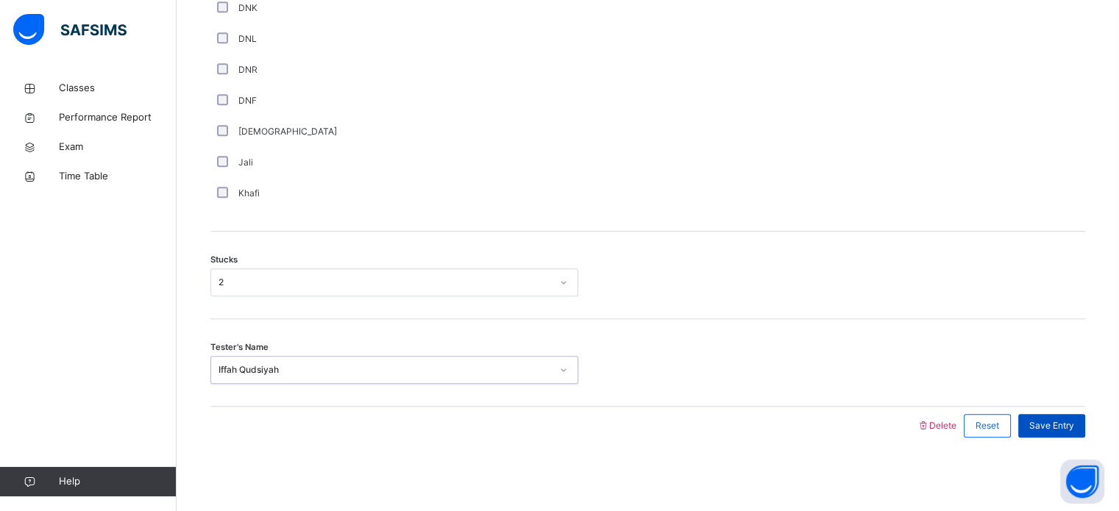
click at [1085, 423] on div "Save Entry" at bounding box center [1051, 426] width 67 height 24
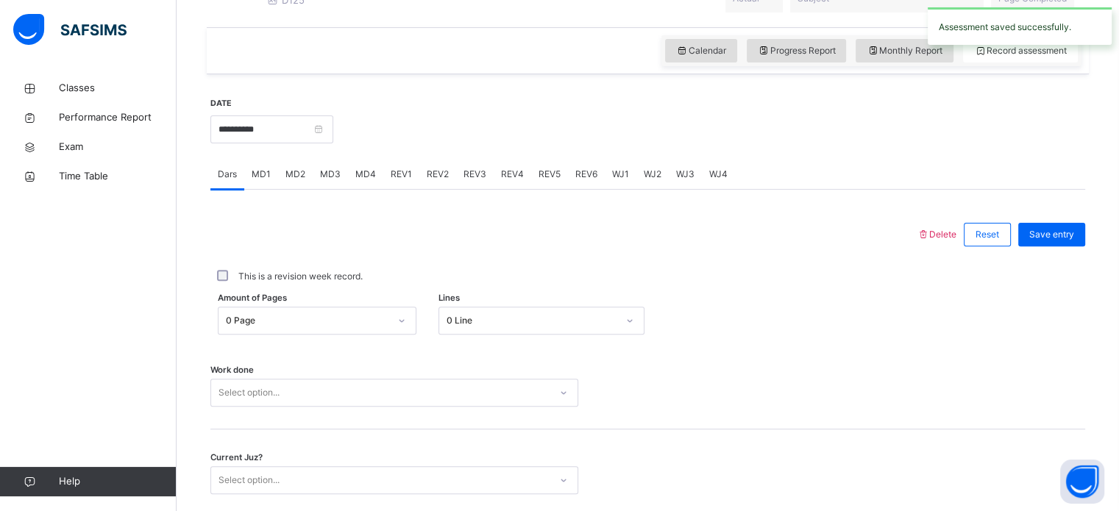
scroll to position [462, 0]
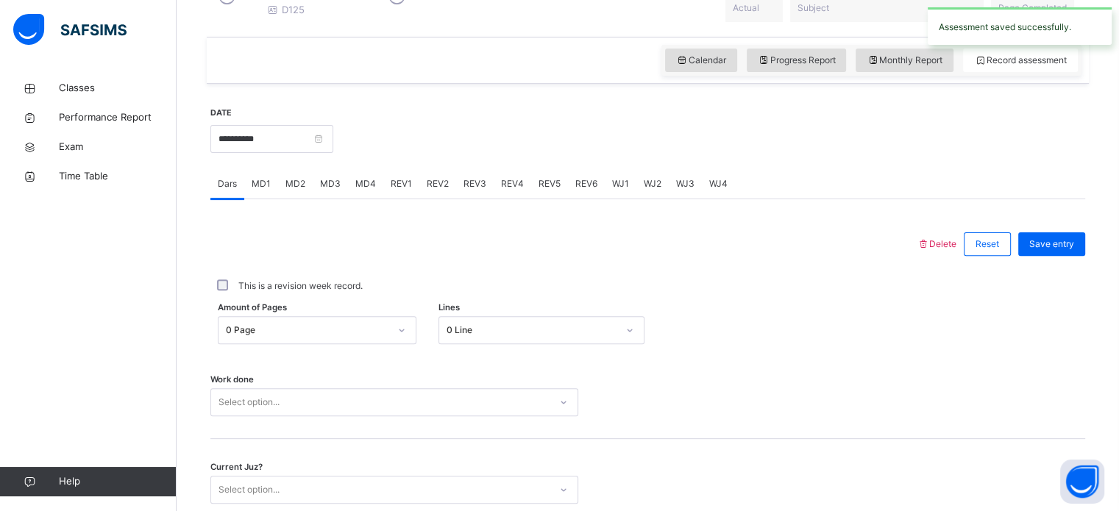
click at [327, 191] on span "MD3" at bounding box center [330, 183] width 21 height 13
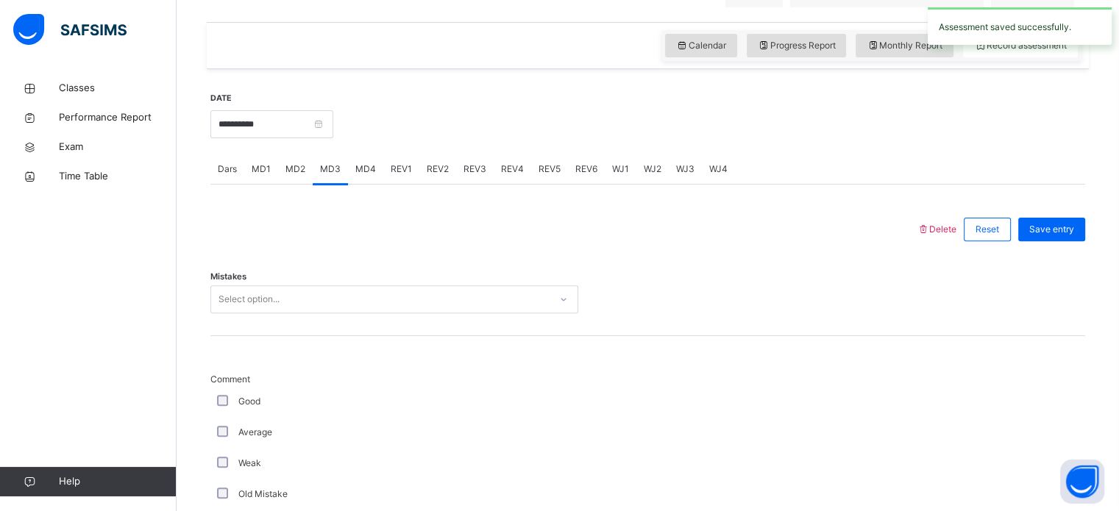
click at [277, 313] on div "Select option..." at bounding box center [249, 299] width 61 height 28
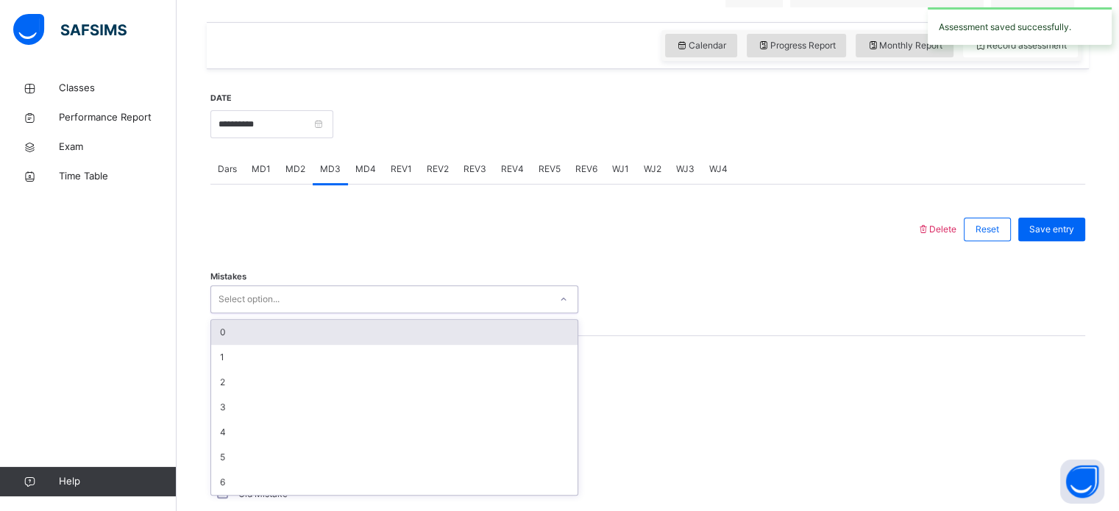
scroll to position [478, 0]
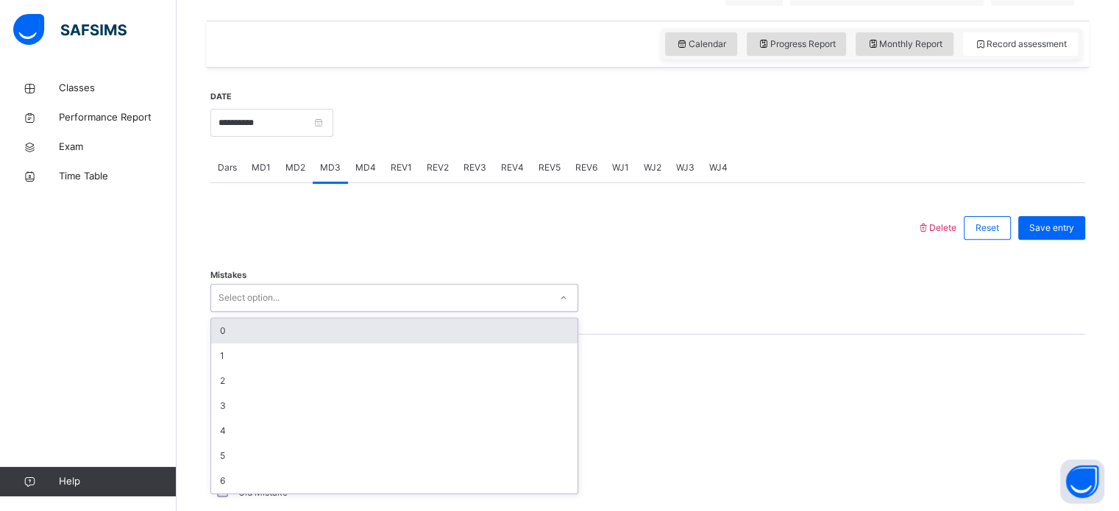
click at [263, 336] on div "0" at bounding box center [394, 331] width 366 height 25
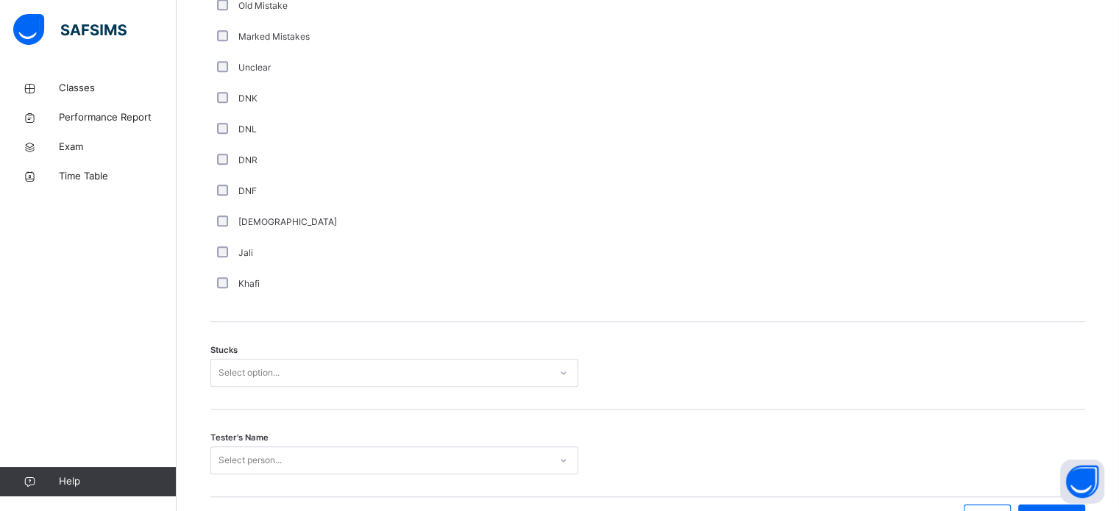
scroll to position [1066, 0]
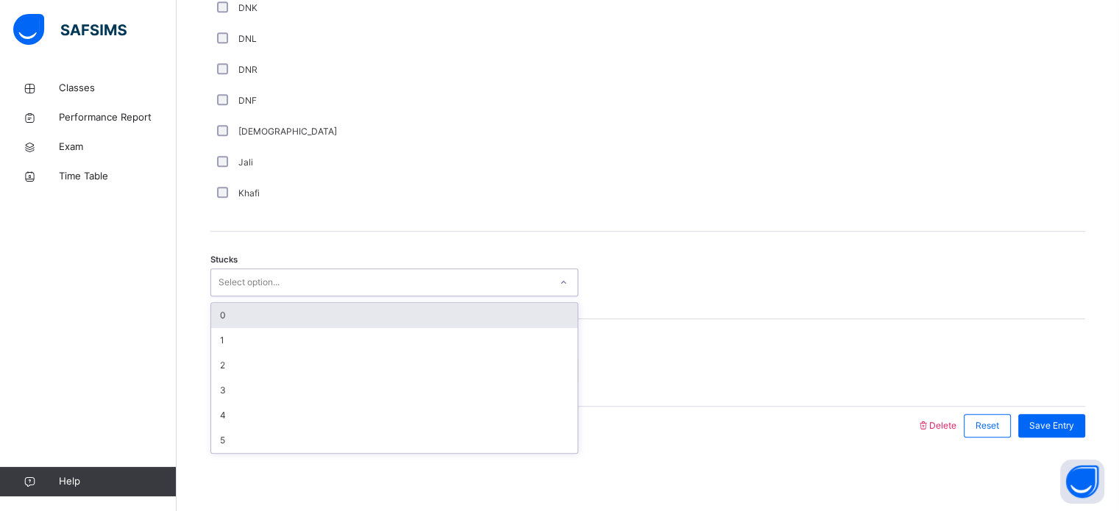
click at [261, 283] on div "Select option..." at bounding box center [249, 283] width 61 height 28
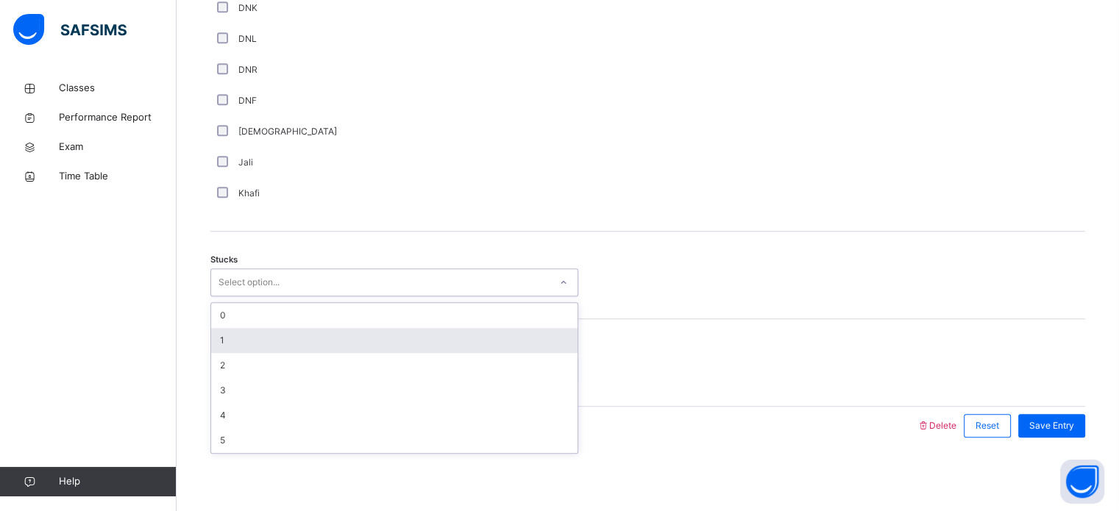
click at [253, 333] on div "1" at bounding box center [394, 340] width 366 height 25
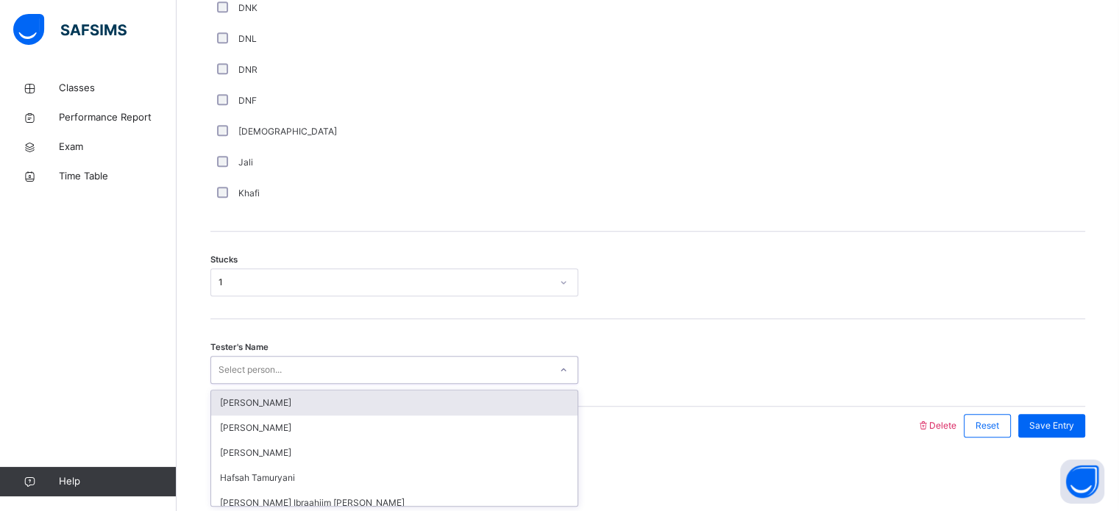
click at [253, 375] on div "Select person..." at bounding box center [250, 370] width 63 height 28
type input "***"
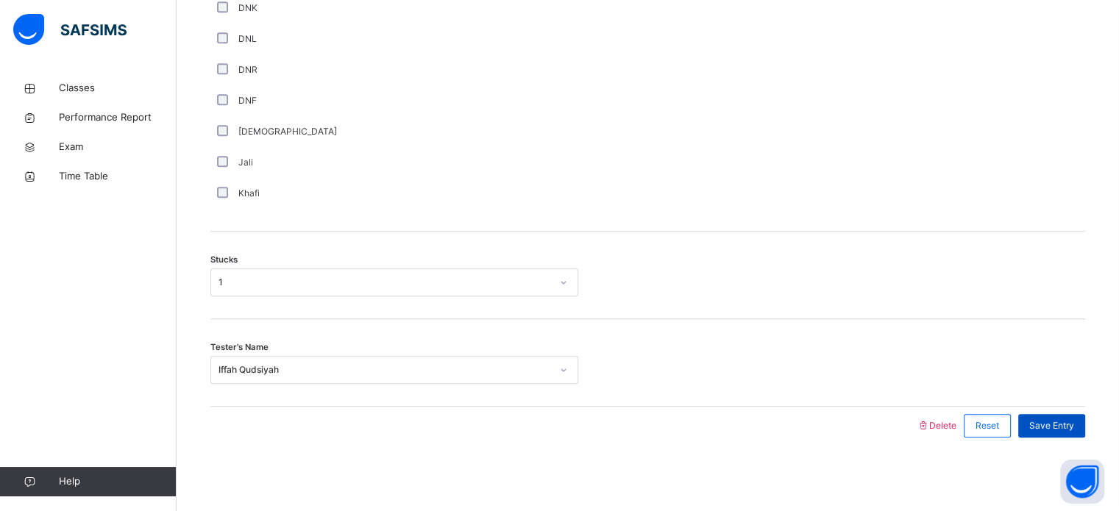
click at [1070, 429] on span "Save Entry" at bounding box center [1051, 425] width 45 height 13
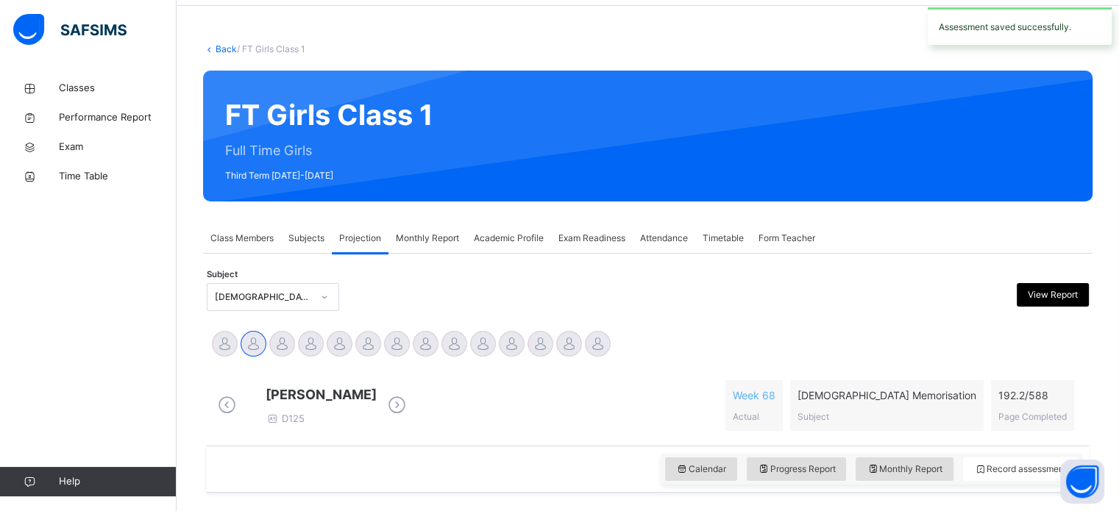
scroll to position [43, 0]
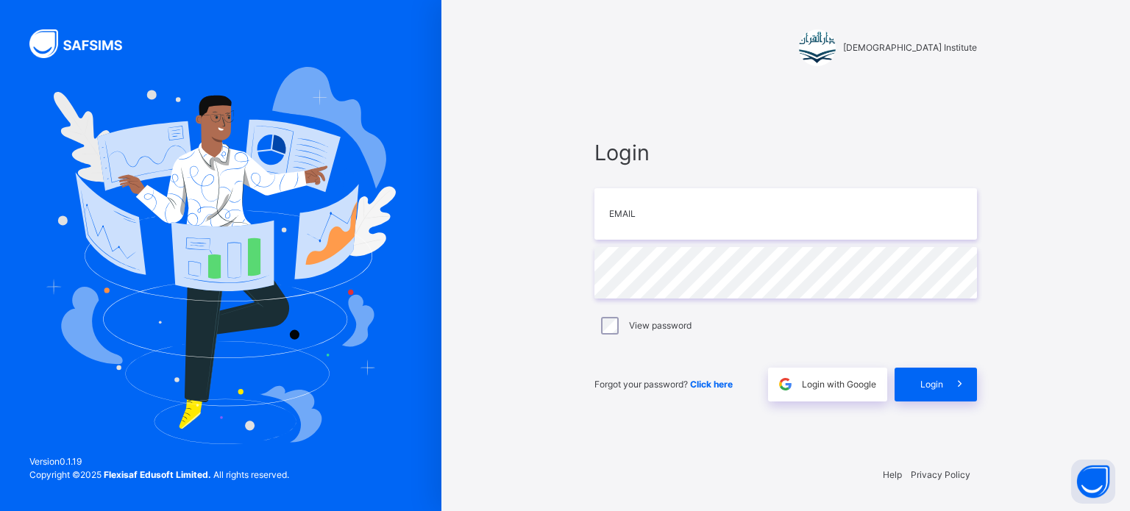
click at [761, 358] on div "Forgot your password? Click here Login with Google Login" at bounding box center [785, 377] width 383 height 49
click at [674, 221] on input "email" at bounding box center [785, 214] width 383 height 52
type input "**********"
click at [942, 386] on span "Login" at bounding box center [931, 384] width 23 height 13
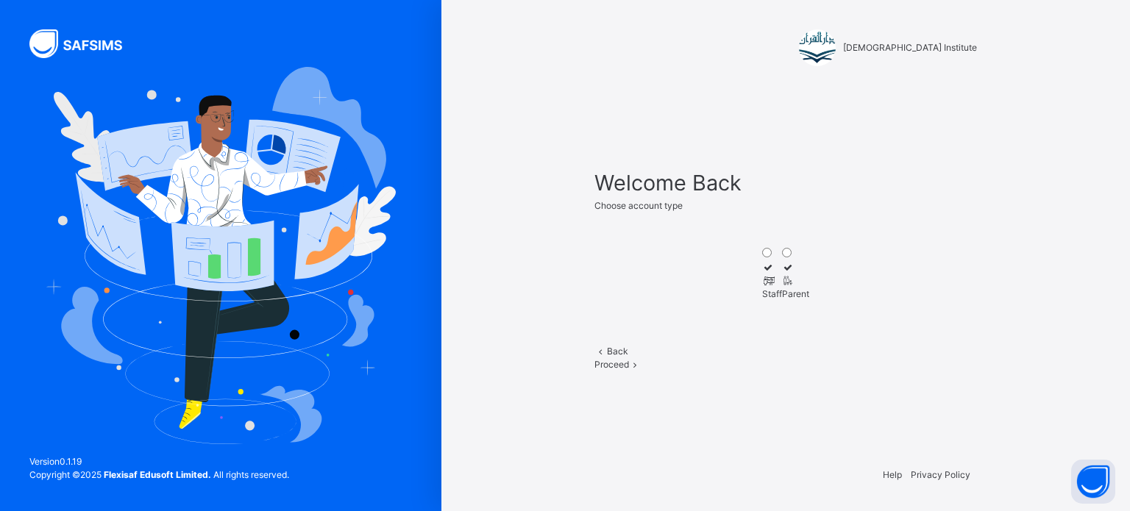
click at [762, 296] on div "Staff" at bounding box center [772, 294] width 20 height 13
click at [629, 370] on span "Proceed" at bounding box center [611, 364] width 35 height 11
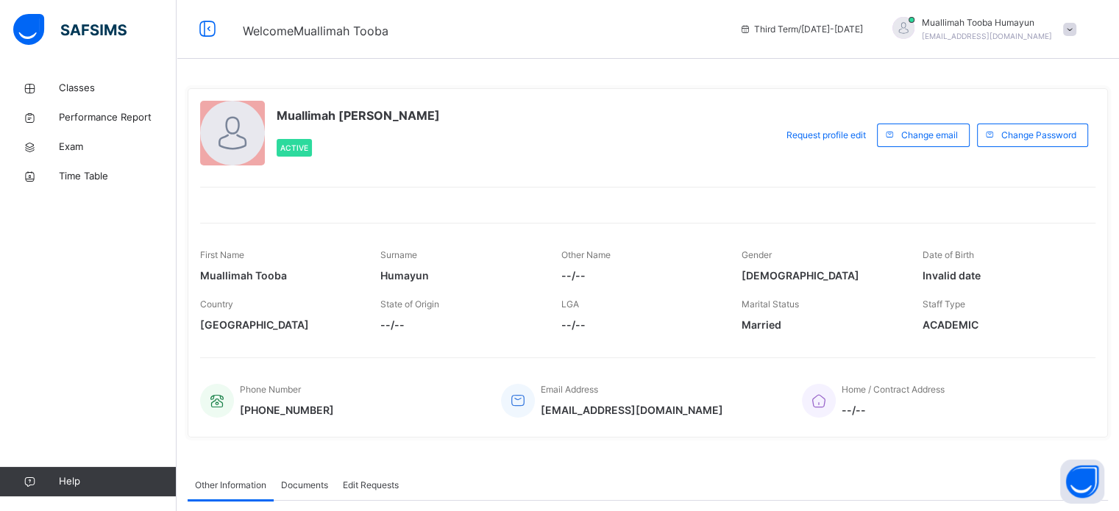
click at [755, 270] on span "[DEMOGRAPHIC_DATA]" at bounding box center [821, 275] width 158 height 15
click at [834, 283] on div "Gender [DEMOGRAPHIC_DATA]" at bounding box center [821, 265] width 158 height 49
drag, startPoint x: 834, startPoint y: 283, endPoint x: 1023, endPoint y: 278, distance: 189.9
click at [1023, 278] on div "First Name [PERSON_NAME] Surname Humayun Other Name --/-- Gender [DEMOGRAPHIC_D…" at bounding box center [647, 265] width 895 height 49
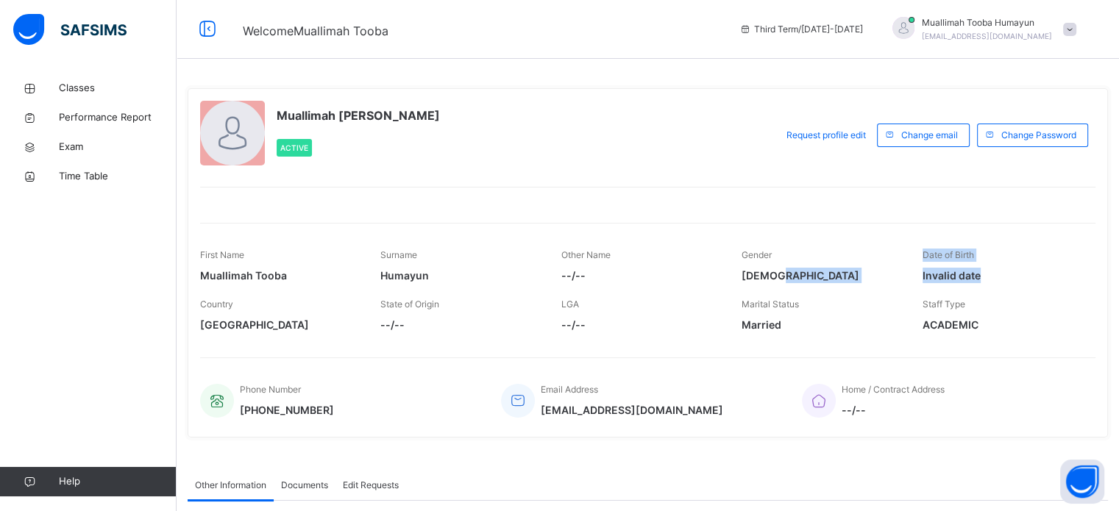
click at [1023, 278] on span "Invalid date" at bounding box center [1002, 275] width 158 height 15
click at [115, 84] on span "Classes" at bounding box center [118, 88] width 118 height 15
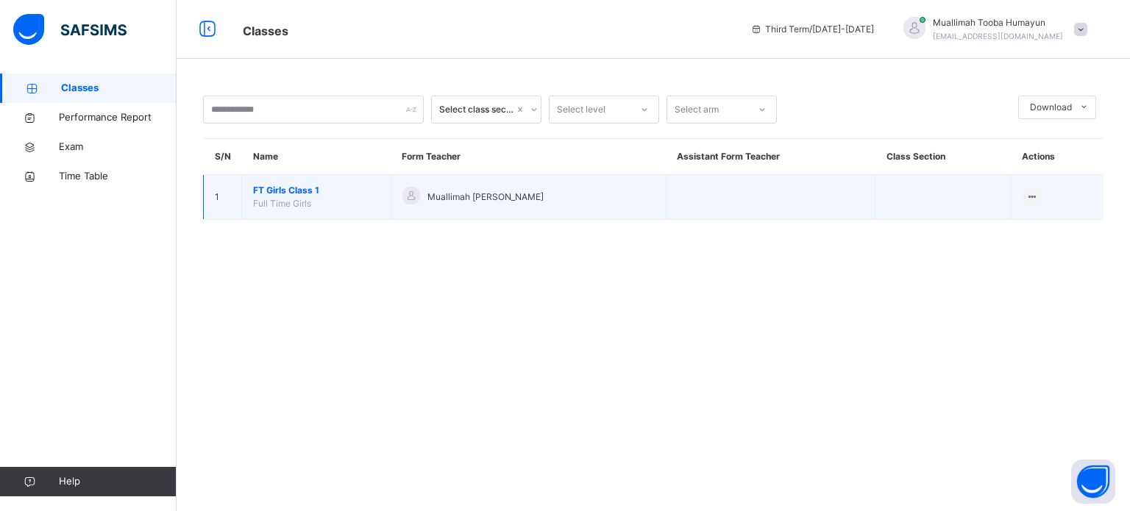
click at [313, 196] on span "FT Girls Class 1" at bounding box center [316, 190] width 127 height 13
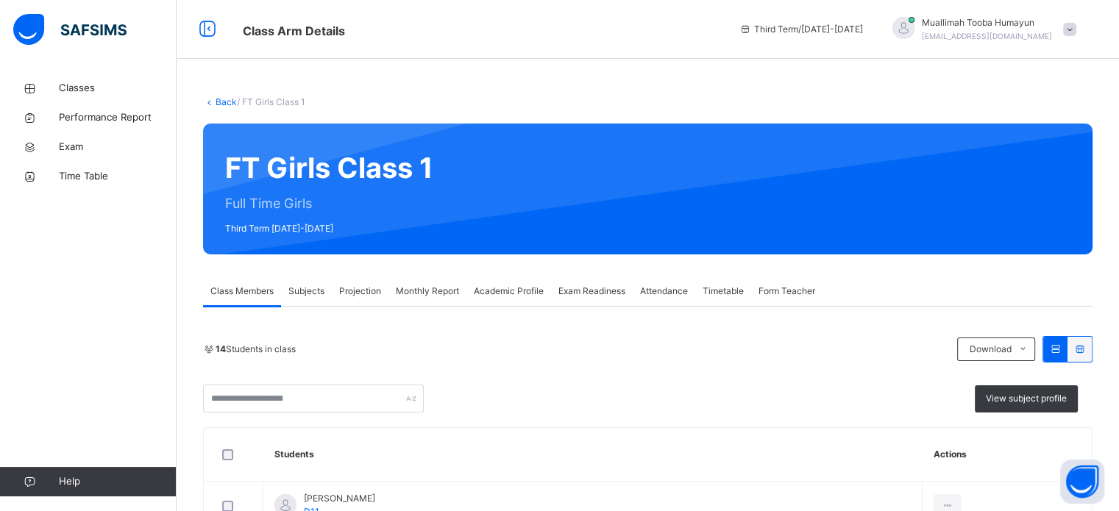
click at [347, 291] on span "Projection" at bounding box center [360, 291] width 42 height 13
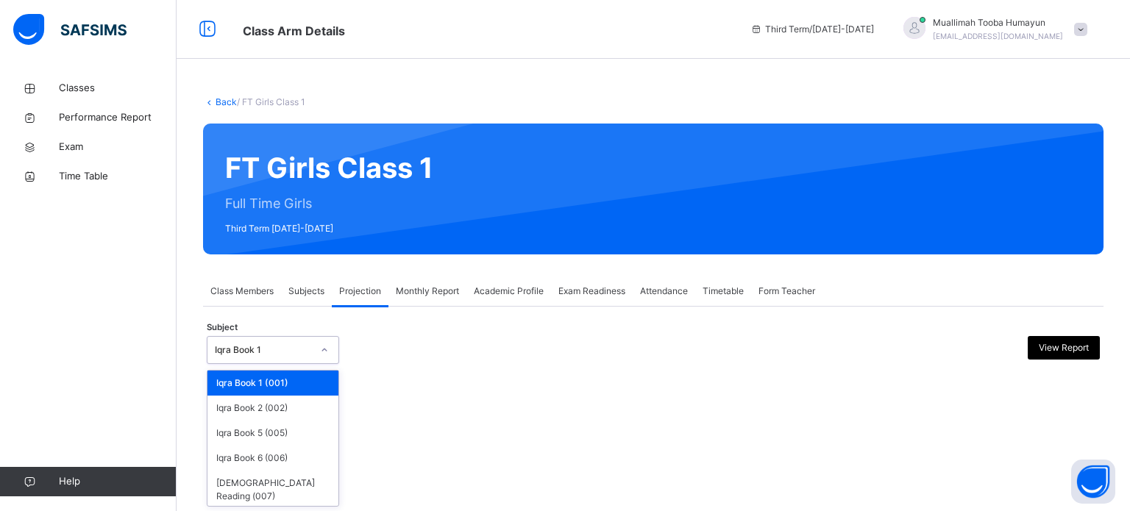
click at [324, 347] on icon at bounding box center [324, 350] width 9 height 15
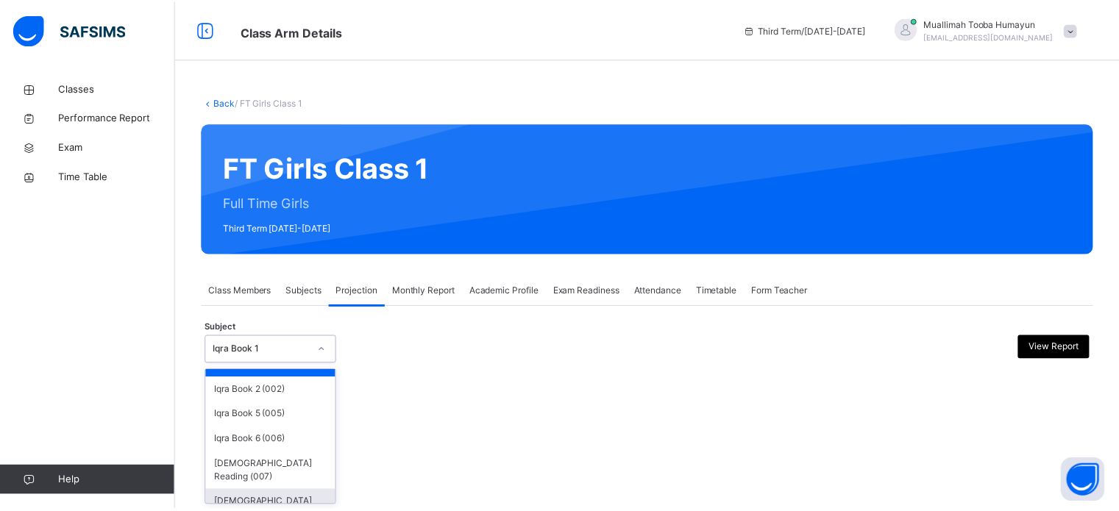
scroll to position [27, 0]
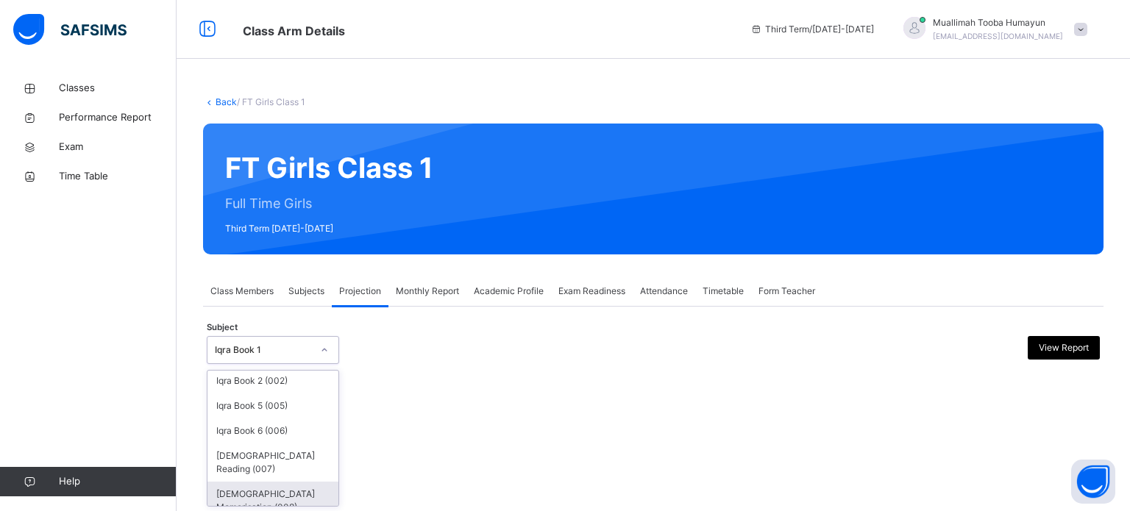
click at [306, 495] on div "[DEMOGRAPHIC_DATA] Memorisation (008)" at bounding box center [272, 501] width 131 height 38
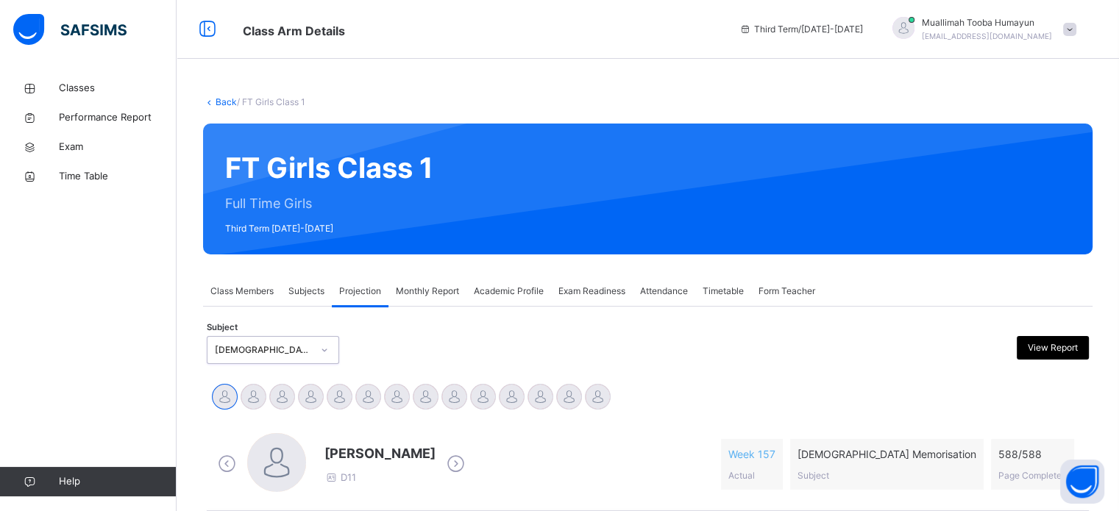
scroll to position [147, 0]
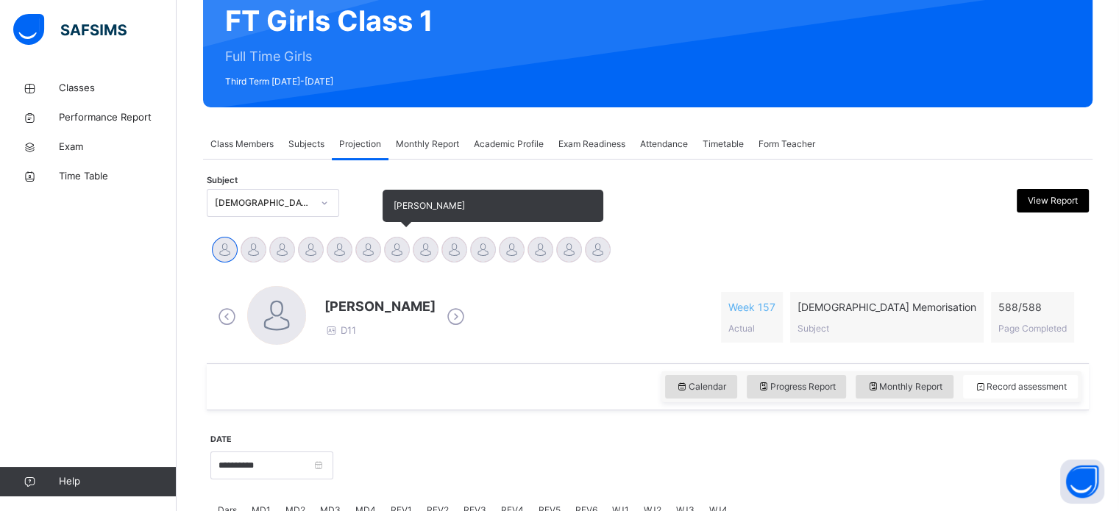
click at [399, 258] on div at bounding box center [397, 250] width 26 height 26
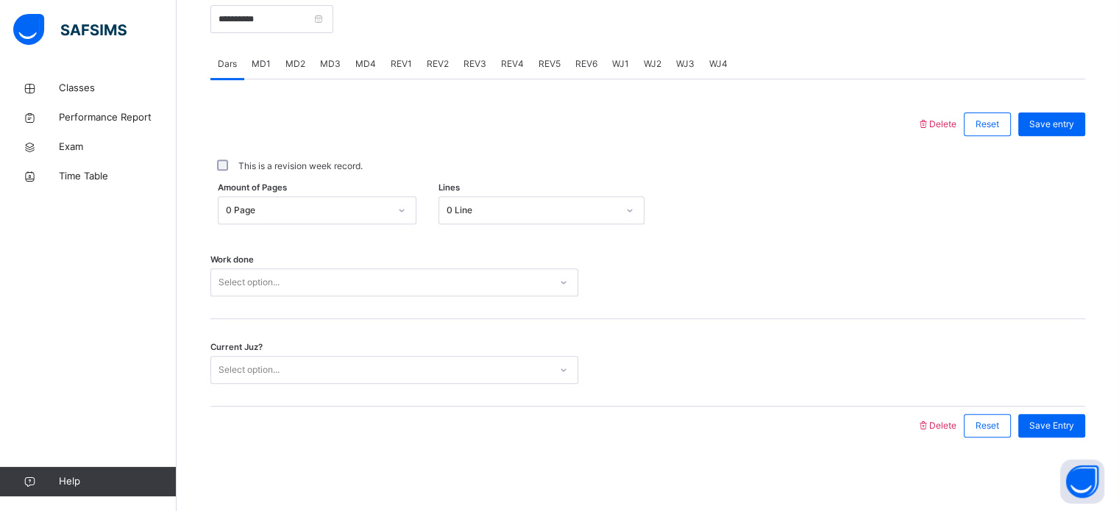
scroll to position [591, 0]
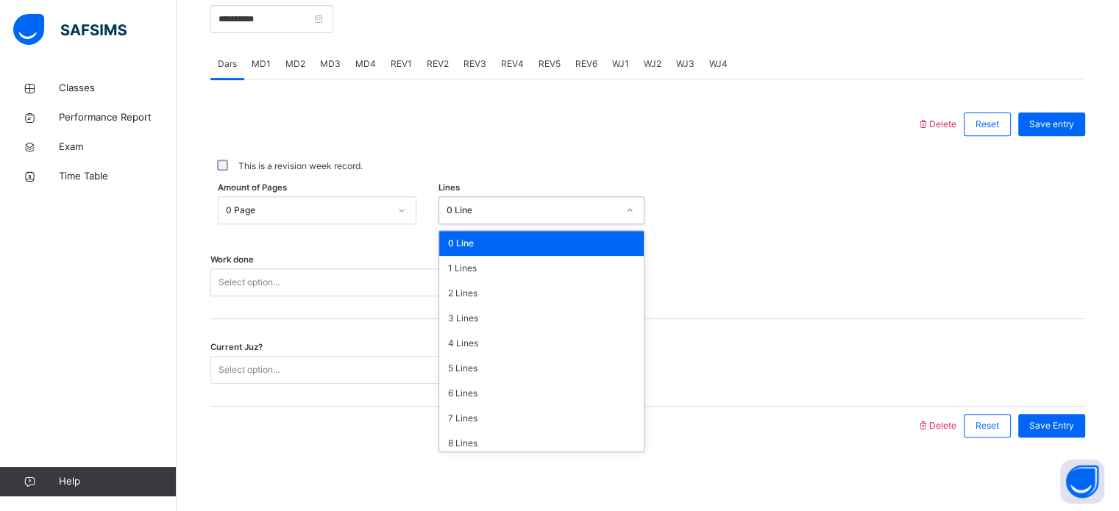
click at [571, 213] on div "0 Line" at bounding box center [532, 210] width 171 height 13
click at [489, 367] on div "5 Lines" at bounding box center [541, 368] width 205 height 25
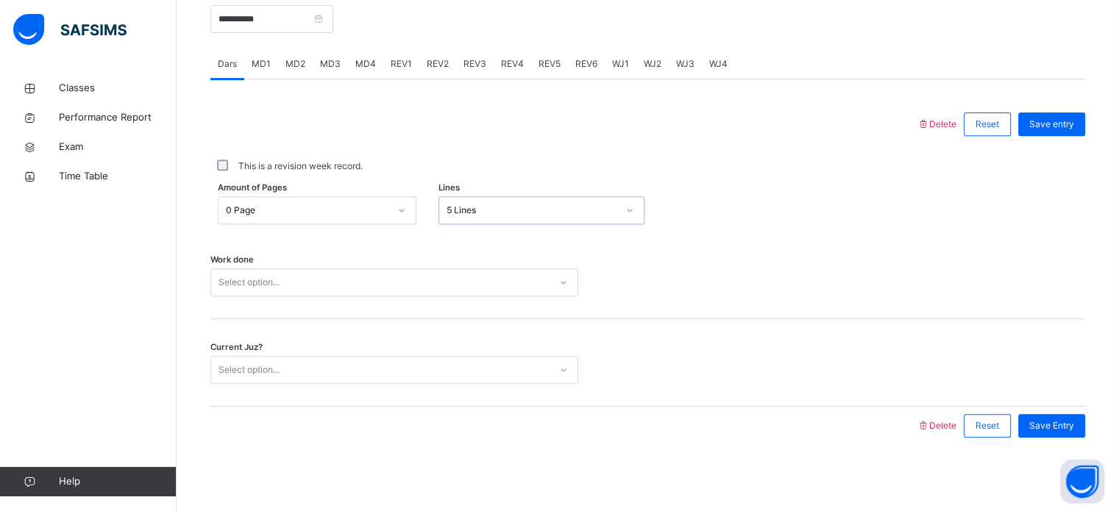
scroll to position [593, 0]
click at [452, 295] on div "Select option..." at bounding box center [394, 283] width 368 height 28
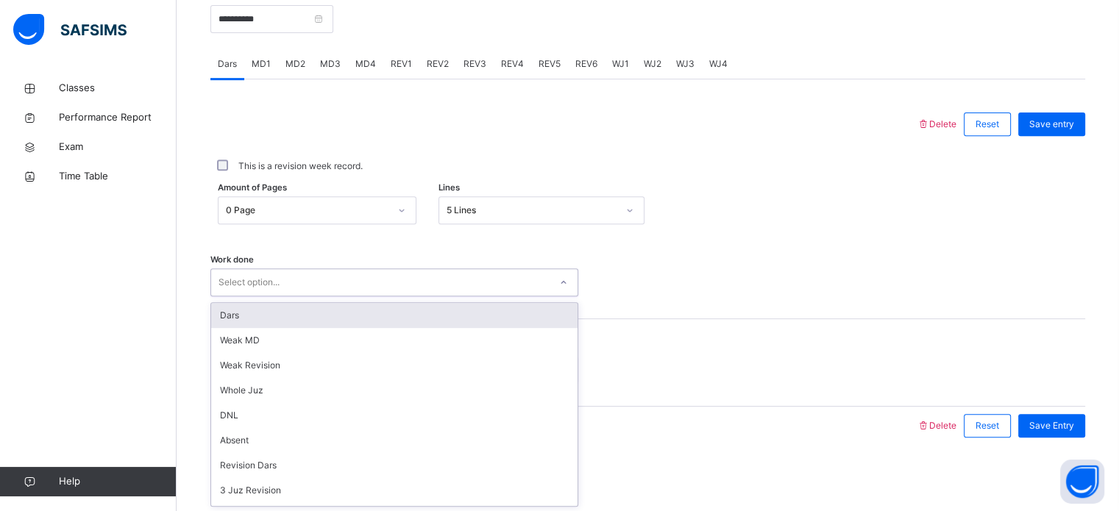
click at [357, 303] on div "Dars" at bounding box center [394, 315] width 366 height 25
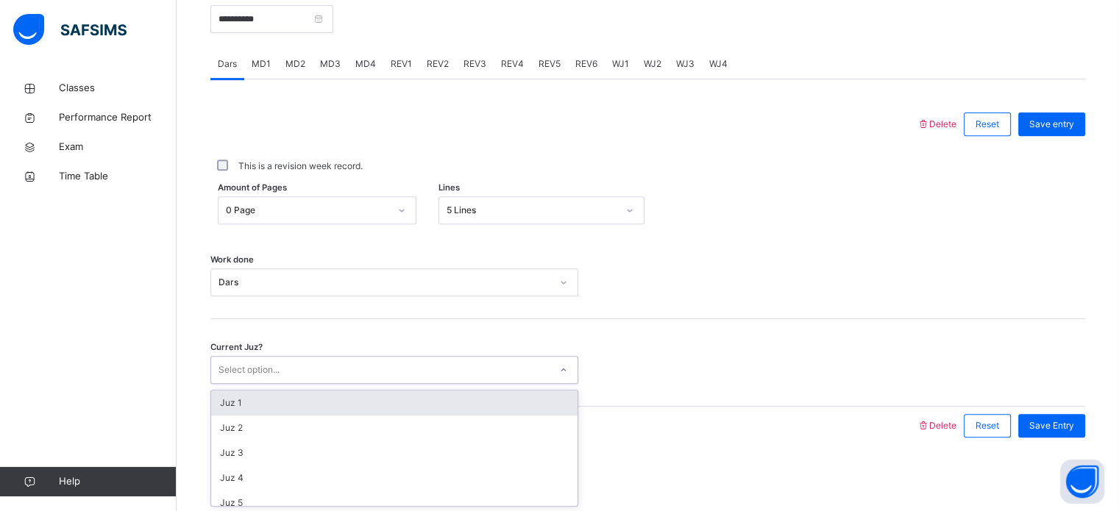
click at [402, 370] on div "Select option..." at bounding box center [380, 370] width 338 height 23
type input "**"
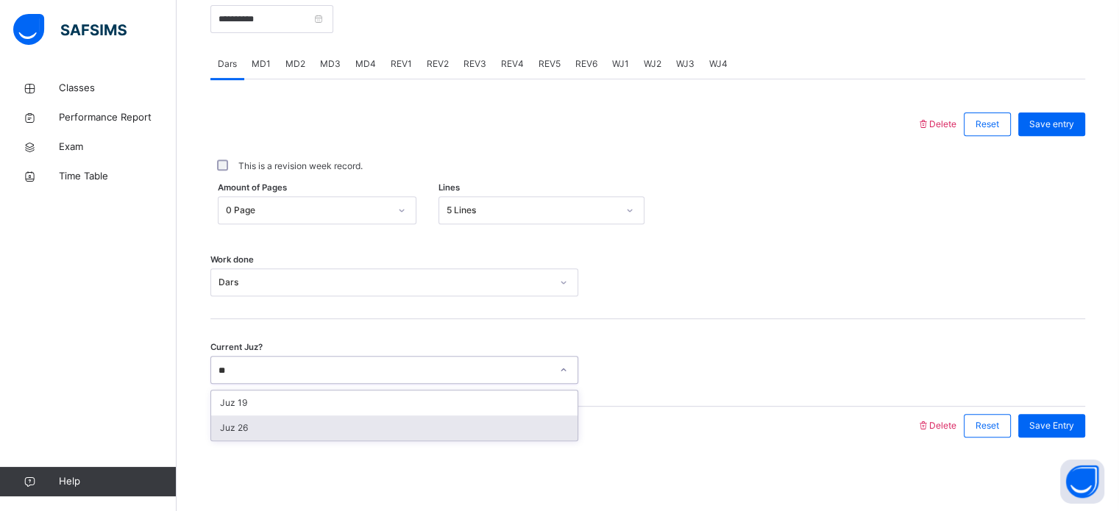
click at [386, 430] on div "Juz 26" at bounding box center [394, 428] width 366 height 25
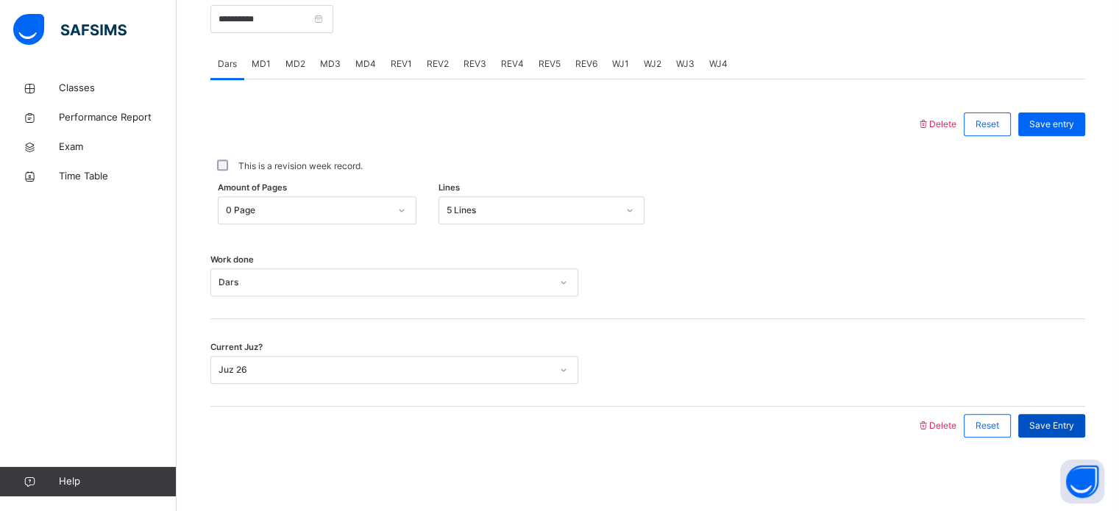
click at [1048, 417] on div "Save Entry" at bounding box center [1051, 426] width 67 height 24
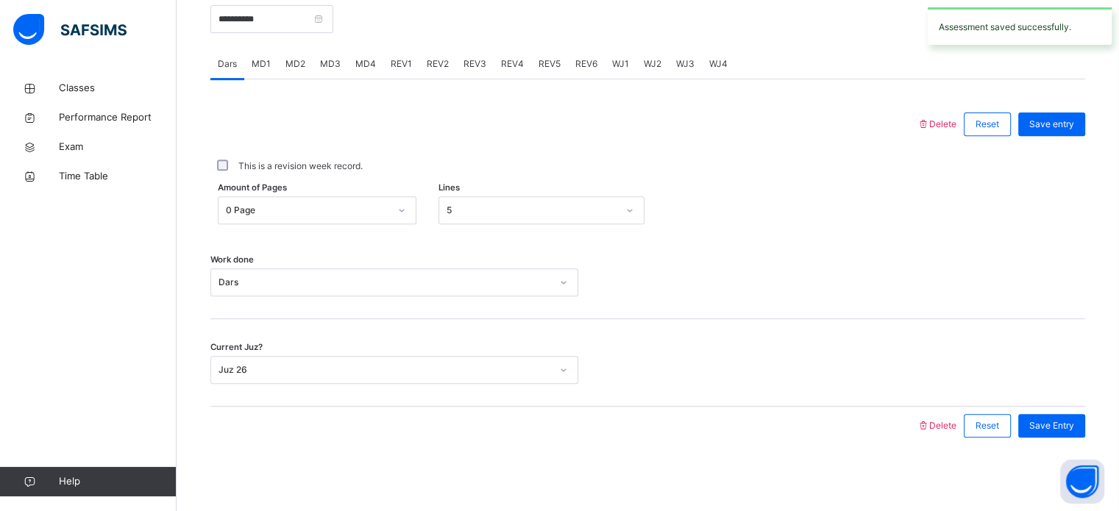
click at [355, 61] on span "MD4" at bounding box center [365, 63] width 21 height 13
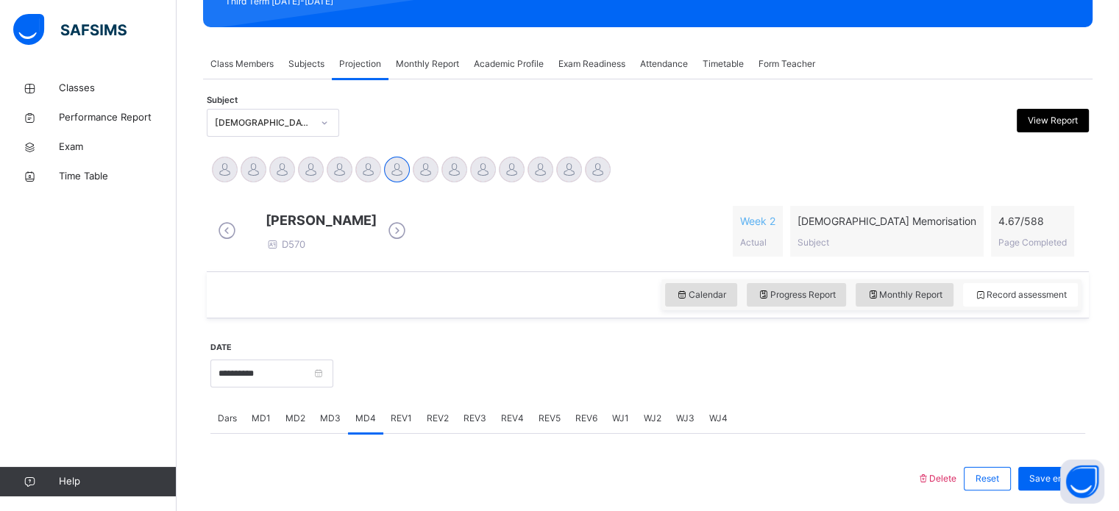
scroll to position [289, 0]
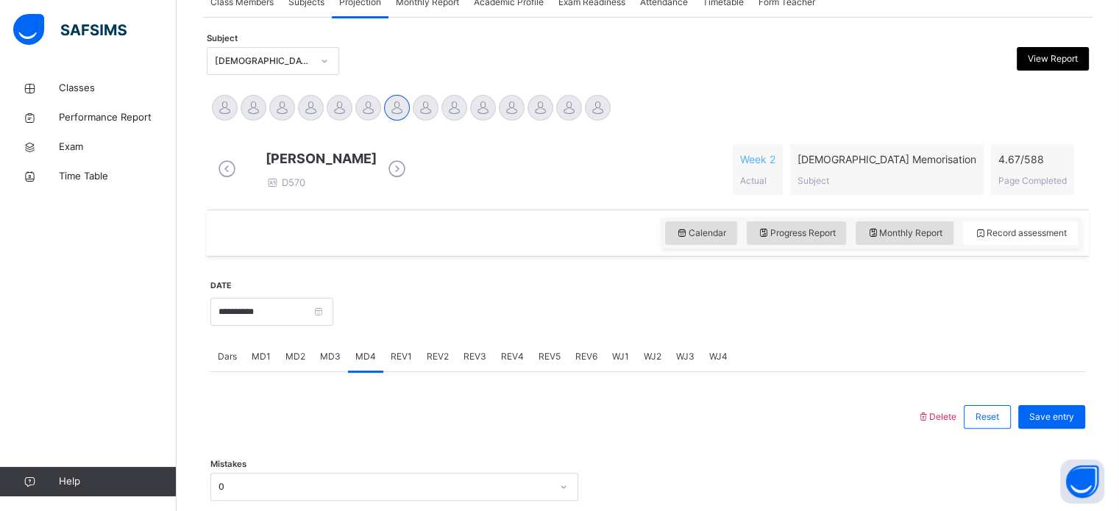
click at [224, 363] on span "Dars" at bounding box center [227, 356] width 19 height 13
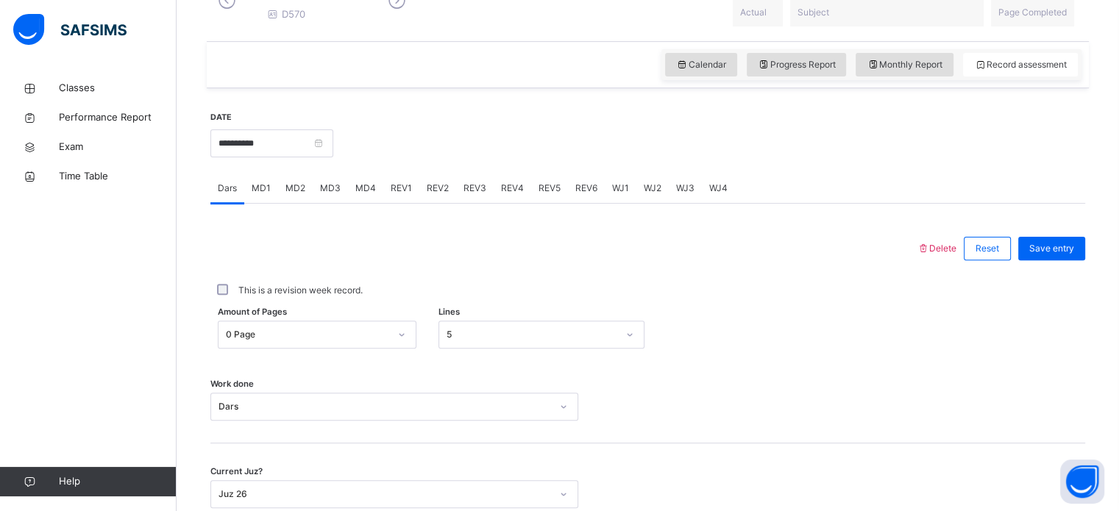
scroll to position [489, 0]
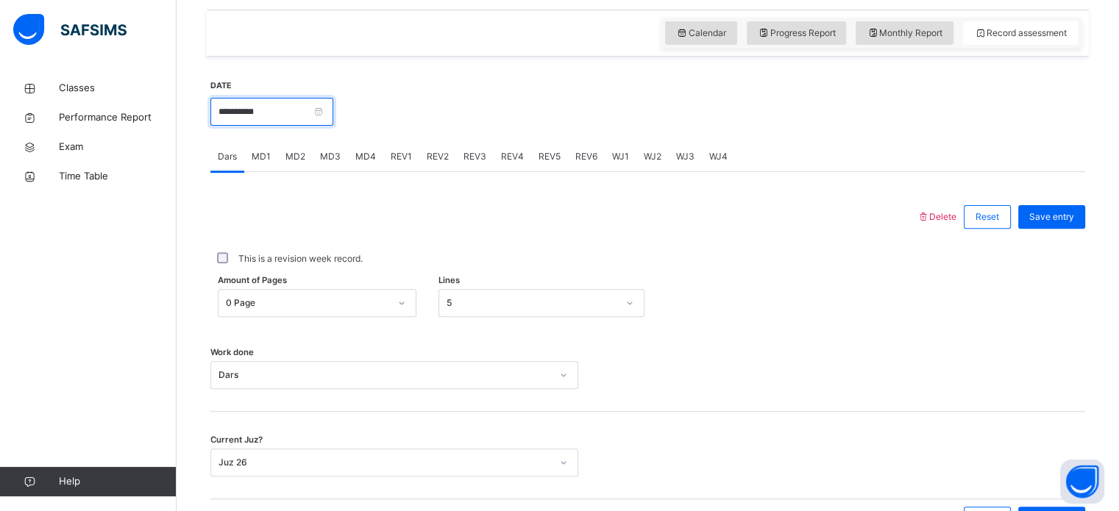
click at [333, 125] on input "**********" at bounding box center [271, 112] width 123 height 28
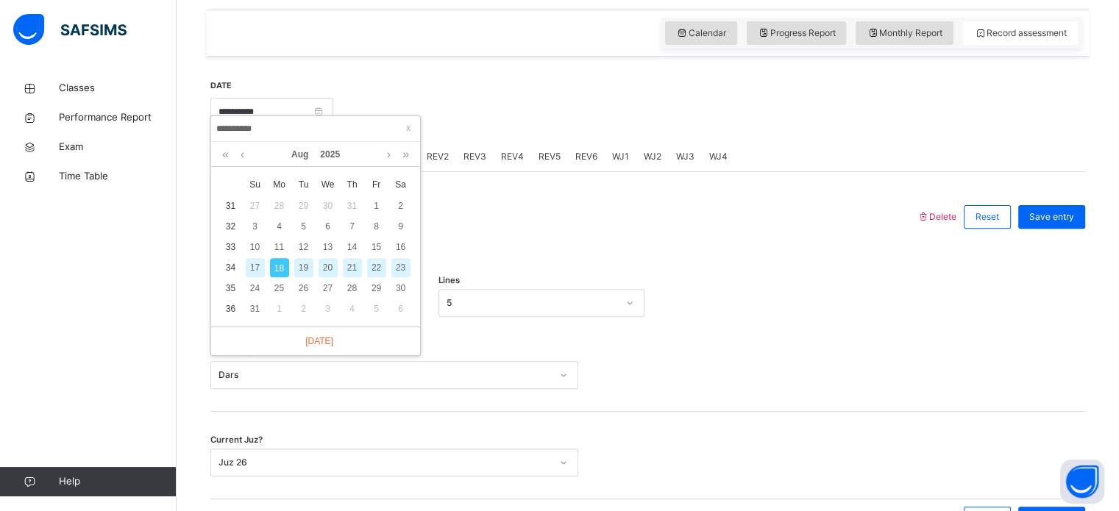
click at [623, 232] on div at bounding box center [564, 217] width 692 height 38
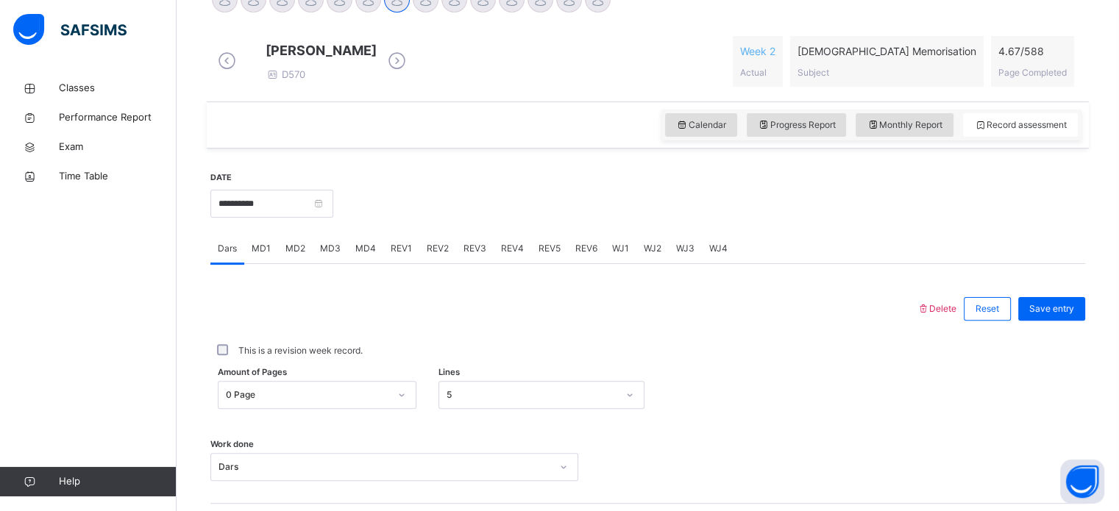
scroll to position [395, 0]
click at [369, 266] on div "MD4" at bounding box center [365, 250] width 35 height 29
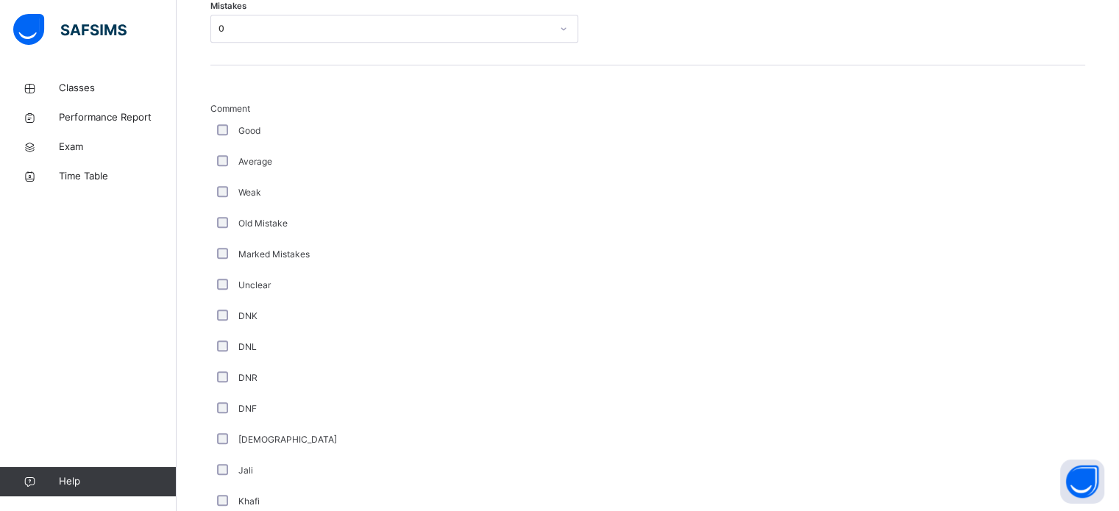
scroll to position [750, 0]
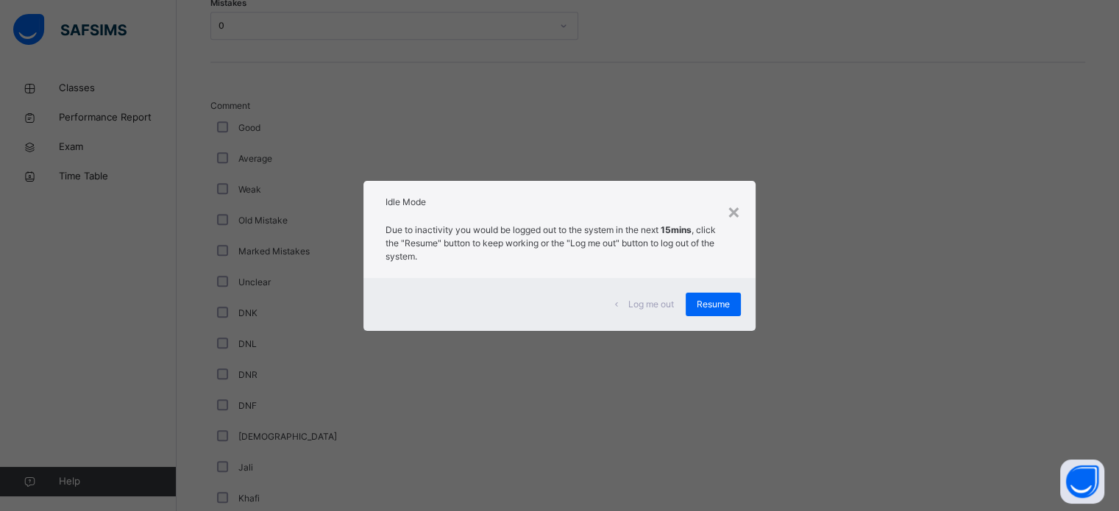
click at [713, 323] on div "Log me out Resume" at bounding box center [558, 304] width 391 height 53
click at [727, 308] on span "Resume" at bounding box center [713, 304] width 33 height 13
